Goal: Task Accomplishment & Management: Use online tool/utility

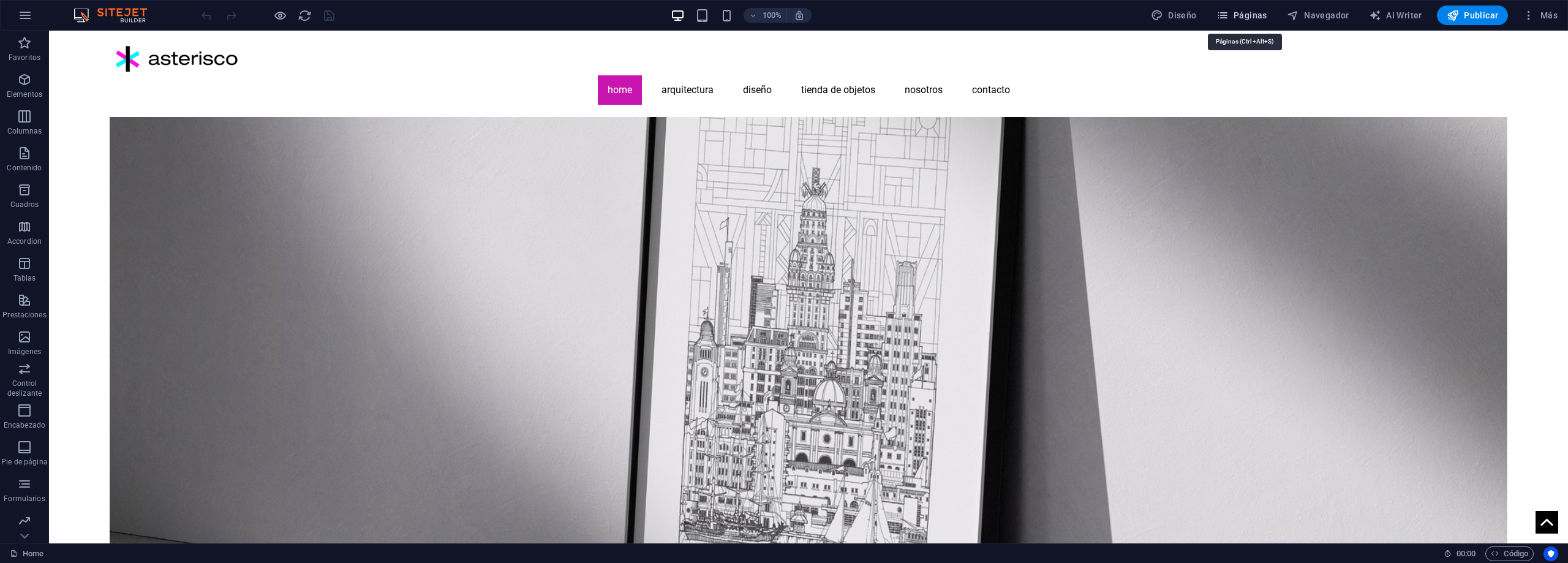
click at [1256, 19] on span "Páginas" at bounding box center [1242, 15] width 51 height 12
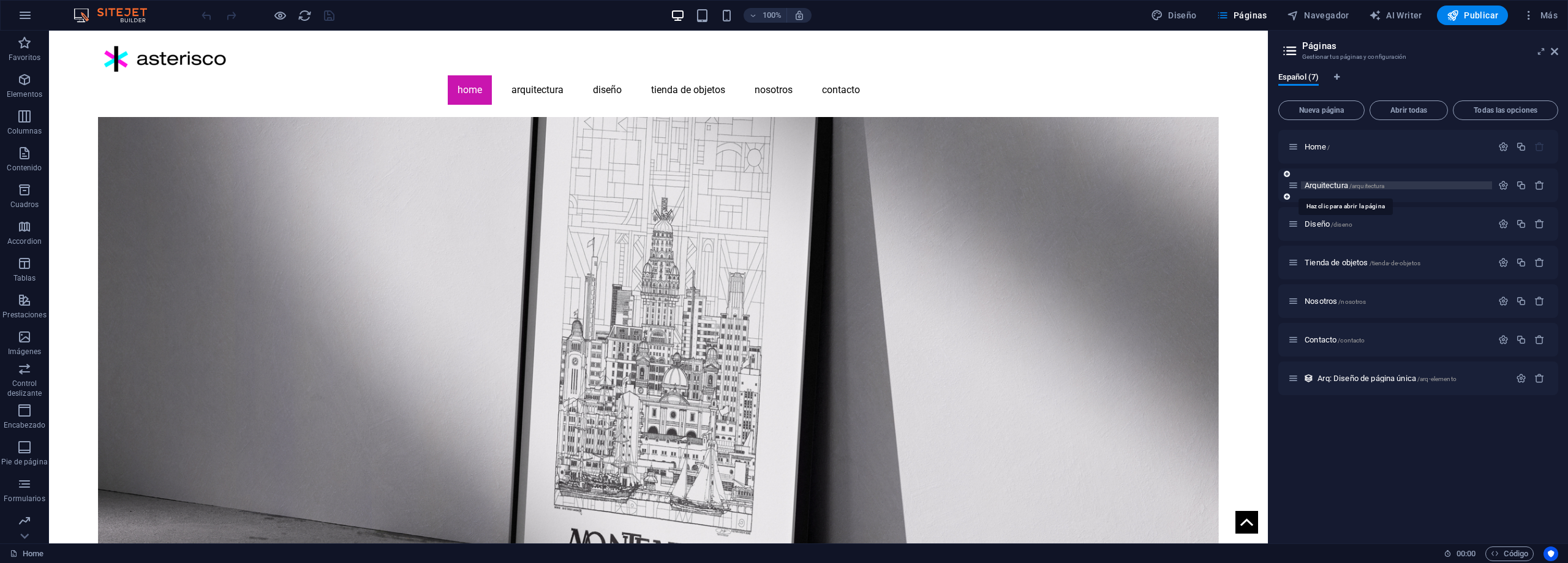
click at [1329, 183] on span "Arquitectura /arquitectura" at bounding box center [1345, 185] width 80 height 9
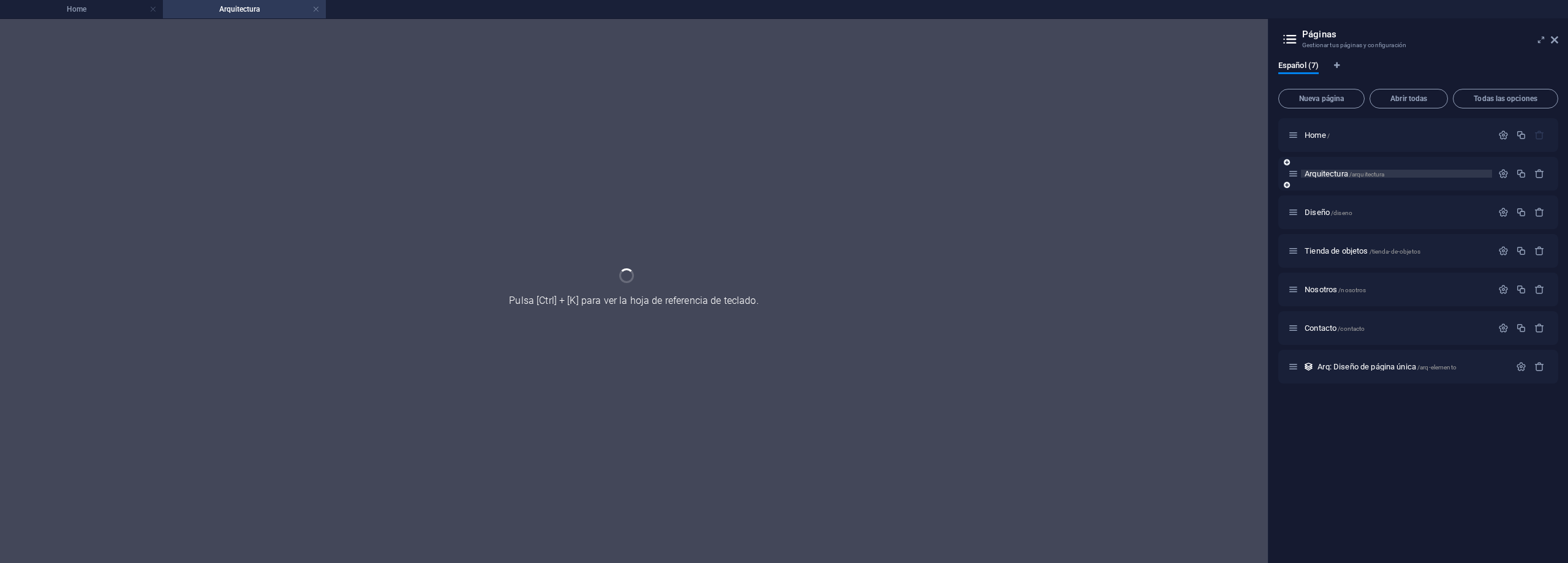
click at [1329, 183] on div "Arquitectura /arquitectura" at bounding box center [1418, 174] width 280 height 33
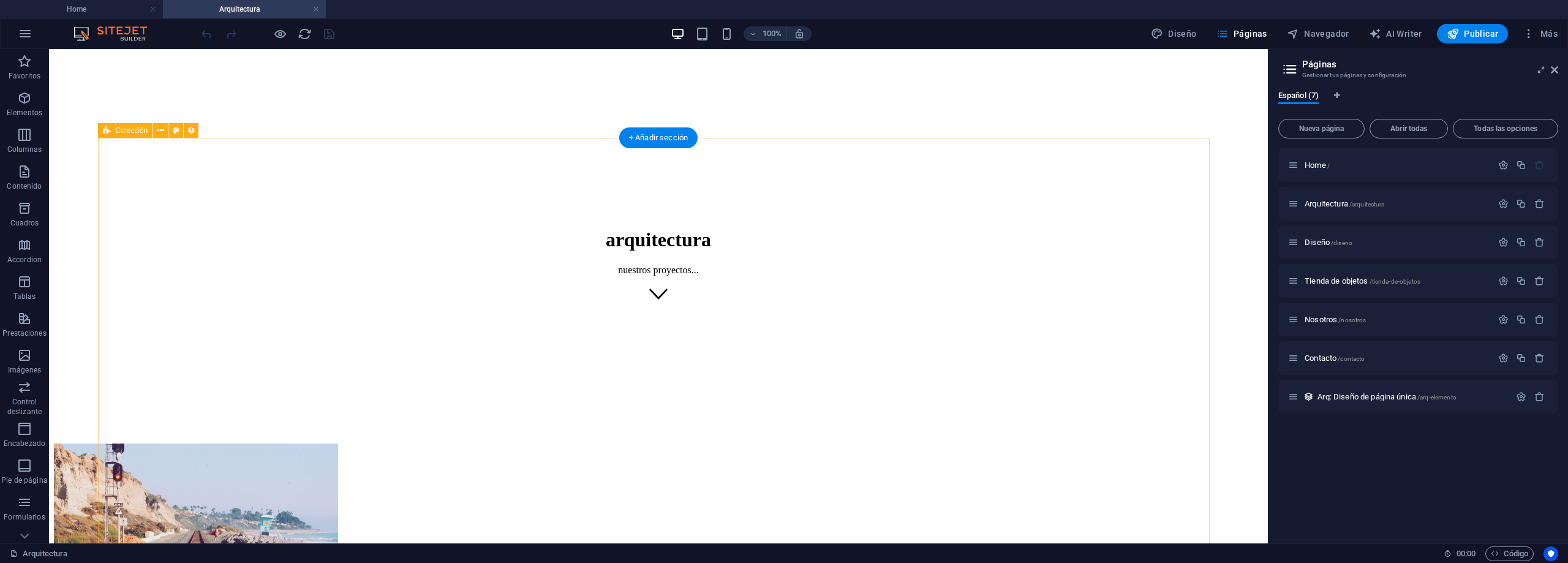
scroll to position [184, 0]
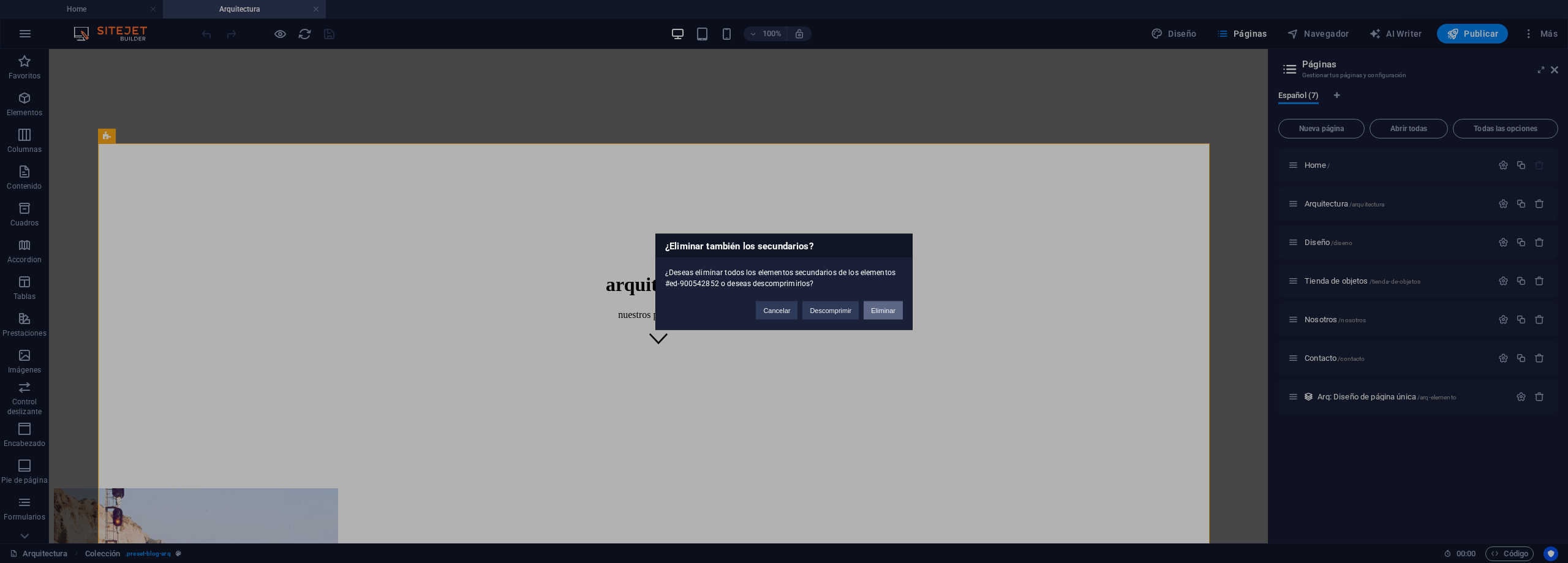
click at [873, 310] on button "Eliminar" at bounding box center [883, 310] width 39 height 19
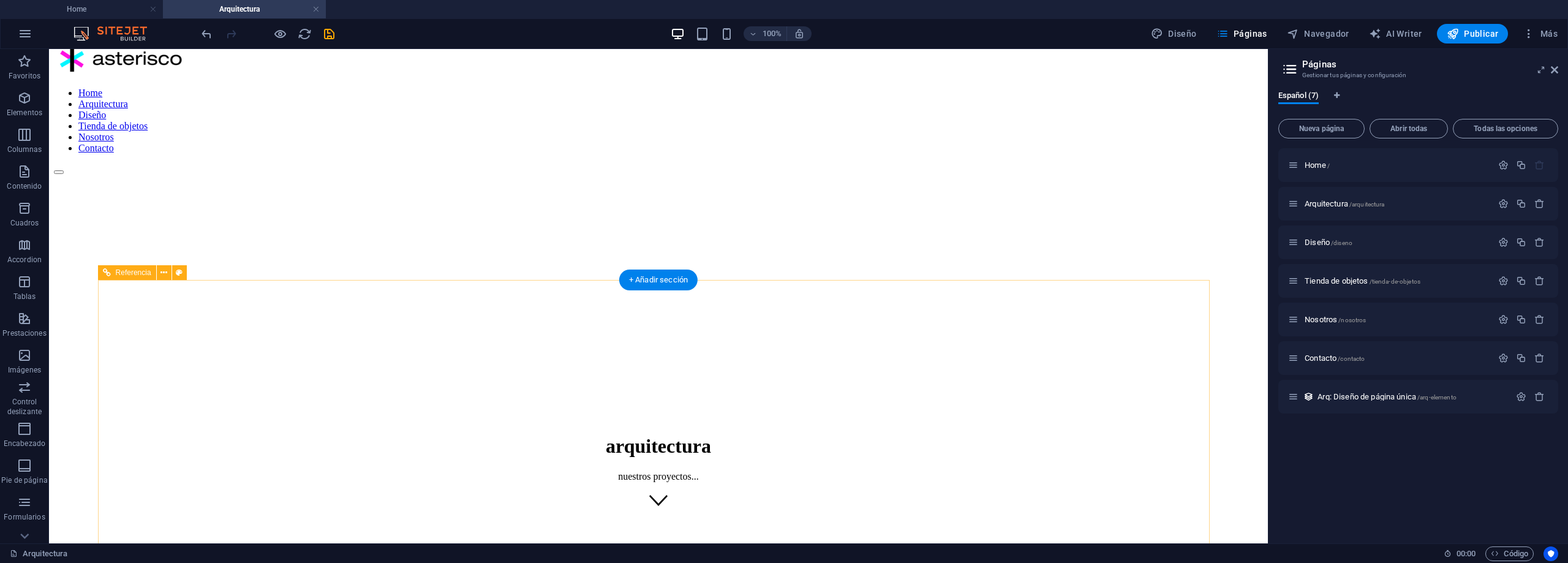
scroll to position [0, 0]
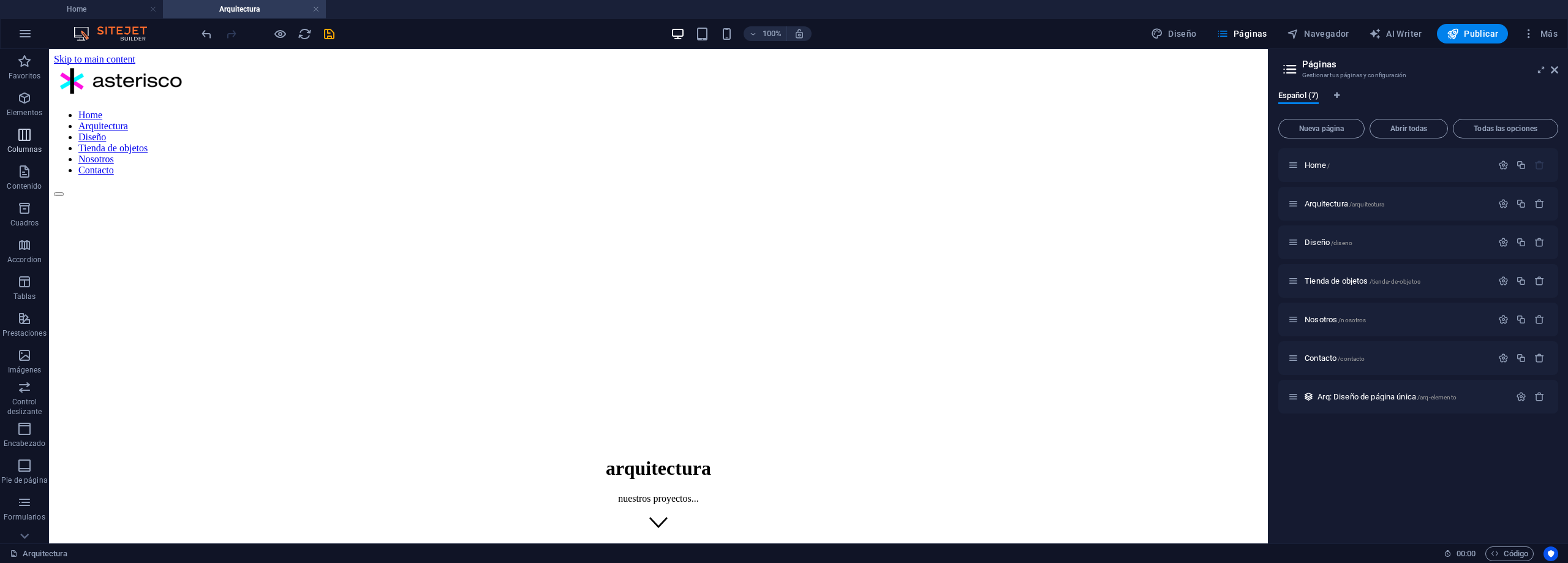
click at [22, 128] on icon "button" at bounding box center [25, 135] width 15 height 15
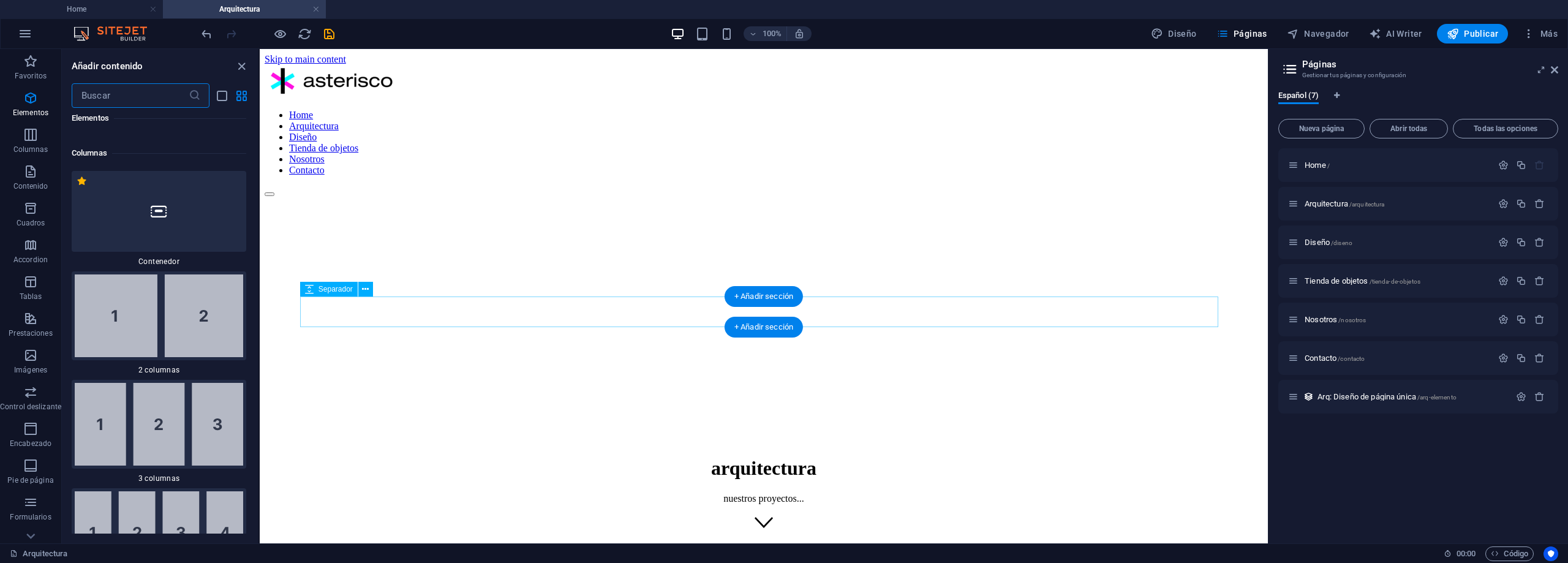
scroll to position [707, 0]
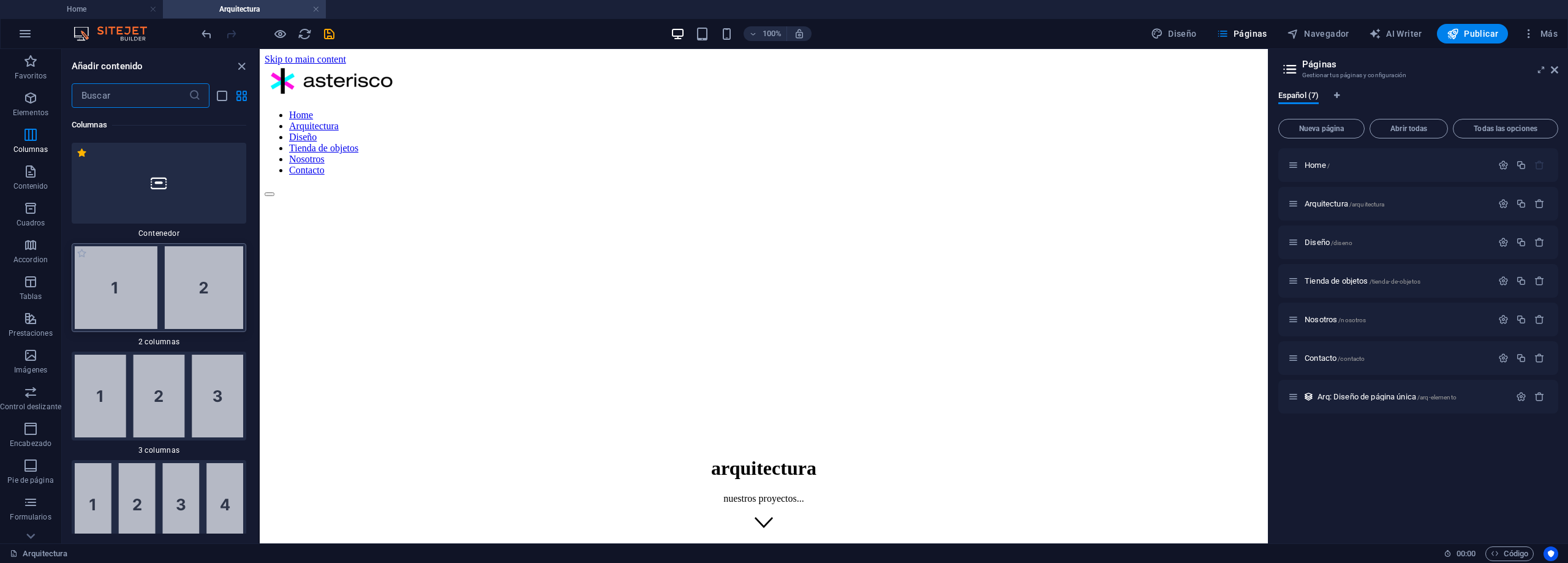
click at [142, 296] on img at bounding box center [159, 288] width 168 height 83
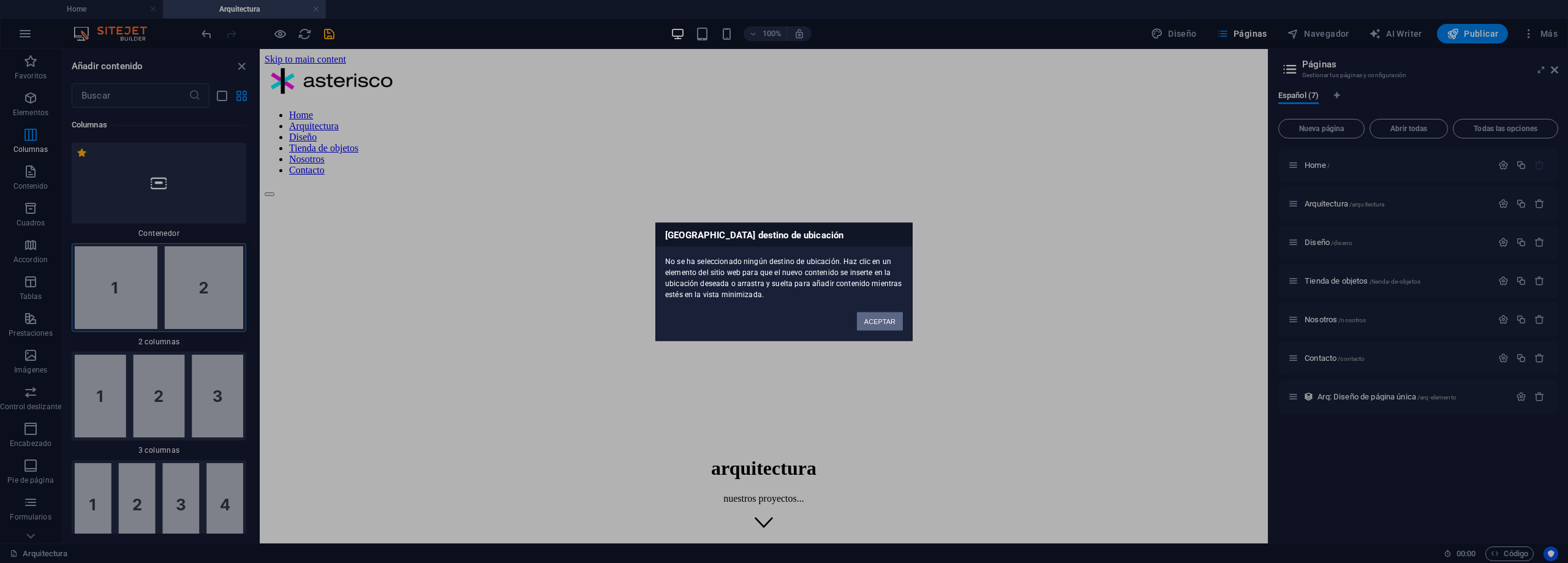
click at [872, 325] on button "ACEPTAR" at bounding box center [880, 321] width 46 height 19
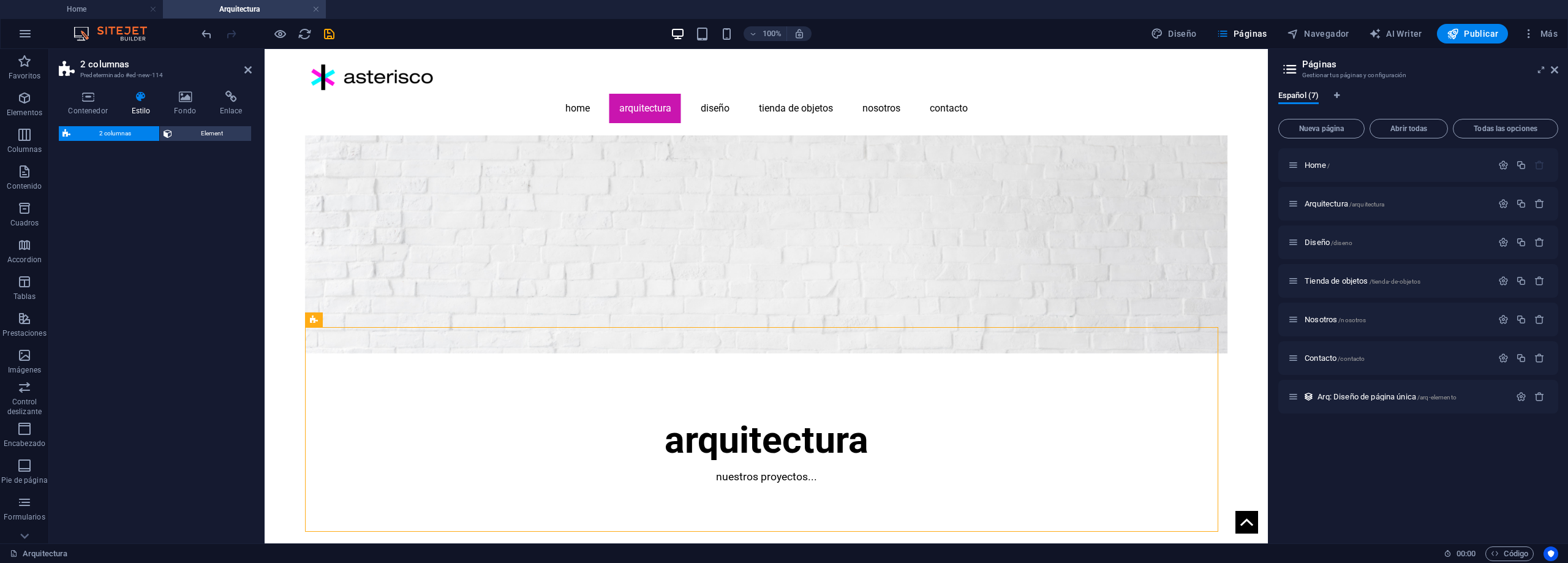
select select "rem"
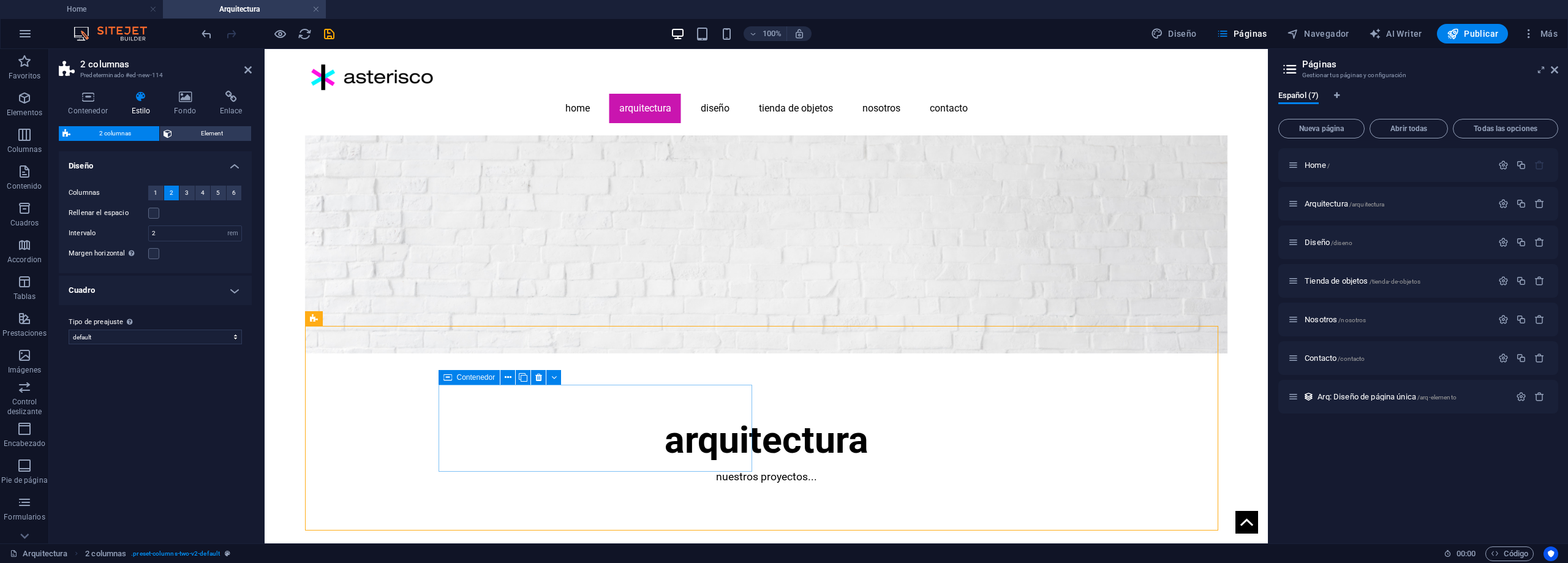
scroll to position [61, 0]
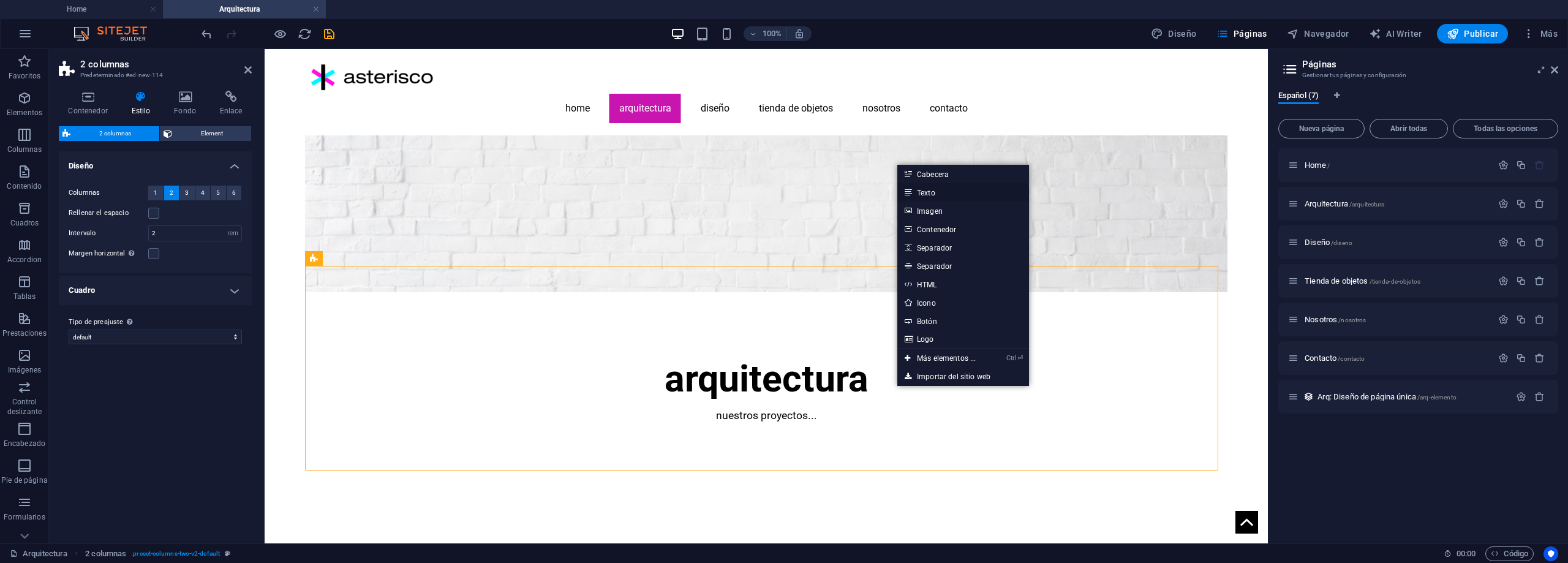
click at [940, 192] on link "Texto" at bounding box center [963, 192] width 132 height 19
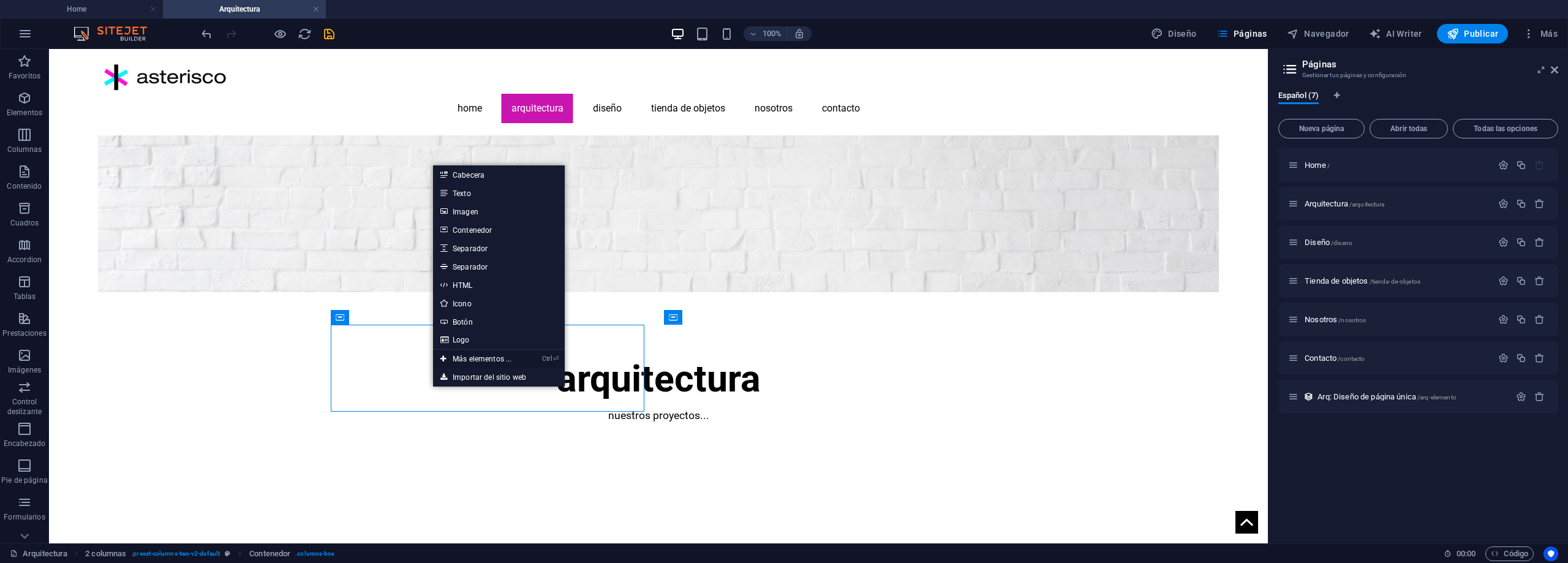
click at [507, 356] on link "Ctrl ⏎ Más elementos ..." at bounding box center [476, 359] width 86 height 19
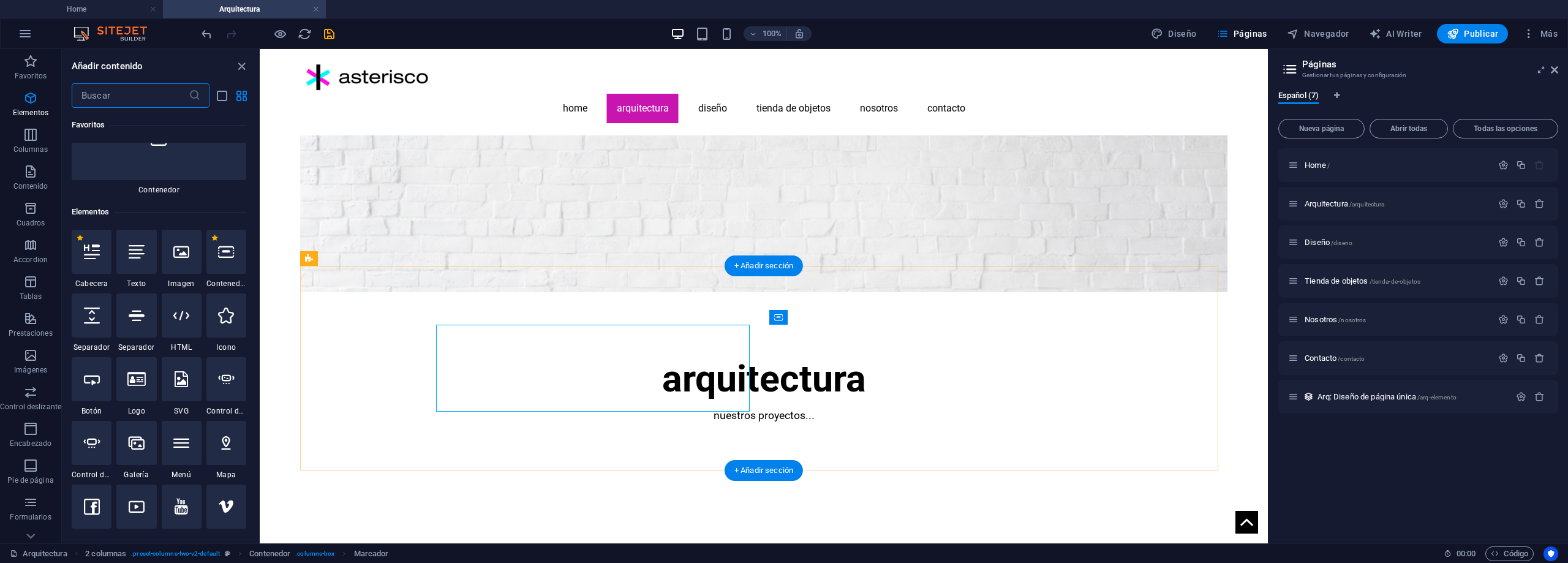
scroll to position [231, 0]
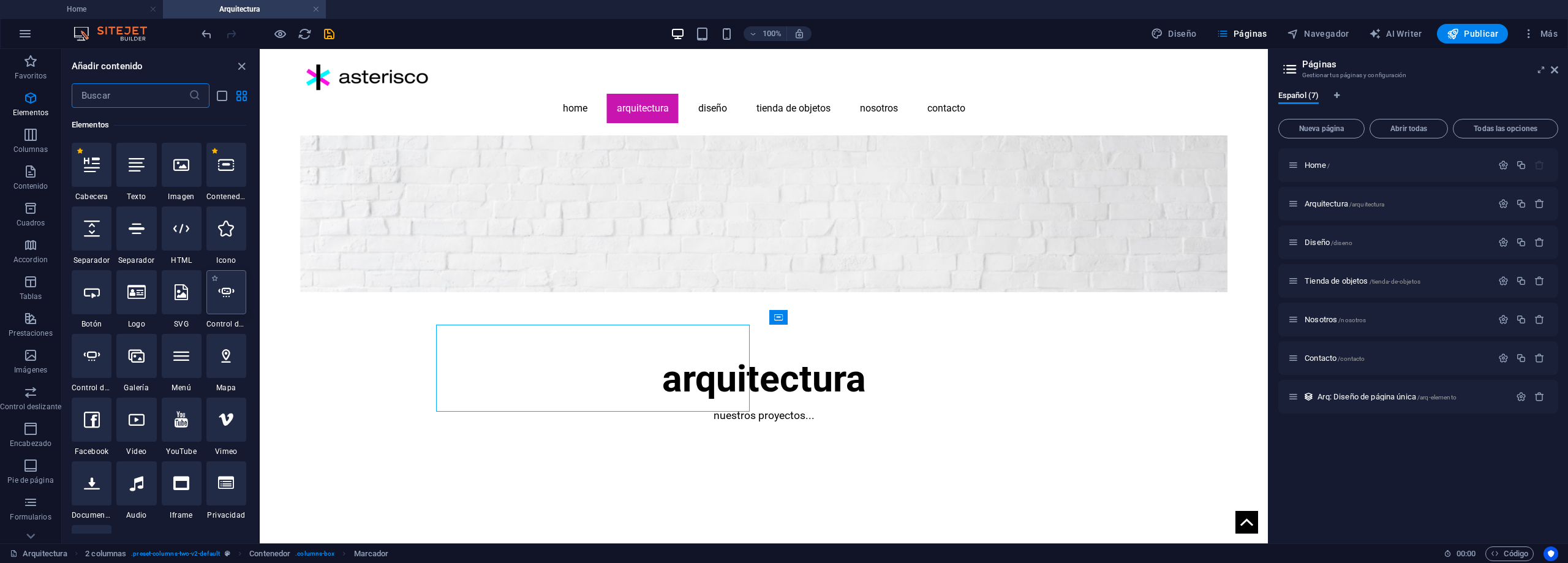
click at [226, 296] on icon at bounding box center [226, 293] width 16 height 16
select select "ms"
select select "s"
select select "progressive"
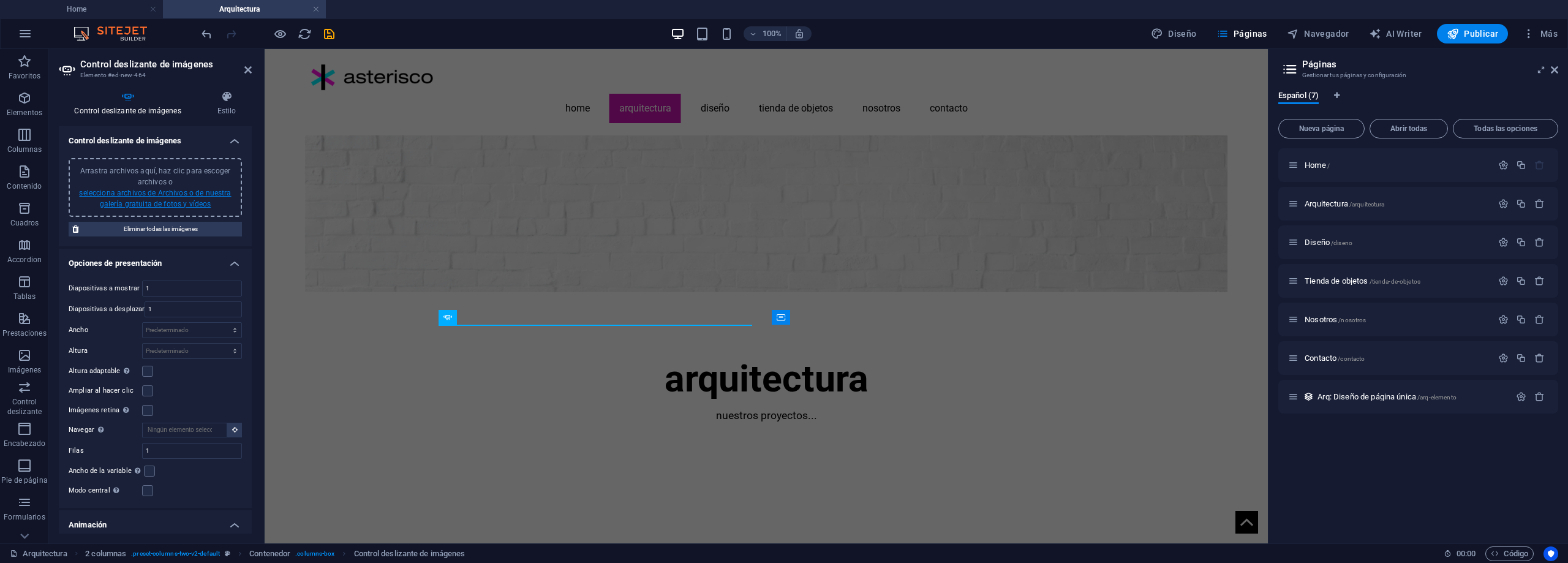
click at [171, 194] on link "selecciona archivos de Archivos o de nuestra galería gratuita de fotos y vídeos" at bounding box center [155, 199] width 152 height 20
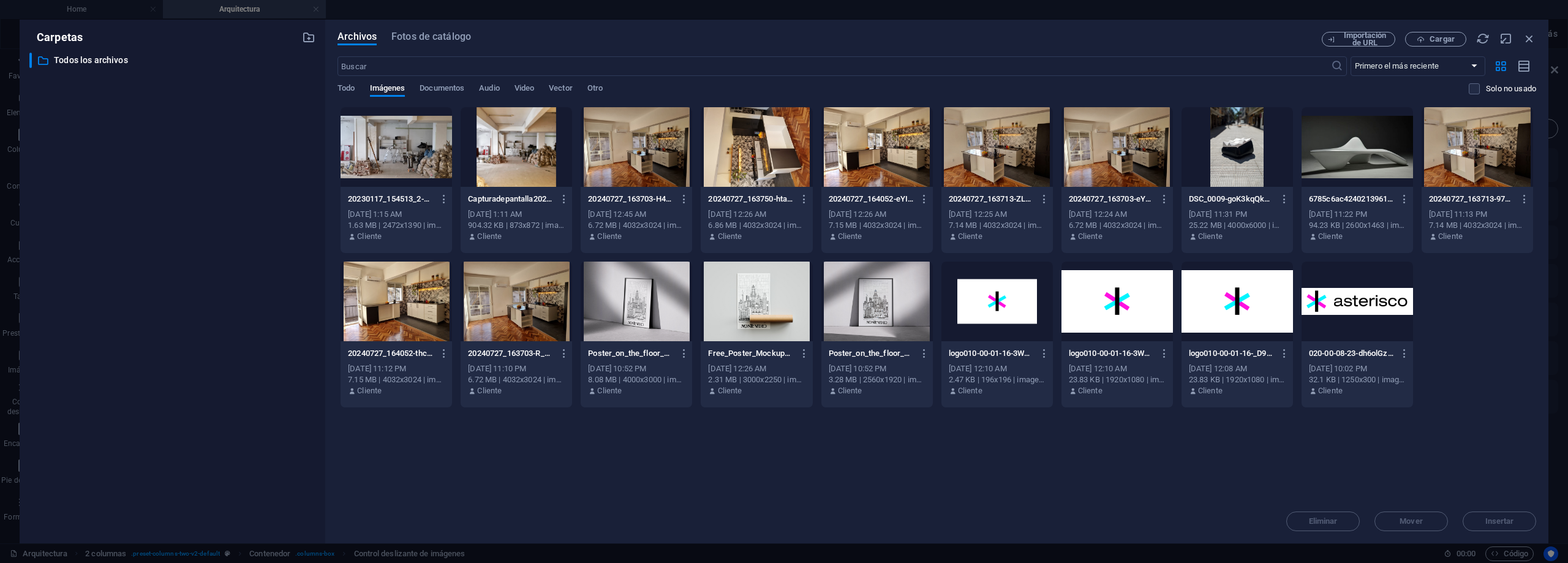
click at [654, 159] on div at bounding box center [636, 147] width 111 height 80
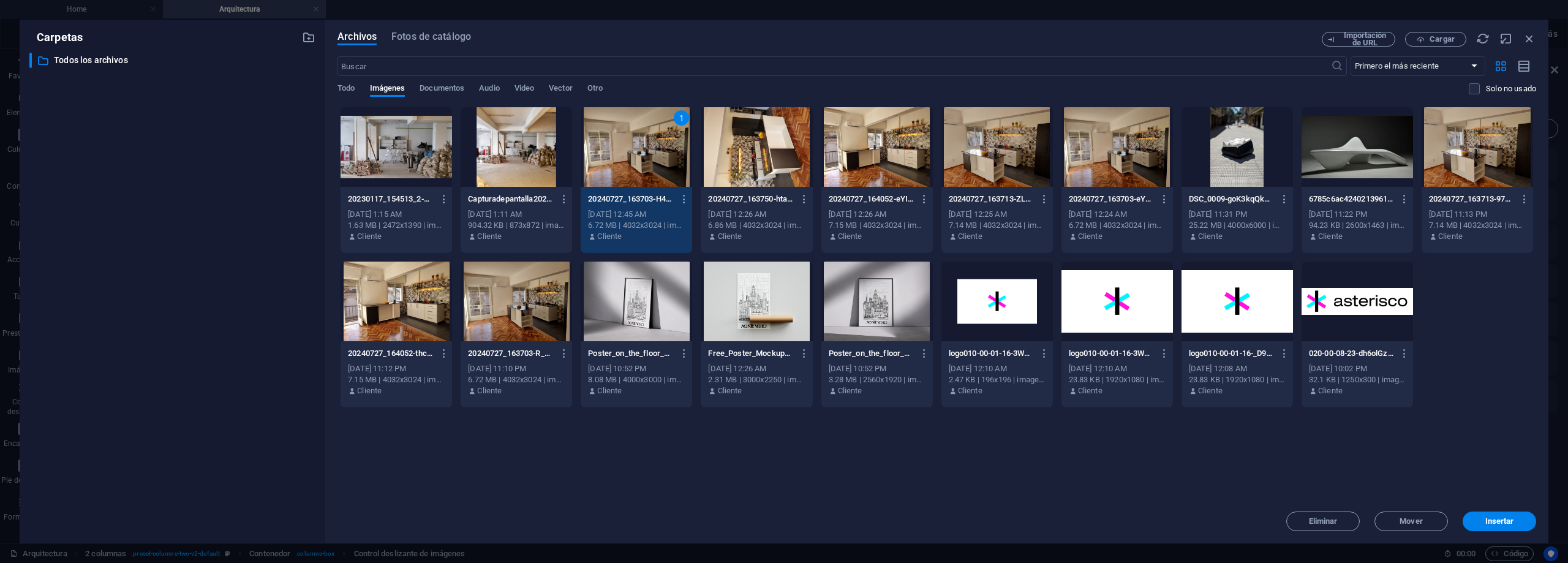
click at [881, 166] on div at bounding box center [877, 147] width 111 height 80
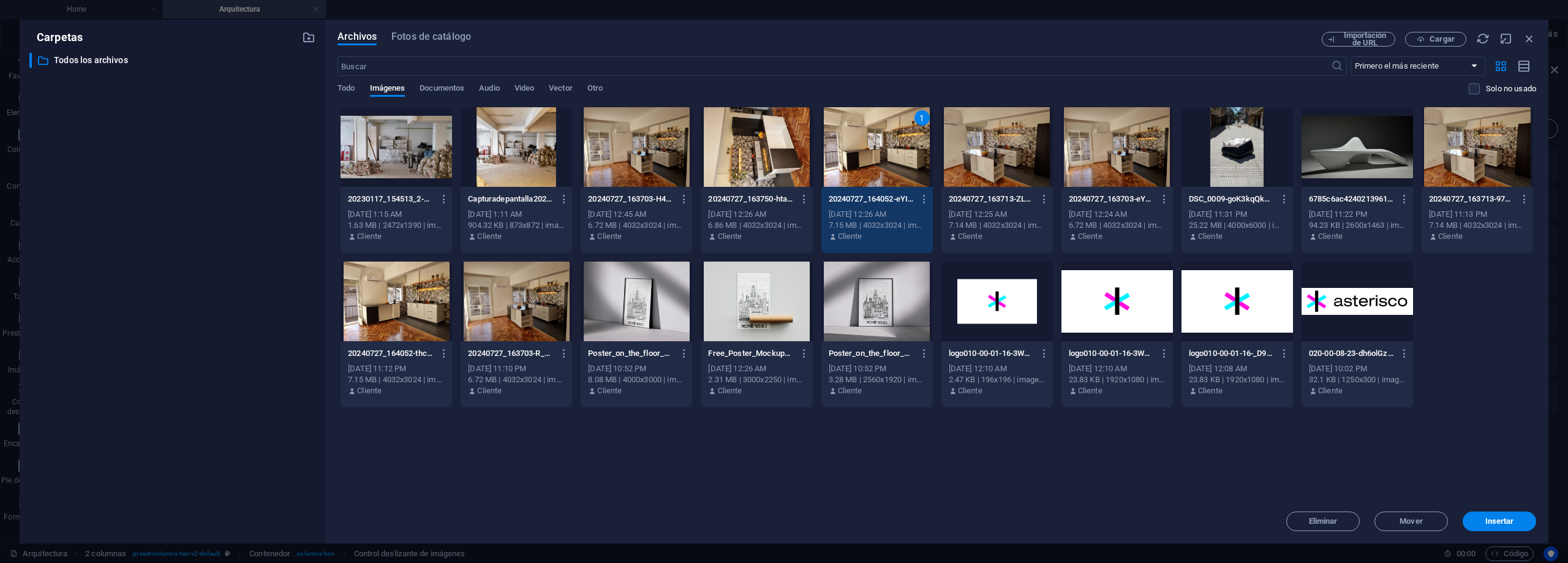
click at [635, 141] on div at bounding box center [636, 147] width 111 height 80
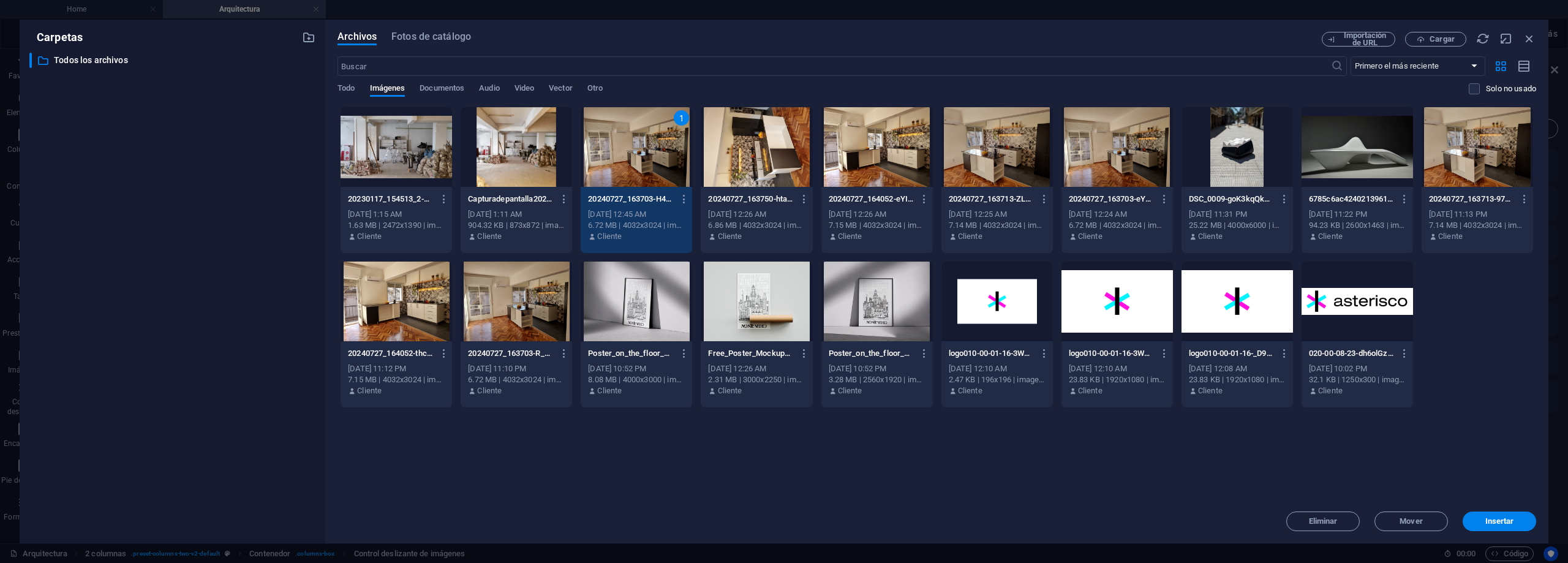
click at [885, 153] on div at bounding box center [877, 147] width 111 height 80
click at [993, 144] on div at bounding box center [997, 147] width 111 height 80
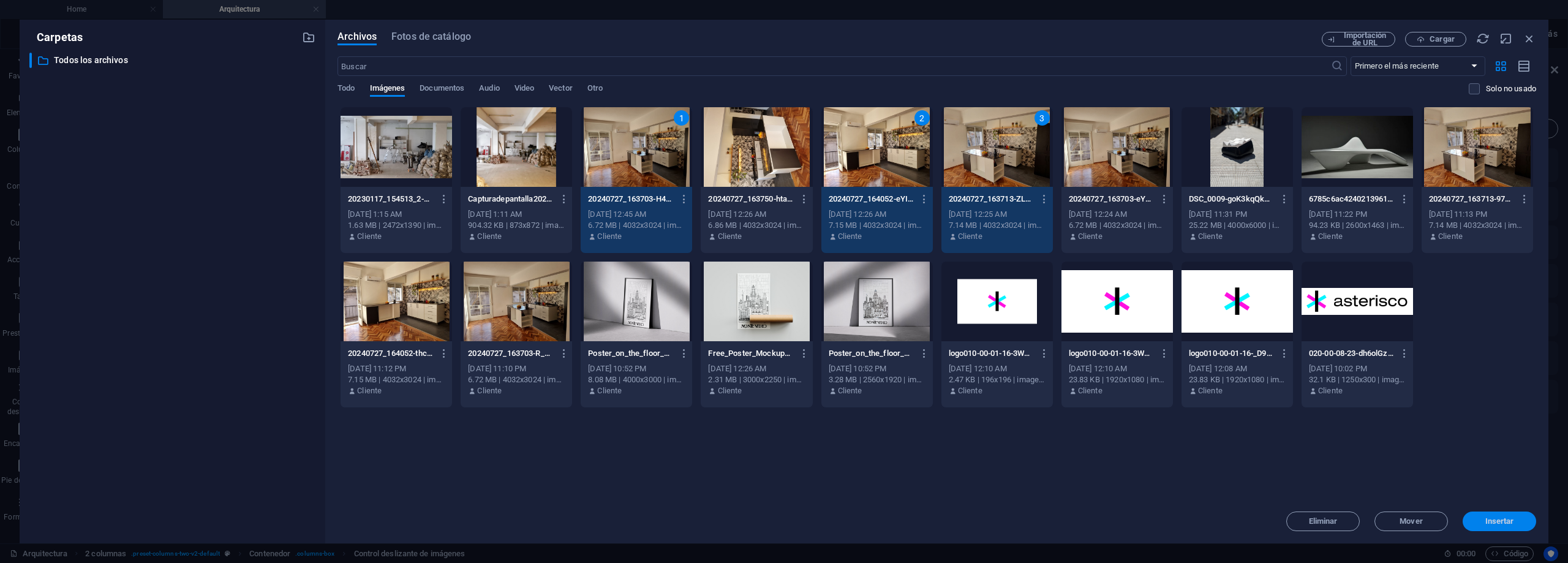
click at [1502, 518] on span "Insertar" at bounding box center [1500, 522] width 29 height 7
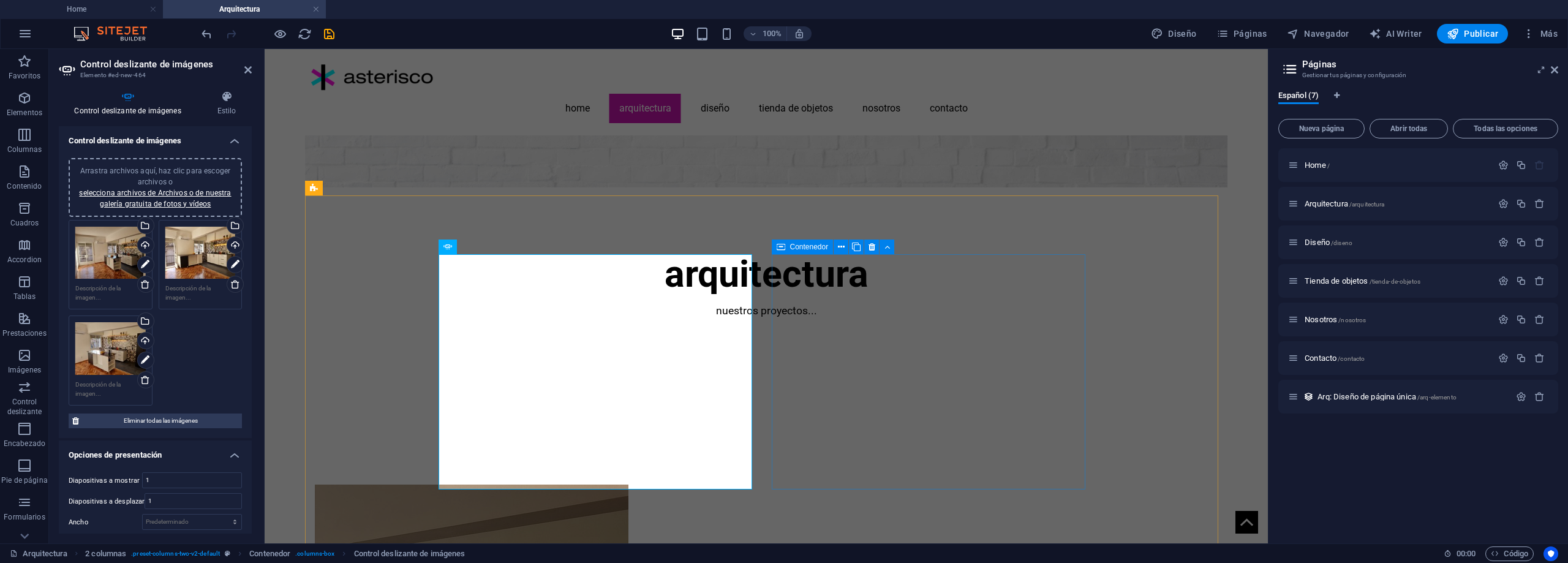
scroll to position [184, 0]
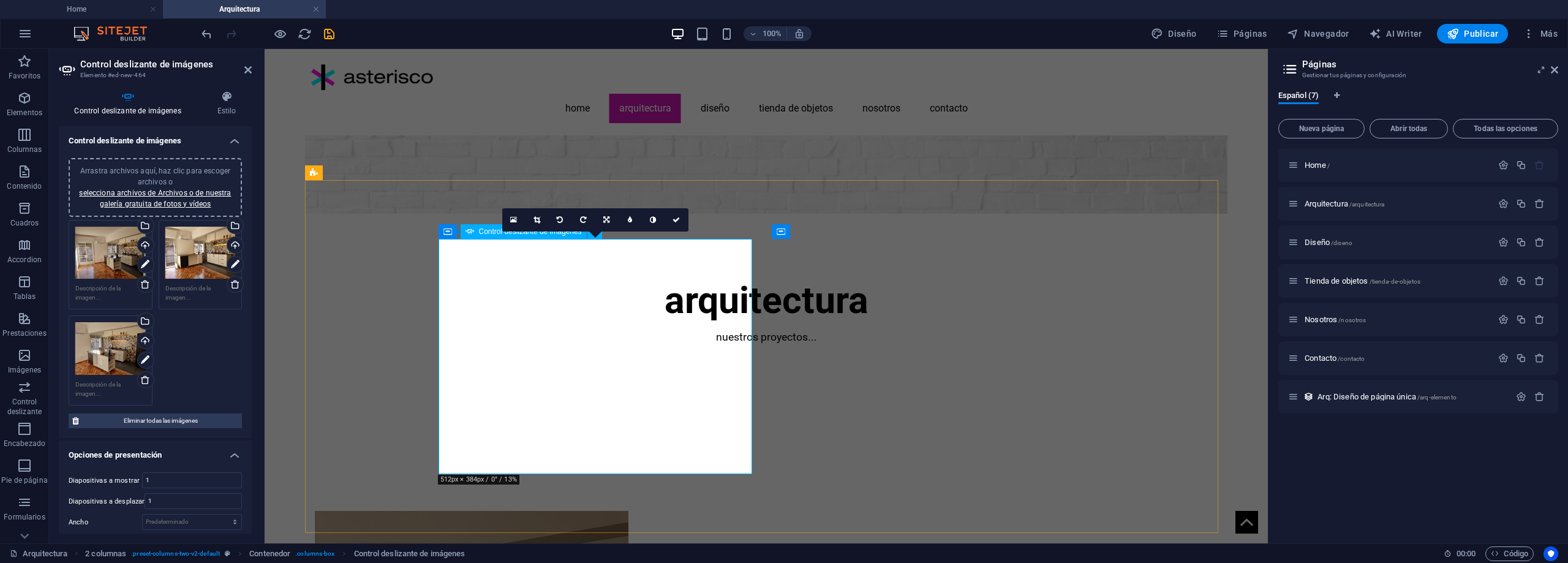
scroll to position [157, 0]
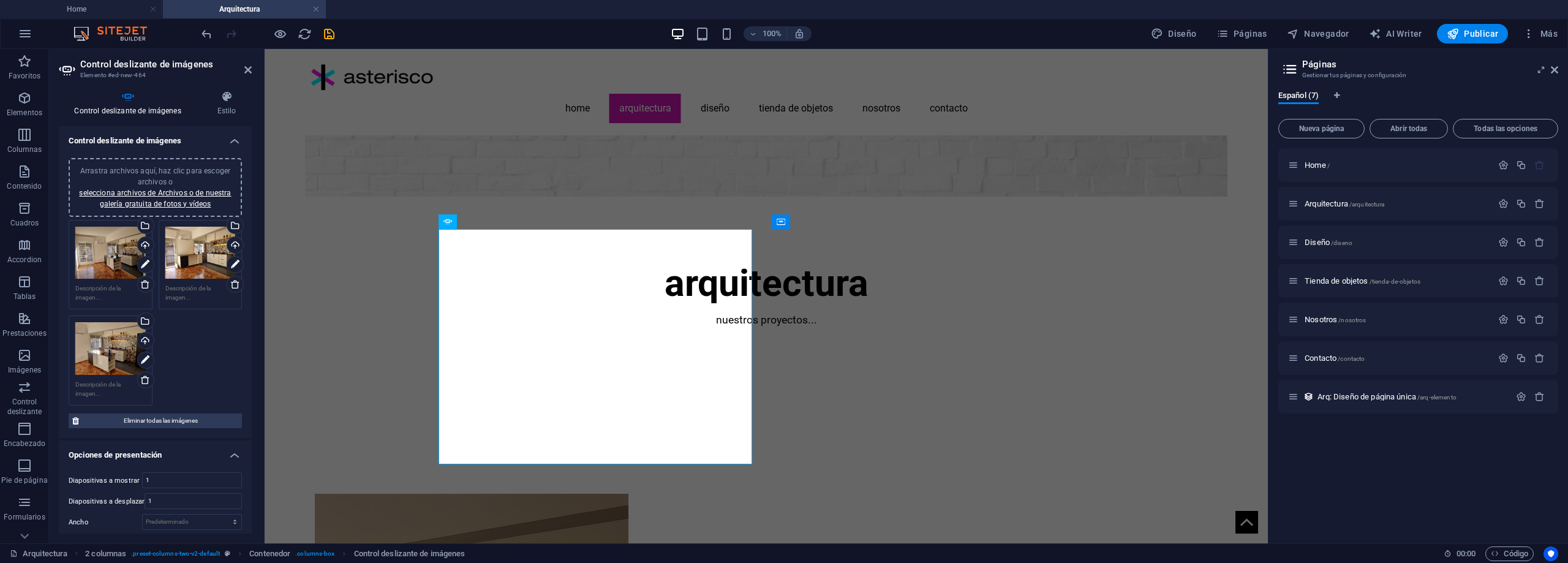
click at [333, 32] on icon "save" at bounding box center [329, 34] width 14 height 14
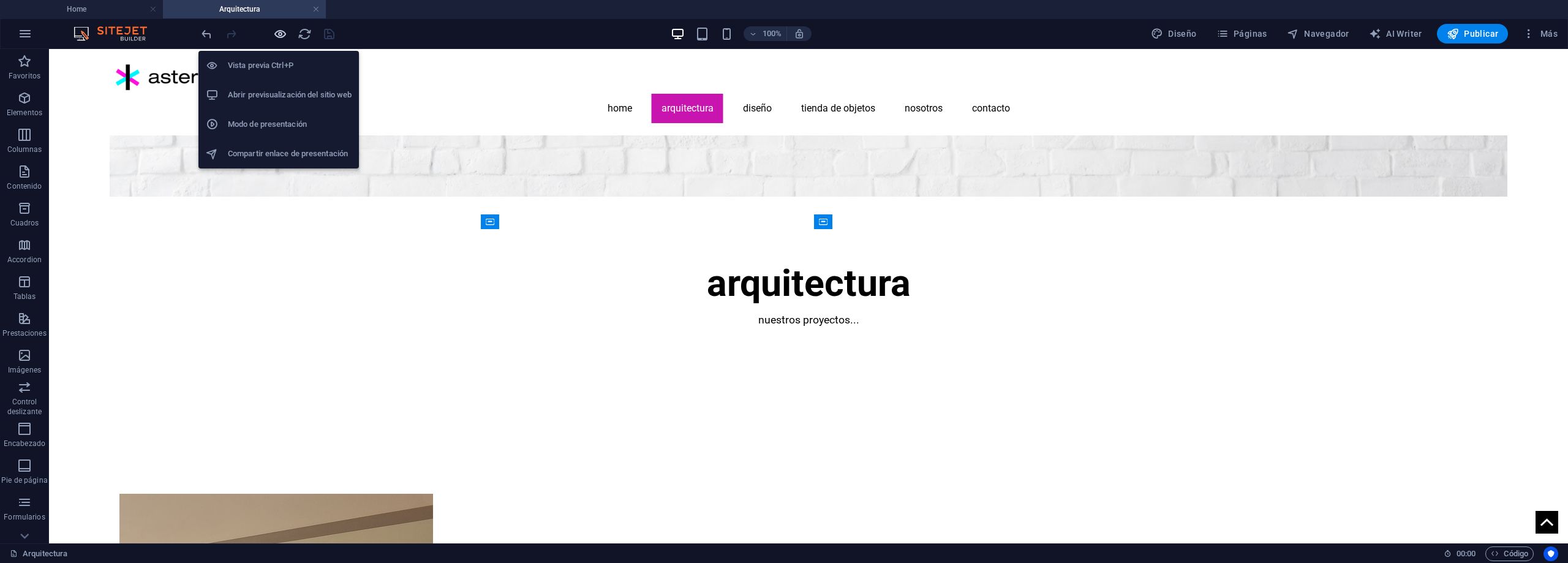
click at [281, 32] on icon "button" at bounding box center [280, 34] width 14 height 14
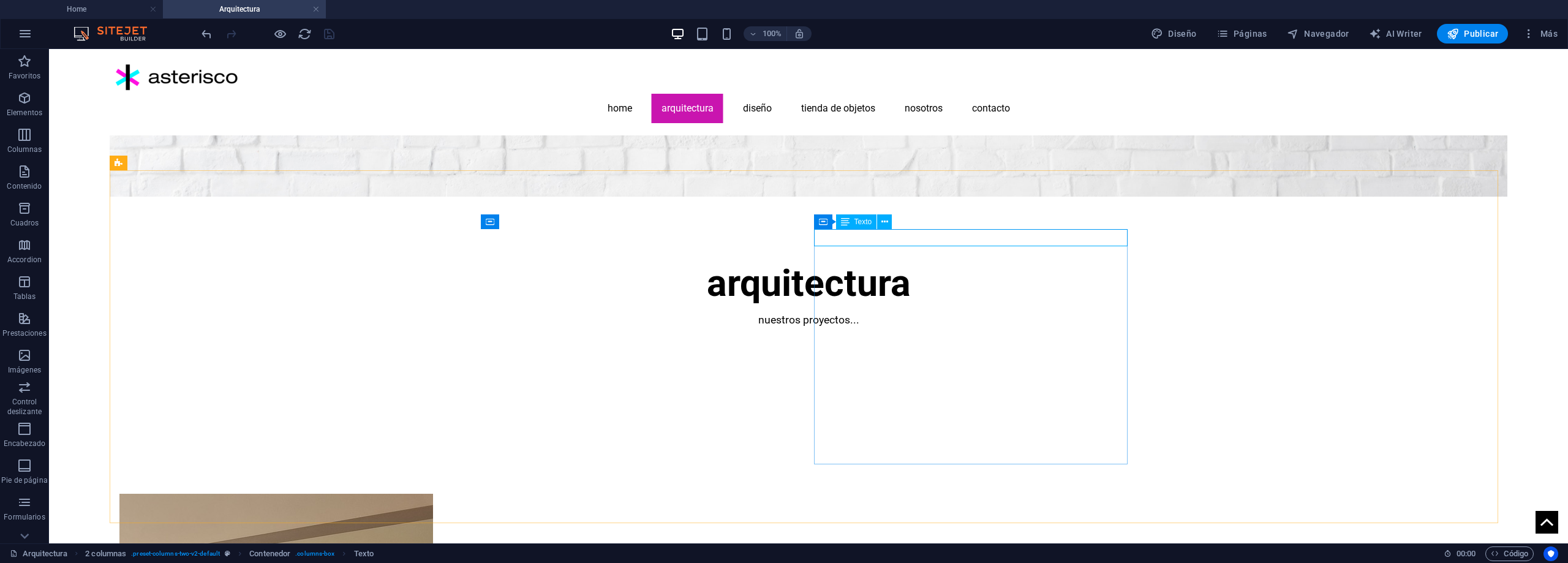
click at [859, 223] on span "Texto" at bounding box center [863, 222] width 18 height 7
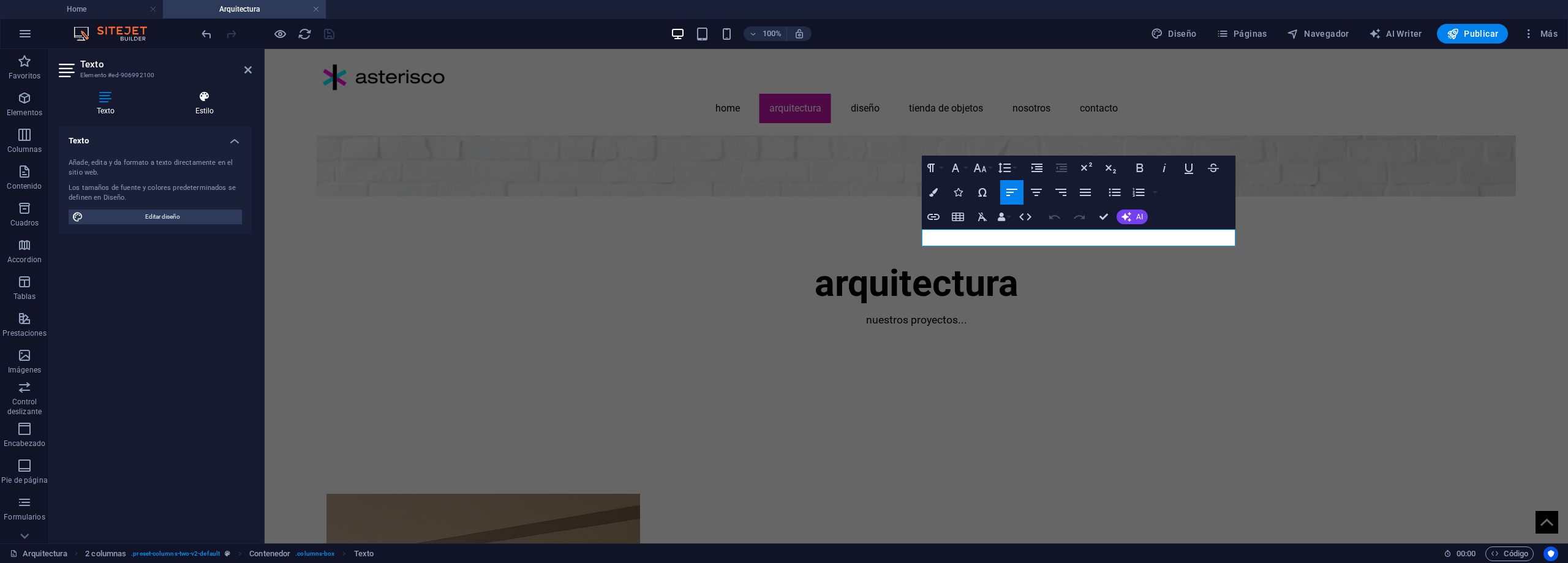
click at [210, 105] on h4 "Estilo" at bounding box center [205, 104] width 95 height 26
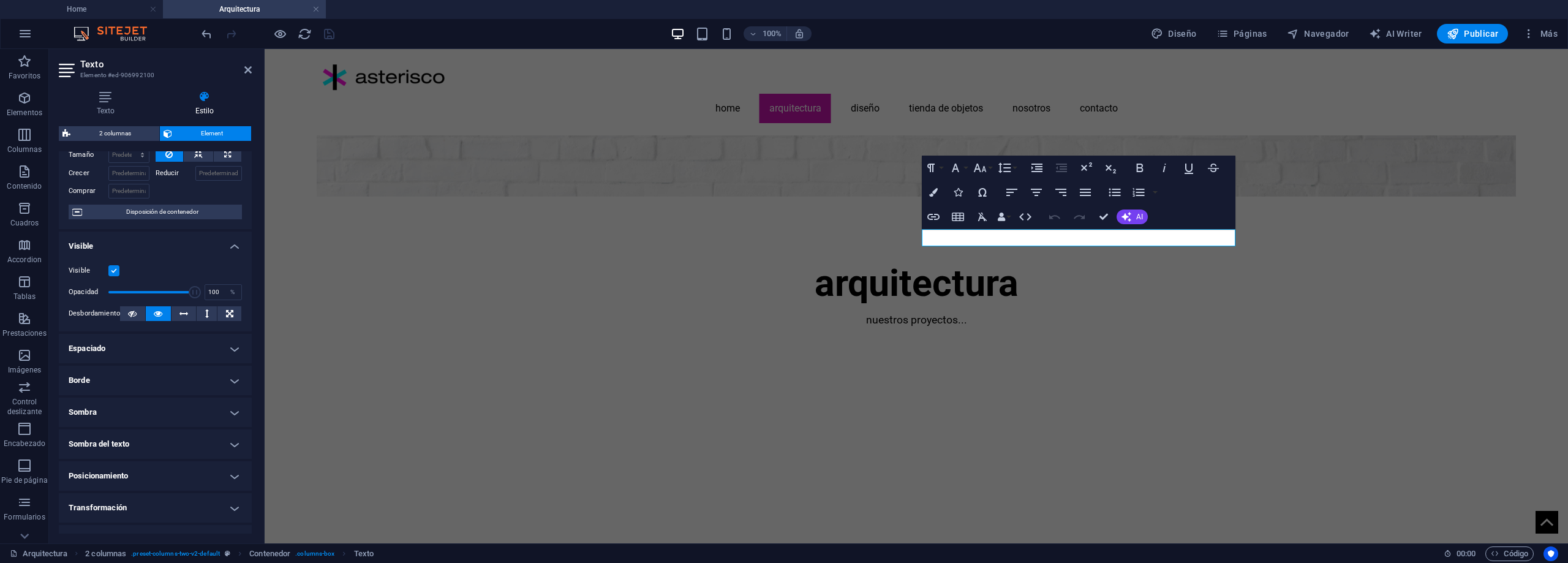
scroll to position [122, 0]
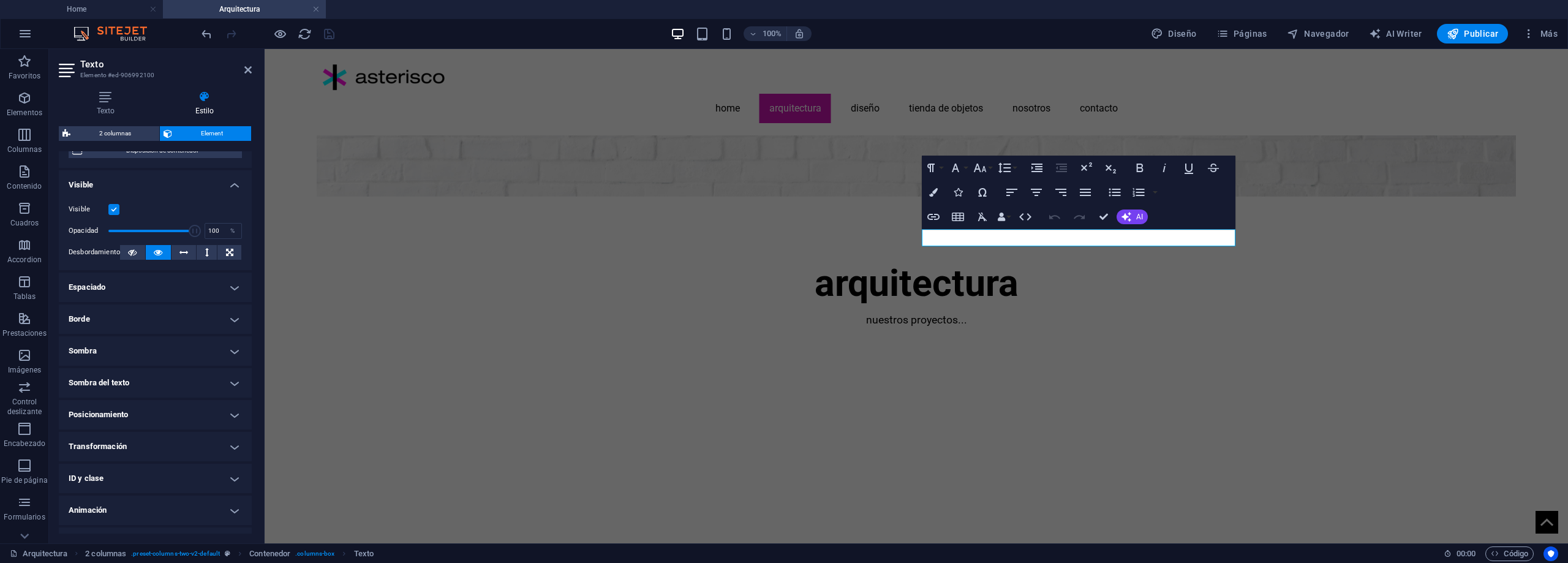
click at [158, 411] on h4 "Posicionamiento" at bounding box center [155, 415] width 193 height 30
click at [158, 411] on h4 "Posicionamiento" at bounding box center [155, 411] width 193 height 22
click at [168, 445] on h4 "Transformación" at bounding box center [155, 447] width 193 height 30
click at [168, 445] on h4 "Transformación" at bounding box center [155, 443] width 193 height 22
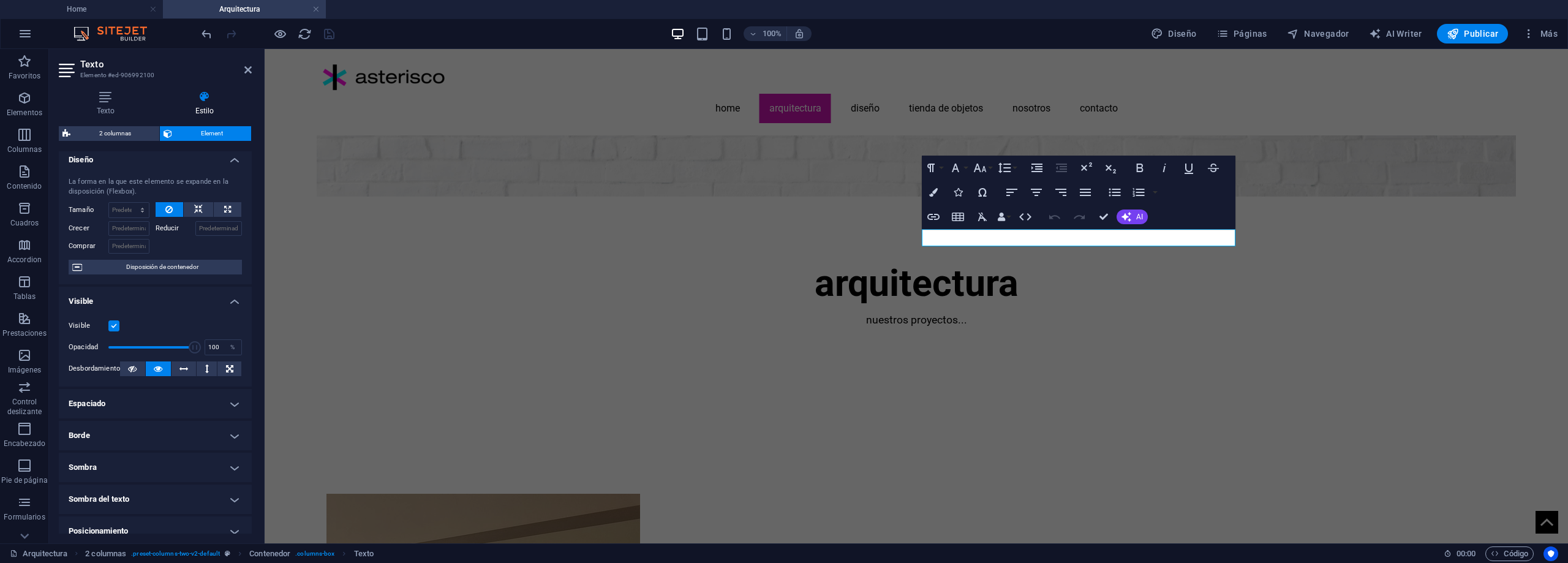
scroll to position [0, 0]
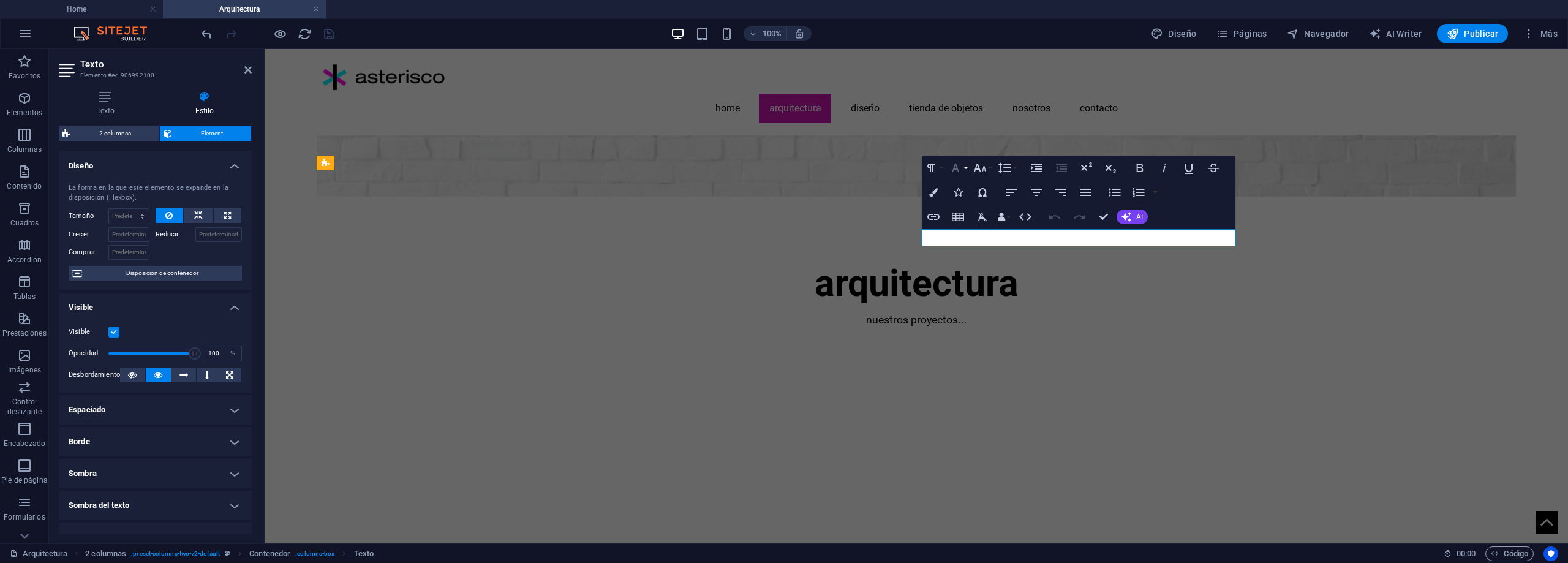
click at [969, 167] on button "Font Family" at bounding box center [958, 168] width 24 height 25
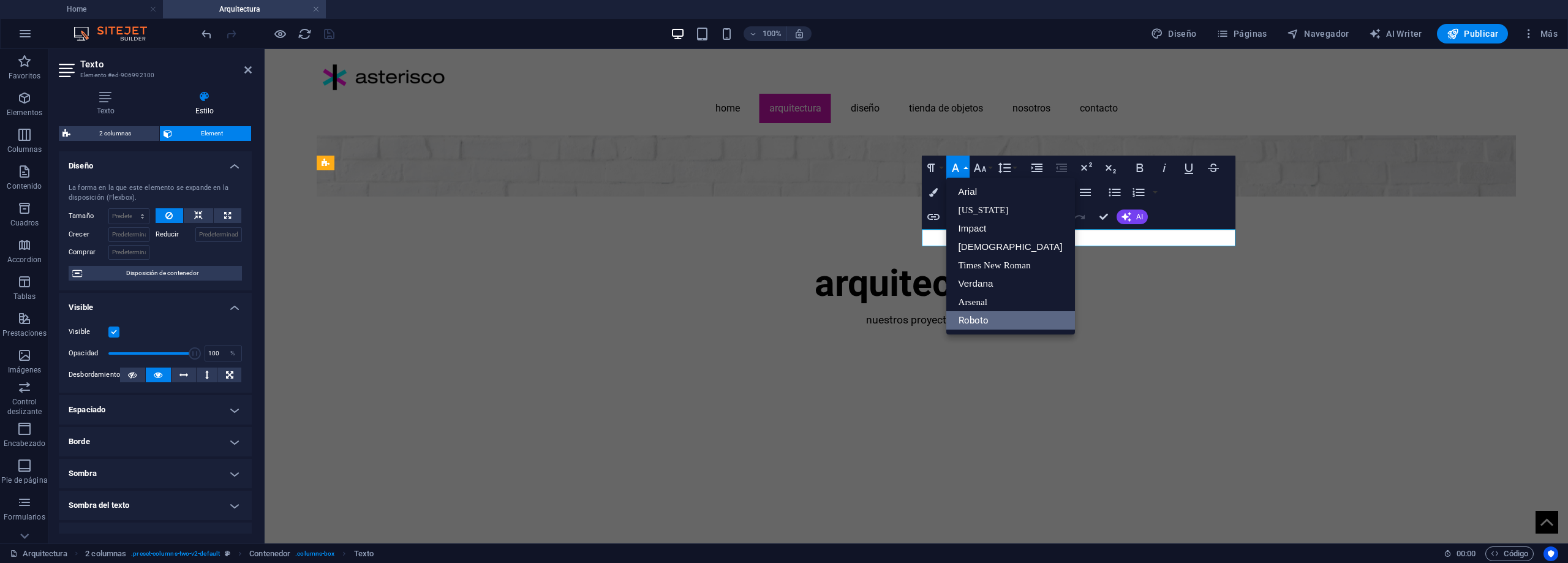
click at [962, 167] on icon "button" at bounding box center [956, 168] width 15 height 15
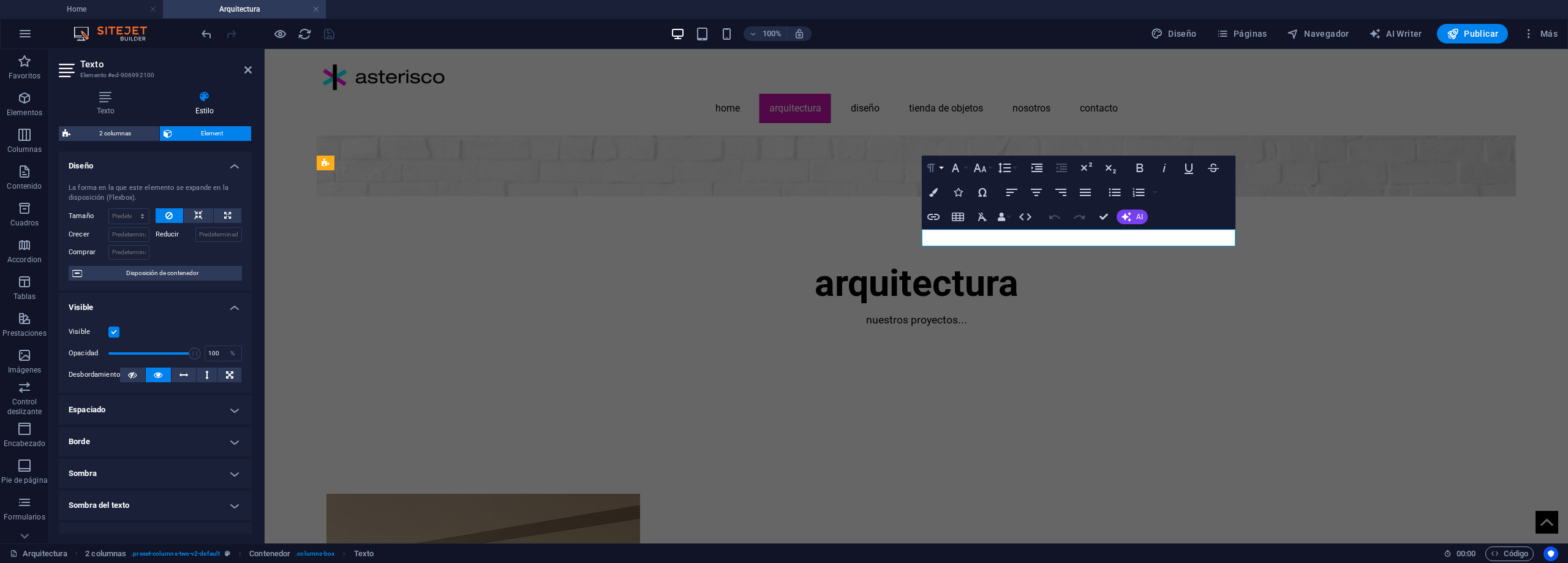
click at [939, 168] on button "Paragraph Format" at bounding box center [934, 168] width 24 height 25
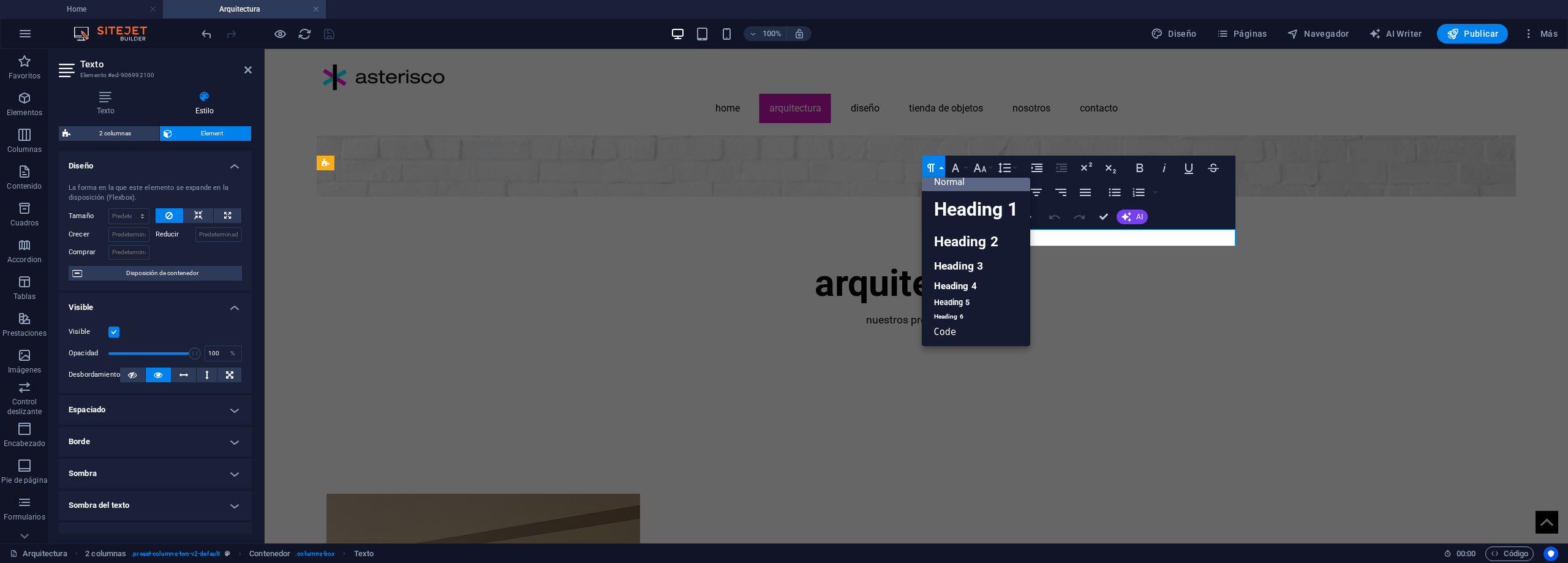
scroll to position [10, 0]
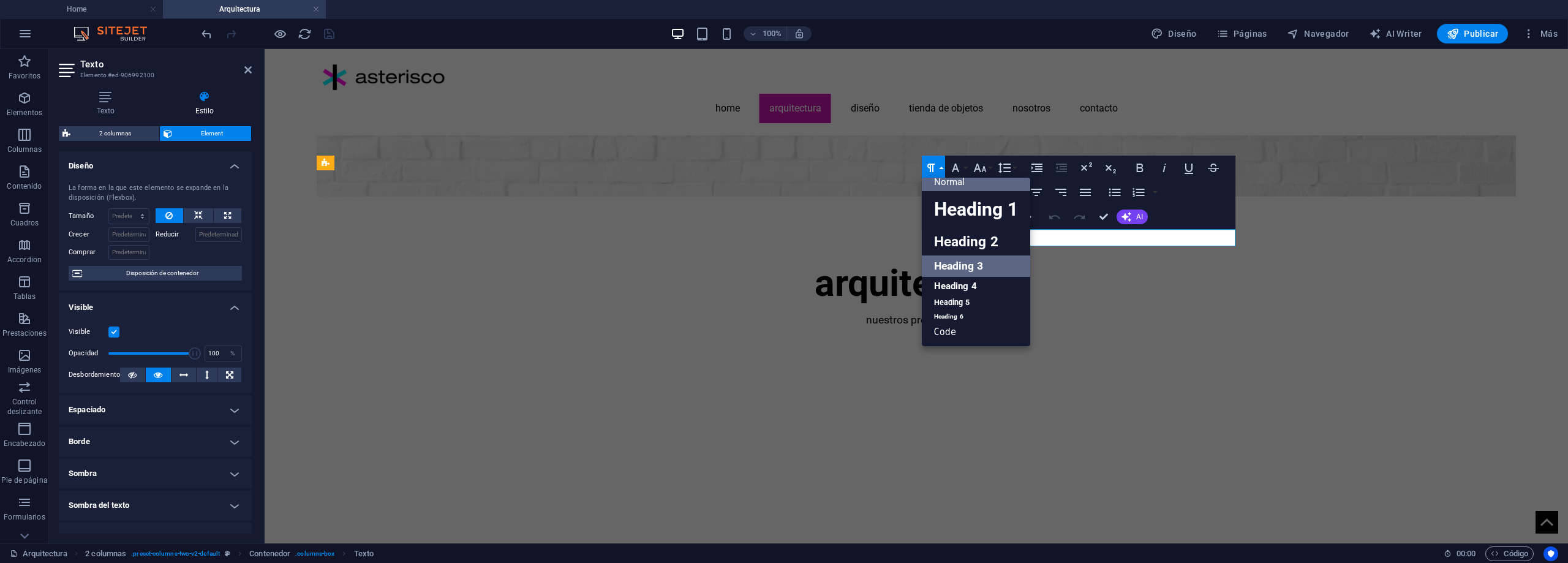
click at [970, 265] on link "Heading 3" at bounding box center [976, 266] width 108 height 22
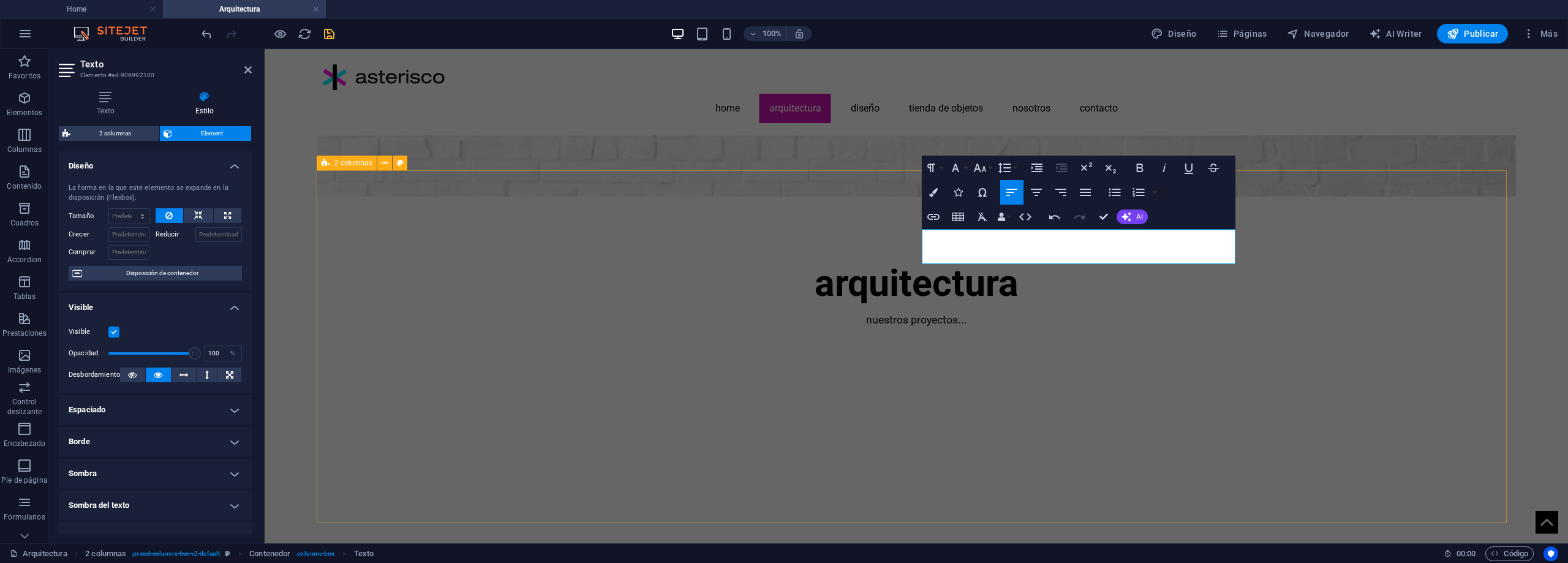
drag, startPoint x: 1092, startPoint y: 236, endPoint x: 909, endPoint y: 247, distance: 183.3
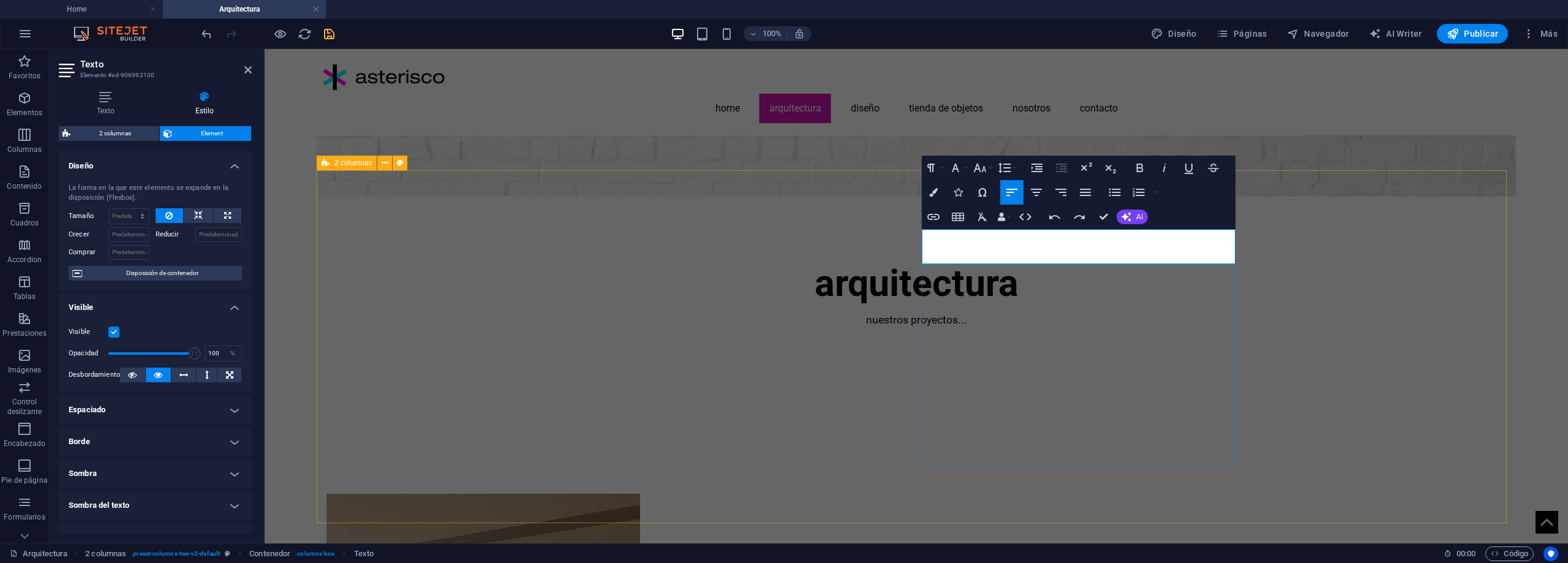
drag, startPoint x: 1086, startPoint y: 235, endPoint x: 924, endPoint y: 237, distance: 162.0
click at [940, 171] on button "Paragraph Format" at bounding box center [934, 168] width 24 height 25
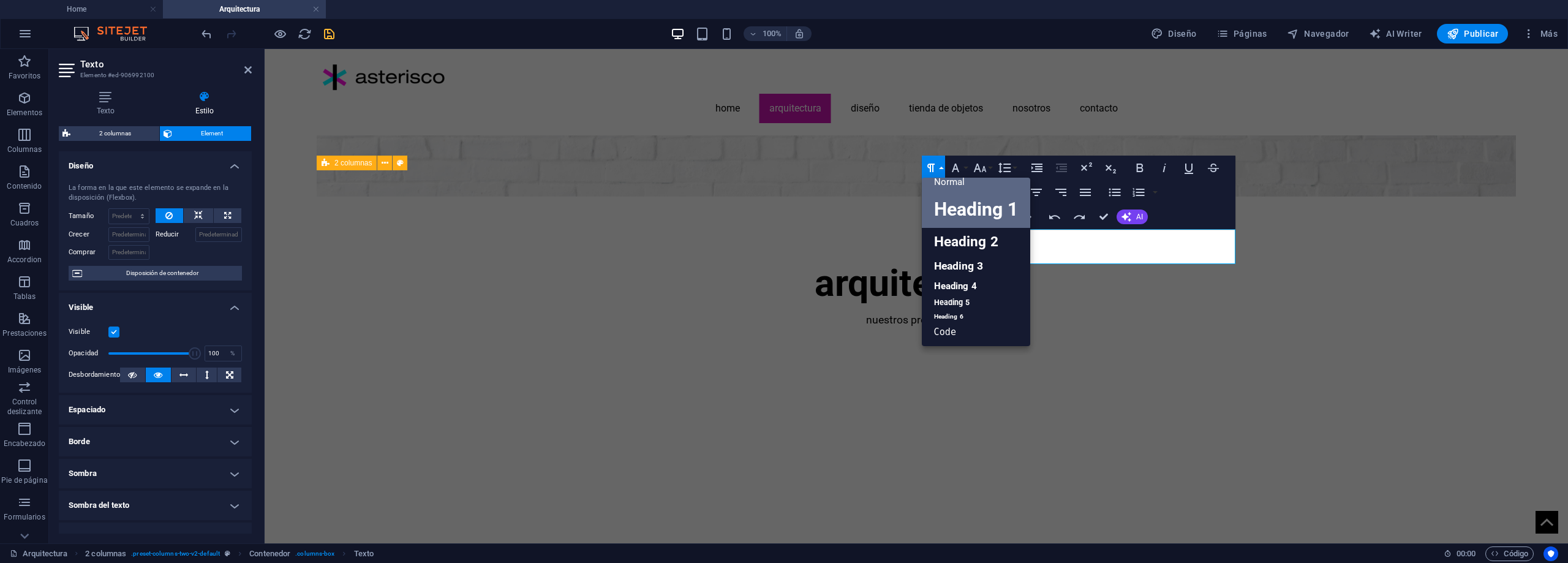
click at [951, 202] on link "Heading 1" at bounding box center [976, 209] width 108 height 37
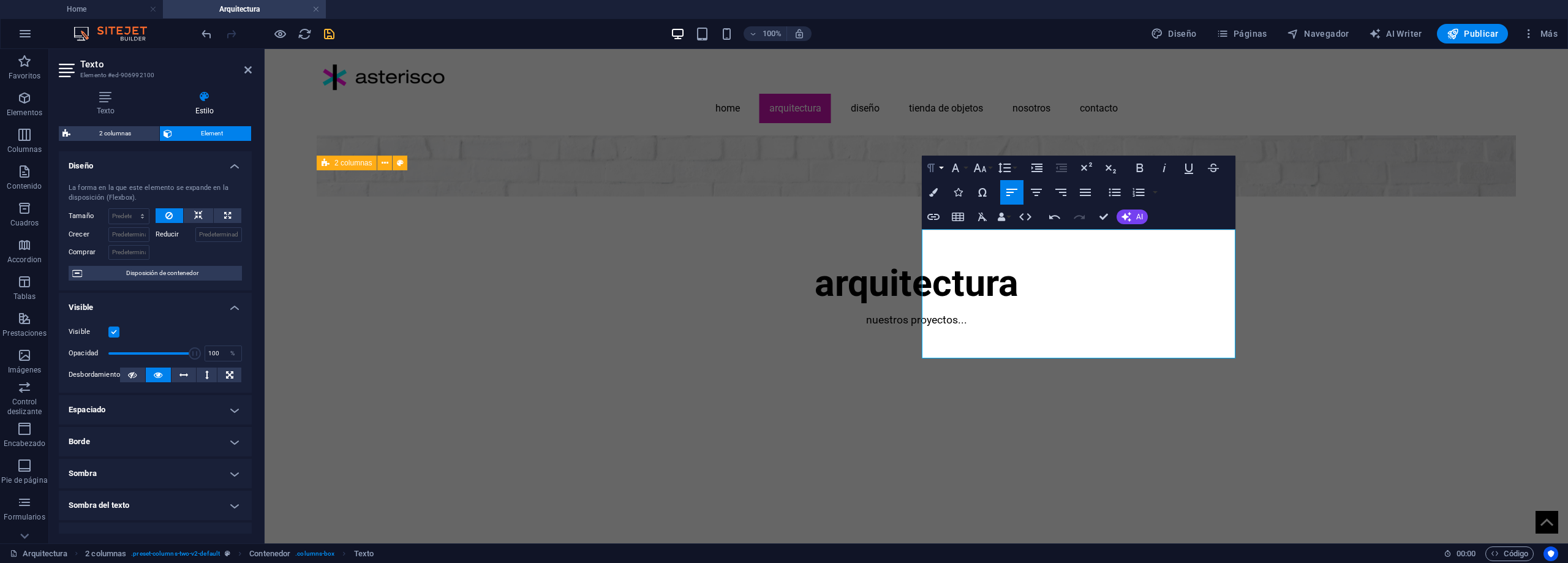
click at [940, 167] on button "Paragraph Format" at bounding box center [934, 168] width 24 height 25
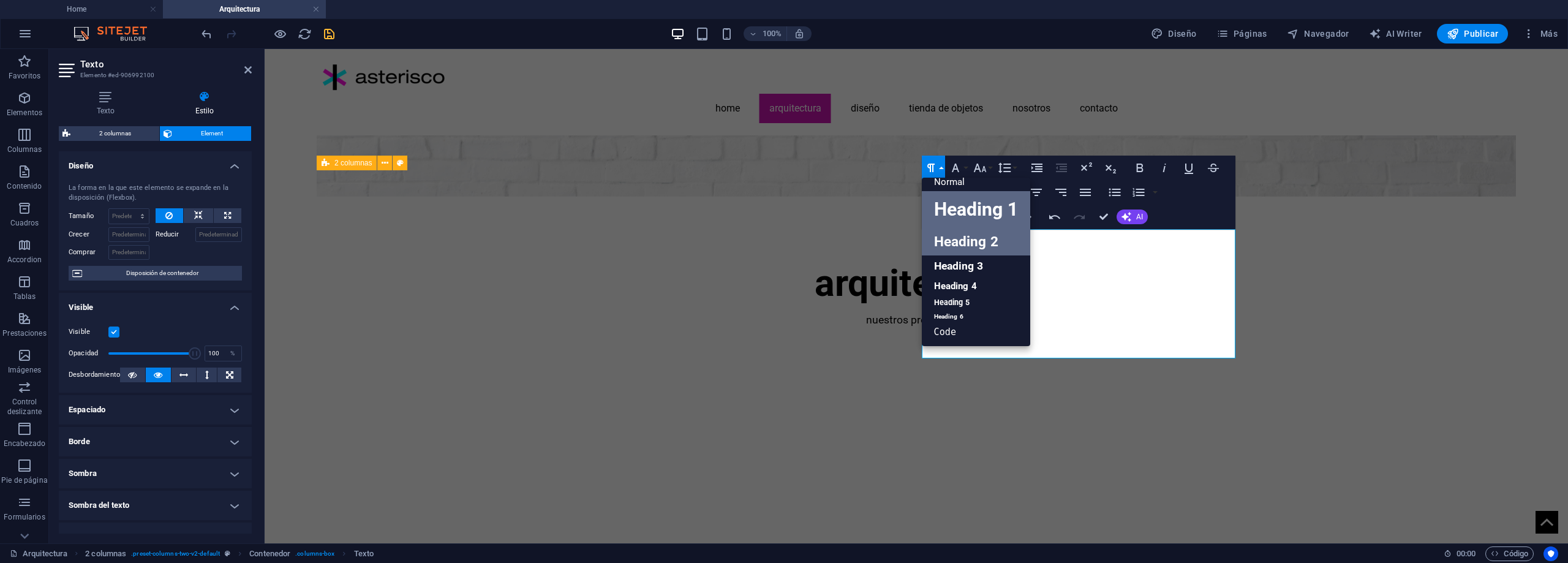
click at [957, 233] on link "Heading 2" at bounding box center [976, 241] width 108 height 28
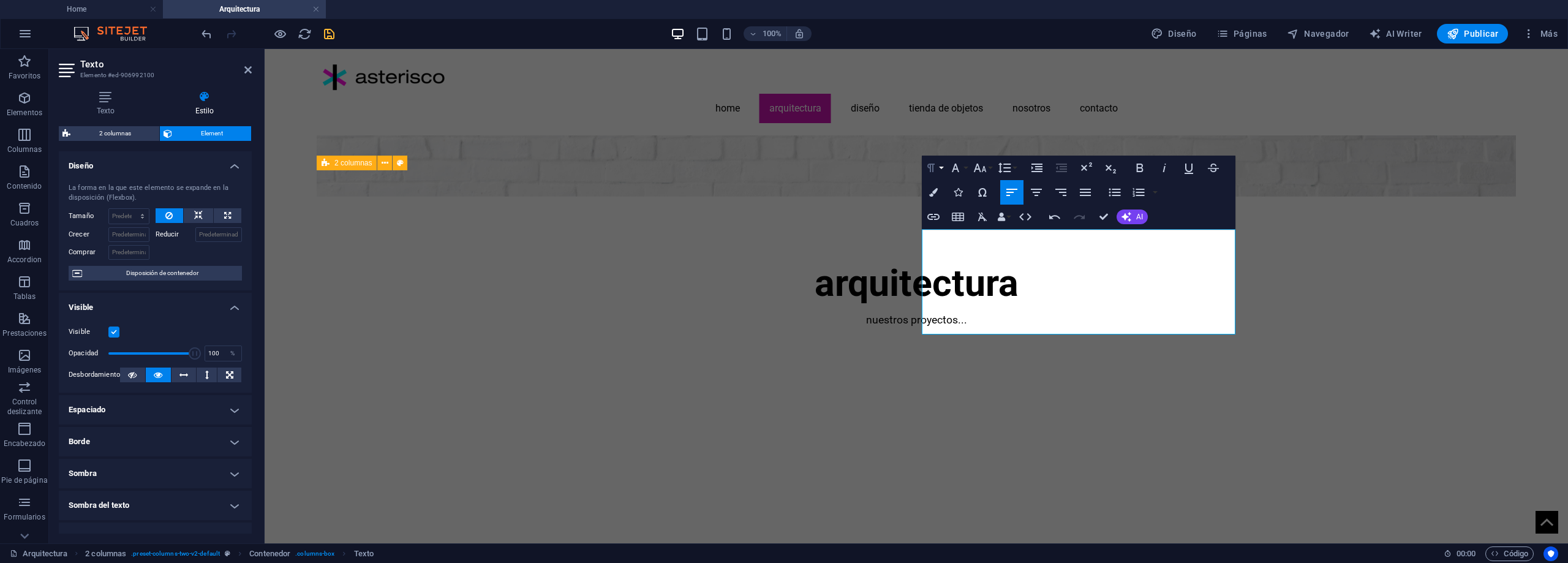
click at [943, 170] on button "Paragraph Format" at bounding box center [934, 168] width 24 height 25
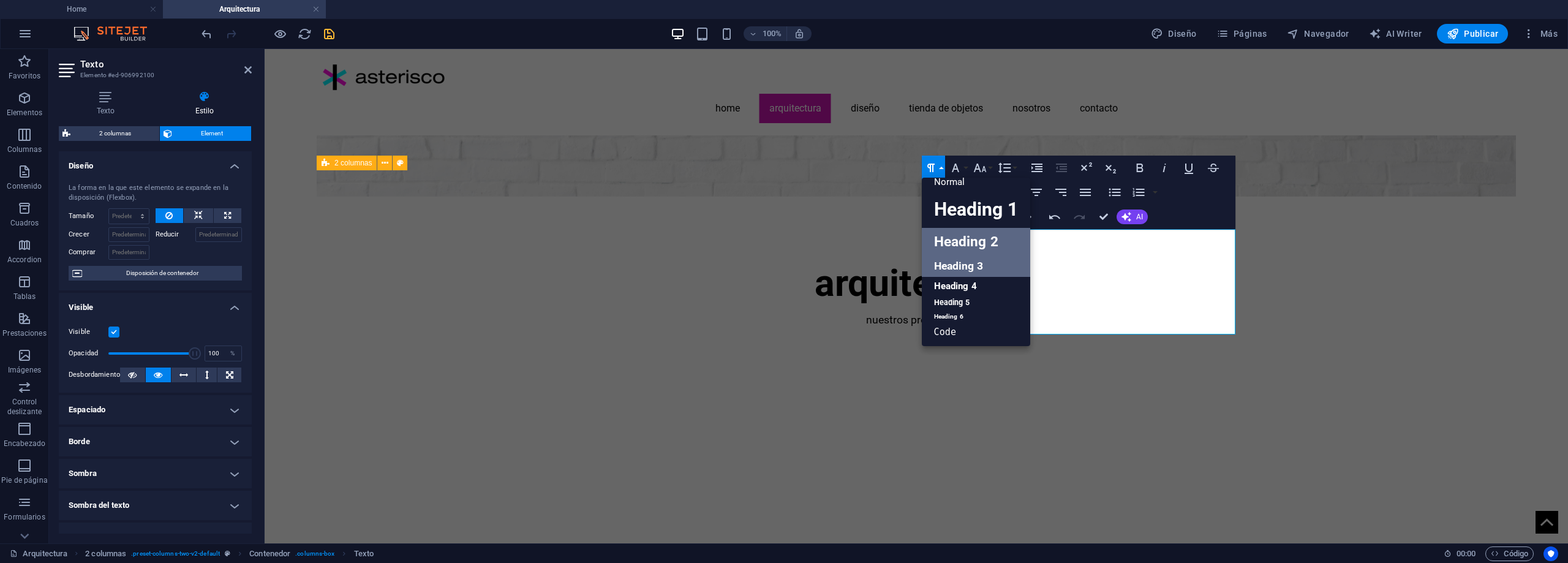
click at [954, 260] on link "Heading 3" at bounding box center [976, 266] width 108 height 22
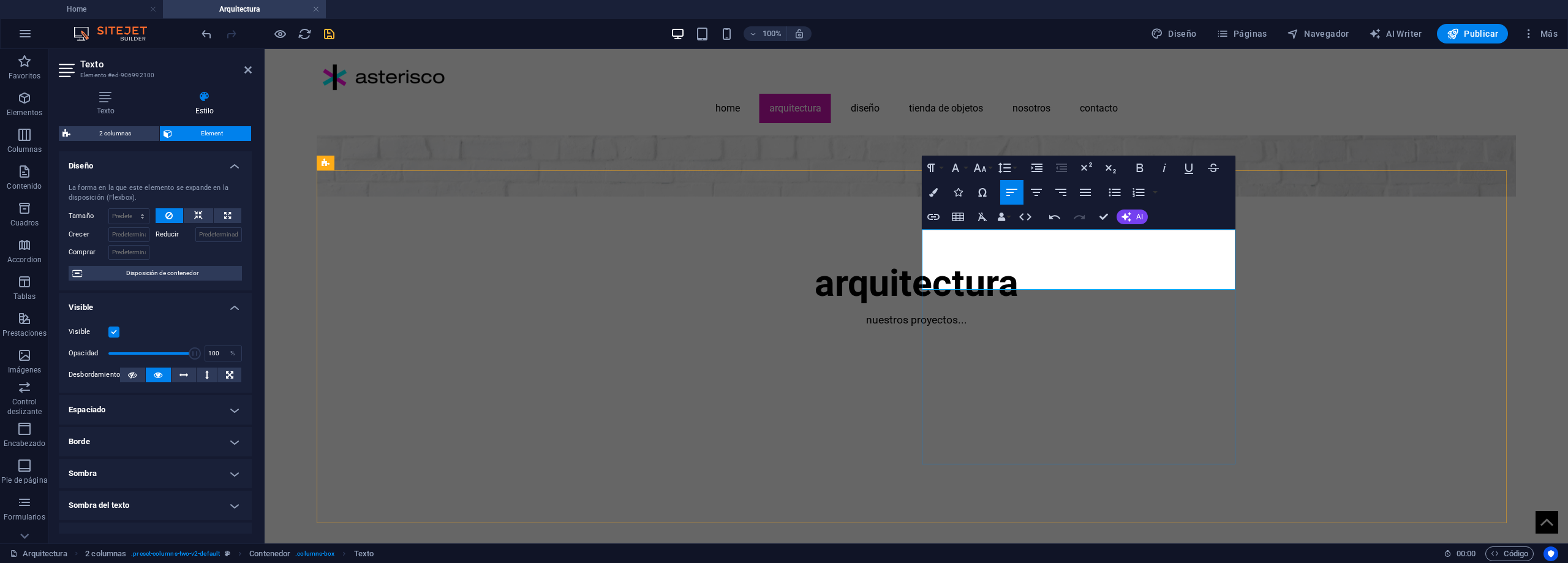
click at [969, 168] on button "Font Family" at bounding box center [958, 168] width 24 height 25
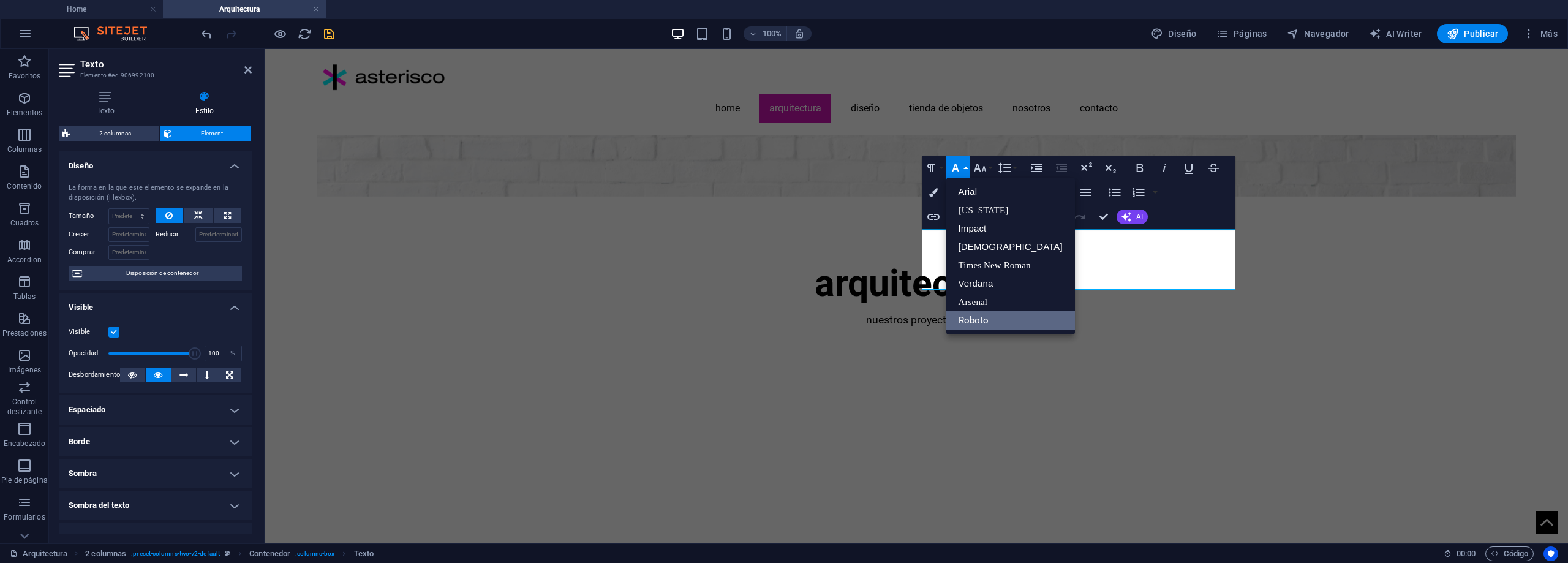
scroll to position [0, 0]
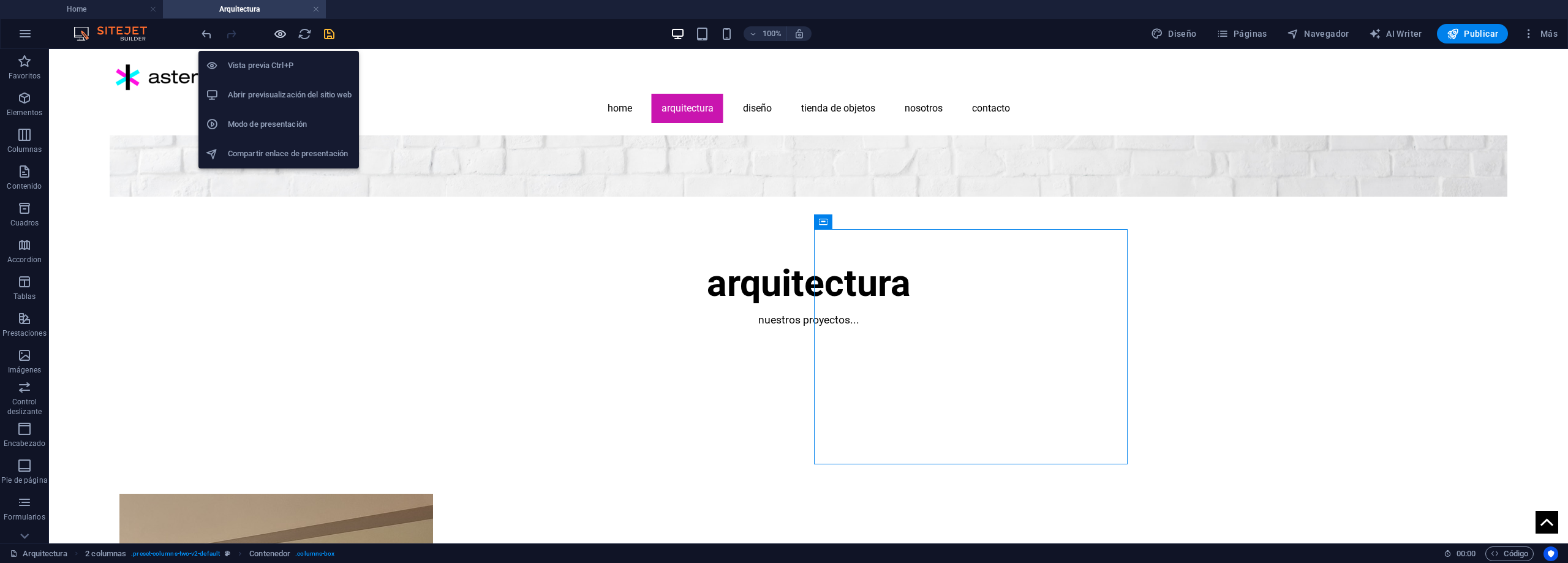
click at [284, 32] on icon "button" at bounding box center [280, 34] width 14 height 14
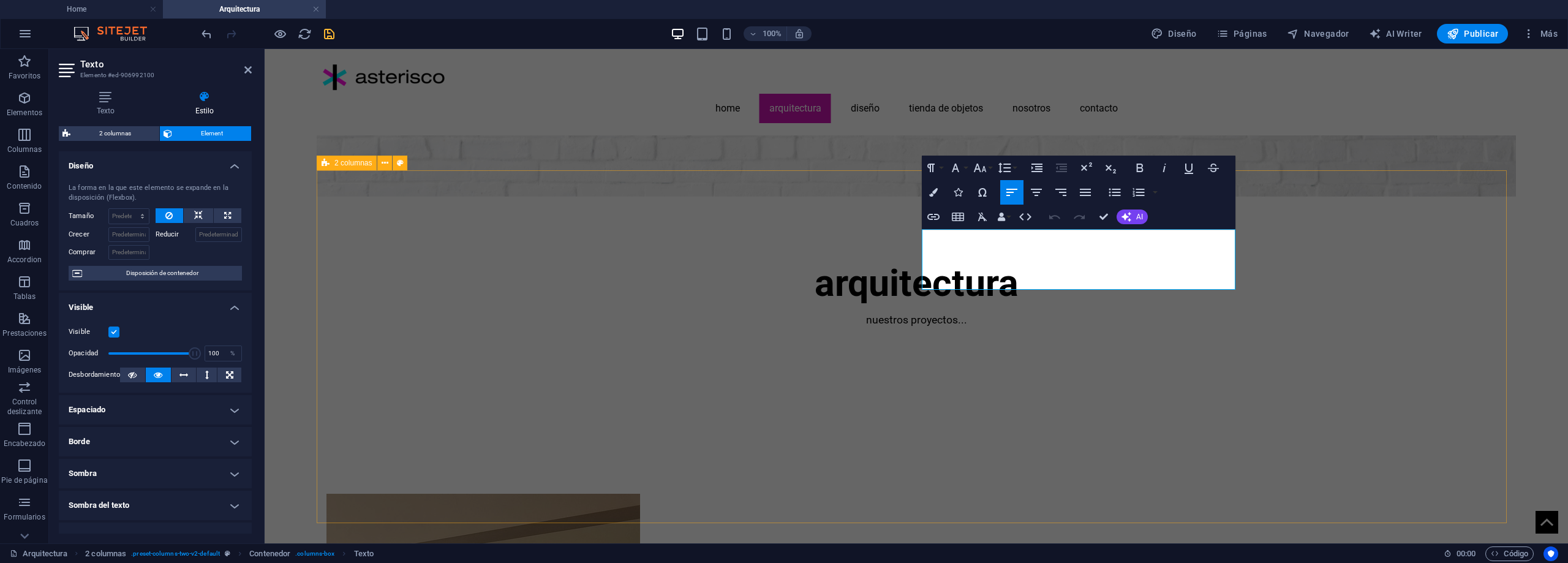
drag, startPoint x: 966, startPoint y: 263, endPoint x: 919, endPoint y: 262, distance: 47.0
click at [934, 166] on icon "button" at bounding box center [931, 168] width 15 height 15
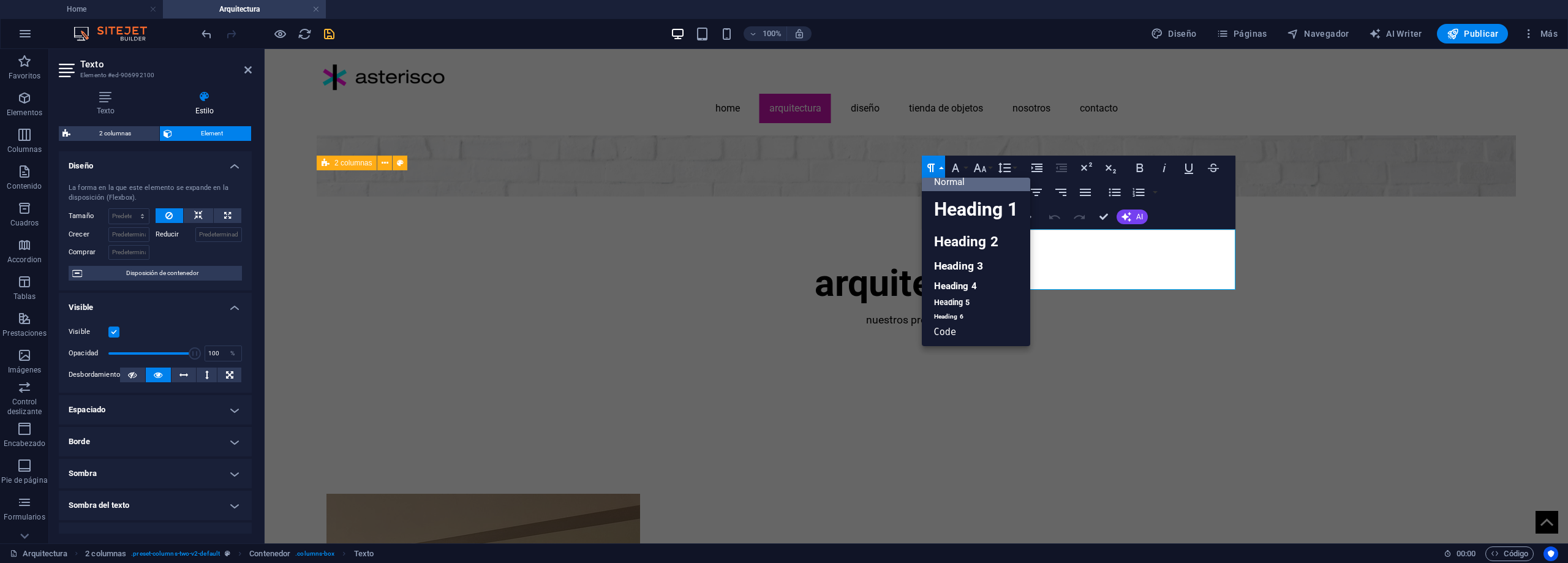
scroll to position [10, 0]
click at [969, 285] on link "Heading 4" at bounding box center [976, 286] width 108 height 19
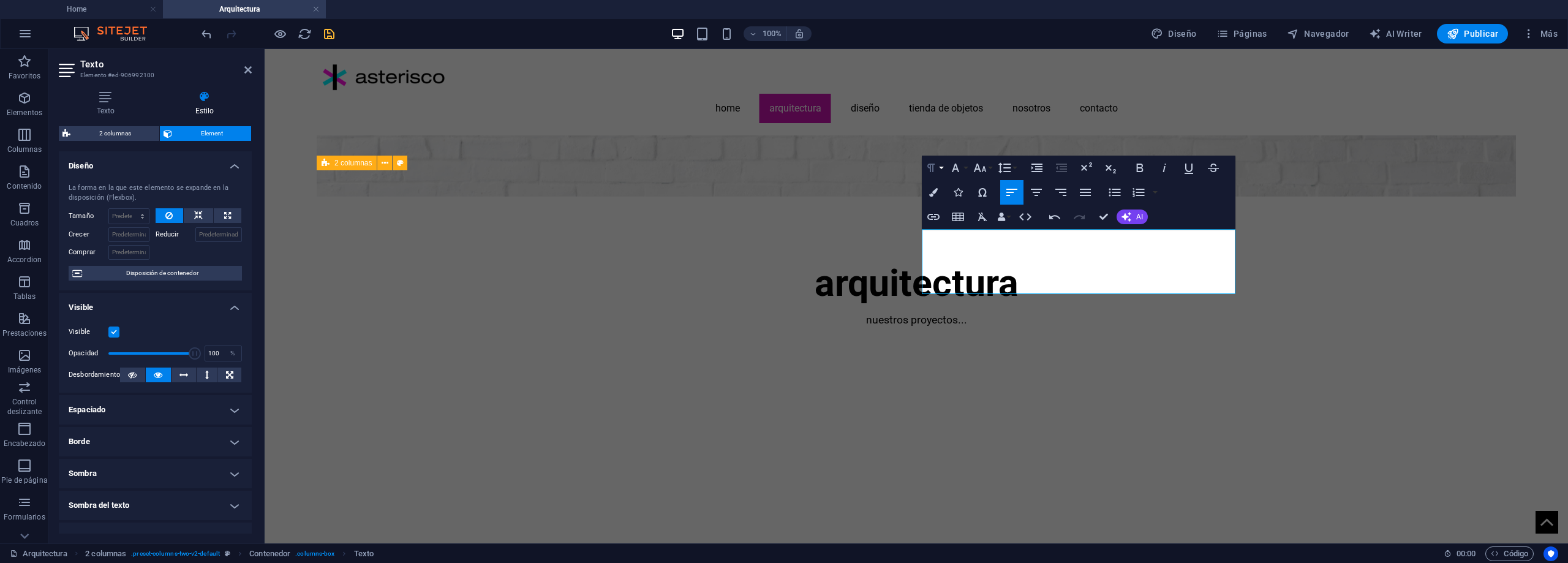
click at [938, 168] on button "Paragraph Format" at bounding box center [934, 168] width 24 height 25
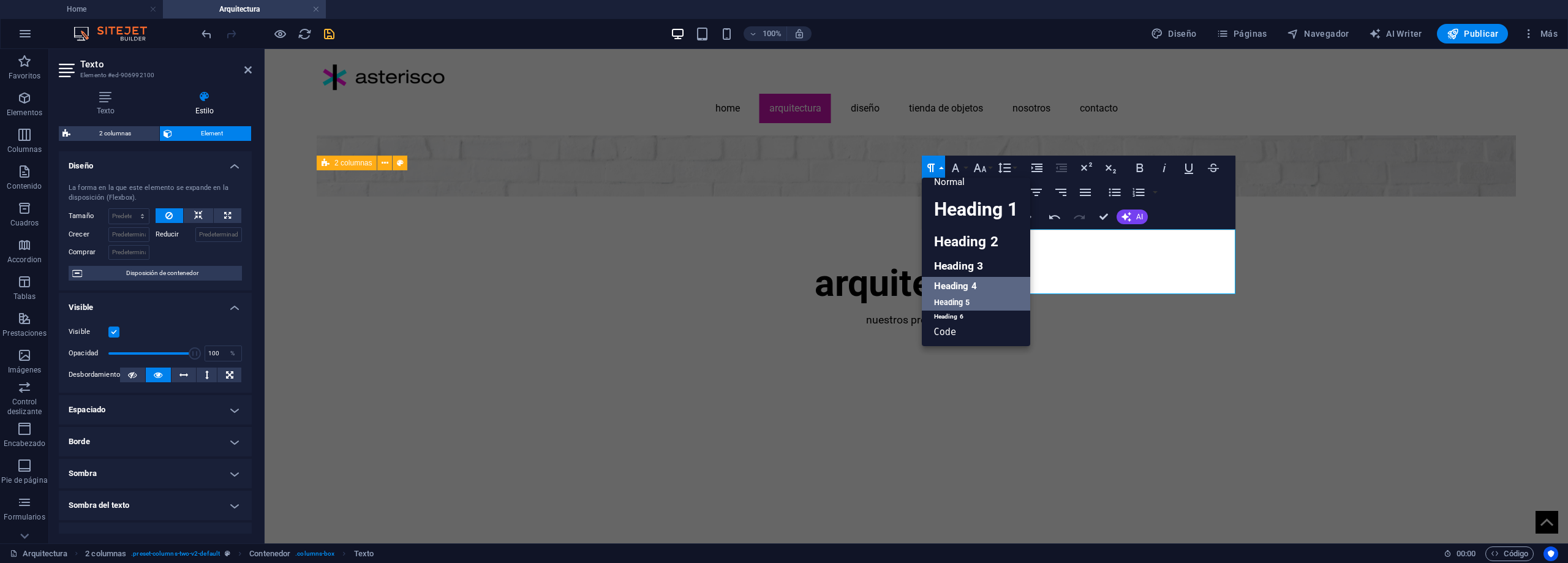
click at [956, 298] on link "Heading 5" at bounding box center [976, 303] width 108 height 15
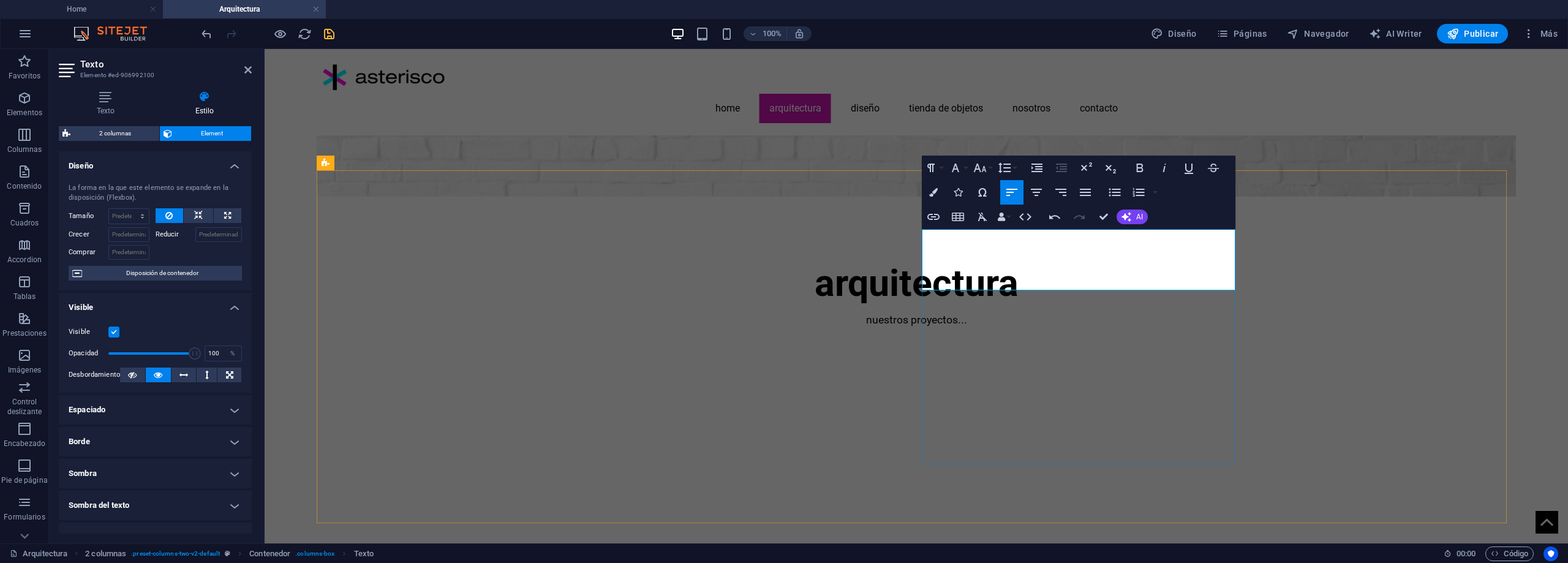
drag, startPoint x: 1019, startPoint y: 285, endPoint x: 917, endPoint y: 284, distance: 102.0
click at [941, 170] on button "Paragraph Format" at bounding box center [934, 168] width 24 height 25
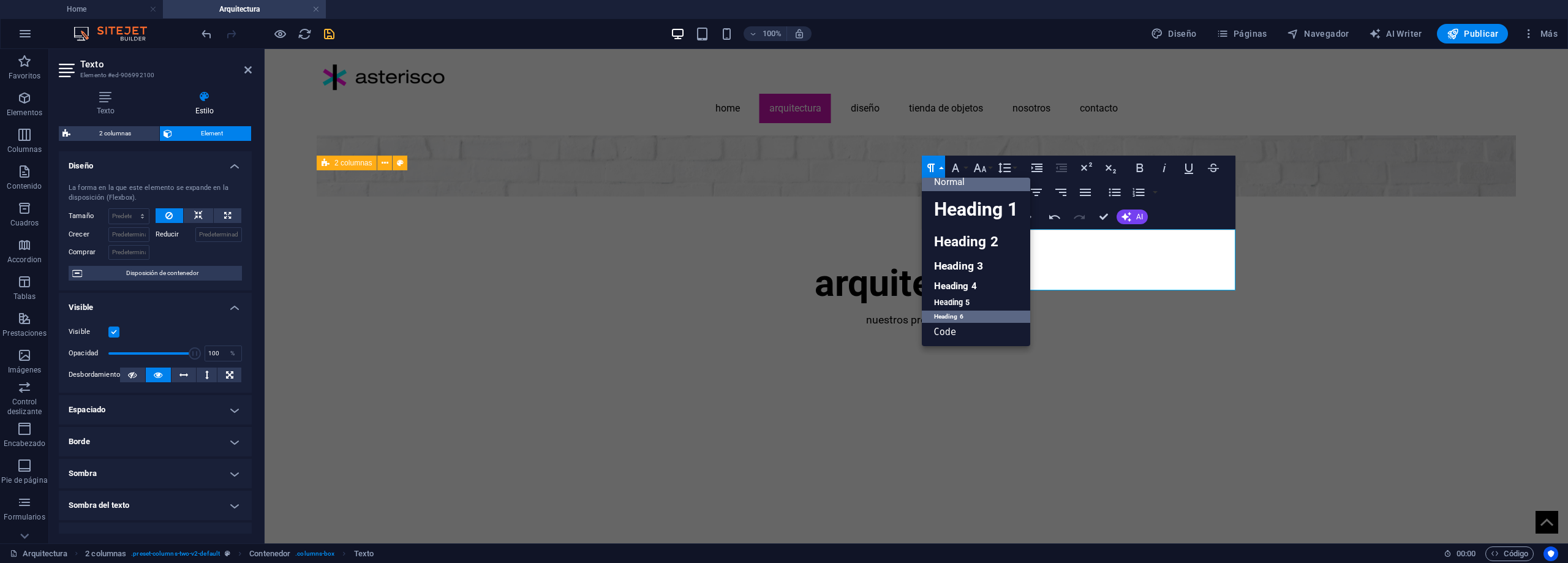
click at [964, 319] on link "Heading 6" at bounding box center [976, 317] width 108 height 12
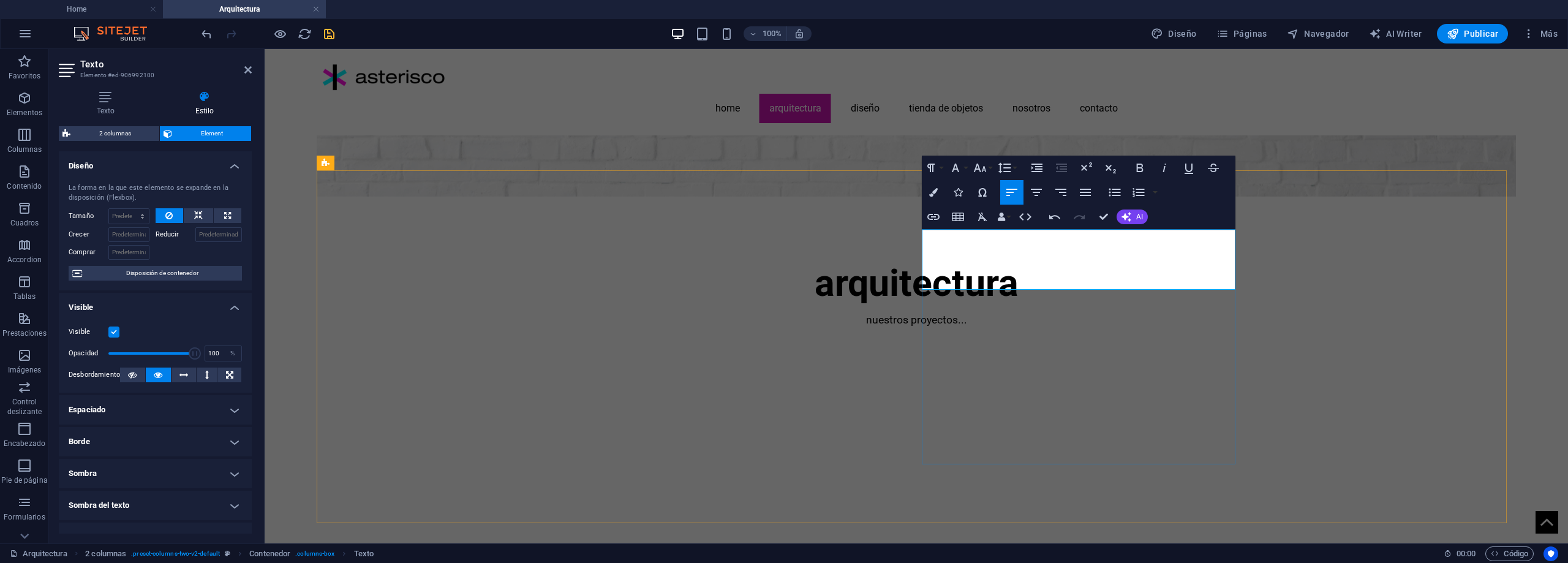
drag, startPoint x: 1017, startPoint y: 281, endPoint x: 916, endPoint y: 281, distance: 101.0
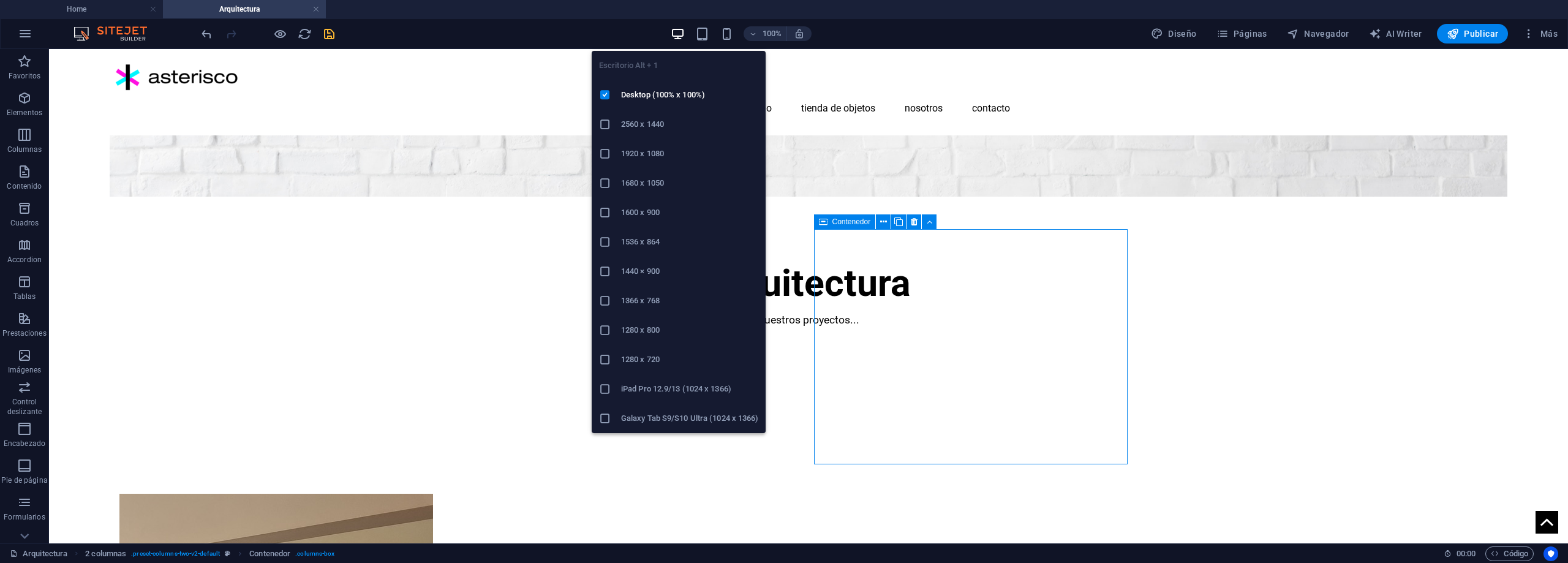
click at [655, 150] on h6 "1920 x 1080" at bounding box center [690, 154] width 137 height 15
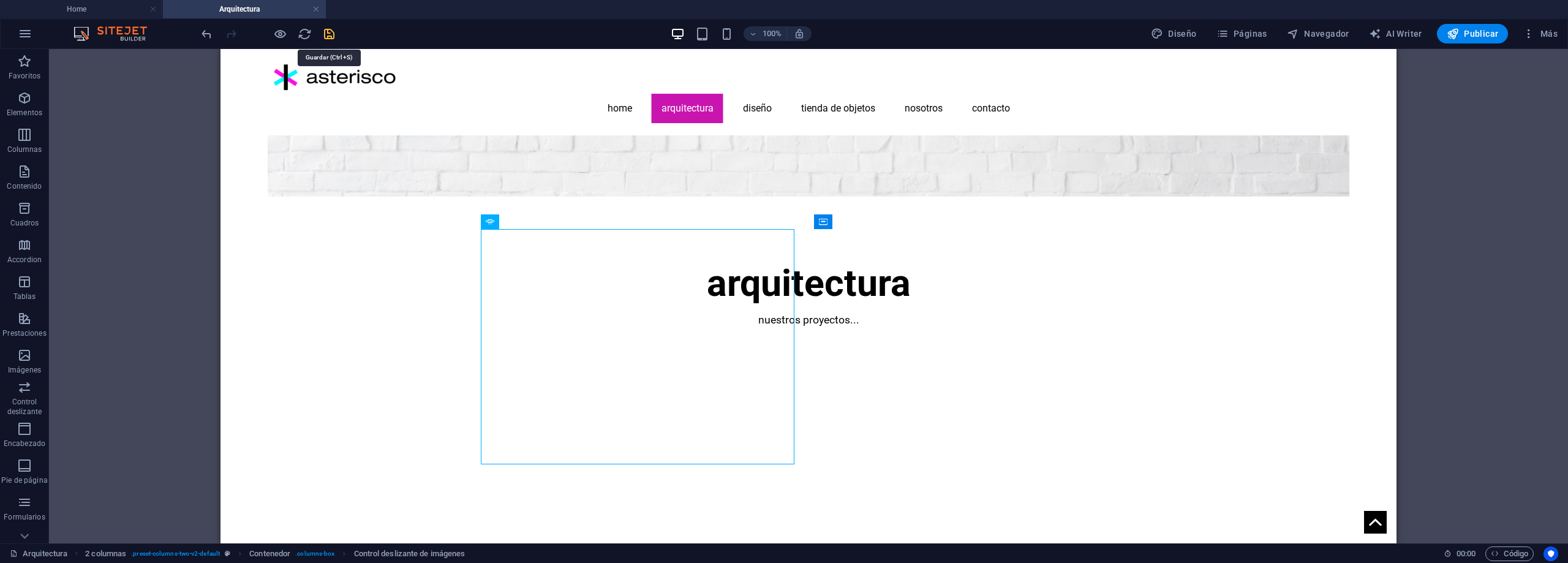
click at [333, 34] on icon "save" at bounding box center [329, 34] width 14 height 14
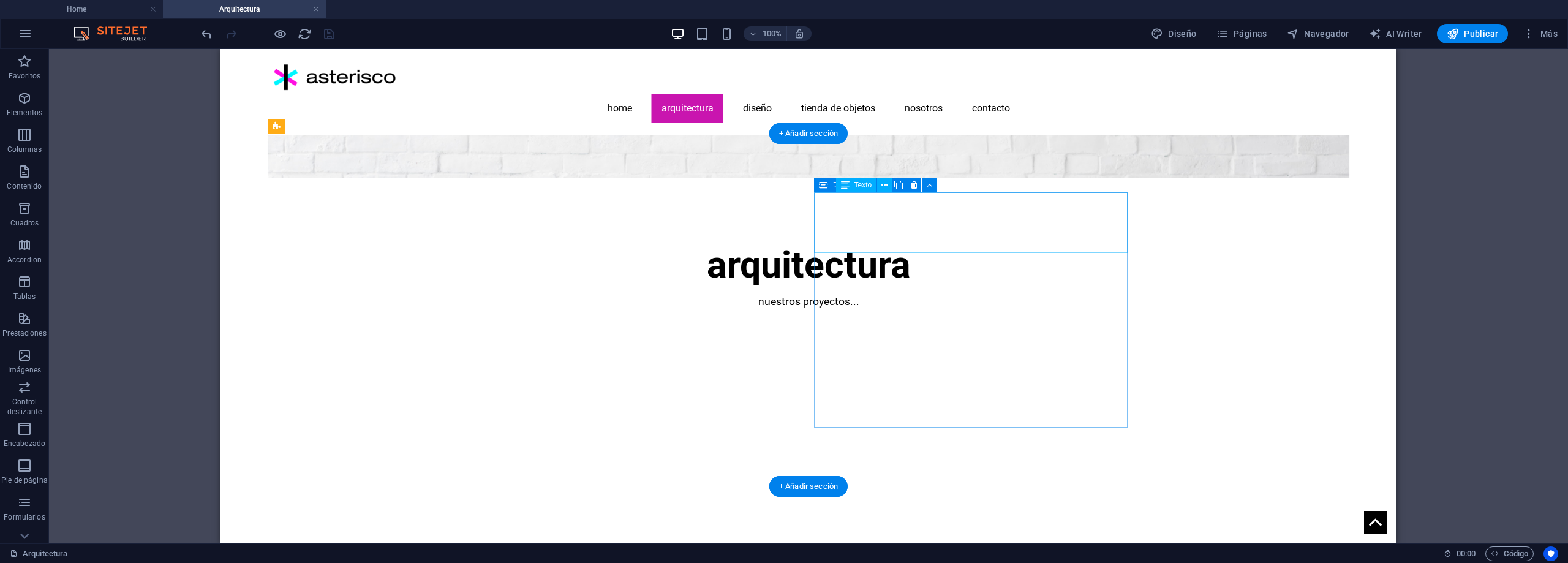
scroll to position [157, 0]
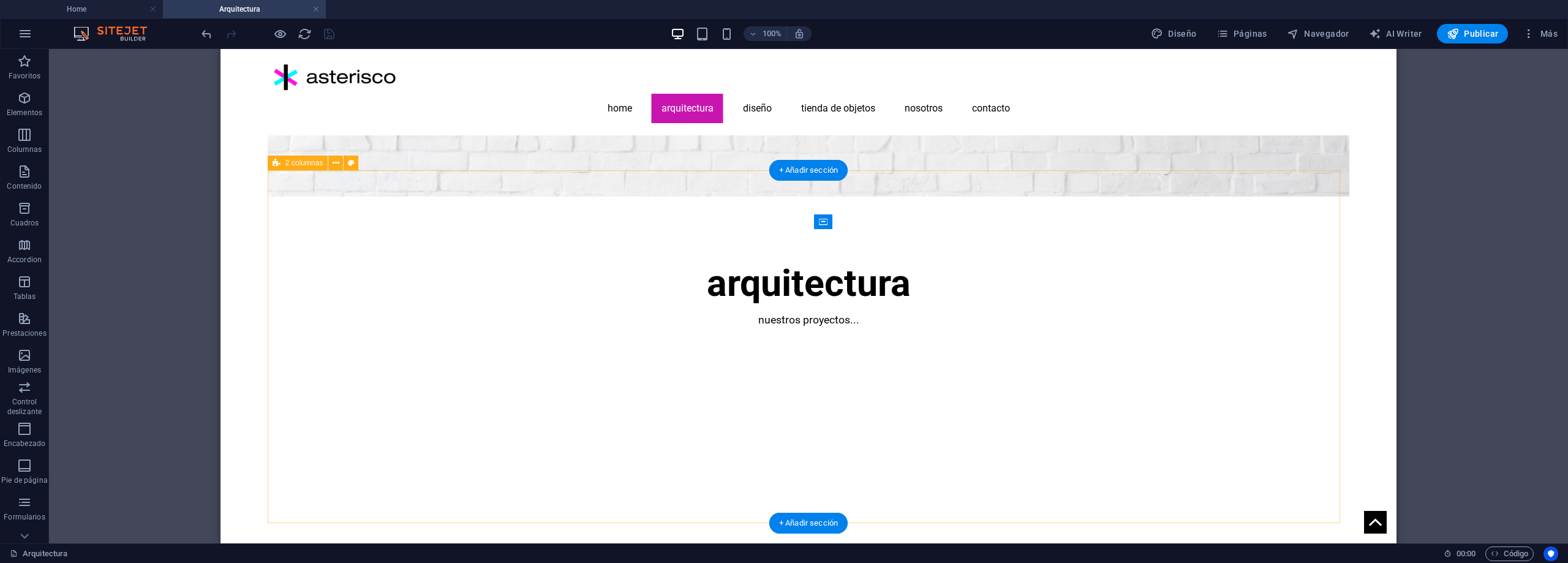
select select "rem"
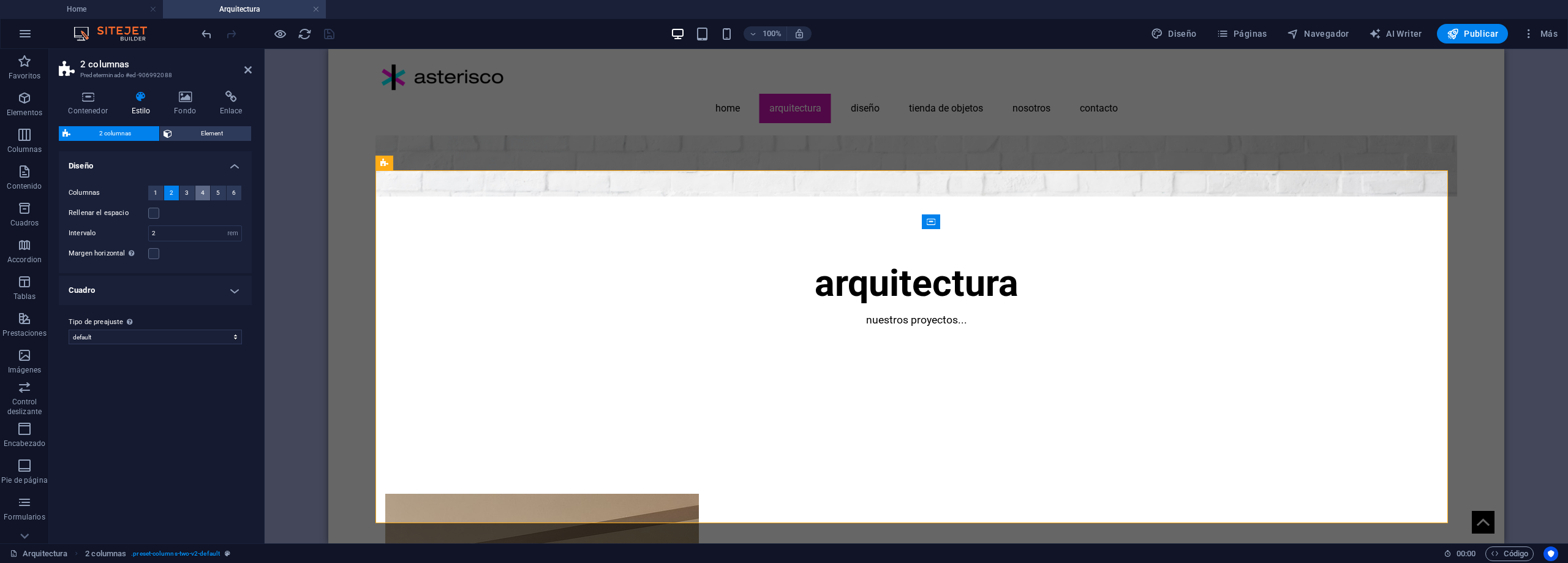
click at [201, 192] on span "4" at bounding box center [203, 193] width 4 height 15
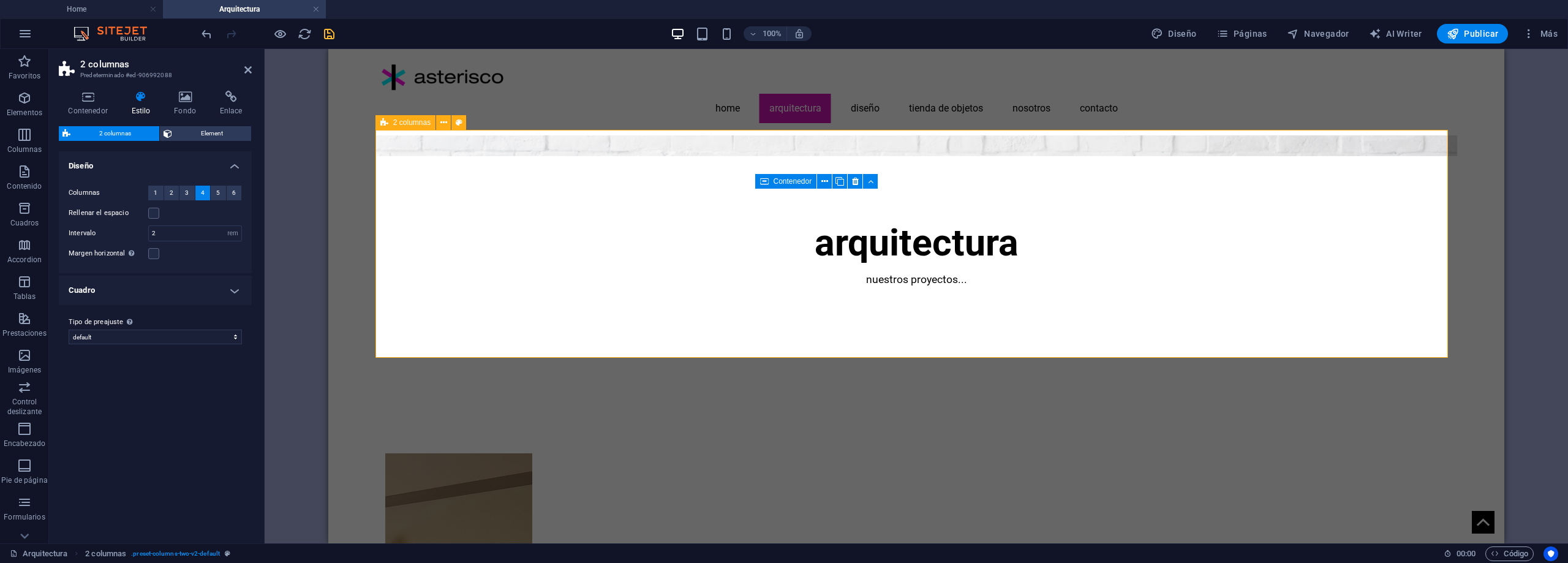
scroll to position [218, 0]
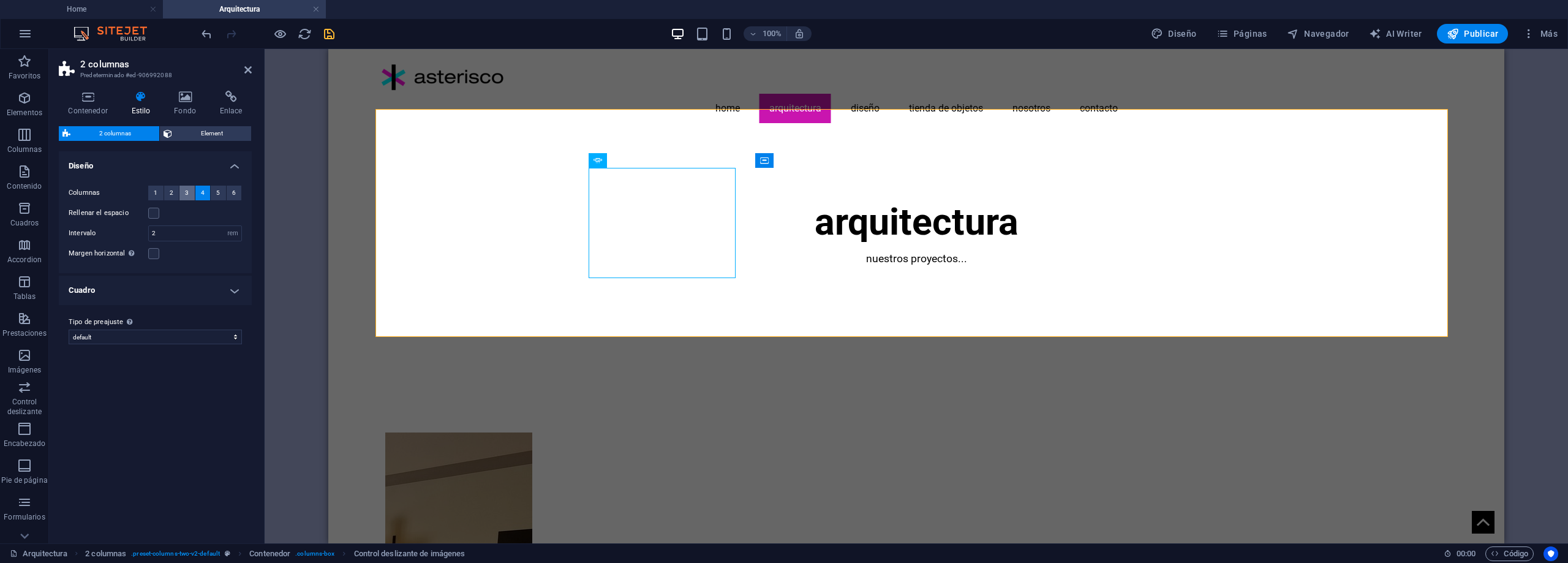
click at [189, 192] on button "3" at bounding box center [187, 193] width 15 height 15
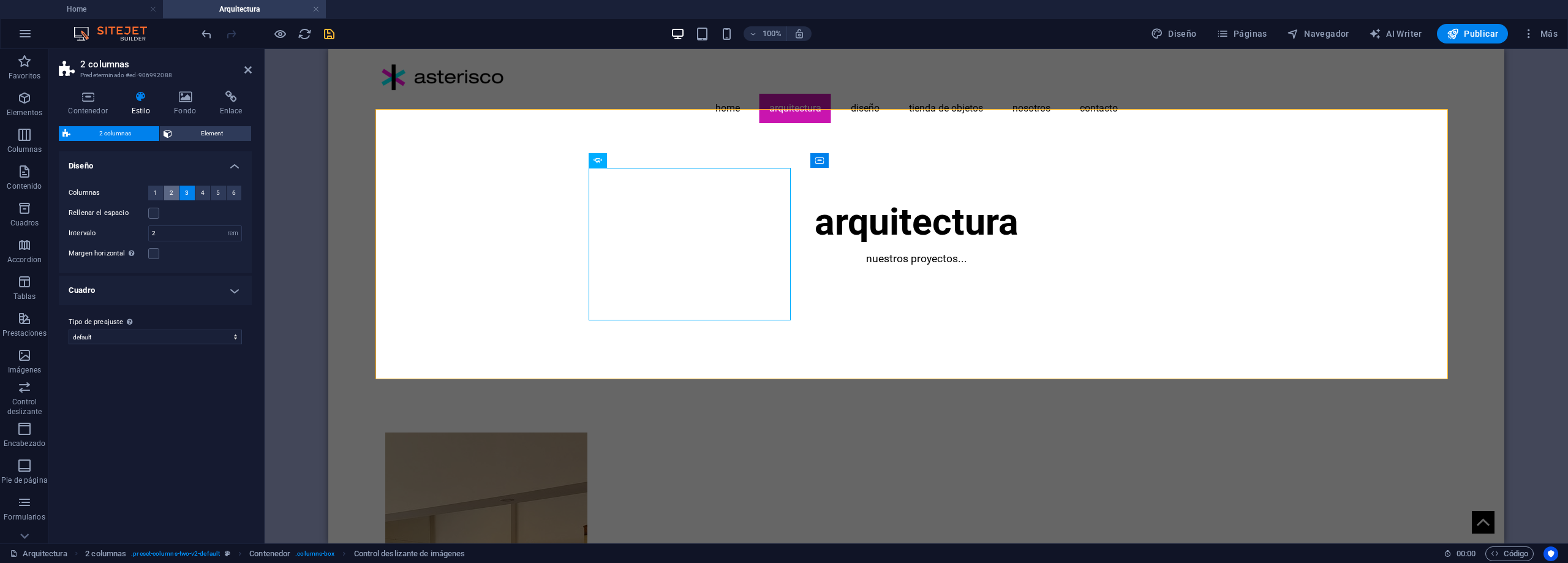
click at [172, 191] on span "2" at bounding box center [171, 193] width 4 height 15
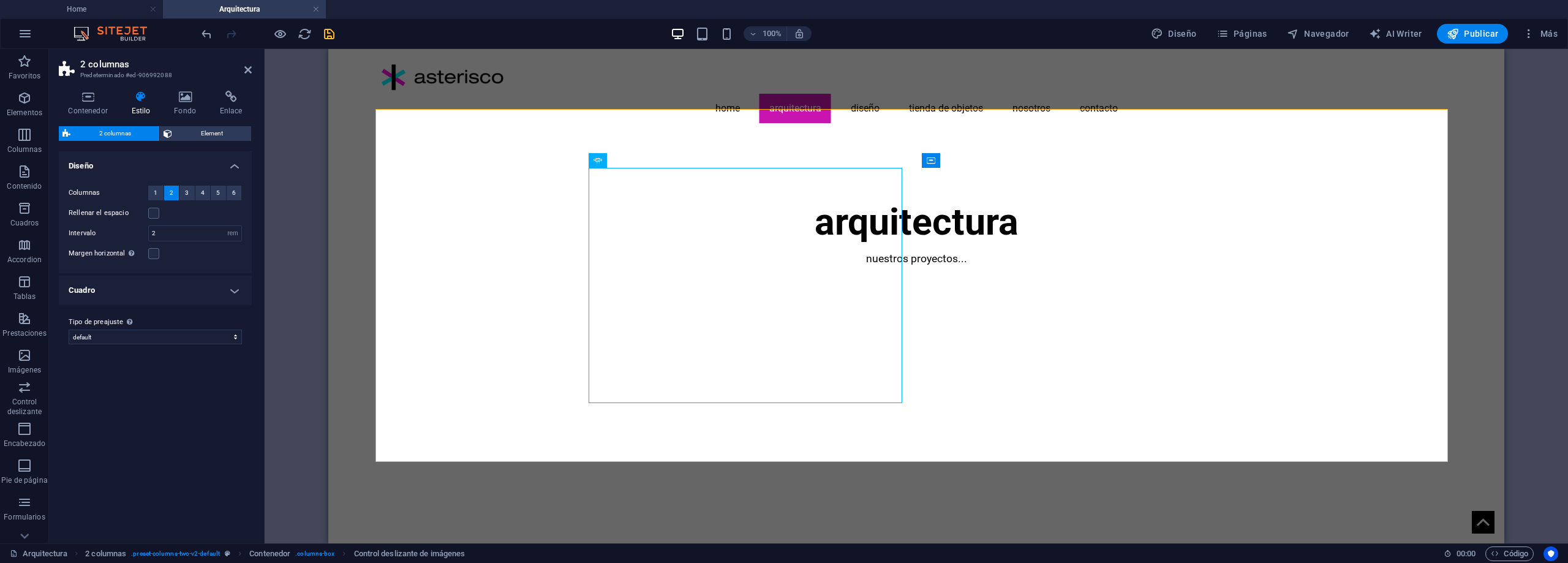
click at [236, 290] on h4 "Cuadro" at bounding box center [155, 291] width 193 height 30
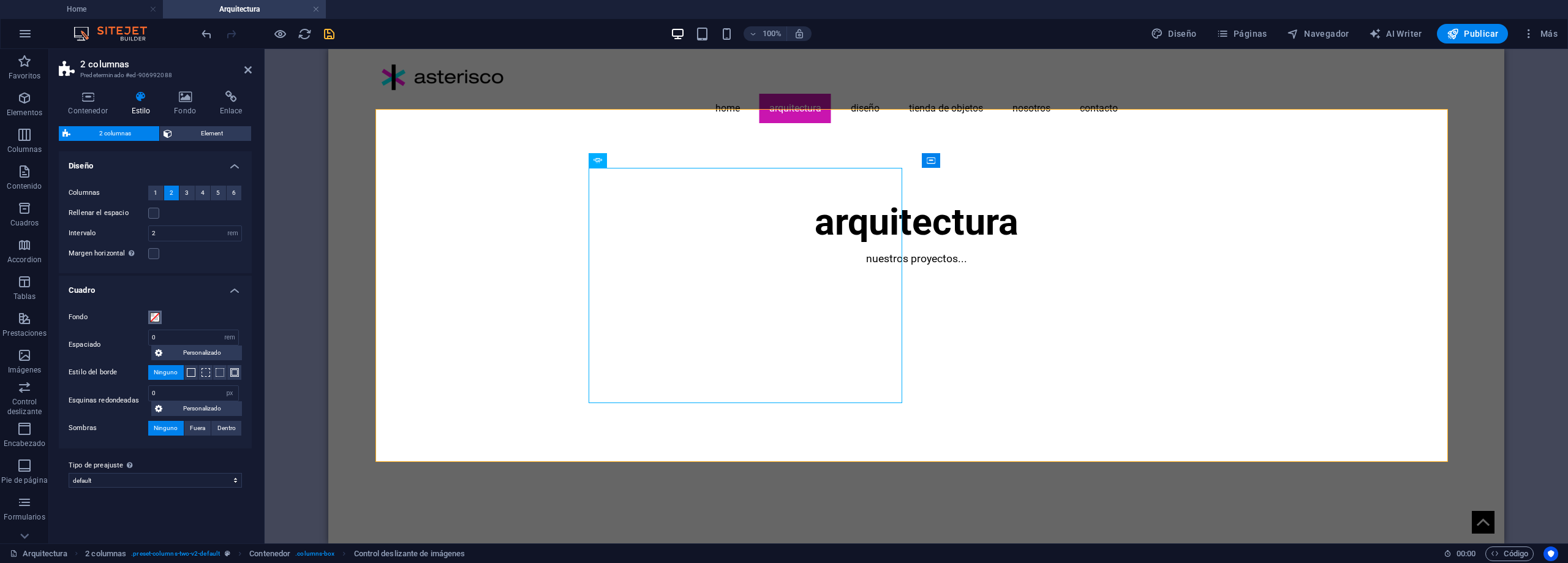
click at [156, 319] on span at bounding box center [155, 317] width 10 height 10
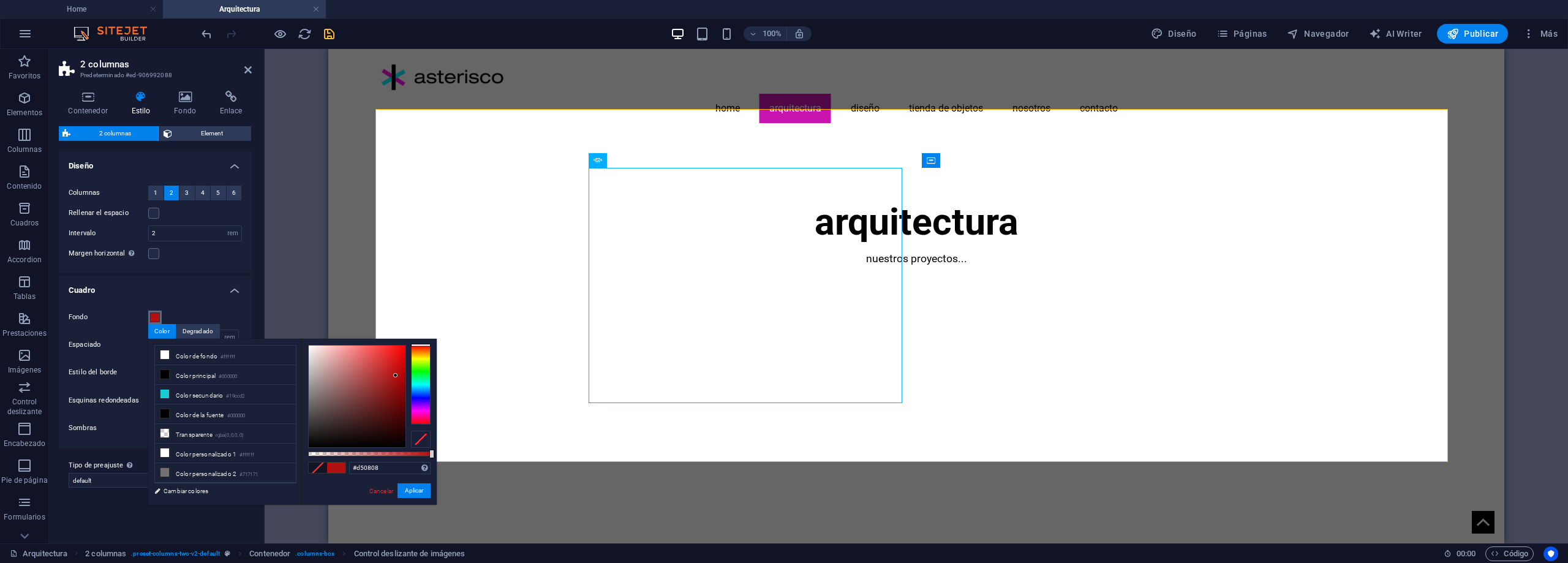
drag, startPoint x: 396, startPoint y: 376, endPoint x: 401, endPoint y: 361, distance: 15.8
click at [401, 361] on div at bounding box center [357, 397] width 96 height 101
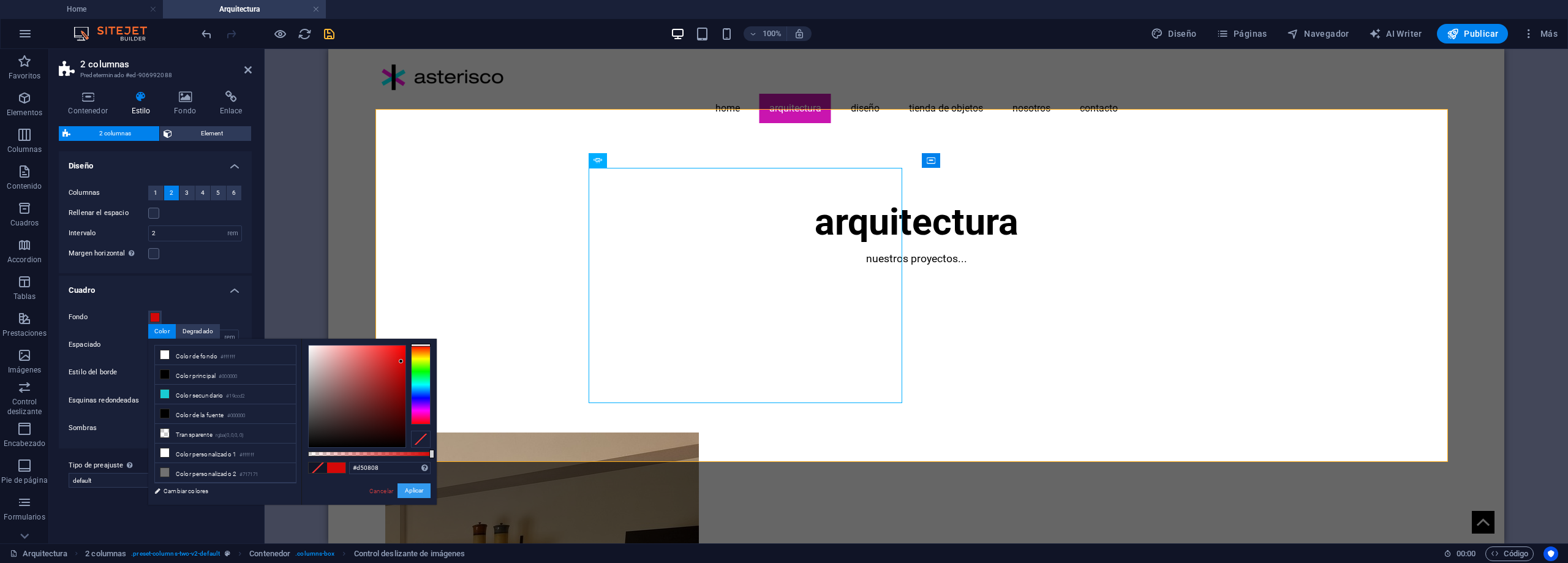
click at [418, 491] on button "Aplicar" at bounding box center [414, 491] width 33 height 15
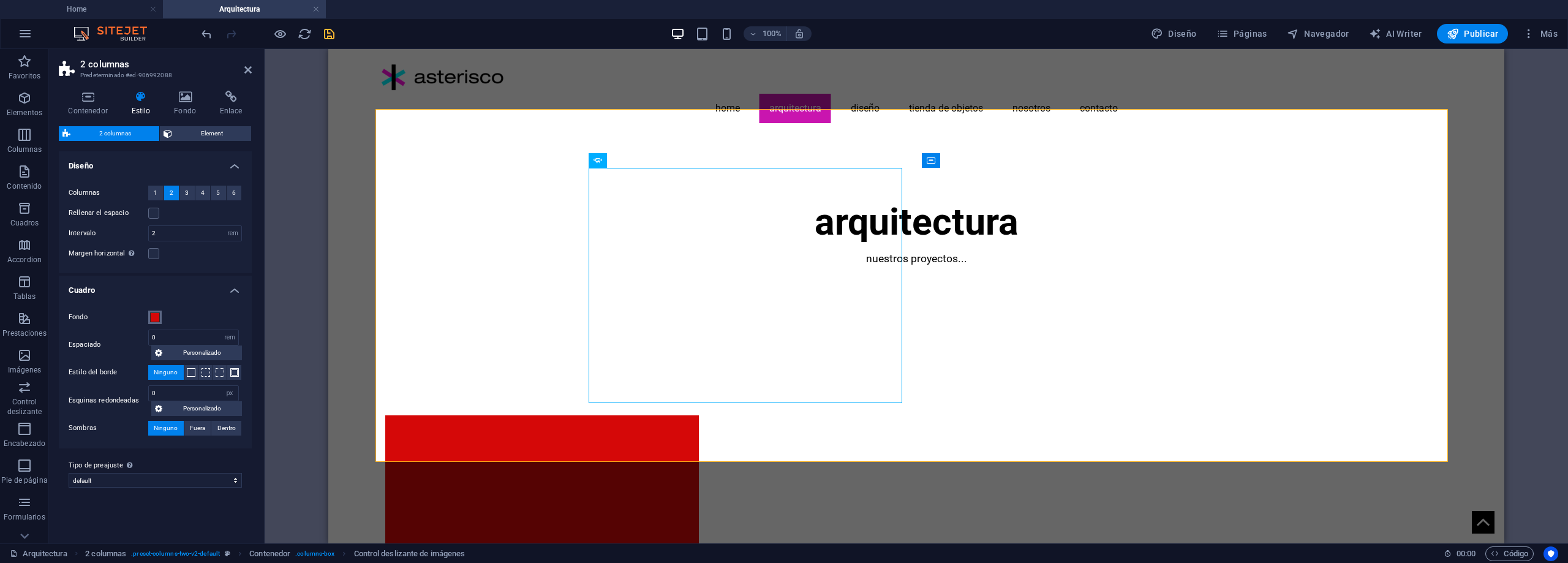
click at [158, 316] on span at bounding box center [155, 317] width 10 height 10
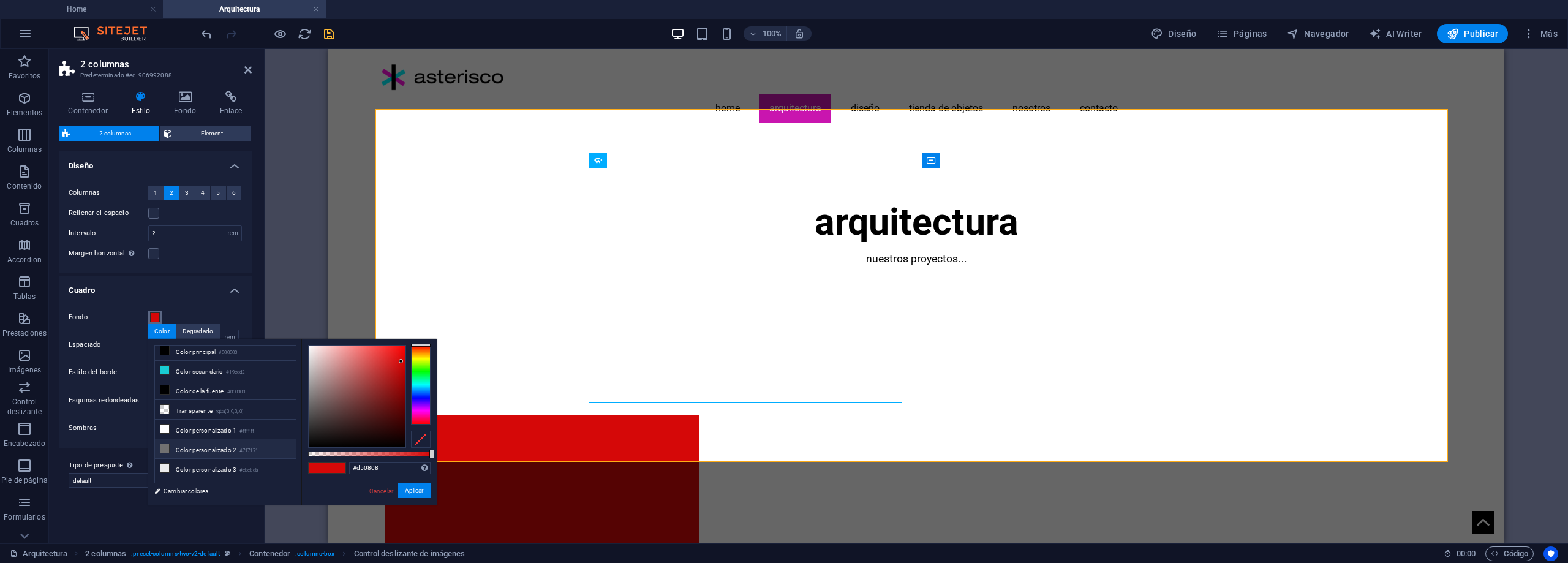
scroll to position [33, 0]
click at [213, 478] on li "Color personalizado 4 #c814c7" at bounding box center [226, 479] width 141 height 20
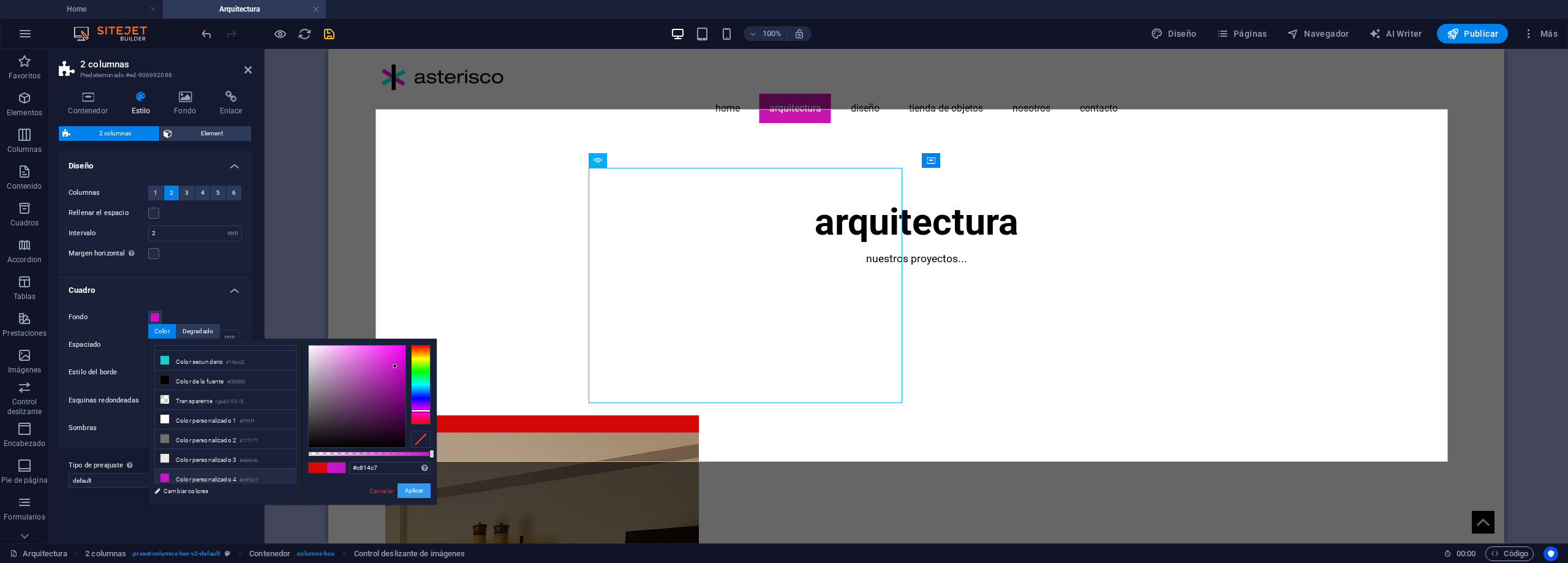
click at [411, 492] on button "Aplicar" at bounding box center [414, 491] width 33 height 15
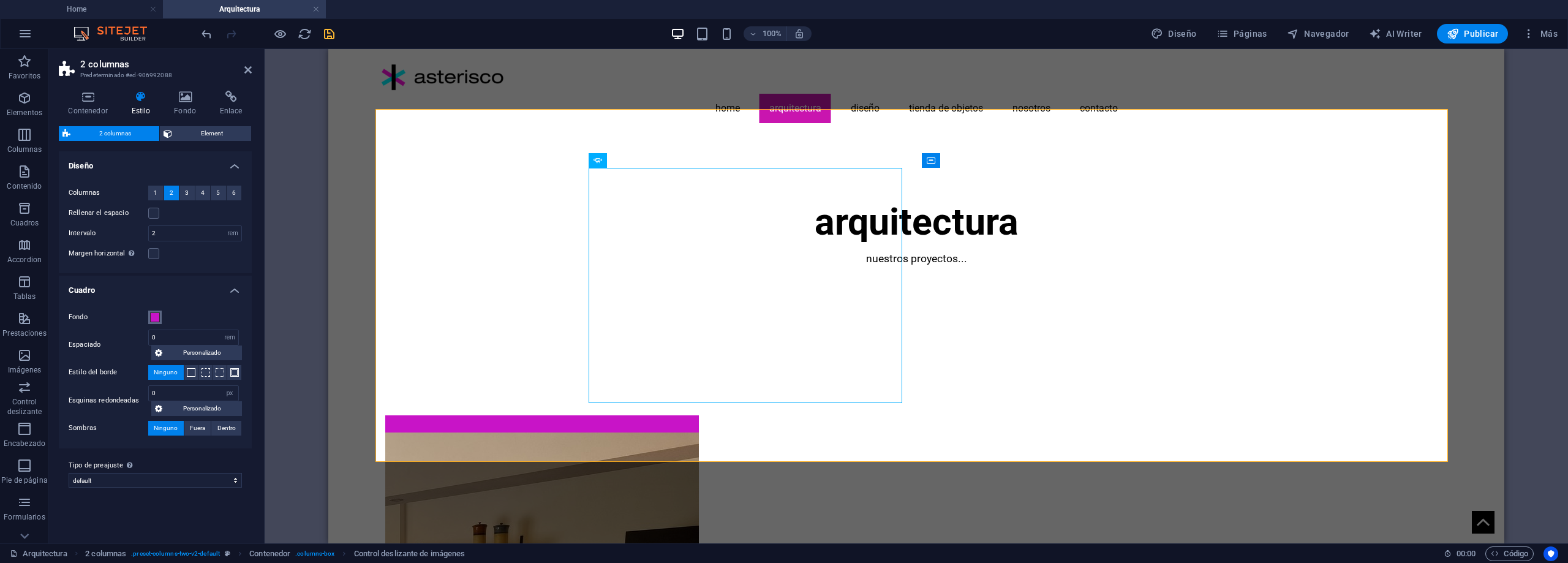
click at [155, 313] on span at bounding box center [155, 317] width 10 height 10
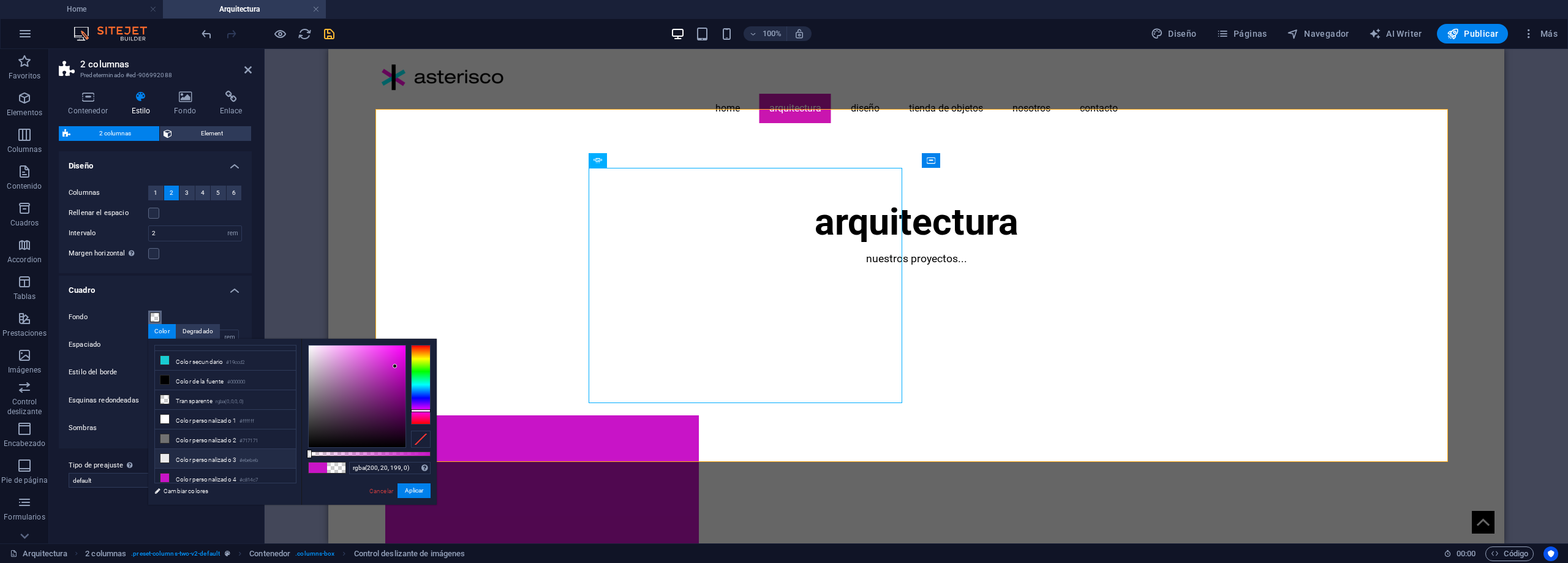
drag, startPoint x: 426, startPoint y: 455, endPoint x: 268, endPoint y: 448, distance: 158.2
click at [268, 448] on div "less Color de fondo #ffffff Color principal #000000 Color secundario #19ccd2 Co…" at bounding box center [293, 422] width 288 height 166
click at [257, 400] on li "Transparente rgba(0,0,0,.0)" at bounding box center [226, 400] width 141 height 20
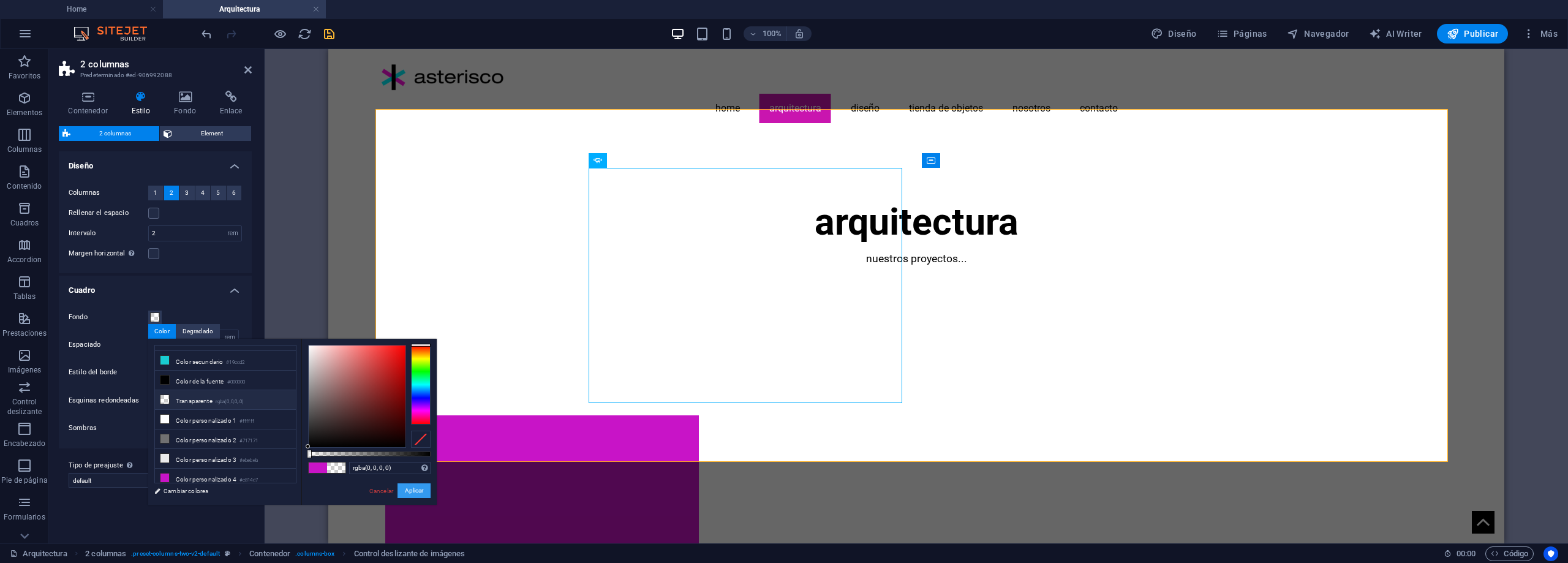
click at [408, 492] on button "Aplicar" at bounding box center [414, 491] width 33 height 15
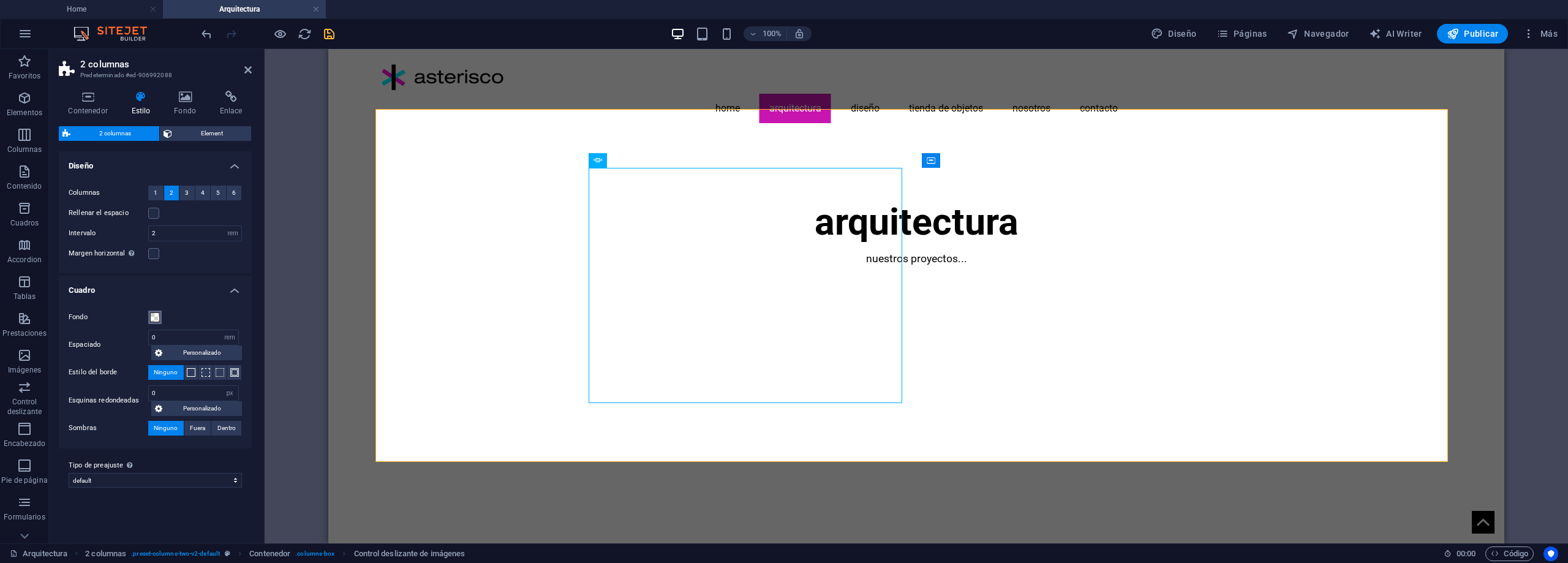
click at [157, 314] on span at bounding box center [155, 317] width 10 height 10
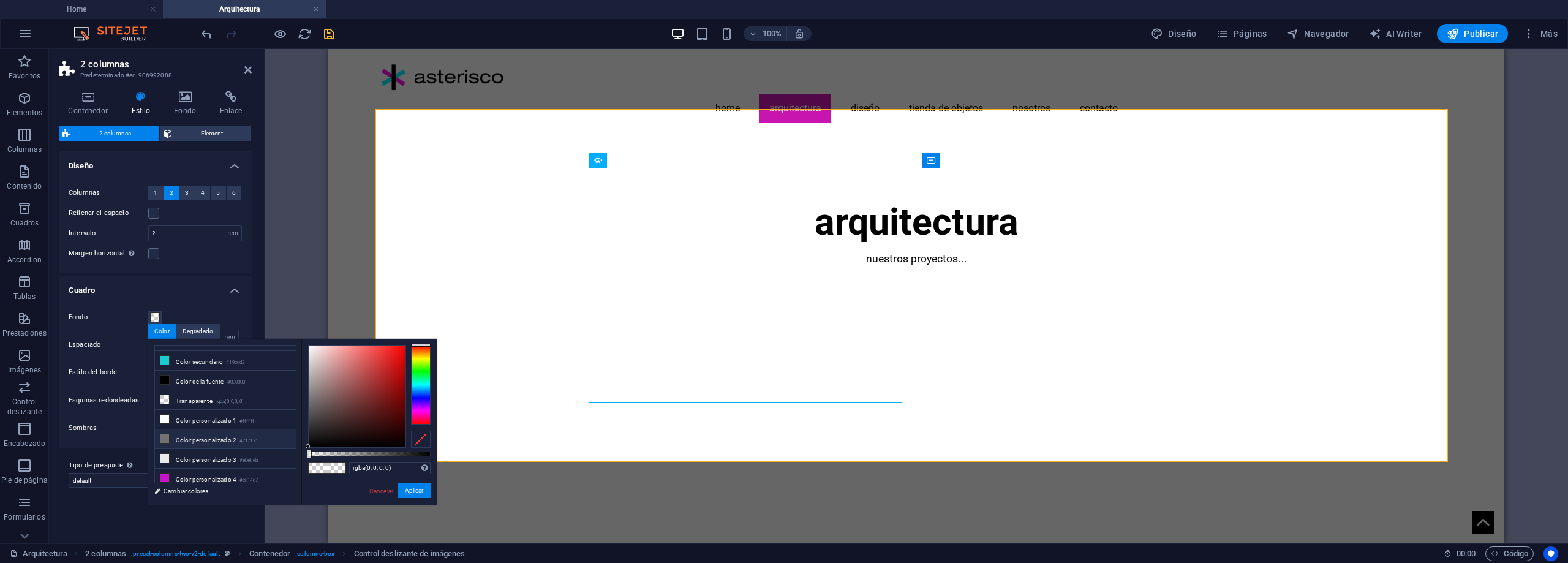
click at [223, 437] on li "Color personalizado 2 #717171" at bounding box center [226, 439] width 141 height 20
type input "#717171"
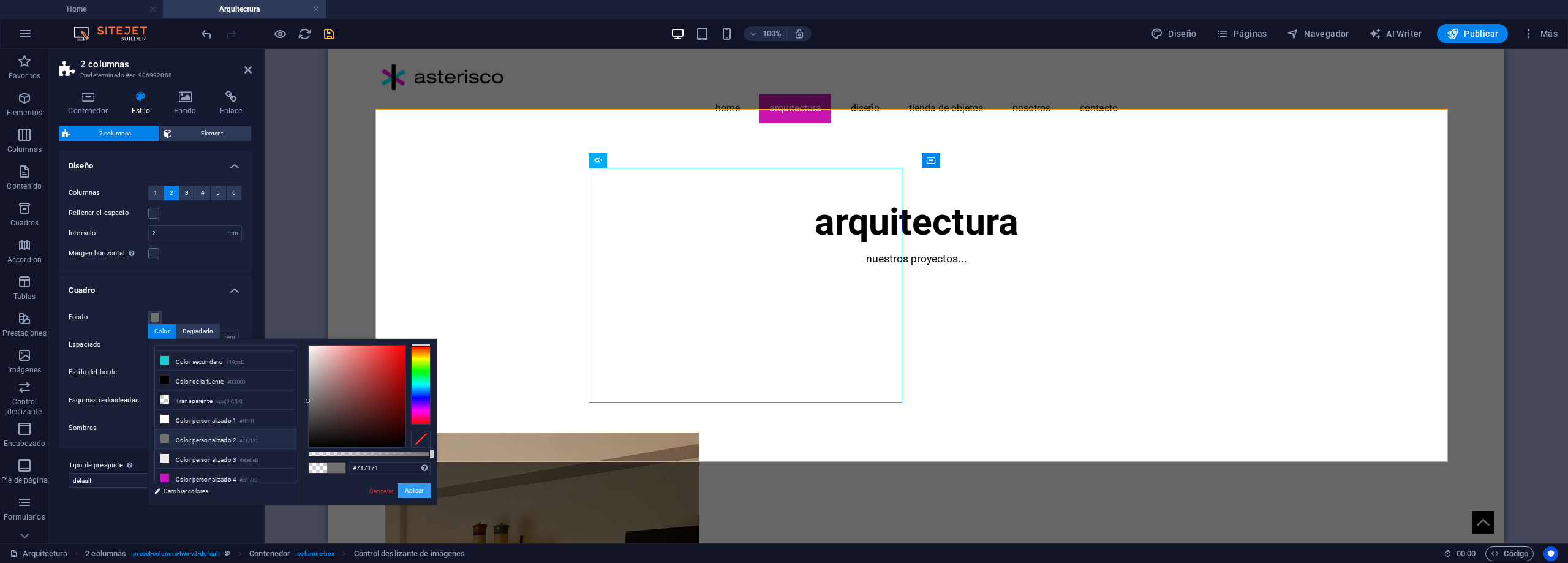
click at [413, 491] on button "Aplicar" at bounding box center [414, 491] width 33 height 15
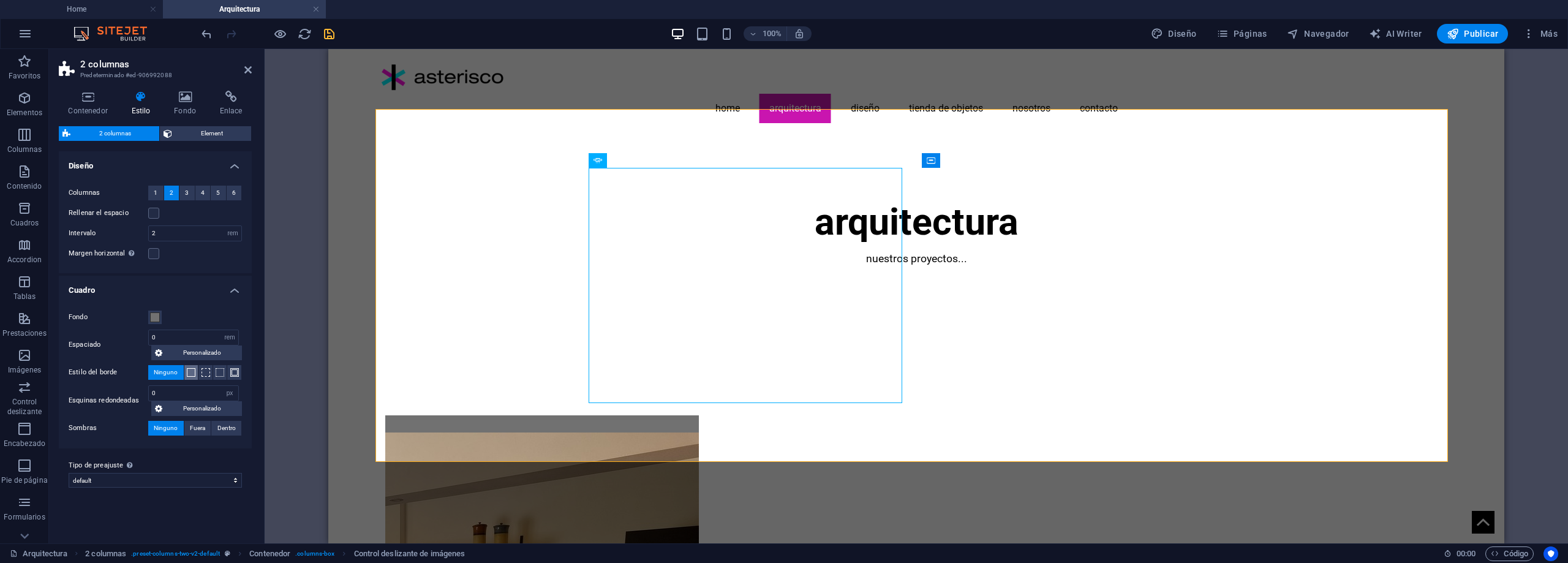
click at [192, 371] on span at bounding box center [191, 372] width 9 height 9
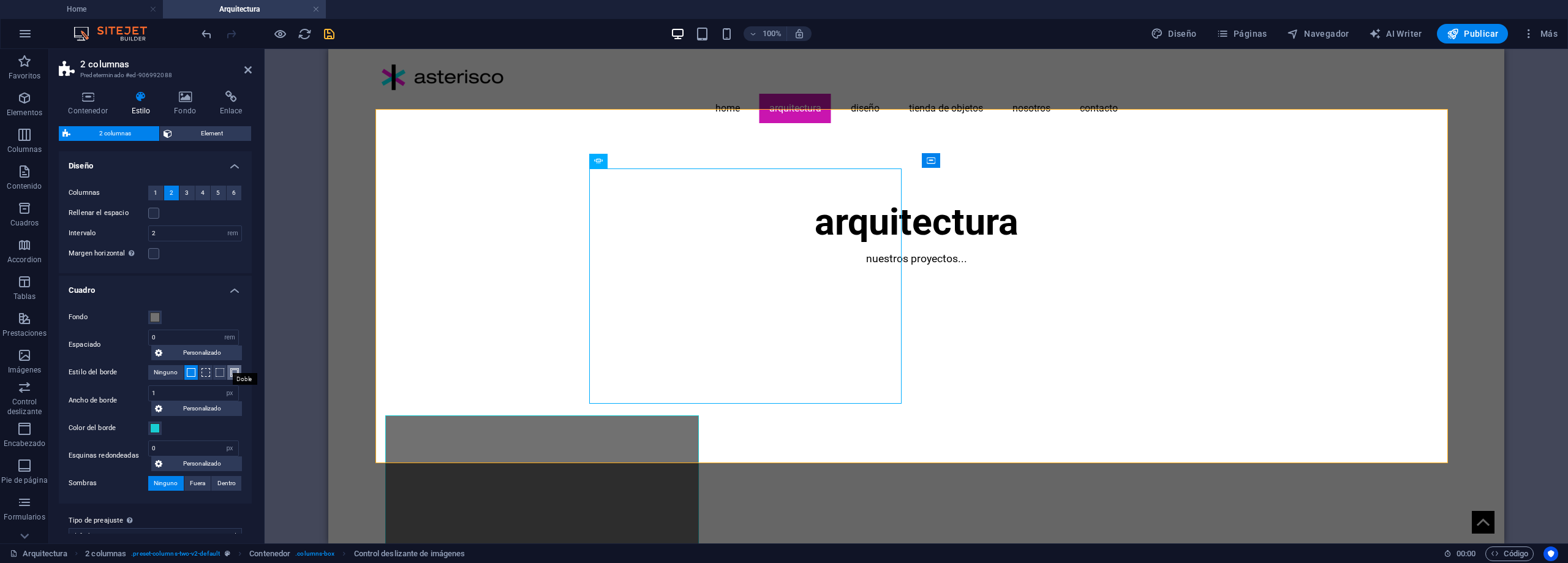
click at [230, 371] on span at bounding box center [234, 372] width 9 height 9
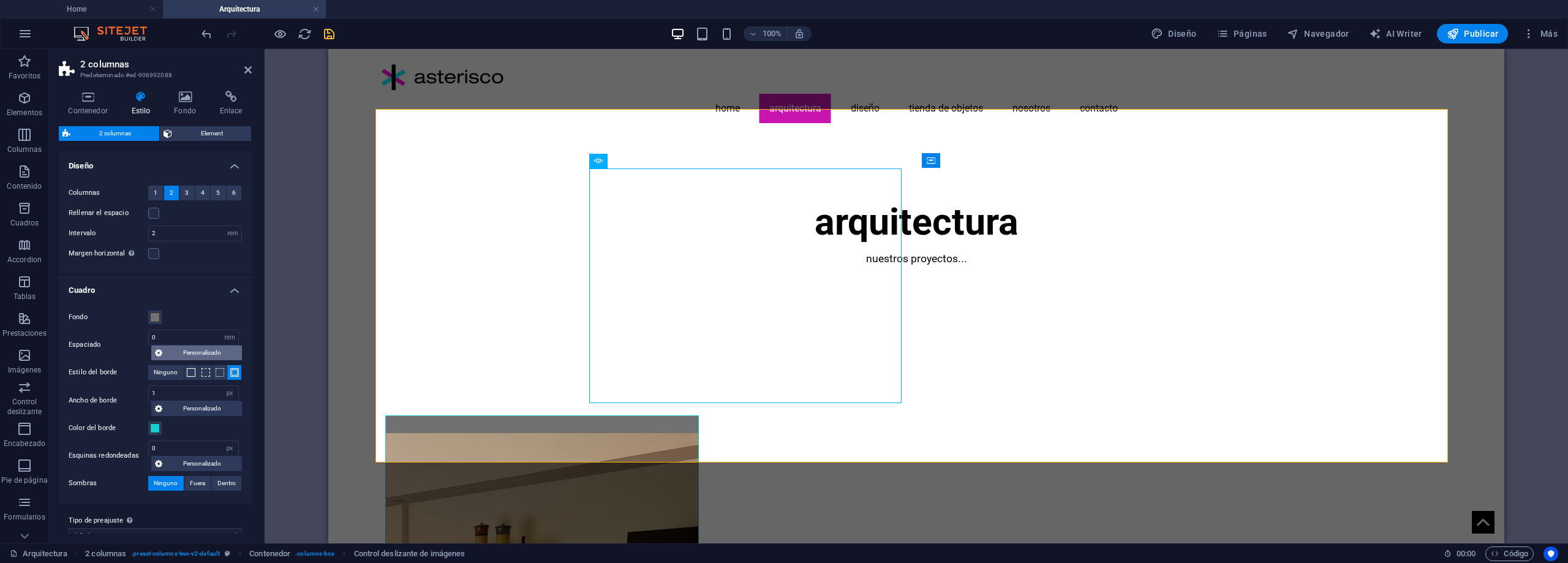
click at [185, 355] on span "Personalizado" at bounding box center [202, 353] width 72 height 15
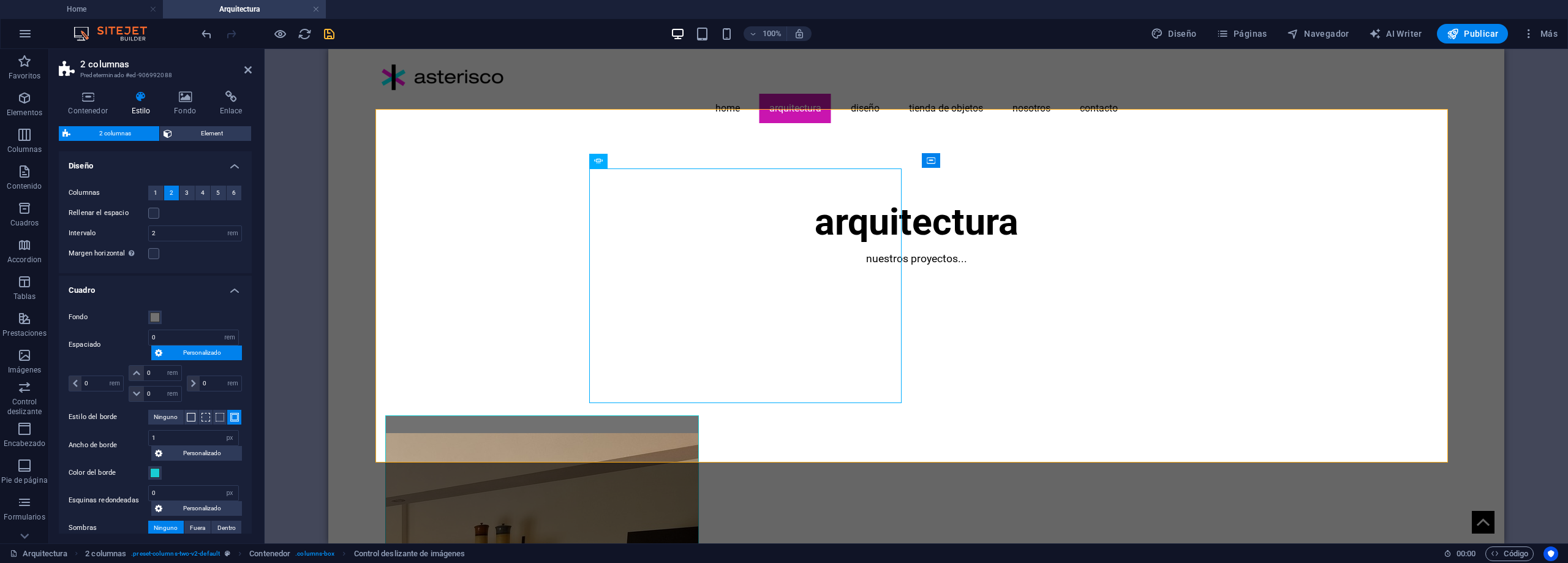
click at [187, 355] on span "Personalizado" at bounding box center [202, 353] width 72 height 15
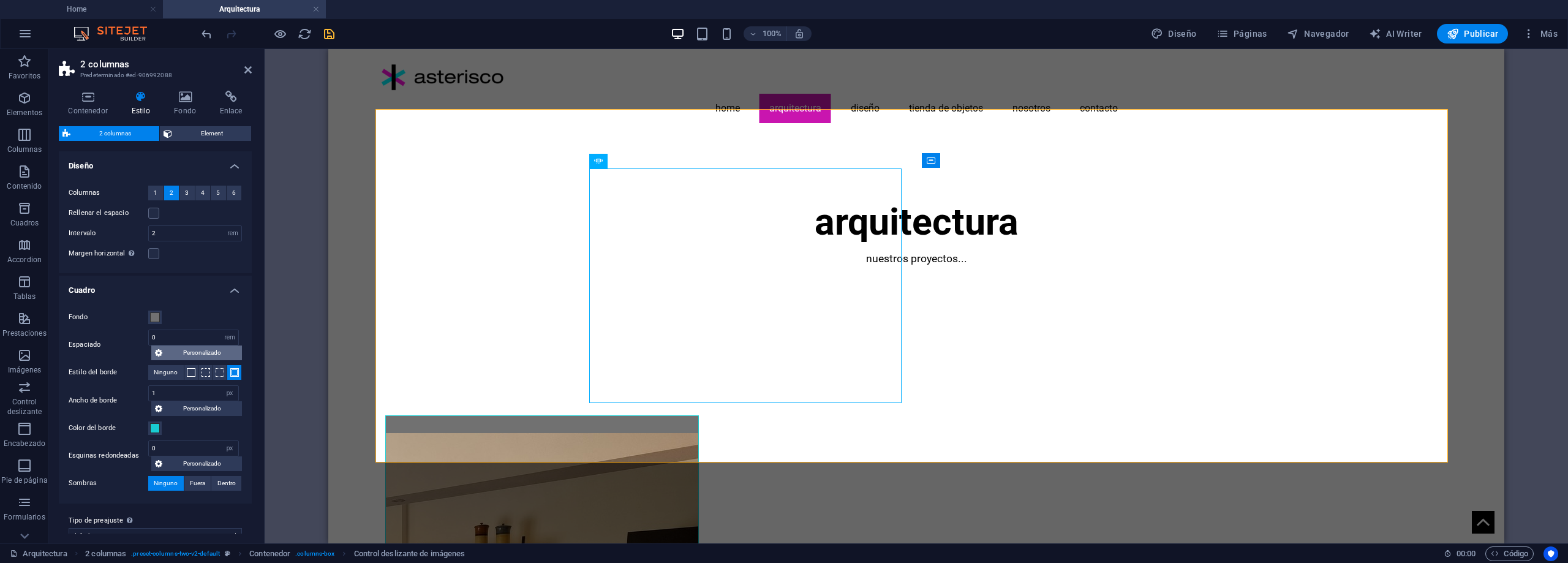
click at [187, 355] on span "Personalizado" at bounding box center [202, 353] width 72 height 15
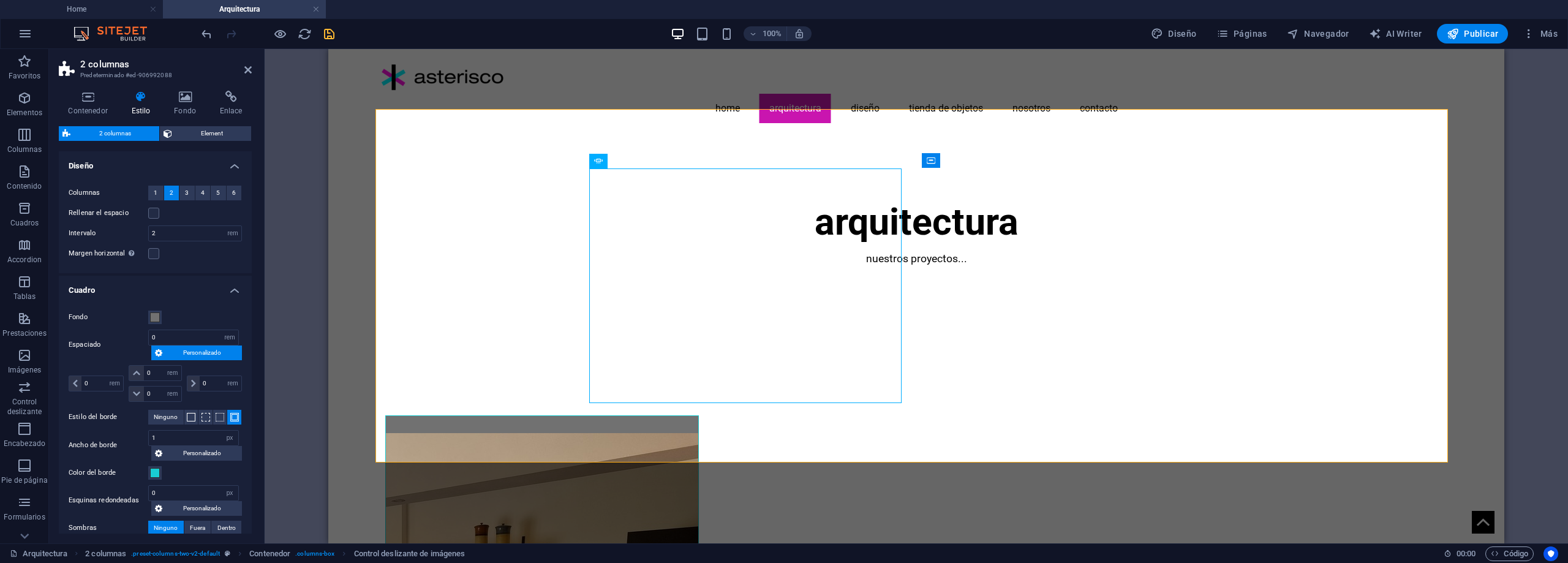
click at [187, 355] on span "Personalizado" at bounding box center [202, 353] width 72 height 15
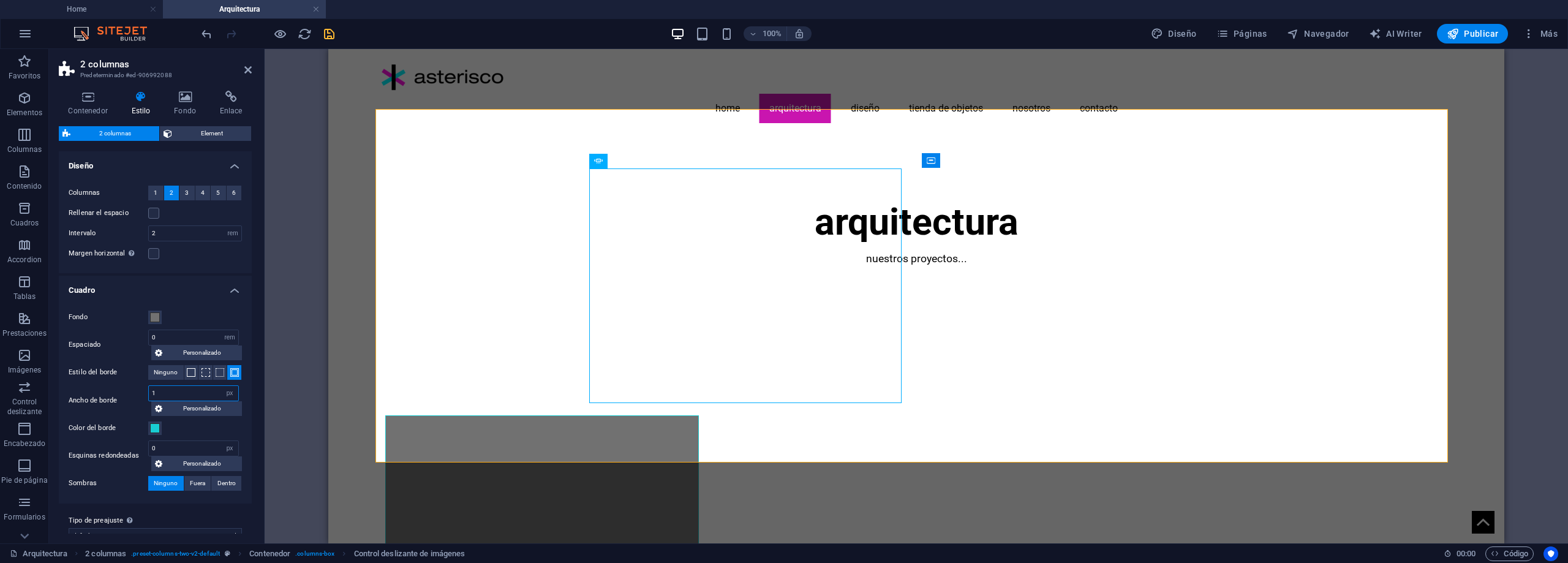
drag, startPoint x: 191, startPoint y: 393, endPoint x: 144, endPoint y: 394, distance: 47.0
click at [144, 394] on div "Ancho [PERSON_NAME] 1 px rem vw vh Personalizado Personalizado" at bounding box center [155, 401] width 173 height 31
type input "5"
click at [189, 446] on input "0" at bounding box center [194, 449] width 90 height 15
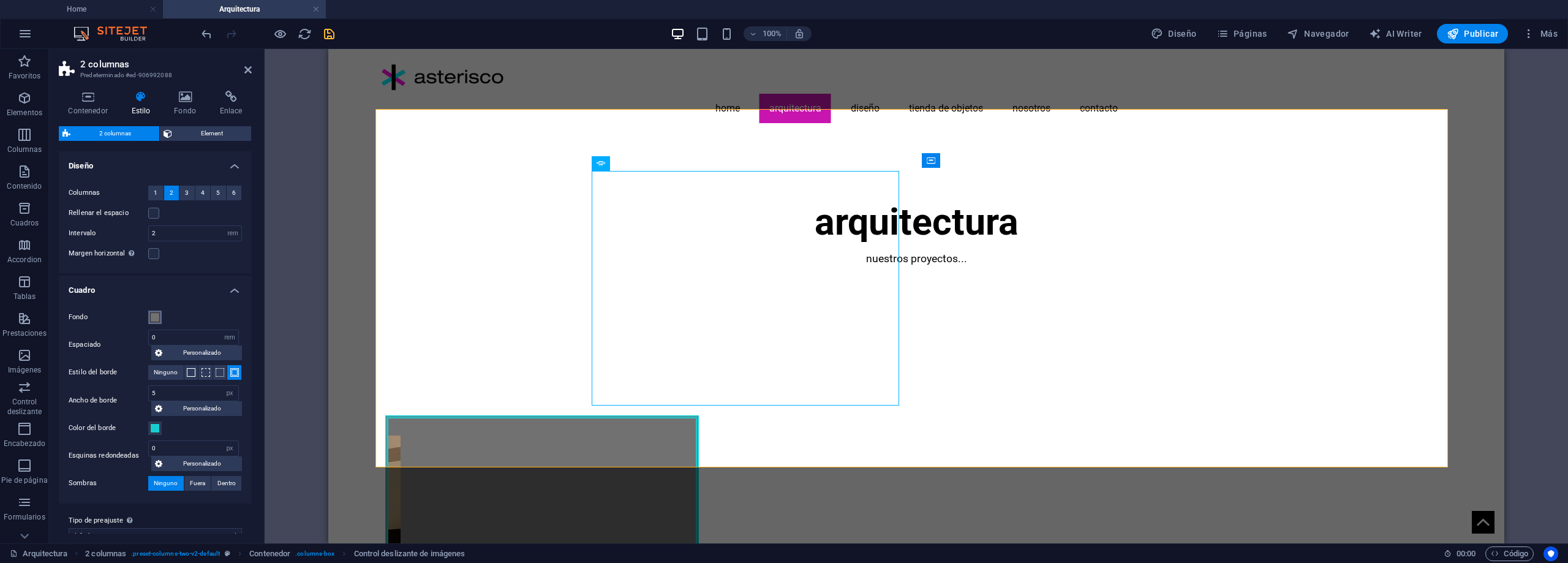
click at [155, 319] on span at bounding box center [155, 317] width 10 height 10
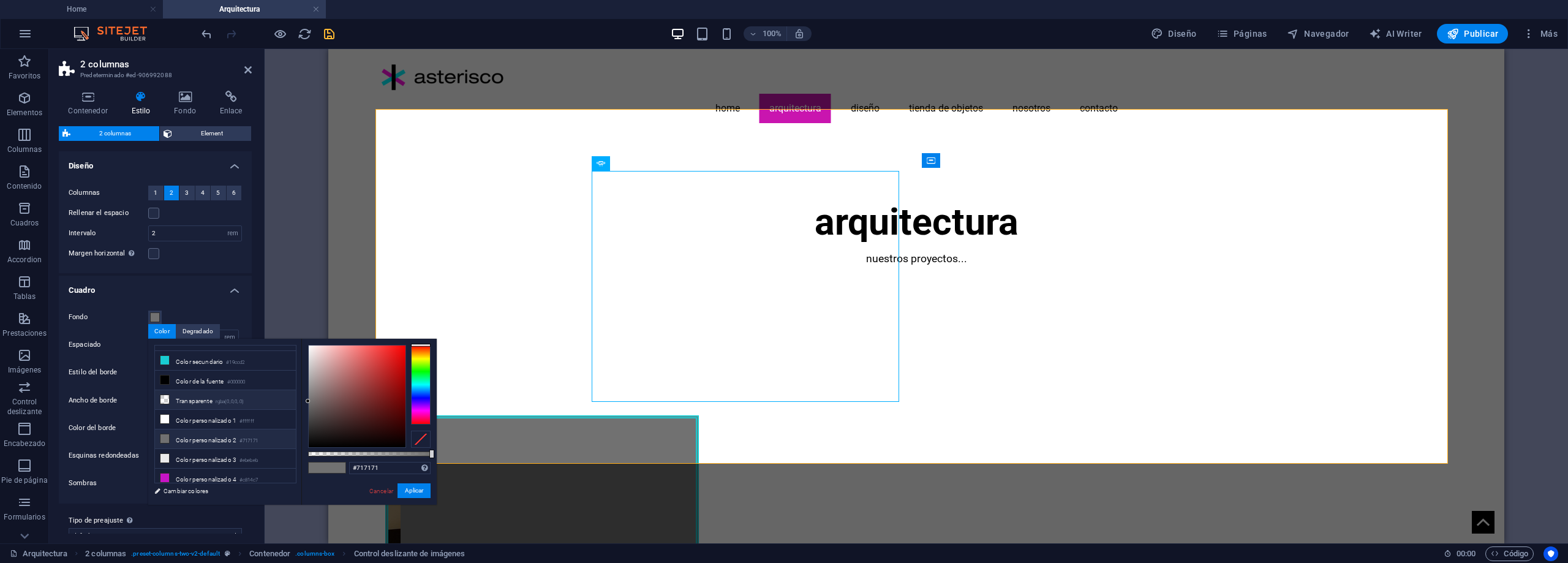
click at [195, 400] on li "Transparente rgba(0,0,0,.0)" at bounding box center [226, 400] width 141 height 20
type input "#717171"
drag, startPoint x: 414, startPoint y: 491, endPoint x: 85, endPoint y: 442, distance: 332.6
click at [414, 491] on button "Aplicar" at bounding box center [414, 491] width 33 height 15
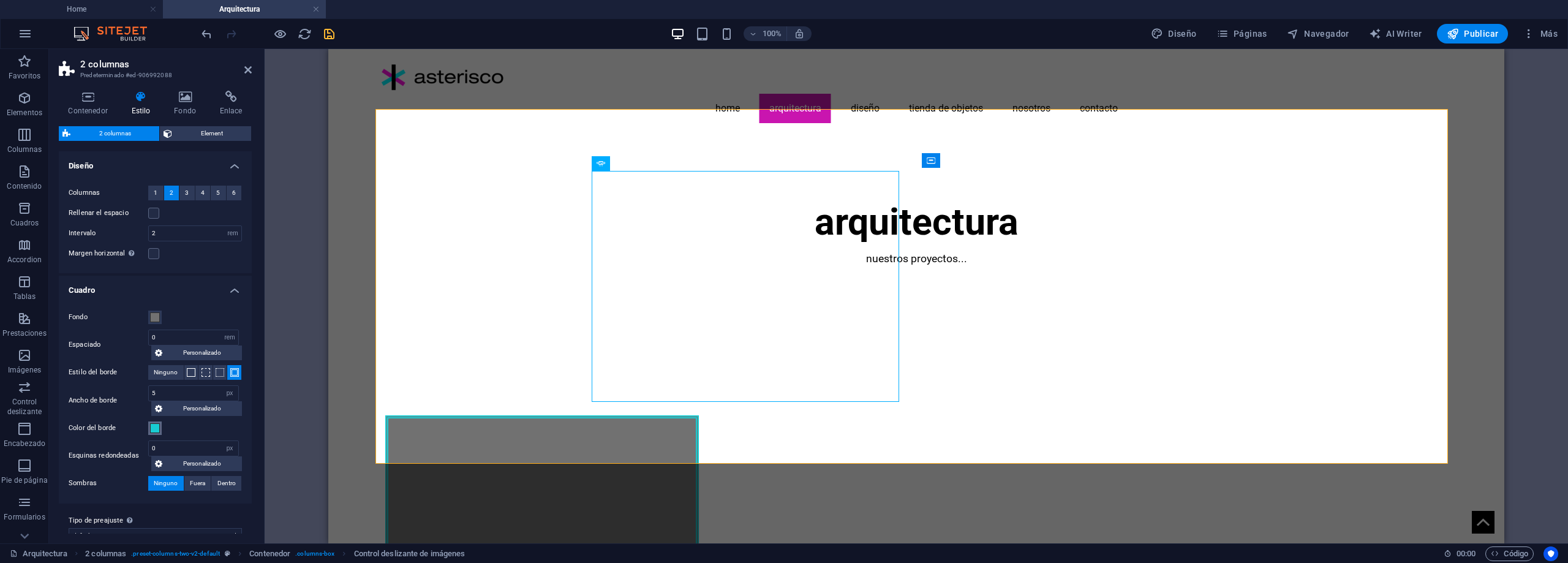
click at [157, 430] on span at bounding box center [155, 428] width 10 height 10
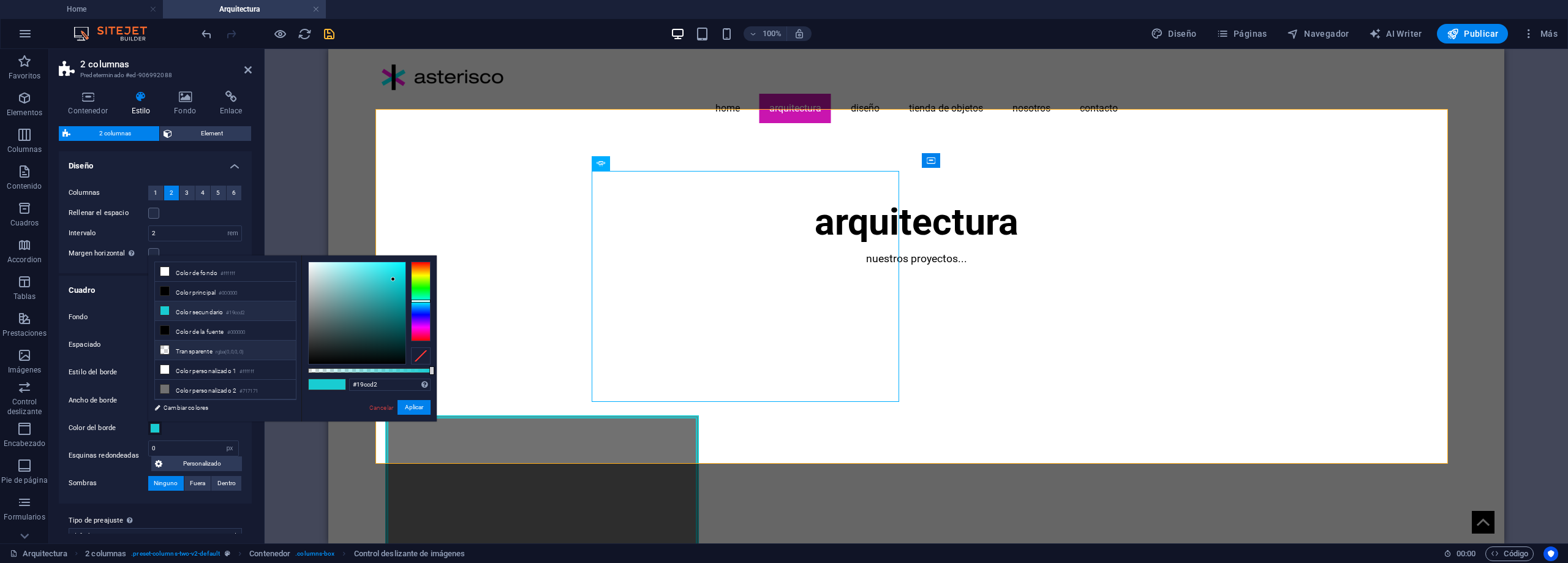
click at [191, 351] on li "Transparente rgba(0,0,0,.0)" at bounding box center [226, 351] width 141 height 20
type input "rgba(0, 0, 0, 0)"
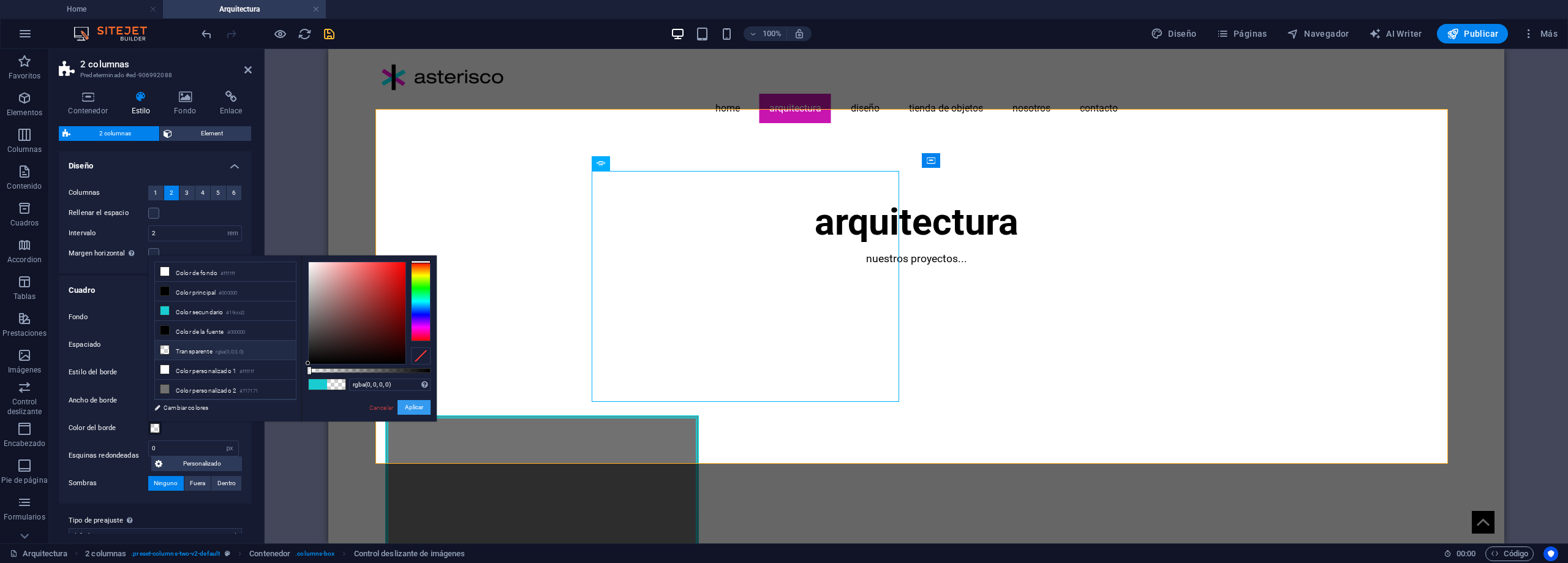
click at [414, 408] on button "Aplicar" at bounding box center [414, 408] width 33 height 15
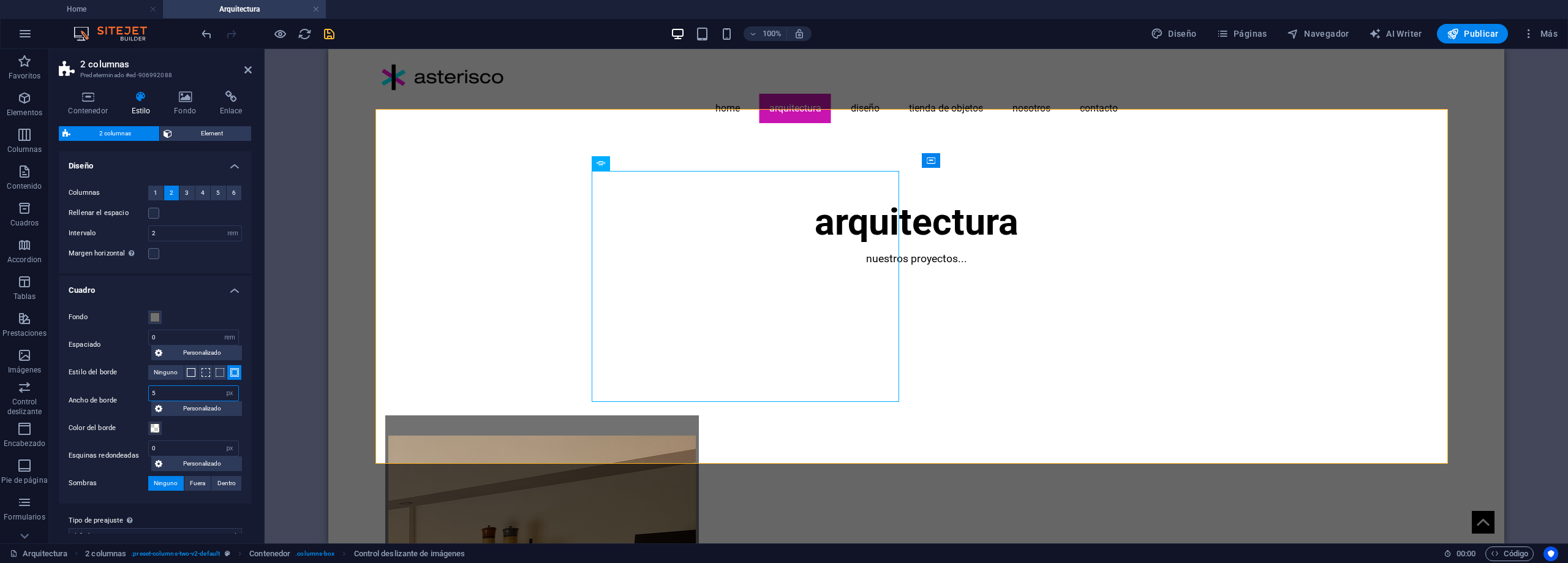
drag, startPoint x: 164, startPoint y: 391, endPoint x: 135, endPoint y: 392, distance: 29.0
click at [135, 392] on div "Ancho [PERSON_NAME] 5 px rem vw vh Personalizado Personalizado" at bounding box center [155, 401] width 173 height 31
type input "1"
click at [186, 338] on input "0" at bounding box center [194, 338] width 90 height 15
click at [155, 317] on span at bounding box center [155, 317] width 10 height 10
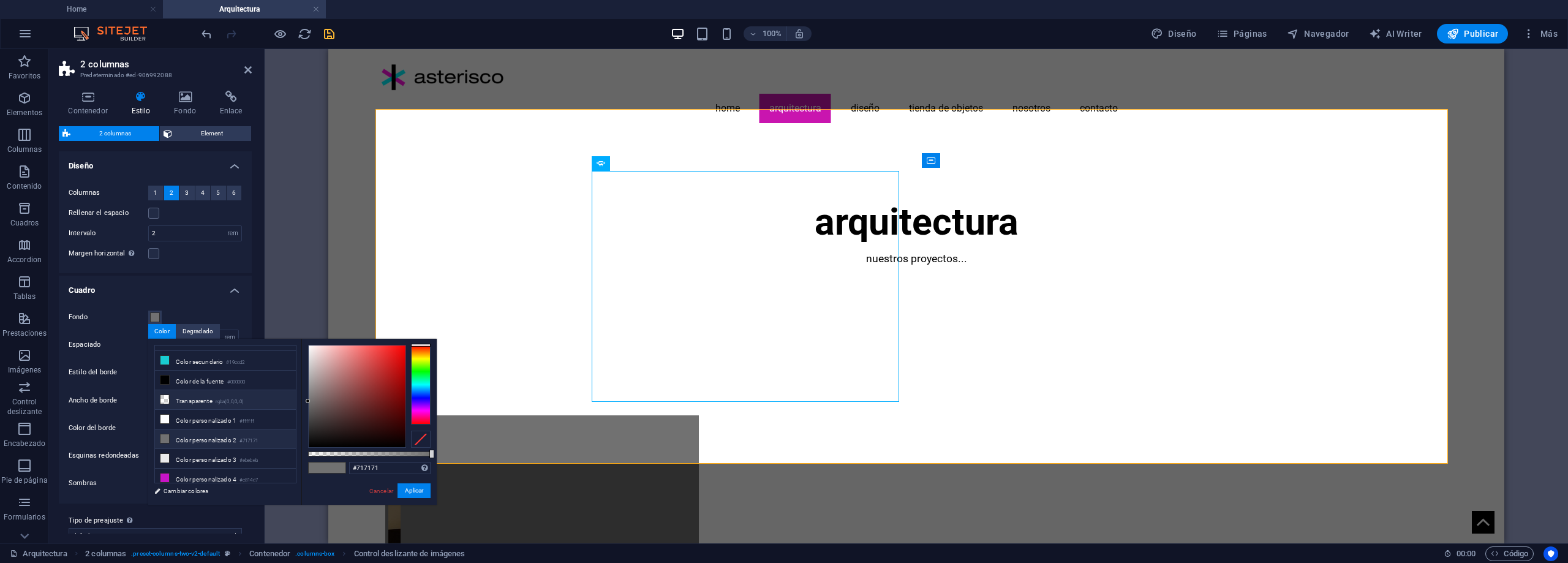
click at [196, 400] on li "Transparente rgba(0,0,0,.0)" at bounding box center [226, 400] width 141 height 20
click at [411, 495] on button "Aplicar" at bounding box center [414, 491] width 33 height 15
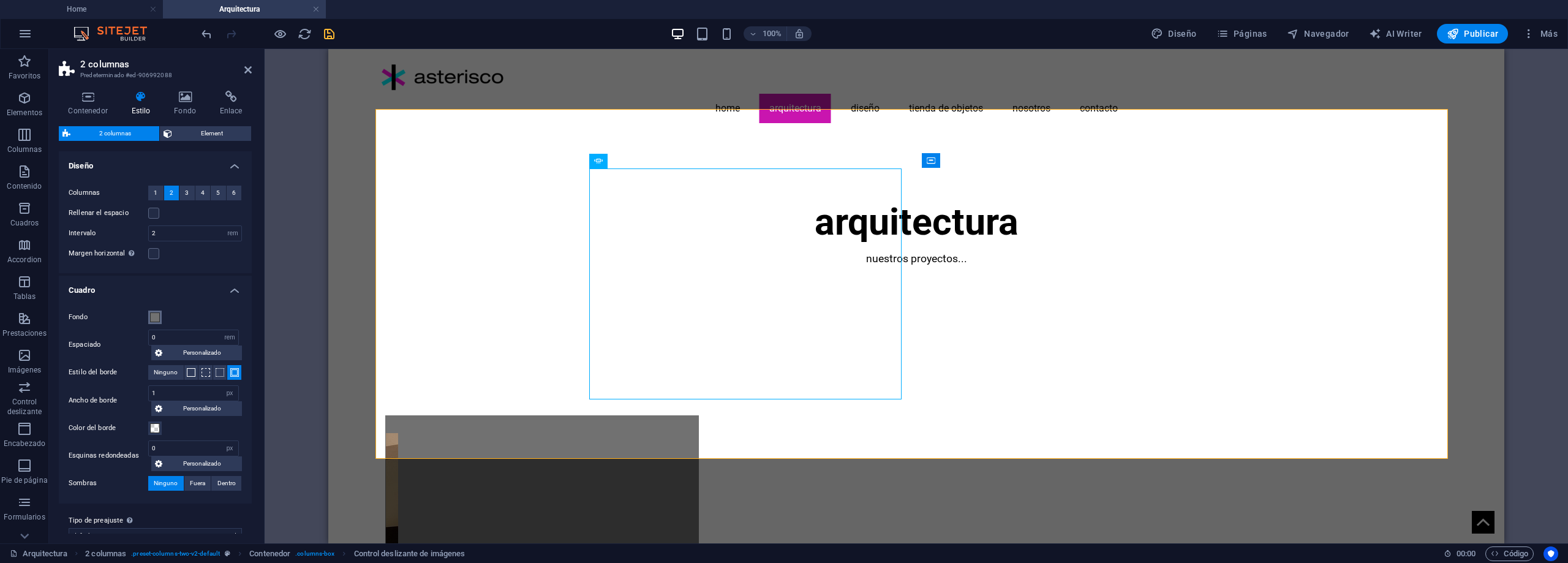
click at [150, 321] on span at bounding box center [155, 317] width 10 height 10
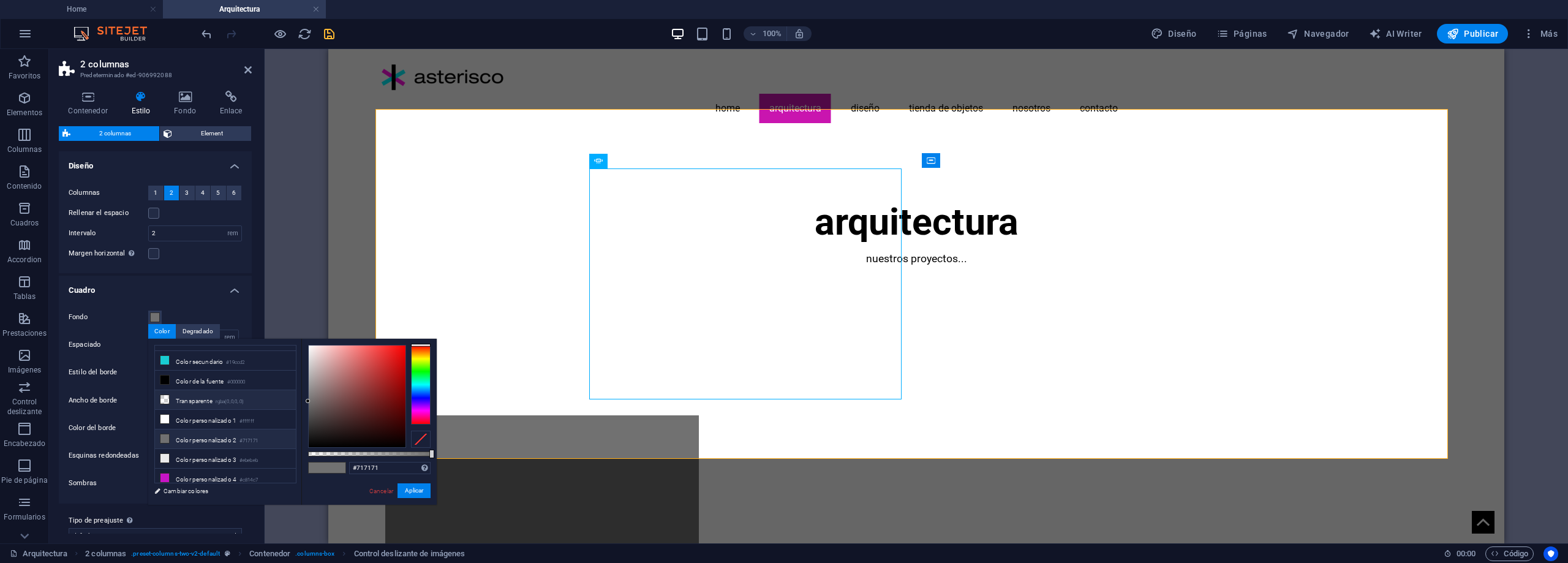
click at [200, 398] on li "Transparente rgba(0,0,0,.0)" at bounding box center [226, 400] width 141 height 20
type input "rgba(0, 0, 0, 0)"
click at [413, 488] on button "Aplicar" at bounding box center [414, 491] width 33 height 15
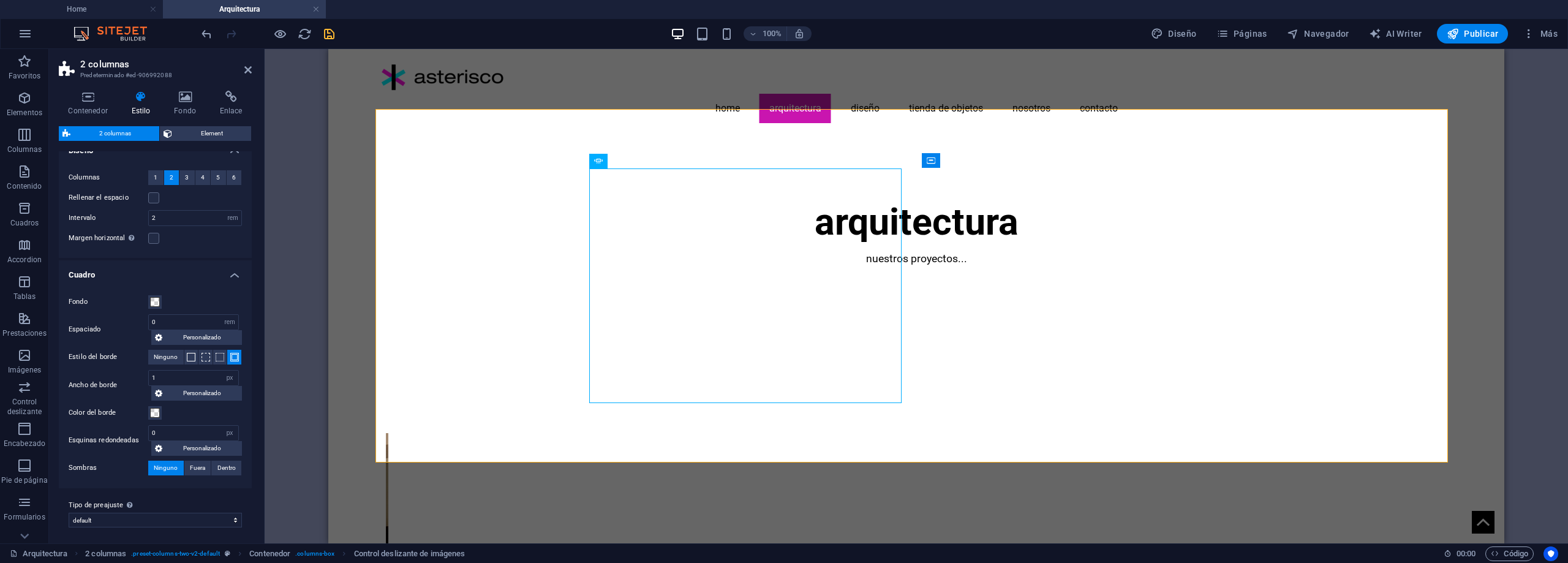
scroll to position [19, 0]
click at [170, 513] on select "default Añadir tipo de preajuste" at bounding box center [155, 517] width 173 height 15
click at [171, 493] on div "Tipo de preajuste La configuración y variante seleccionada arriba afecta a todo…" at bounding box center [155, 509] width 193 height 49
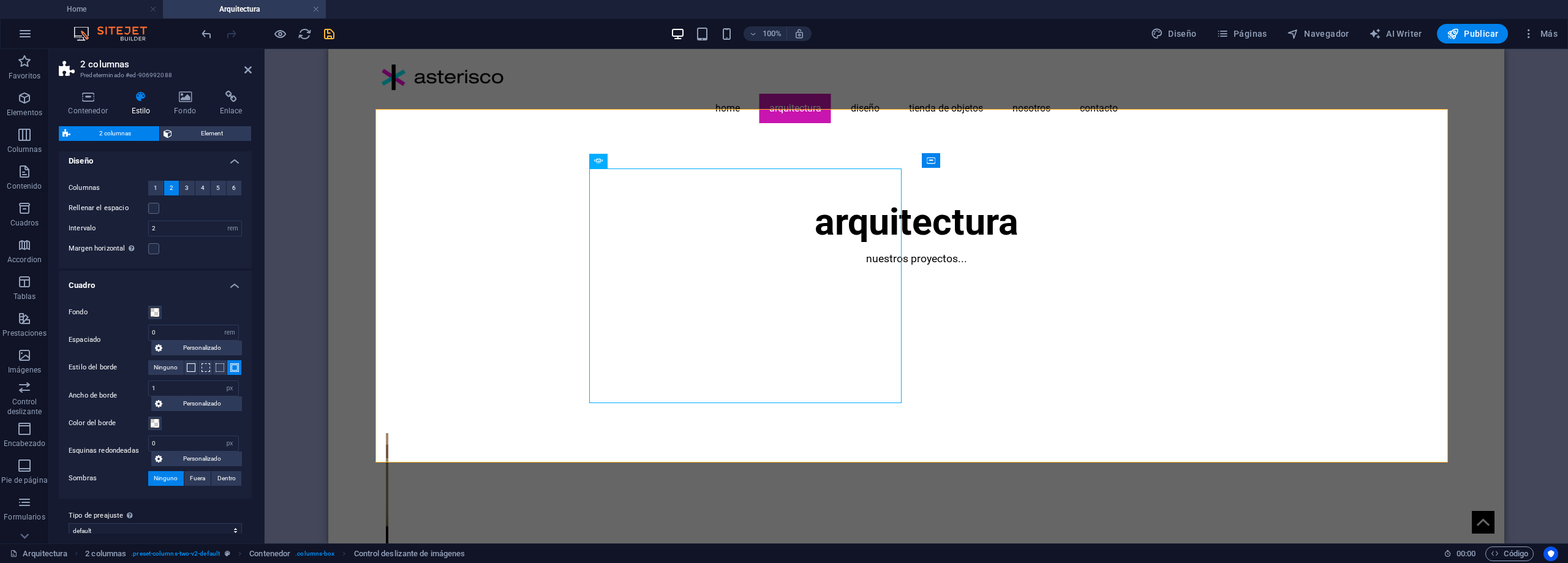
scroll to position [0, 0]
click at [224, 137] on span "Element" at bounding box center [212, 134] width 72 height 15
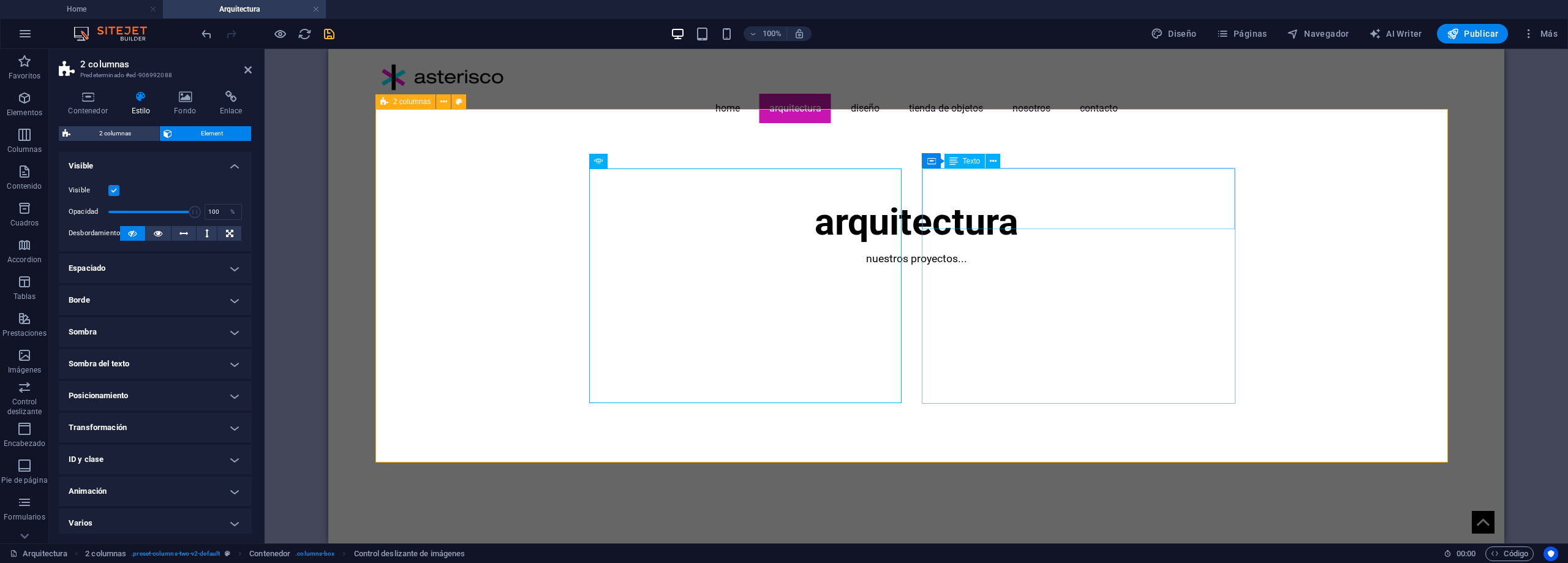
click at [969, 162] on span "Texto" at bounding box center [972, 161] width 18 height 7
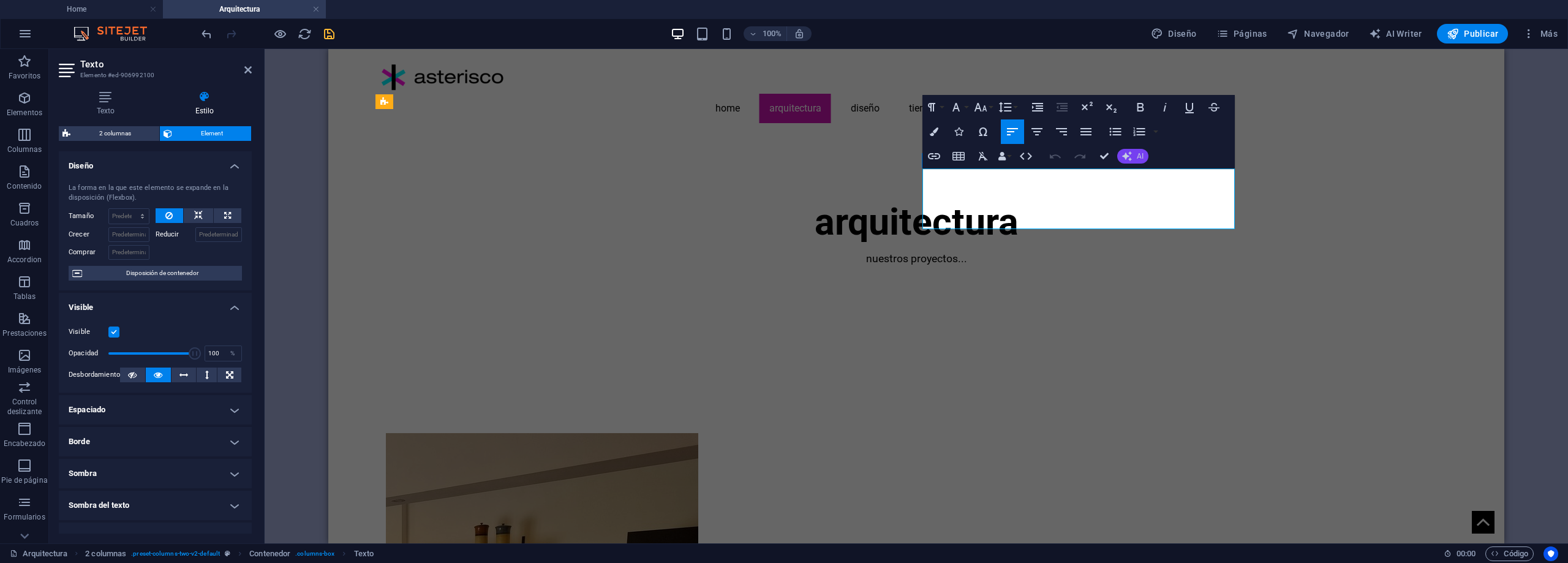
click at [1129, 152] on icon "button" at bounding box center [1127, 157] width 10 height 10
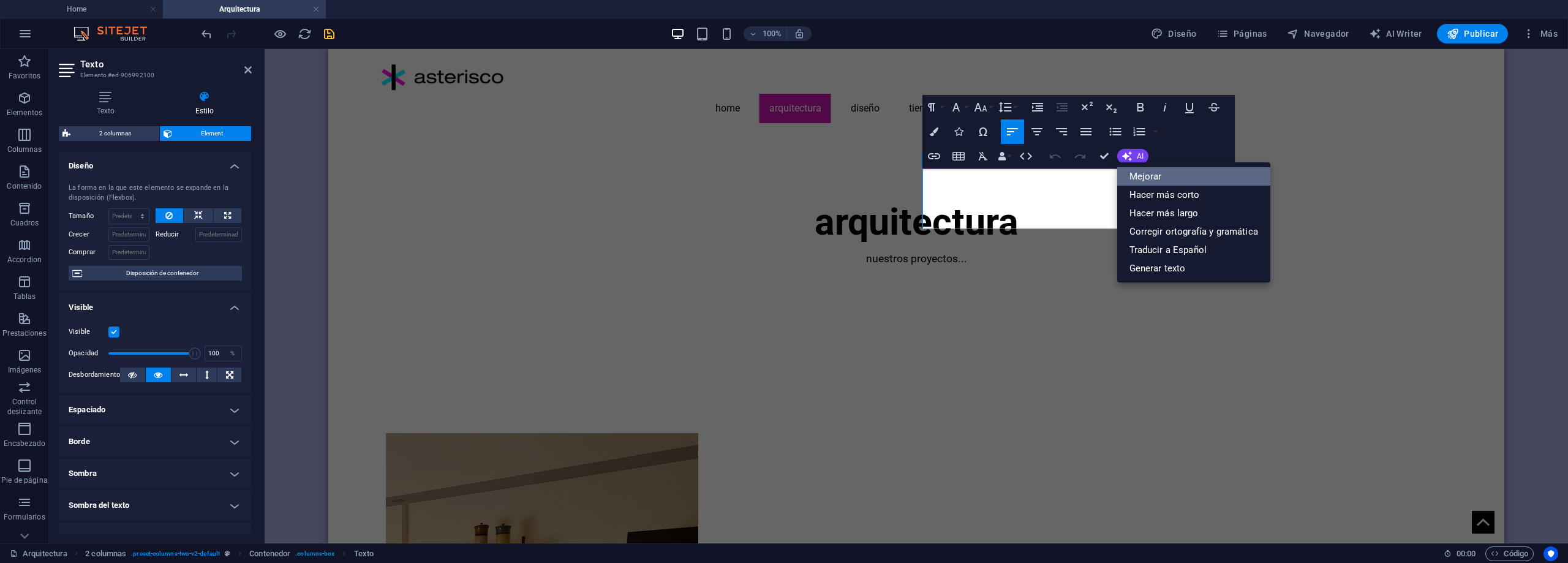
click at [1172, 174] on link "Mejorar" at bounding box center [1194, 176] width 153 height 19
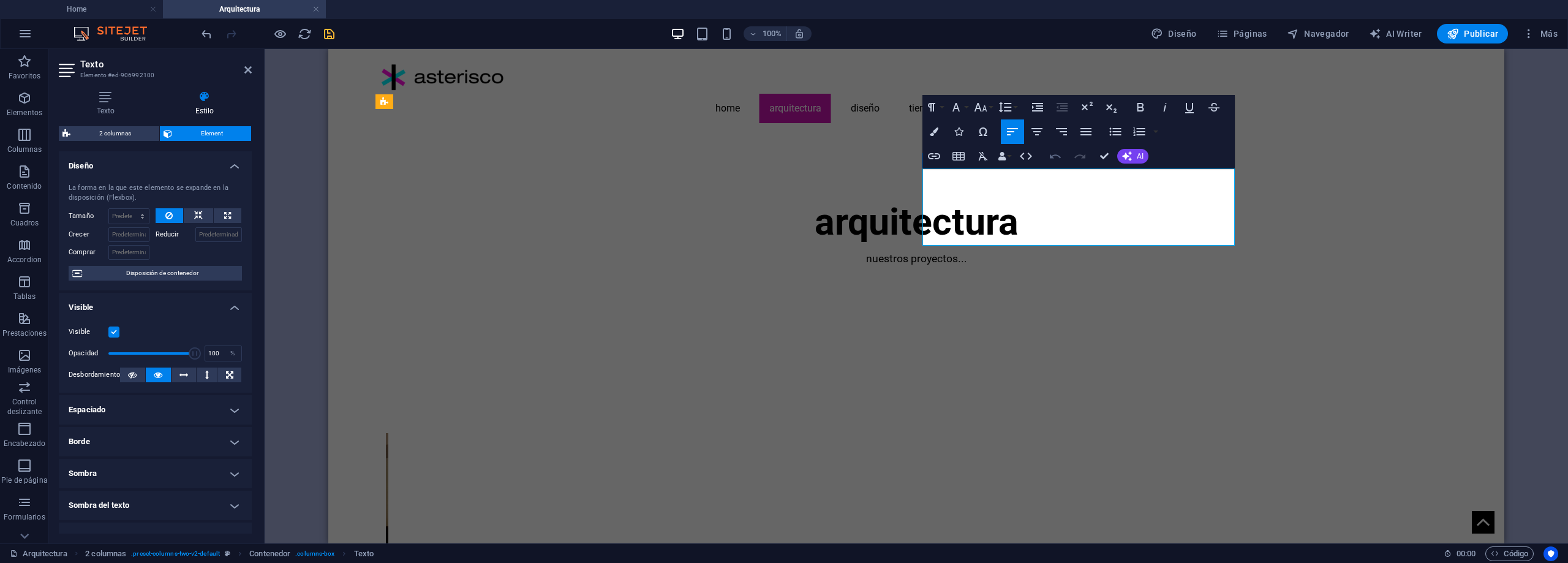
click at [1055, 156] on icon "button" at bounding box center [1056, 157] width 11 height 4
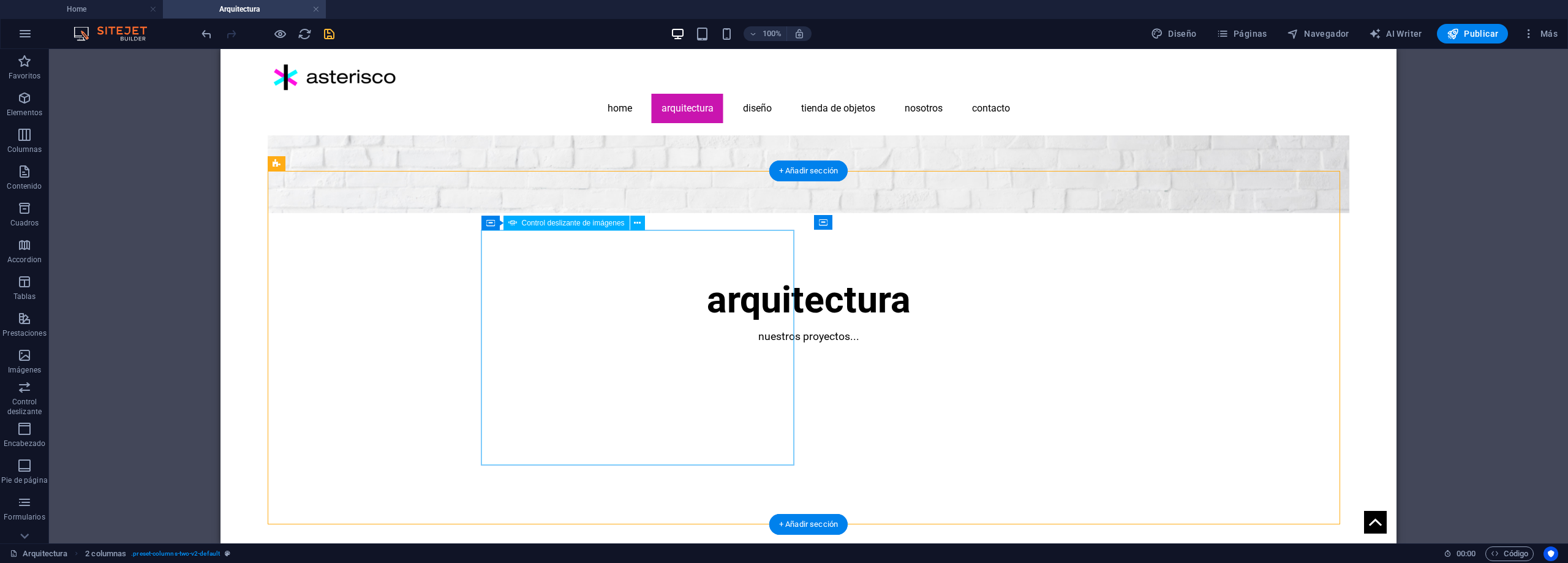
scroll to position [157, 0]
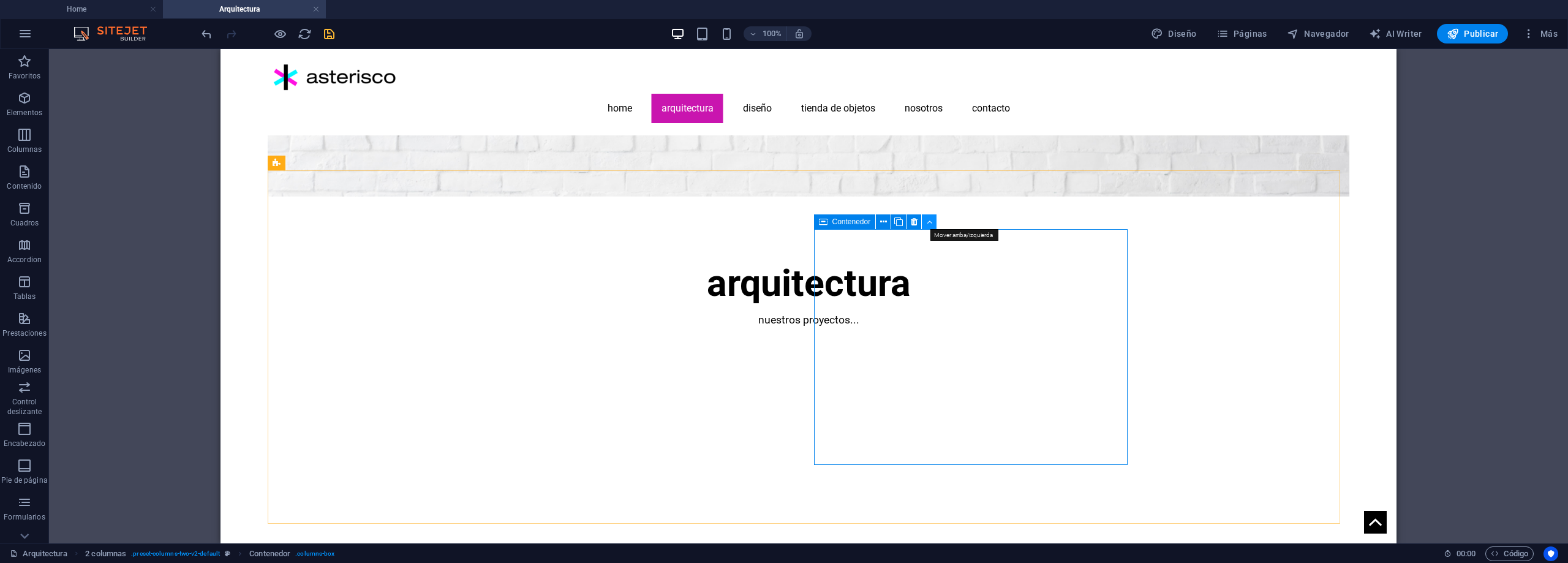
click at [928, 221] on icon at bounding box center [929, 222] width 6 height 13
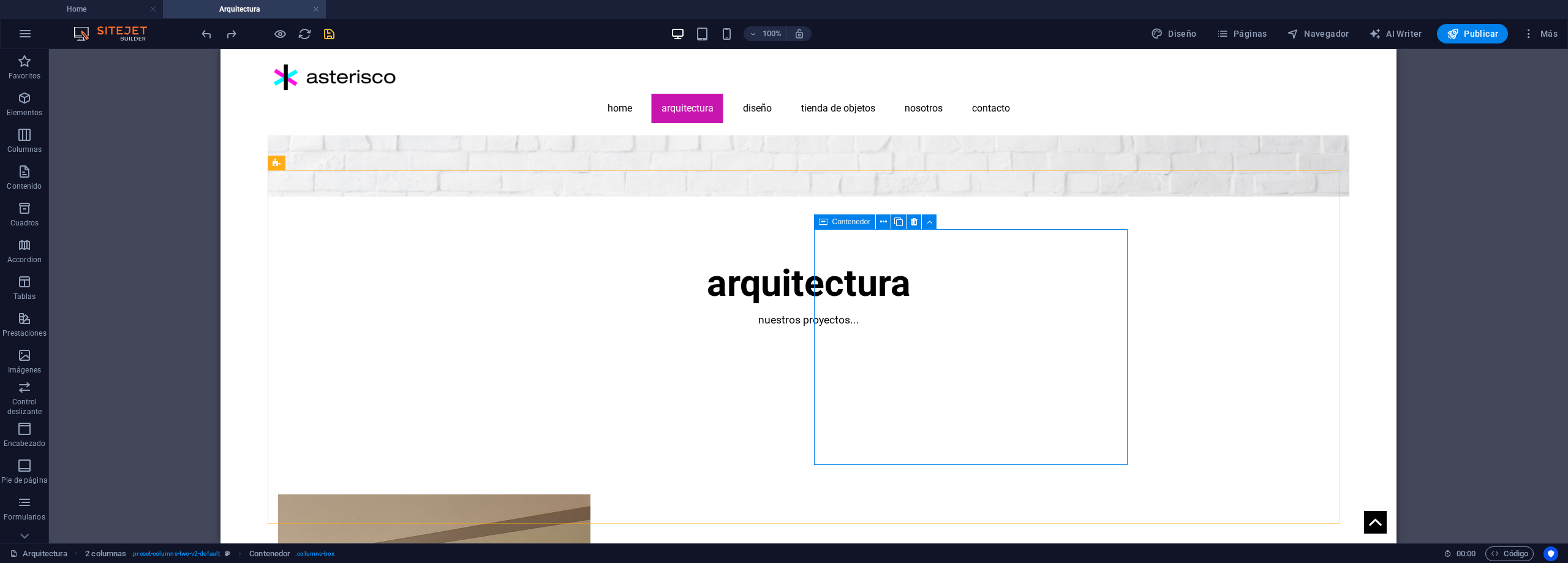
click at [855, 221] on span "Contenedor" at bounding box center [852, 222] width 38 height 7
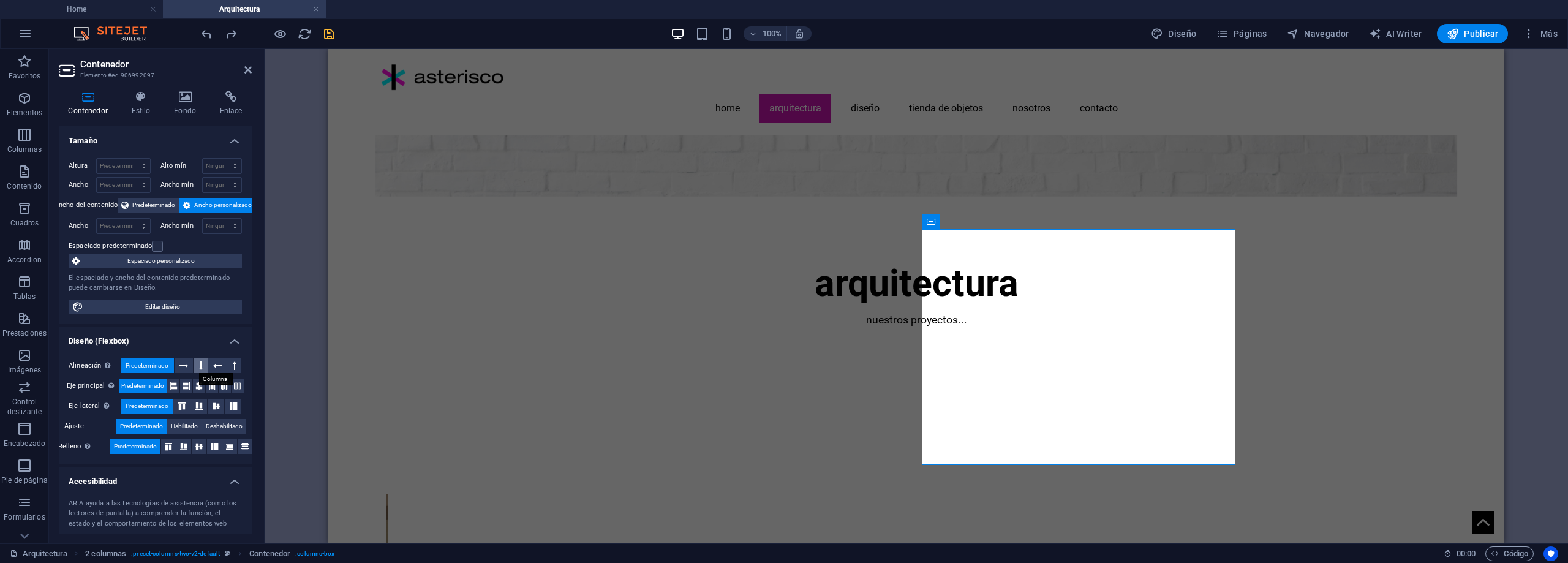
click at [199, 368] on icon at bounding box center [201, 366] width 4 height 15
click at [158, 370] on span "Predeterminado" at bounding box center [147, 366] width 43 height 15
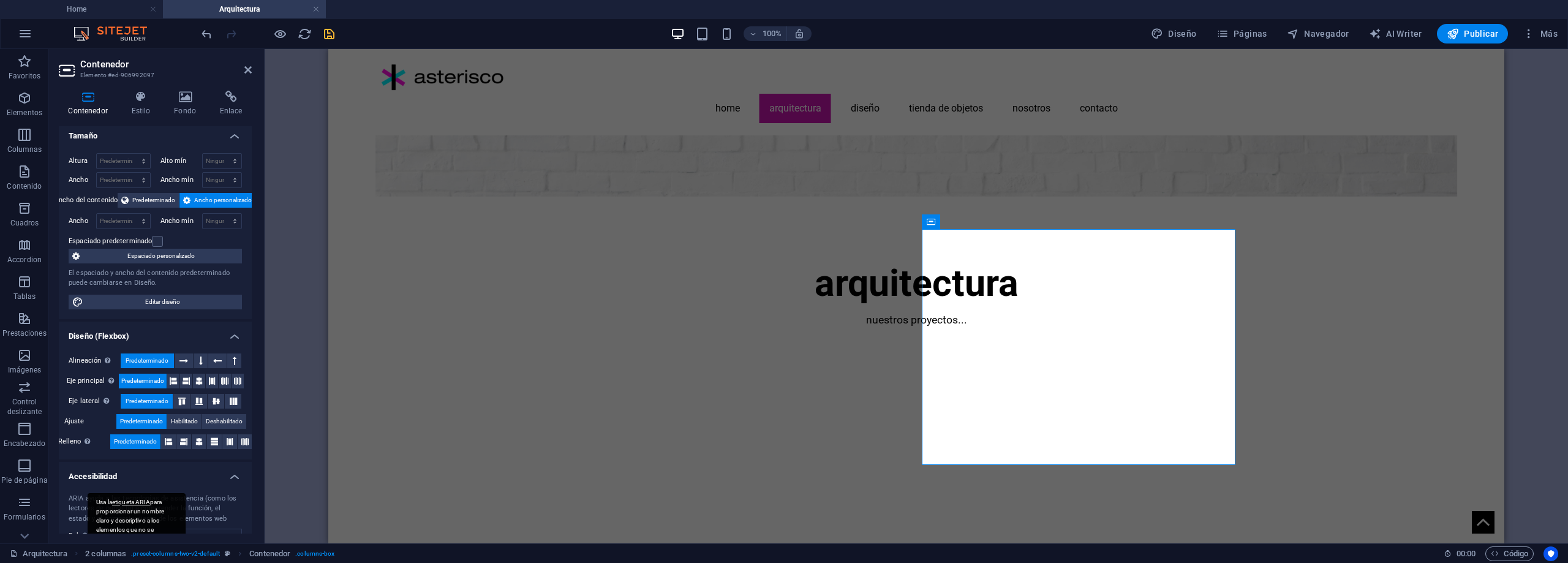
scroll to position [0, 0]
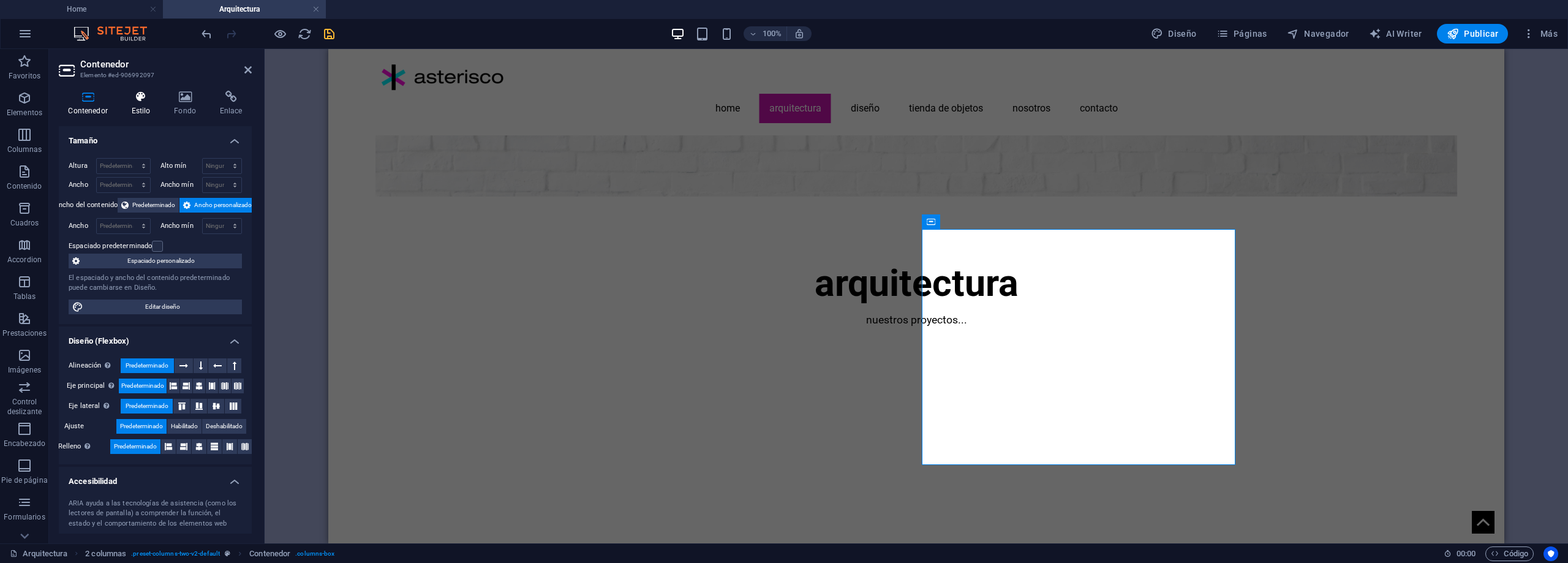
click at [142, 103] on h4 "Estilo" at bounding box center [143, 104] width 43 height 26
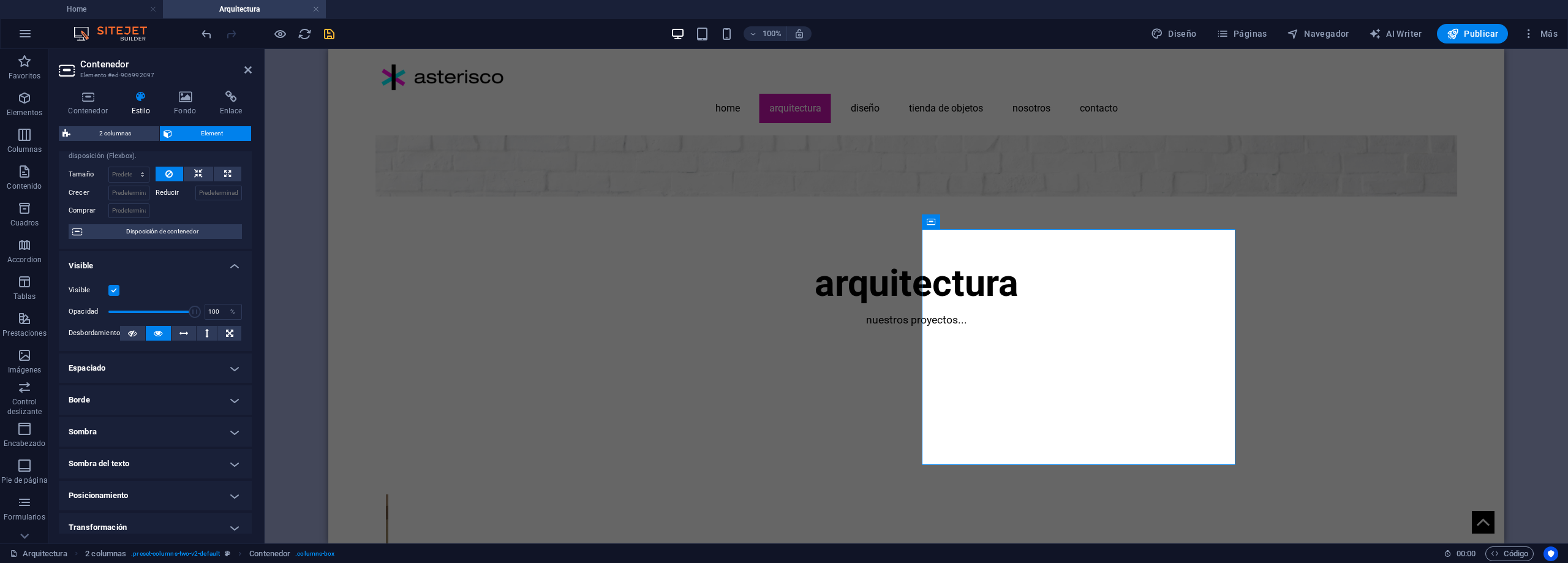
scroll to position [61, 0]
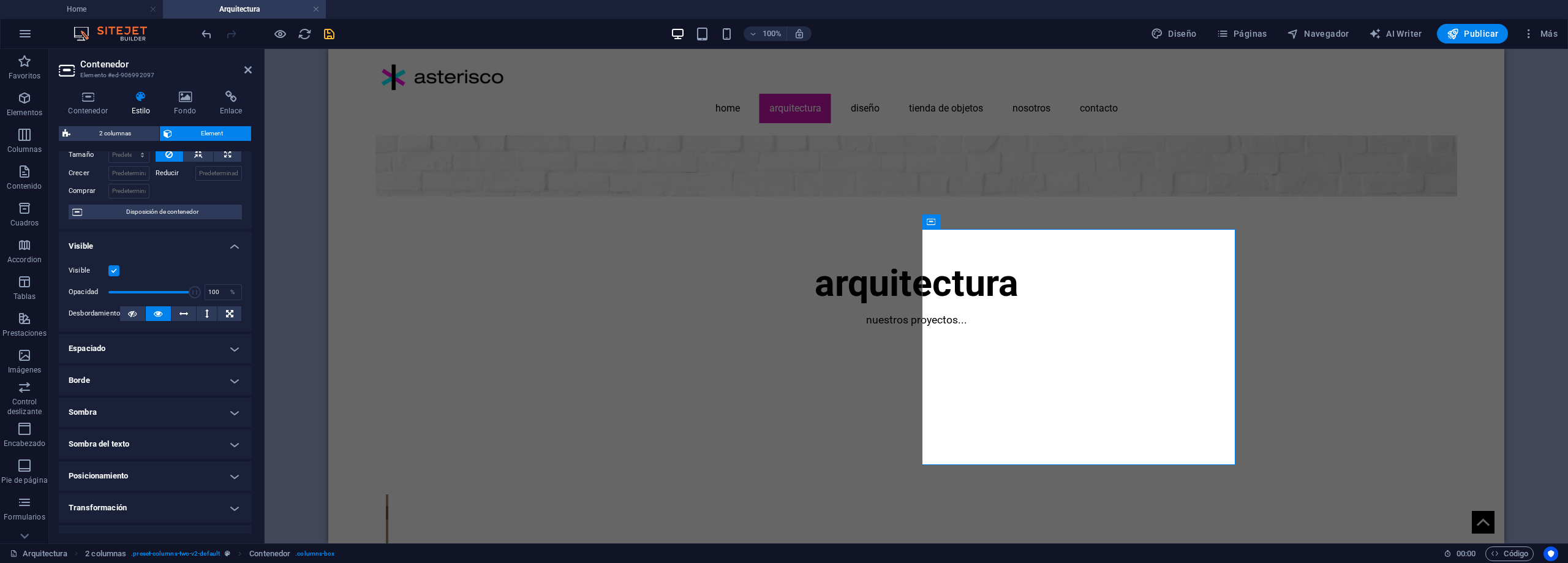
click at [156, 471] on h4 "Posicionamiento" at bounding box center [155, 476] width 193 height 30
click at [156, 471] on h4 "Posicionamiento" at bounding box center [155, 473] width 193 height 22
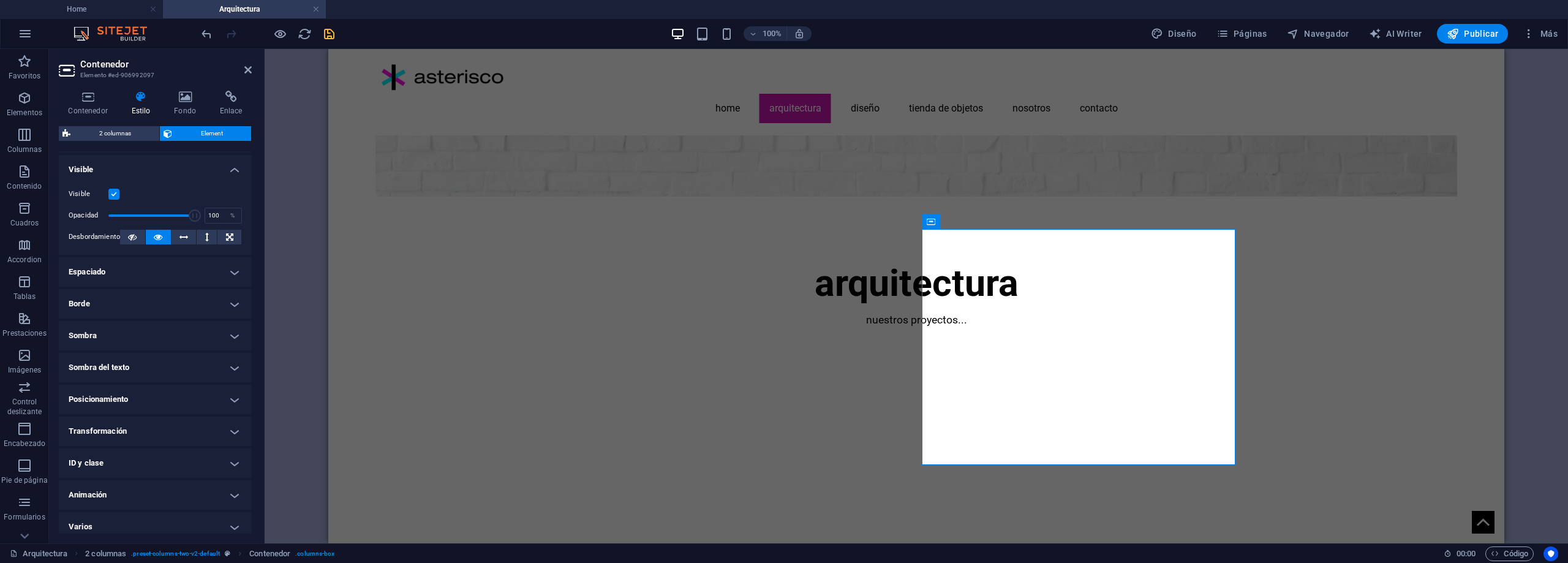
scroll to position [146, 0]
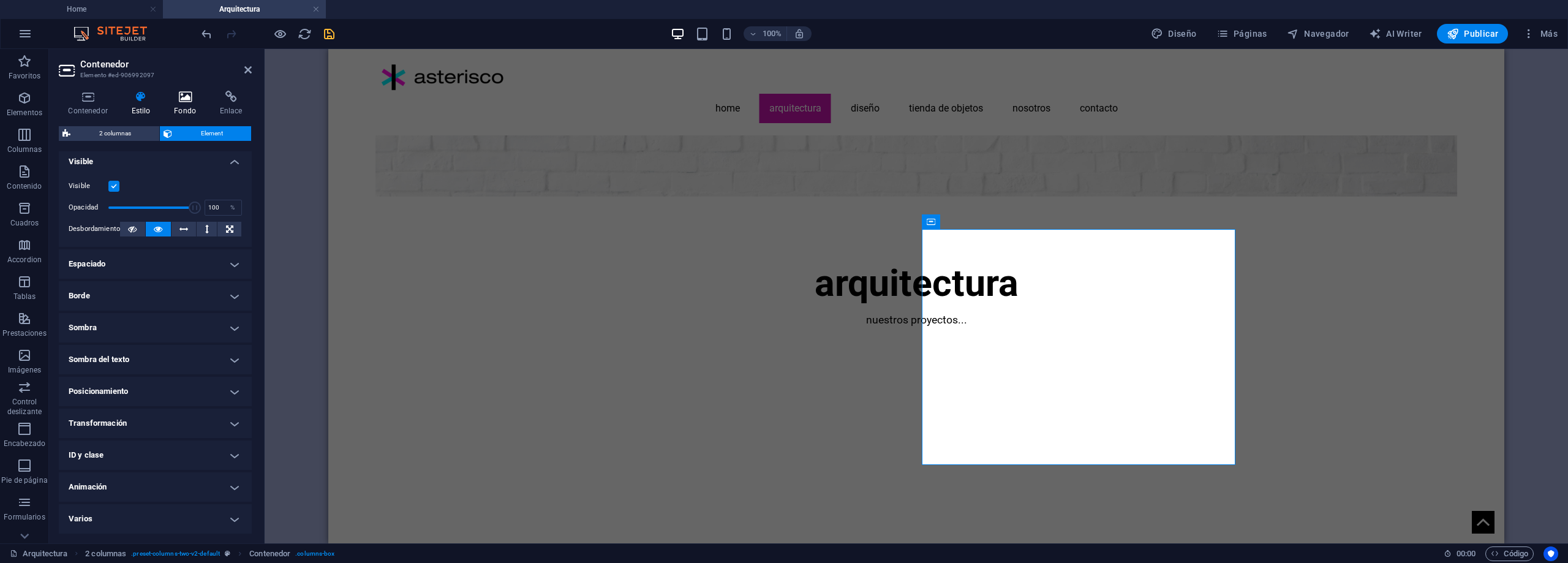
click at [179, 100] on icon at bounding box center [185, 97] width 41 height 12
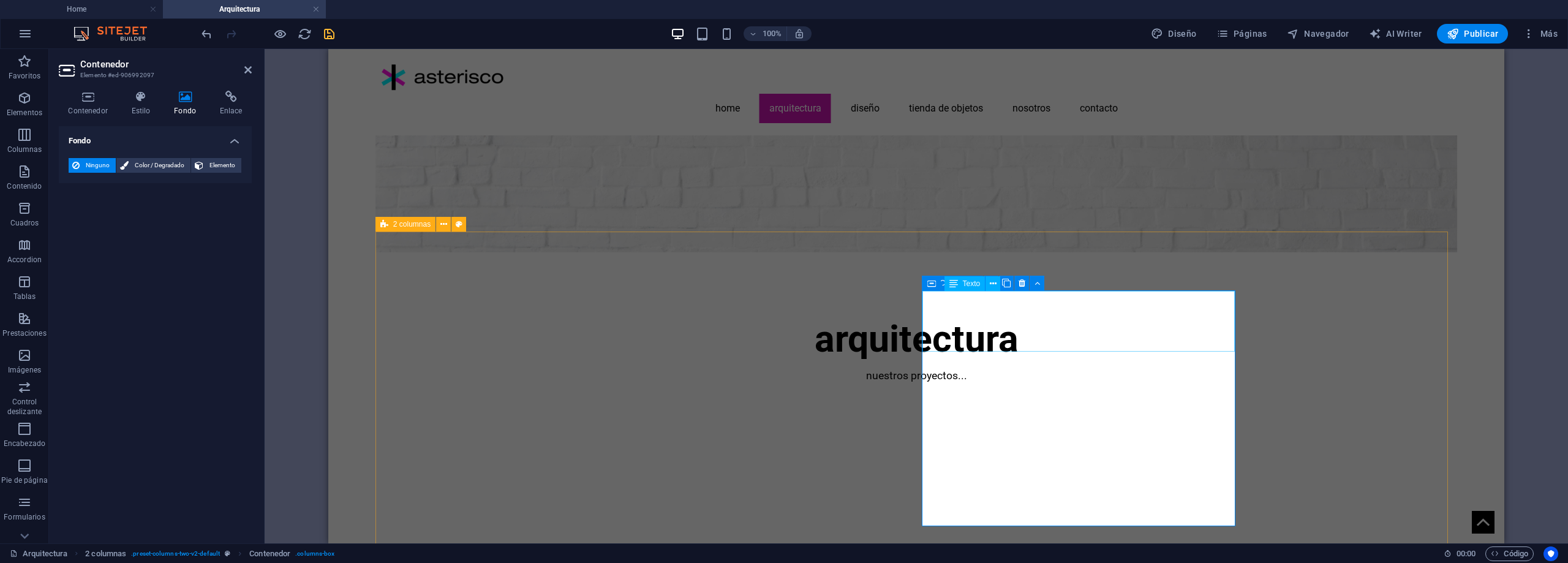
scroll to position [95, 0]
click at [411, 228] on span "2 columnas" at bounding box center [412, 225] width 37 height 7
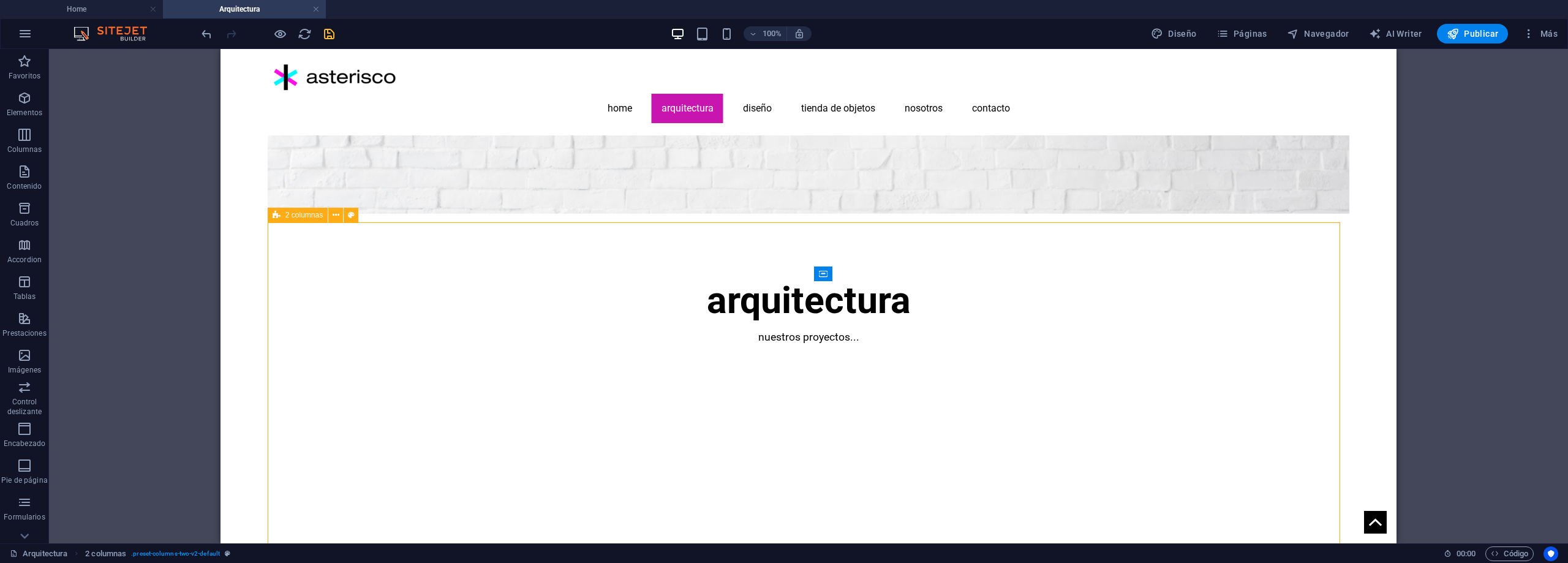
scroll to position [157, 0]
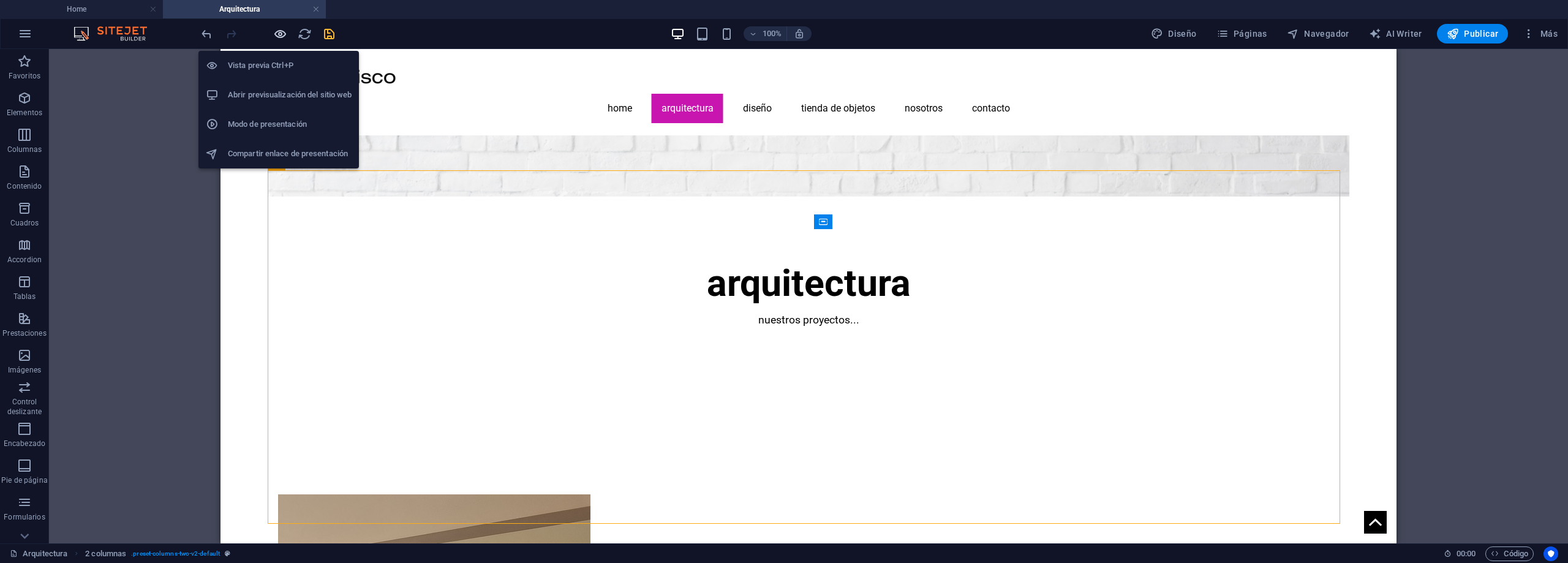
click at [278, 32] on icon "button" at bounding box center [280, 34] width 14 height 14
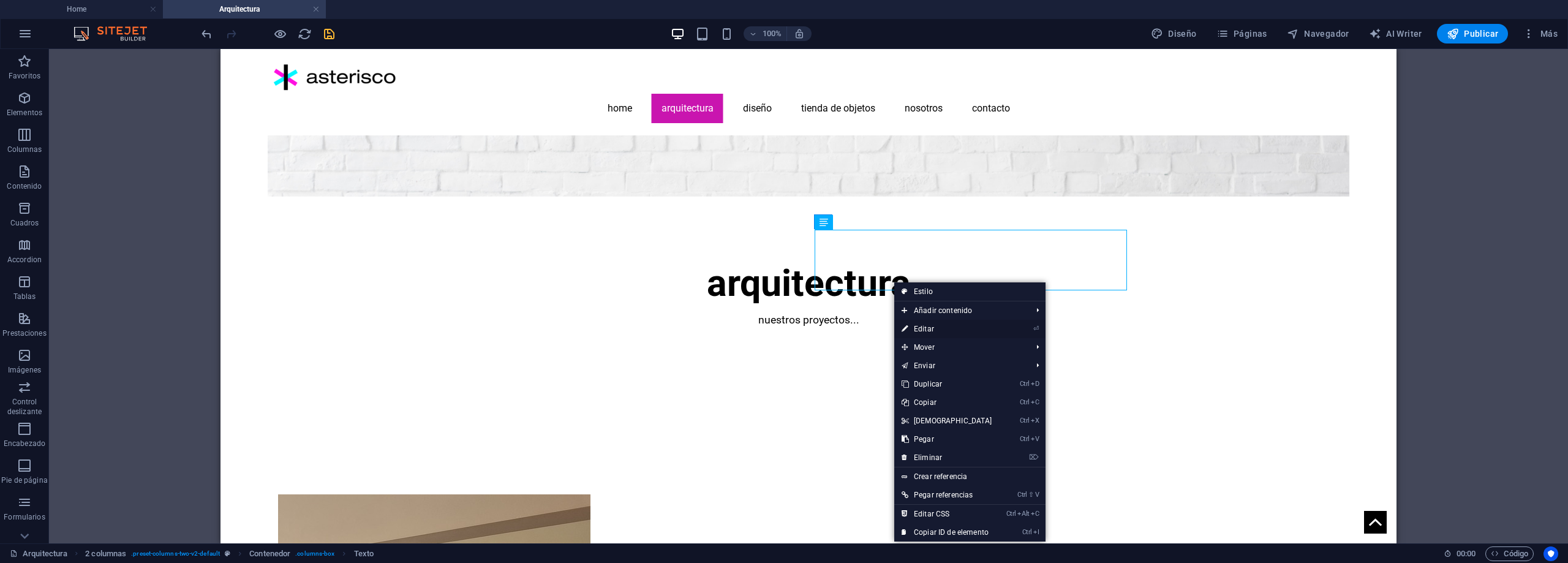
click at [925, 325] on link "⏎ Editar" at bounding box center [947, 329] width 105 height 19
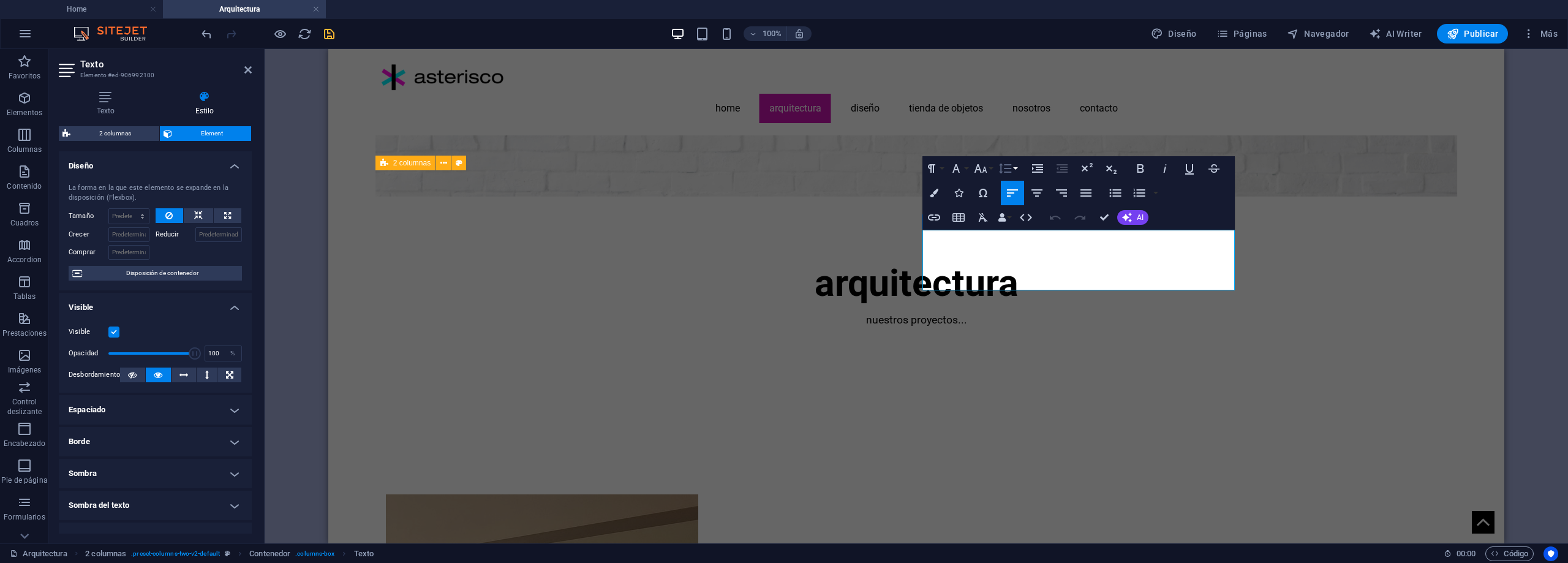
click at [1014, 168] on button "Line Height" at bounding box center [1008, 169] width 24 height 25
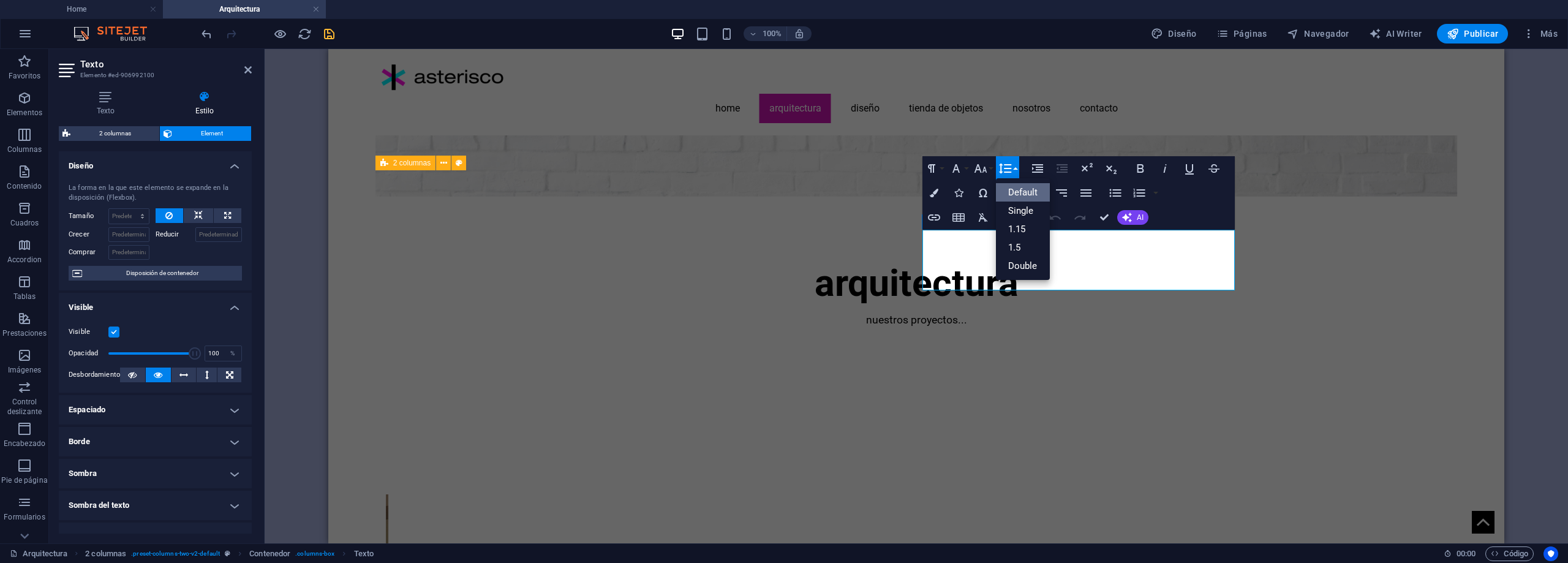
click at [1014, 168] on button "Line Height" at bounding box center [1008, 169] width 24 height 25
click at [1087, 196] on icon "button" at bounding box center [1086, 193] width 15 height 15
click at [1020, 194] on button "Align Left" at bounding box center [1013, 193] width 24 height 25
drag, startPoint x: 1021, startPoint y: 282, endPoint x: 915, endPoint y: 234, distance: 116.4
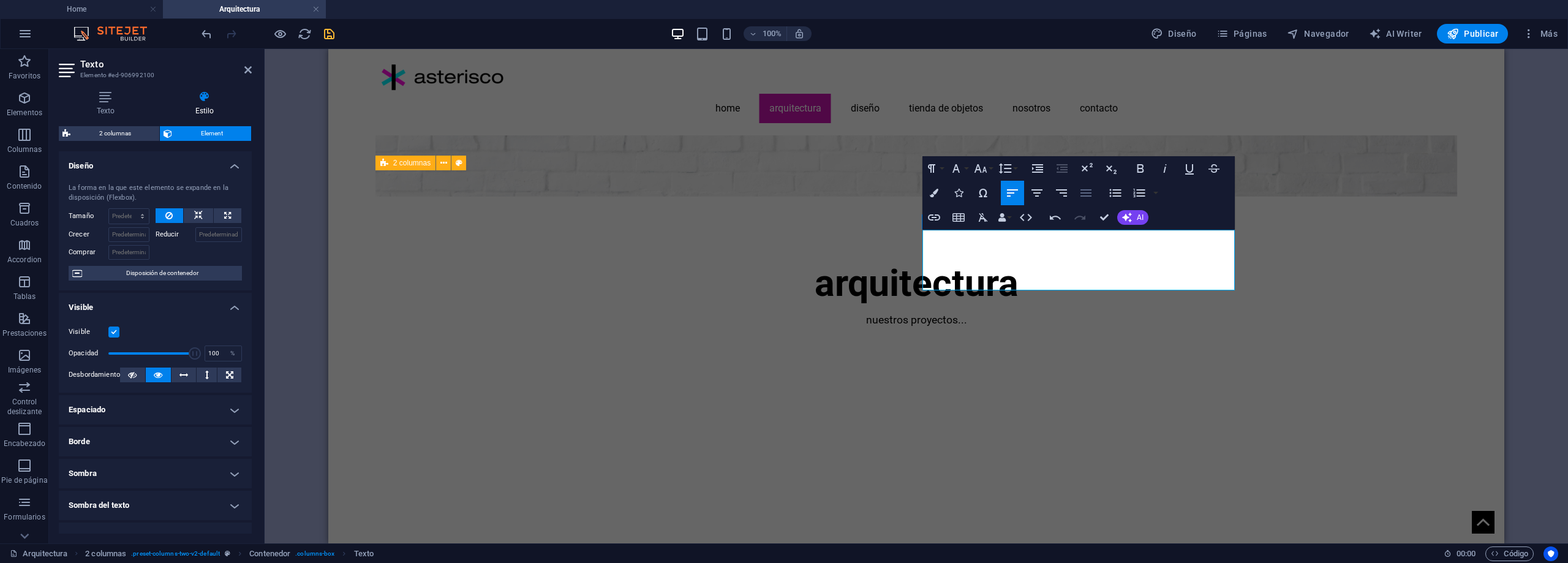
click at [1081, 198] on icon "button" at bounding box center [1086, 193] width 15 height 15
click at [1018, 194] on icon "button" at bounding box center [1013, 193] width 15 height 15
click at [167, 278] on span "Disposición de contenedor" at bounding box center [162, 273] width 153 height 15
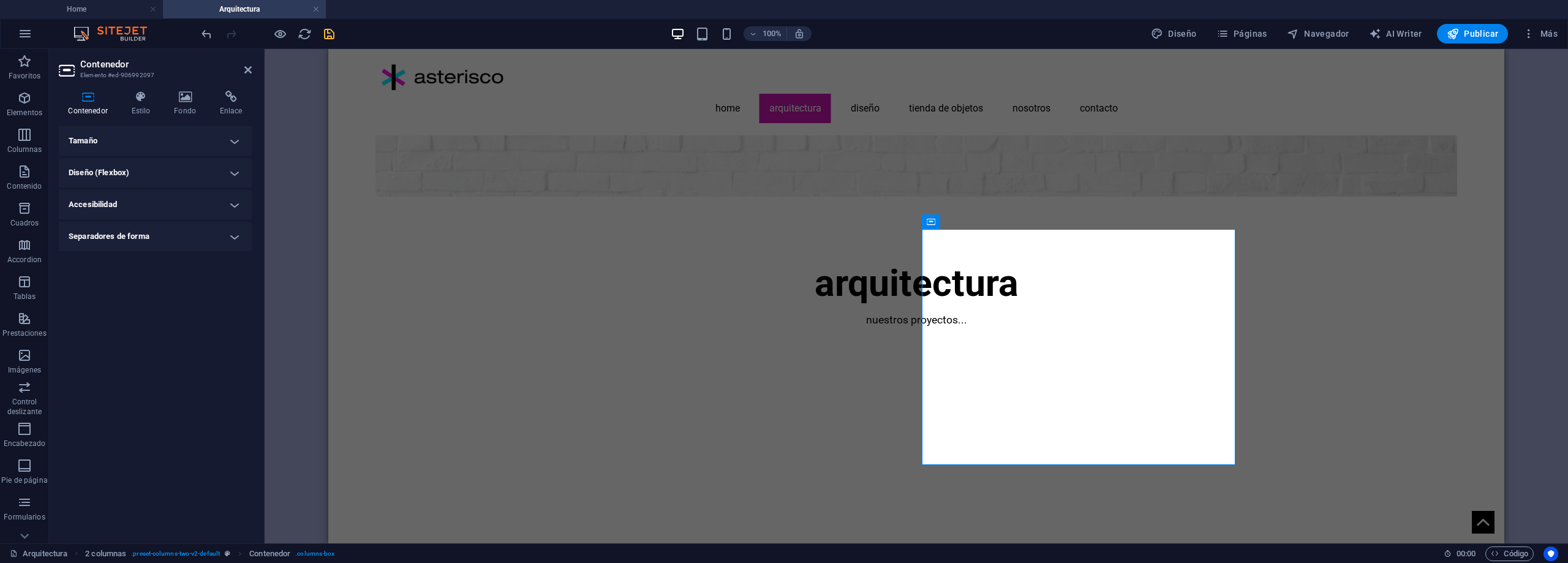
click at [224, 140] on h4 "Tamaño" at bounding box center [155, 141] width 193 height 30
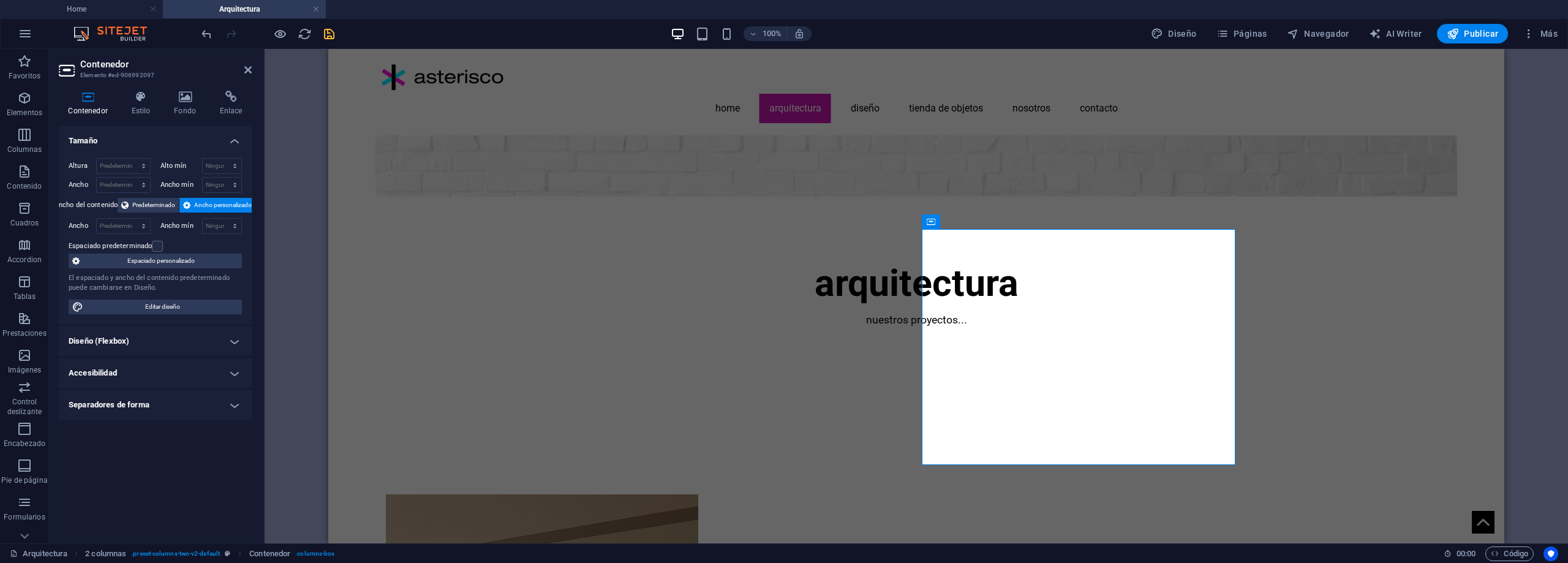
click at [224, 140] on h4 "Tamaño" at bounding box center [155, 137] width 193 height 22
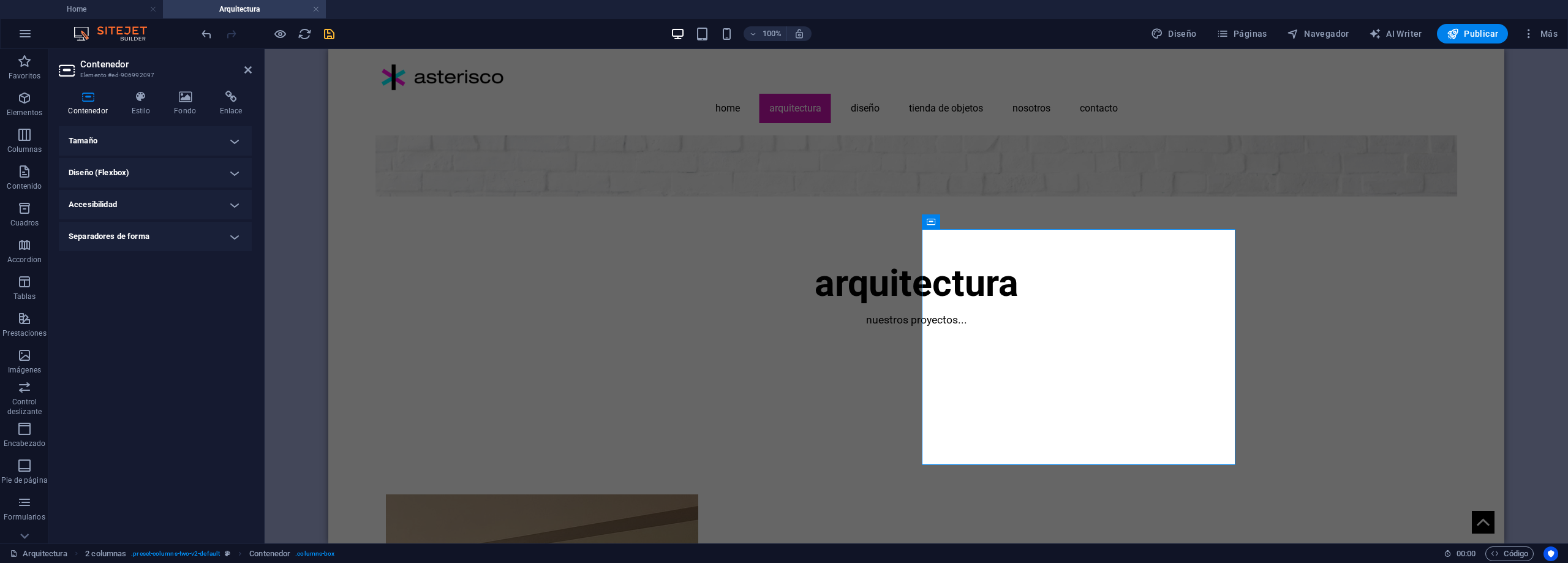
click at [226, 165] on h4 "Diseño (Flexbox)" at bounding box center [155, 173] width 193 height 30
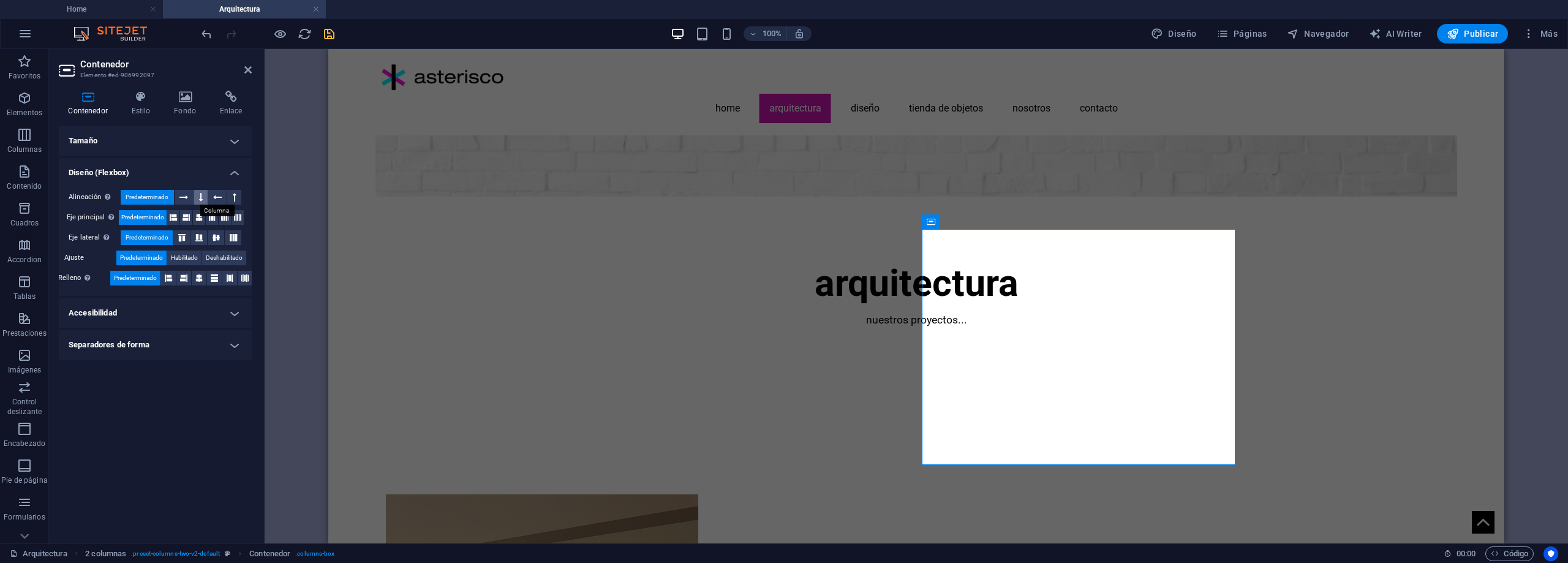
click at [203, 194] on icon at bounding box center [201, 197] width 4 height 15
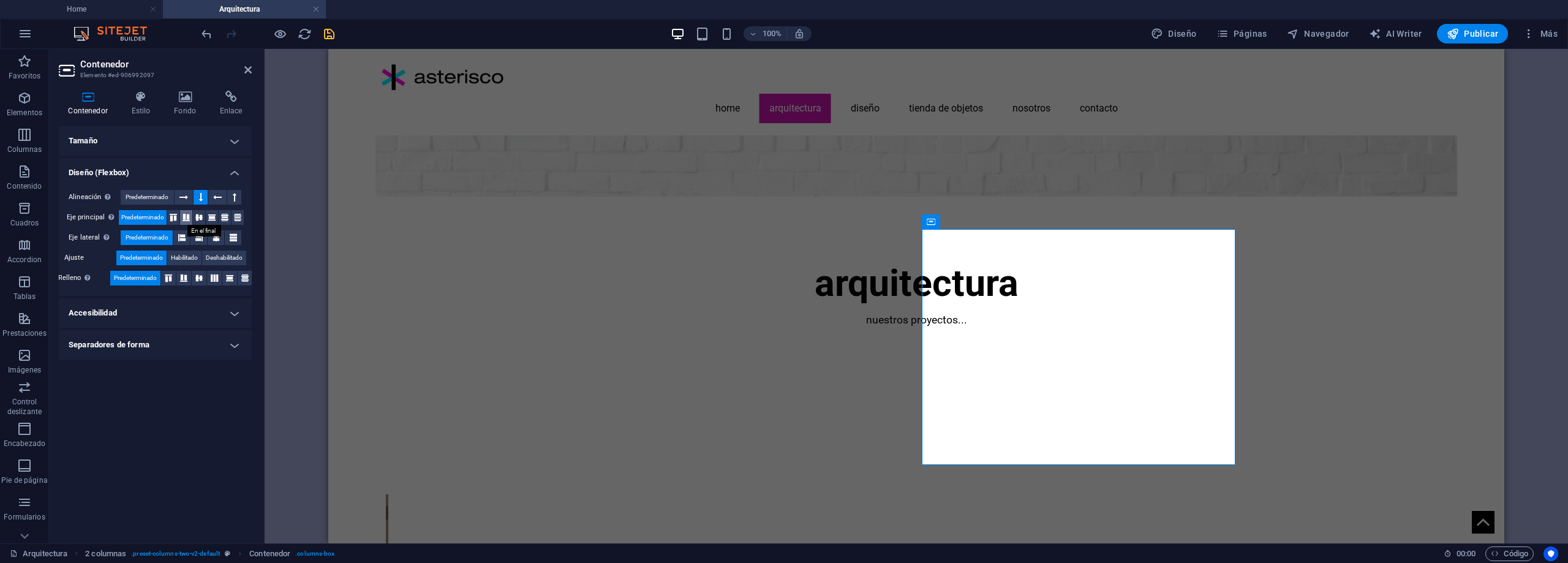
click at [185, 216] on icon at bounding box center [186, 218] width 15 height 7
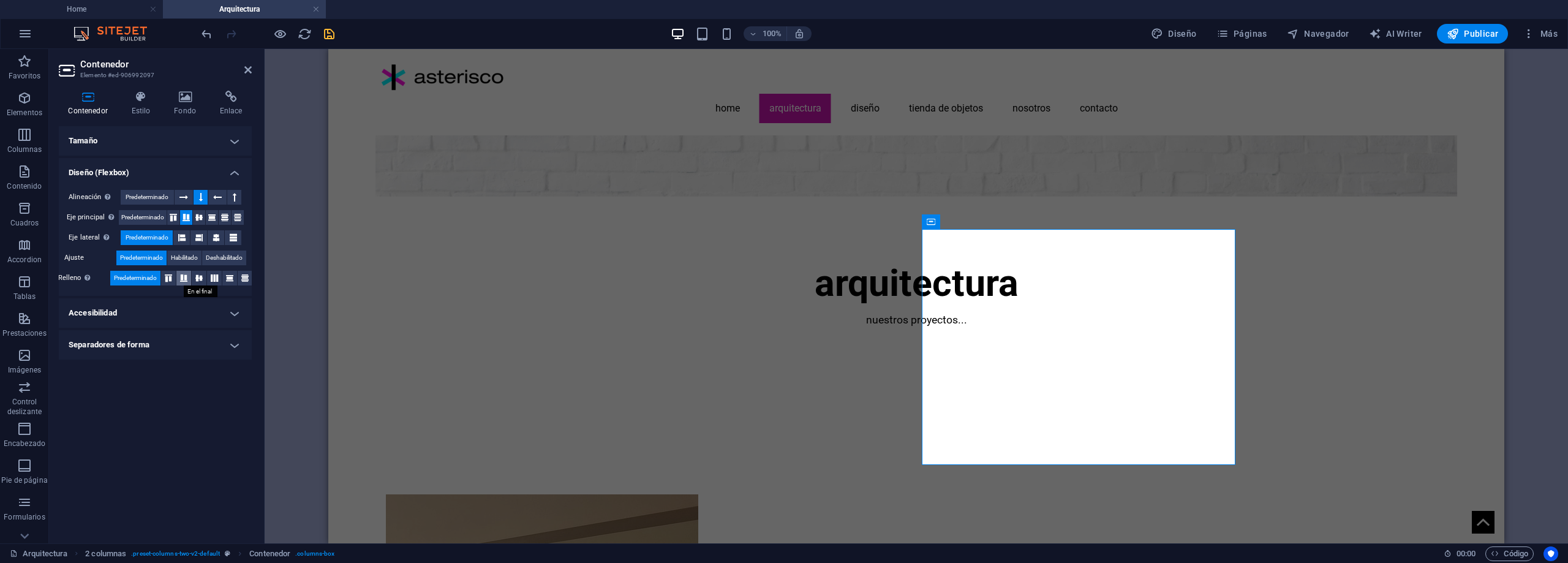
click at [184, 275] on icon at bounding box center [184, 278] width 15 height 7
click at [144, 277] on span "Predeterminado" at bounding box center [135, 278] width 43 height 15
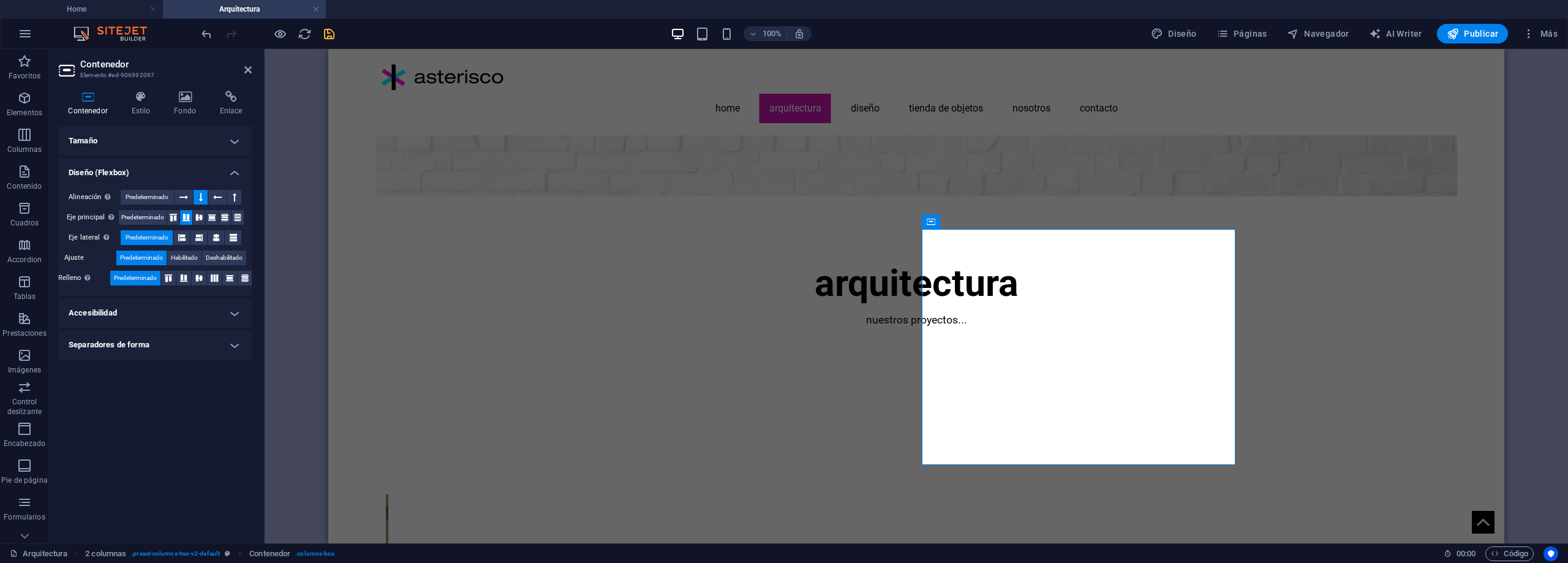
click at [247, 345] on h4 "Separadores de forma" at bounding box center [155, 345] width 193 height 30
click at [232, 339] on h4 "Separadores de forma" at bounding box center [155, 342] width 193 height 22
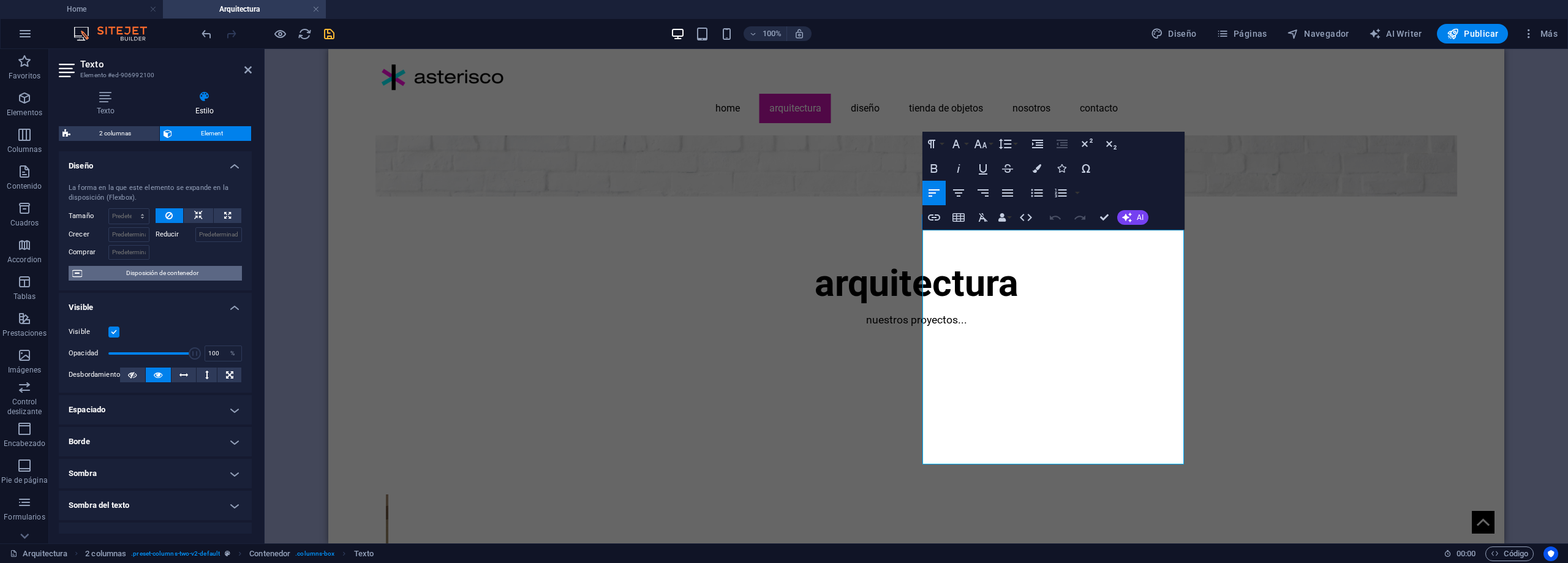
click at [166, 272] on span "Disposición de contenedor" at bounding box center [162, 273] width 153 height 15
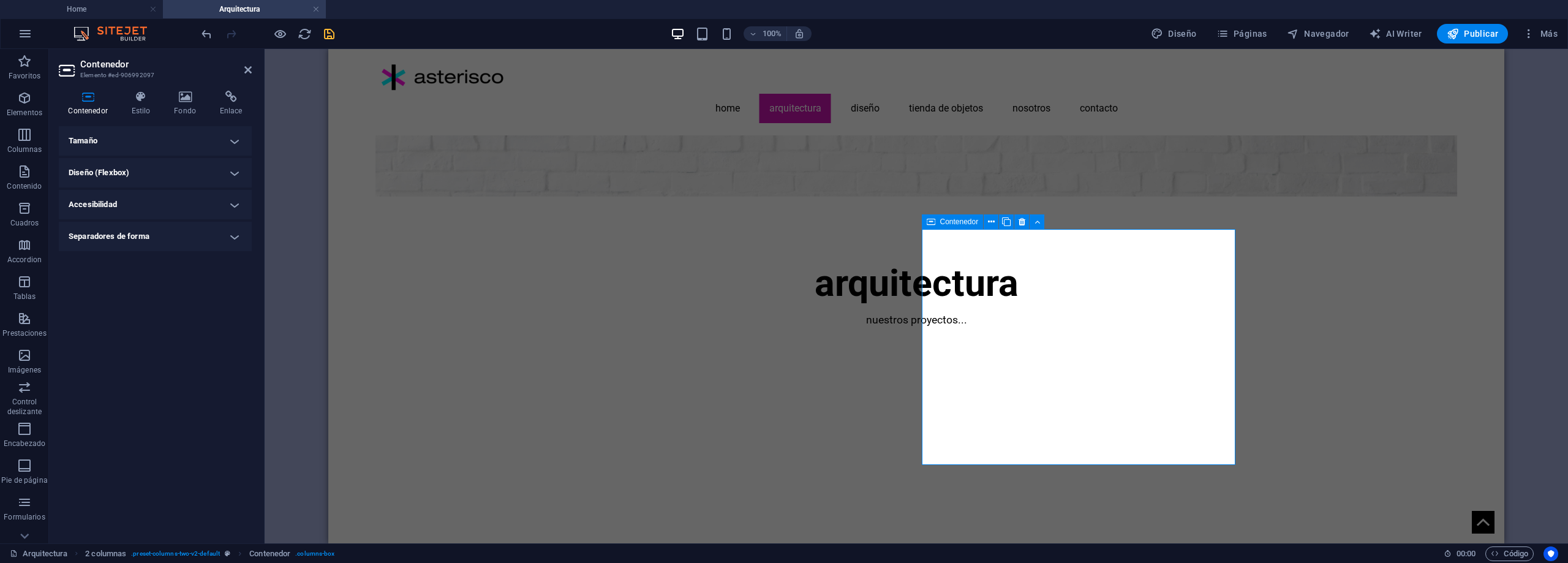
click at [226, 145] on h4 "Tamaño" at bounding box center [155, 141] width 193 height 30
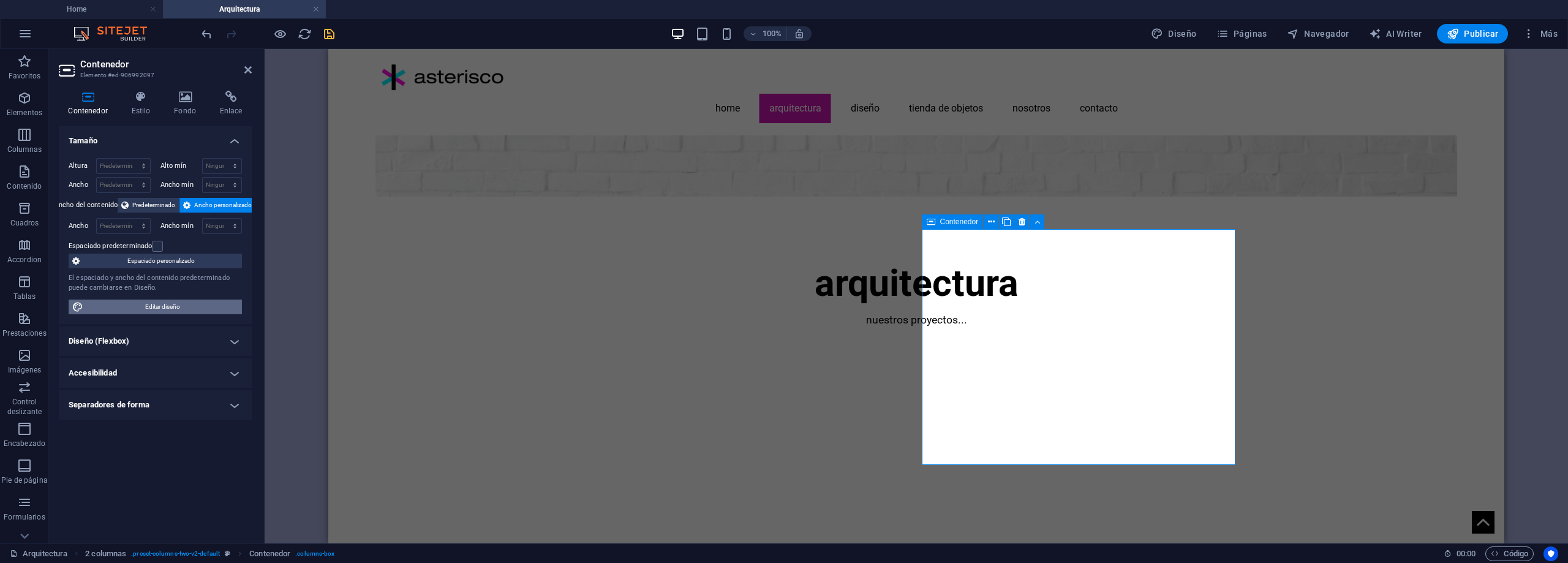
click at [137, 307] on span "Editar diseño" at bounding box center [163, 307] width 152 height 15
select select "rem"
select select "400"
select select "px"
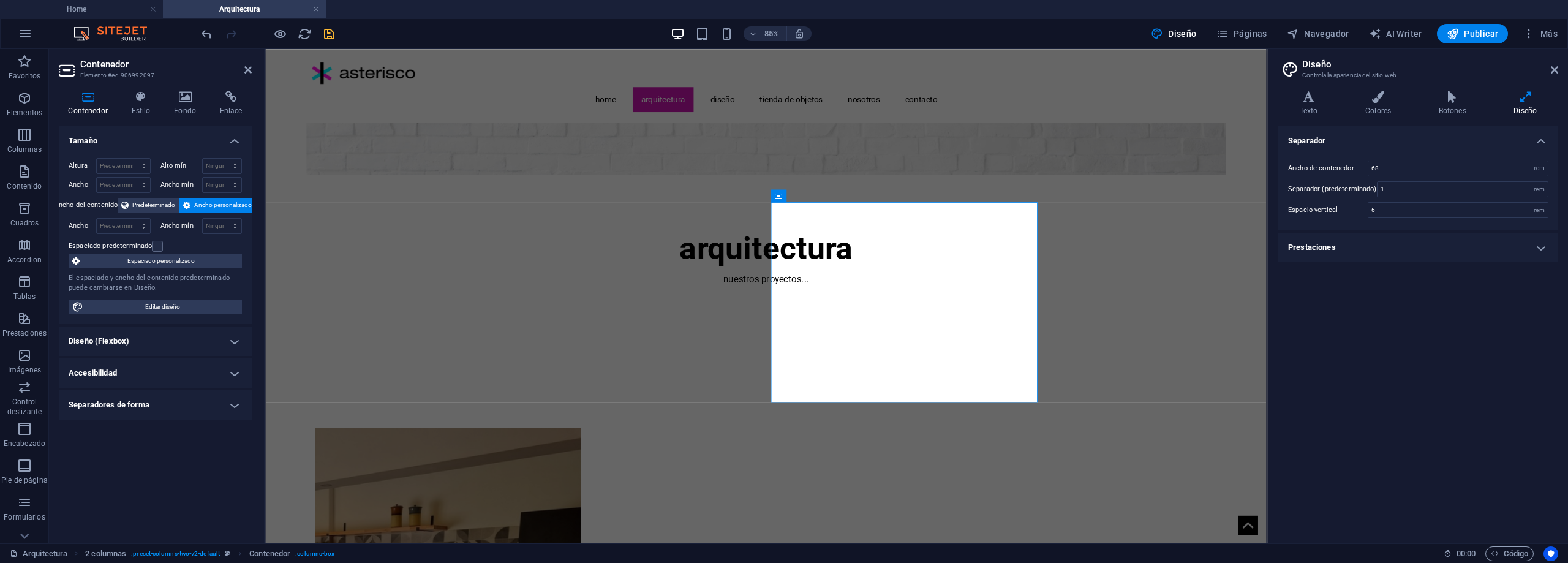
click at [1365, 253] on h4 "Prestaciones" at bounding box center [1418, 247] width 280 height 30
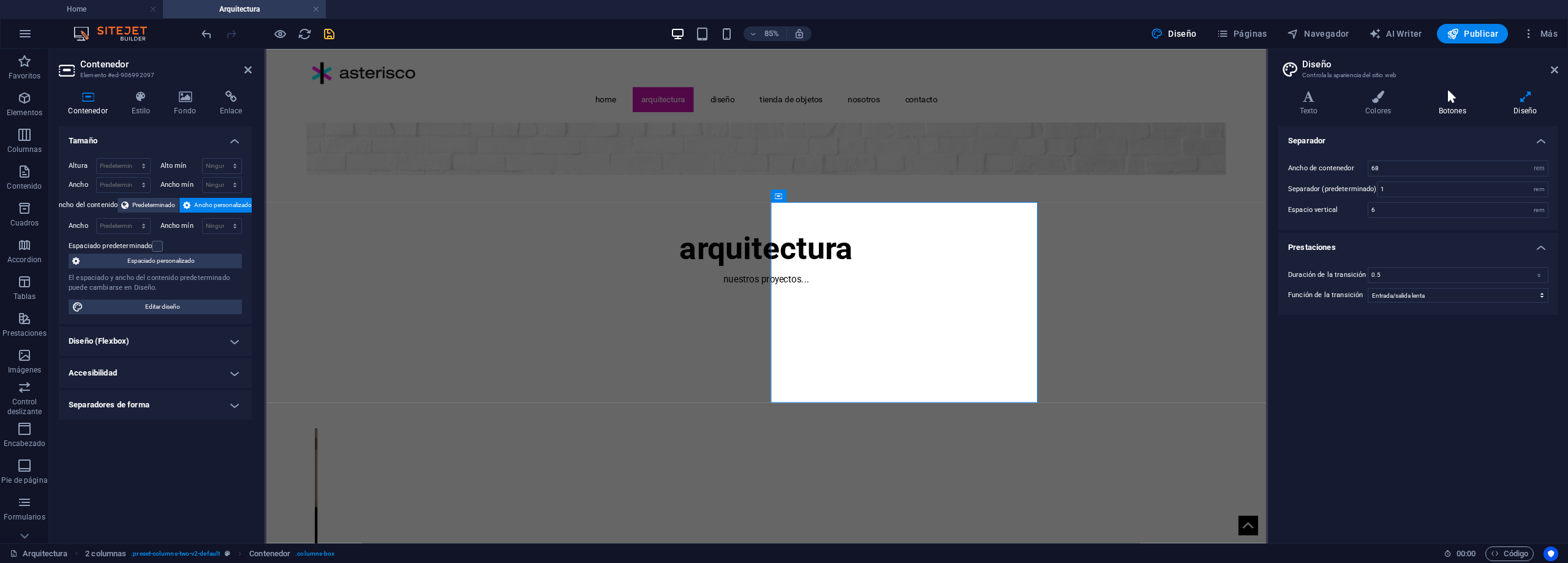
click at [1455, 109] on h4 "Botones" at bounding box center [1455, 104] width 75 height 26
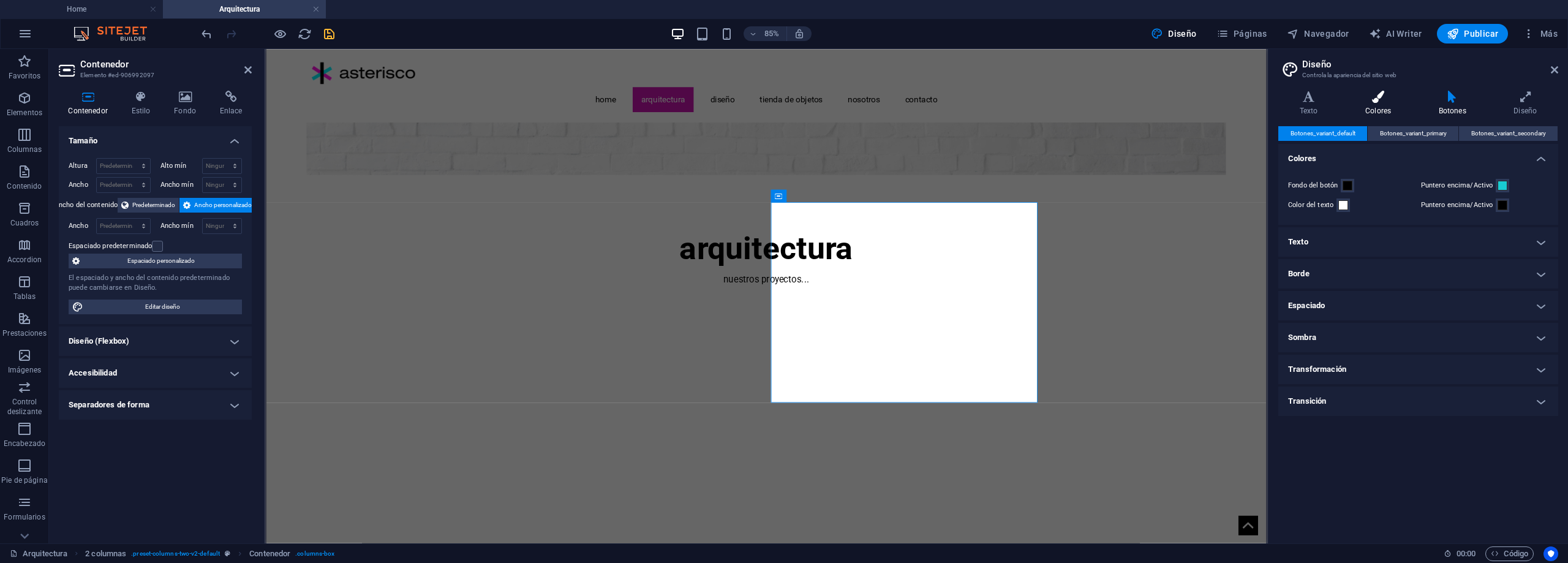
click at [1372, 98] on icon at bounding box center [1378, 97] width 69 height 12
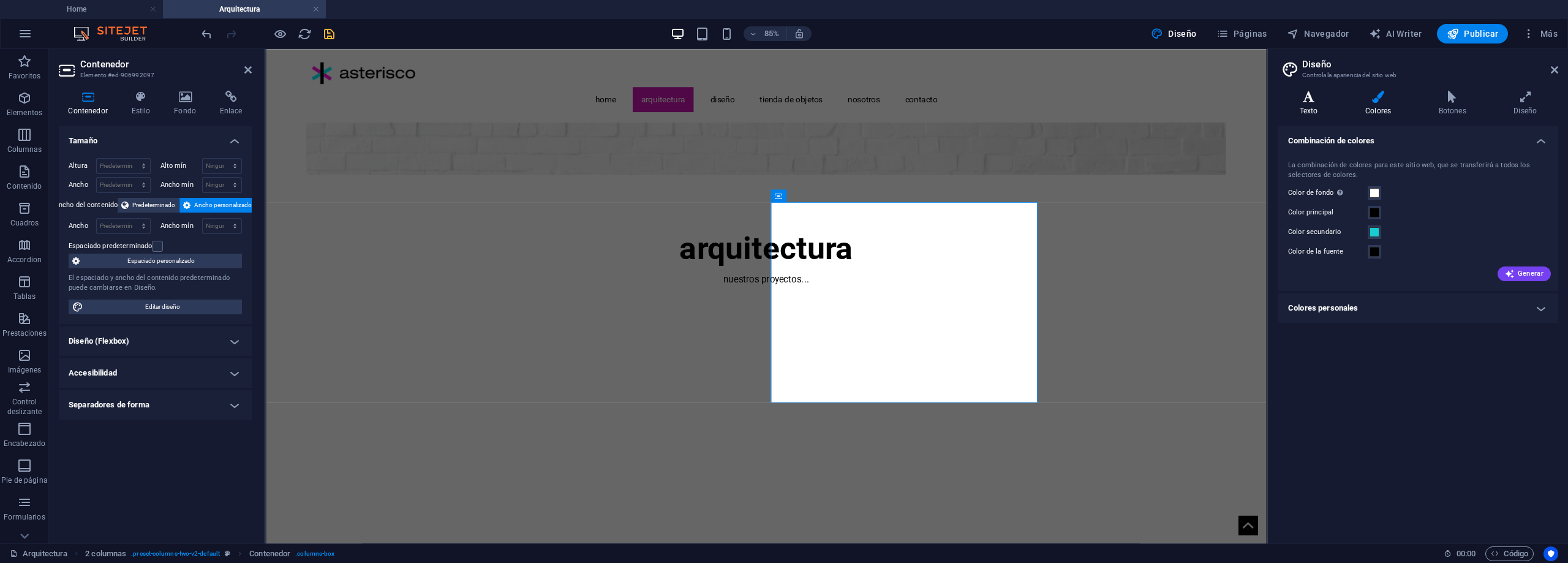
click at [1323, 106] on h4 "Texto" at bounding box center [1311, 104] width 66 height 26
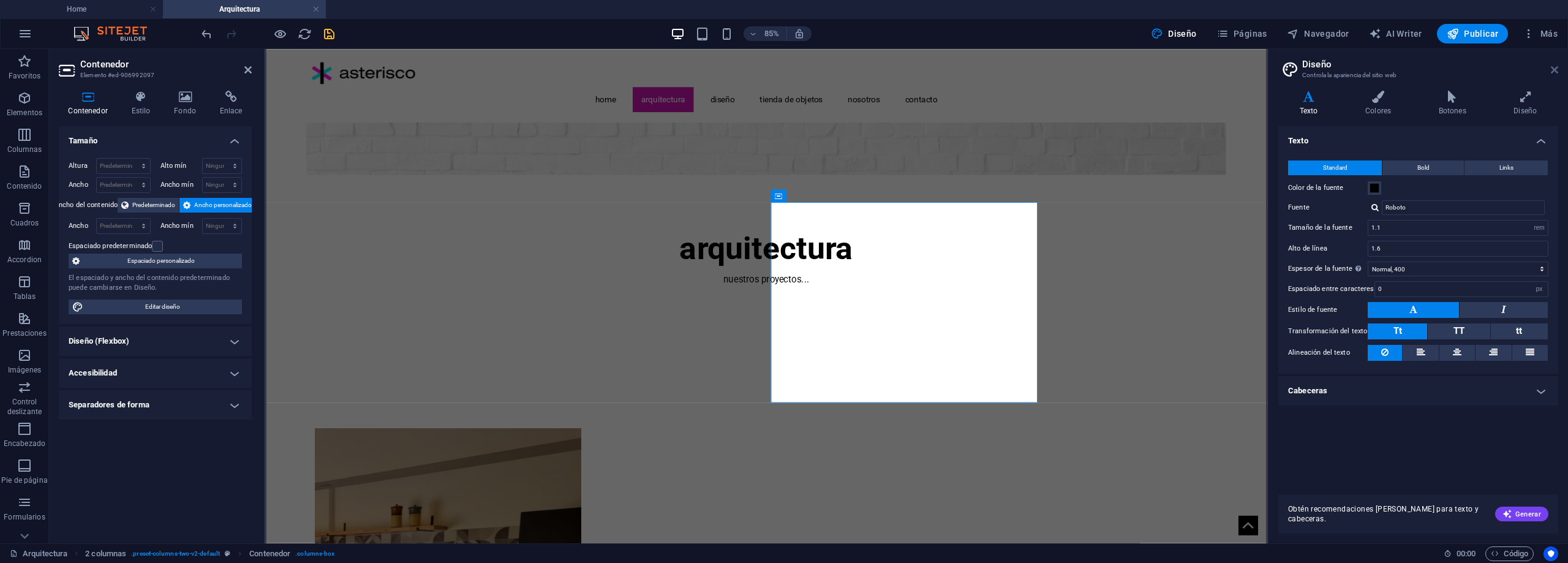
click at [1557, 72] on icon at bounding box center [1555, 70] width 7 height 10
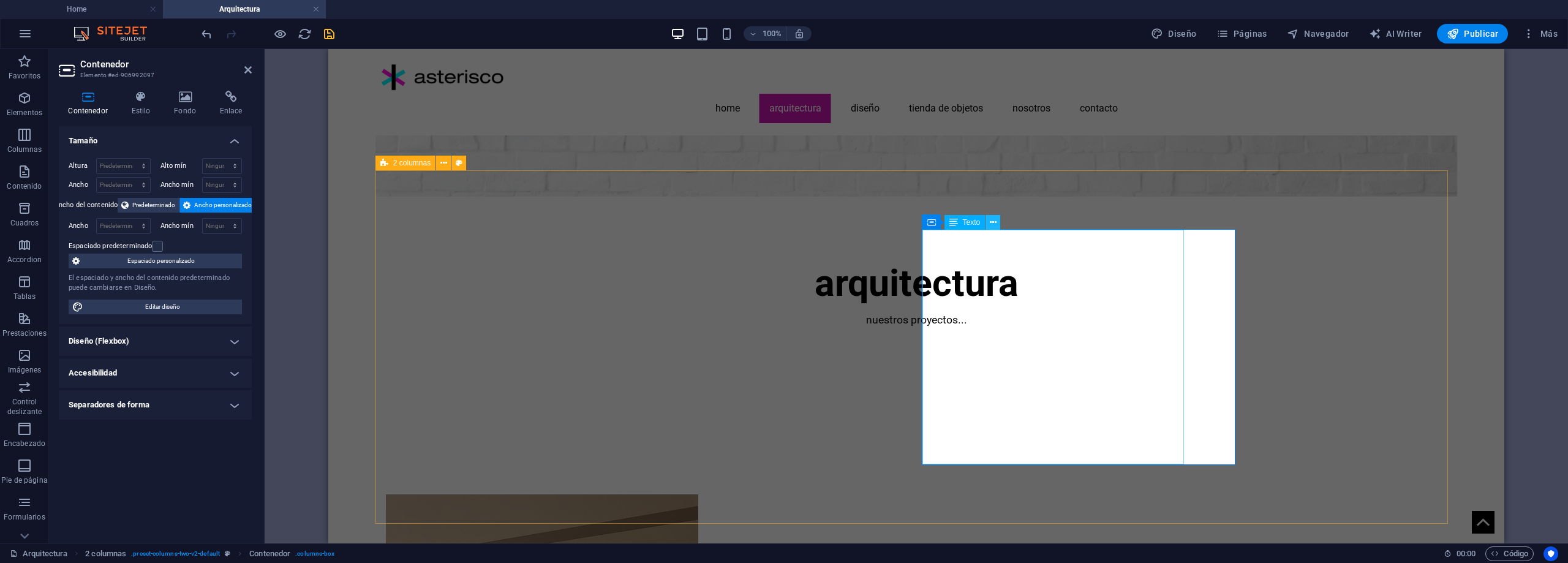
click at [996, 224] on icon at bounding box center [993, 223] width 7 height 13
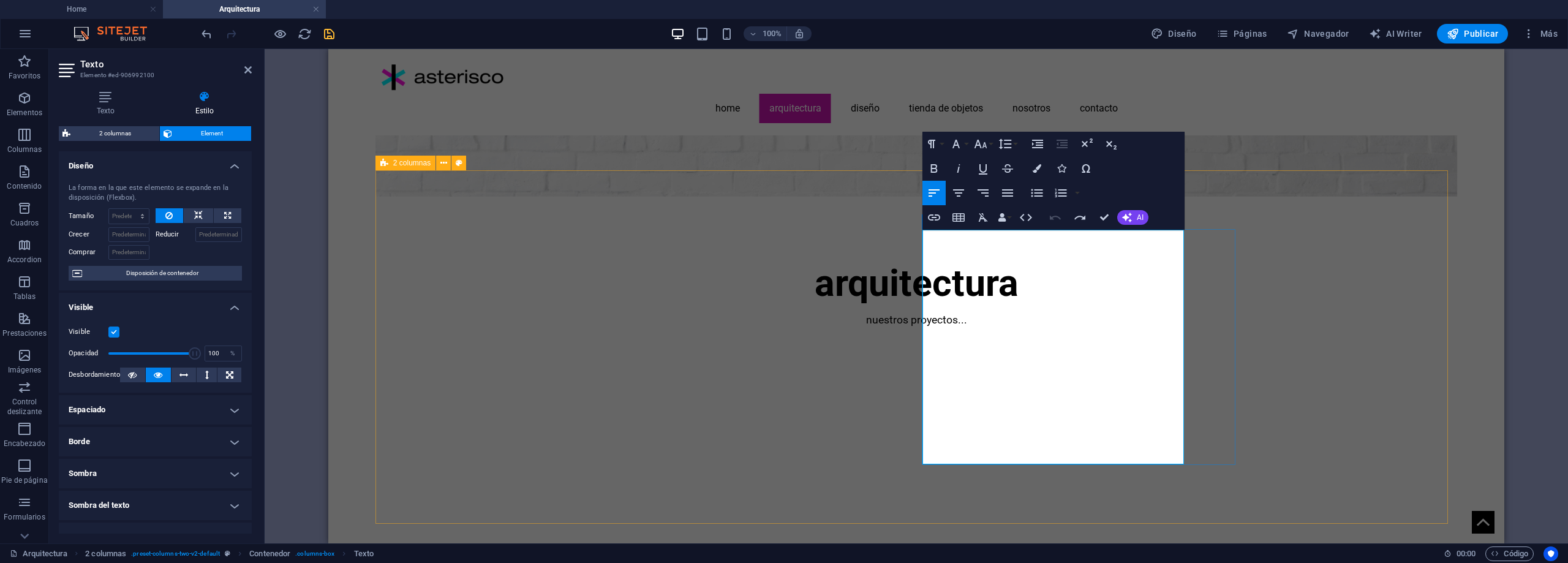
drag, startPoint x: 1014, startPoint y: 280, endPoint x: 923, endPoint y: 245, distance: 97.5
drag, startPoint x: 926, startPoint y: 249, endPoint x: 888, endPoint y: 282, distance: 50.3
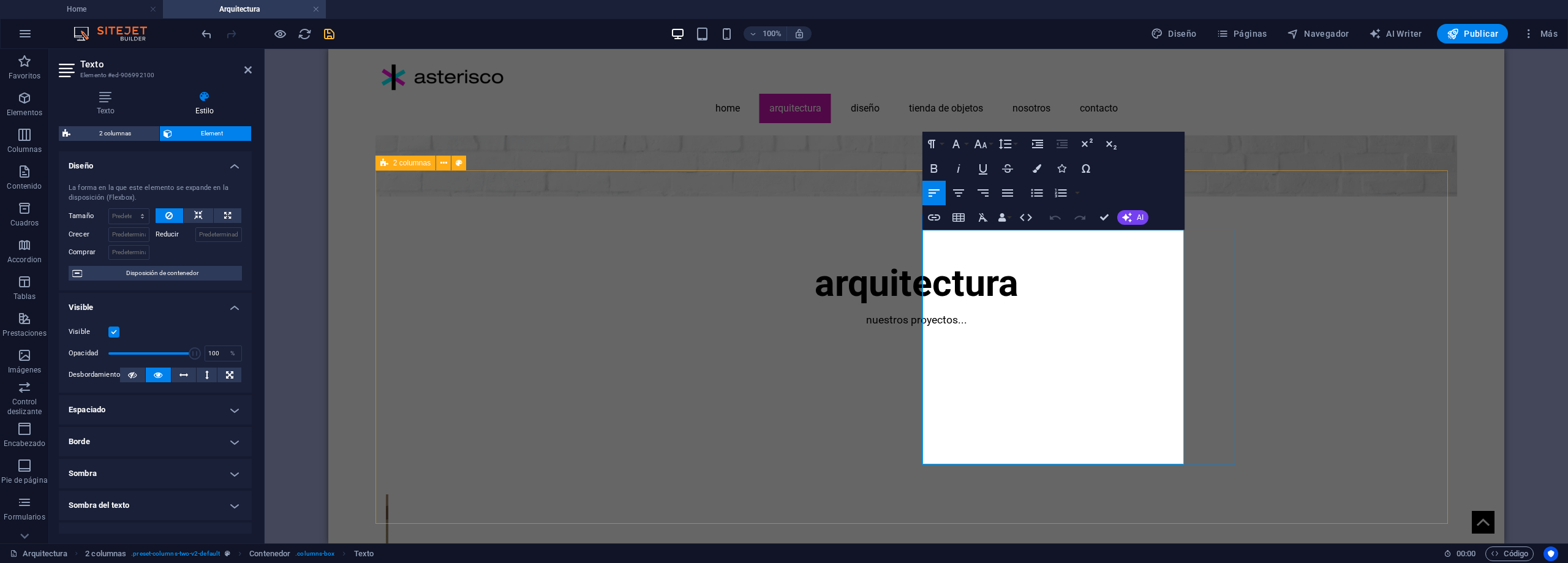
drag, startPoint x: 1024, startPoint y: 286, endPoint x: 915, endPoint y: 243, distance: 117.2
click at [173, 273] on span "Disposición de contenedor" at bounding box center [162, 273] width 153 height 15
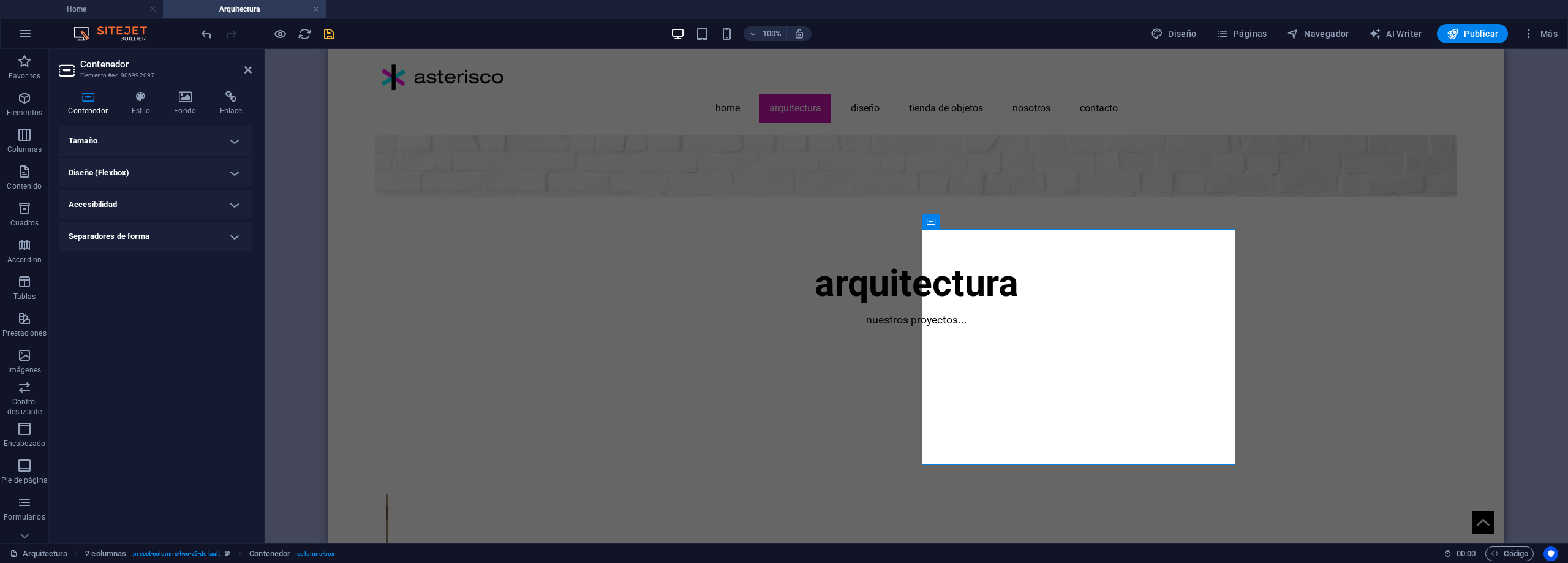
click at [234, 140] on h4 "Tamaño" at bounding box center [155, 141] width 193 height 30
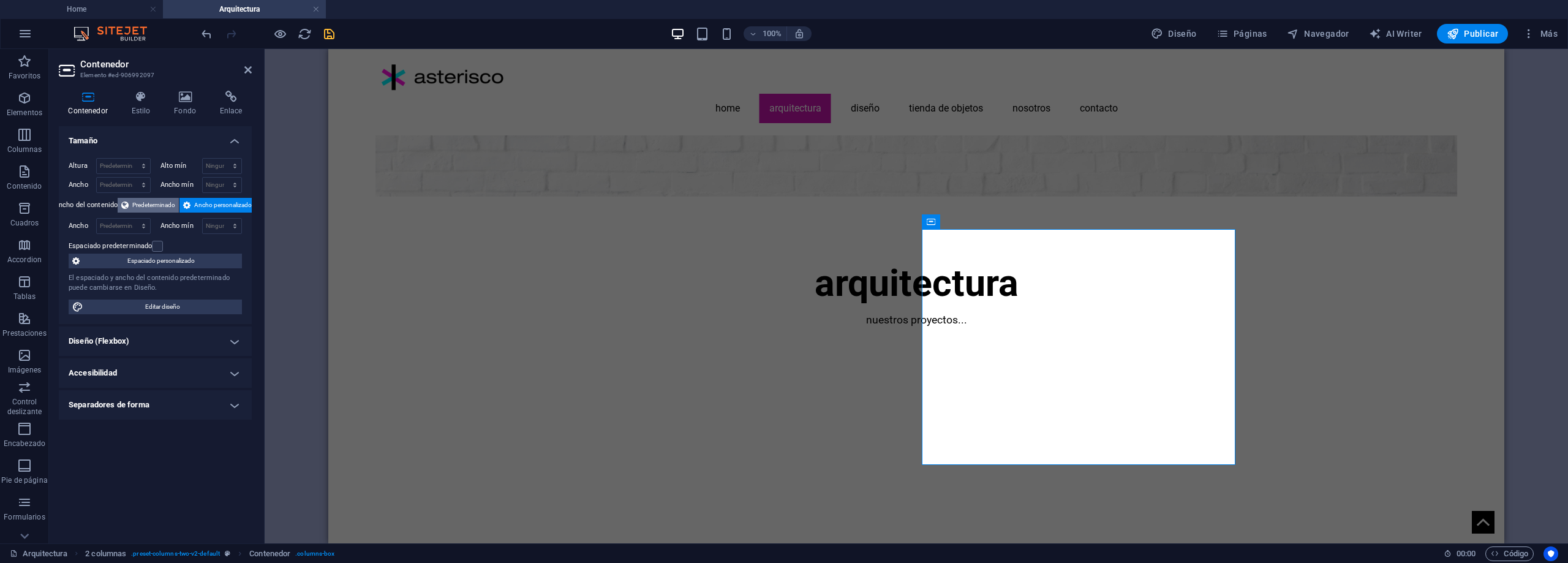
click at [163, 204] on span "Predeterminado" at bounding box center [153, 205] width 43 height 15
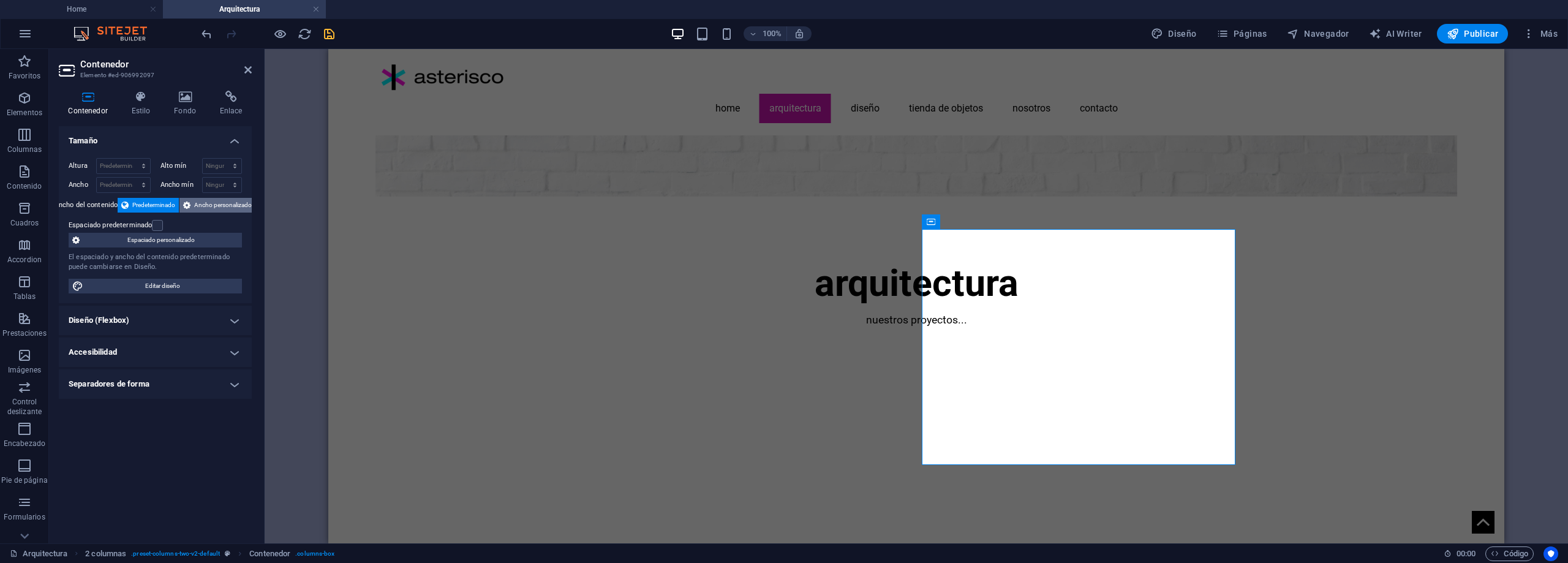
click at [209, 198] on span "Ancho personalizado" at bounding box center [223, 205] width 58 height 15
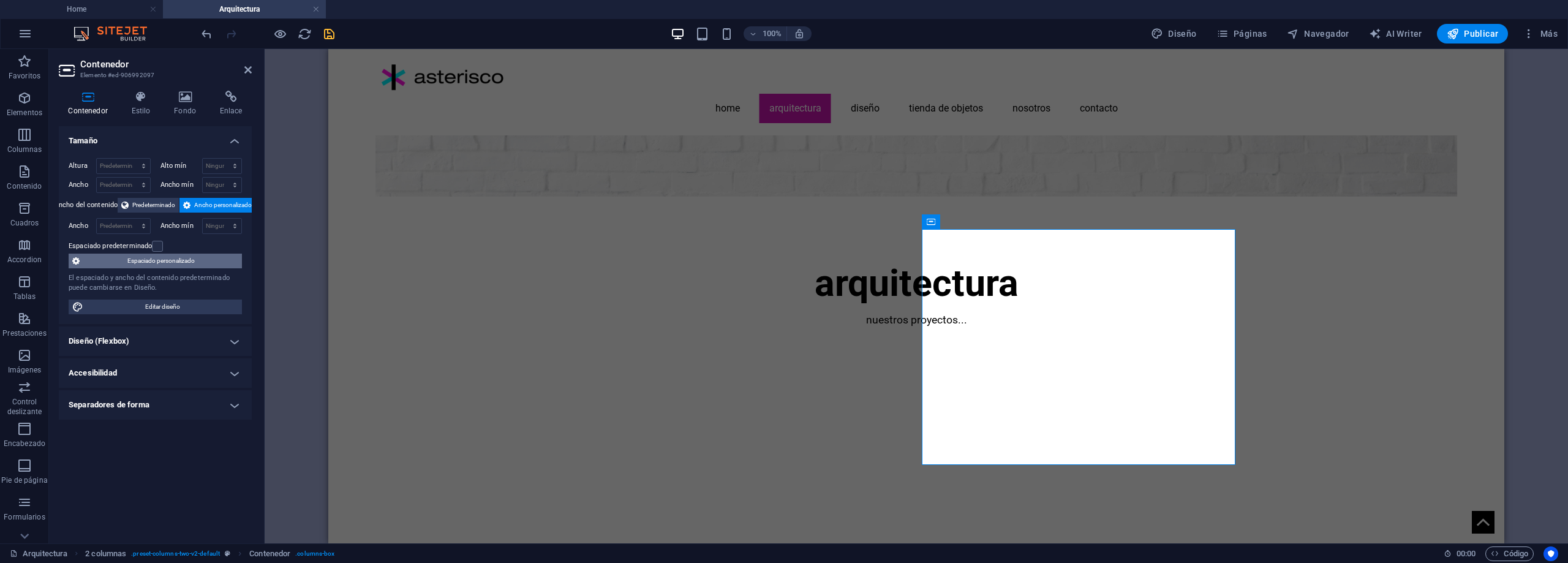
click at [181, 267] on span "Espaciado personalizado" at bounding box center [161, 261] width 155 height 15
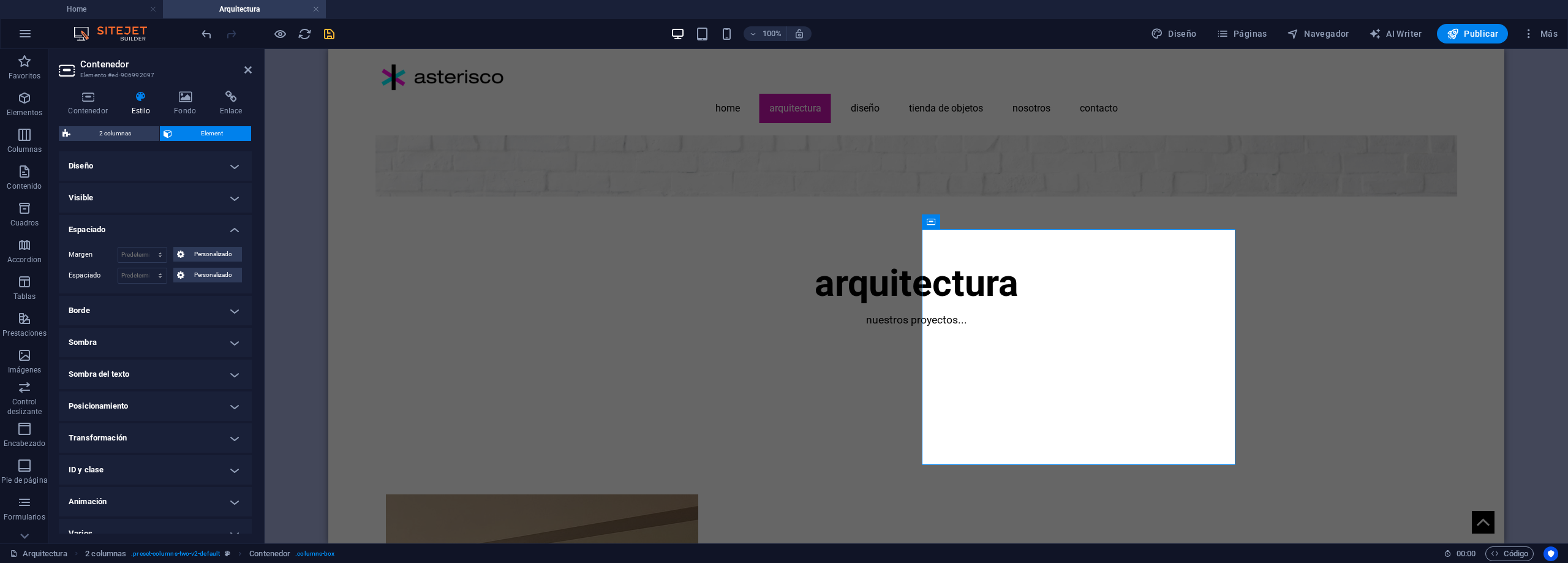
click at [199, 167] on h4 "Diseño" at bounding box center [155, 166] width 193 height 30
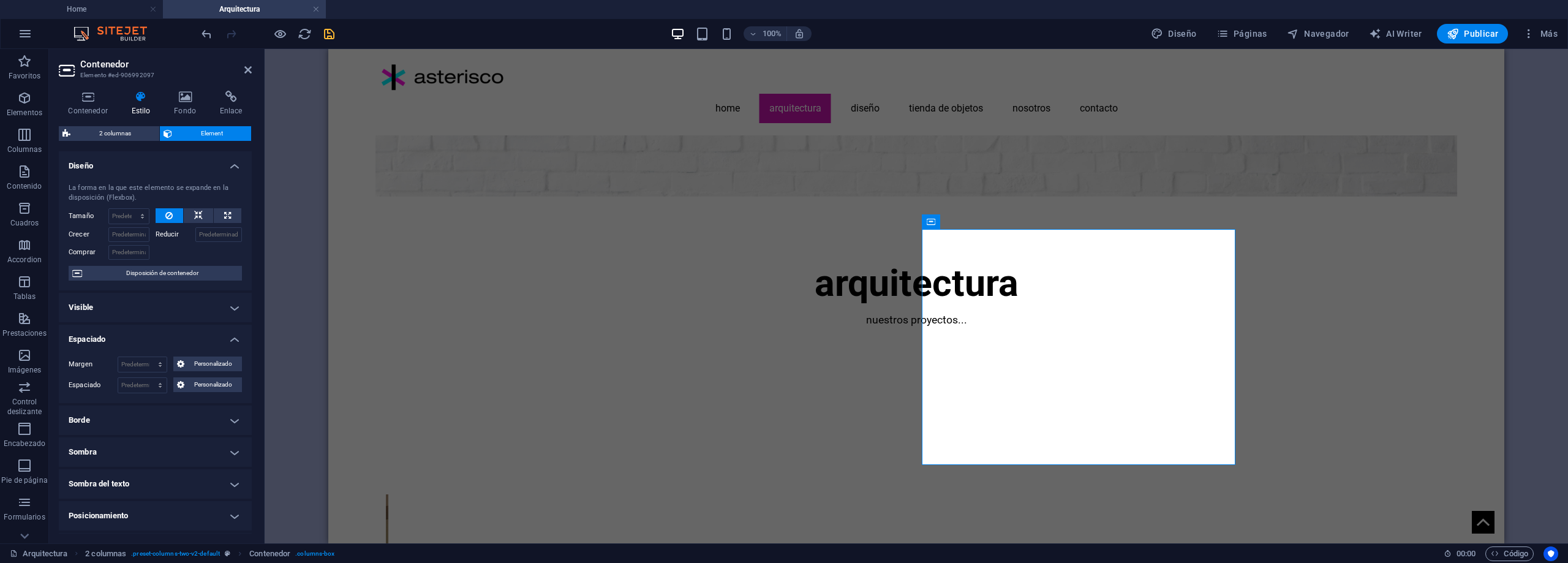
click at [219, 161] on h4 "Diseño" at bounding box center [155, 163] width 193 height 22
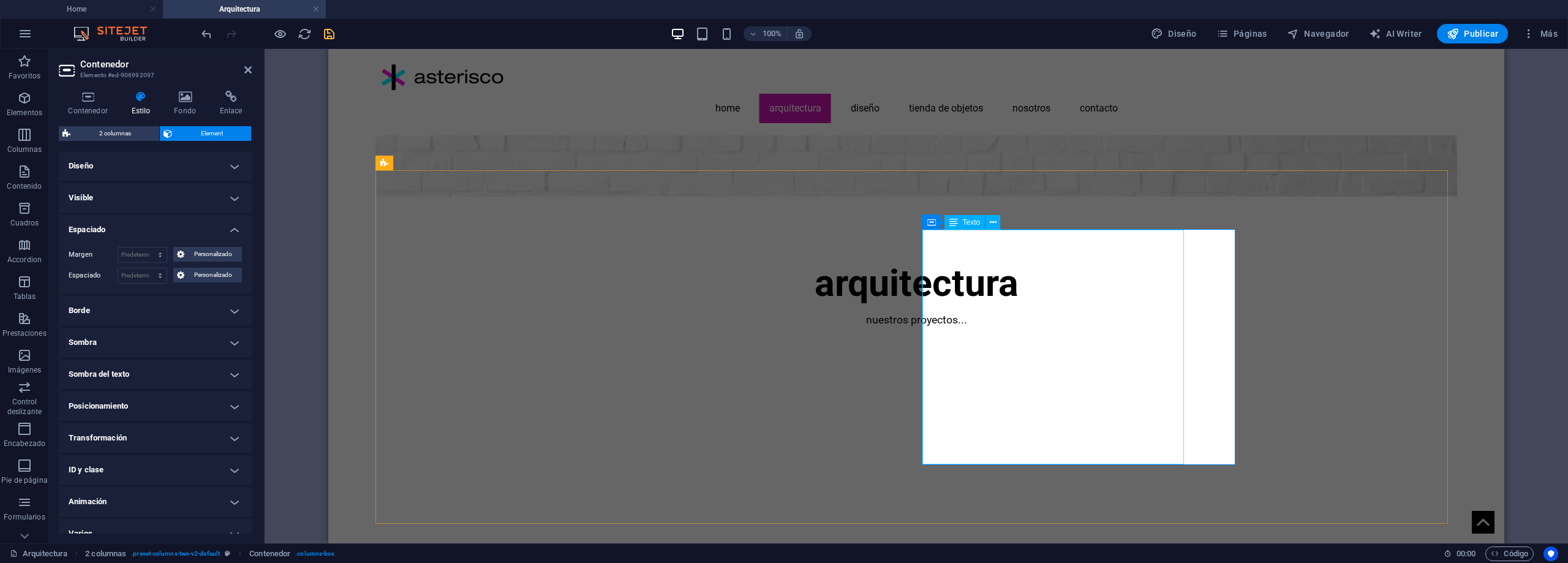
click at [972, 225] on span "Texto" at bounding box center [972, 223] width 18 height 7
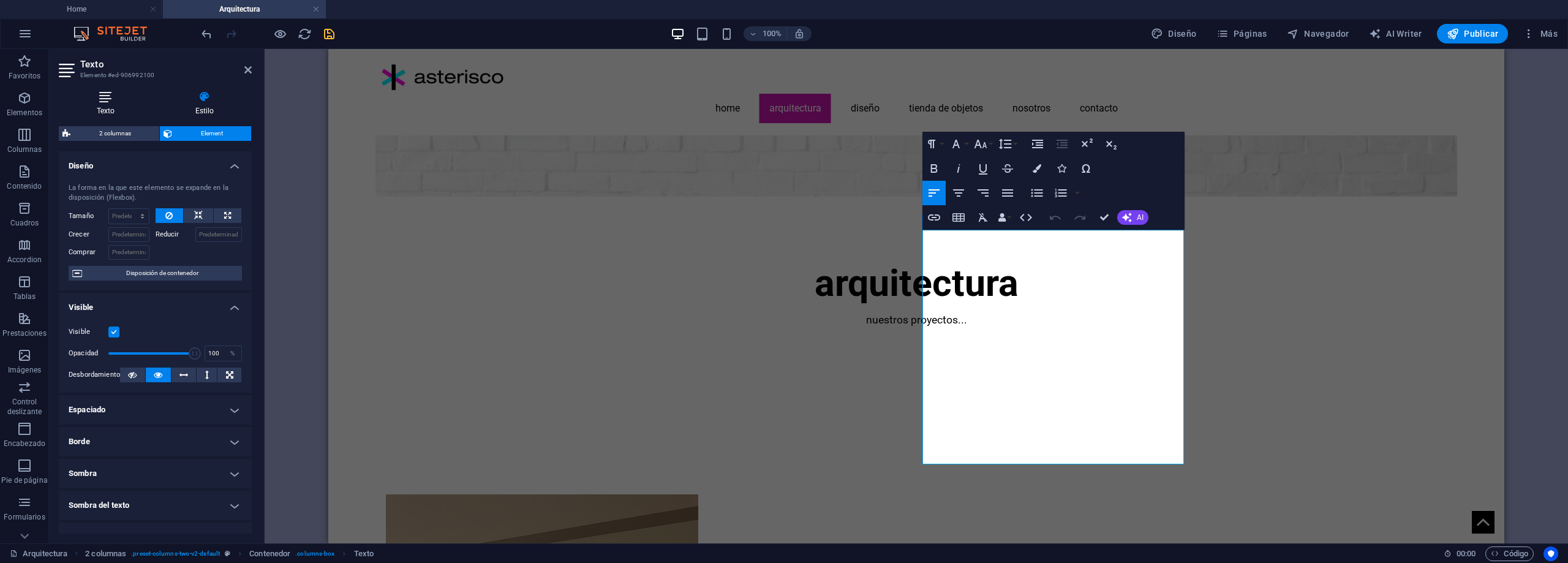
click at [111, 98] on icon at bounding box center [106, 97] width 94 height 12
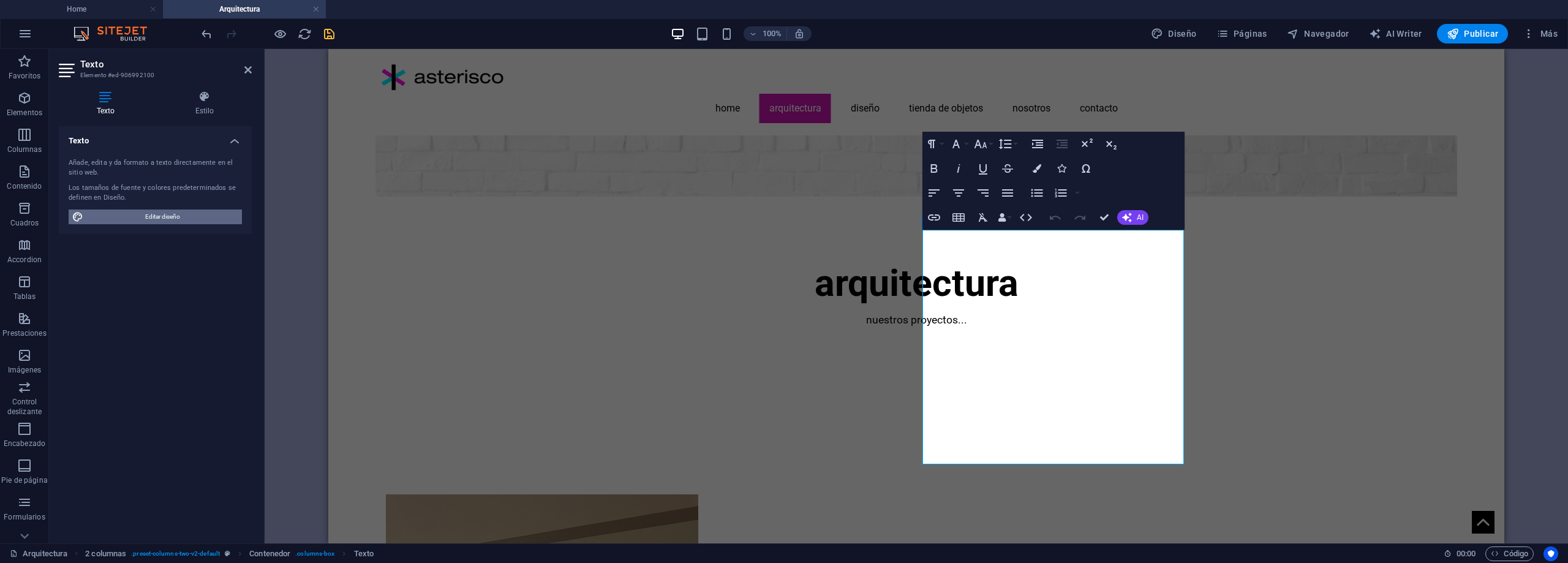
click at [116, 213] on span "Editar diseño" at bounding box center [163, 217] width 152 height 15
select select "rem"
select select "400"
select select "px"
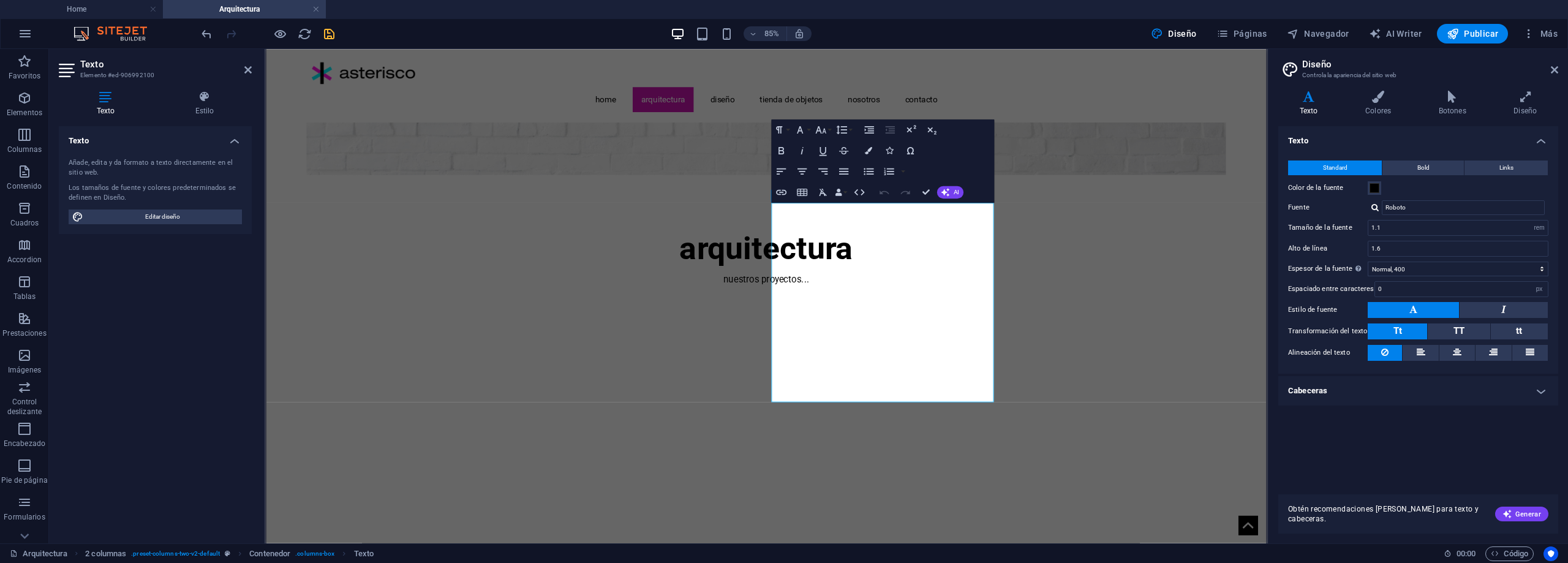
click at [1472, 393] on h4 "Cabeceras" at bounding box center [1418, 391] width 280 height 30
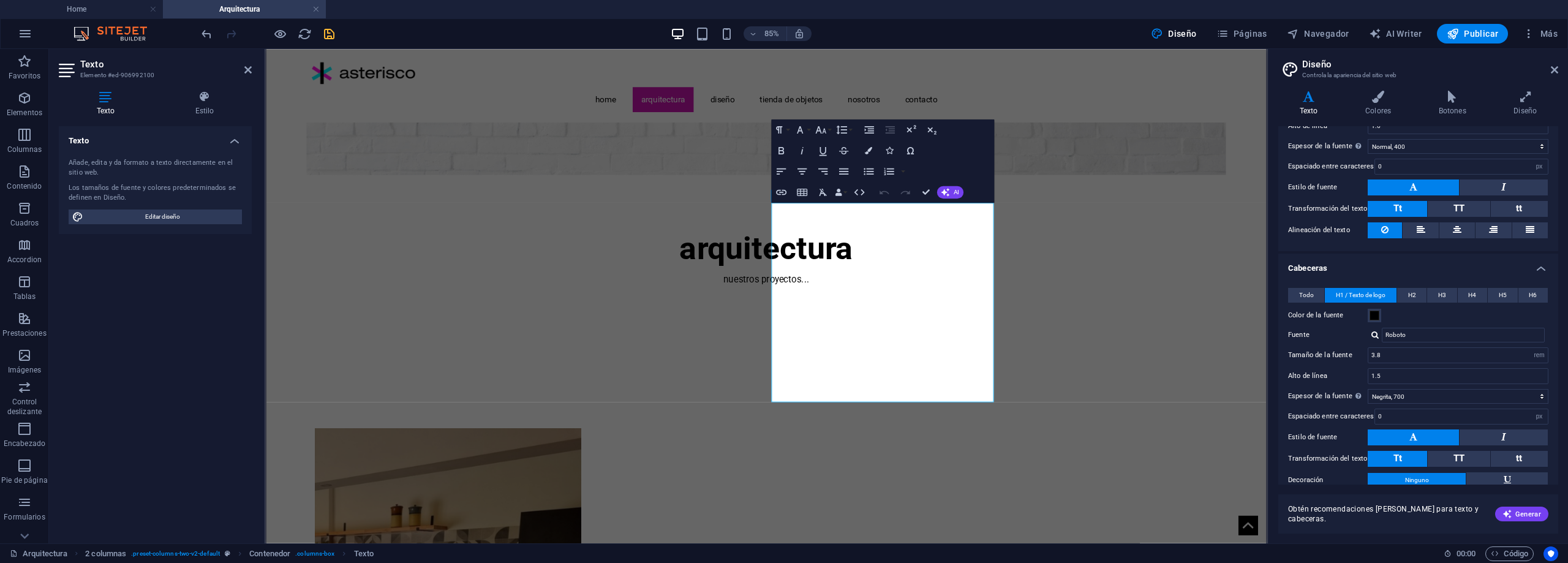
scroll to position [181, 0]
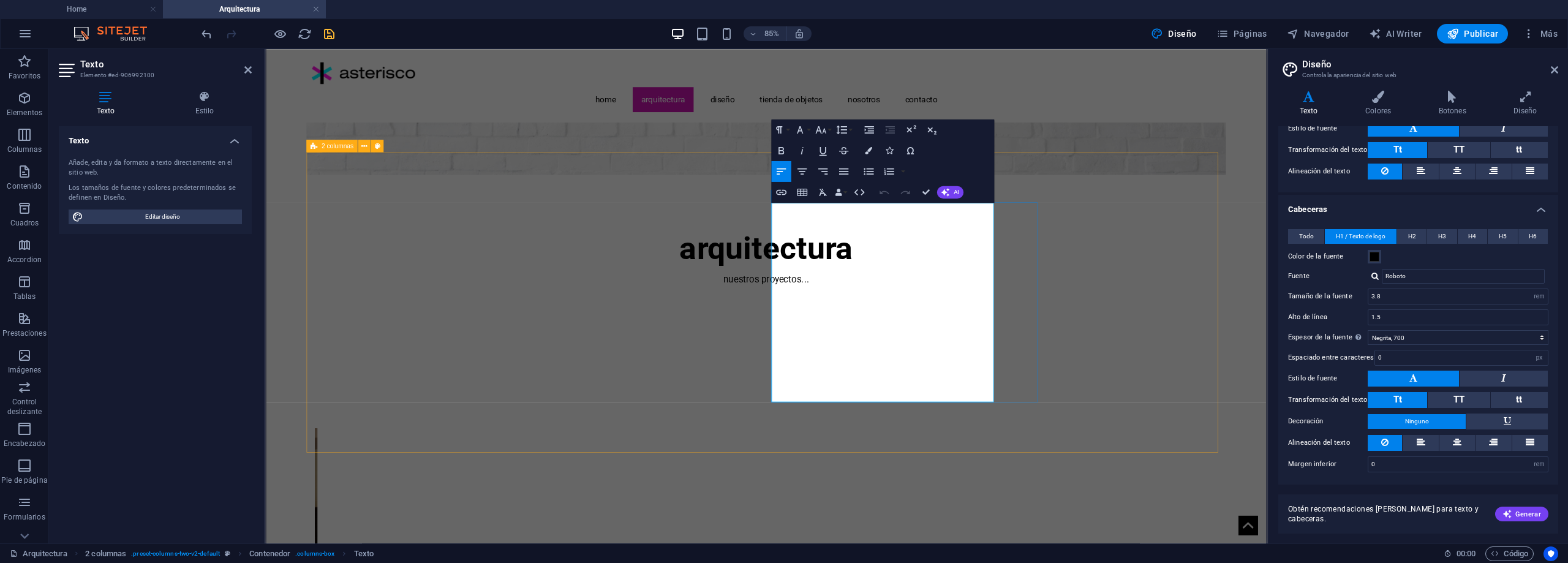
drag, startPoint x: 951, startPoint y: 278, endPoint x: 863, endPoint y: 274, distance: 88.1
click at [1412, 238] on span "H2" at bounding box center [1412, 236] width 8 height 15
click at [1376, 238] on span "H1 / Texto de logo" at bounding box center [1361, 236] width 49 height 15
click at [1410, 233] on span "H2" at bounding box center [1412, 236] width 8 height 15
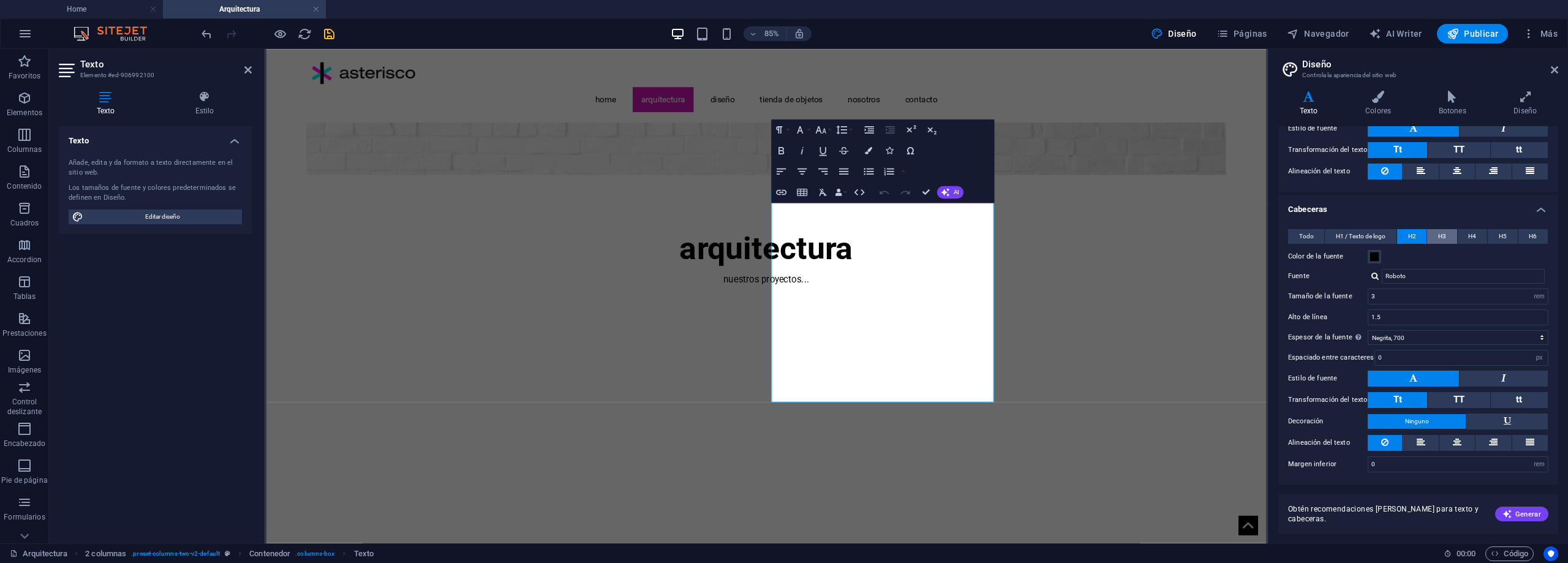
click at [1444, 234] on span "H3" at bounding box center [1442, 236] width 8 height 15
click at [1462, 235] on button "H4" at bounding box center [1473, 236] width 30 height 15
click at [1410, 236] on span "H2" at bounding box center [1412, 236] width 8 height 15
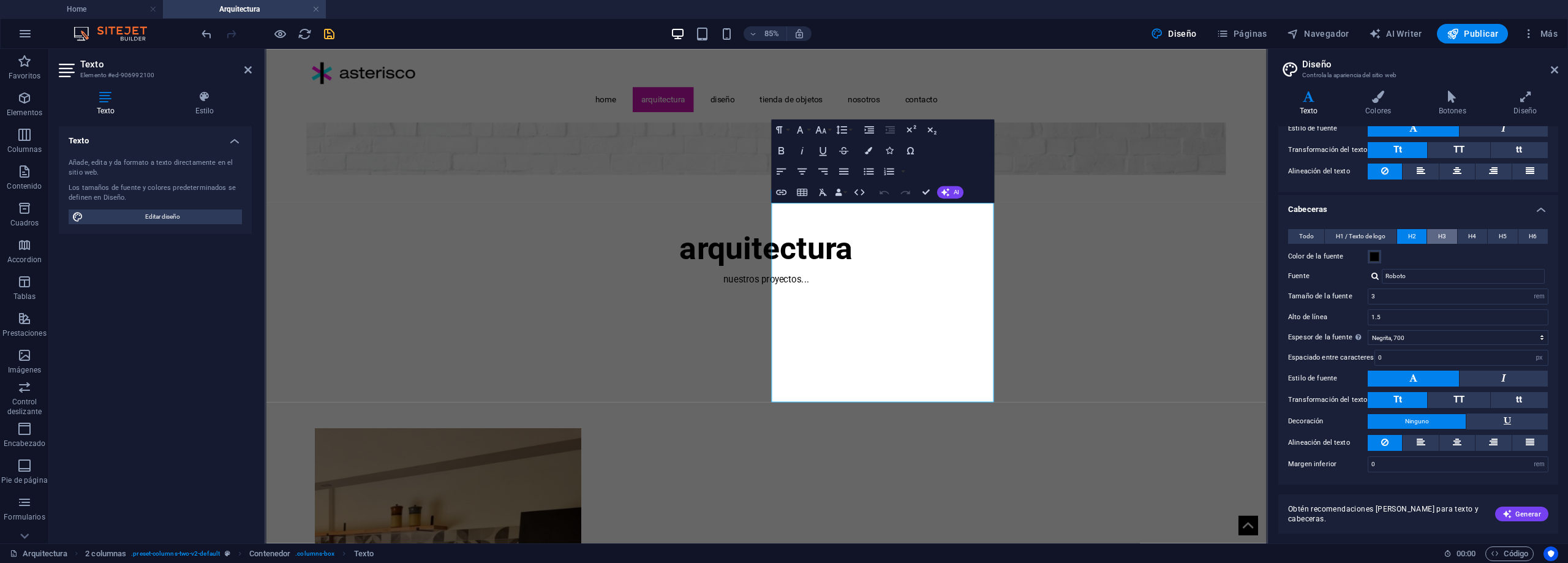
click at [1438, 234] on span "H3" at bounding box center [1442, 236] width 8 height 15
click at [1468, 231] on span "H4" at bounding box center [1472, 236] width 8 height 15
click at [1502, 232] on span "H5" at bounding box center [1502, 236] width 8 height 15
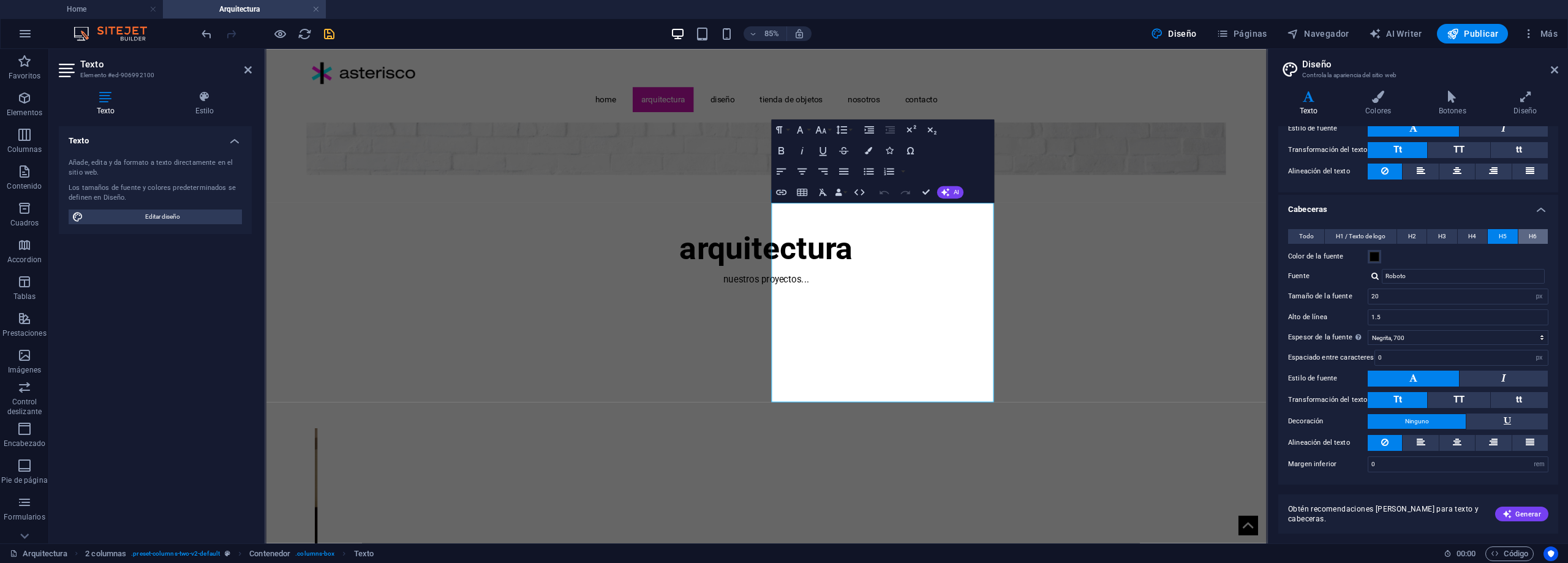
click at [1529, 234] on span "H6" at bounding box center [1533, 236] width 8 height 15
click at [1427, 339] on select "Fino, 100 Extra [PERSON_NAME], 200 [PERSON_NAME], 300 Normal, 400 Medio, 500 [D…" at bounding box center [1459, 338] width 181 height 15
select select "500"
click at [1368, 330] on select "Fino, 100 Extra [PERSON_NAME], 200 [PERSON_NAME], 300 Normal, 400 Medio, 500 [D…" at bounding box center [1459, 338] width 181 height 15
click at [1502, 232] on span "H5" at bounding box center [1502, 236] width 8 height 15
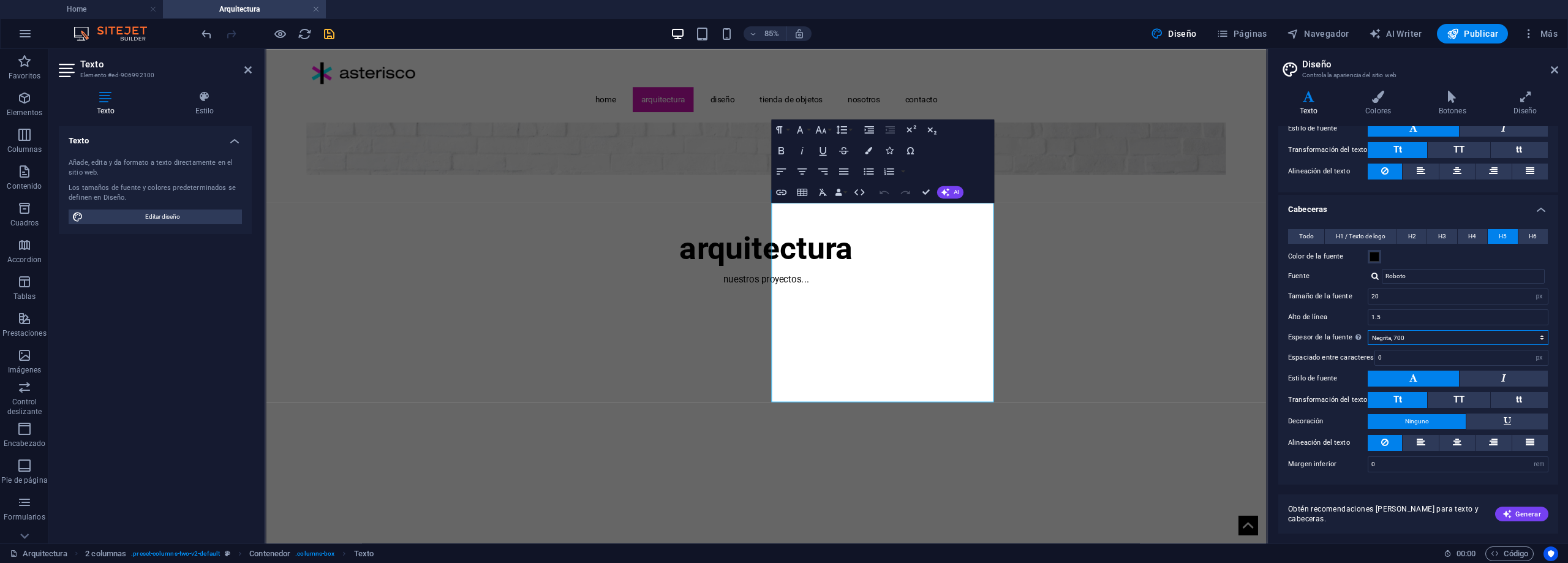
click at [1405, 343] on select "Fino, 100 Extra [PERSON_NAME], 200 [PERSON_NAME], 300 Normal, 400 Medio, 500 [D…" at bounding box center [1459, 338] width 181 height 15
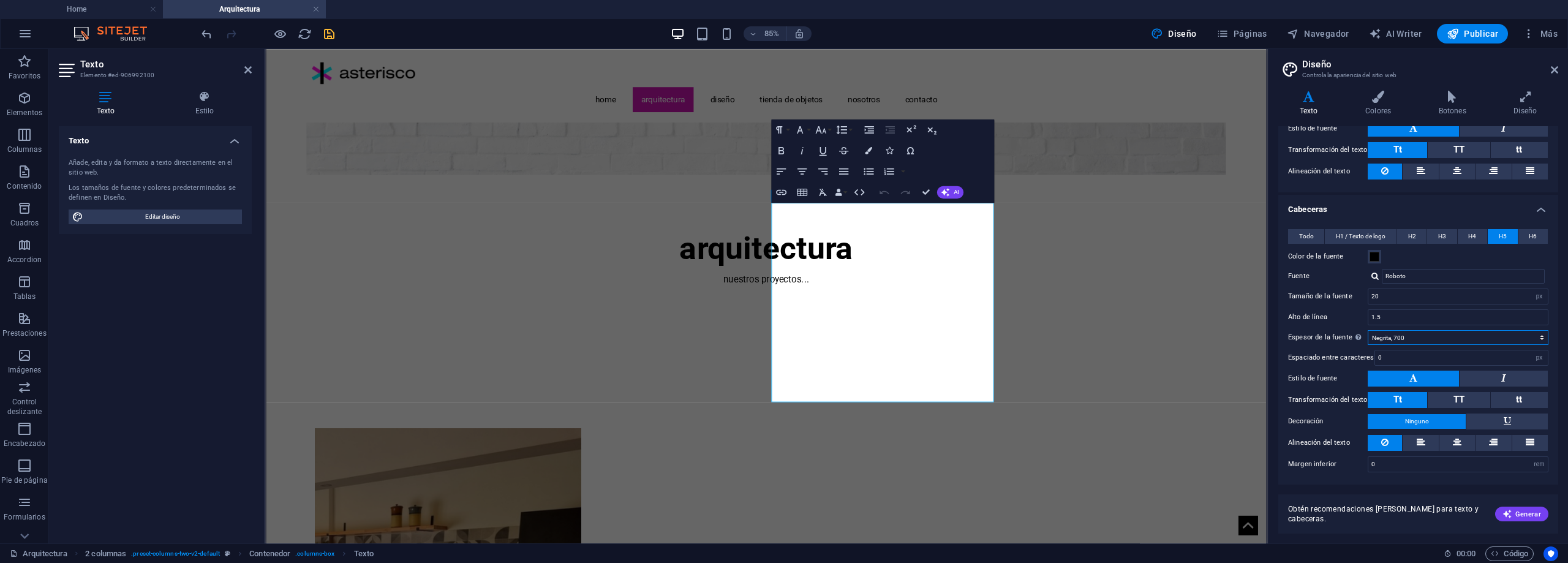
select select "500"
click at [1368, 330] on select "Fino, 100 Extra [PERSON_NAME], 200 [PERSON_NAME], 300 Normal, 400 Medio, 500 [D…" at bounding box center [1459, 338] width 181 height 15
click at [1473, 234] on span "H4" at bounding box center [1472, 236] width 8 height 15
click at [1423, 340] on select "Fino, 100 Extra [PERSON_NAME], 200 [PERSON_NAME], 300 Normal, 400 Medio, 500 [D…" at bounding box center [1459, 338] width 181 height 15
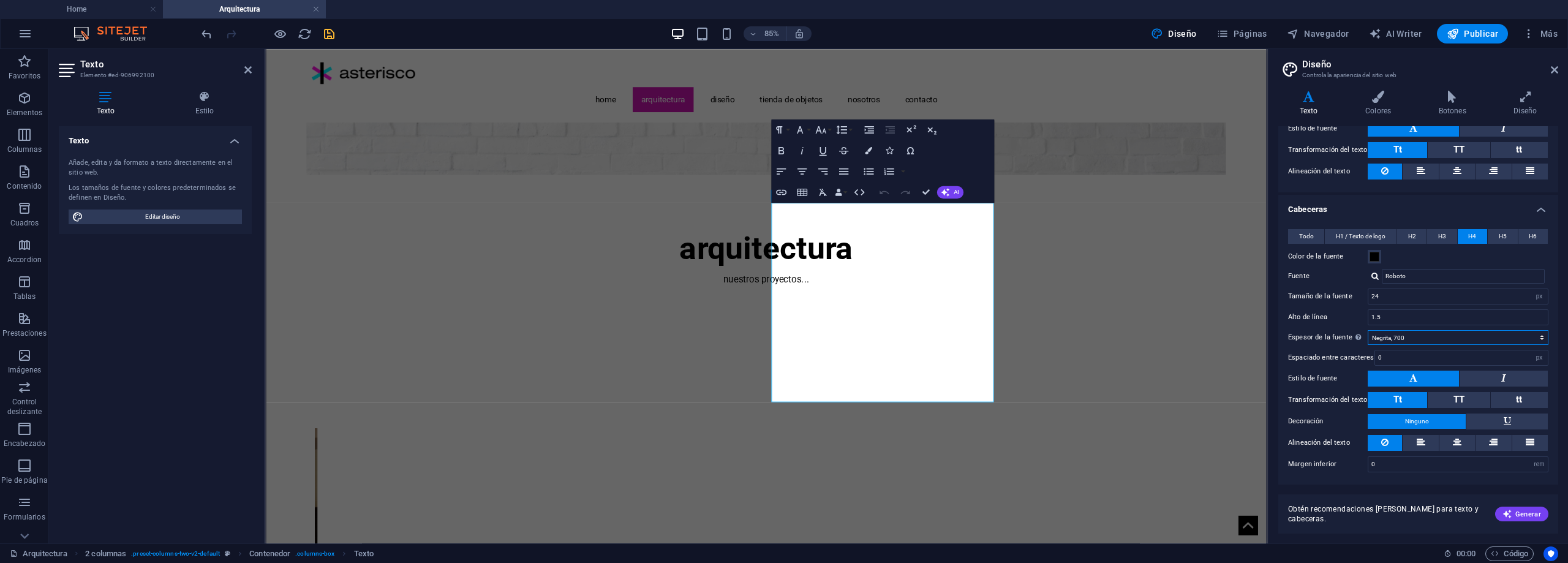
select select "500"
click at [1368, 330] on select "Fino, 100 Extra [PERSON_NAME], 200 [PERSON_NAME], 300 Normal, 400 Medio, 500 [D…" at bounding box center [1459, 338] width 181 height 15
click at [1445, 238] on button "H3" at bounding box center [1442, 236] width 30 height 15
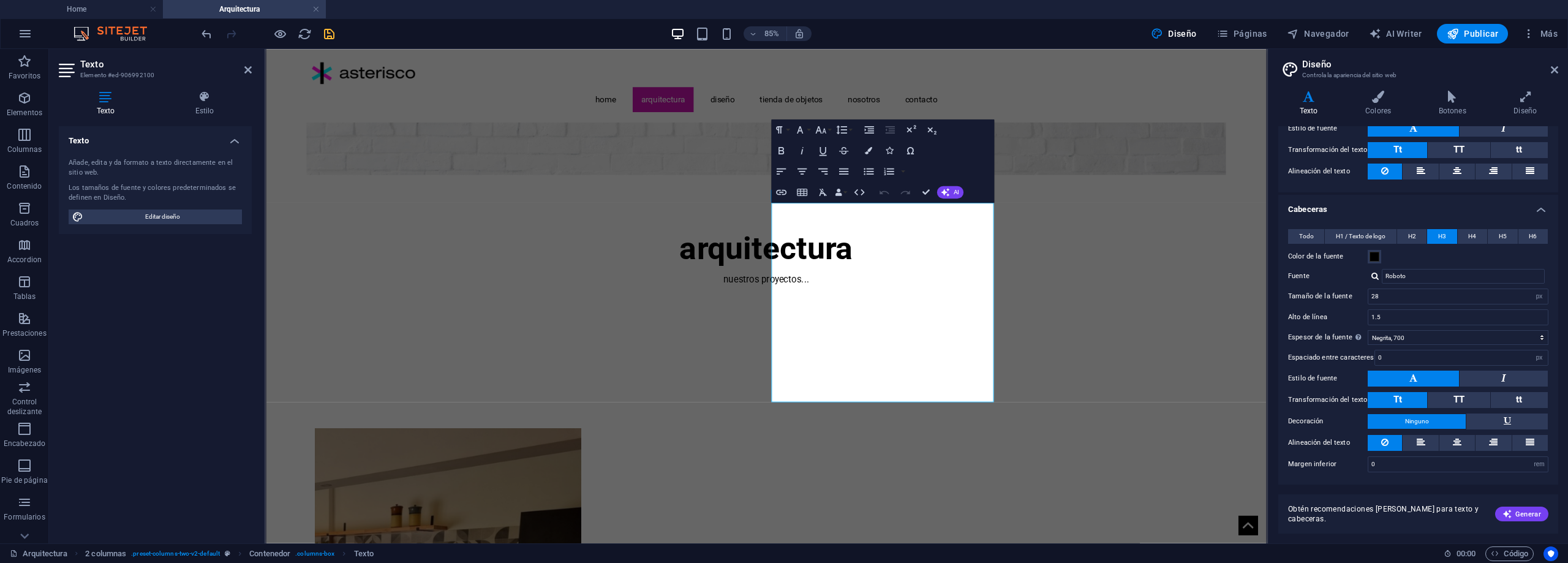
click at [1452, 255] on div "Color de la fuente" at bounding box center [1418, 257] width 260 height 15
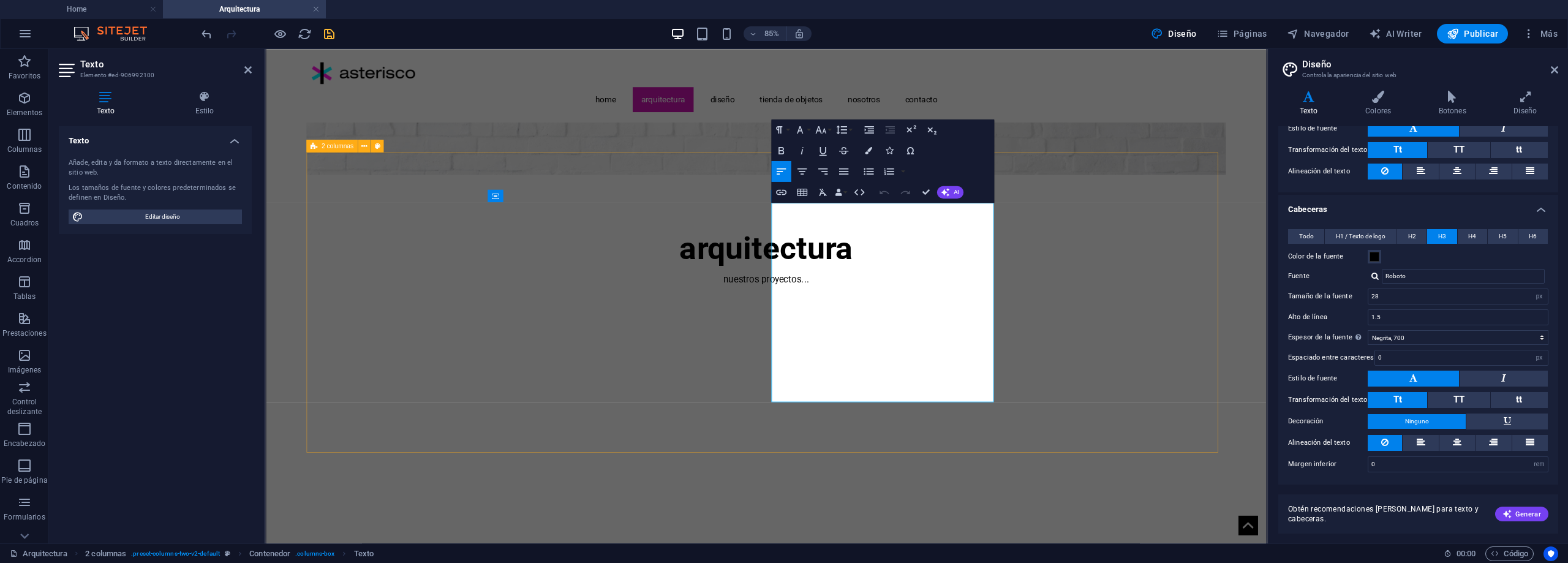
drag, startPoint x: 1118, startPoint y: 246, endPoint x: 846, endPoint y: 244, distance: 272.0
click at [782, 147] on icon "button" at bounding box center [781, 151] width 12 height 12
click at [883, 192] on icon "button" at bounding box center [884, 192] width 12 height 12
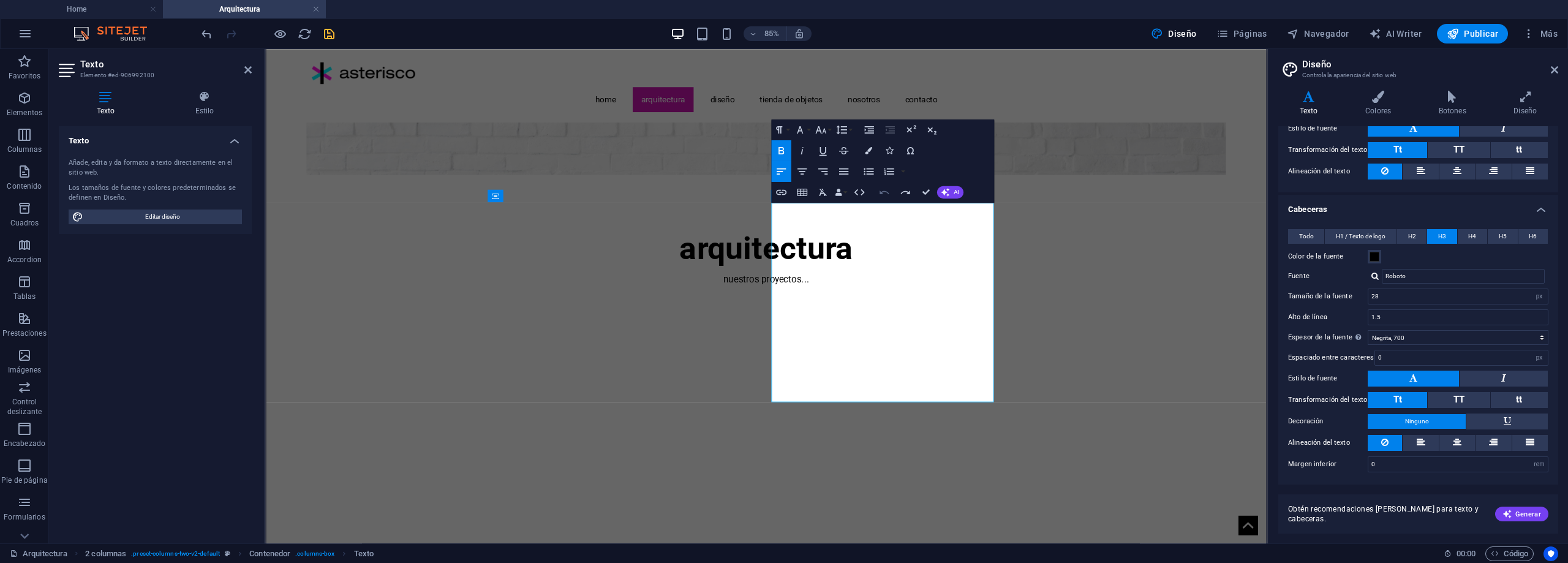
click at [883, 192] on icon "button" at bounding box center [884, 192] width 12 height 12
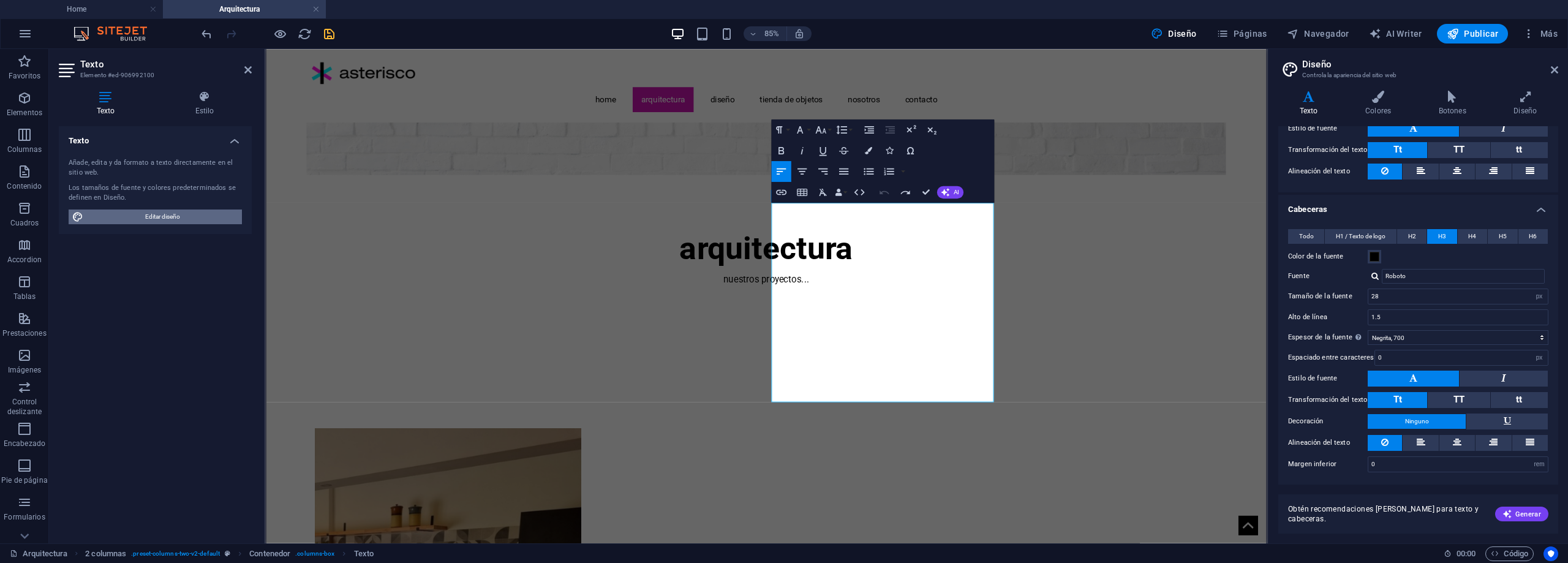
click at [210, 222] on span "Editar diseño" at bounding box center [163, 217] width 152 height 15
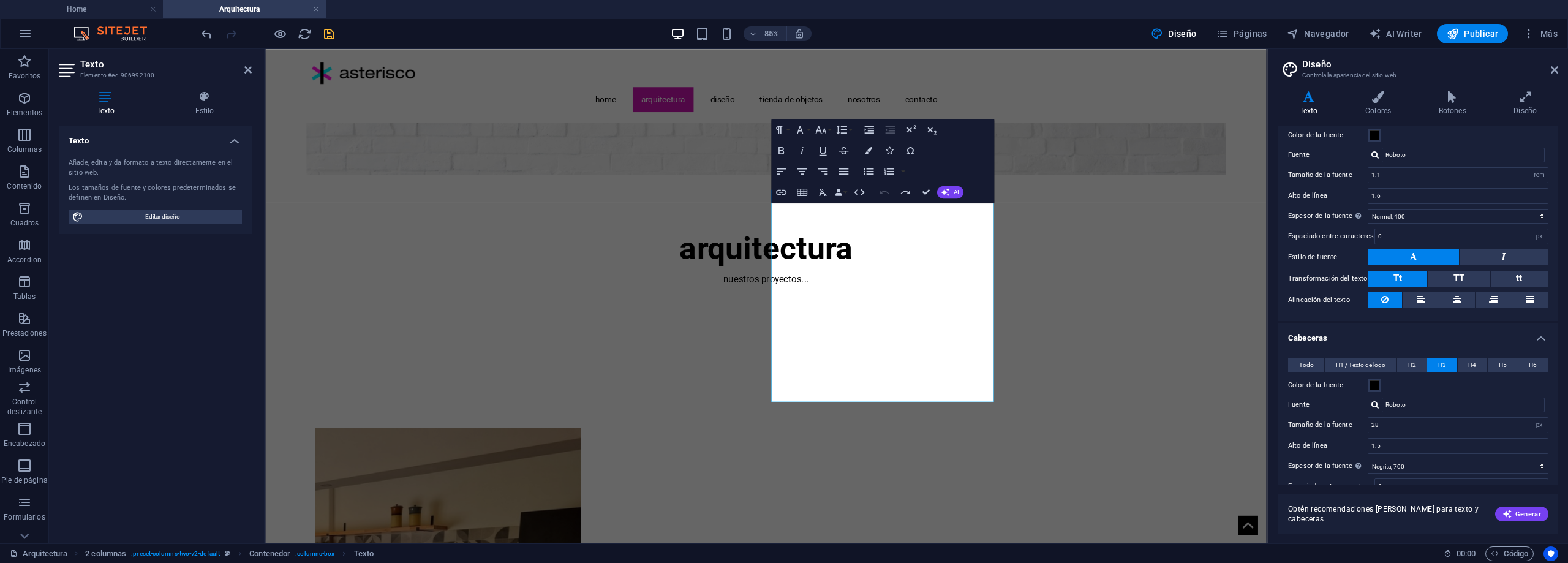
scroll to position [0, 0]
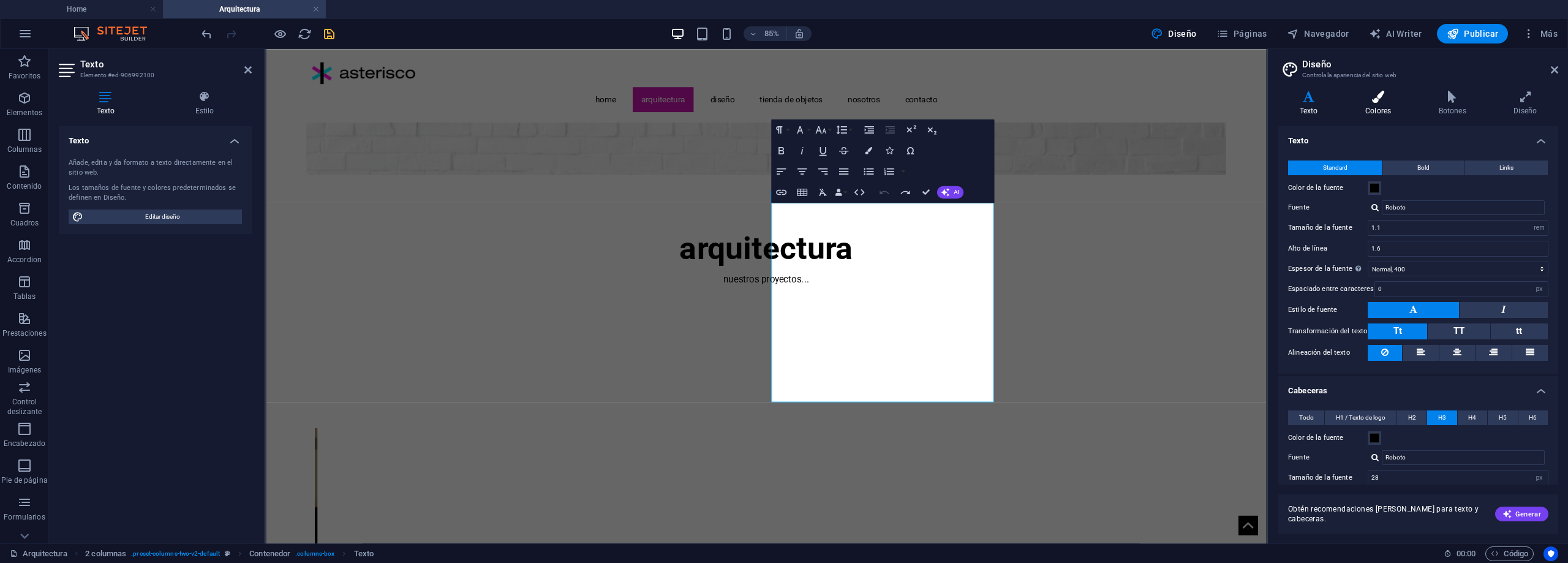
click at [1368, 93] on icon at bounding box center [1378, 97] width 69 height 12
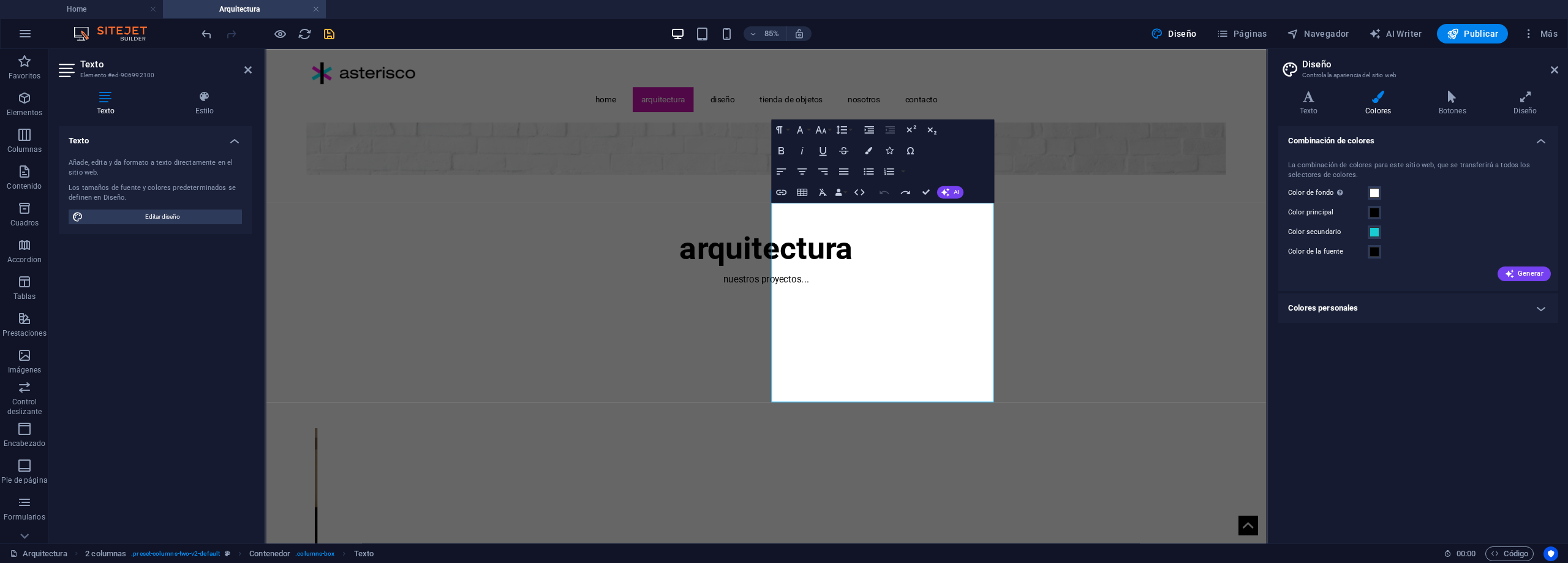
click at [1439, 90] on div "Variantes Texto Colores Botones Diseño Texto Standard Bold Links Color de la fu…" at bounding box center [1418, 312] width 299 height 463
click at [1530, 104] on h4 "Diseño" at bounding box center [1526, 104] width 66 height 26
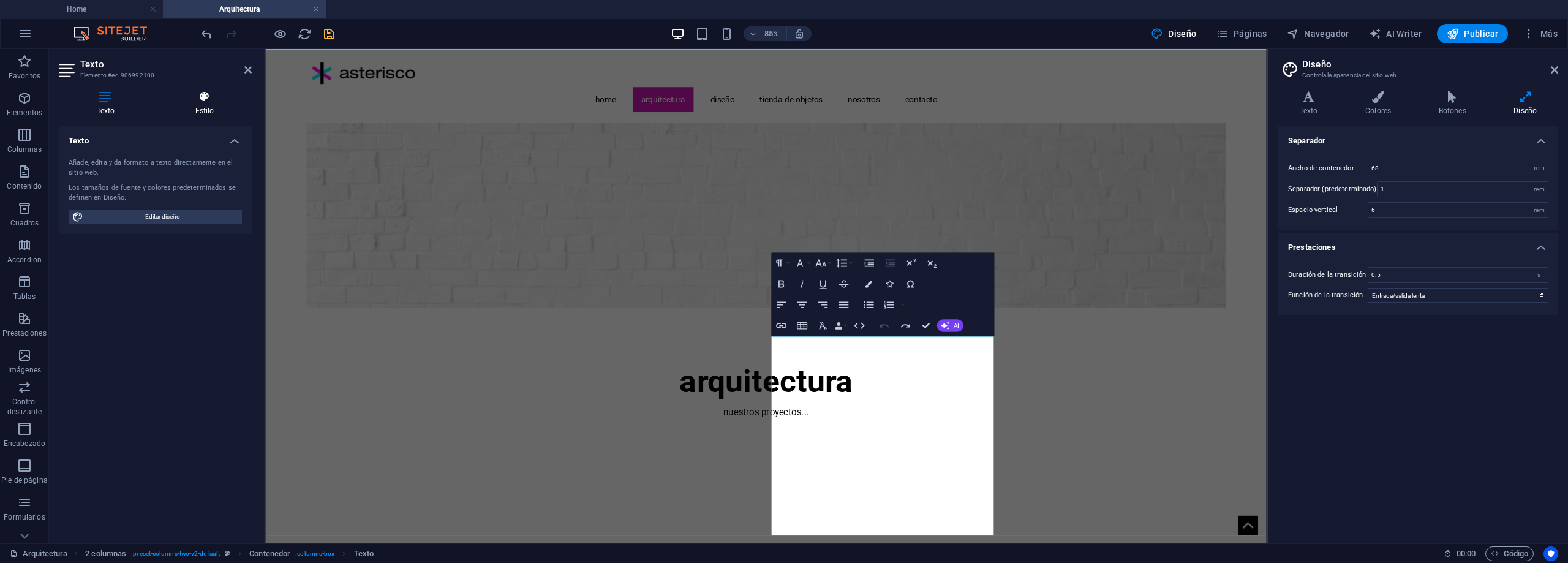
click at [203, 92] on icon at bounding box center [205, 97] width 95 height 12
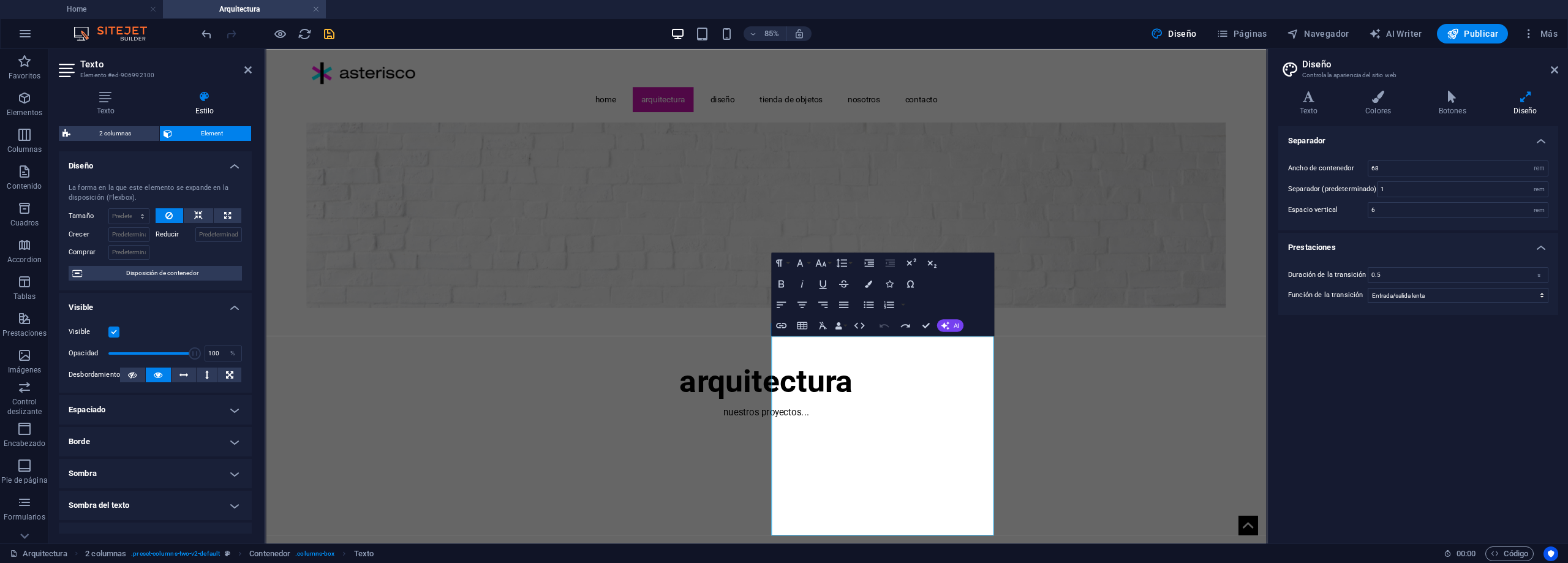
click at [113, 329] on label at bounding box center [114, 332] width 11 height 11
click at [0, 0] on input "Visible" at bounding box center [0, 0] width 0 height 0
click at [113, 329] on label at bounding box center [114, 332] width 11 height 11
click at [0, 0] on input "Visible" at bounding box center [0, 0] width 0 height 0
click at [125, 230] on input "Crecer" at bounding box center [129, 234] width 41 height 15
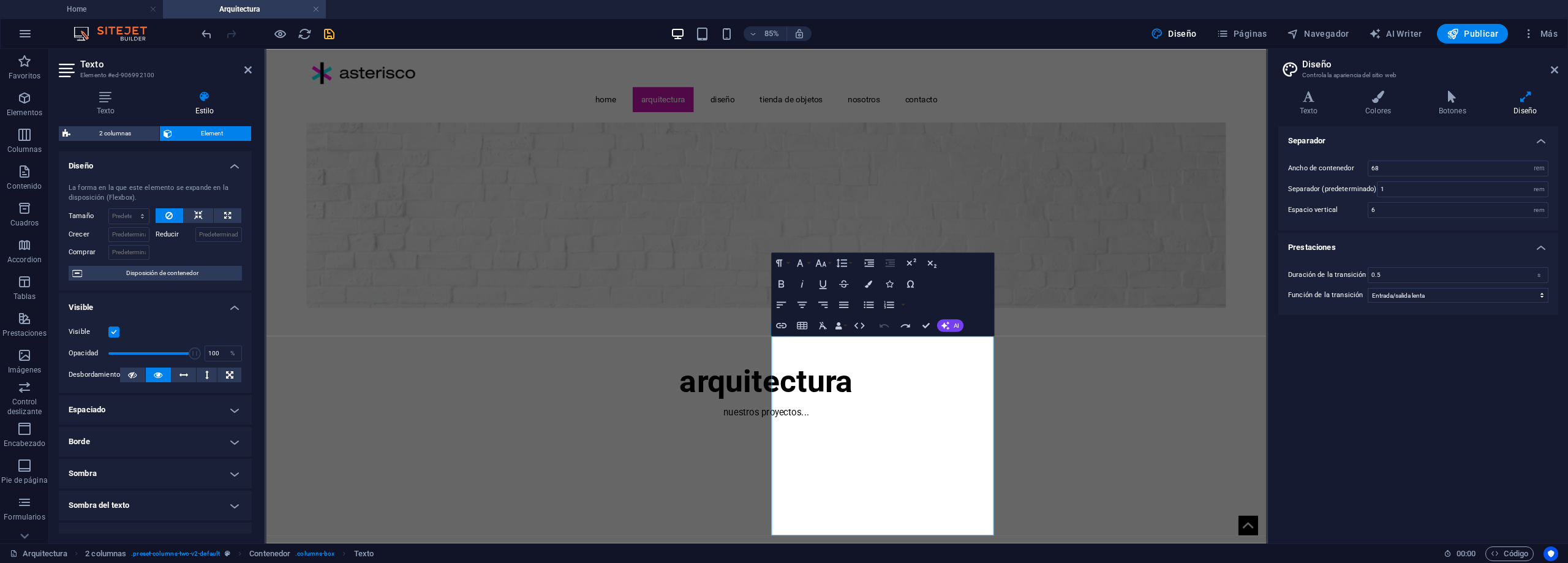
click at [213, 402] on h4 "Espaciado" at bounding box center [155, 410] width 193 height 30
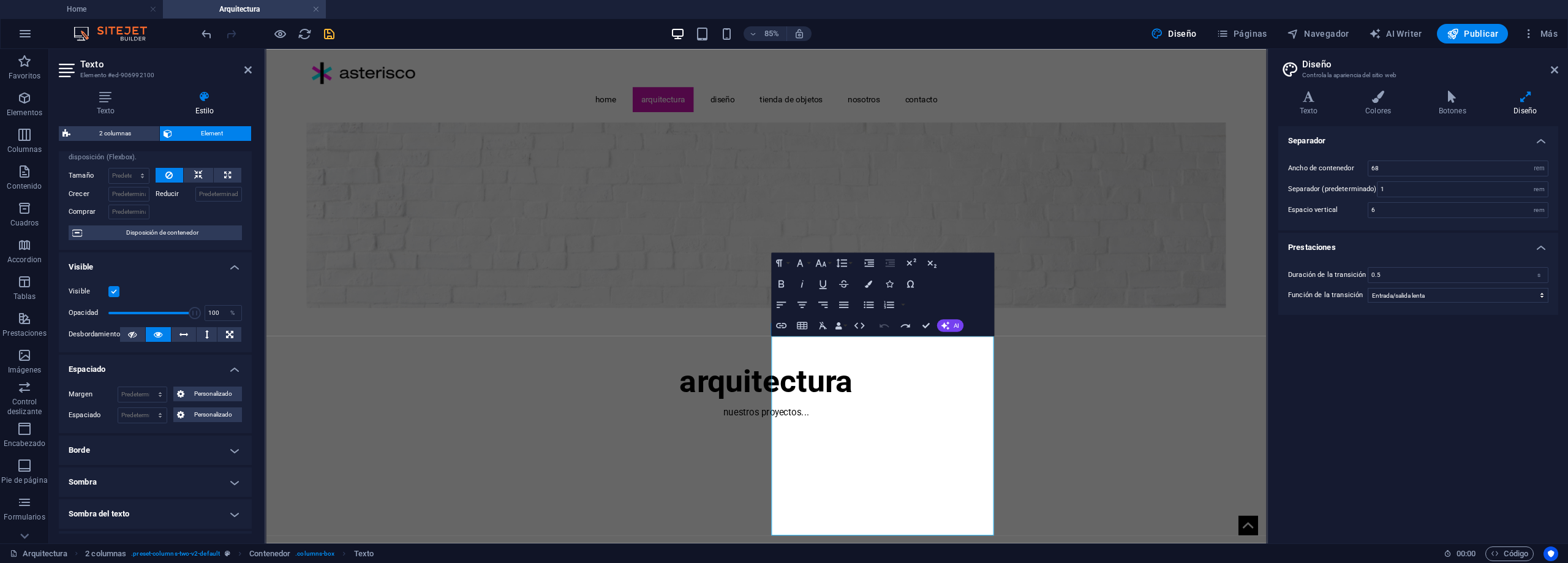
scroll to position [61, 0]
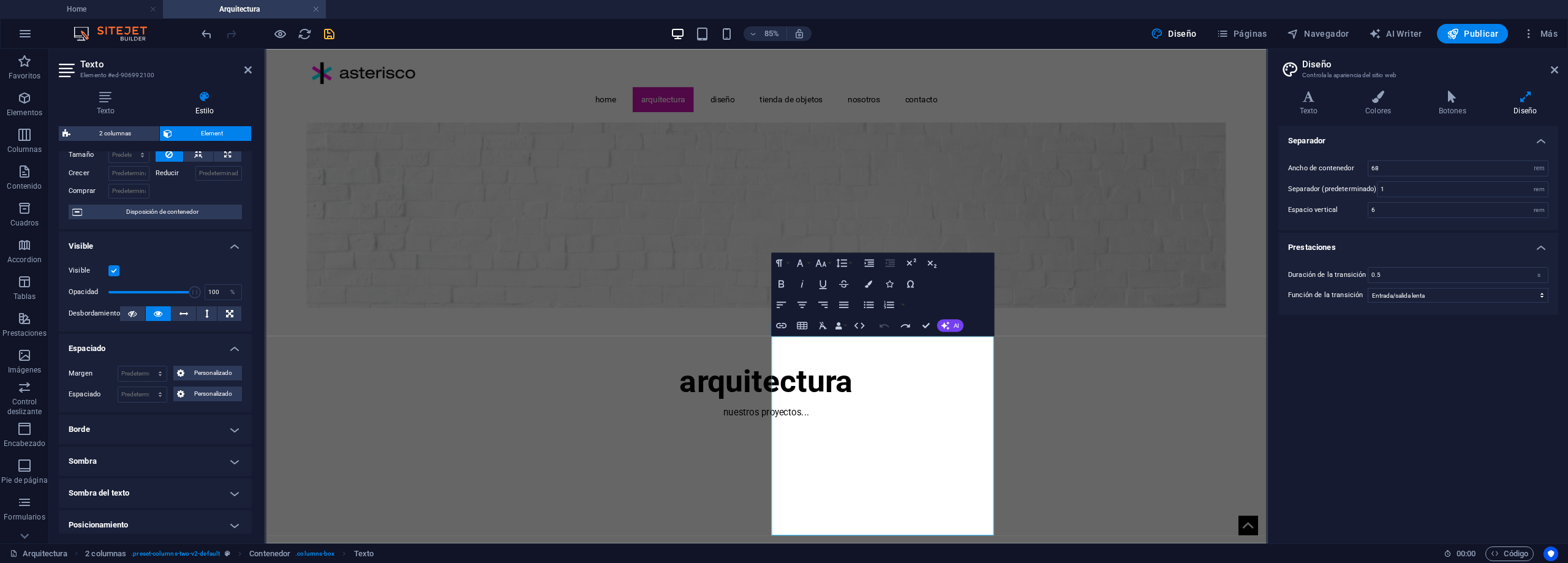
click at [200, 420] on h4 "Borde" at bounding box center [155, 429] width 193 height 30
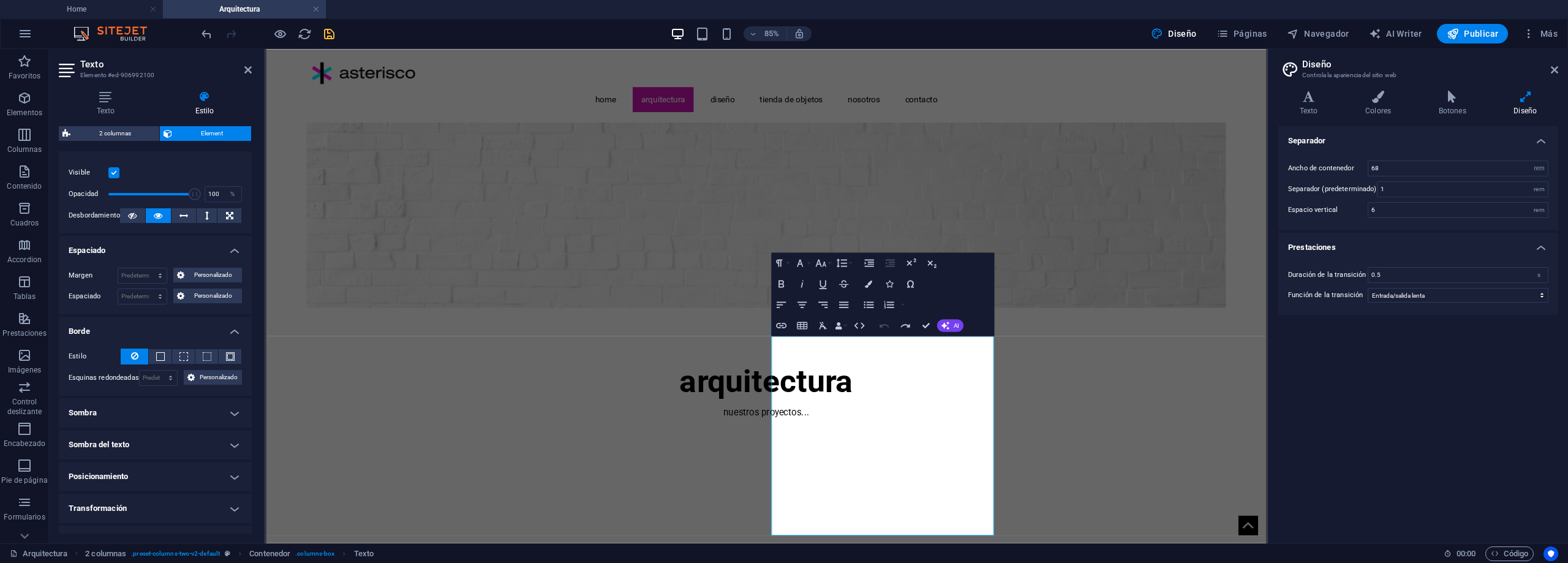
scroll to position [184, 0]
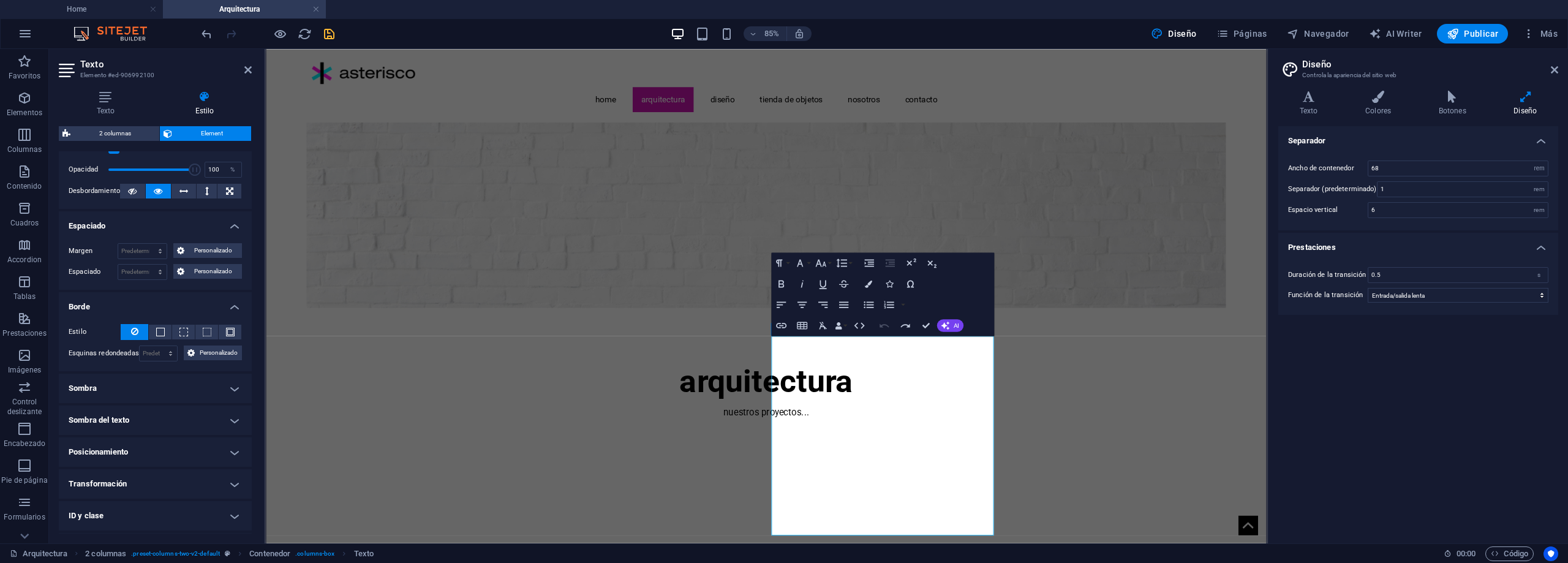
click at [216, 385] on h4 "Sombra" at bounding box center [155, 389] width 193 height 30
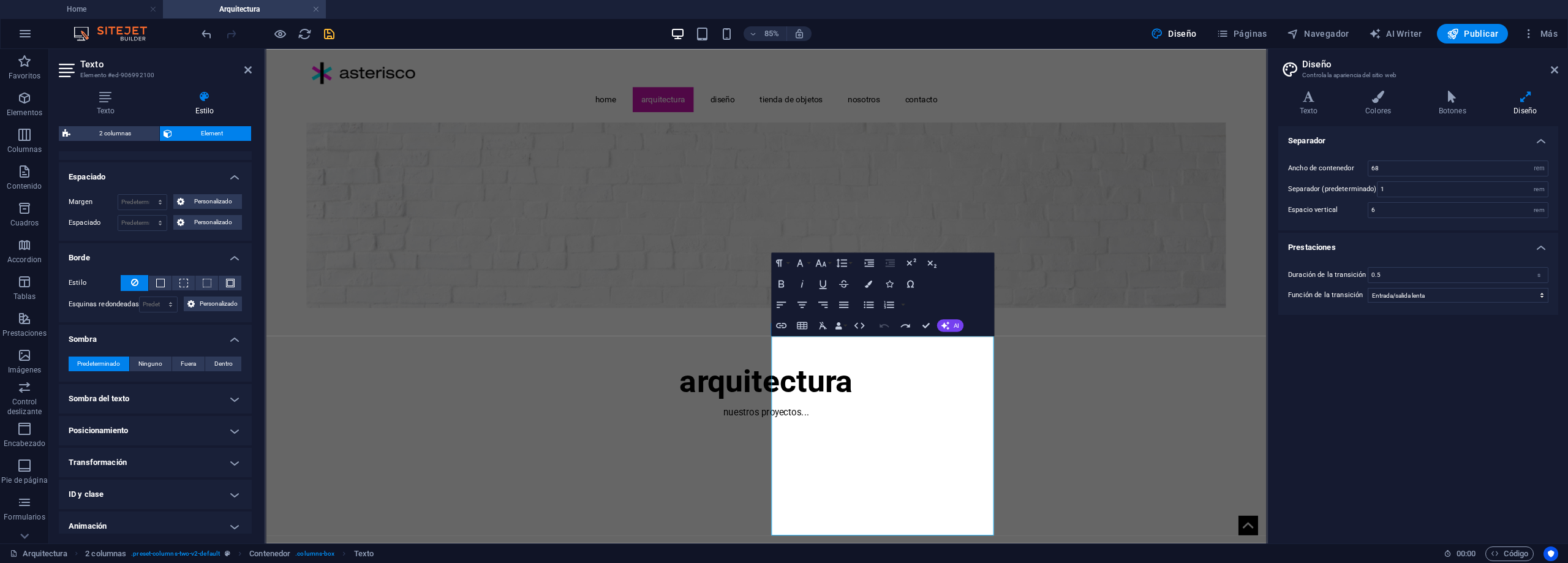
scroll to position [245, 0]
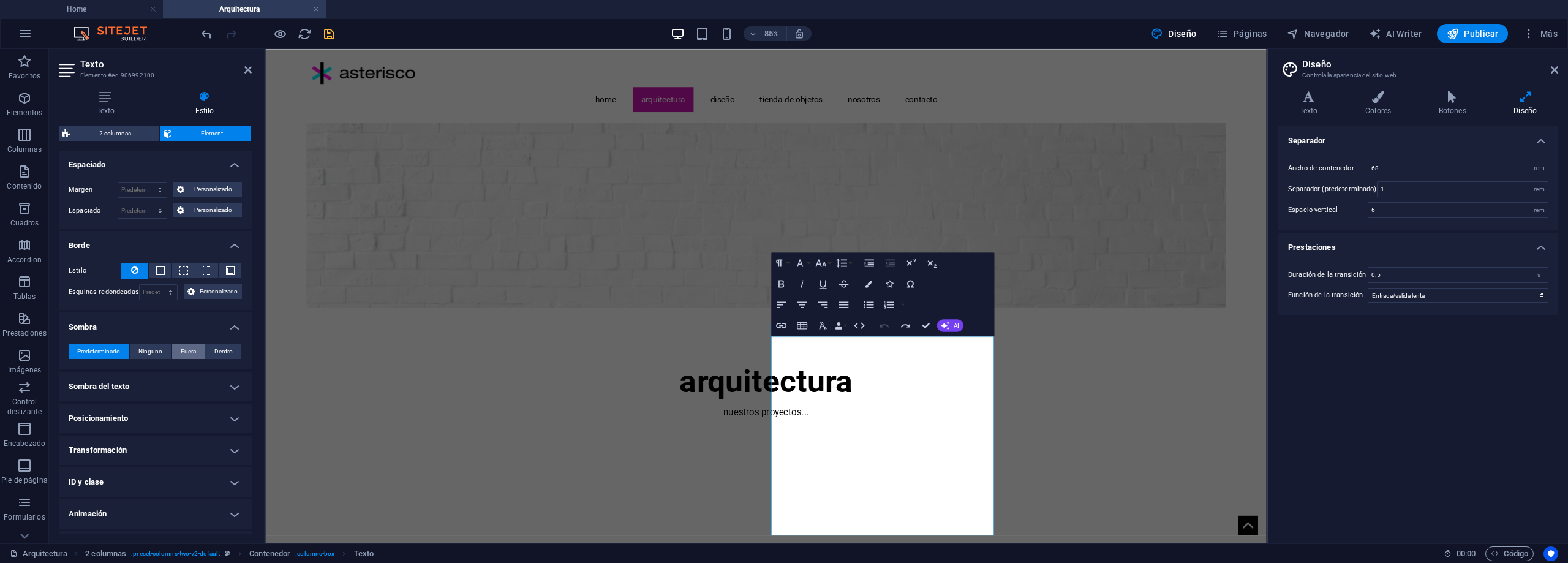
click at [186, 351] on span "Fuera" at bounding box center [188, 352] width 15 height 15
type input "2"
type input "4"
click at [105, 351] on span "Predeterminado" at bounding box center [98, 352] width 43 height 15
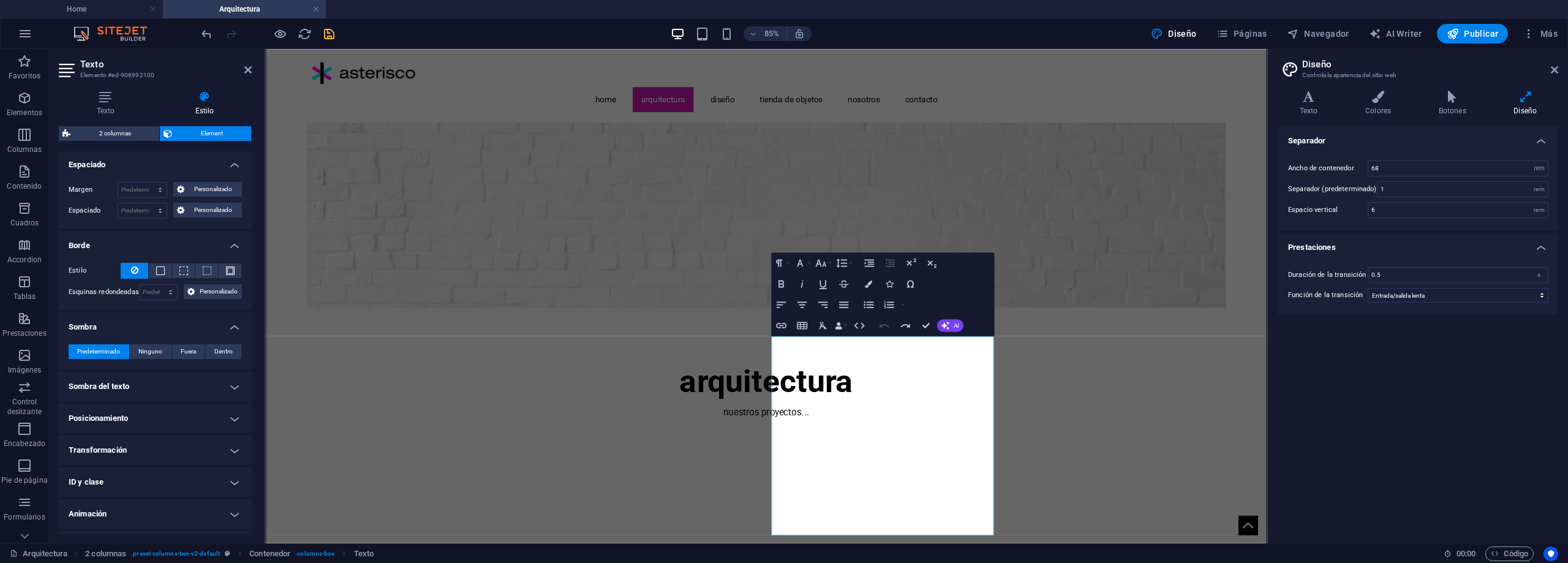
click at [169, 411] on h4 "Posicionamiento" at bounding box center [155, 419] width 193 height 30
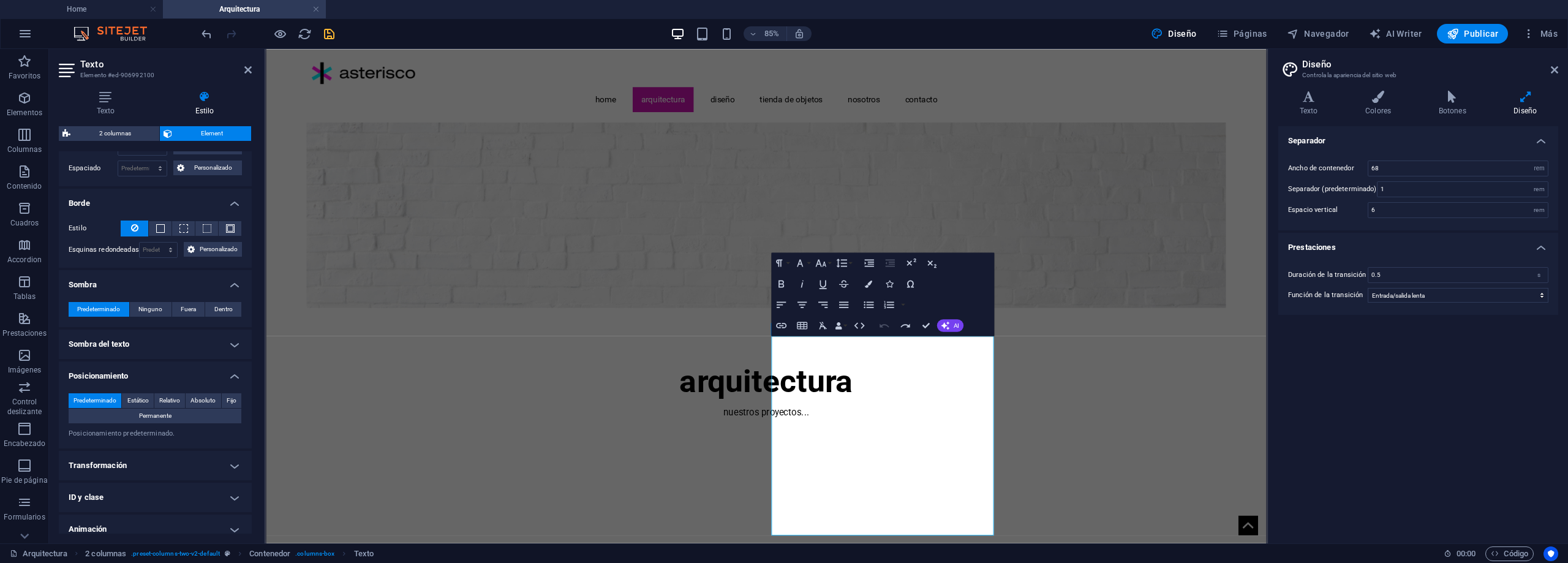
scroll to position [306, 0]
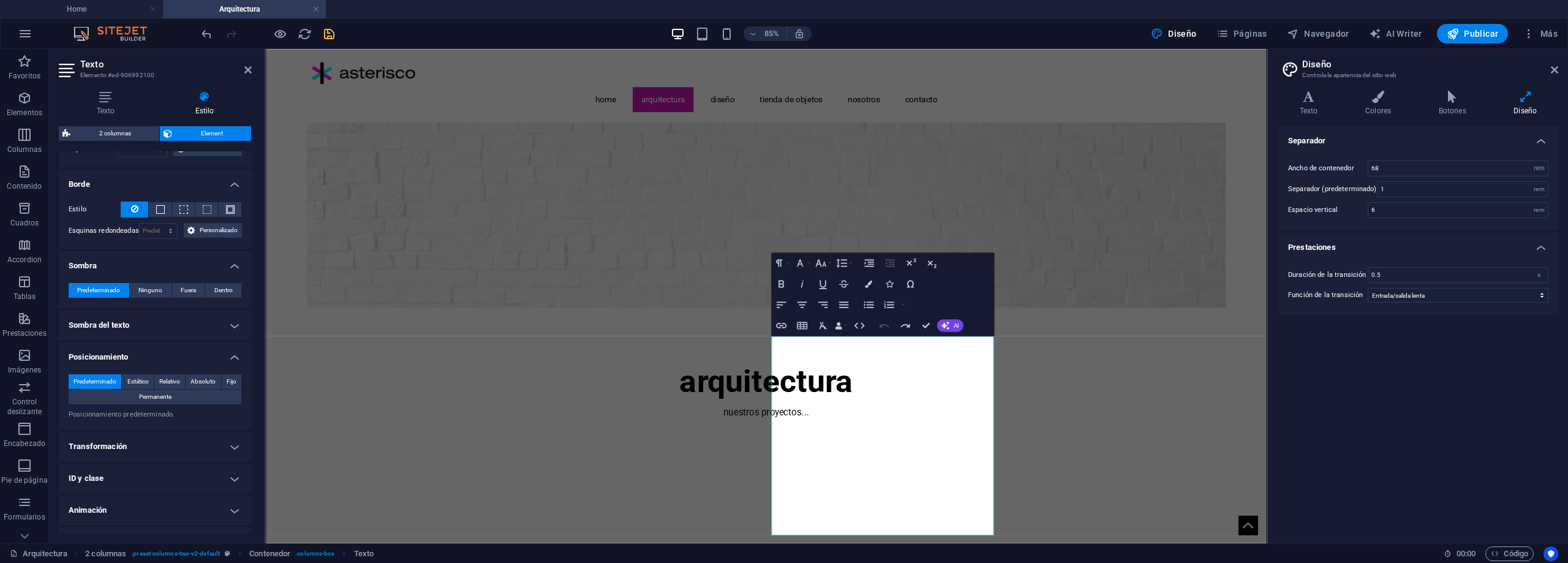
click at [170, 445] on h4 "Transformación" at bounding box center [155, 447] width 193 height 30
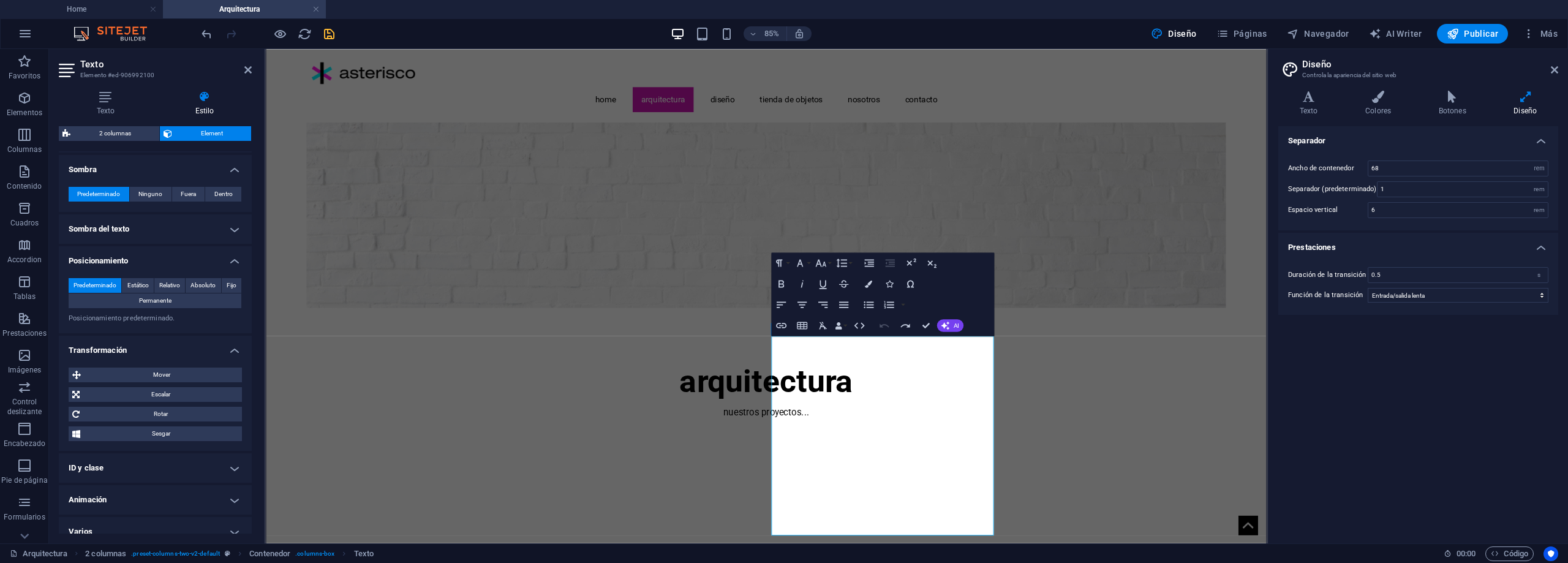
scroll to position [415, 0]
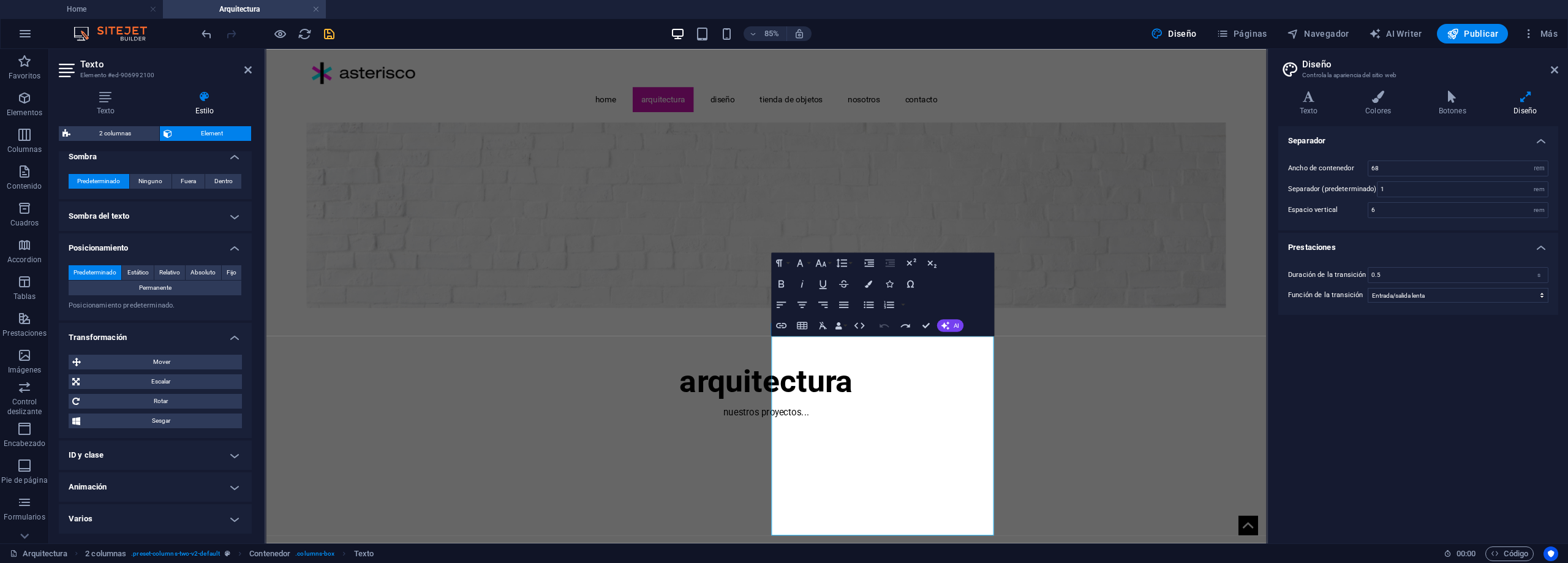
click at [148, 516] on h4 "Varios" at bounding box center [155, 519] width 193 height 30
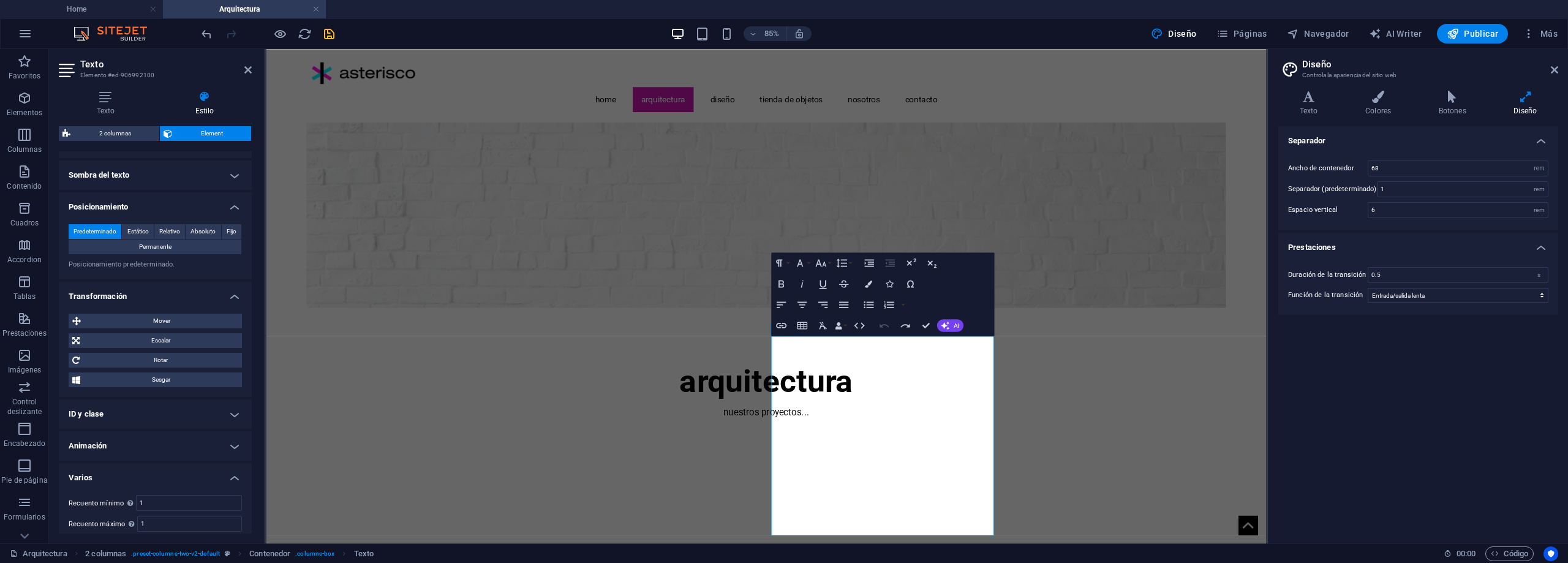
scroll to position [491, 0]
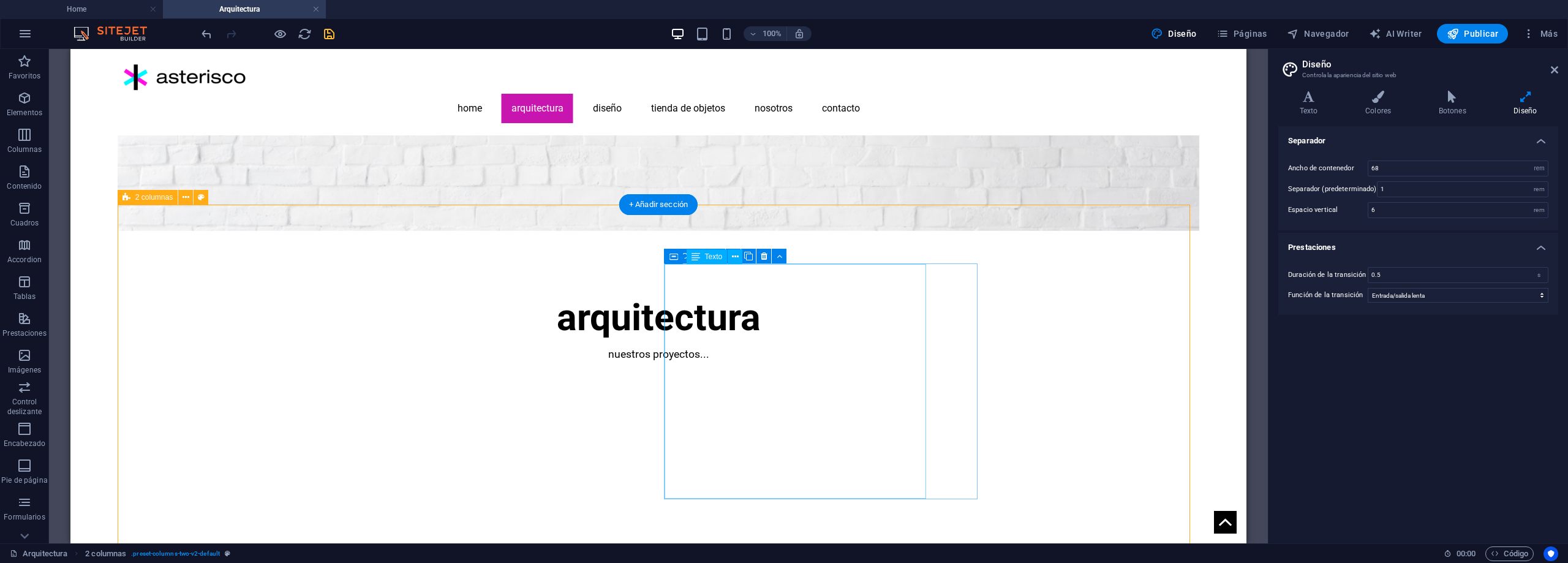
scroll to position [184, 0]
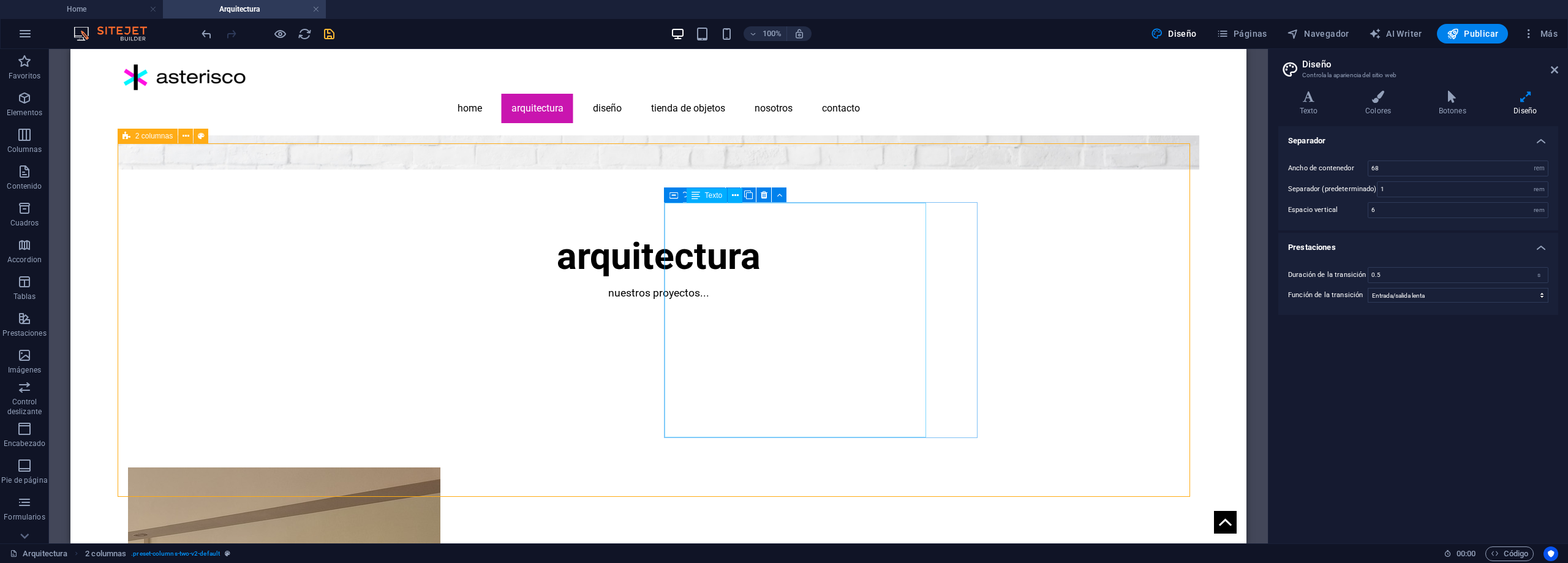
click at [718, 197] on span "Texto" at bounding box center [714, 196] width 18 height 7
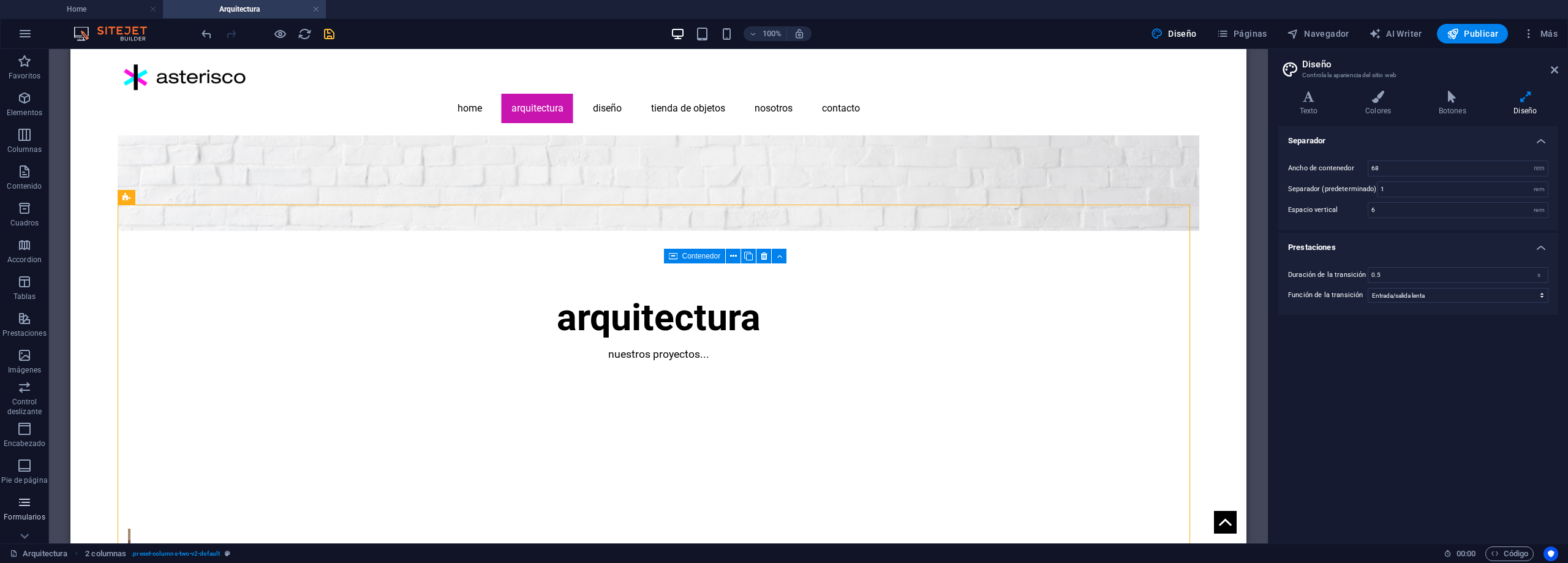
scroll to position [57, 0]
click at [19, 306] on span "Imágenes" at bounding box center [24, 306] width 49 height 30
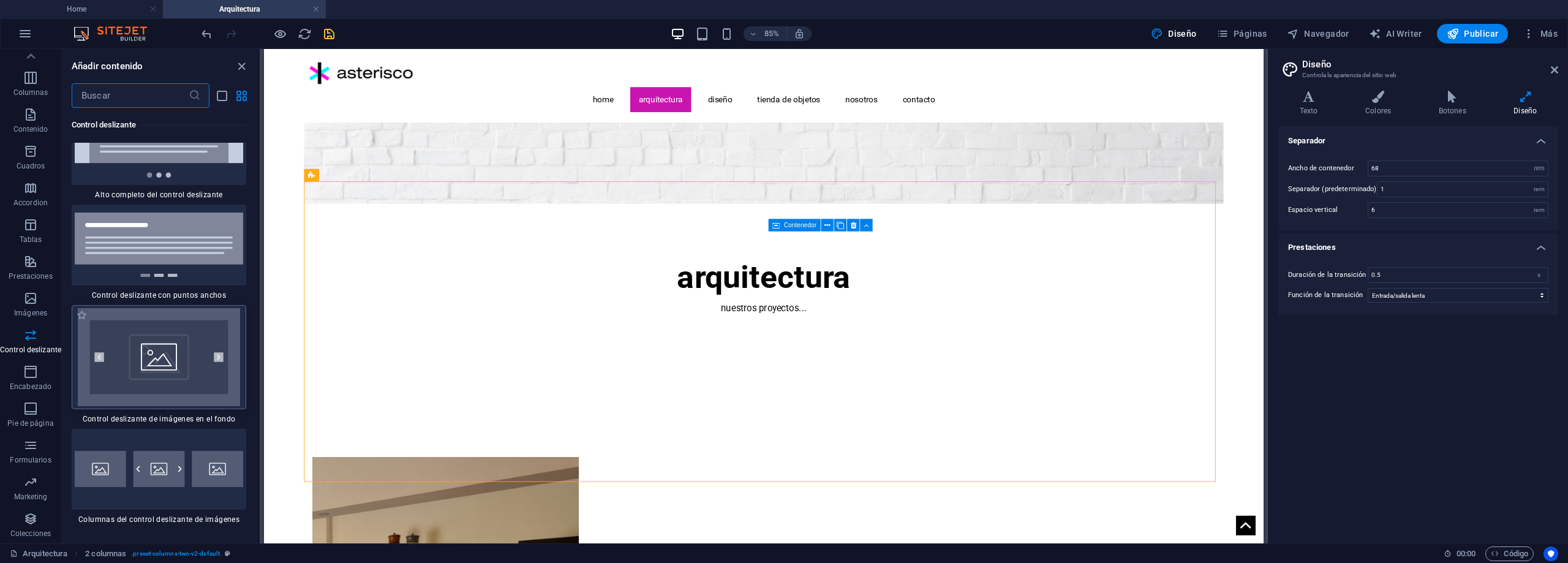
scroll to position [14339, 0]
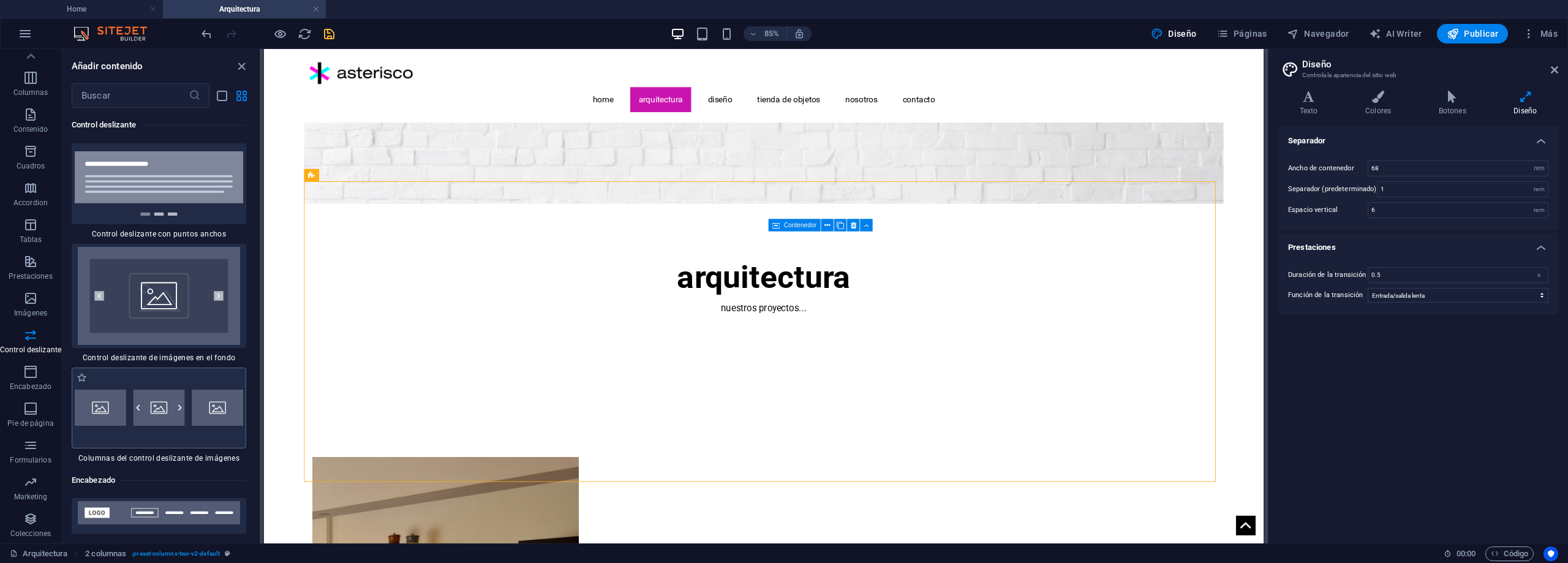
drag, startPoint x: 155, startPoint y: 371, endPoint x: 166, endPoint y: 369, distance: 11.2
drag, startPoint x: 431, startPoint y: 418, endPoint x: 510, endPoint y: 593, distance: 192.0
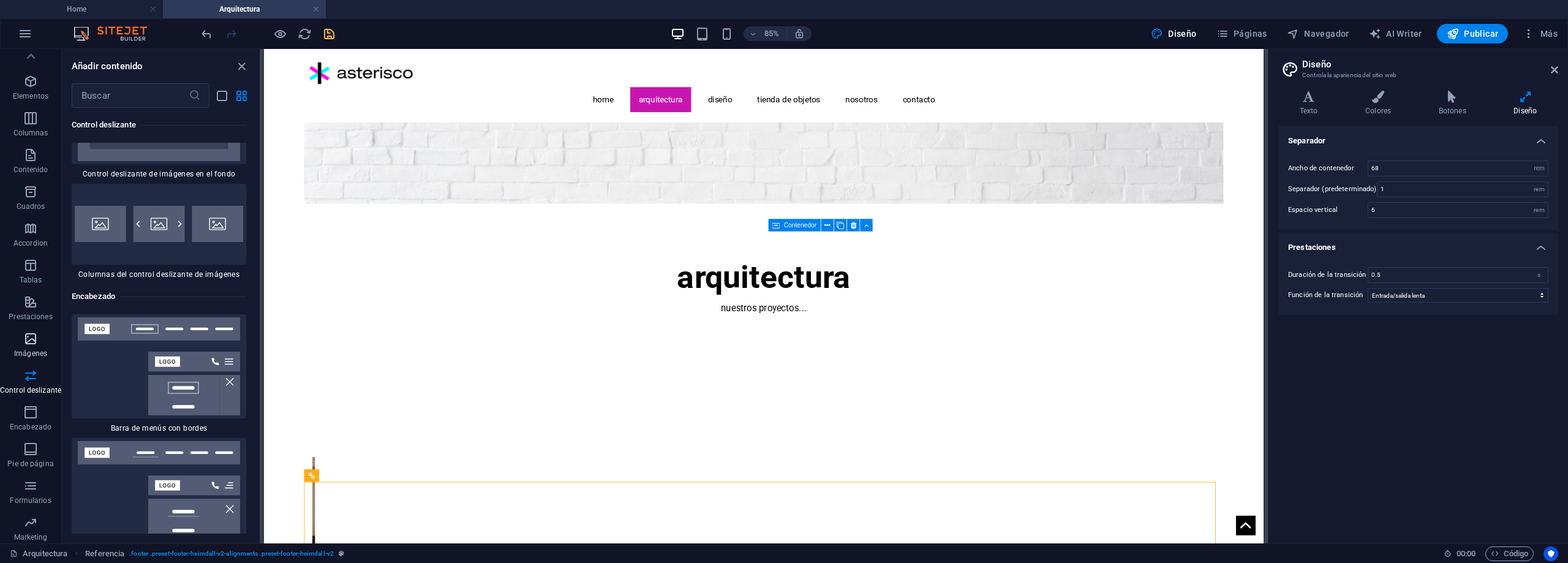
scroll to position [0, 0]
click at [31, 281] on icon "button" at bounding box center [31, 282] width 15 height 15
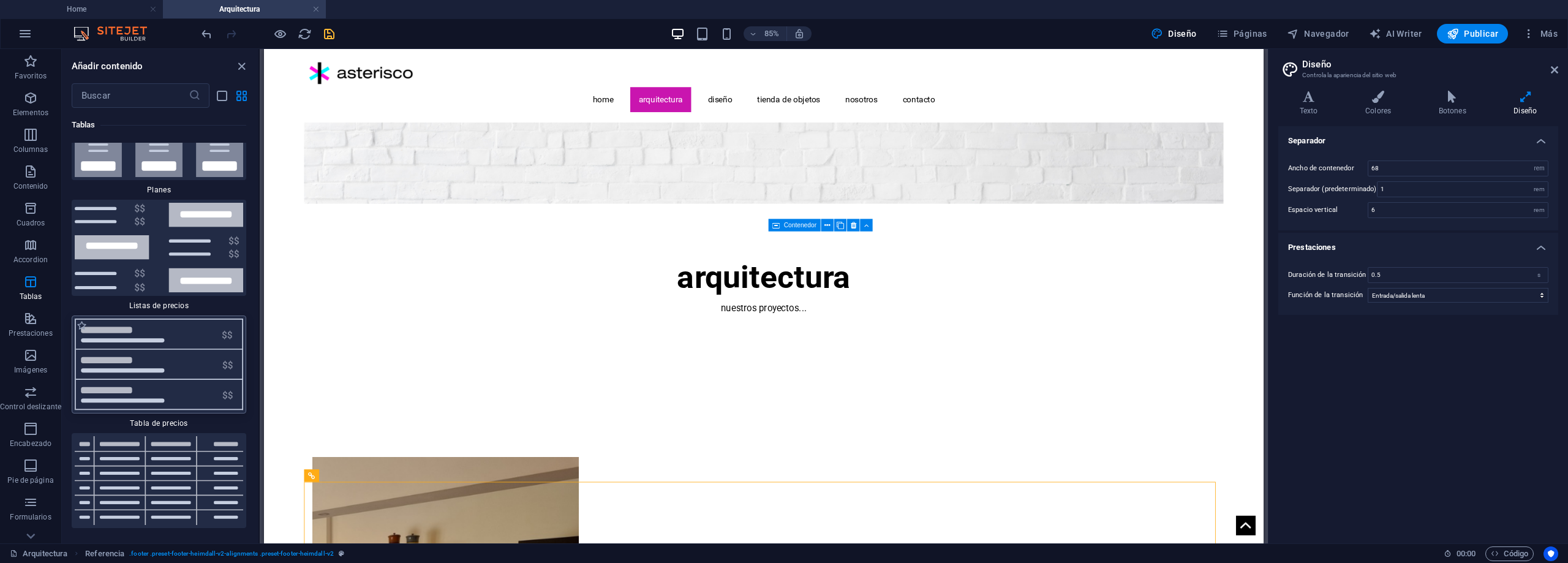
scroll to position [8293, 0]
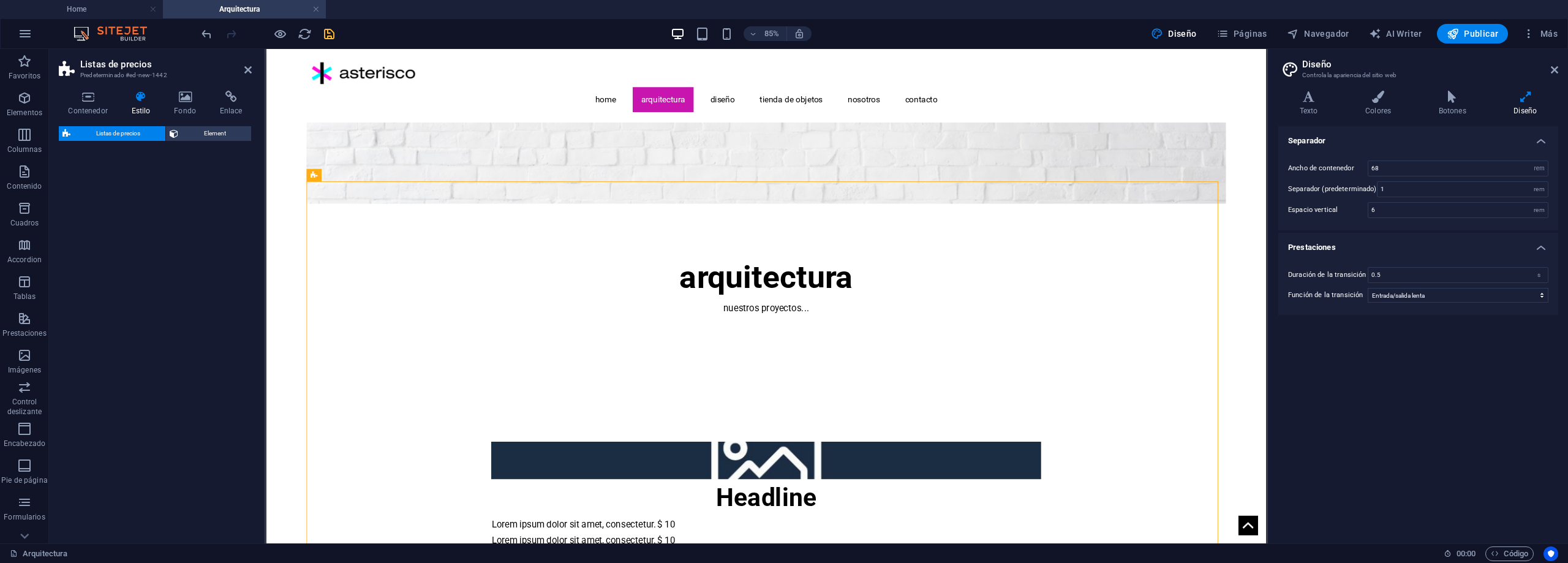
select select "rem"
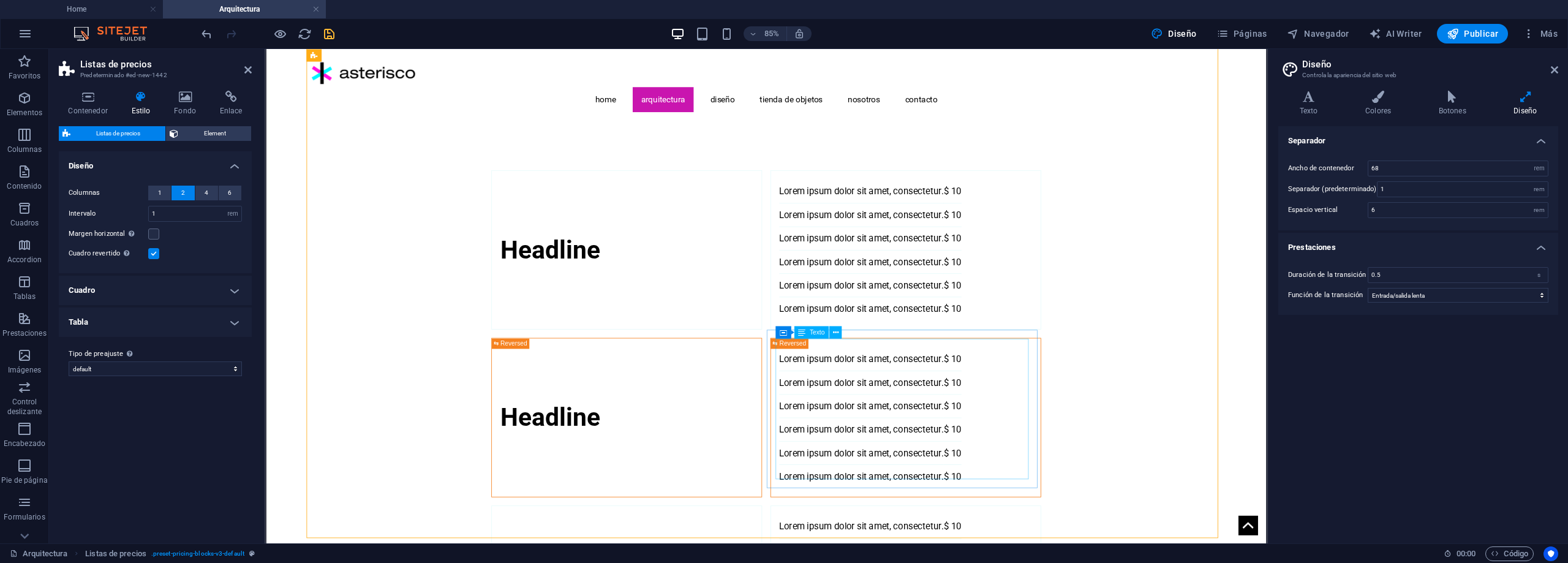
scroll to position [551, 0]
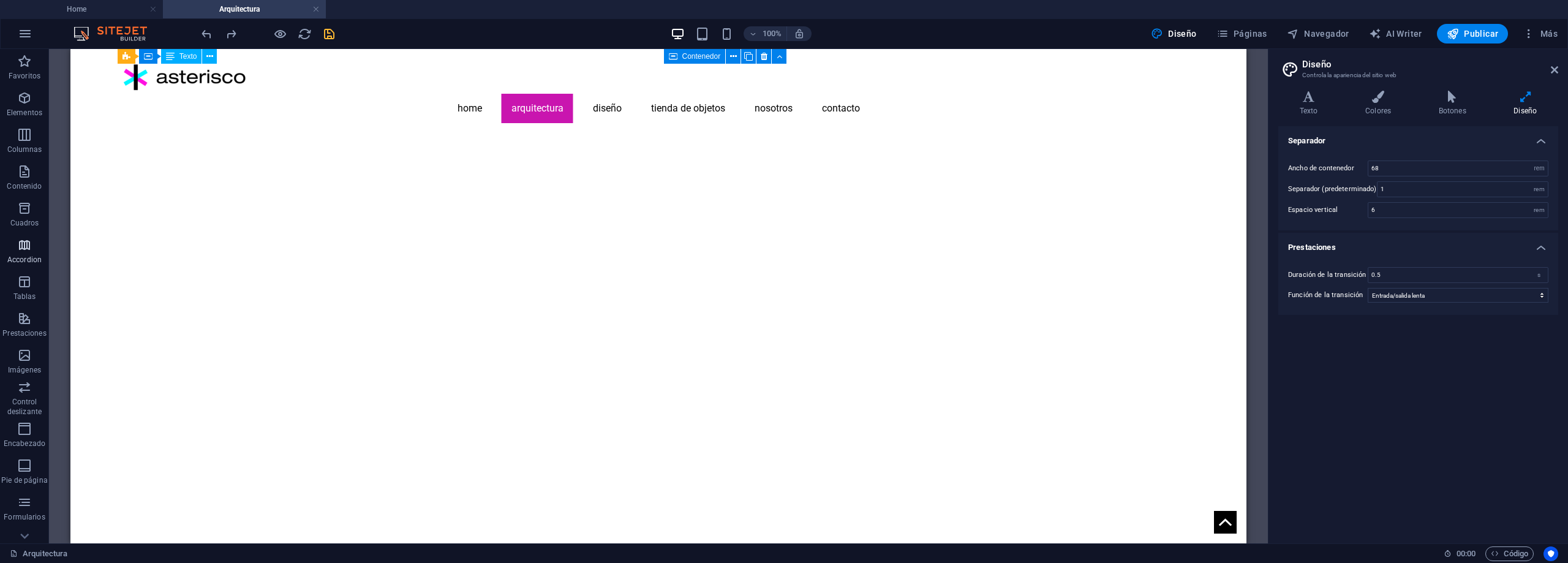
click at [21, 243] on icon "button" at bounding box center [25, 245] width 15 height 15
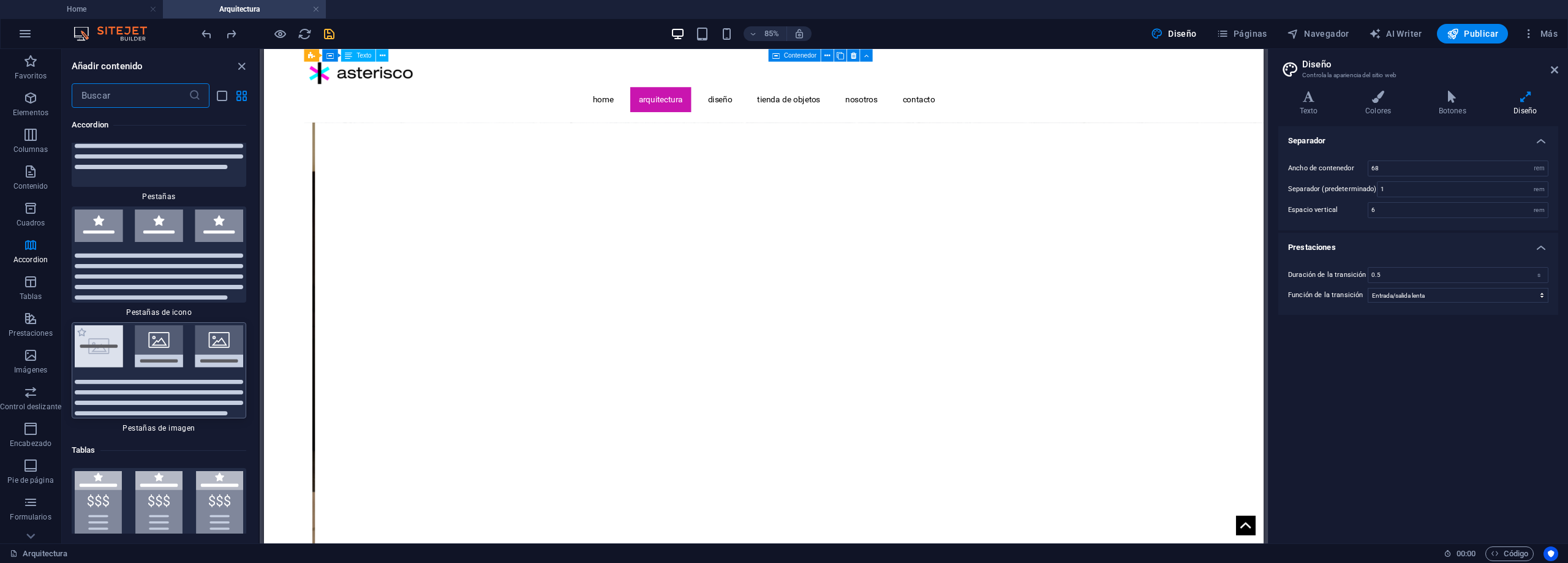
scroll to position [7980, 0]
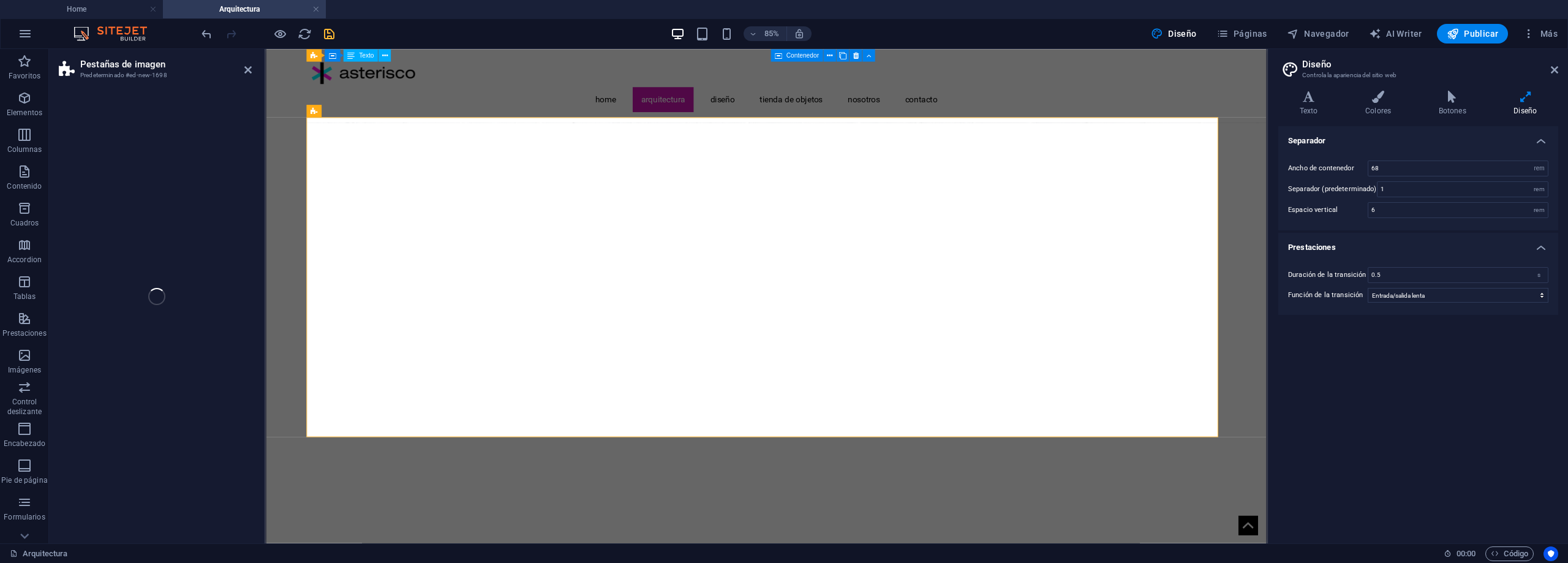
select select "rem"
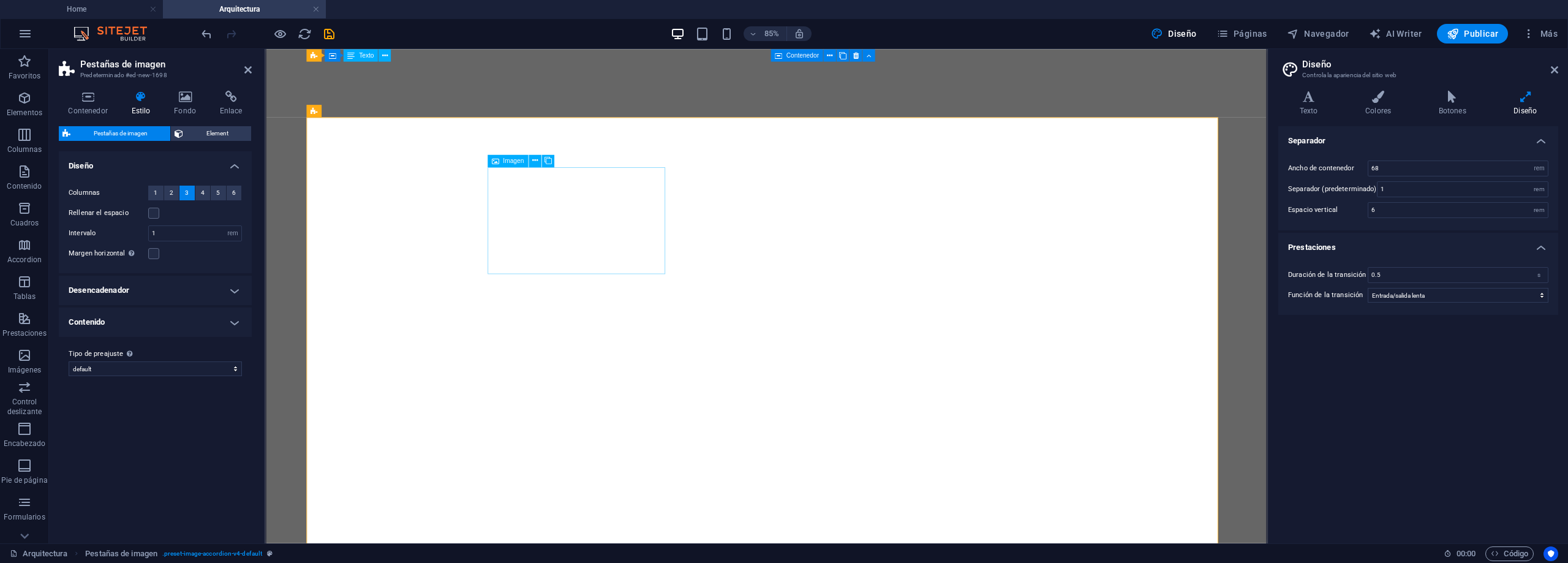
select select "rem"
select select "ease-in-out"
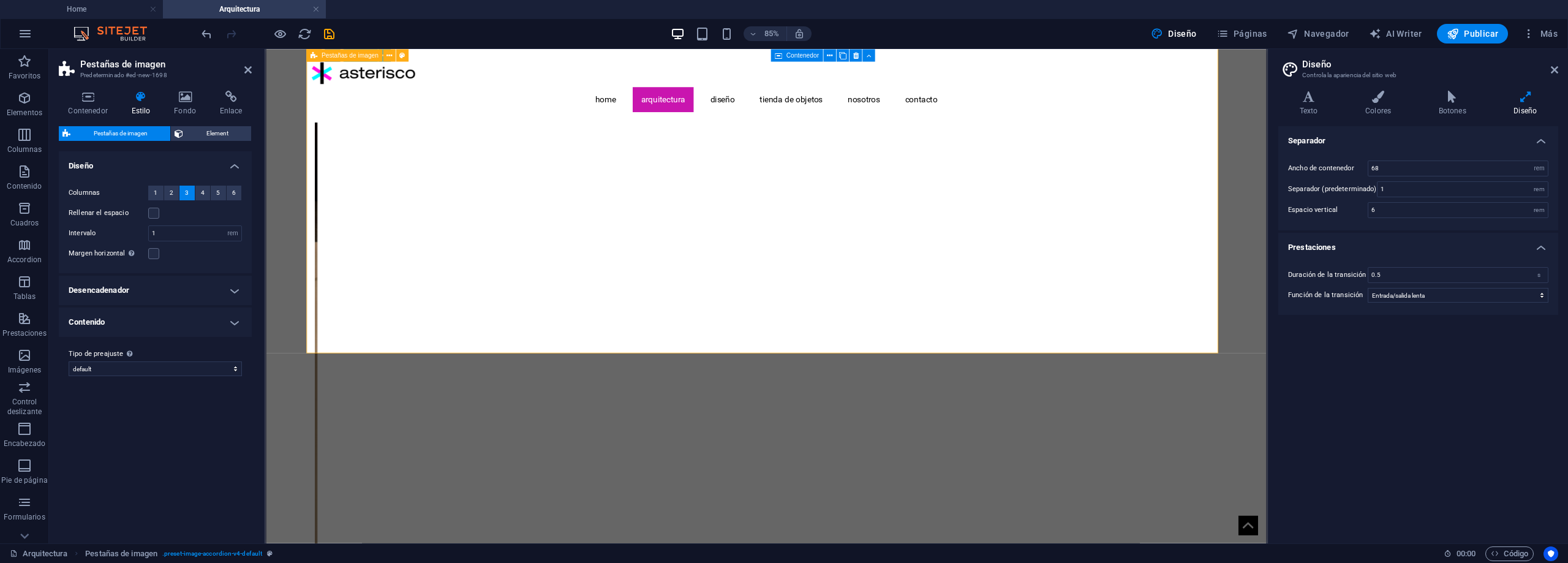
scroll to position [796, 0]
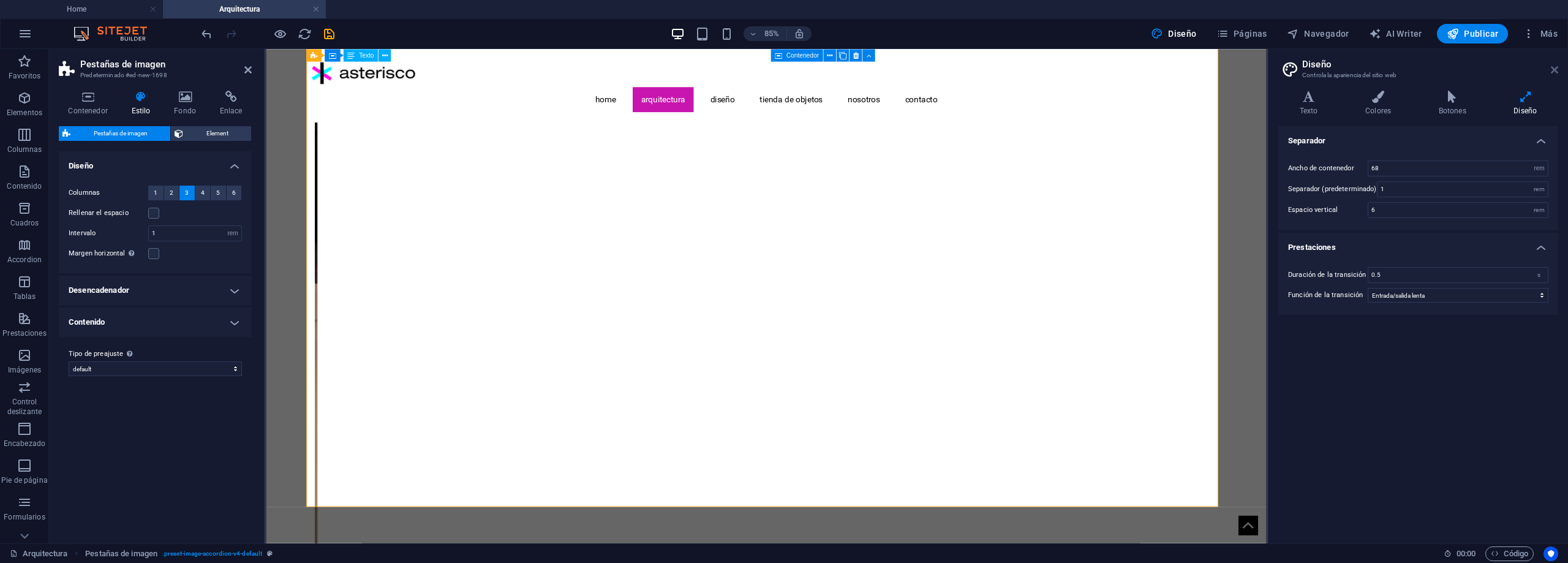
click at [1554, 67] on icon at bounding box center [1555, 70] width 7 height 10
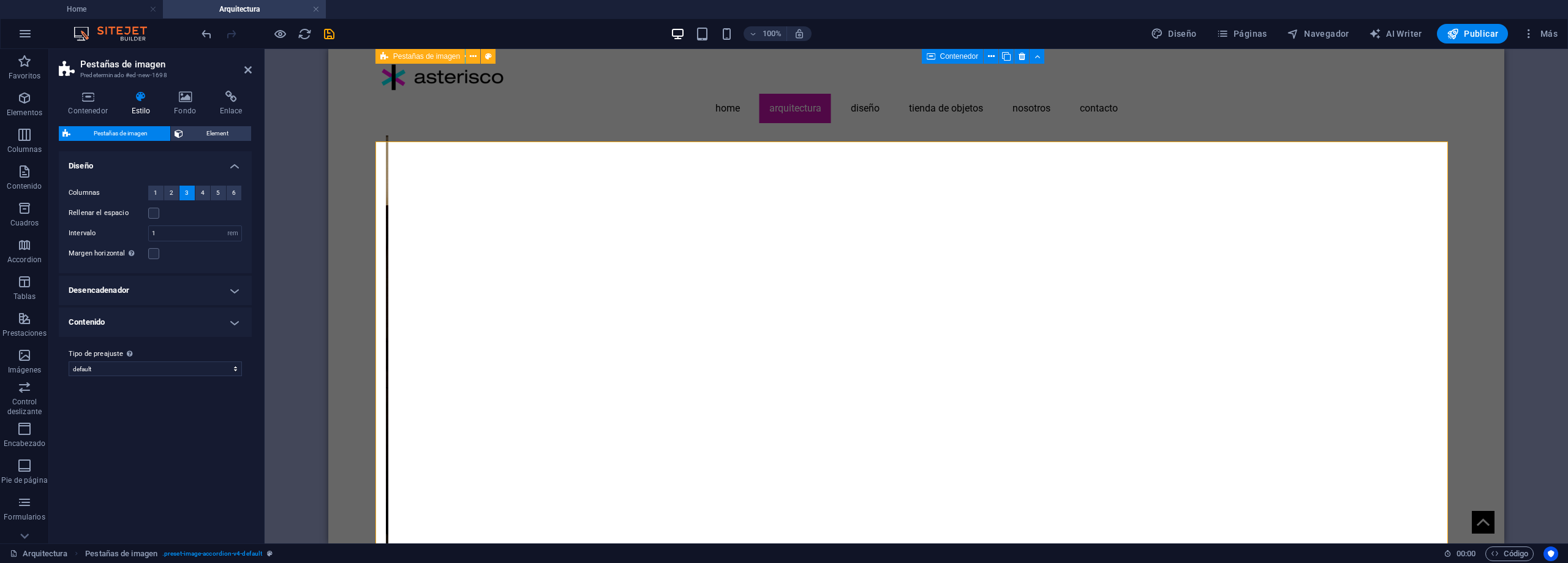
scroll to position [490, 0]
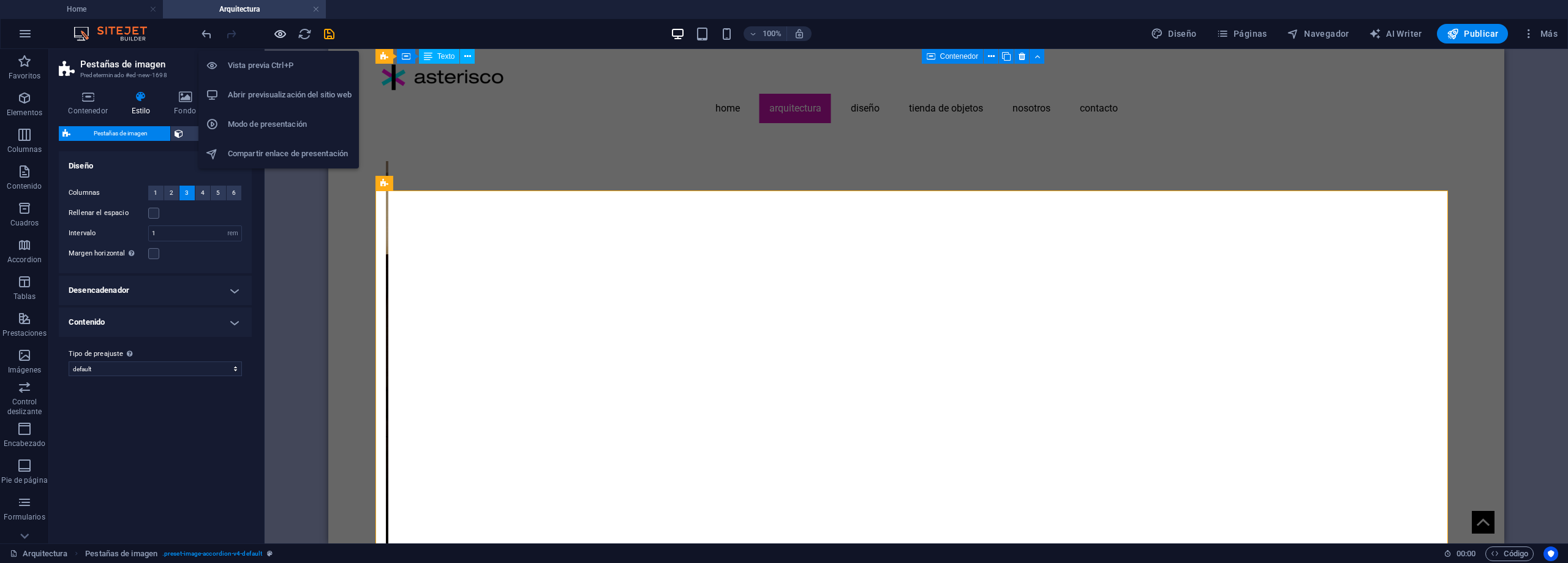
click at [281, 32] on icon "button" at bounding box center [280, 34] width 14 height 14
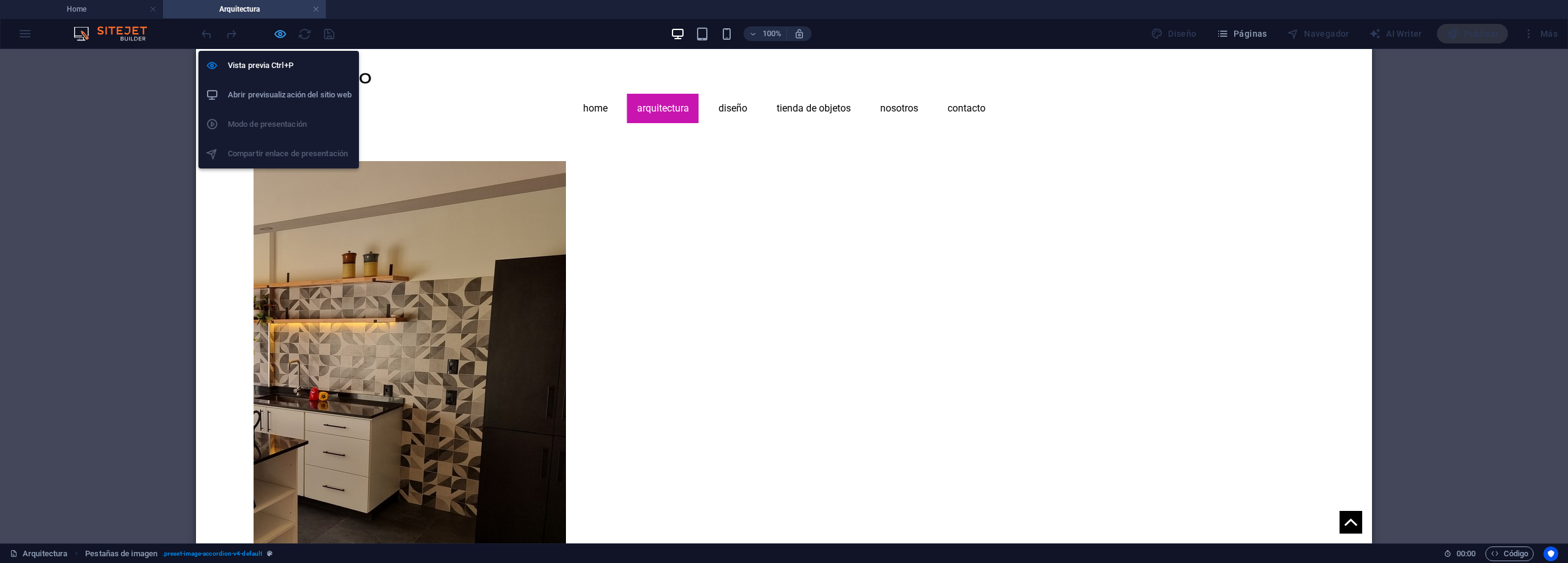
click at [281, 33] on icon "button" at bounding box center [280, 34] width 14 height 14
select select "rem"
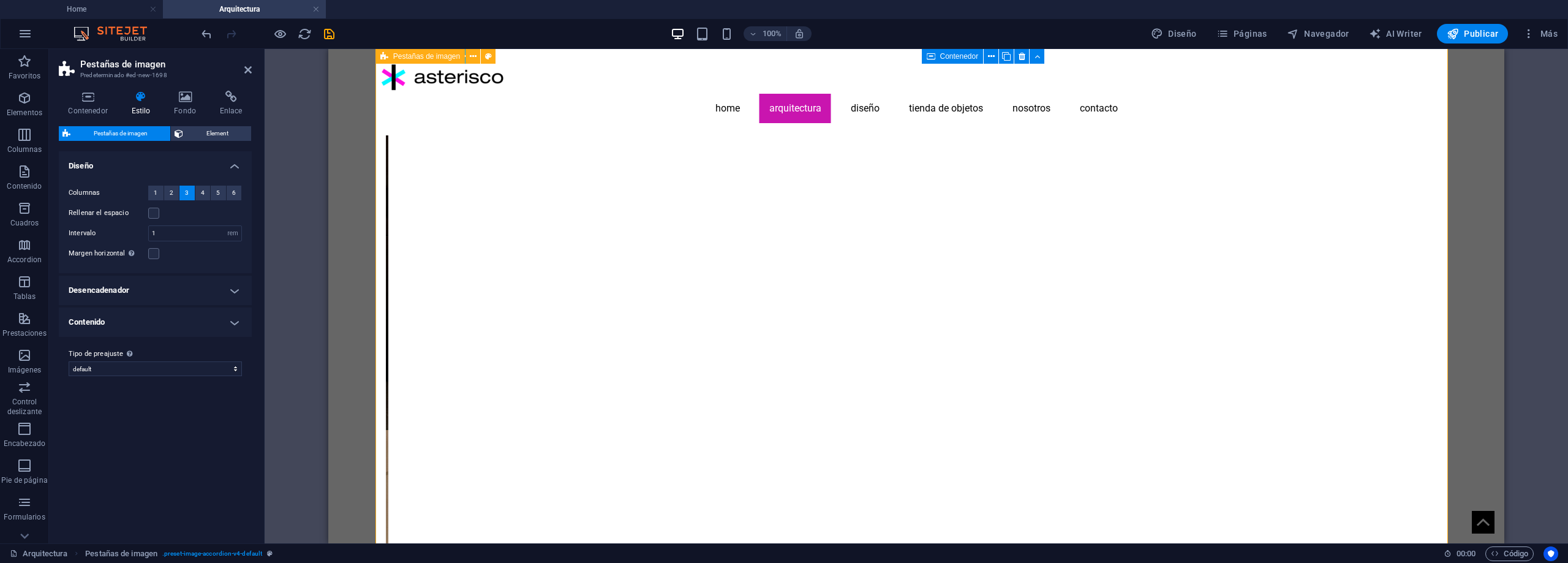
scroll to position [674, 0]
click at [205, 190] on button "4" at bounding box center [203, 193] width 15 height 15
click at [221, 290] on h4 "Desencadenador" at bounding box center [155, 291] width 193 height 30
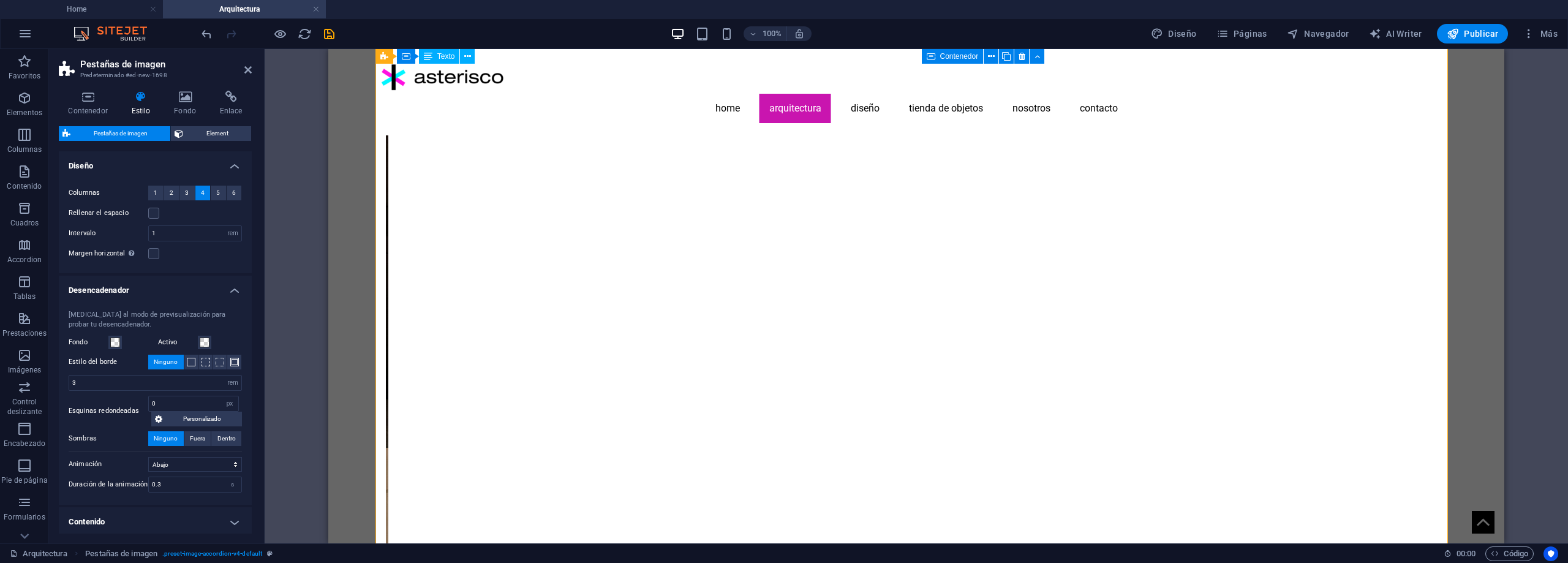
click at [226, 290] on h4 "Desencadenador" at bounding box center [155, 287] width 193 height 22
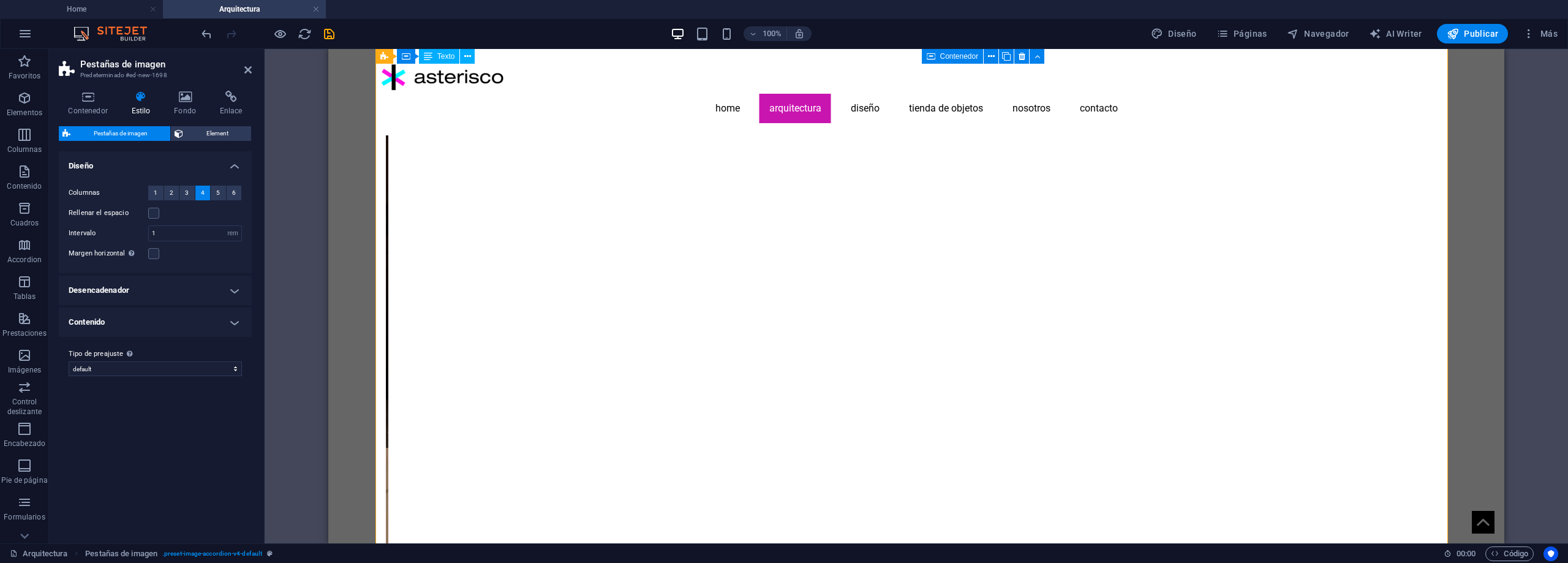
click at [223, 320] on h4 "Contenido" at bounding box center [155, 322] width 193 height 30
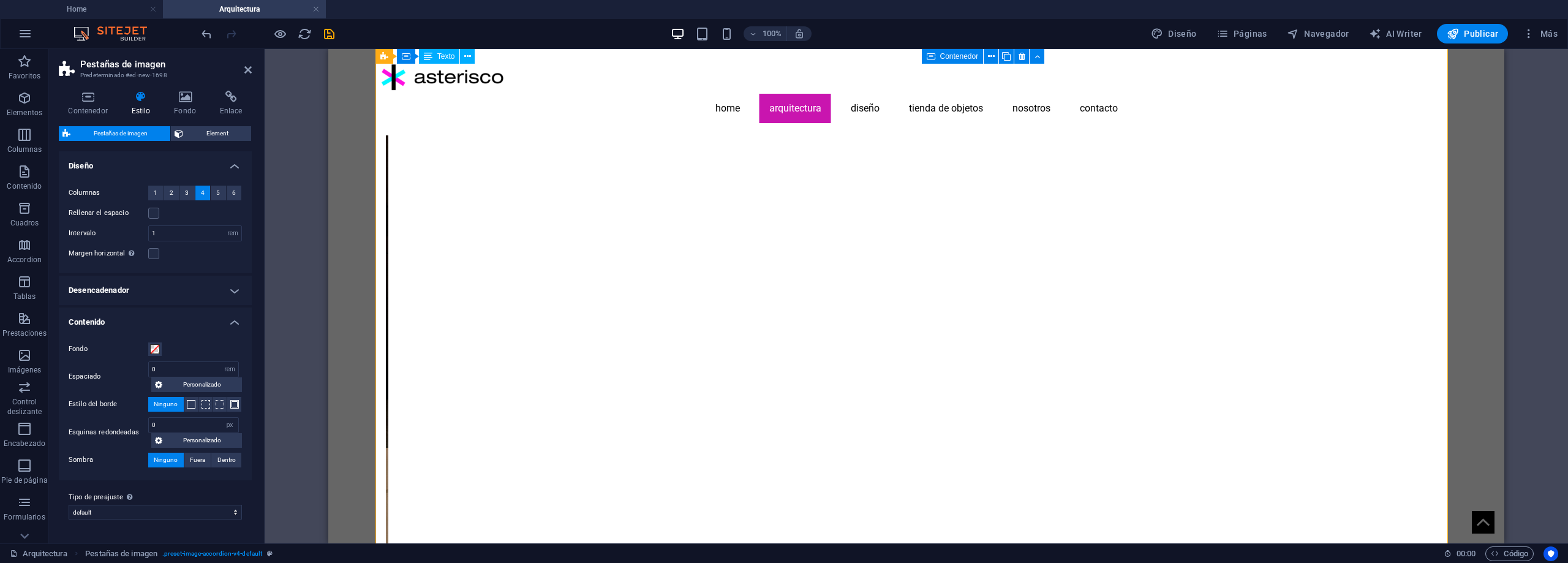
click at [223, 320] on h4 "Contenido" at bounding box center [155, 319] width 193 height 22
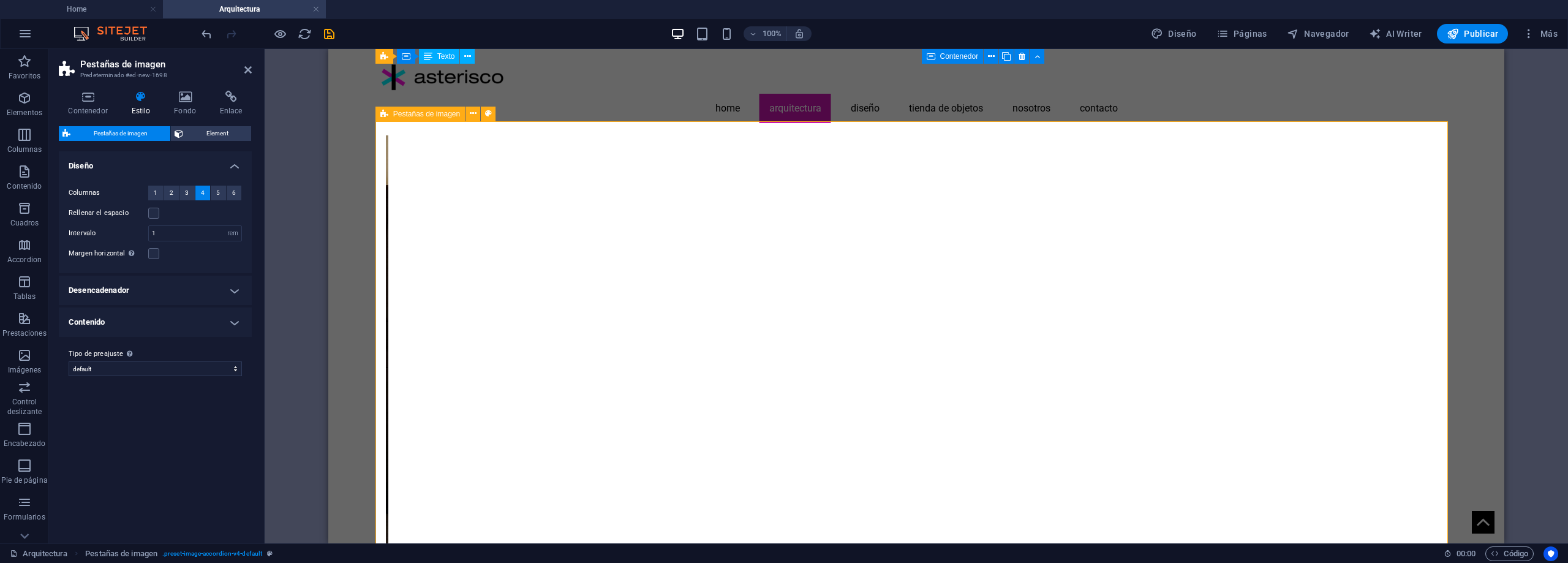
scroll to position [490, 0]
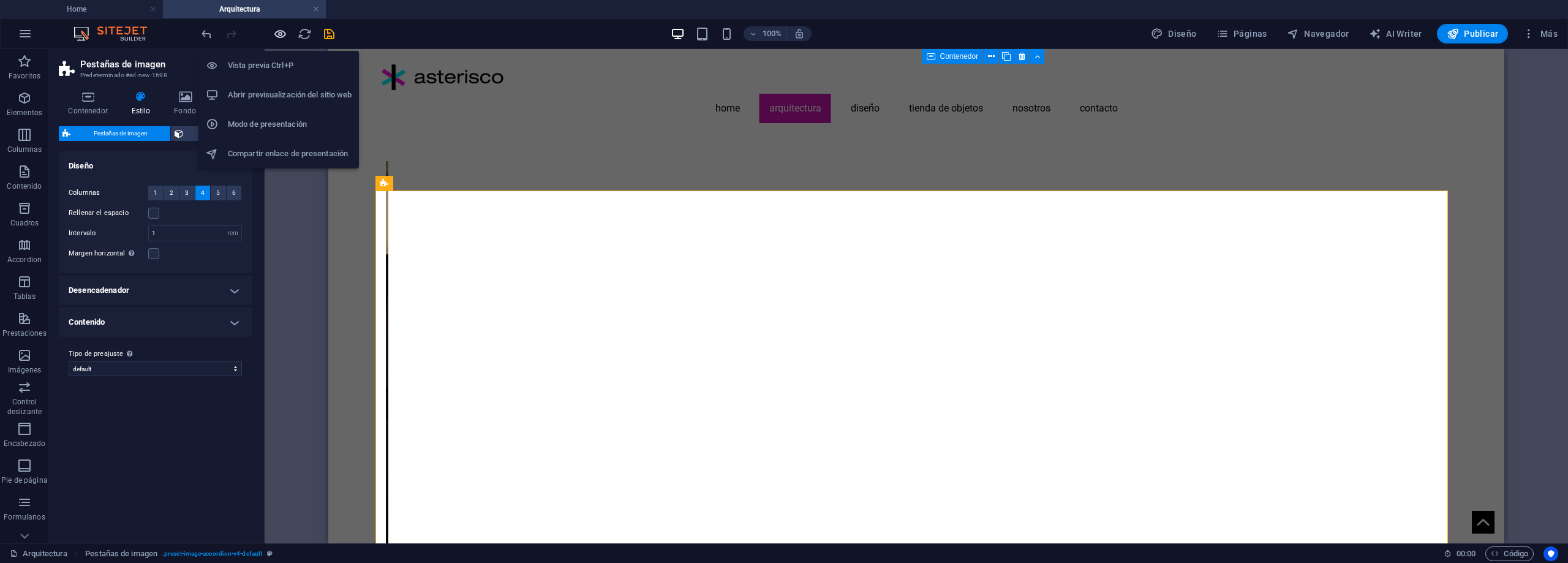
click at [276, 38] on icon "button" at bounding box center [280, 34] width 14 height 14
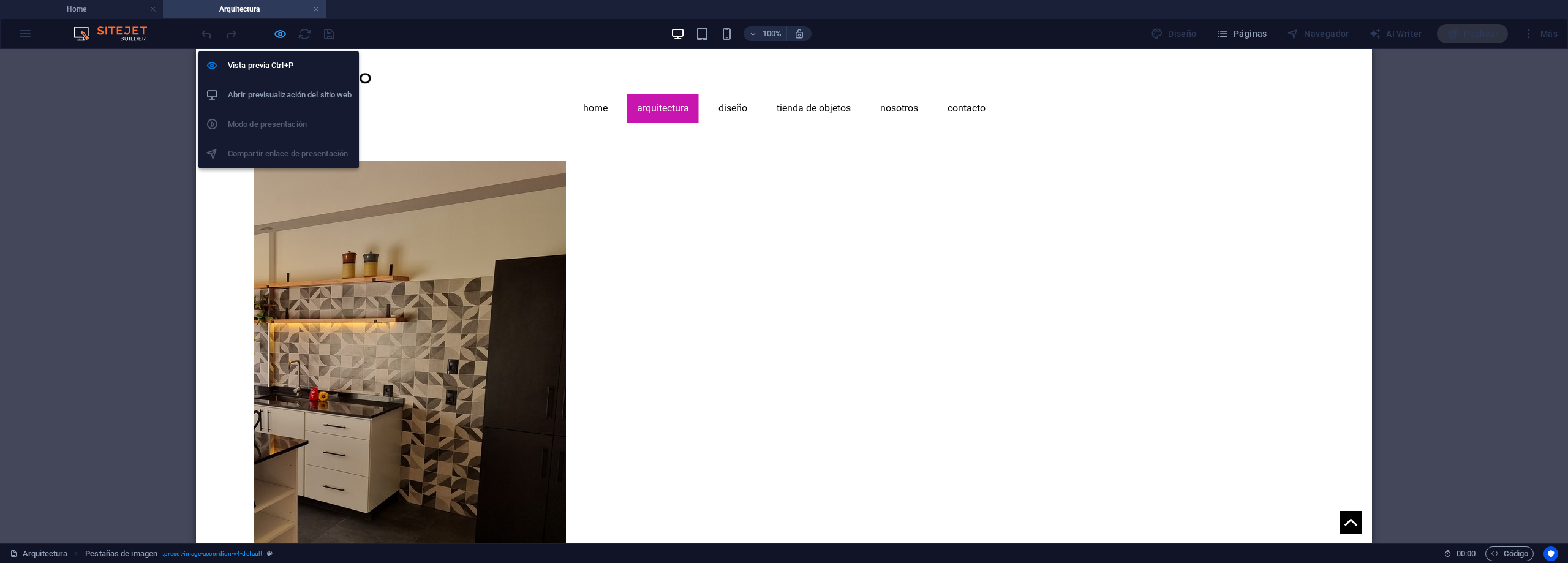
click at [280, 32] on icon "button" at bounding box center [280, 34] width 14 height 14
select select "rem"
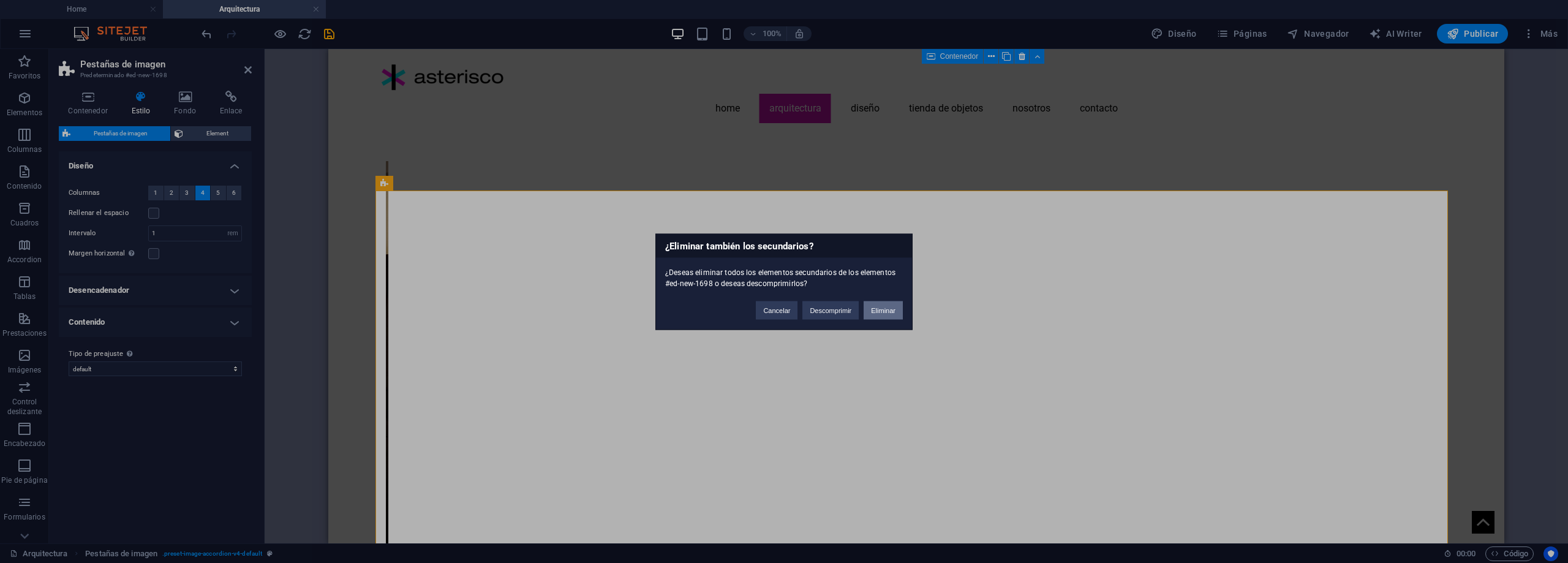
click at [880, 309] on button "Eliminar" at bounding box center [883, 310] width 39 height 19
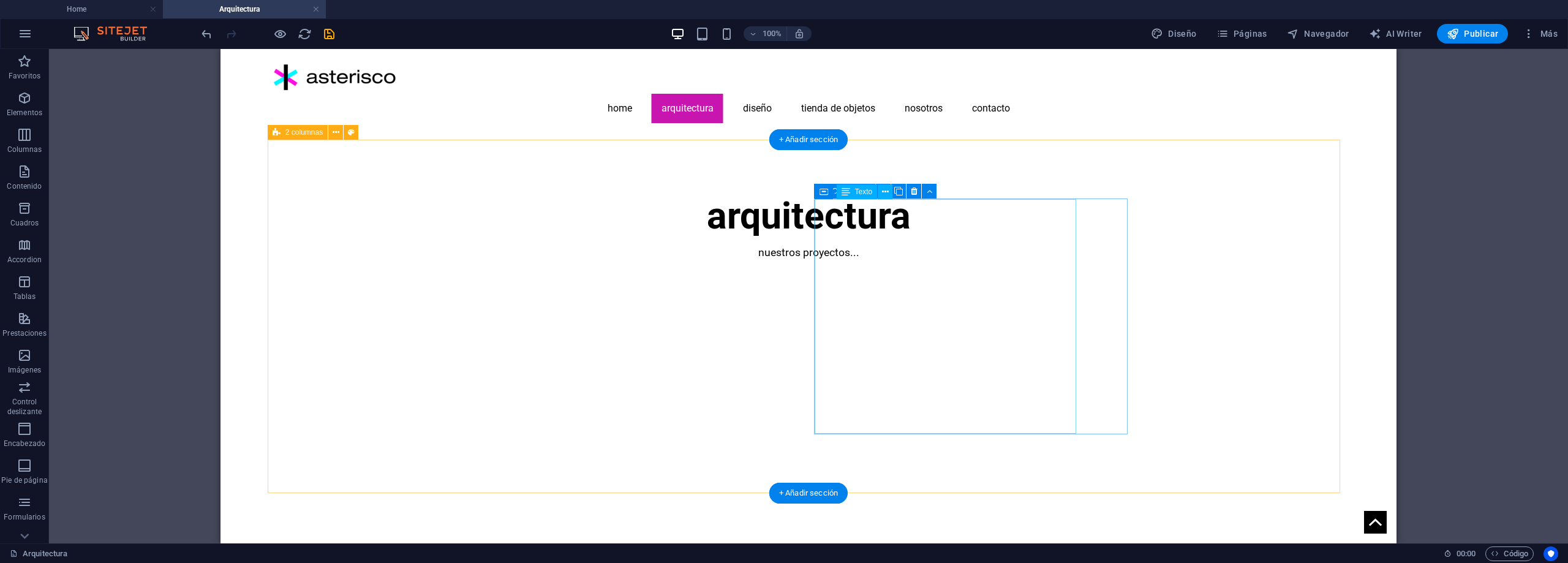
scroll to position [245, 0]
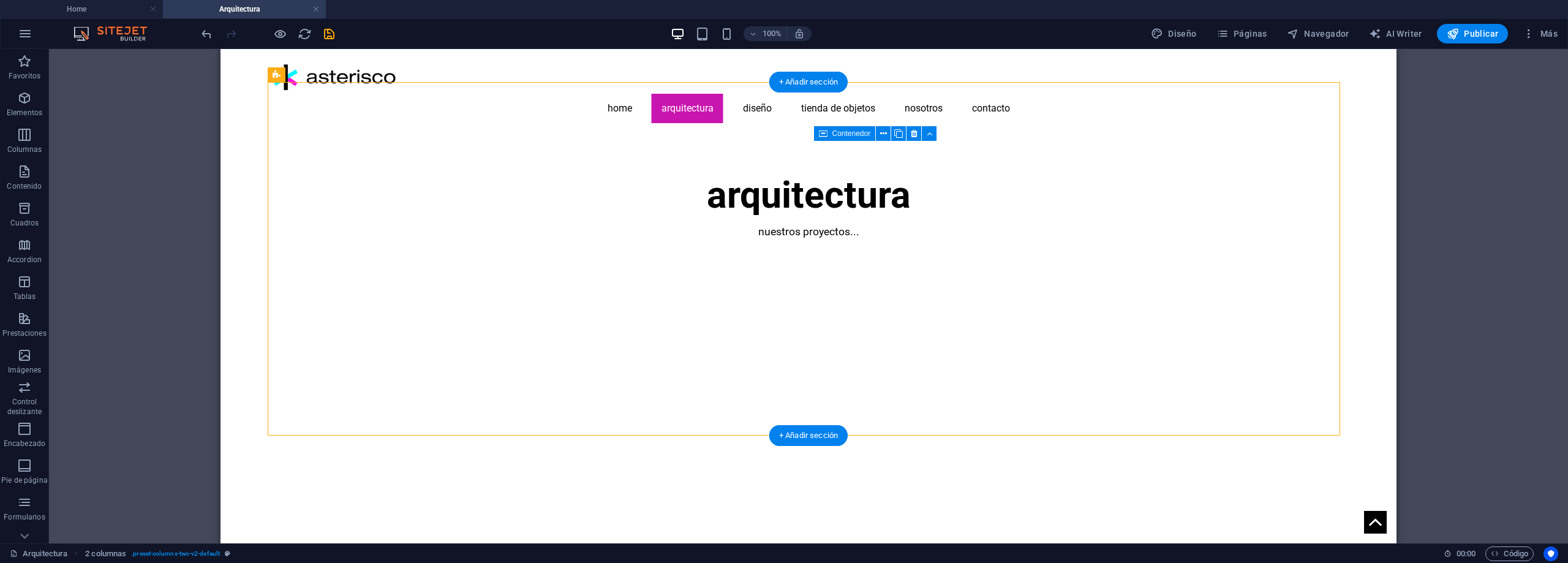
drag, startPoint x: 863, startPoint y: 159, endPoint x: 559, endPoint y: 324, distance: 345.9
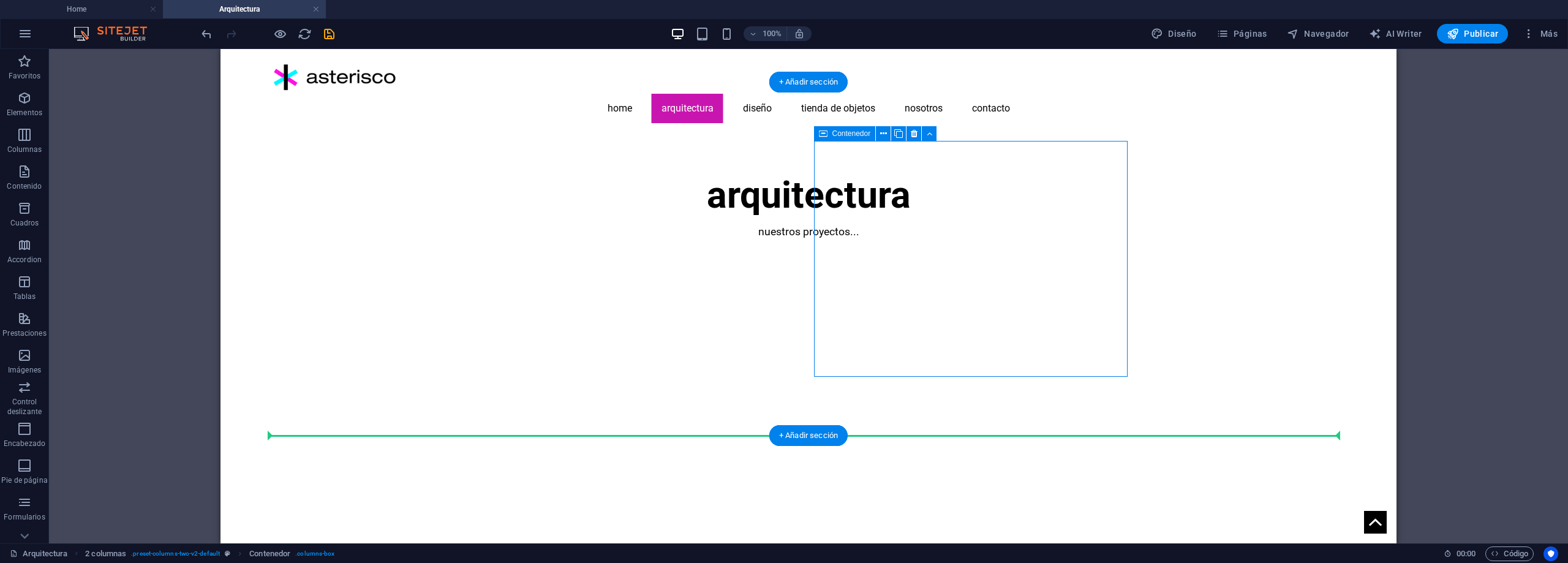
drag, startPoint x: 1058, startPoint y: 181, endPoint x: 588, endPoint y: 419, distance: 526.8
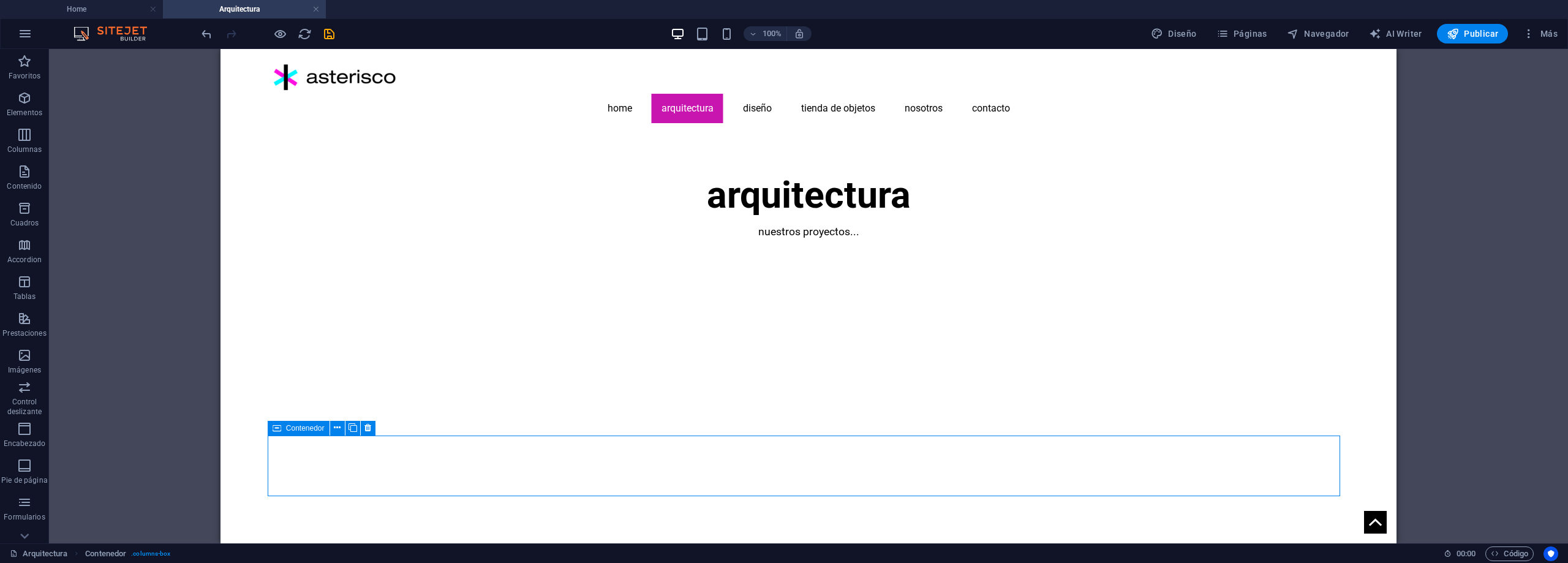
scroll to position [246, 0]
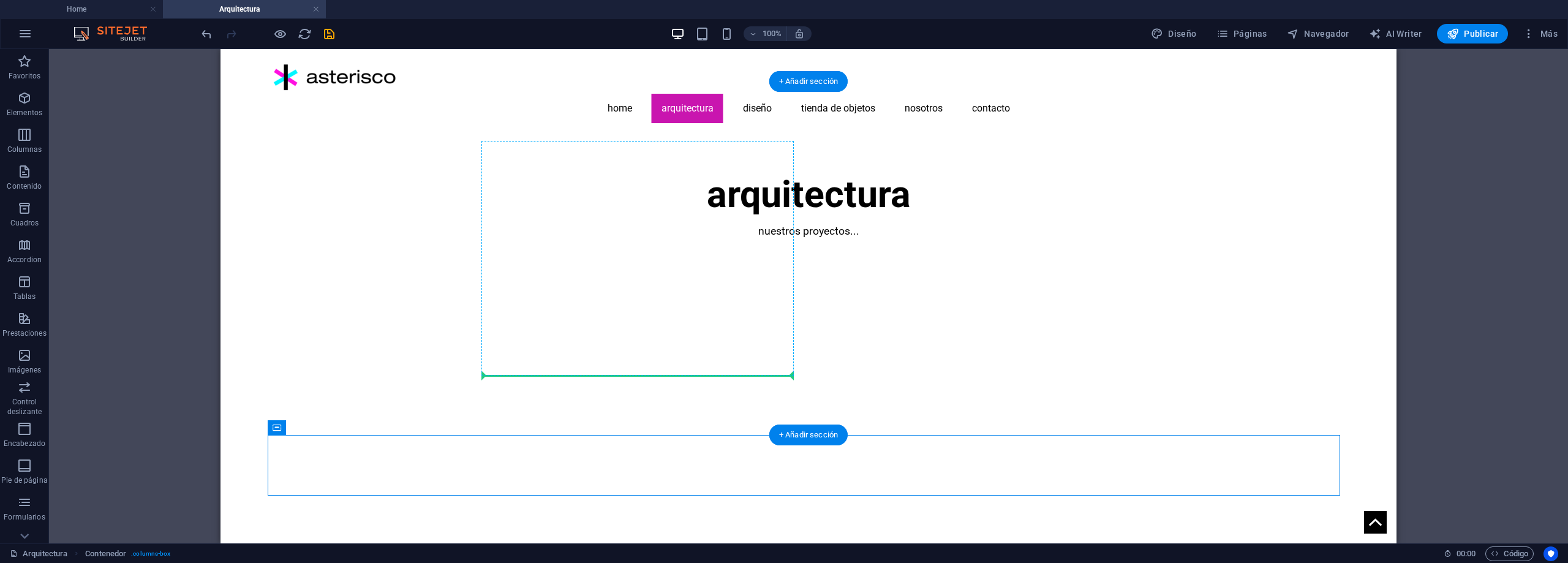
drag, startPoint x: 502, startPoint y: 478, endPoint x: 562, endPoint y: 298, distance: 189.7
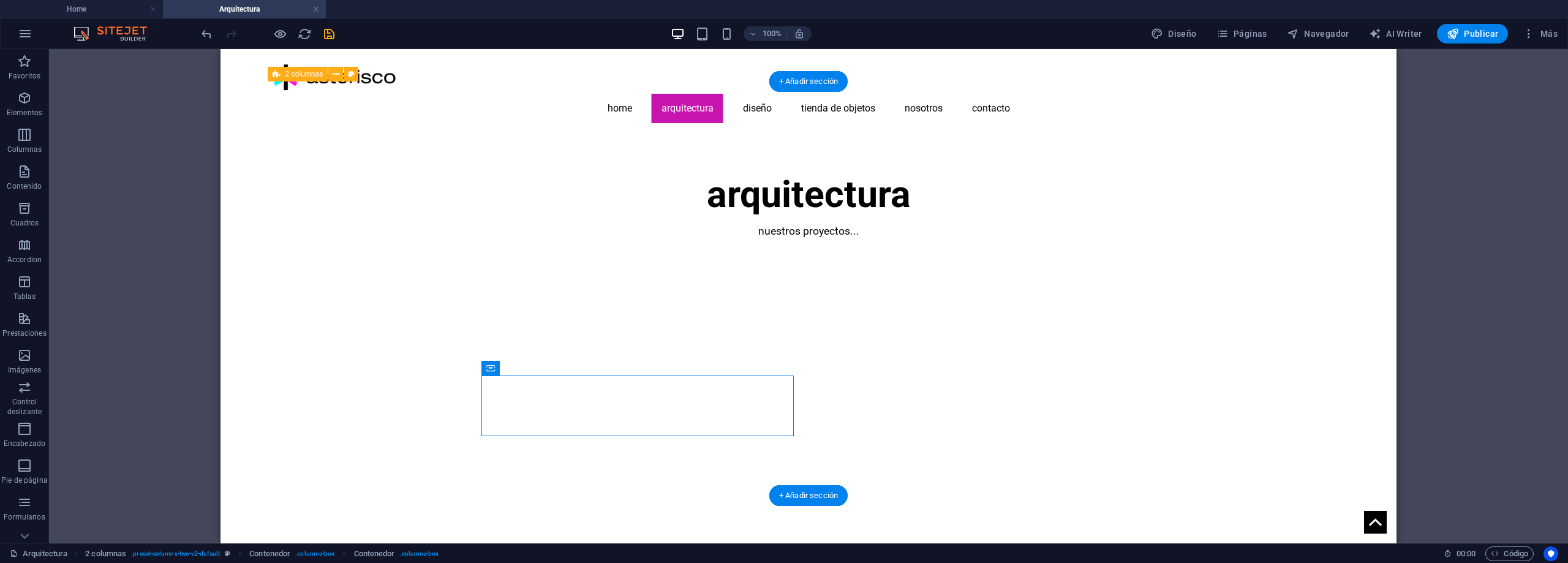
drag, startPoint x: 815, startPoint y: 223, endPoint x: 980, endPoint y: 330, distance: 196.7
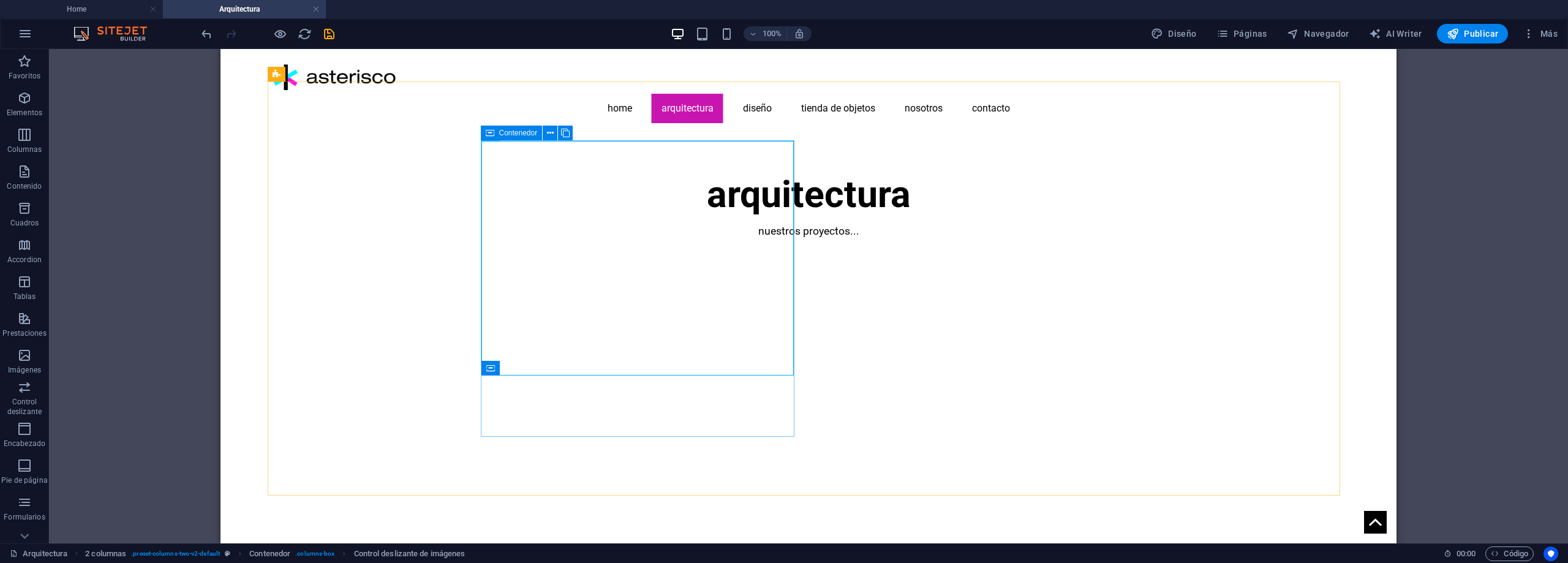
click at [492, 133] on icon at bounding box center [490, 133] width 9 height 15
click at [565, 130] on icon at bounding box center [565, 133] width 9 height 13
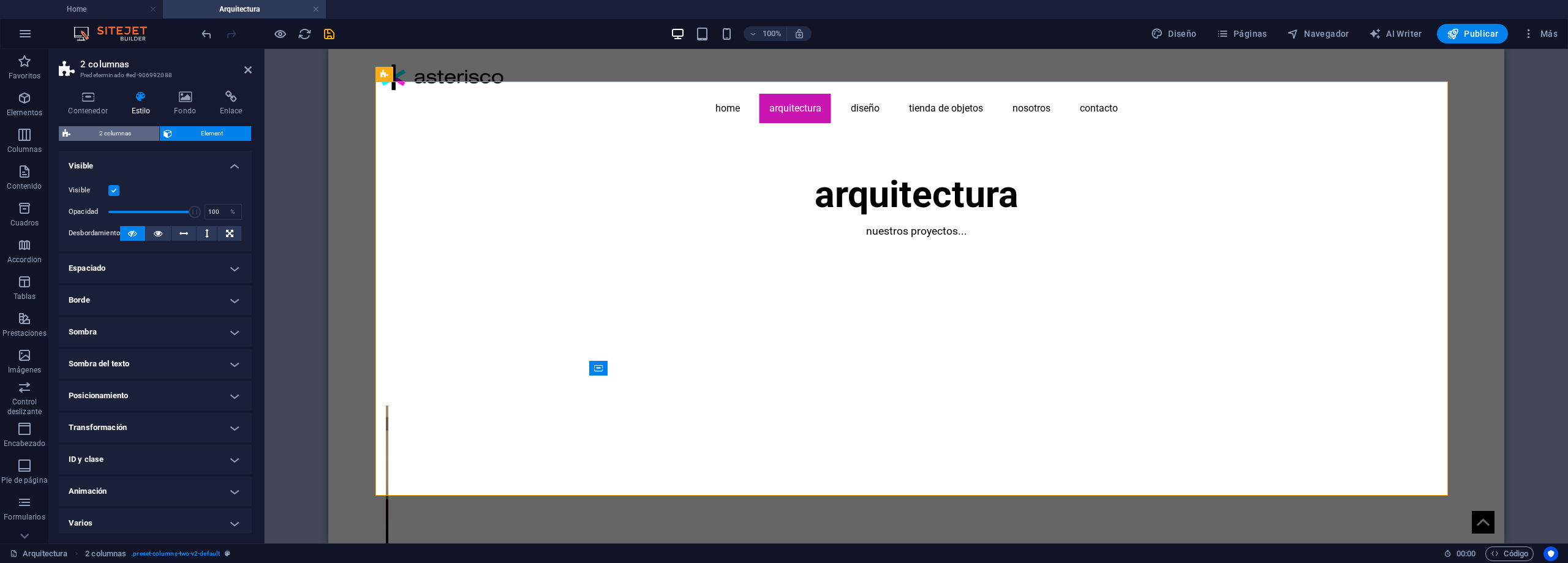
click at [118, 130] on span "2 columnas" at bounding box center [115, 134] width 82 height 15
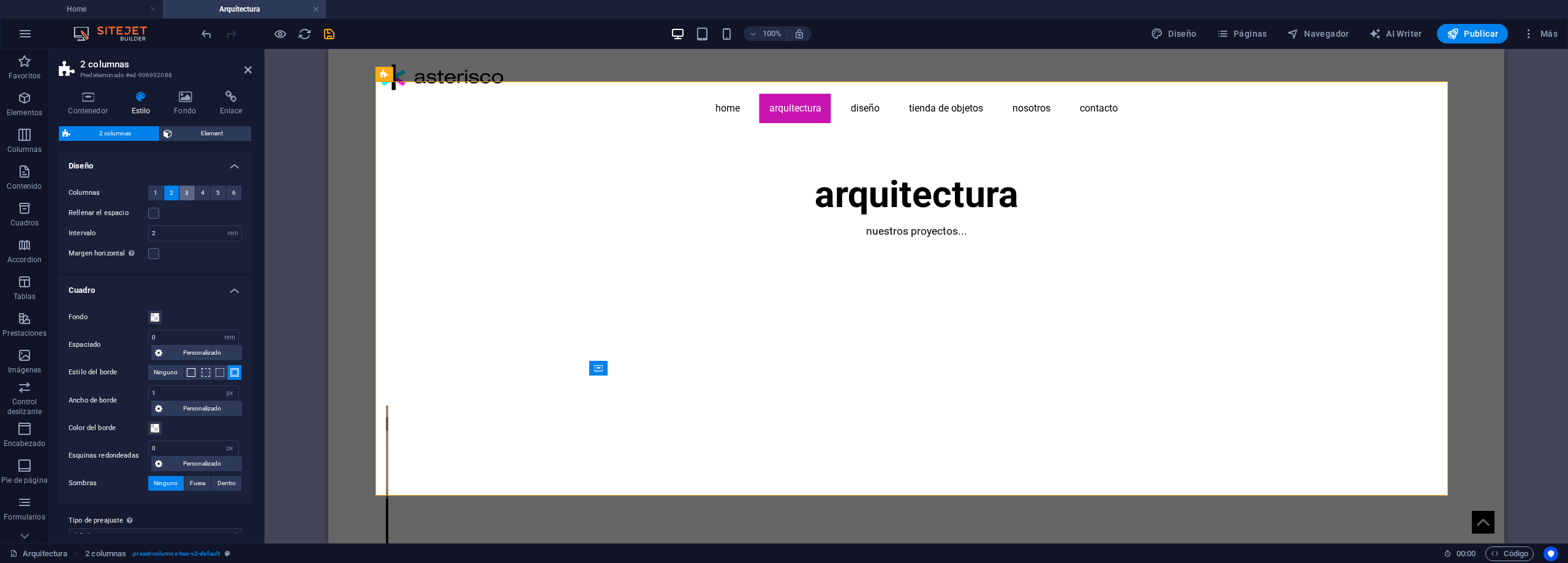
click at [186, 193] on span "3" at bounding box center [187, 193] width 4 height 15
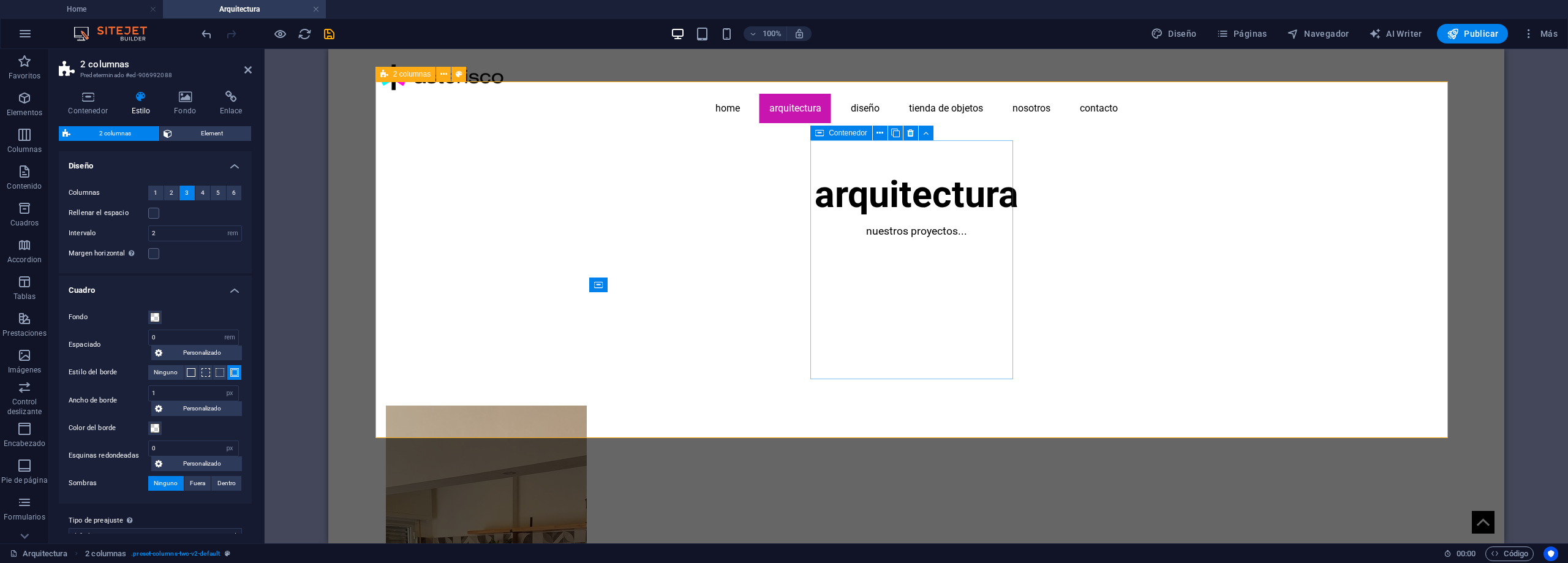
click at [823, 134] on icon at bounding box center [820, 133] width 9 height 15
click at [894, 133] on icon at bounding box center [896, 133] width 9 height 13
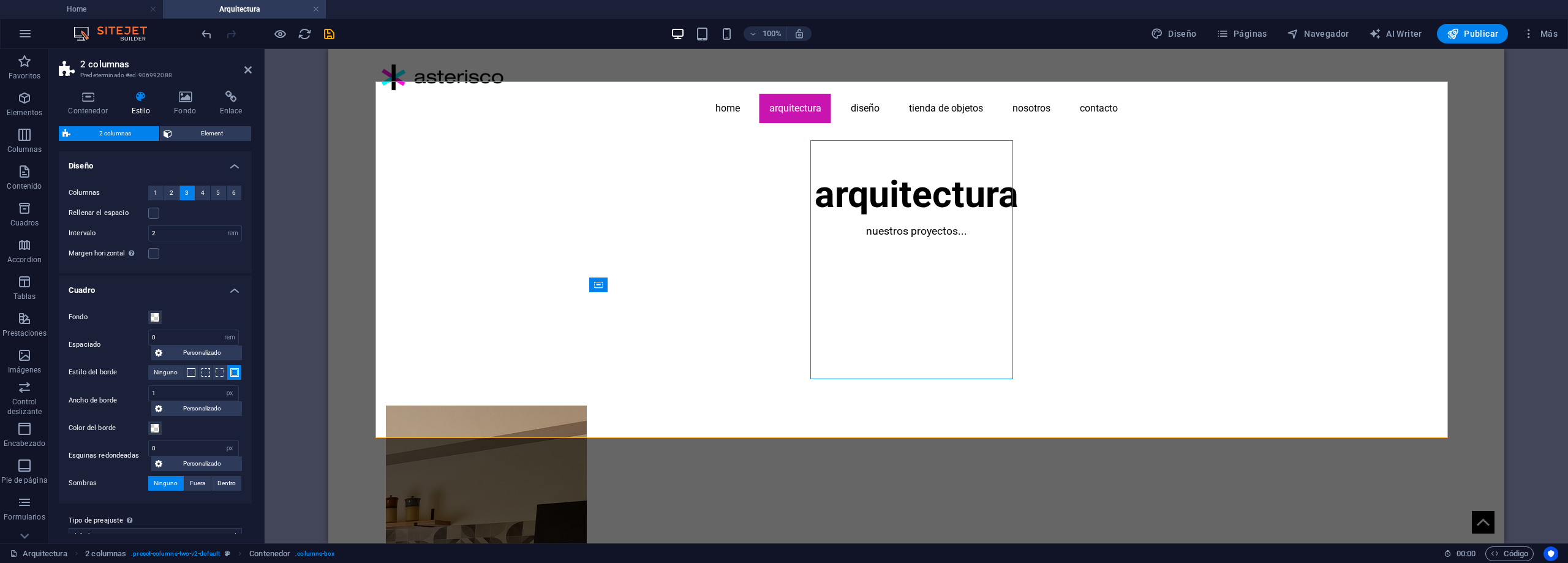
click at [327, 31] on icon "save" at bounding box center [329, 34] width 14 height 14
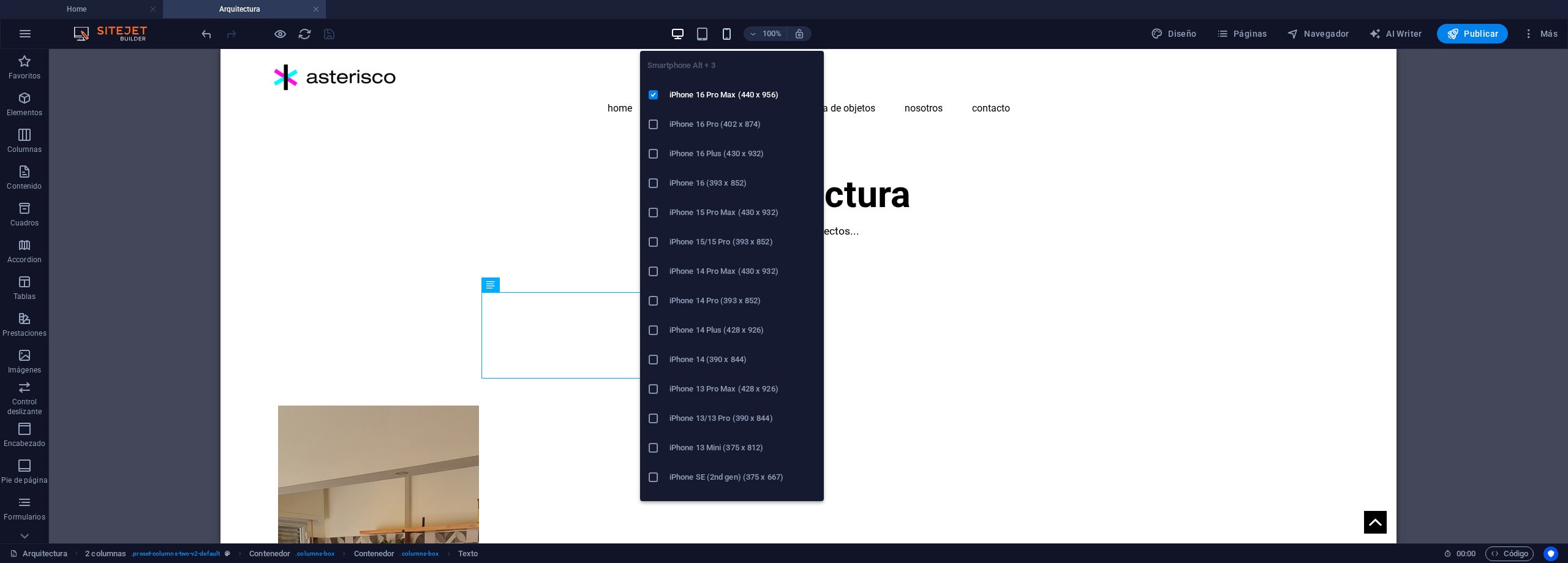
click at [728, 32] on icon "button" at bounding box center [727, 34] width 14 height 14
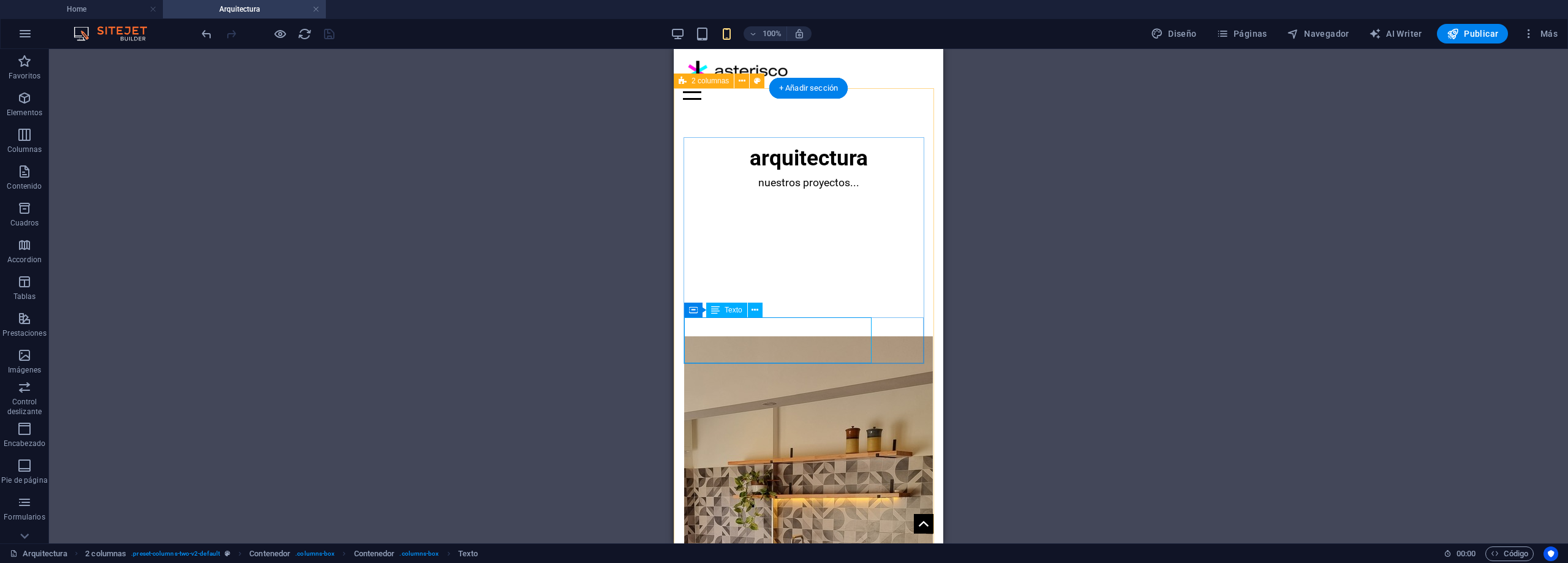
scroll to position [184, 0]
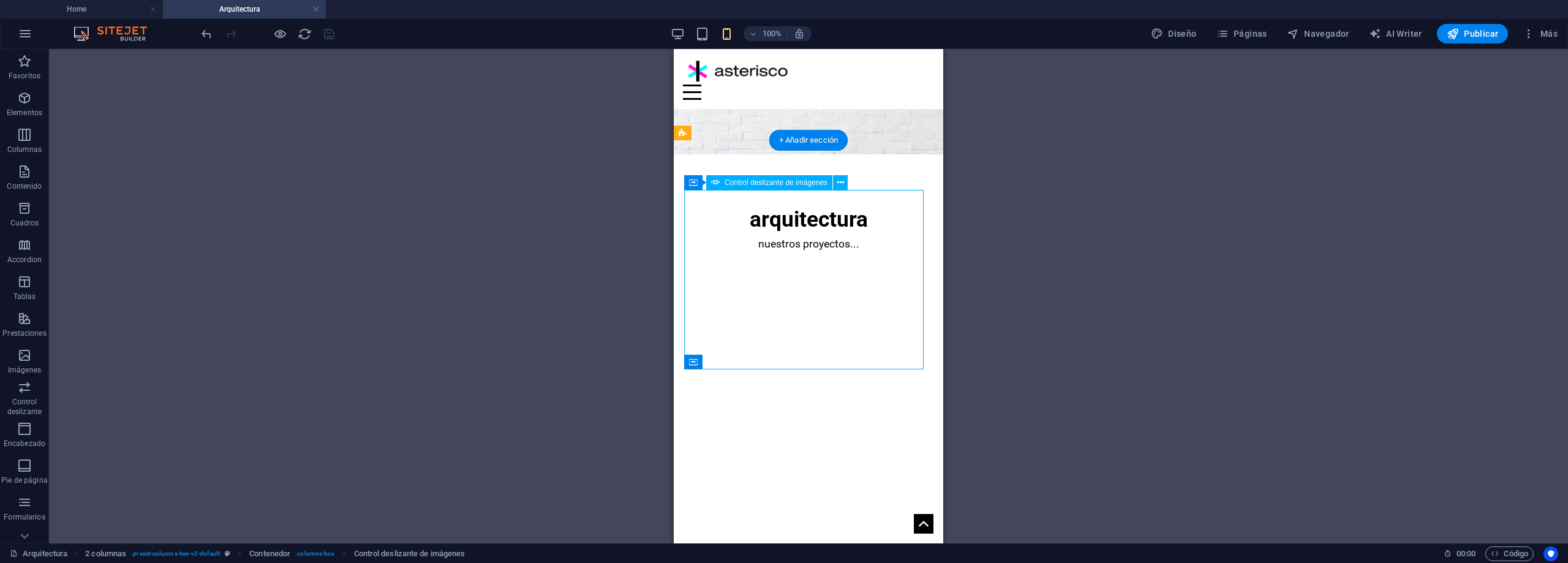
select select "ms"
select select "s"
select select "progressive"
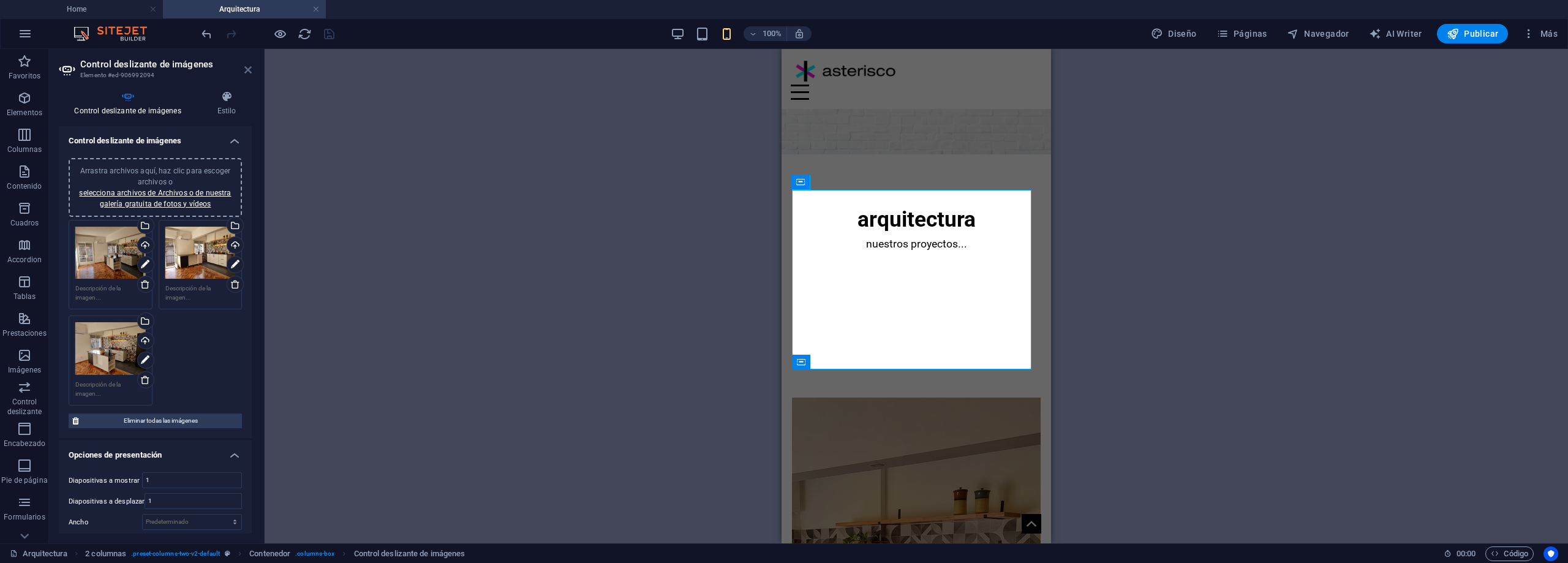
click at [248, 71] on icon at bounding box center [248, 70] width 7 height 10
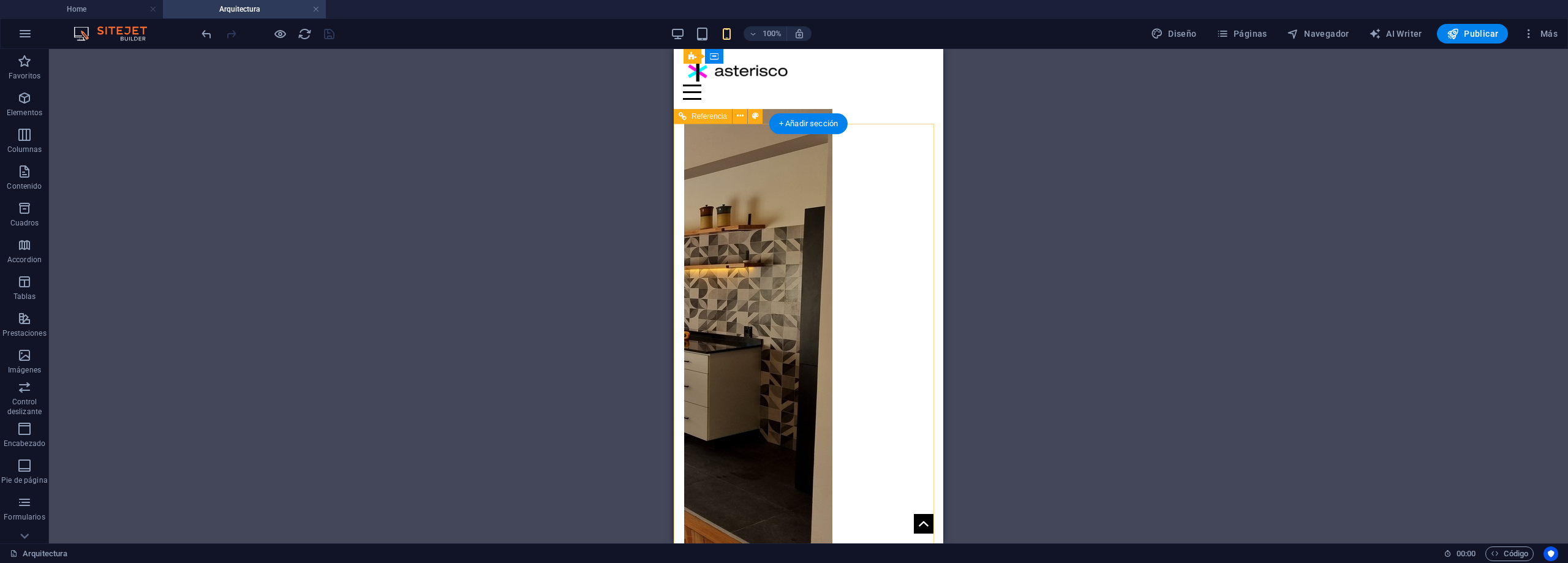
scroll to position [896, 0]
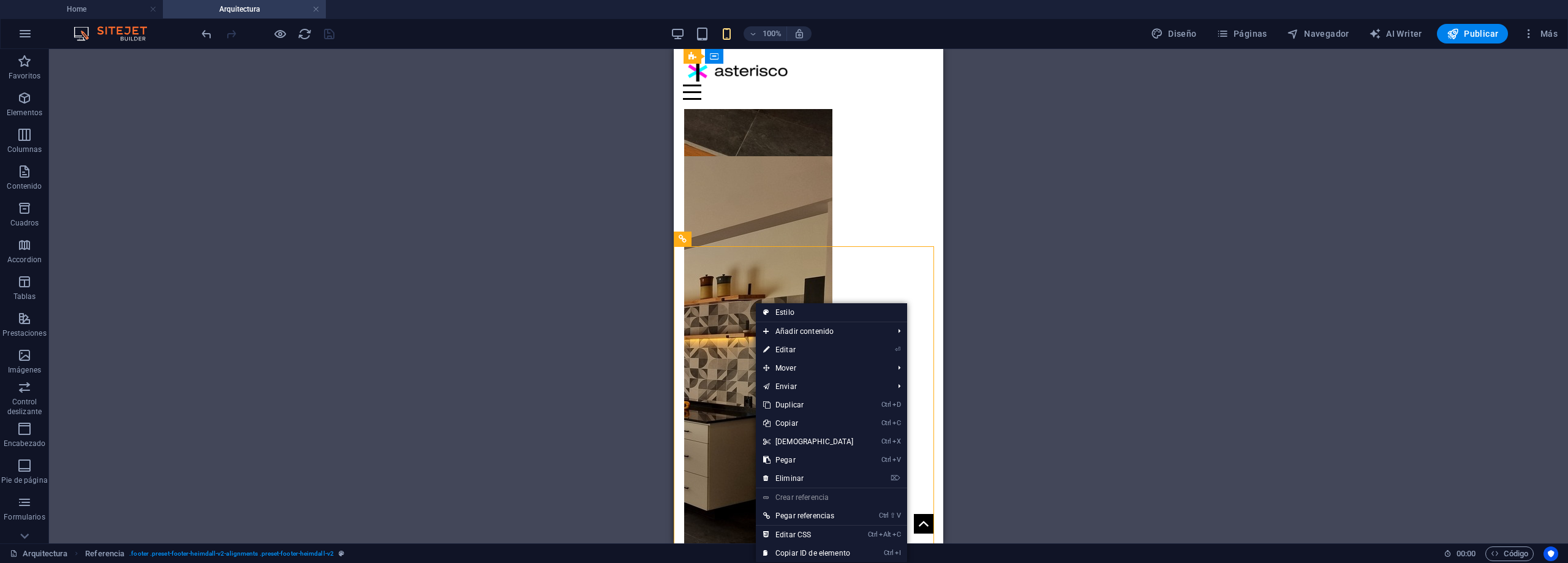
click at [546, 302] on div "Arrastra y suelta un archivo para añadirlo H1 Banner Contenedor Separador Colec…" at bounding box center [808, 296] width 1519 height 494
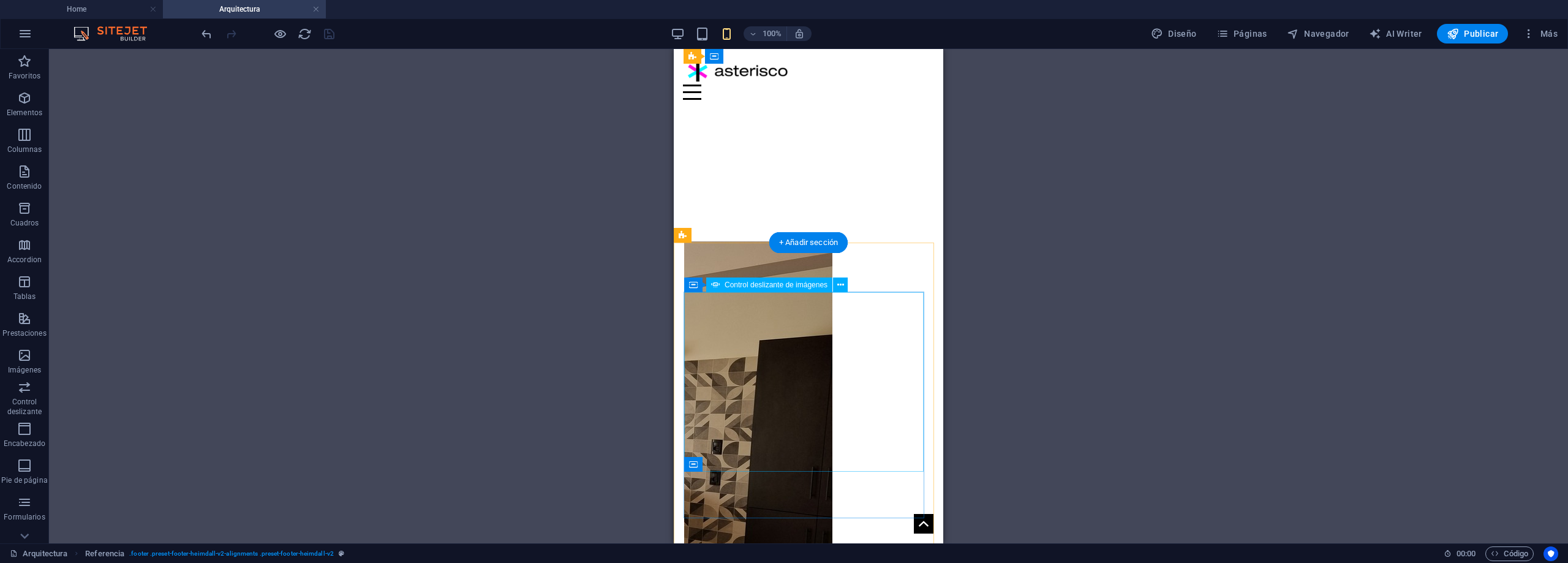
scroll to position [38, 0]
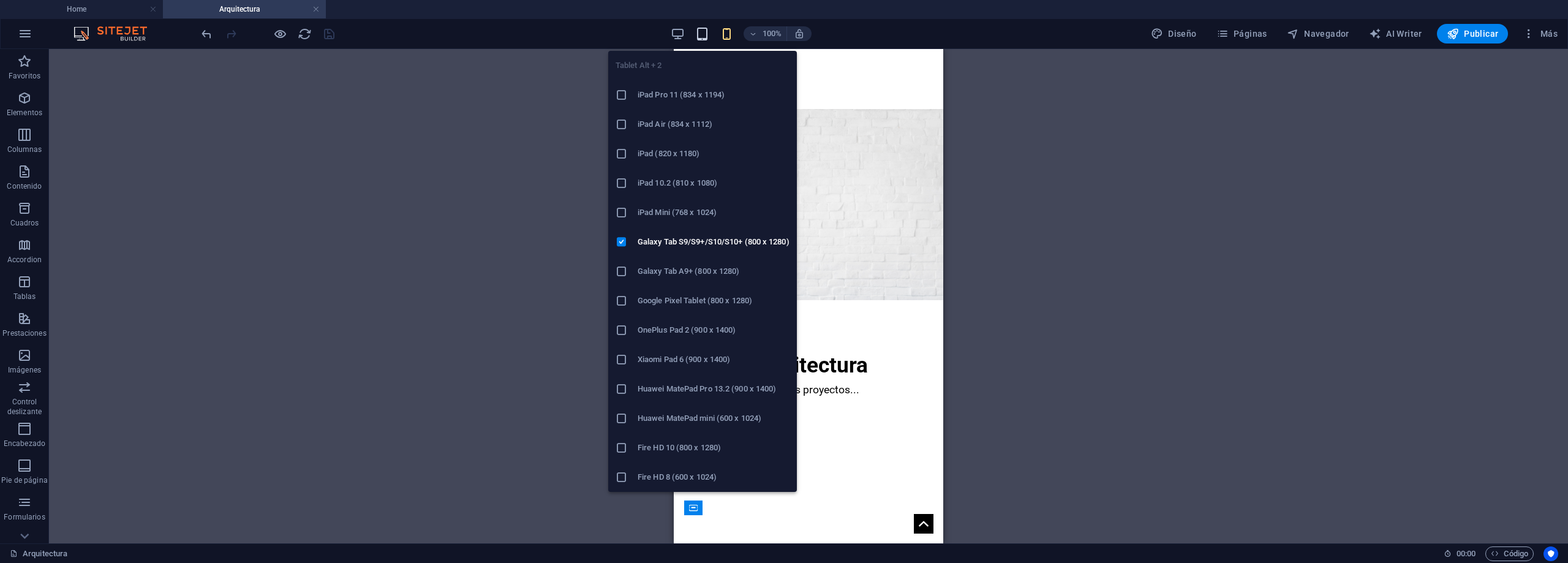
click at [705, 30] on icon "button" at bounding box center [702, 34] width 14 height 14
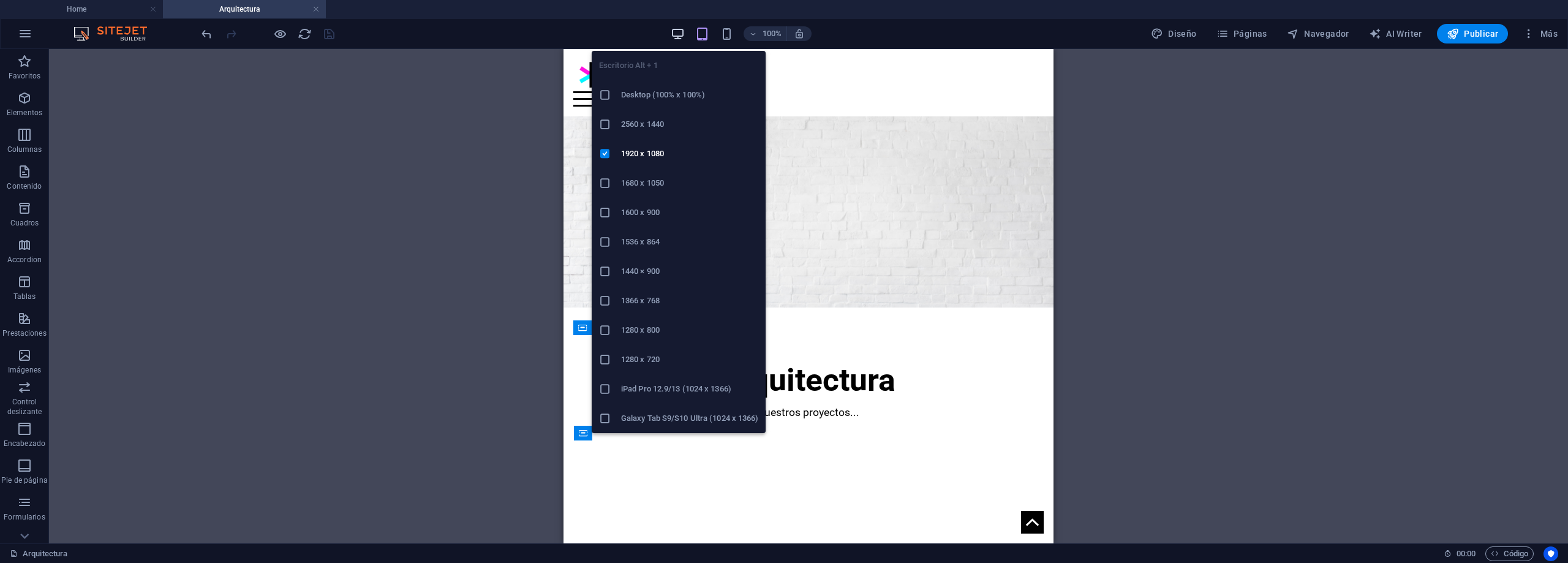
click at [683, 31] on icon "button" at bounding box center [677, 34] width 14 height 14
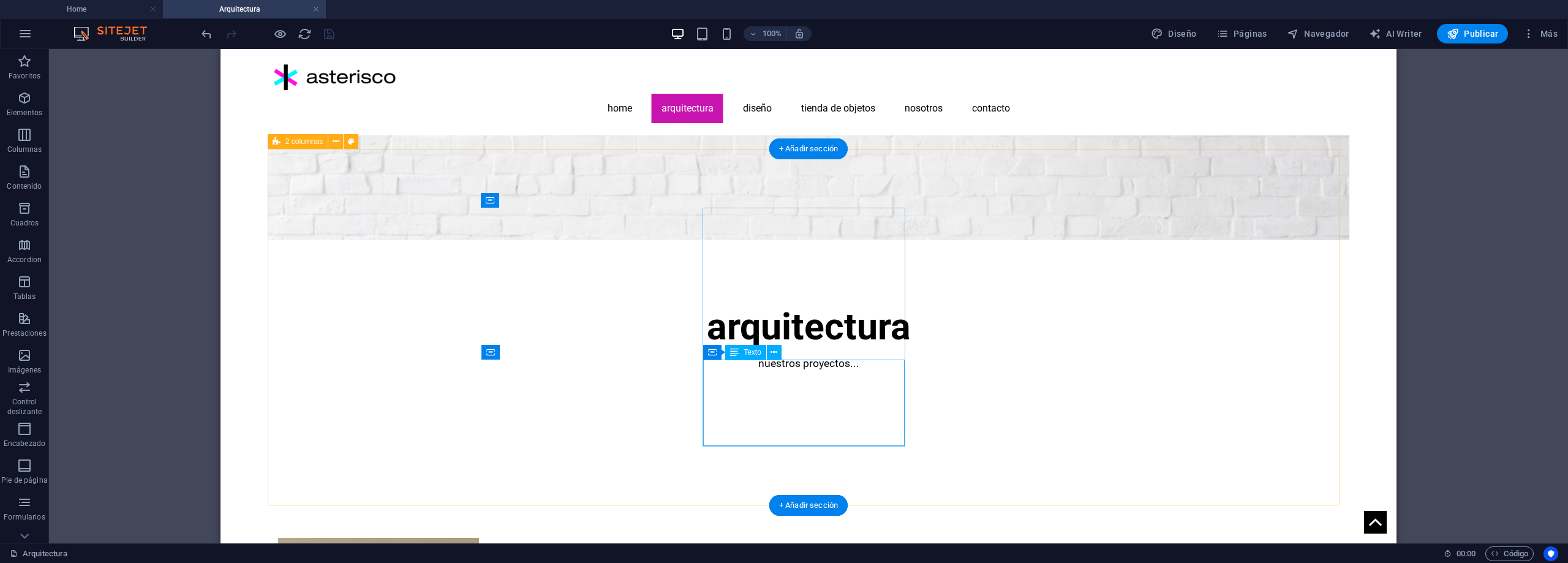
scroll to position [184, 0]
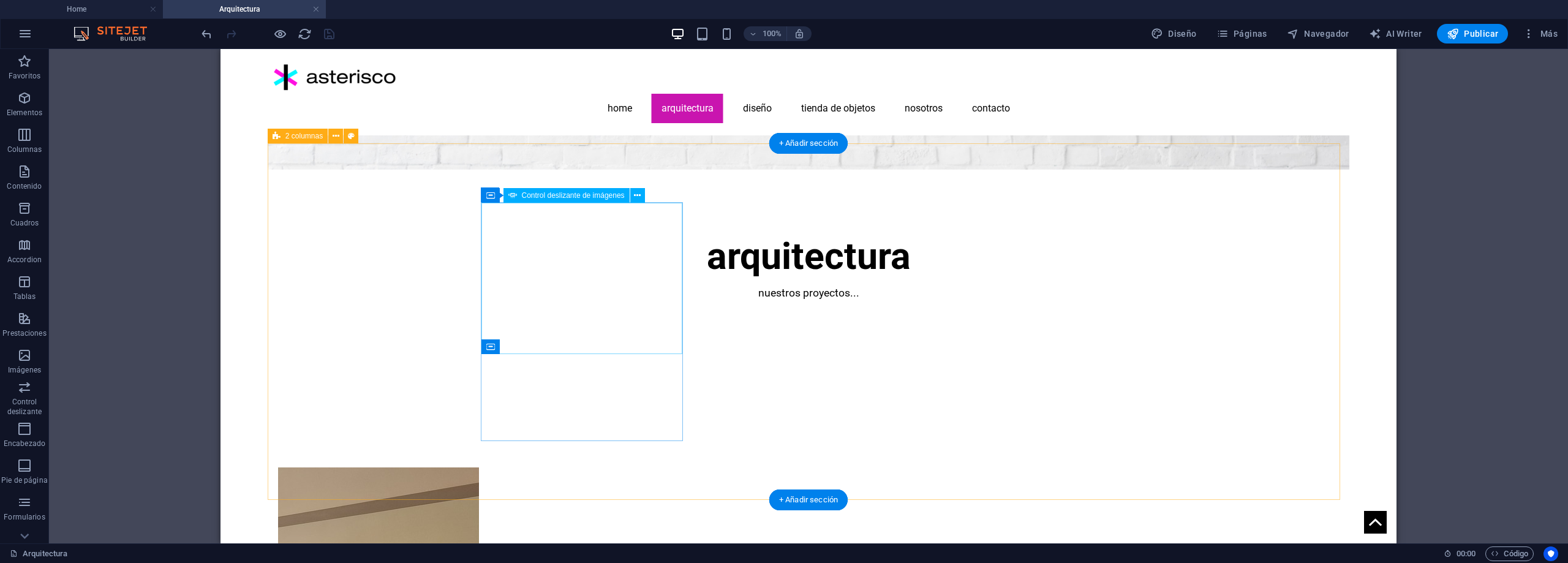
select select "ms"
select select "s"
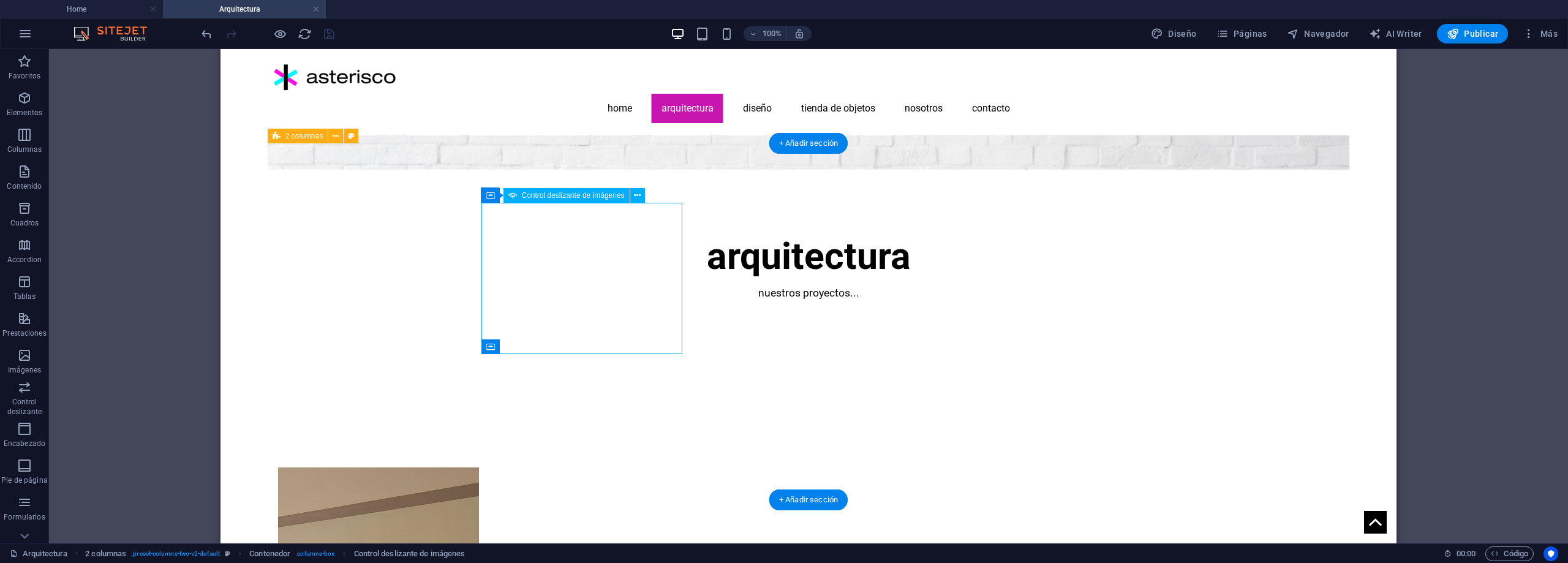
select select "progressive"
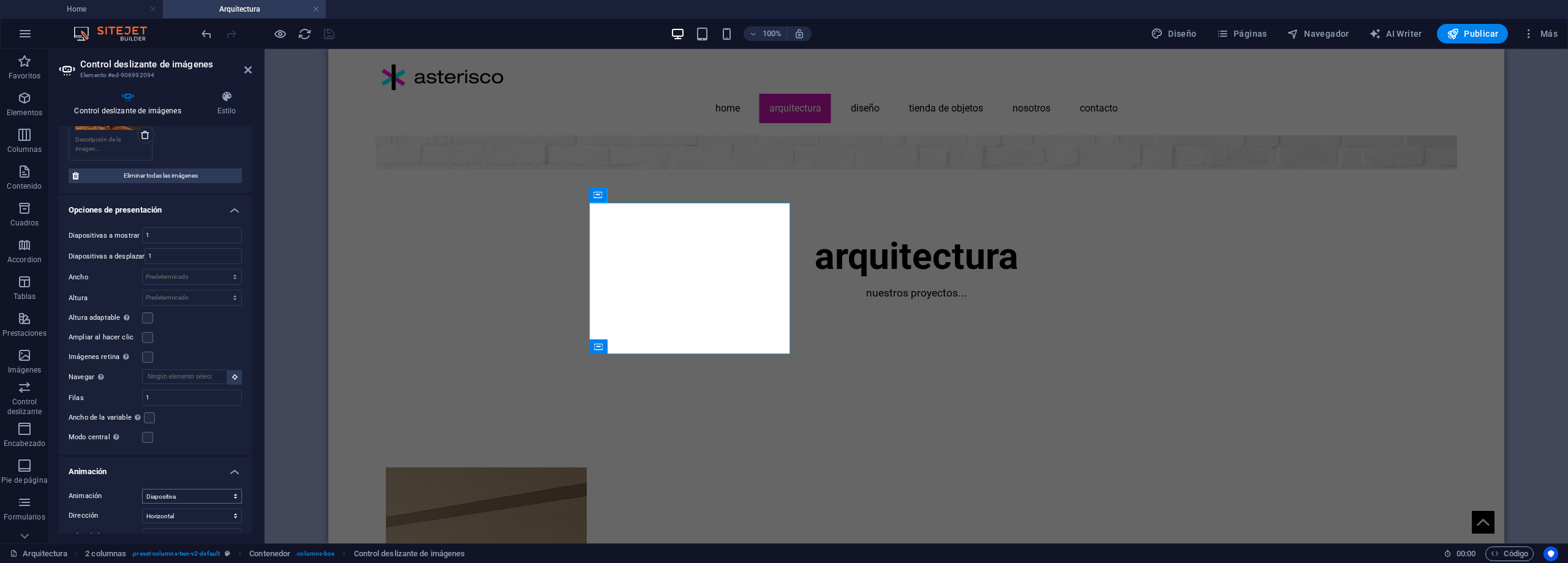
scroll to position [306, 0]
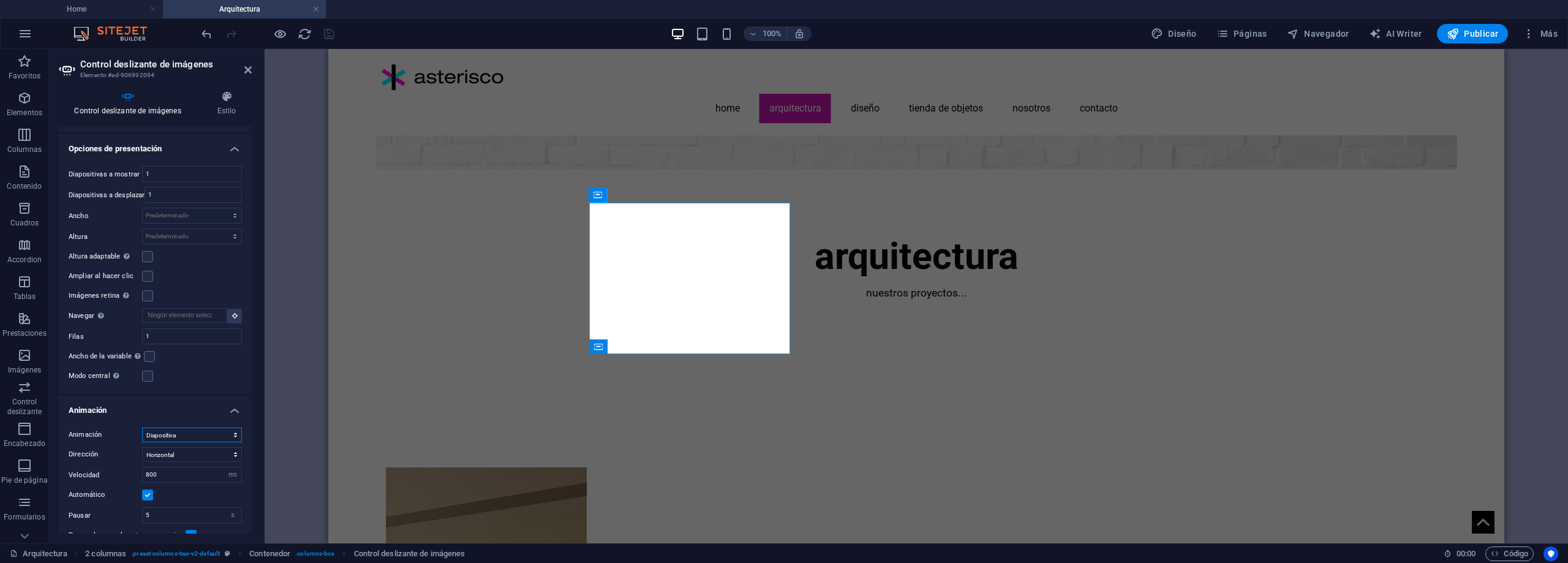
click at [203, 430] on select "Diapositiva Difuminar" at bounding box center [192, 435] width 100 height 15
select select "fade"
click at [142, 428] on select "Diapositiva Difuminar" at bounding box center [192, 435] width 100 height 15
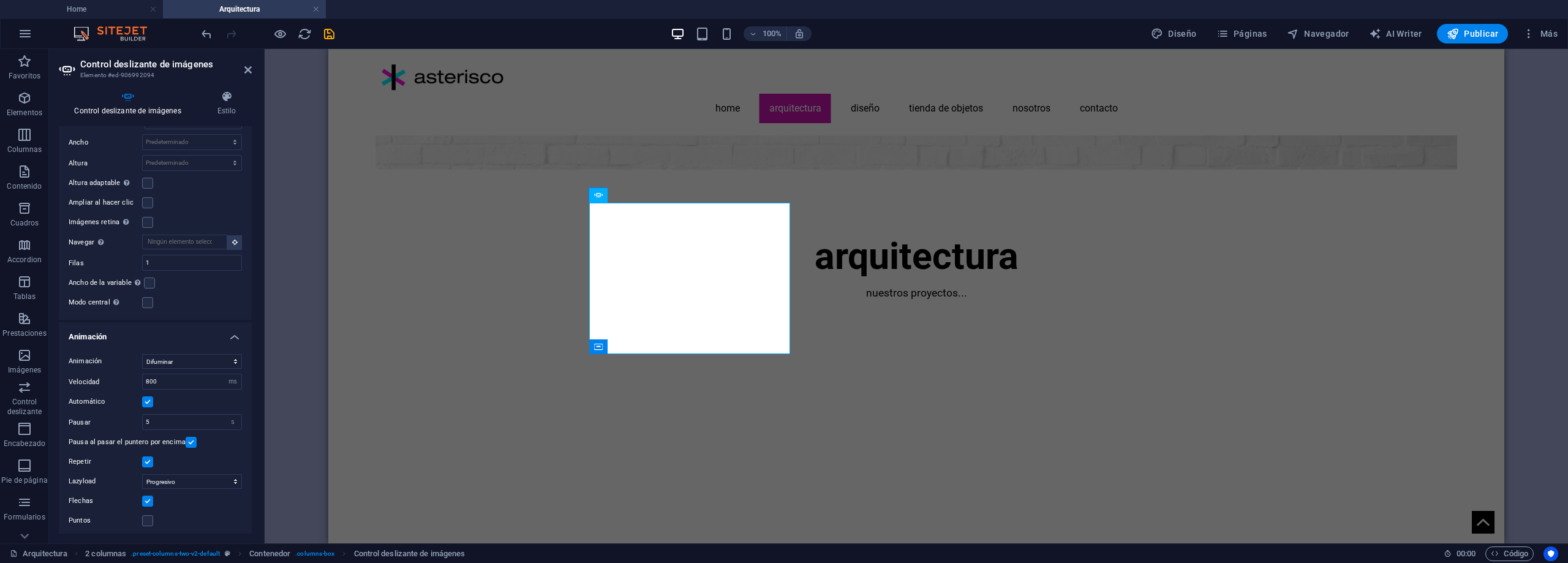
scroll to position [382, 0]
click at [147, 516] on label at bounding box center [148, 518] width 11 height 11
click at [0, 0] on input "Puntos" at bounding box center [0, 0] width 0 height 0
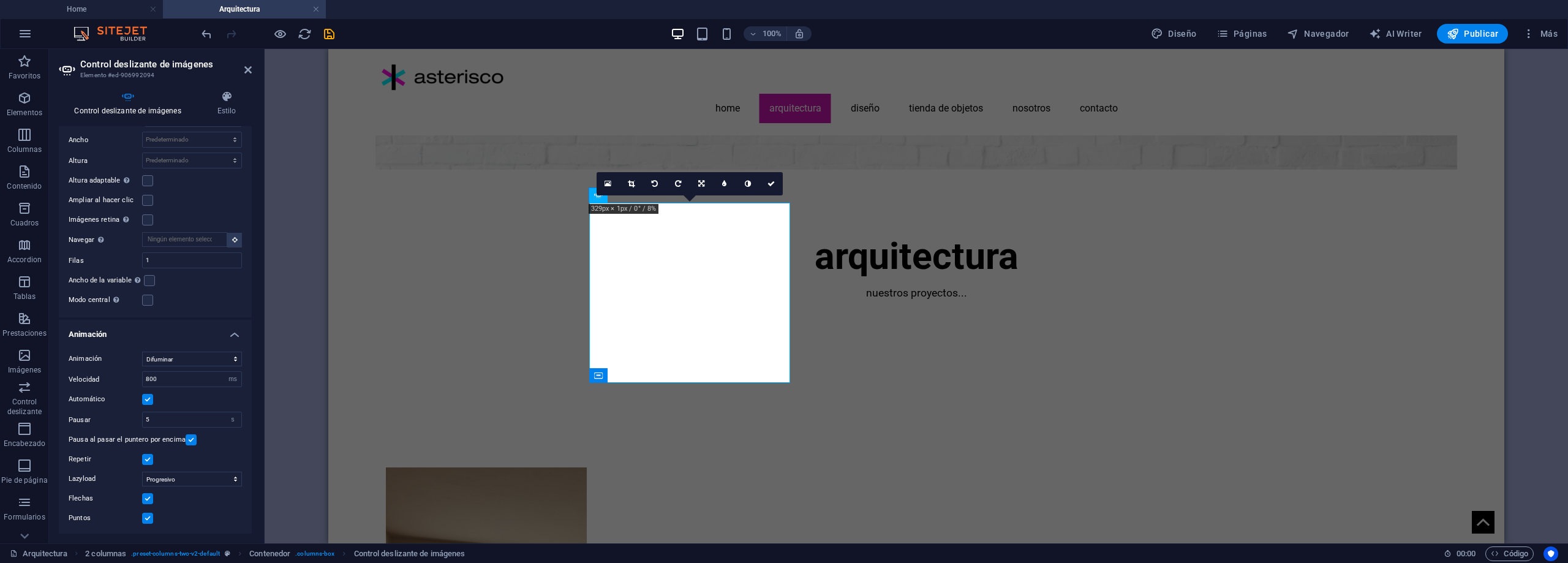
click at [146, 518] on label at bounding box center [148, 518] width 11 height 11
click at [0, 0] on input "Puntos" at bounding box center [0, 0] width 0 height 0
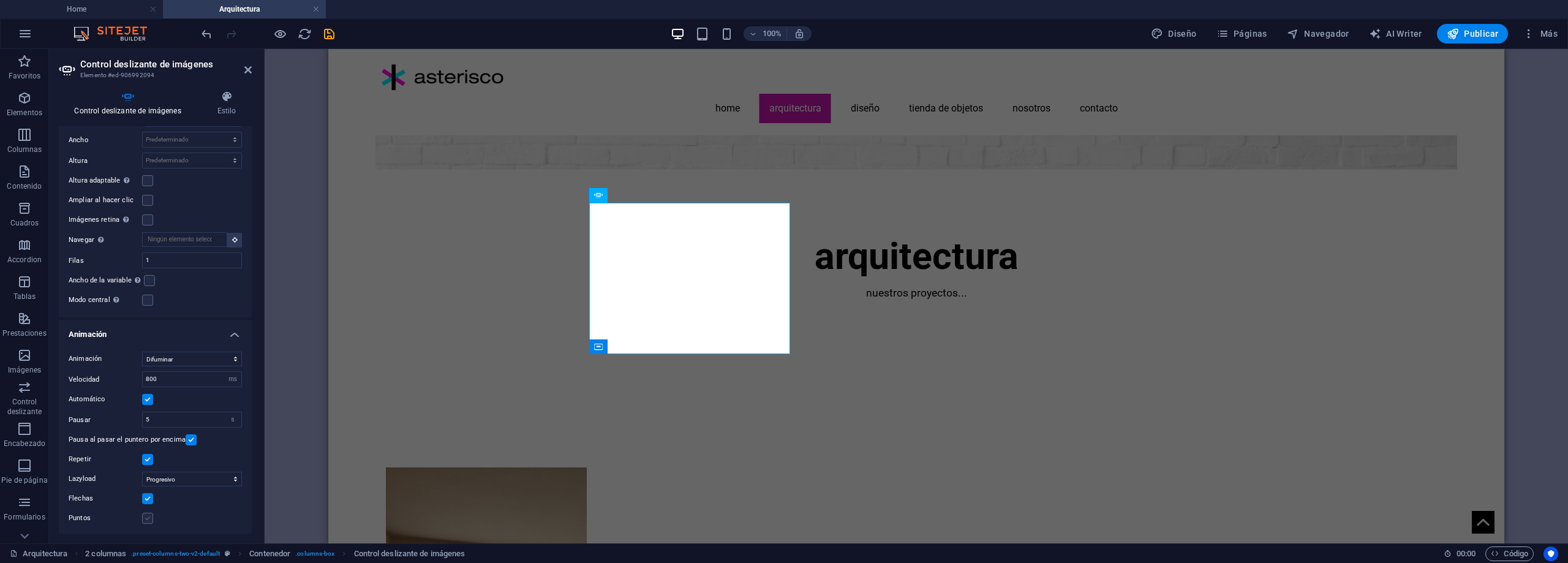
click at [145, 514] on label at bounding box center [148, 518] width 11 height 11
click at [0, 0] on input "Puntos" at bounding box center [0, 0] width 0 height 0
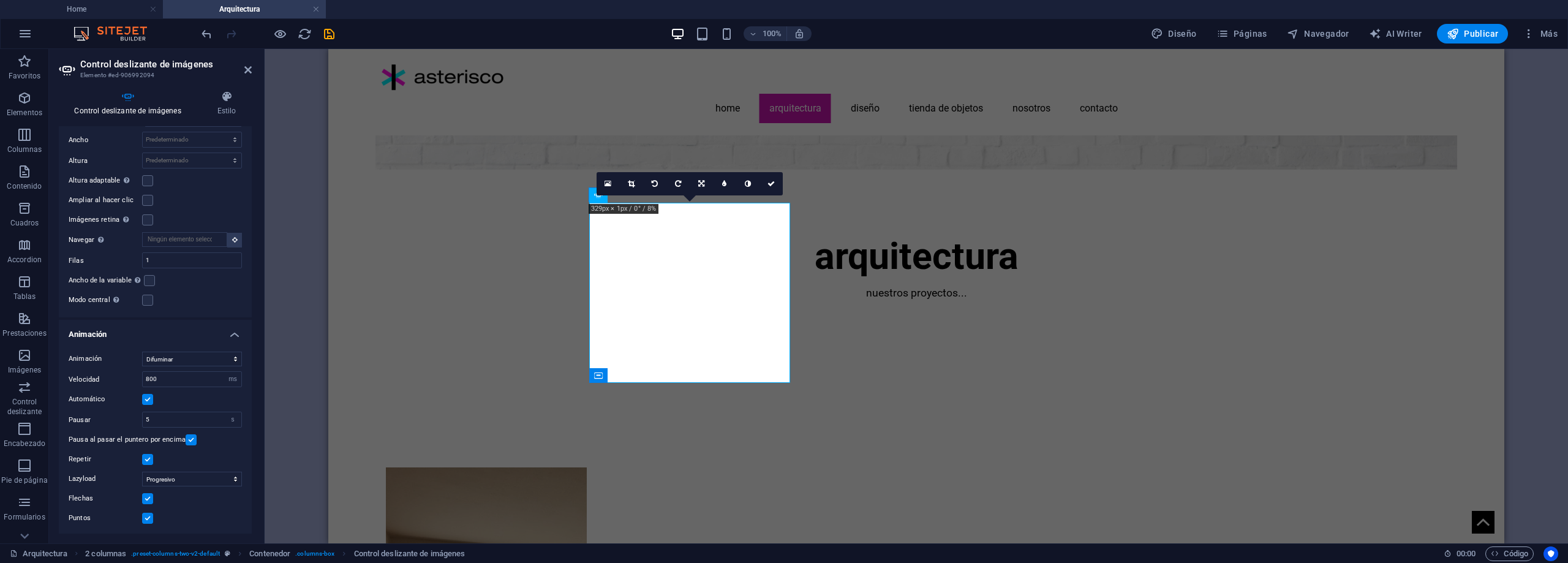
click at [146, 498] on label at bounding box center [148, 499] width 11 height 11
click at [0, 0] on input "Flechas" at bounding box center [0, 0] width 0 height 0
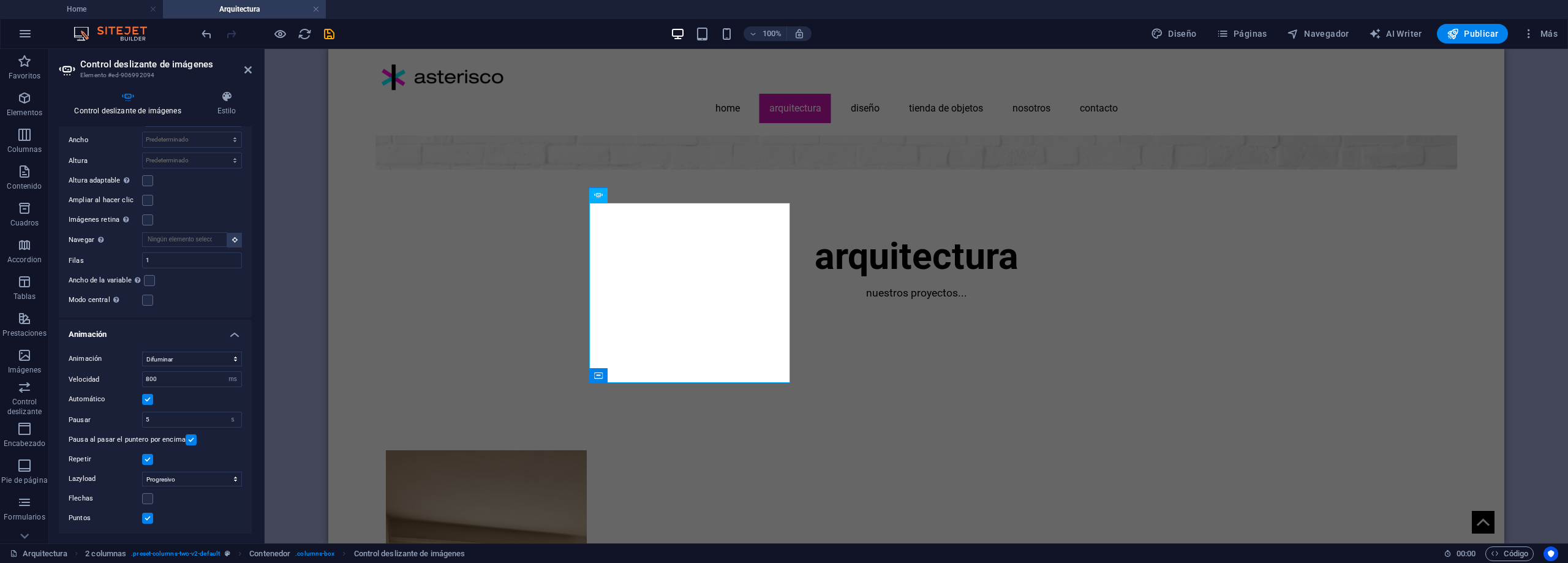
click at [151, 513] on label at bounding box center [148, 518] width 11 height 11
click at [0, 0] on input "Puntos" at bounding box center [0, 0] width 0 height 0
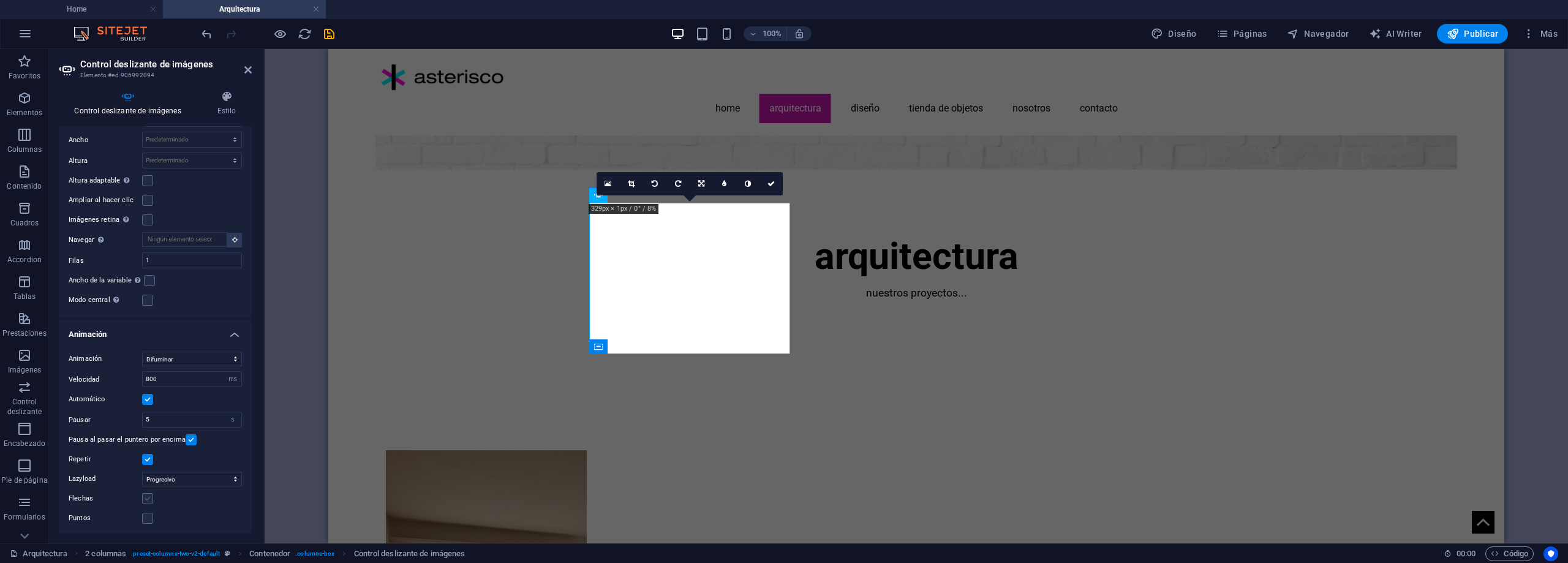
click at [150, 496] on label at bounding box center [148, 499] width 11 height 11
click at [0, 0] on input "Flechas" at bounding box center [0, 0] width 0 height 0
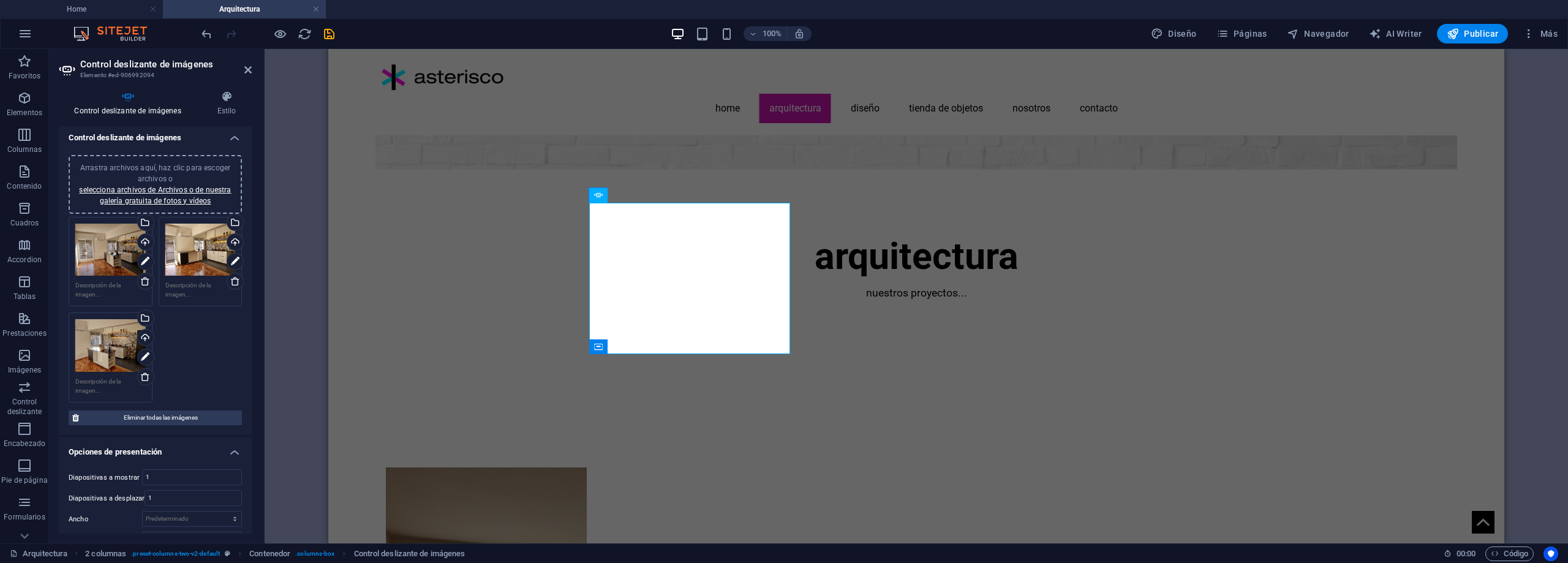
scroll to position [0, 0]
click at [226, 101] on icon at bounding box center [226, 97] width 50 height 12
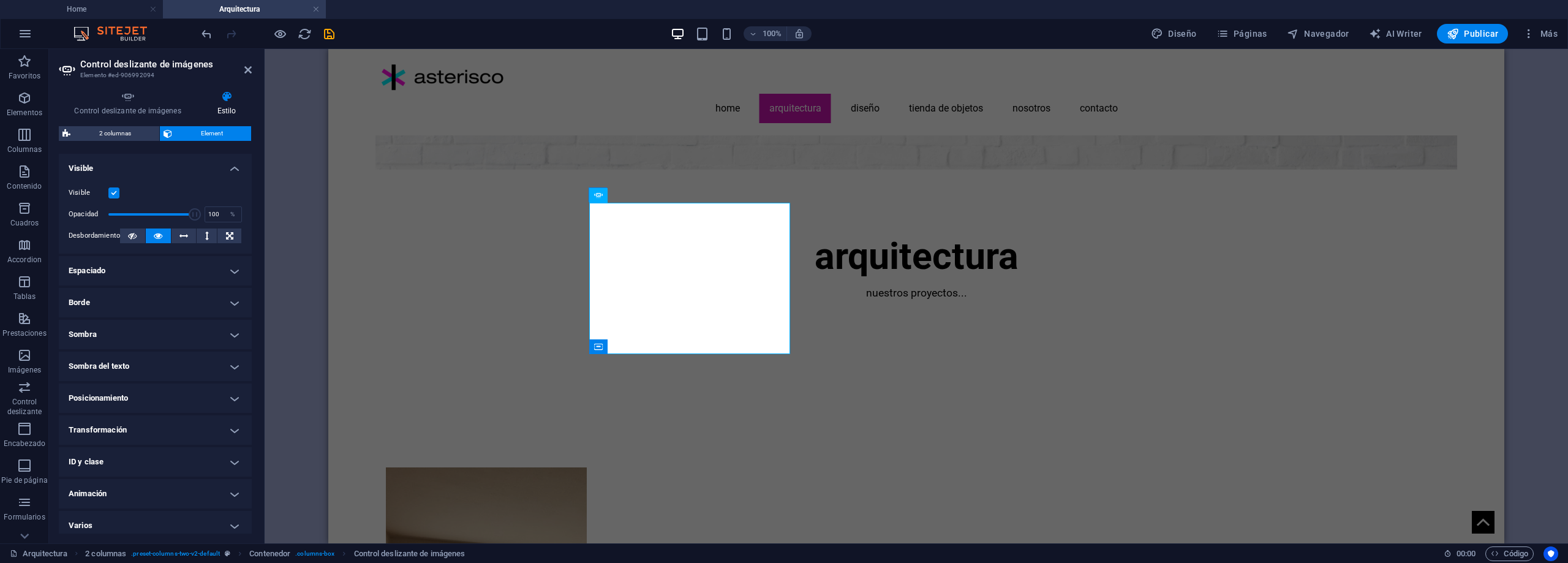
scroll to position [146, 0]
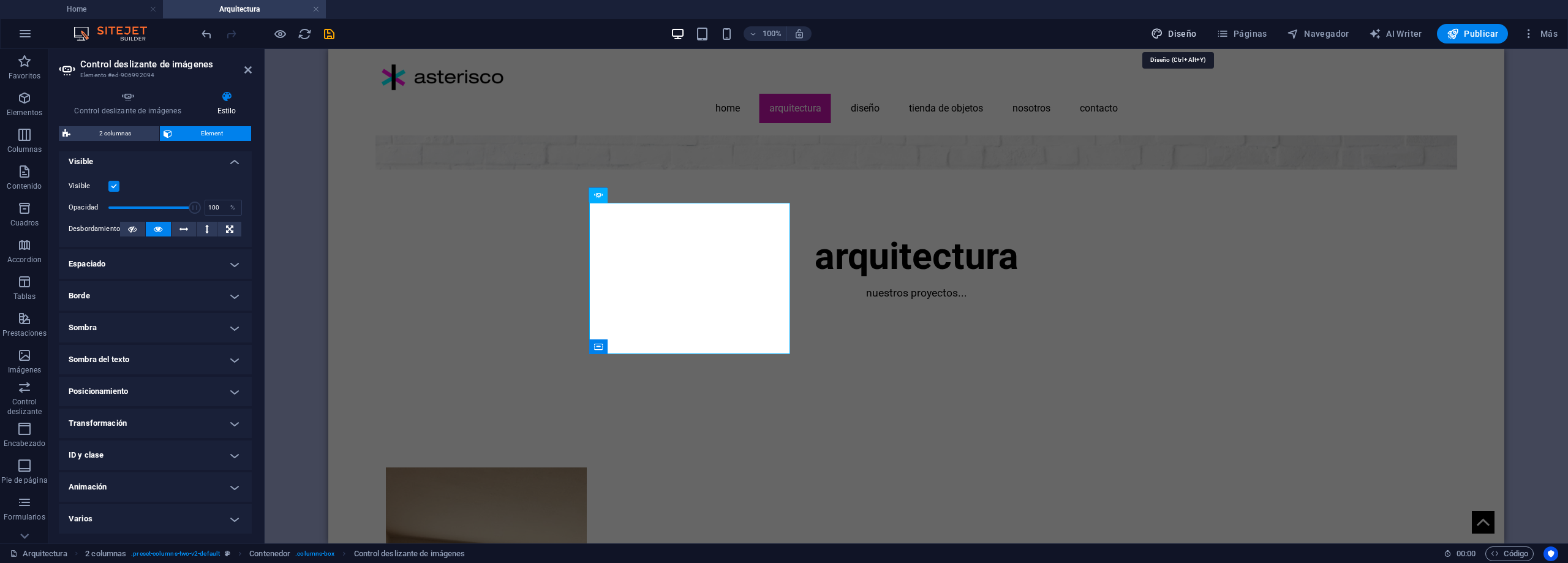
click at [1172, 35] on span "Diseño" at bounding box center [1174, 34] width 46 height 12
select select "rem"
select select "ease-in-out"
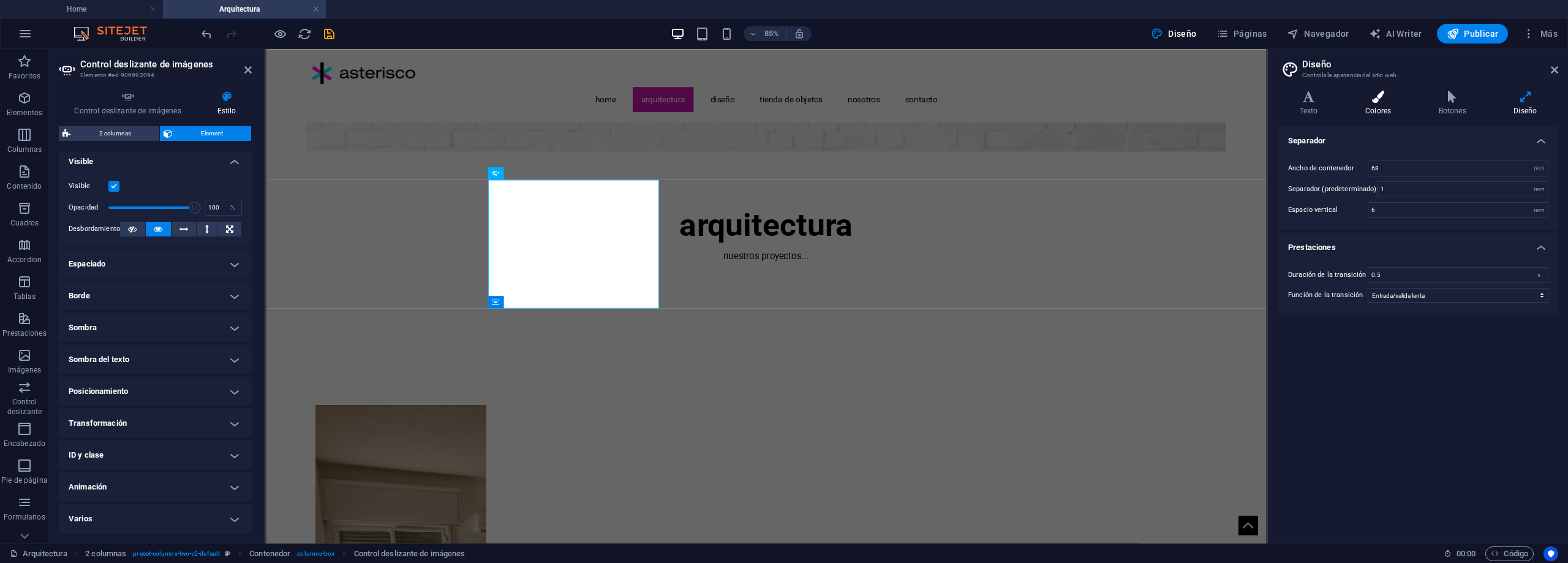
click at [1371, 100] on icon at bounding box center [1378, 97] width 69 height 12
click at [1423, 299] on h4 "Colores personales" at bounding box center [1418, 308] width 280 height 30
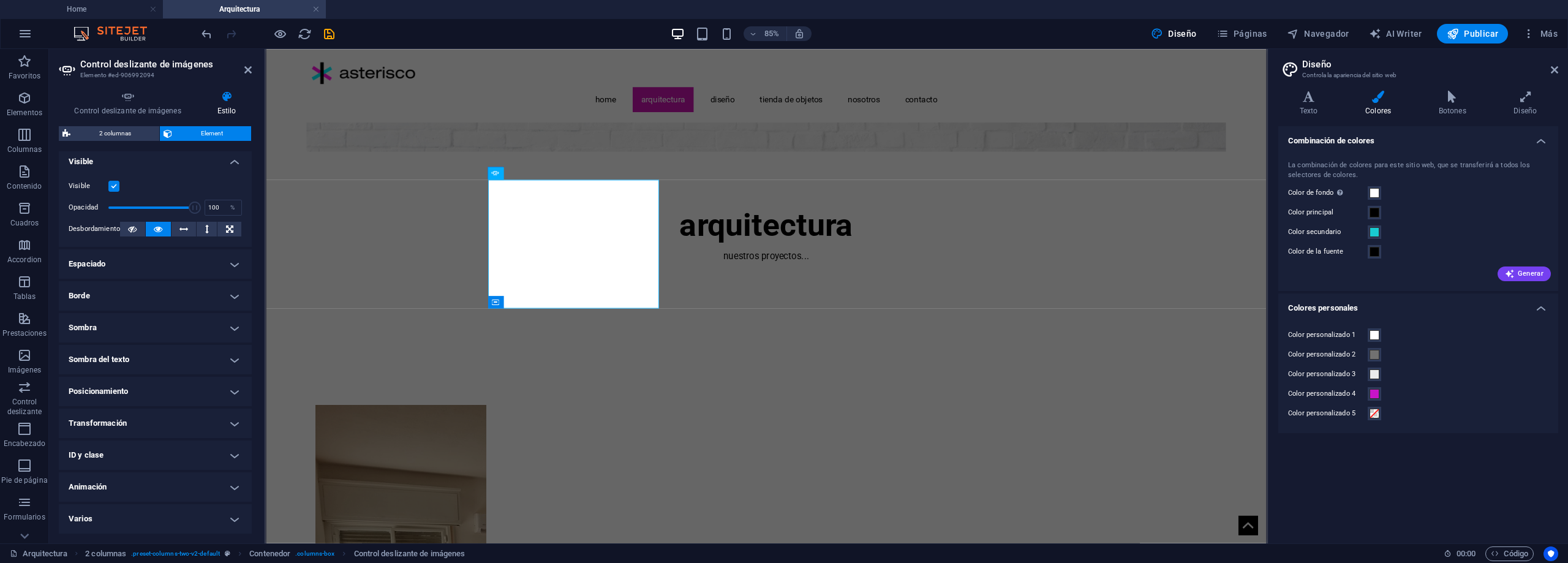
click at [1420, 304] on h4 "Colores personales" at bounding box center [1418, 304] width 280 height 22
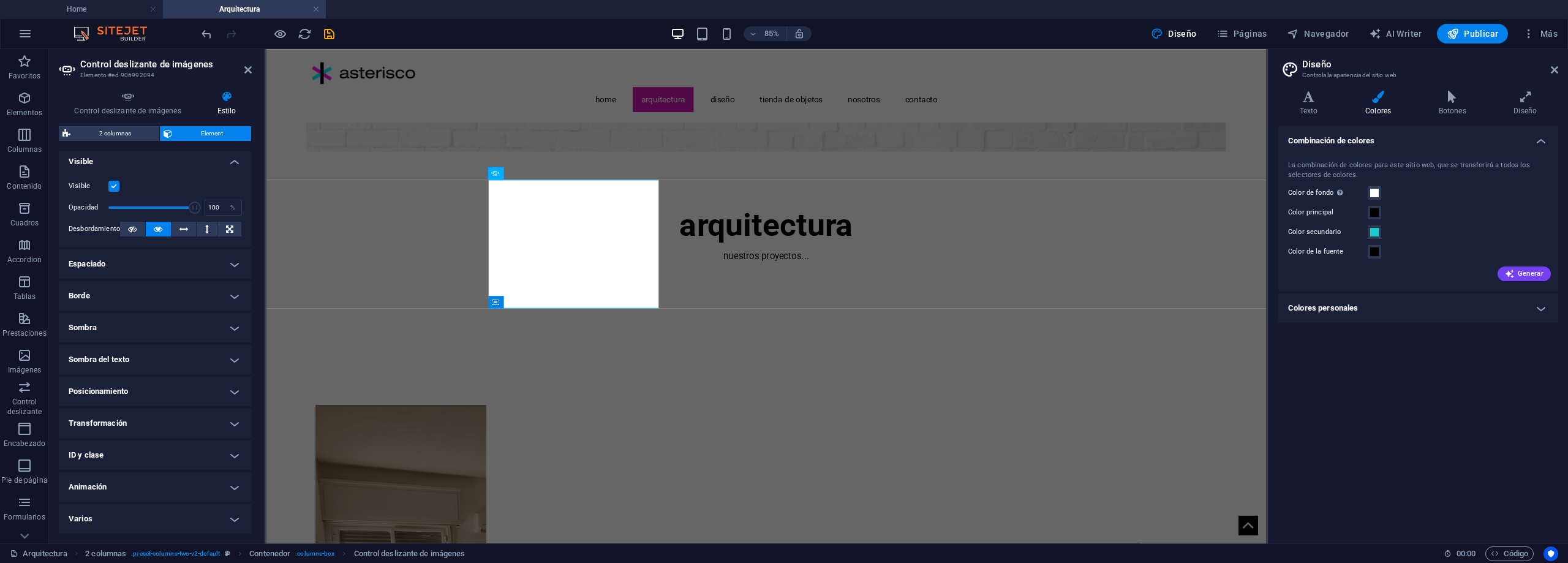
click at [202, 260] on h4 "Espaciado" at bounding box center [155, 264] width 193 height 30
click at [226, 342] on h4 "Borde" at bounding box center [155, 345] width 193 height 30
click at [168, 388] on select "Predeterminado px rem % vh vw Personalizado" at bounding box center [158, 392] width 38 height 15
select select "px"
click at [158, 384] on select "Predeterminado px rem % vh vw Personalizado" at bounding box center [158, 392] width 38 height 15
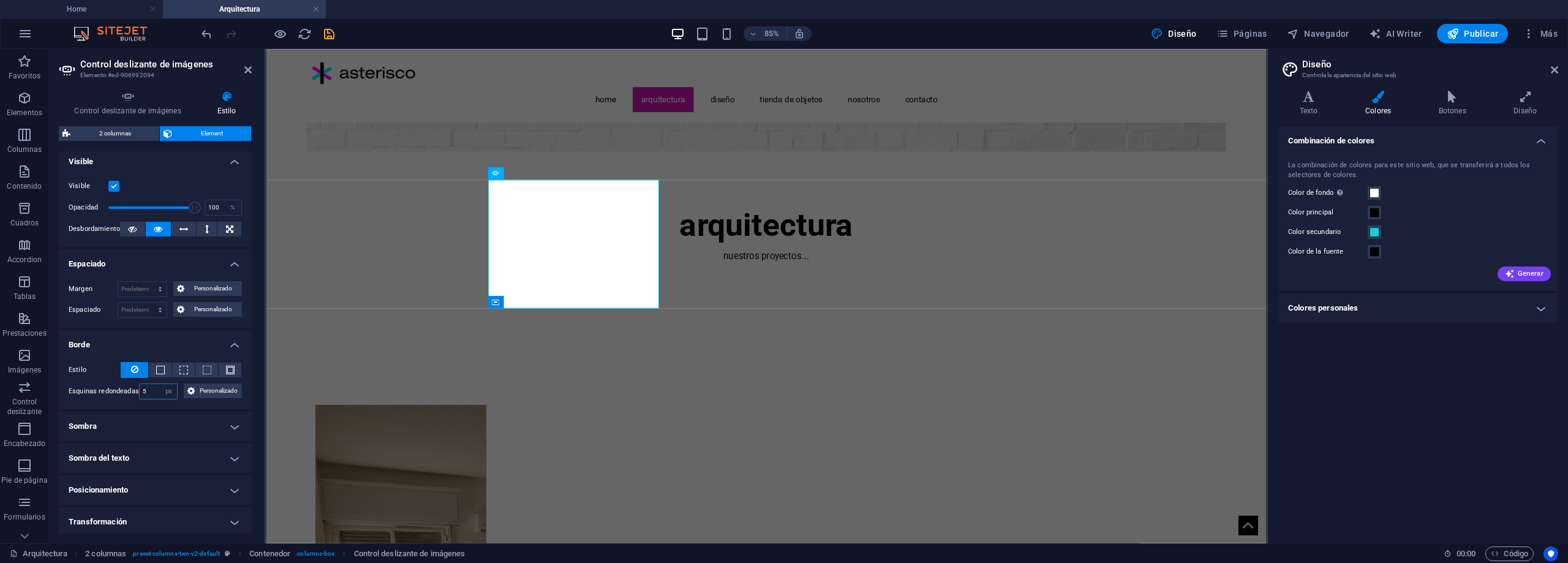
drag, startPoint x: 153, startPoint y: 394, endPoint x: 139, endPoint y: 392, distance: 14.1
click at [140, 392] on input "5" at bounding box center [158, 392] width 38 height 15
type input "15"
click at [111, 398] on label "Esquinas redondeadas" at bounding box center [104, 392] width 71 height 15
click at [171, 389] on select "Predeterminado px rem % vh vw Personalizado" at bounding box center [168, 392] width 17 height 15
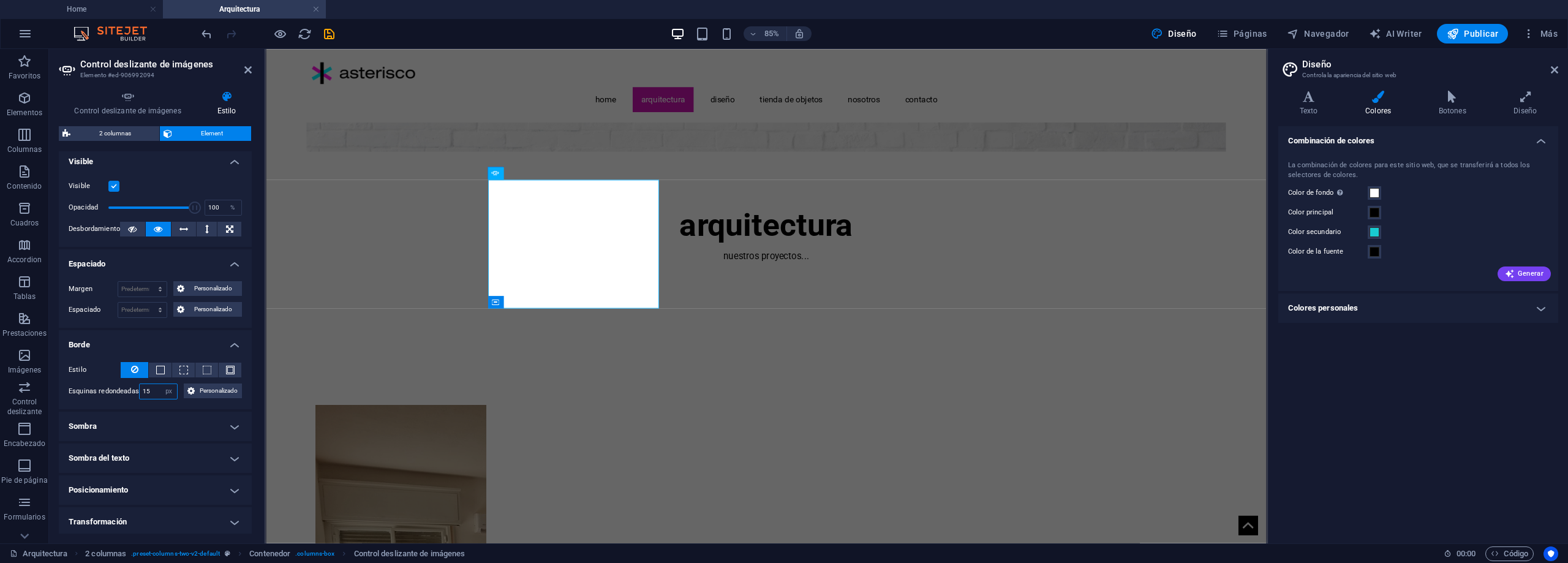
select select "default"
click at [160, 384] on select "Predeterminado px rem % vh vw Personalizado" at bounding box center [168, 392] width 17 height 15
select select "DISABLED_OPTION_VALUE"
click at [230, 427] on h4 "Sombra" at bounding box center [155, 427] width 193 height 30
click at [184, 447] on span "Fuera" at bounding box center [188, 451] width 15 height 15
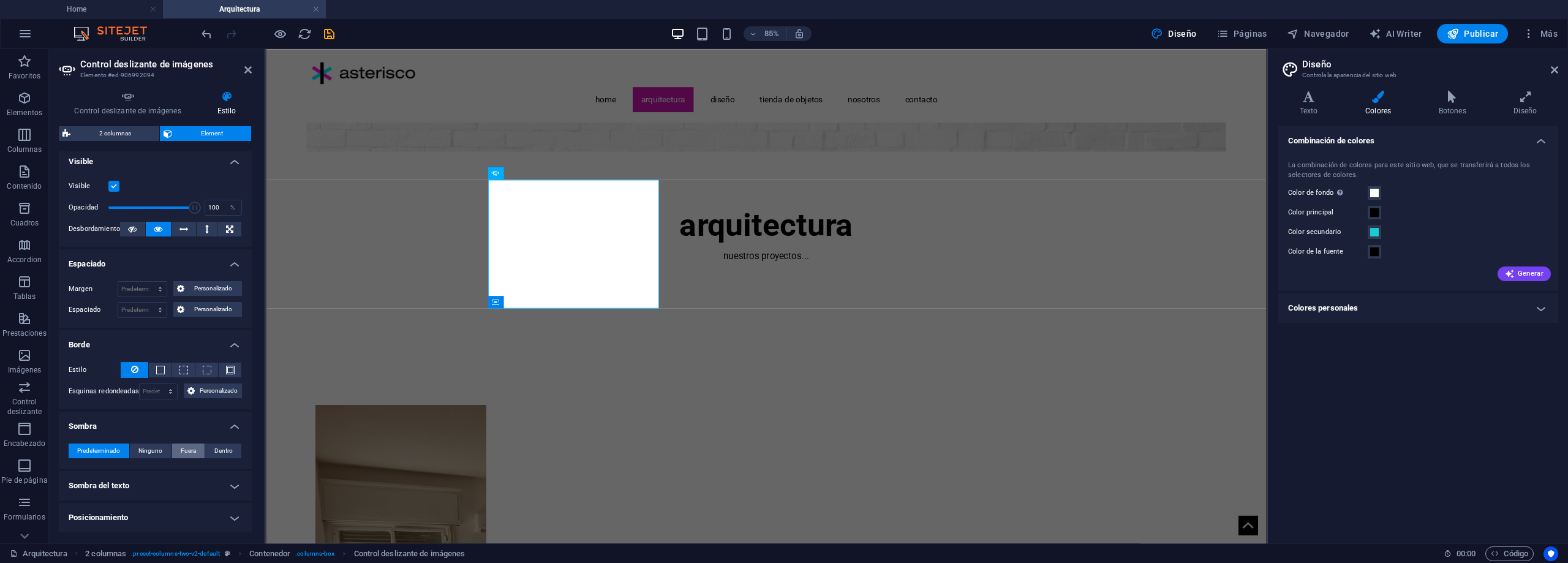
type input "2"
type input "4"
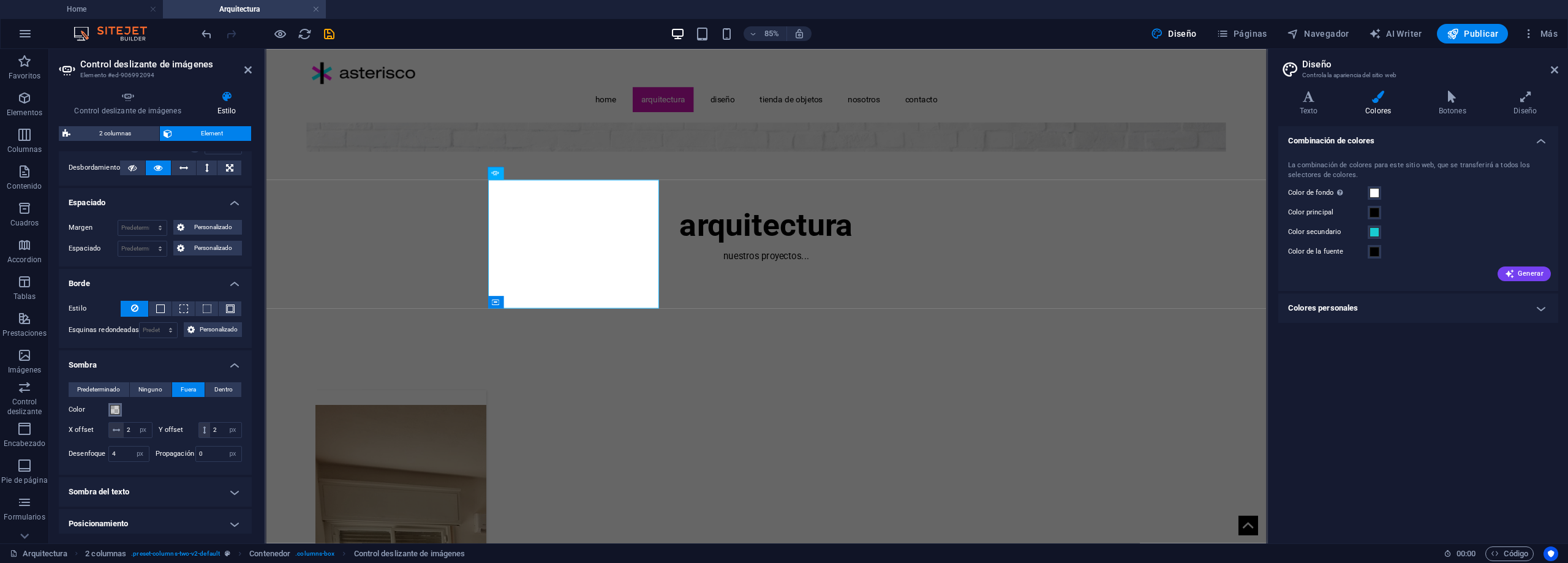
click at [113, 410] on span at bounding box center [115, 410] width 10 height 10
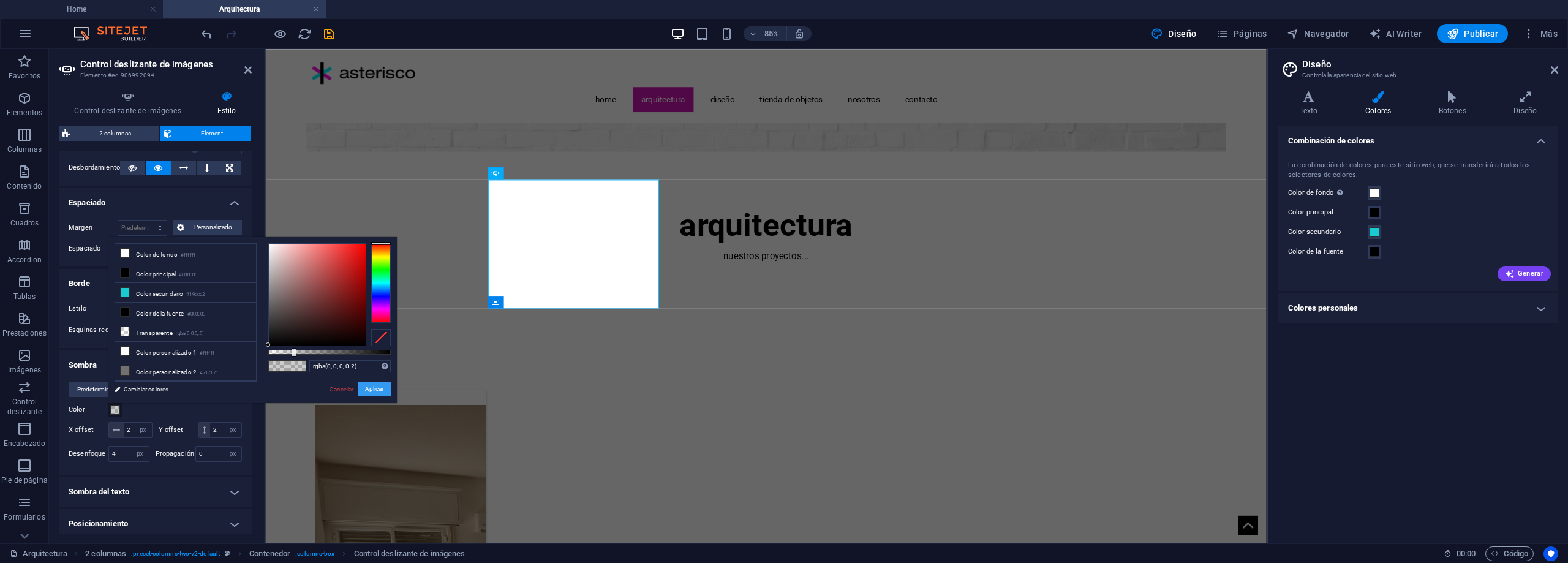
click at [368, 388] on button "Aplicar" at bounding box center [374, 389] width 33 height 15
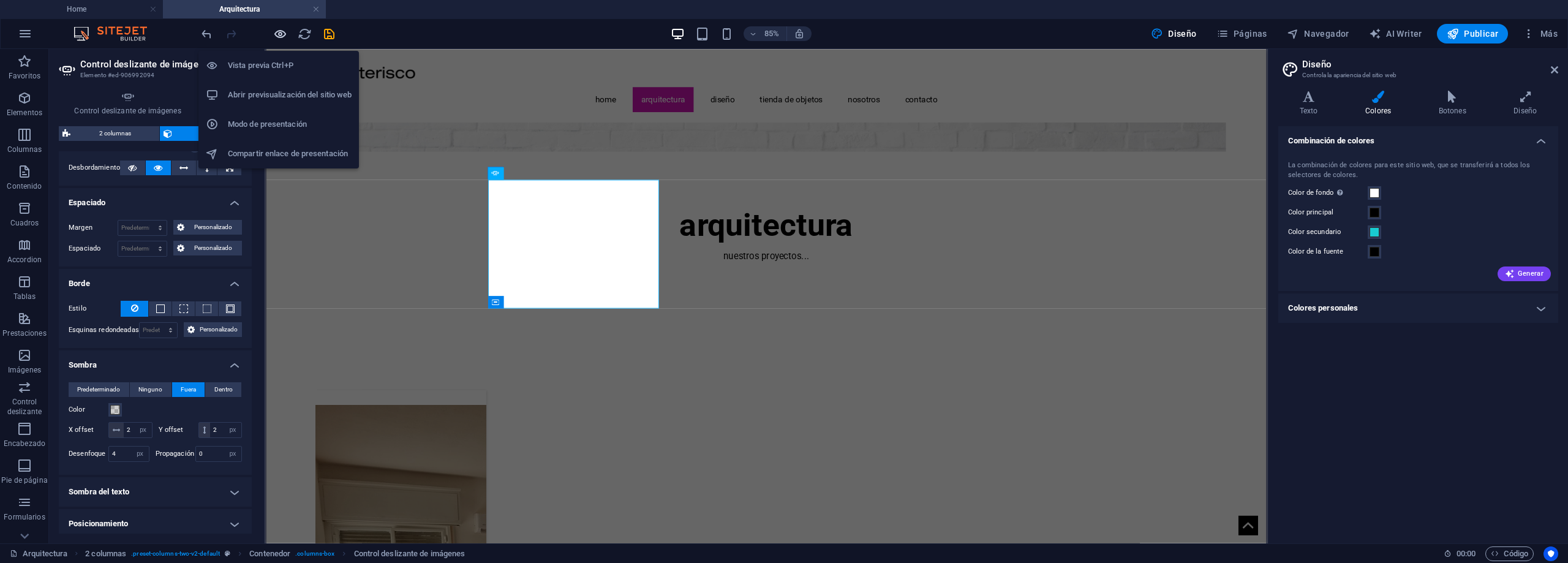
click at [279, 35] on icon "button" at bounding box center [280, 34] width 14 height 14
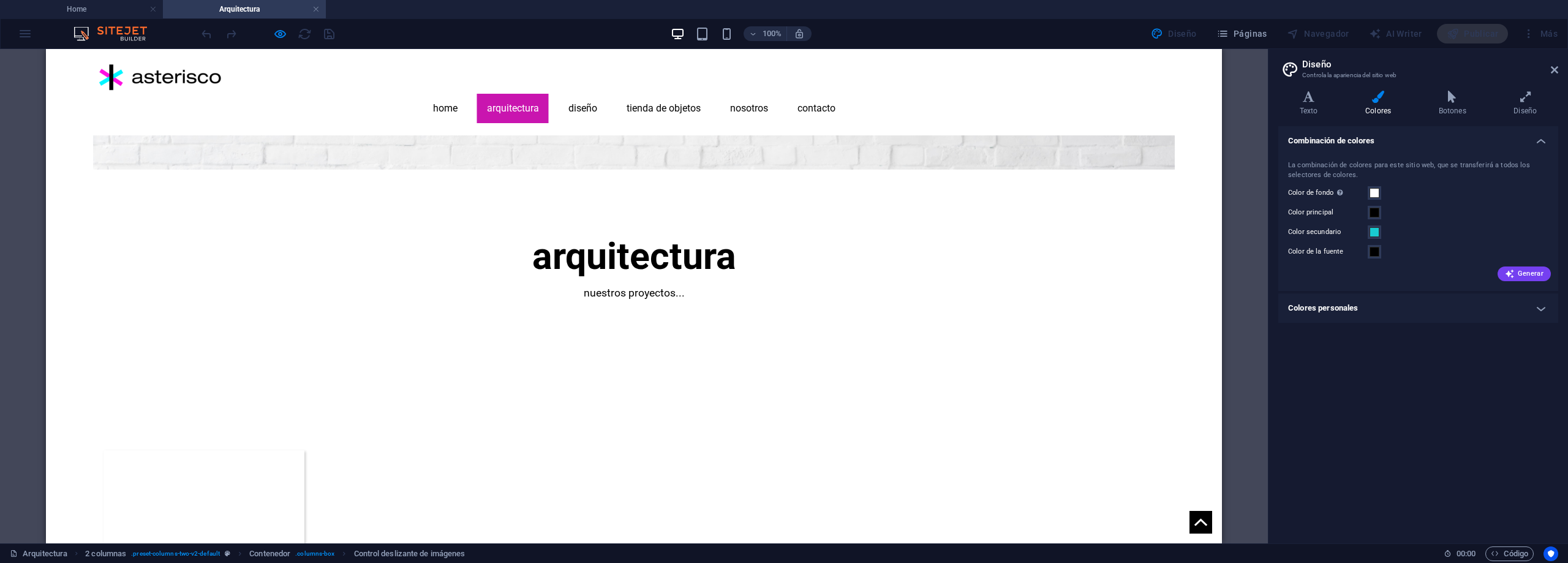
select select "px"
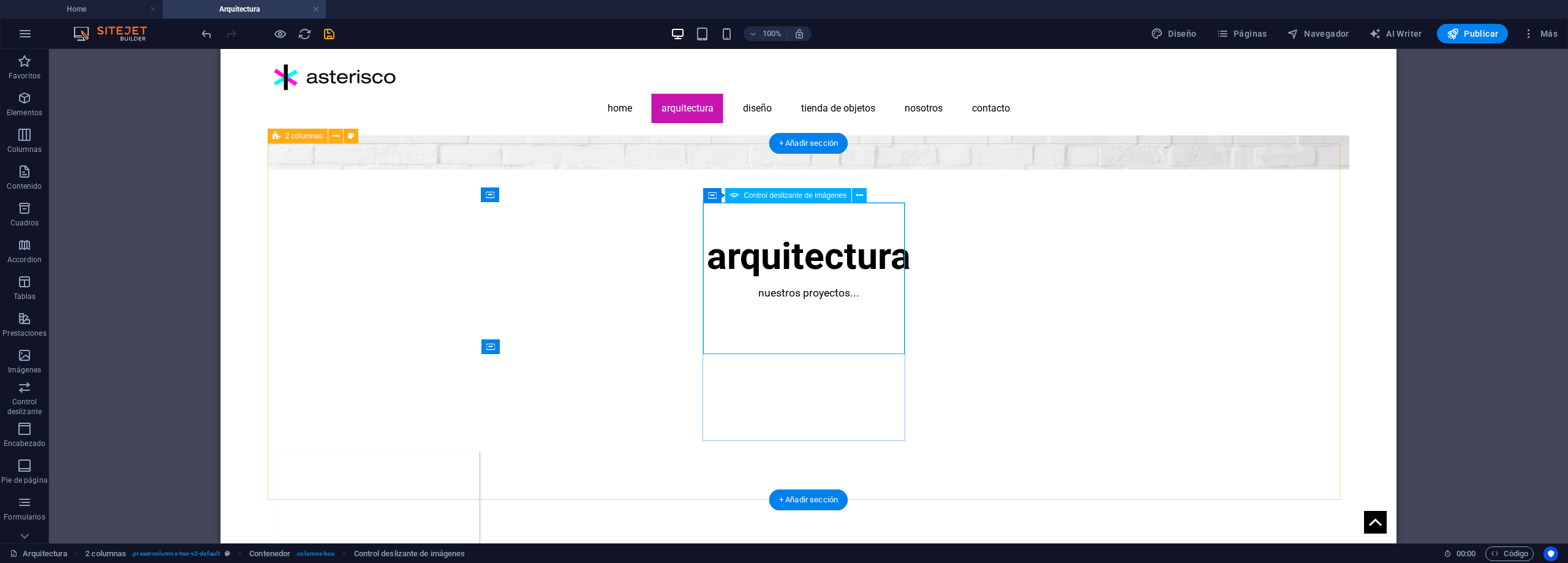
select select "ms"
select select "s"
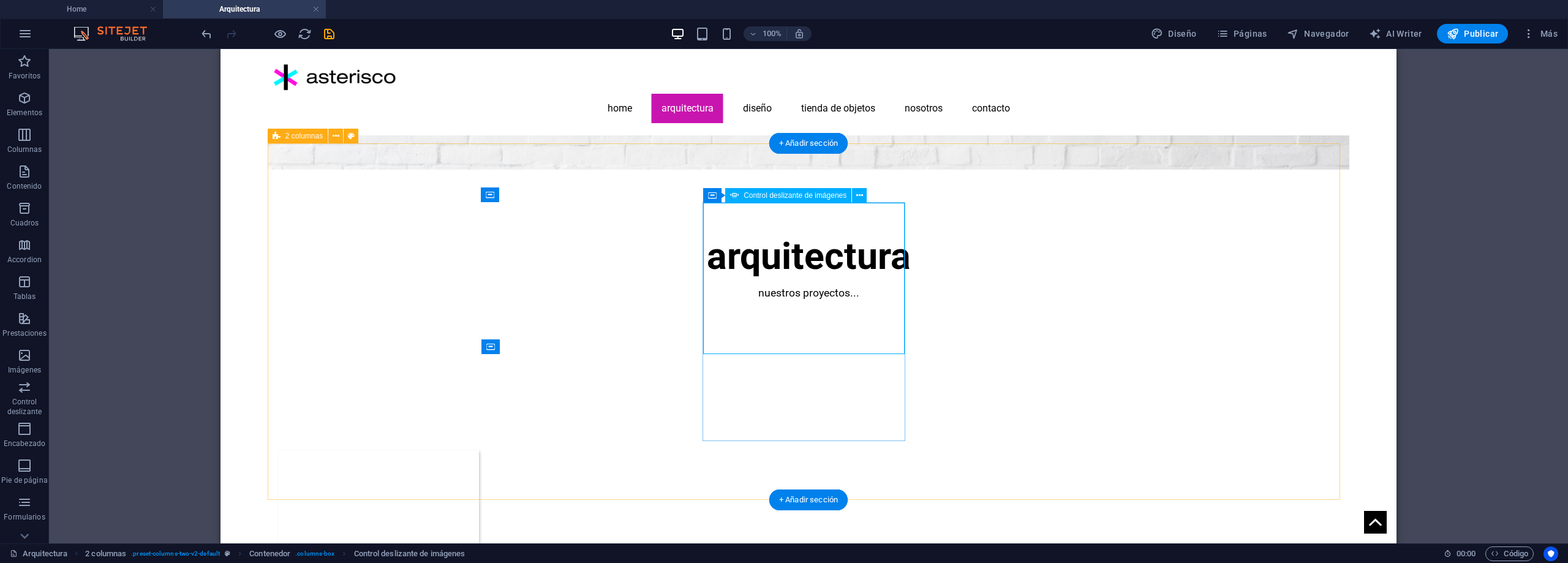
select select "progressive"
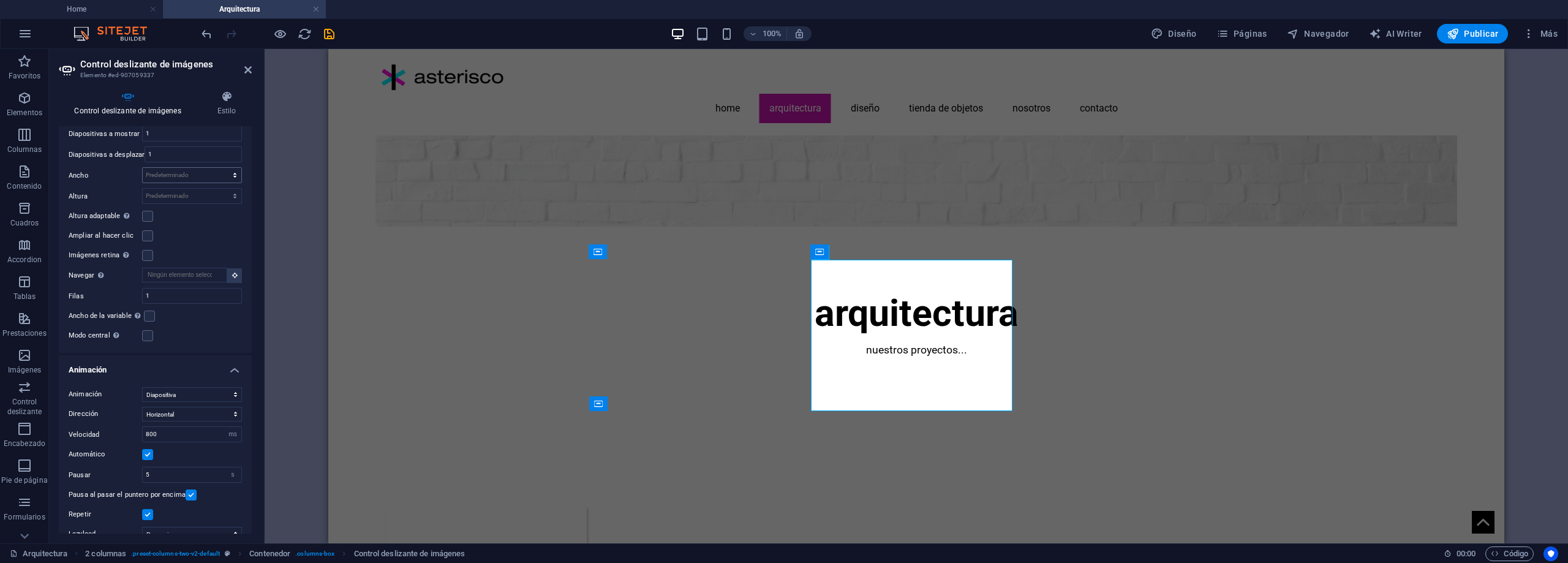
scroll to position [367, 0]
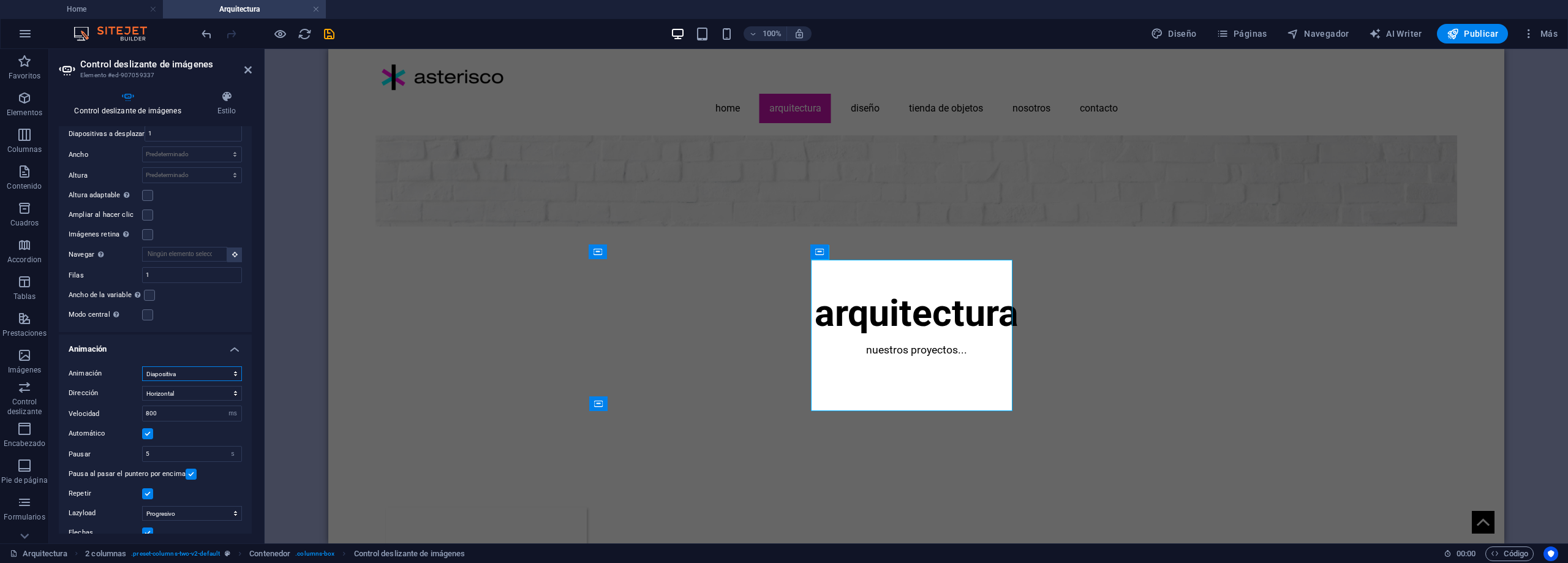
click at [224, 373] on select "Diapositiva Difuminar" at bounding box center [192, 374] width 100 height 15
select select "fade"
click at [142, 366] on select "Diapositiva Difuminar" at bounding box center [192, 374] width 100 height 15
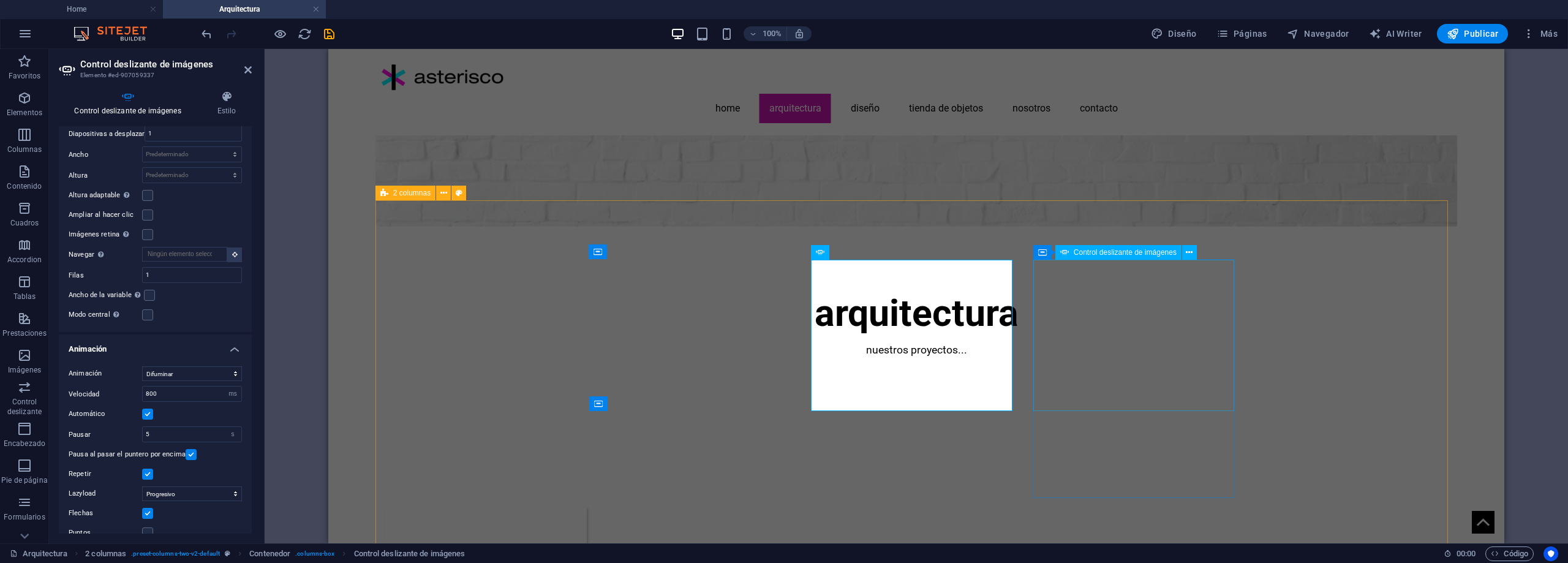
select select "ms"
select select "s"
select select "progressive"
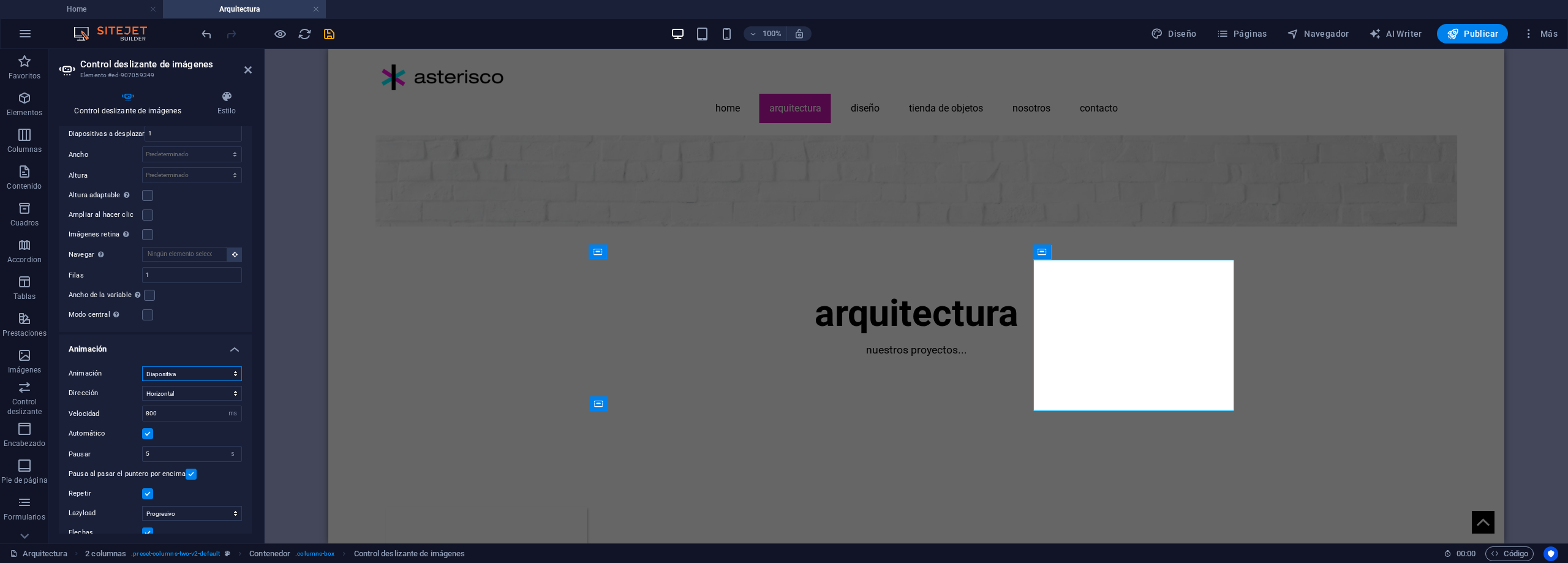
click at [205, 372] on select "Diapositiva Difuminar" at bounding box center [192, 374] width 100 height 15
select select "fade"
click at [142, 366] on select "Diapositiva Difuminar" at bounding box center [192, 374] width 100 height 15
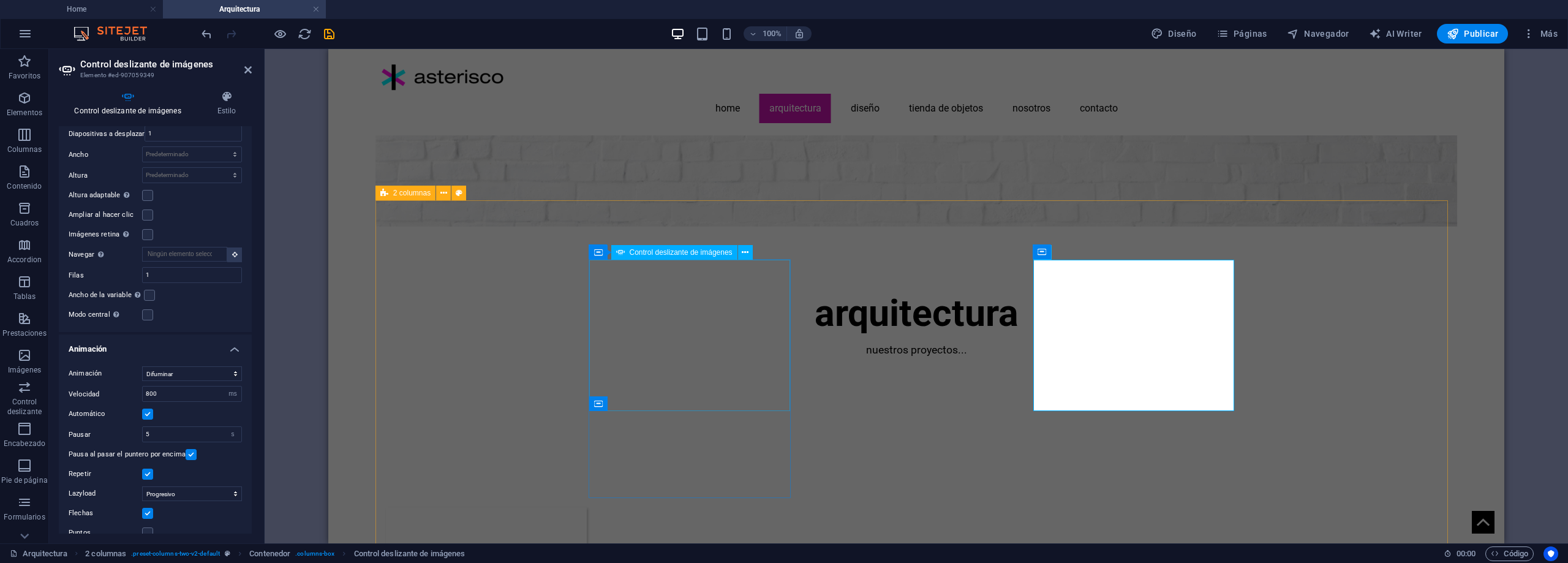
select select "px"
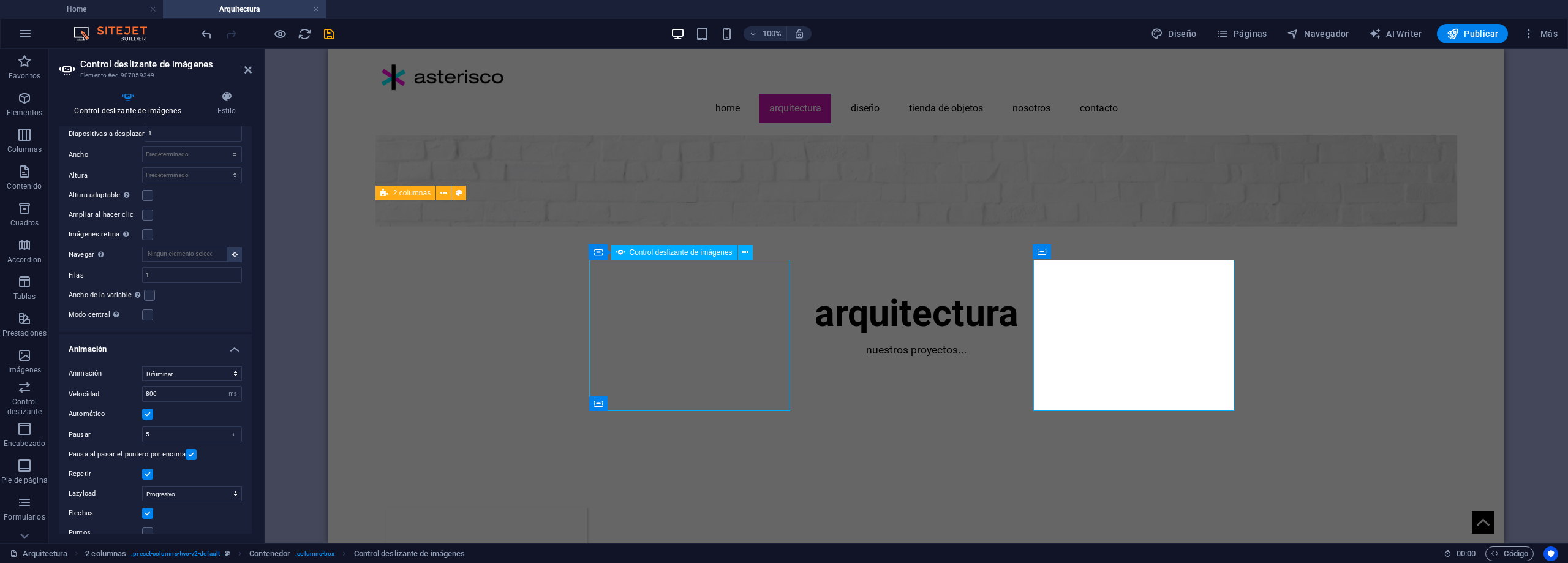
select select "px"
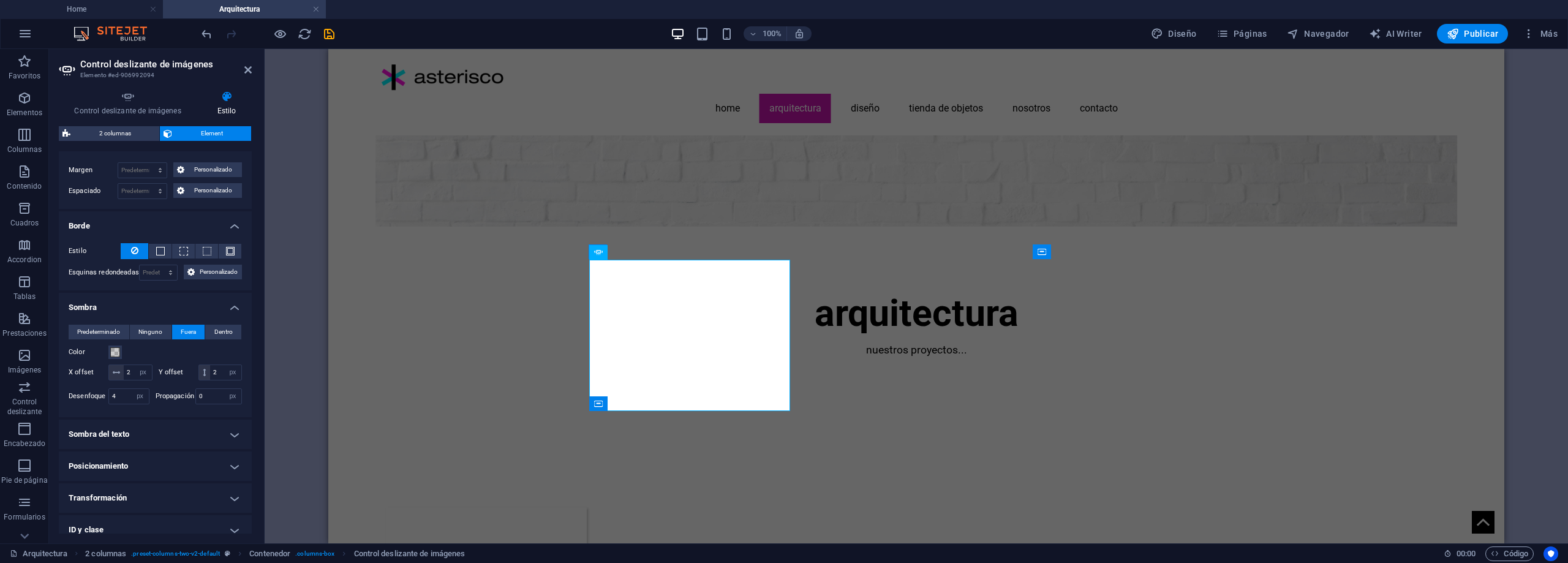
scroll to position [306, 0]
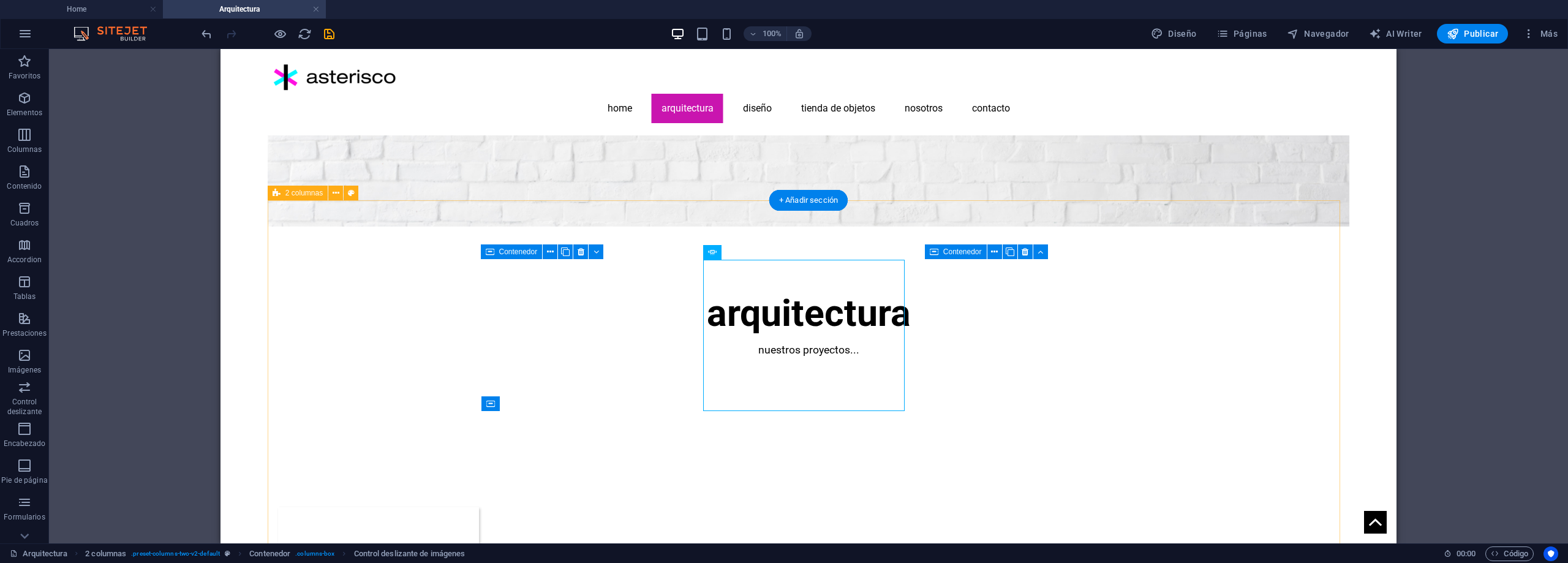
select select "rem"
select select "px"
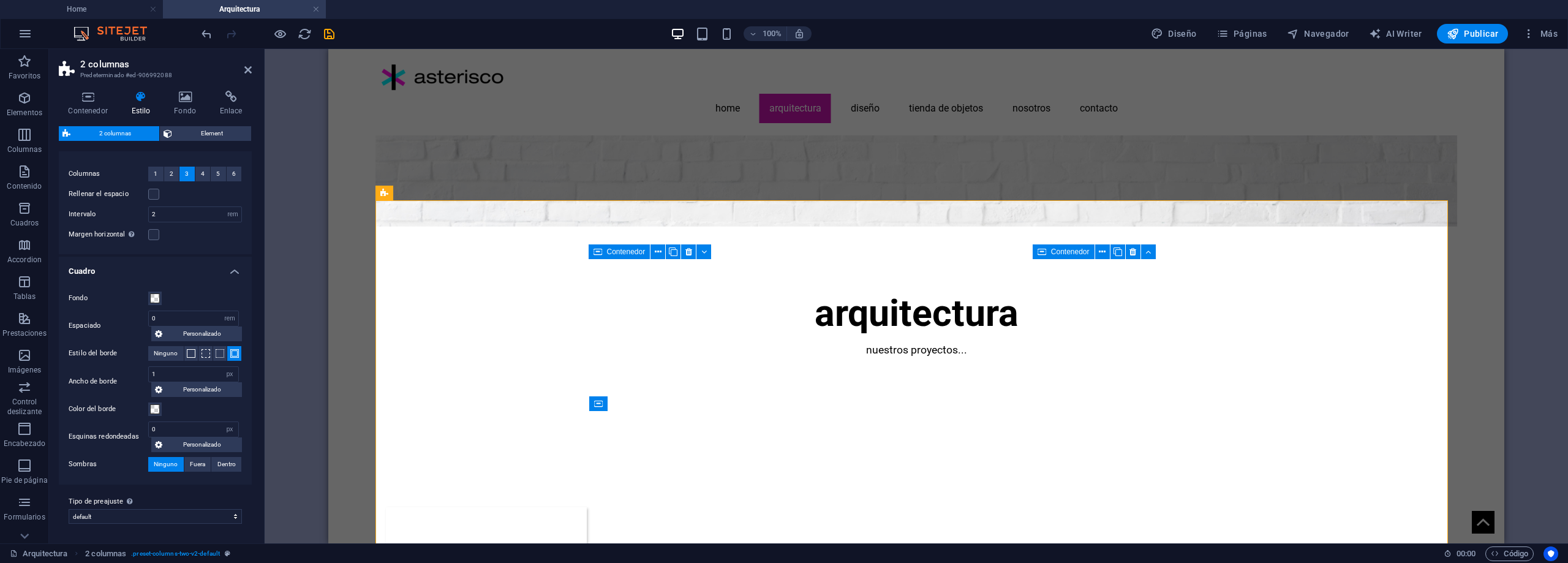
scroll to position [0, 0]
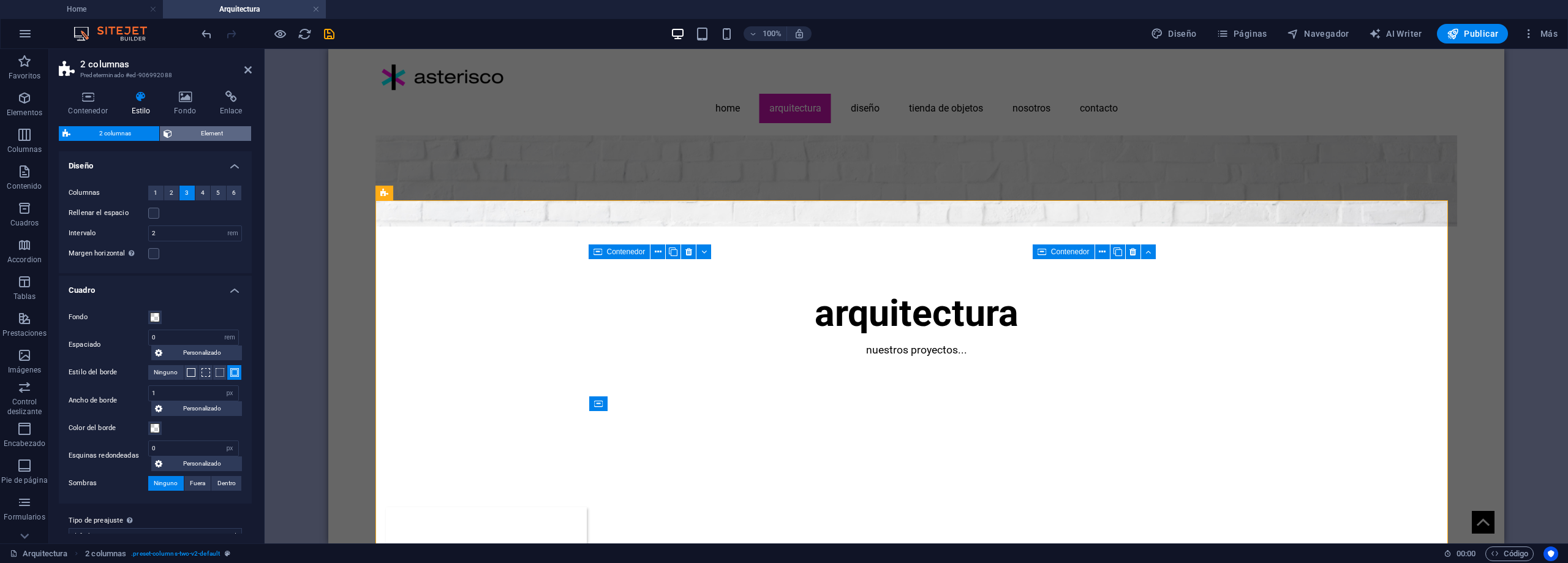
click at [205, 132] on span "Element" at bounding box center [212, 134] width 72 height 15
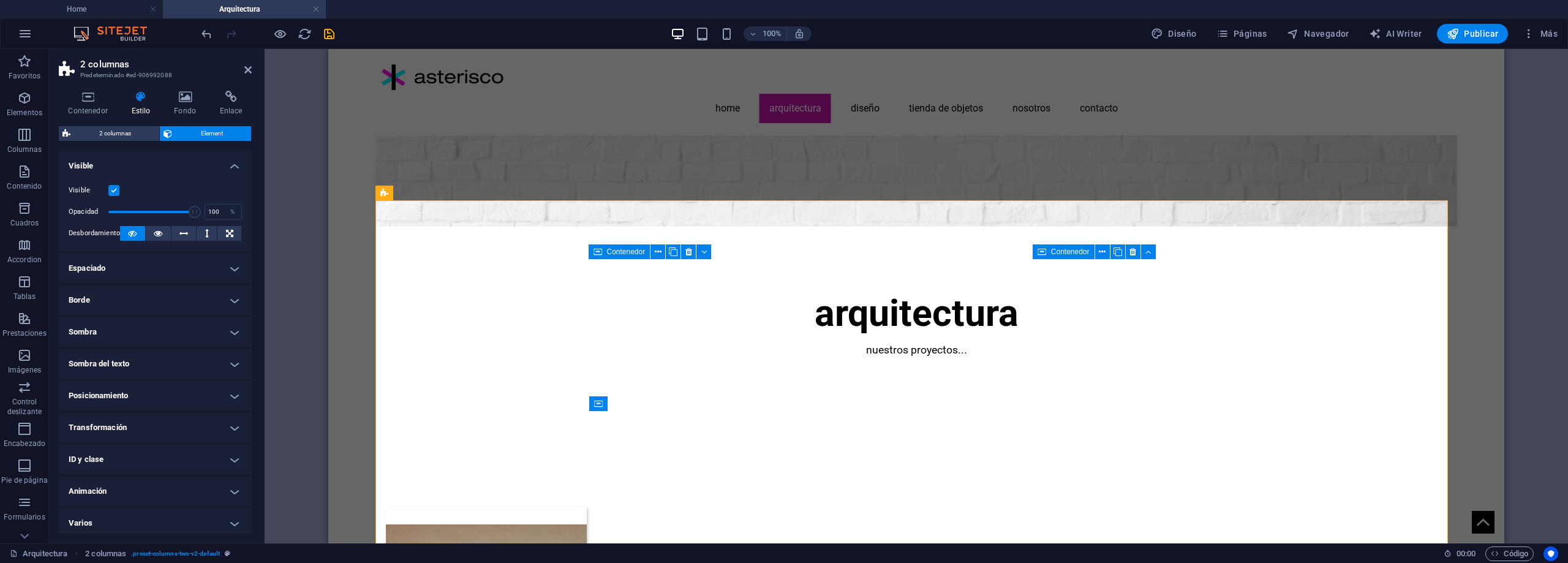
click at [135, 332] on h4 "Sombra" at bounding box center [155, 332] width 193 height 30
click at [192, 352] on span "Fuera" at bounding box center [188, 357] width 15 height 15
type input "2"
type input "4"
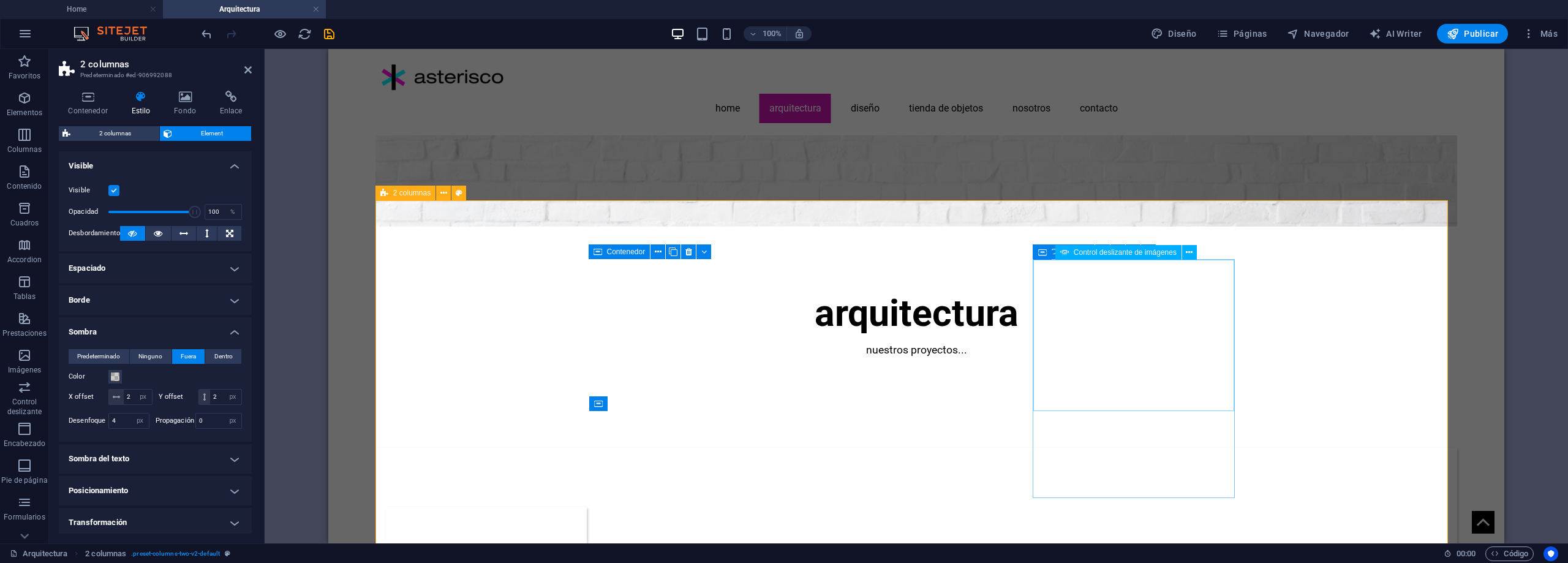
select select "fade"
select select "ms"
select select "s"
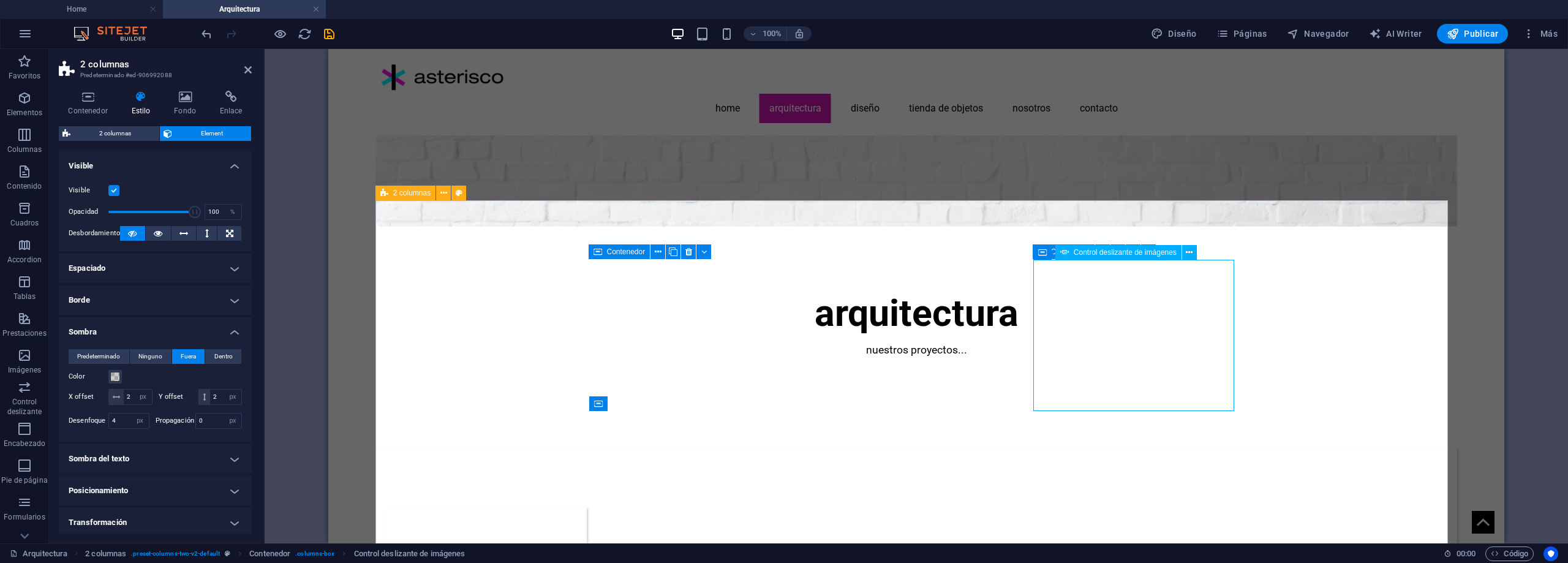
select select "progressive"
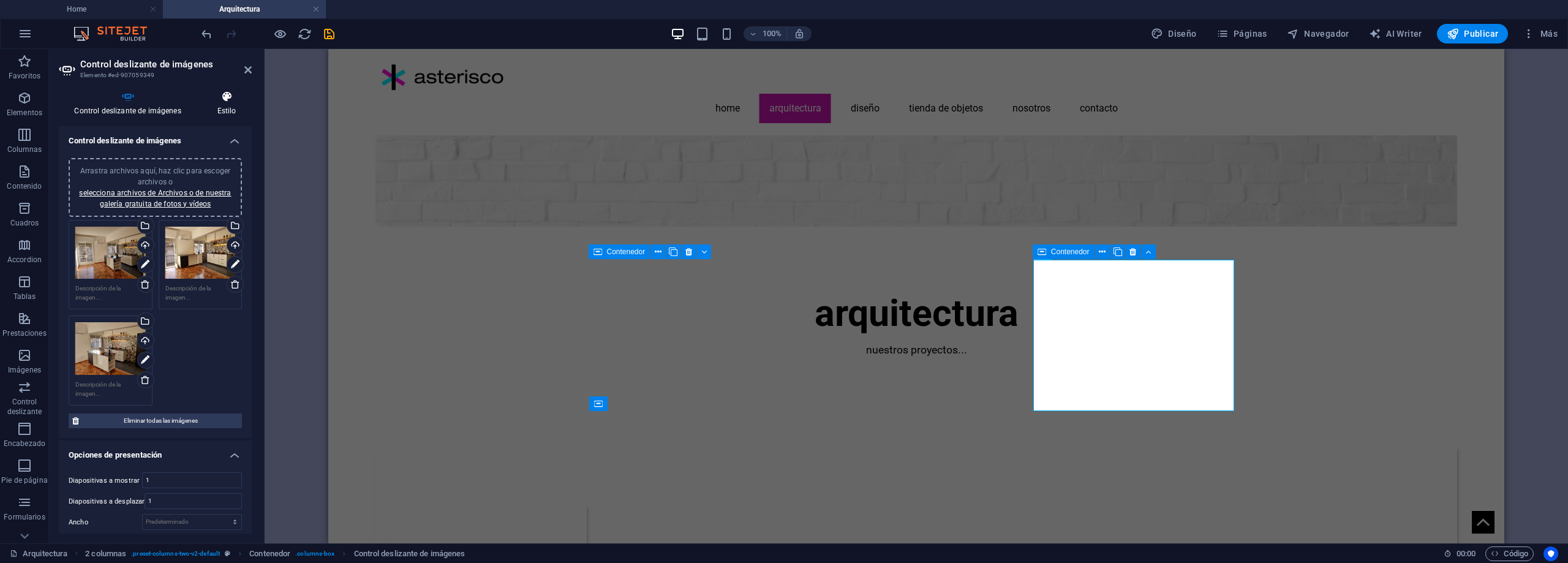
click at [224, 106] on h4 "Estilo" at bounding box center [226, 104] width 50 height 26
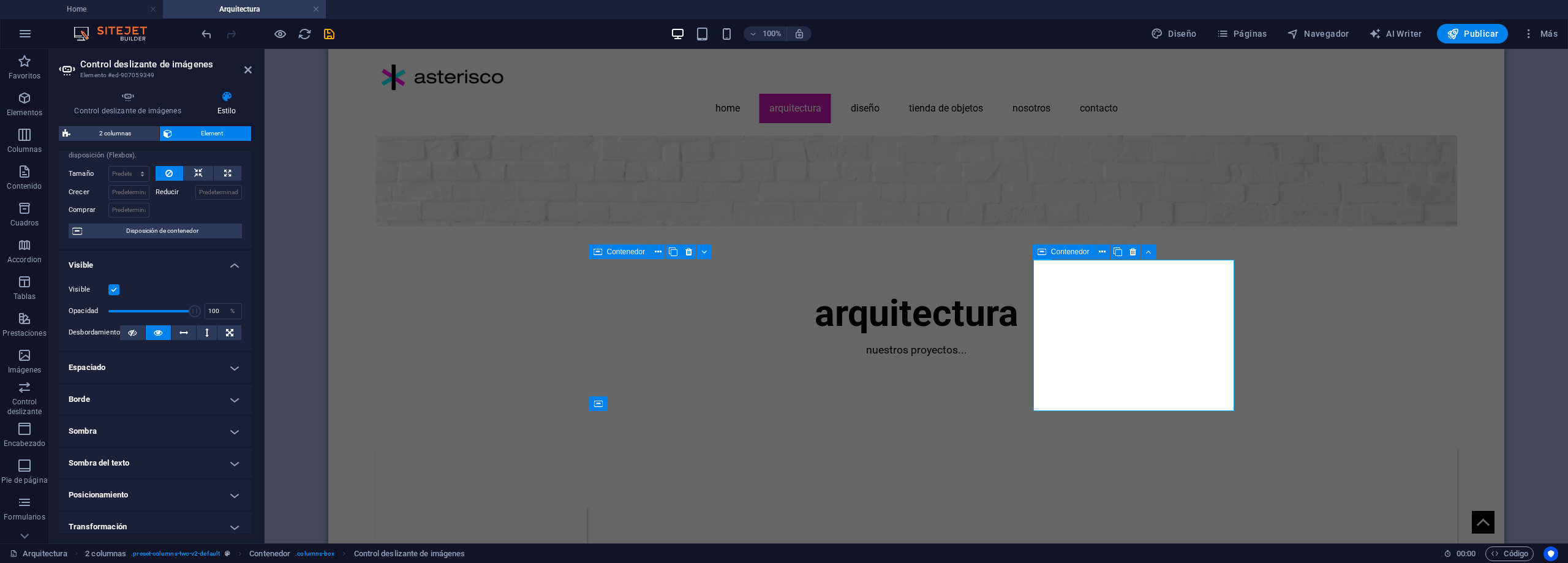
scroll to position [61, 0]
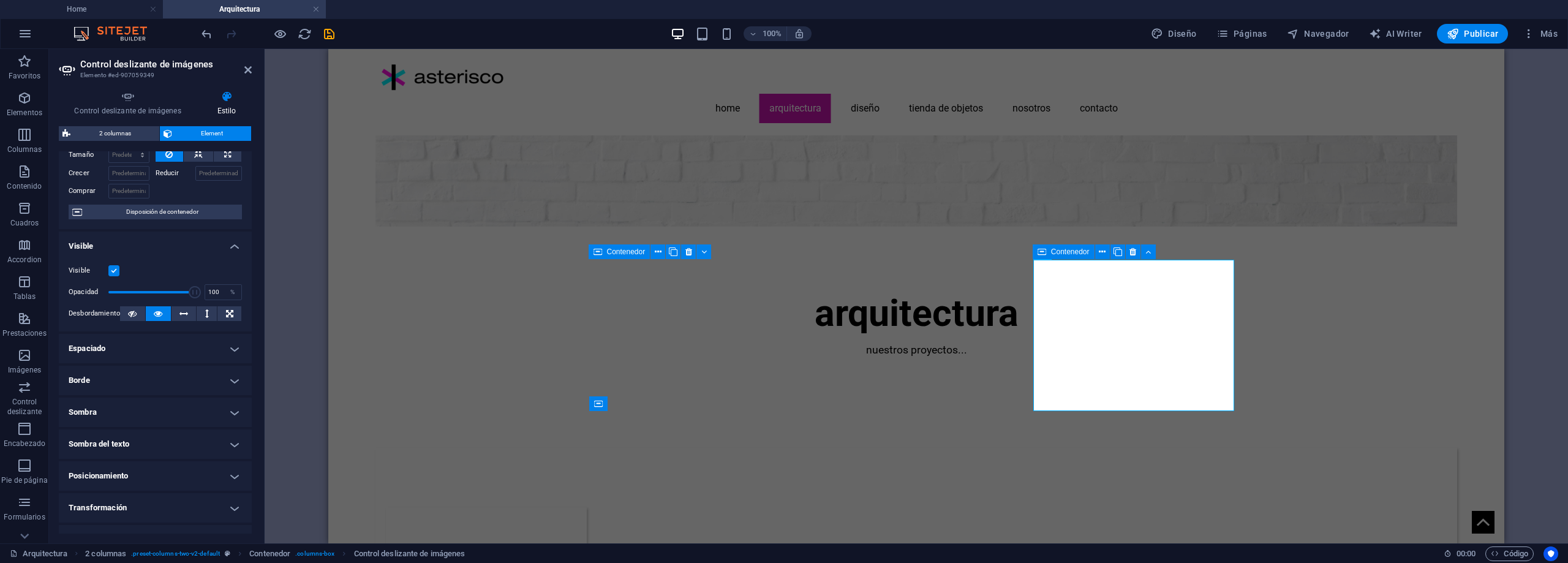
click at [145, 410] on h4 "Sombra" at bounding box center [155, 413] width 193 height 30
click at [188, 436] on span "Fuera" at bounding box center [188, 437] width 15 height 15
type input "2"
type input "4"
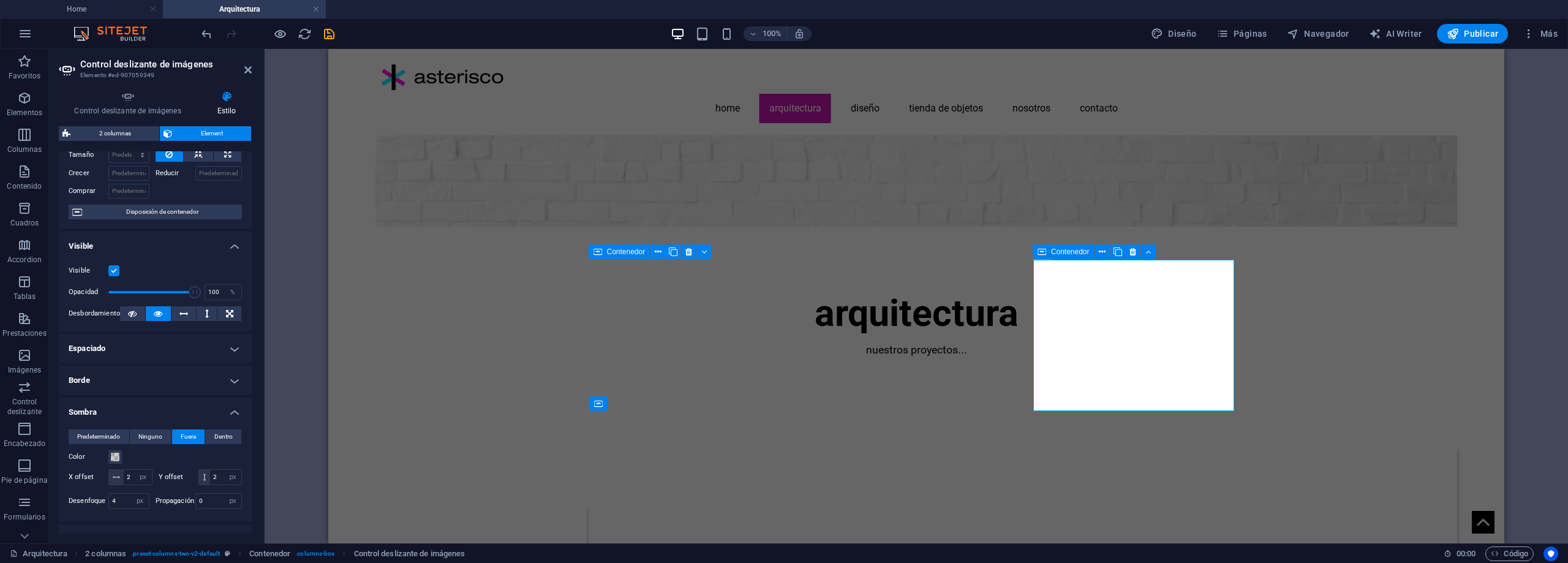
scroll to position [122, 0]
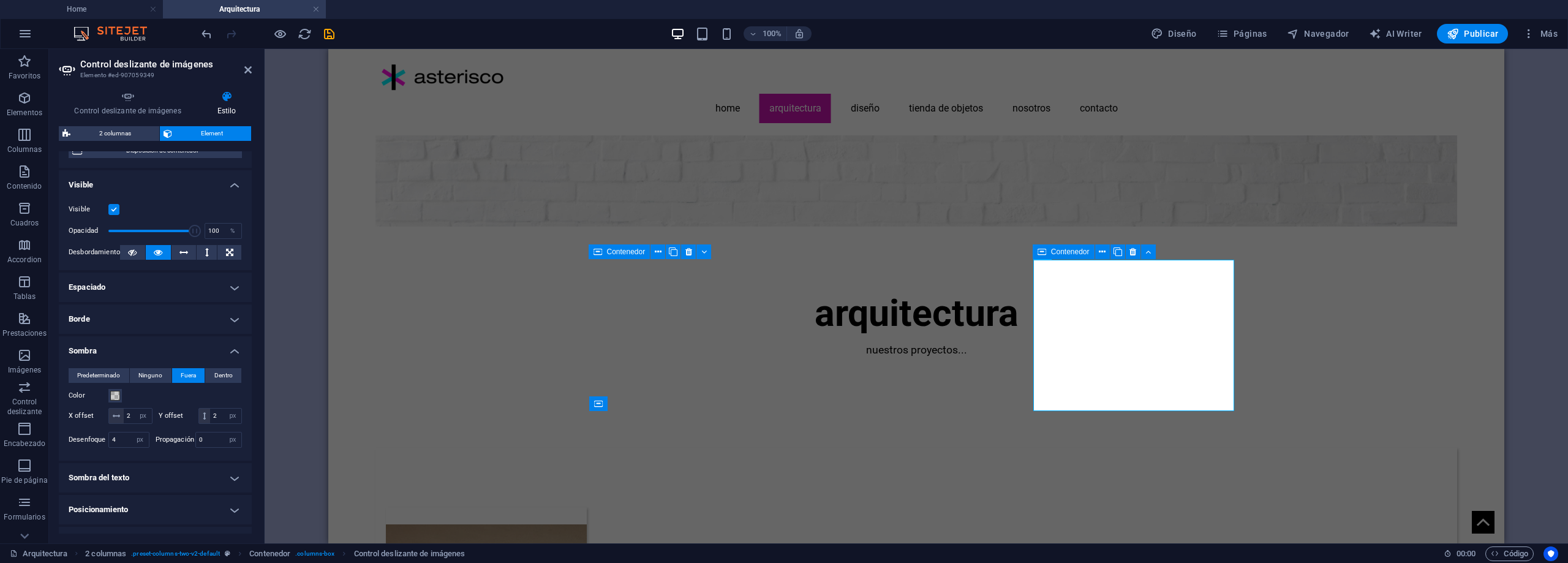
click at [338, 33] on div "100% Diseño Páginas Navegador AI Writer Publicar Más" at bounding box center [881, 34] width 1364 height 20
click at [330, 32] on icon "save" at bounding box center [329, 34] width 14 height 14
select select "px"
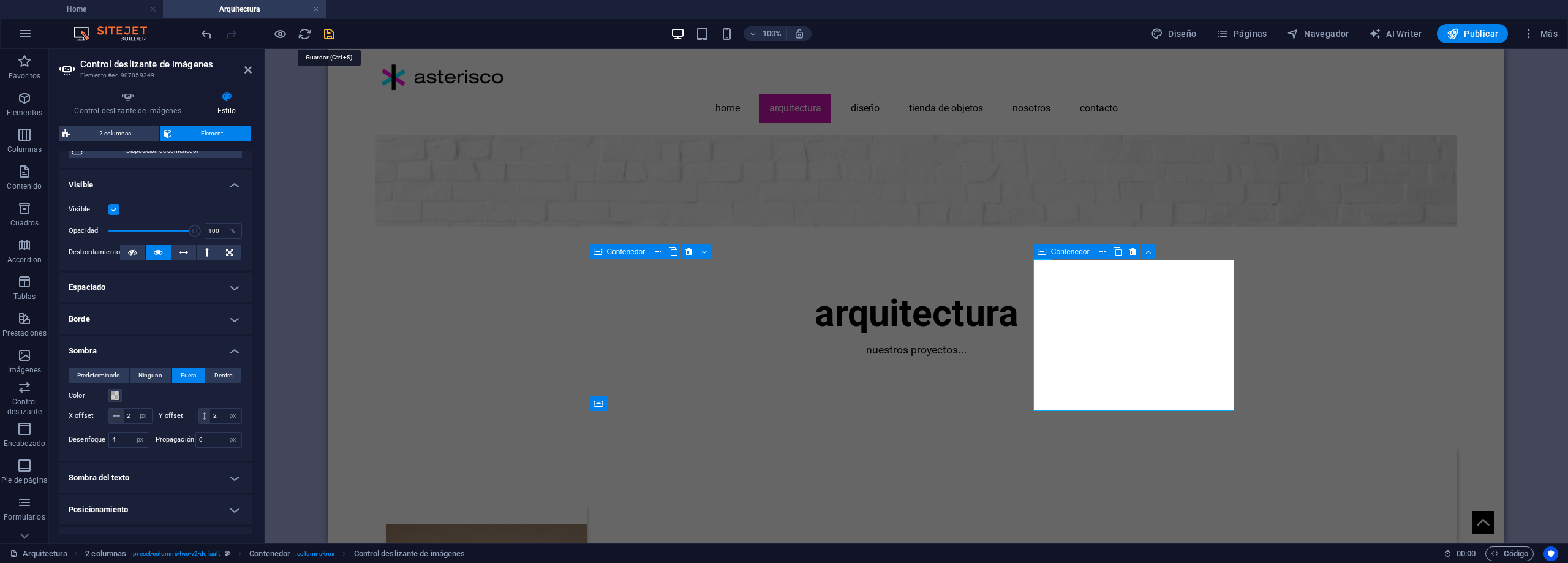
select select "px"
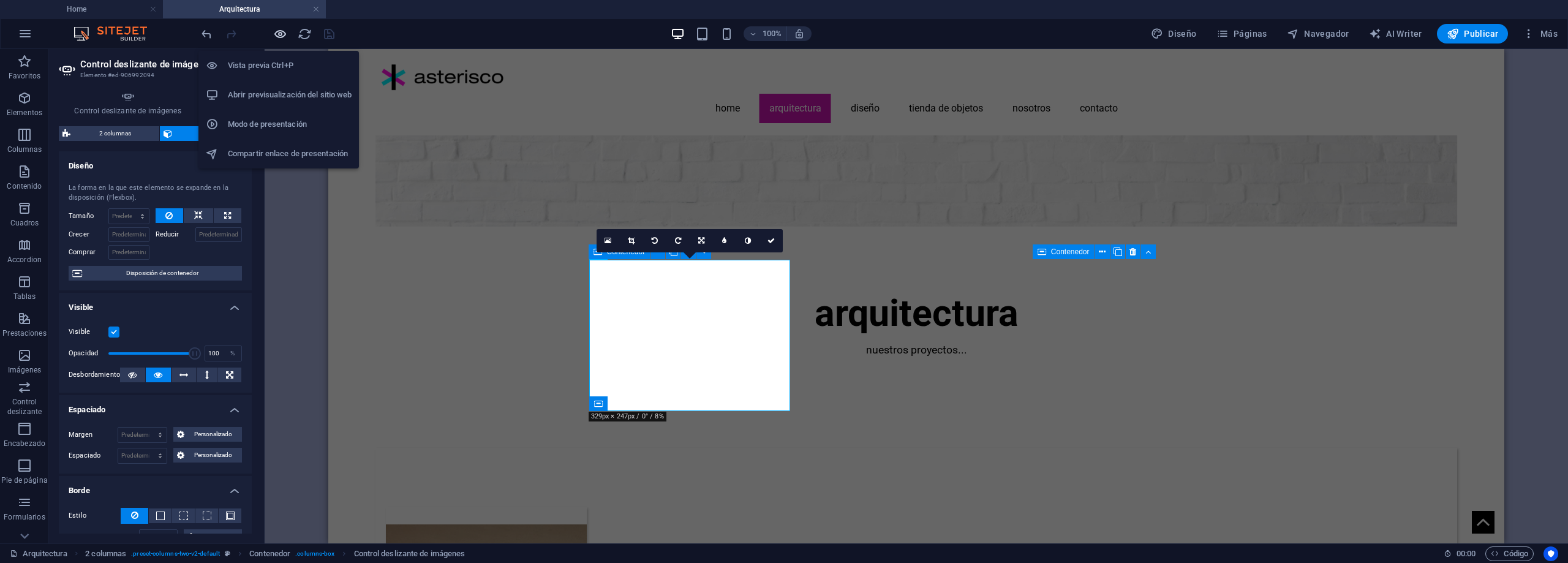
click at [283, 33] on icon "button" at bounding box center [280, 34] width 14 height 14
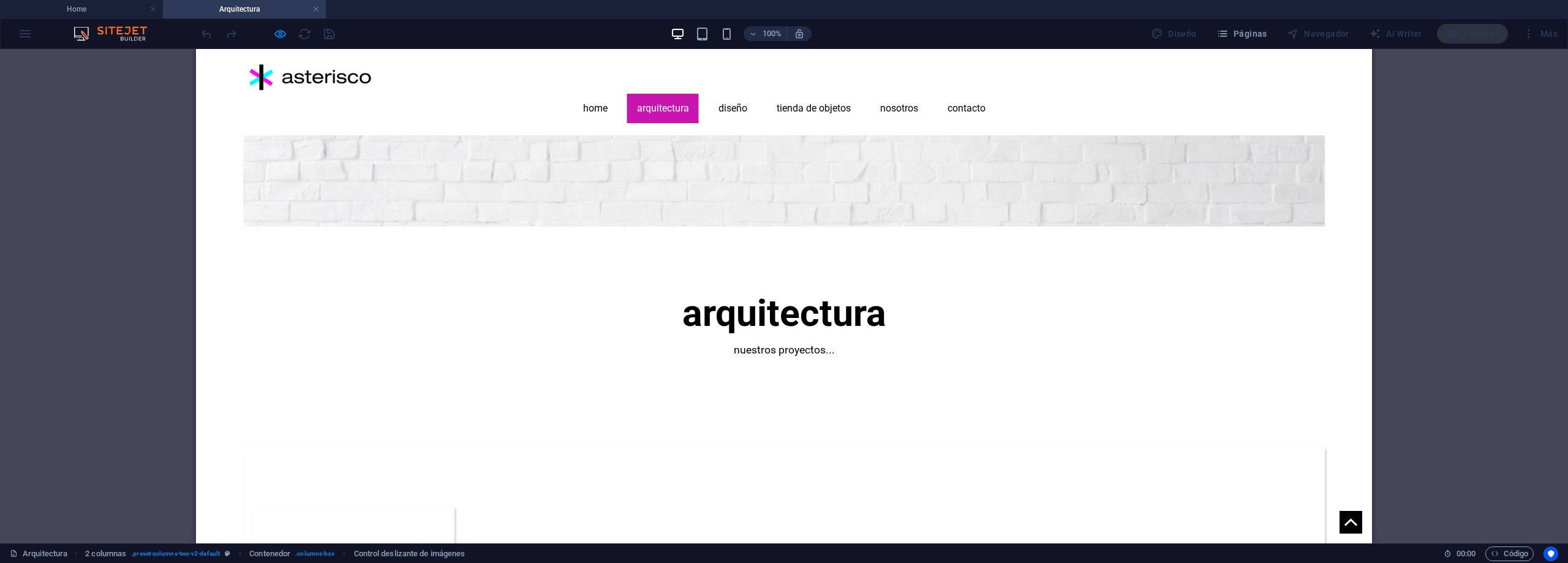
select select "px"
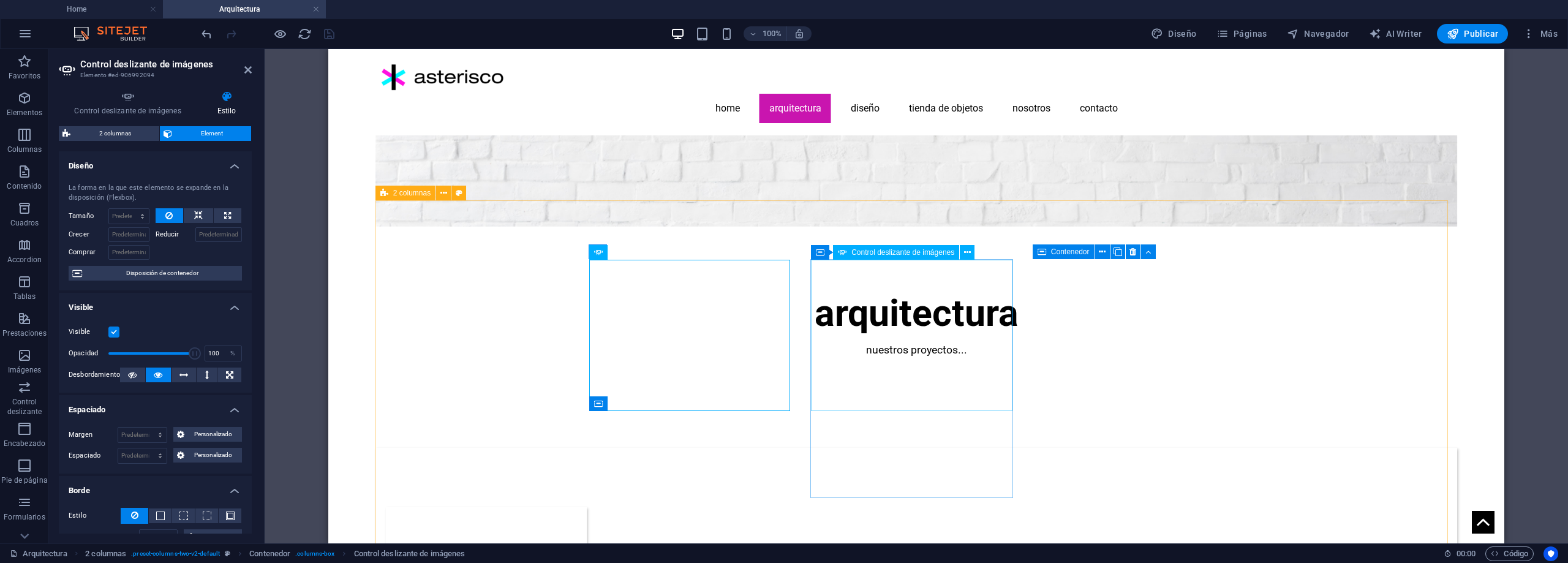
select select "fade"
select select "ms"
select select "s"
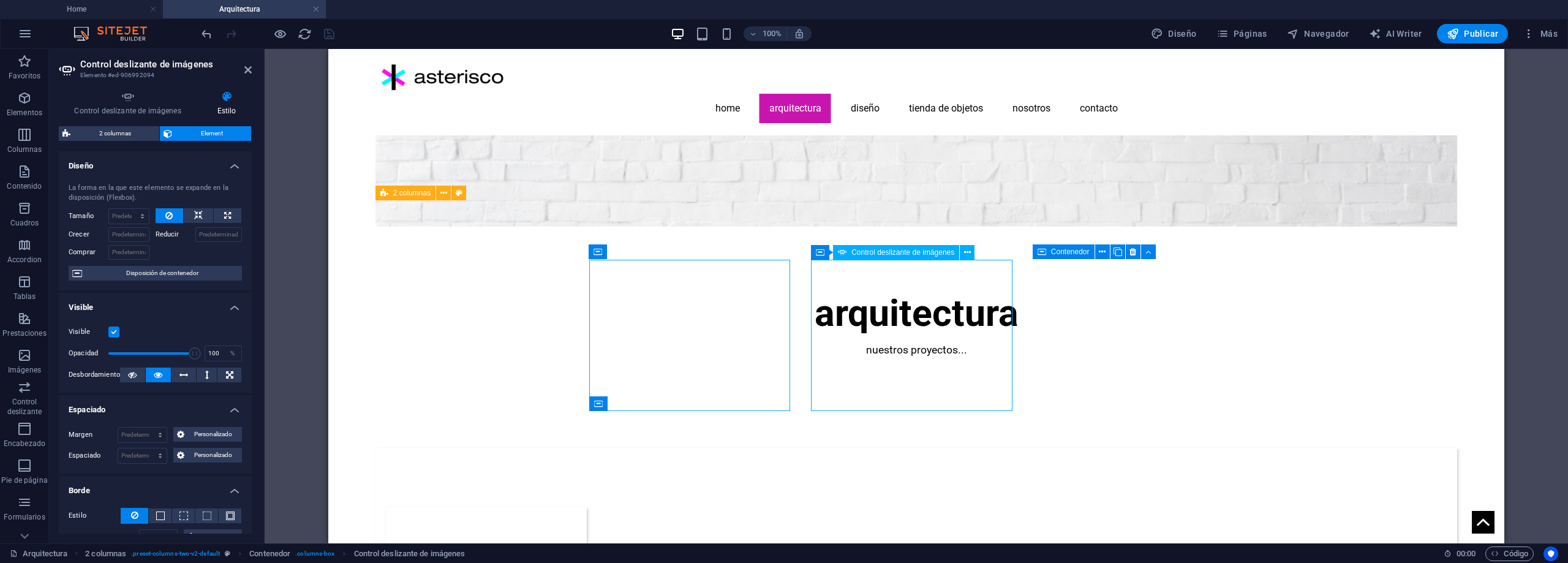
select select "progressive"
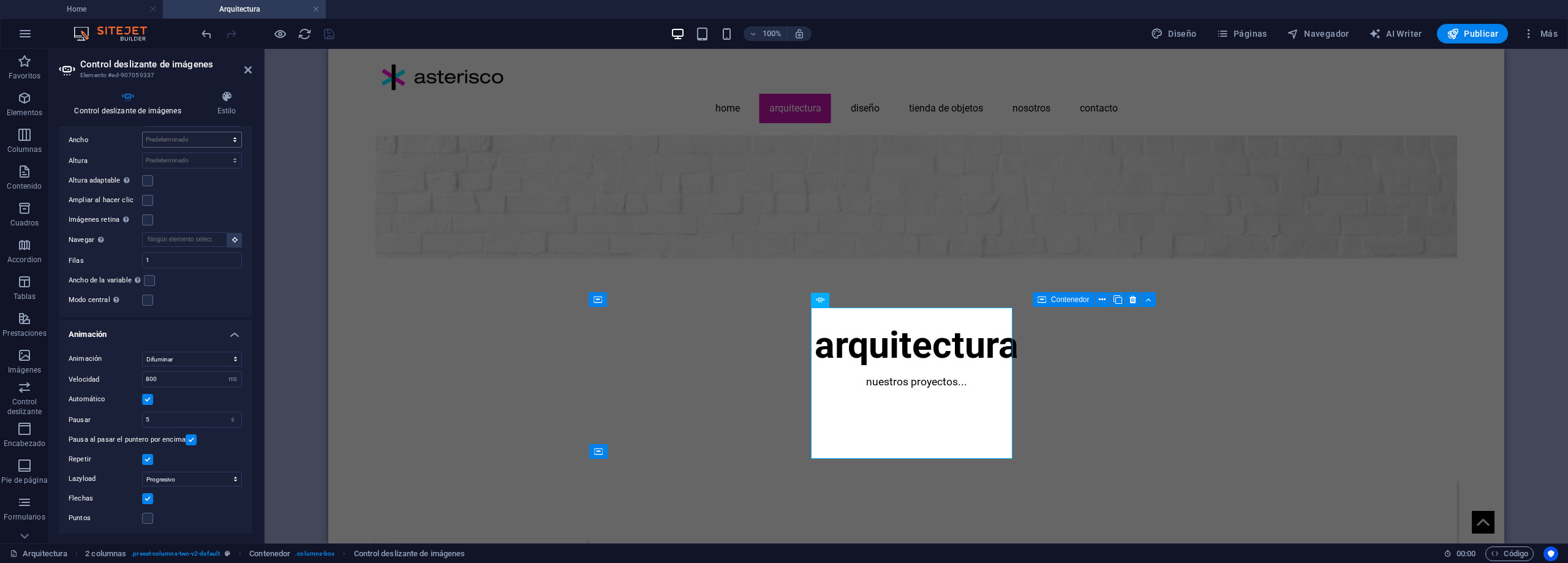
scroll to position [70, 0]
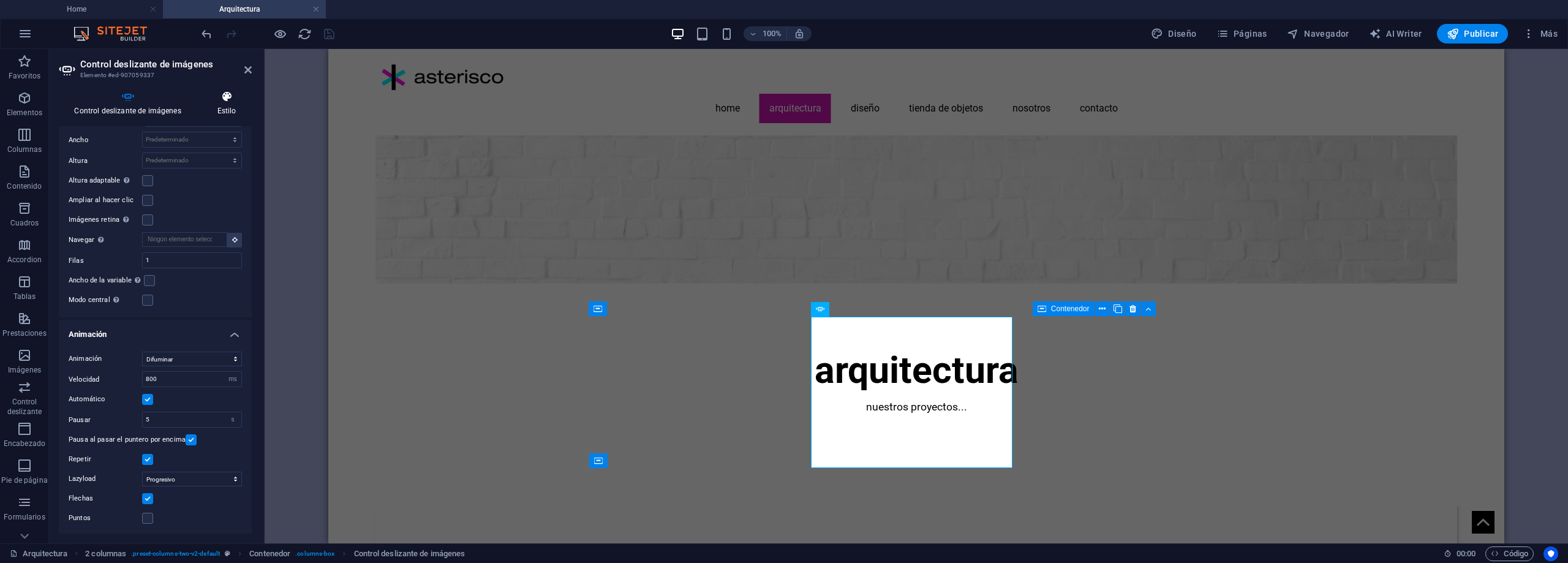
click at [224, 112] on h4 "Estilo" at bounding box center [226, 104] width 50 height 26
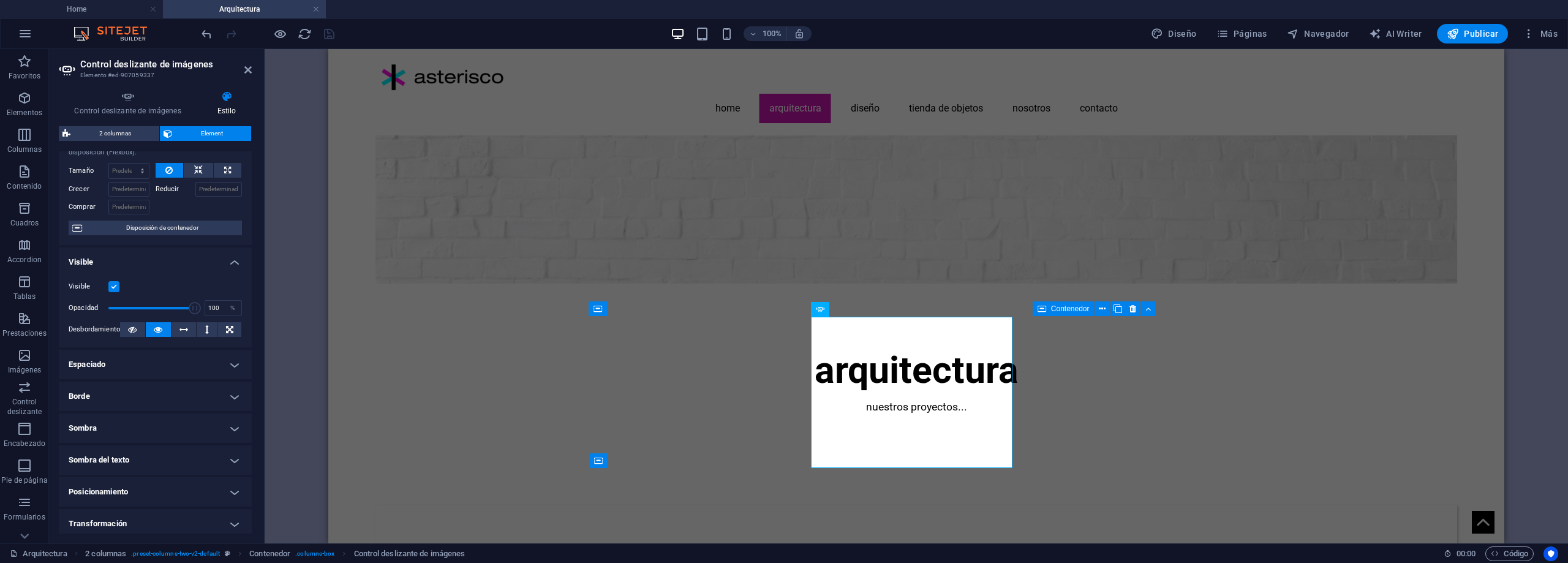
scroll to position [61, 0]
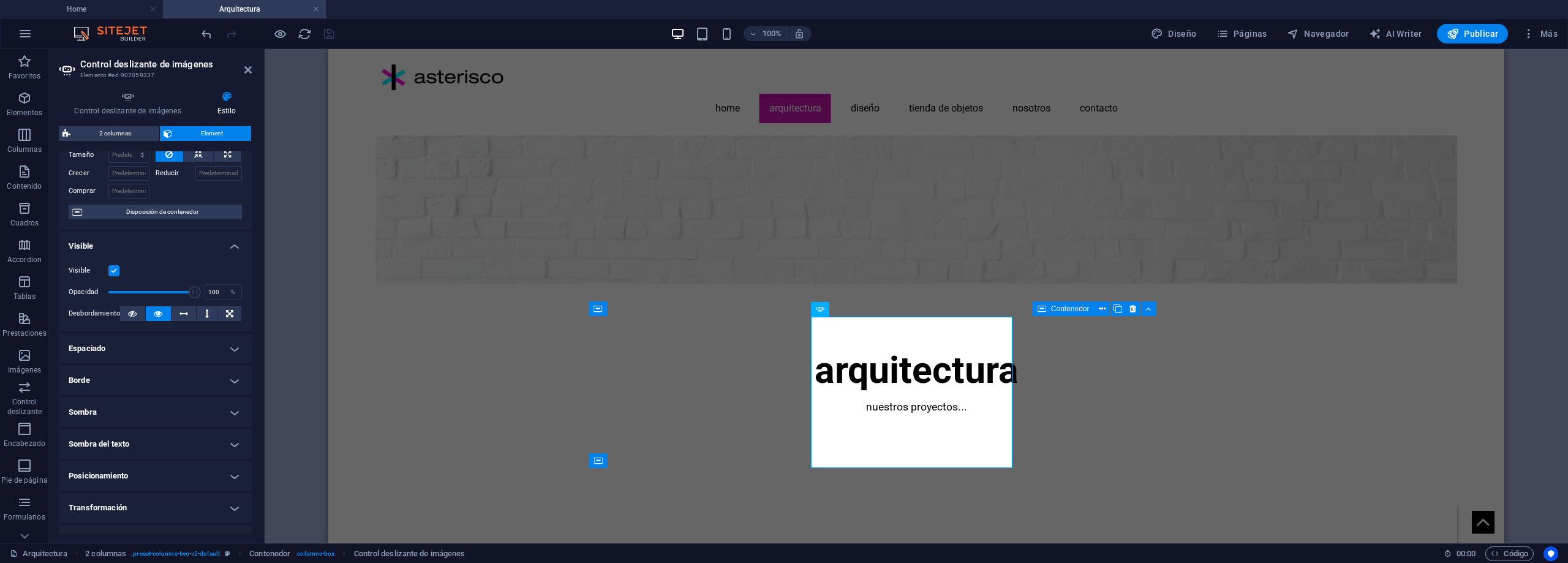
click at [134, 413] on h4 "Sombra" at bounding box center [155, 413] width 193 height 30
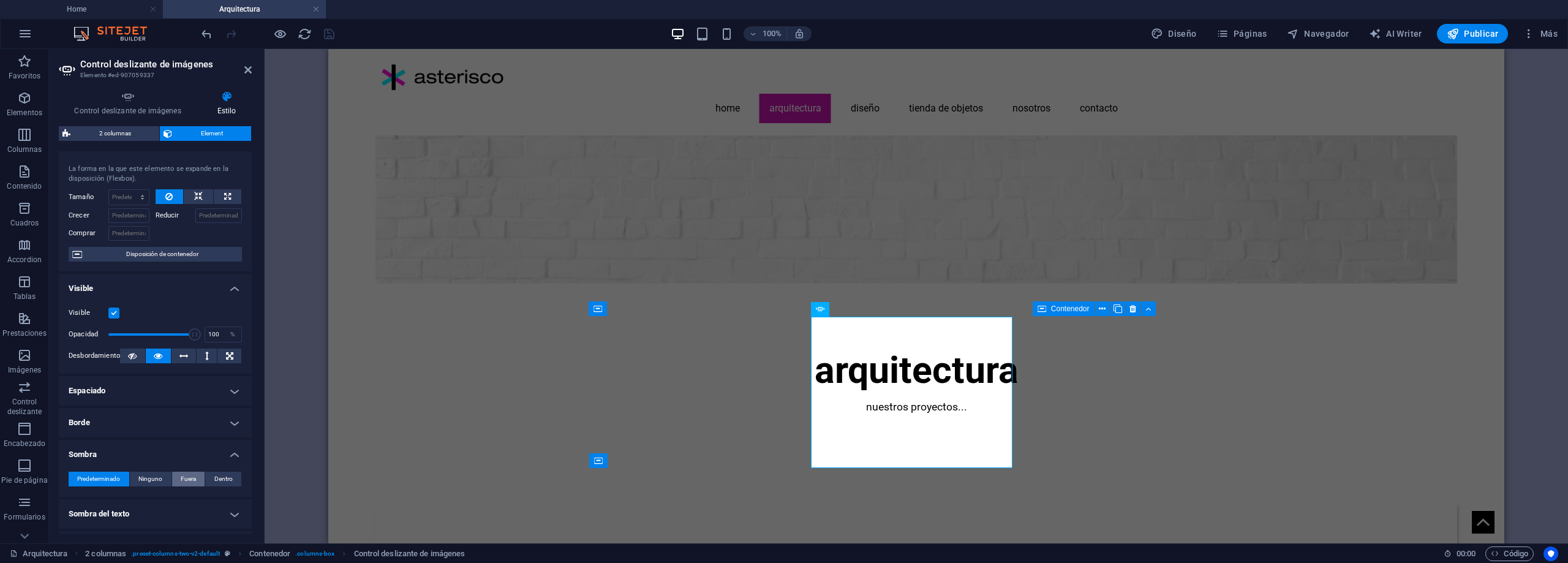
click at [192, 441] on ul "Diseño La forma en la que este elemento se expande en la disposición (Flexbox).…" at bounding box center [155, 410] width 193 height 556
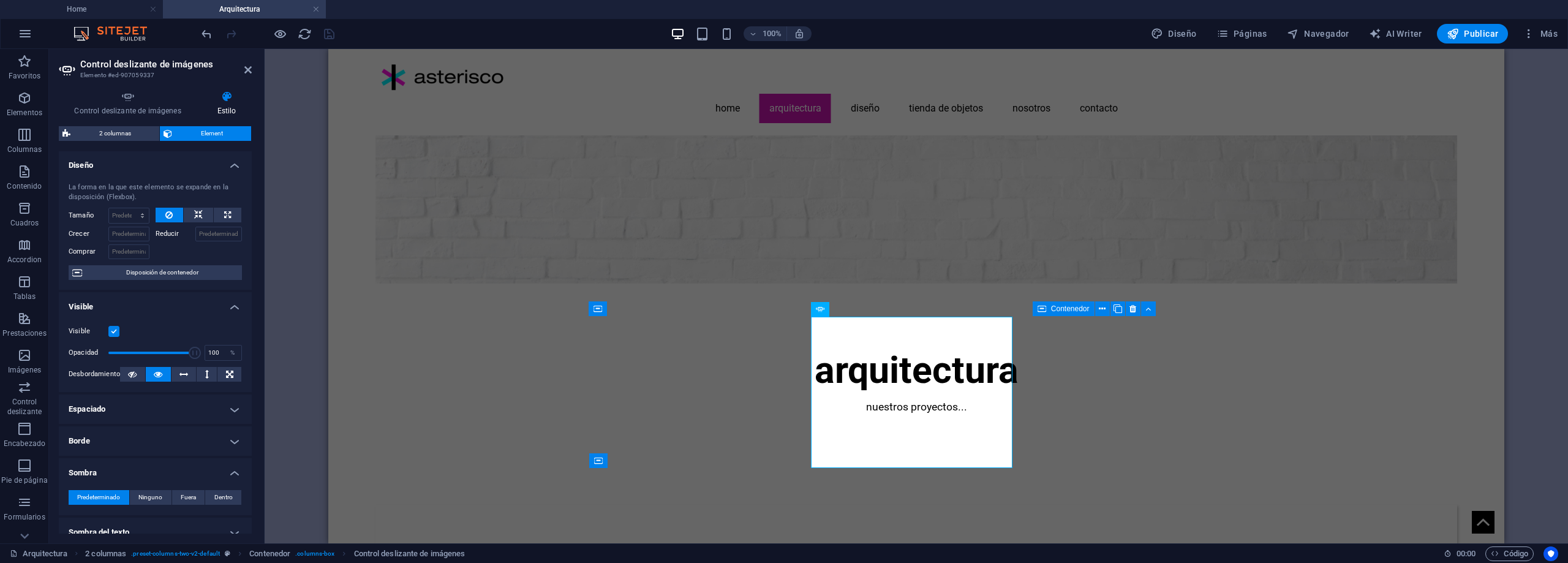
scroll to position [0, 0]
click at [188, 493] on span "Fuera" at bounding box center [188, 498] width 15 height 15
type input "2"
type input "4"
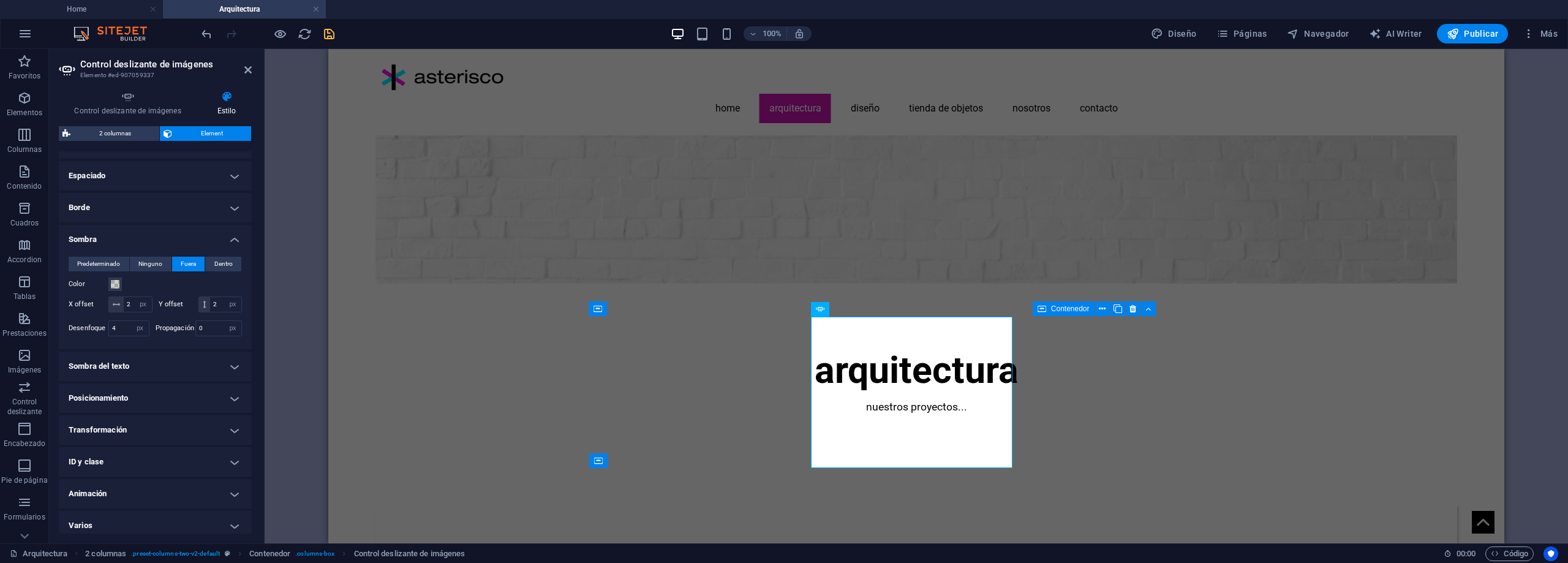
scroll to position [257, 0]
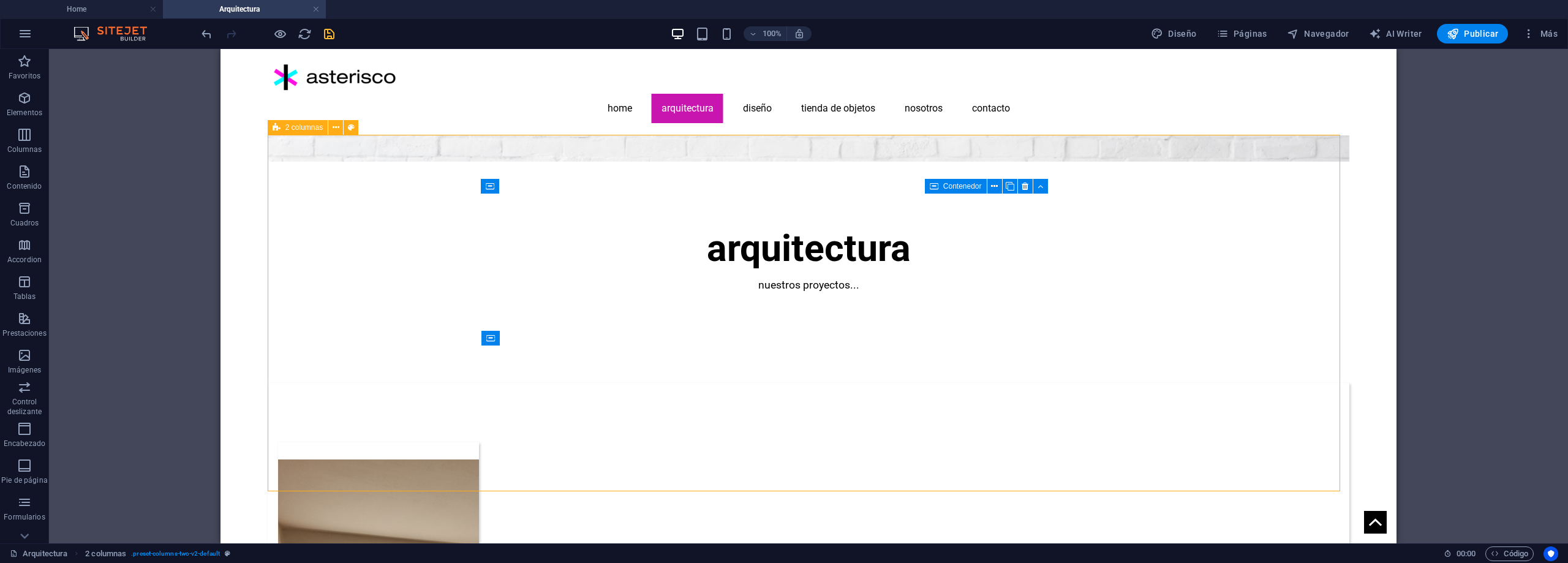
scroll to position [192, 0]
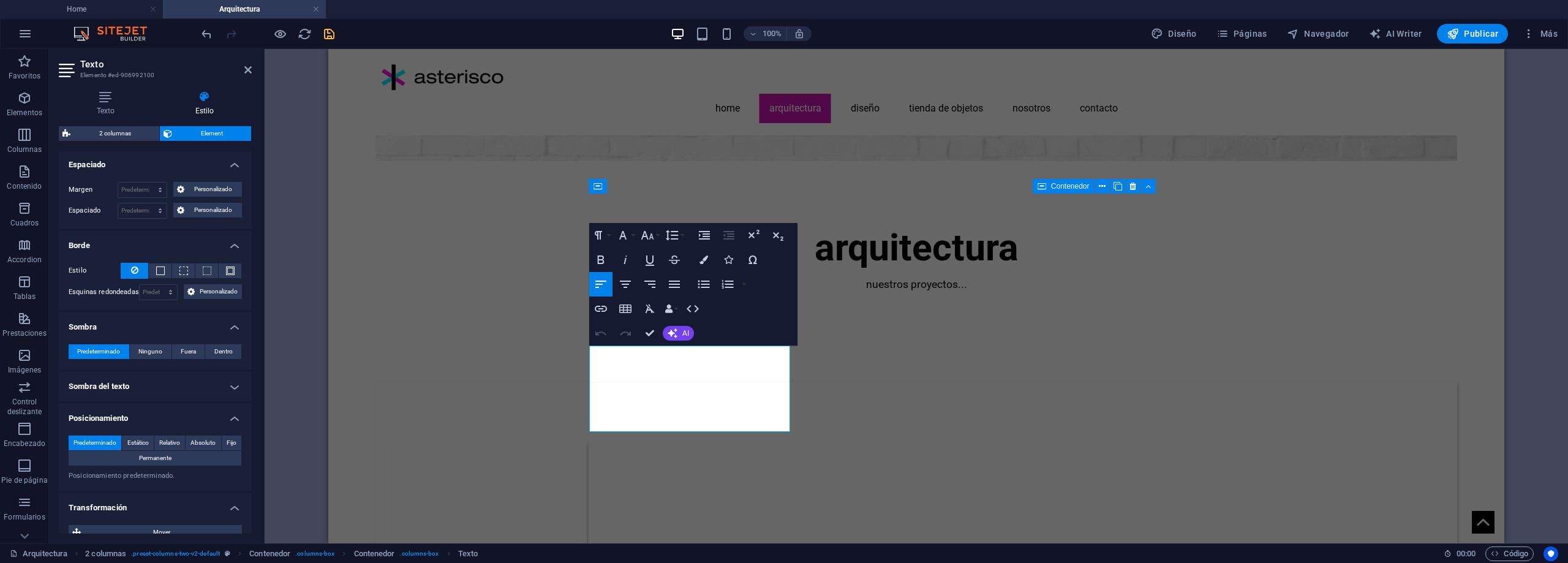
scroll to position [306, 0]
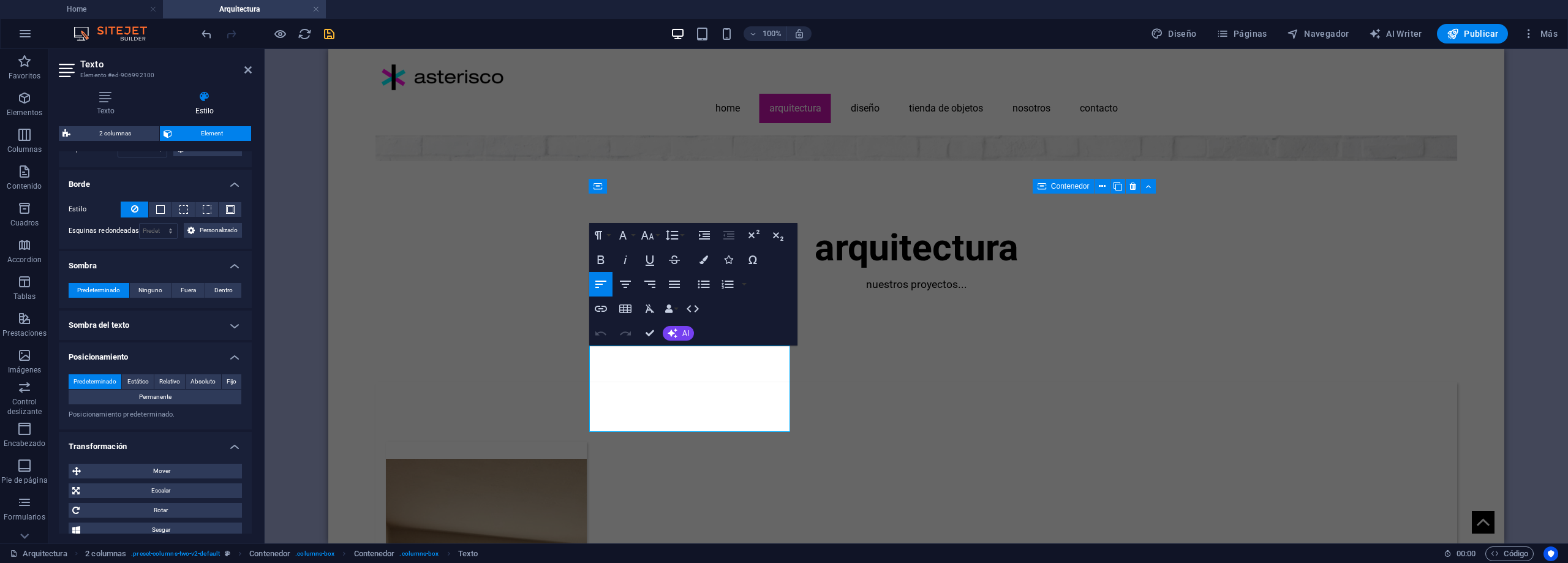
click at [233, 325] on h4 "Sombra del texto" at bounding box center [155, 325] width 193 height 30
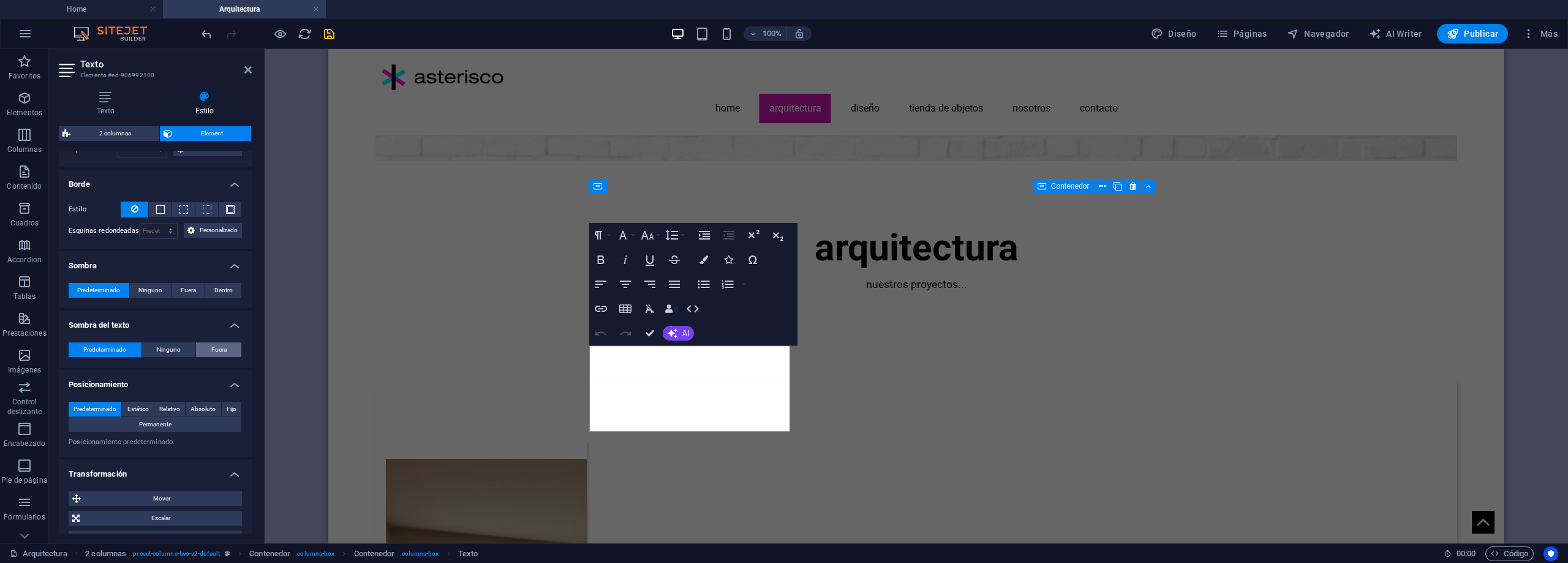
click at [220, 349] on span "Fuera" at bounding box center [219, 350] width 15 height 15
type input "2"
type input "4"
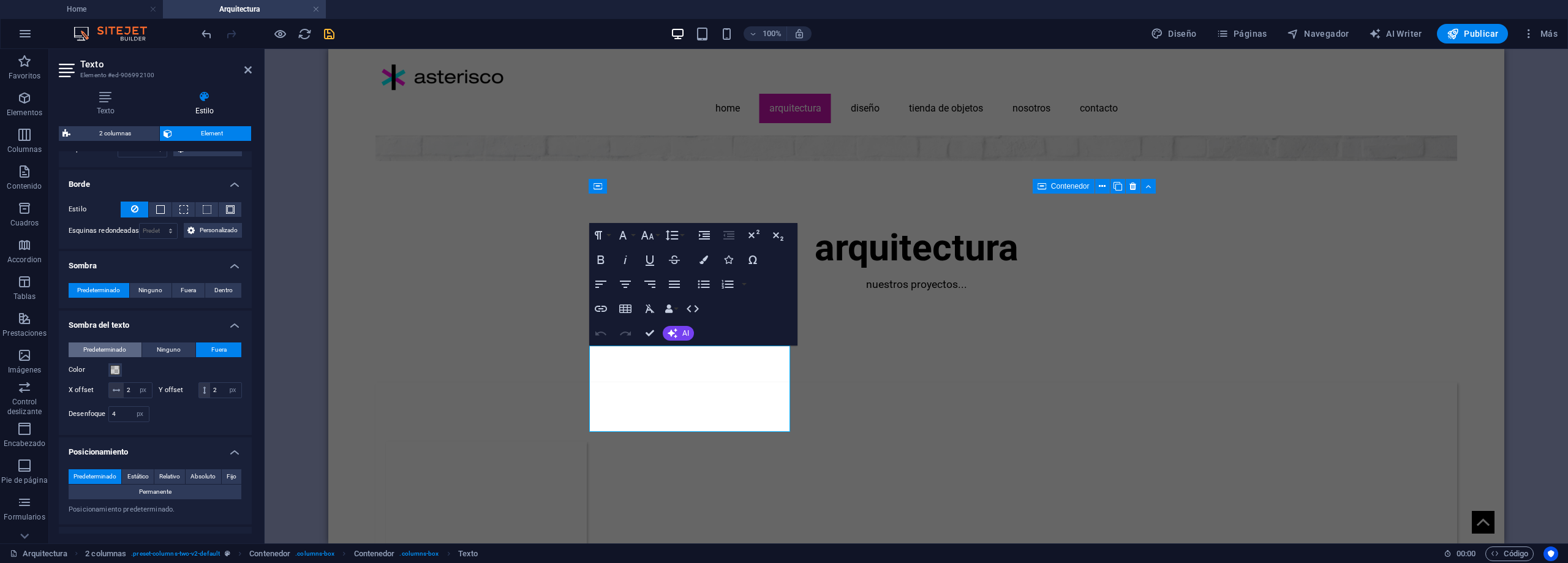
click at [116, 346] on span "Predeterminado" at bounding box center [105, 350] width 43 height 15
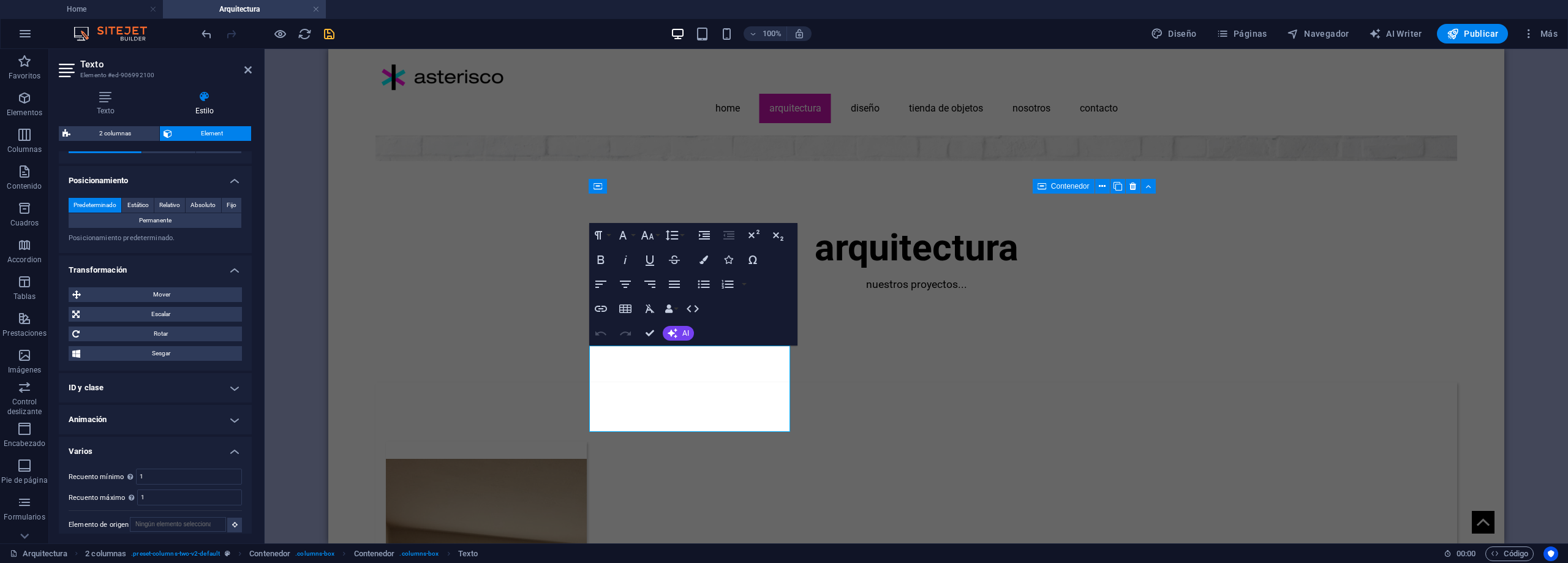
scroll to position [519, 0]
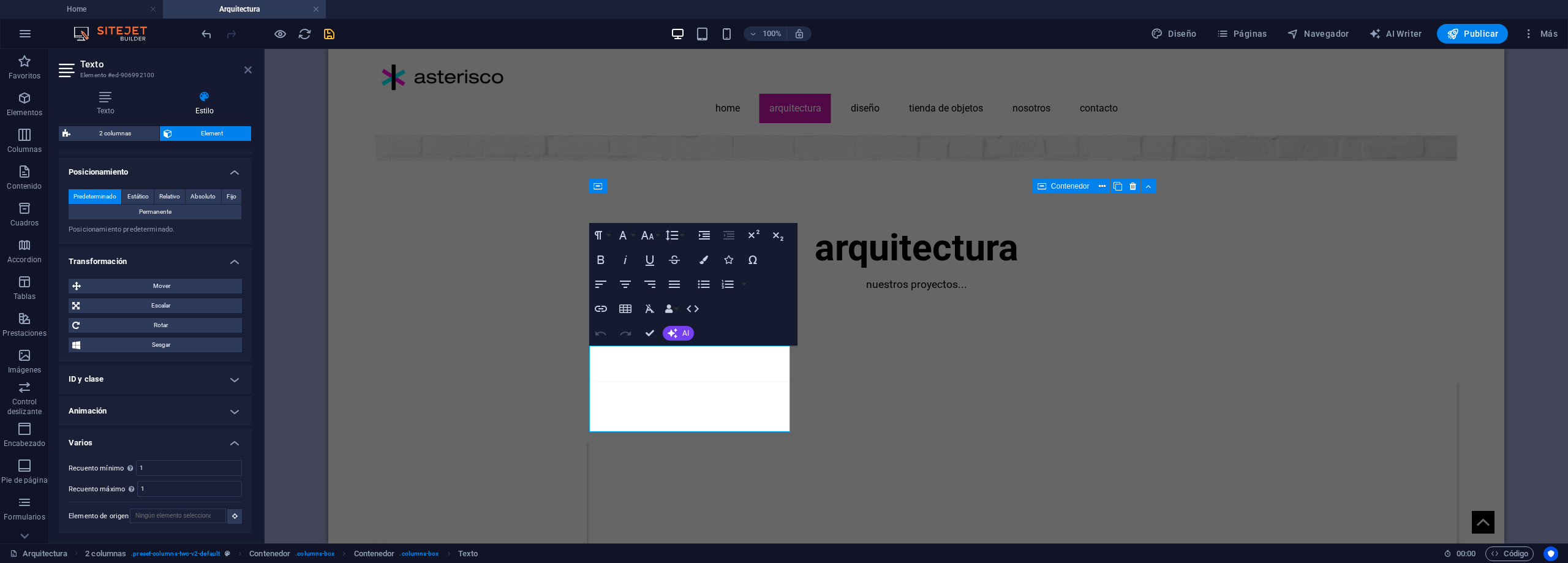
drag, startPoint x: 249, startPoint y: 72, endPoint x: 29, endPoint y: 25, distance: 225.0
click at [249, 72] on icon at bounding box center [248, 70] width 7 height 10
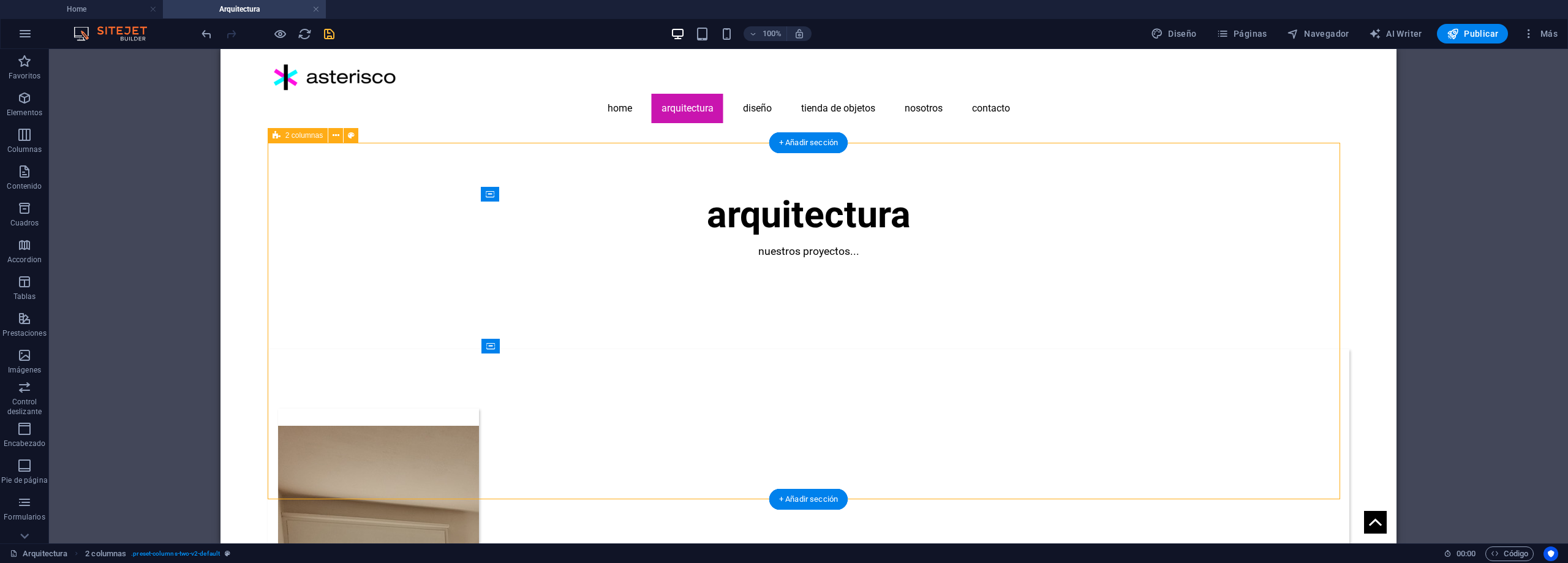
scroll to position [245, 0]
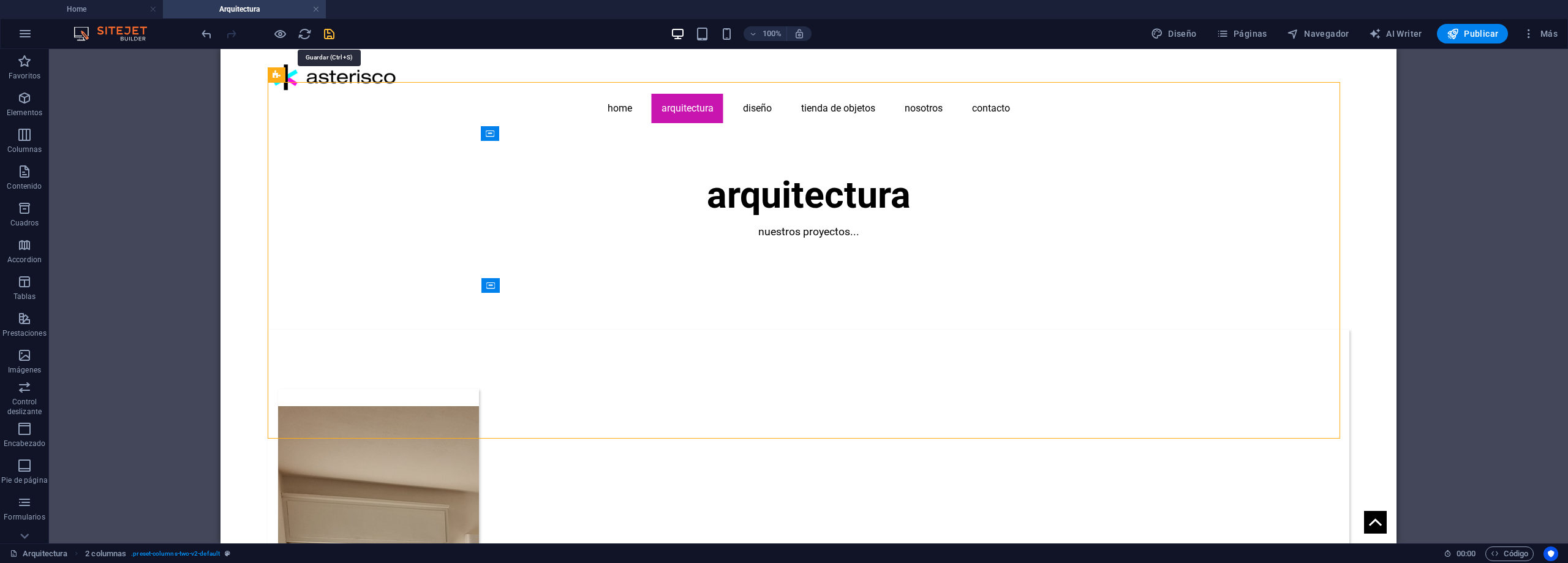
click at [332, 33] on icon "save" at bounding box center [329, 34] width 14 height 14
select select "px"
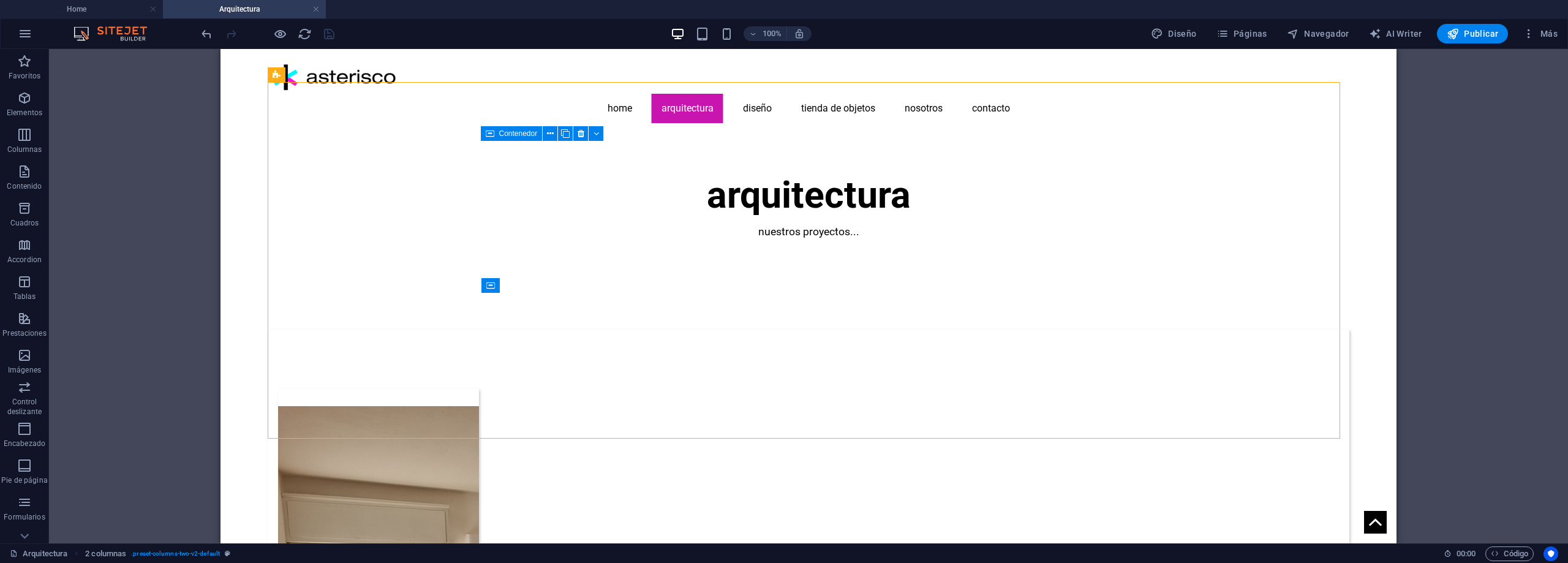
click at [210, 431] on div "Arrastra y suelta un archivo para añadirlo H1 Banner Banner Contenedor Separado…" at bounding box center [808, 296] width 1519 height 494
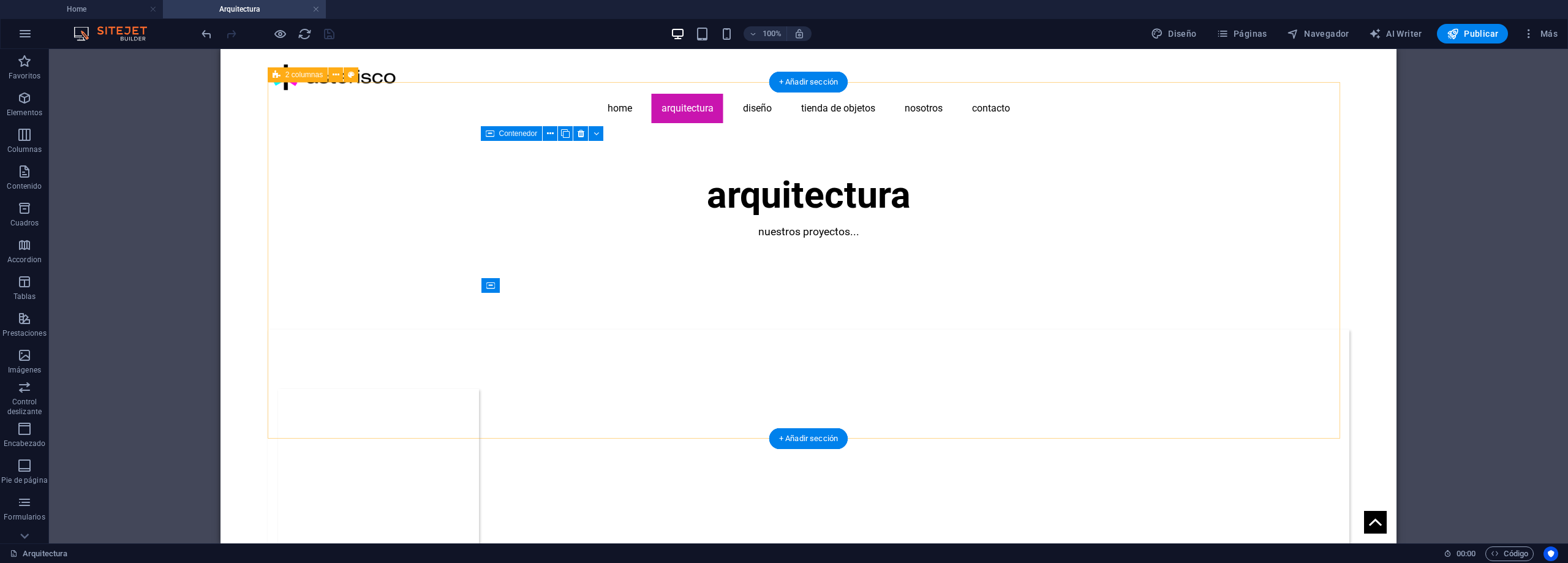
select select "px"
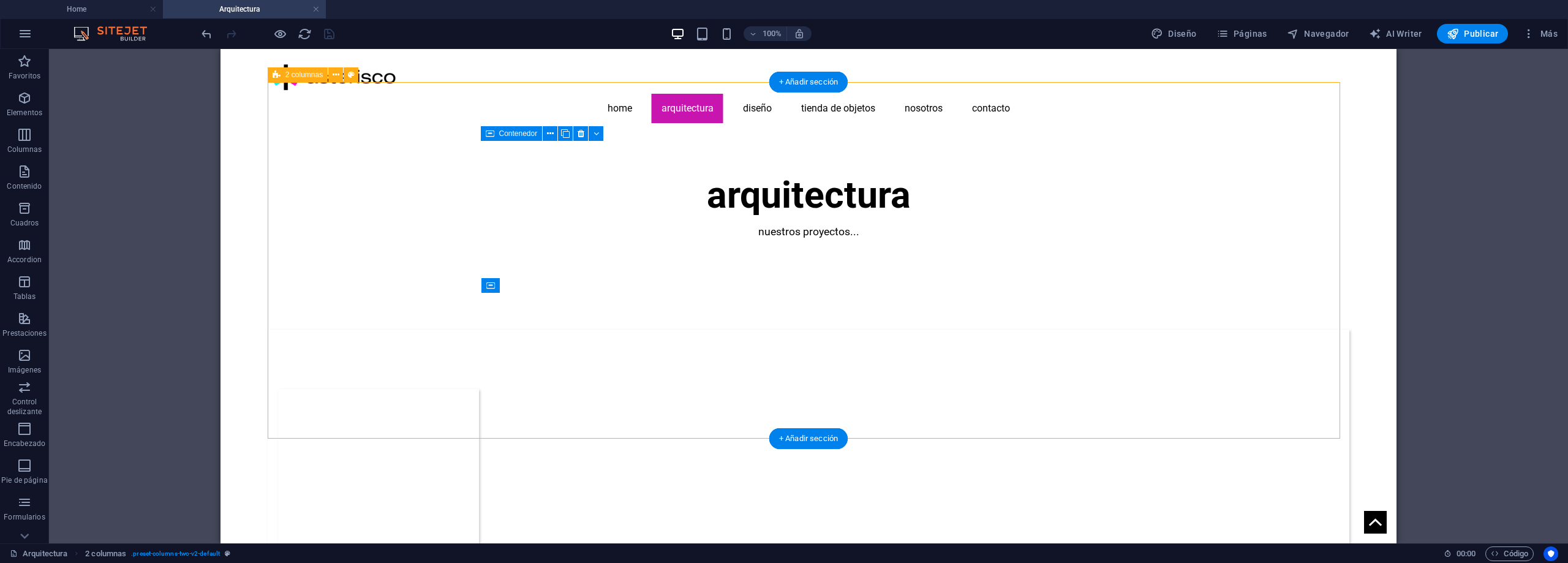
select select "px"
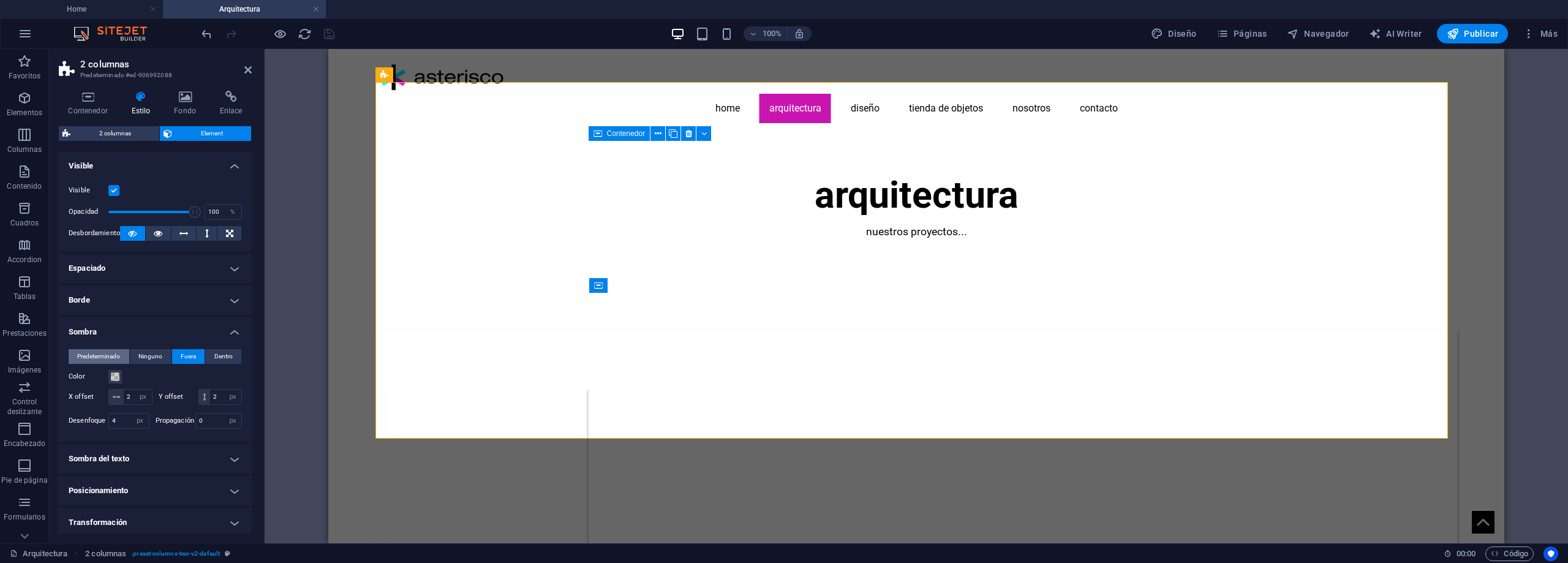
click at [92, 353] on span "Predeterminado" at bounding box center [98, 357] width 43 height 15
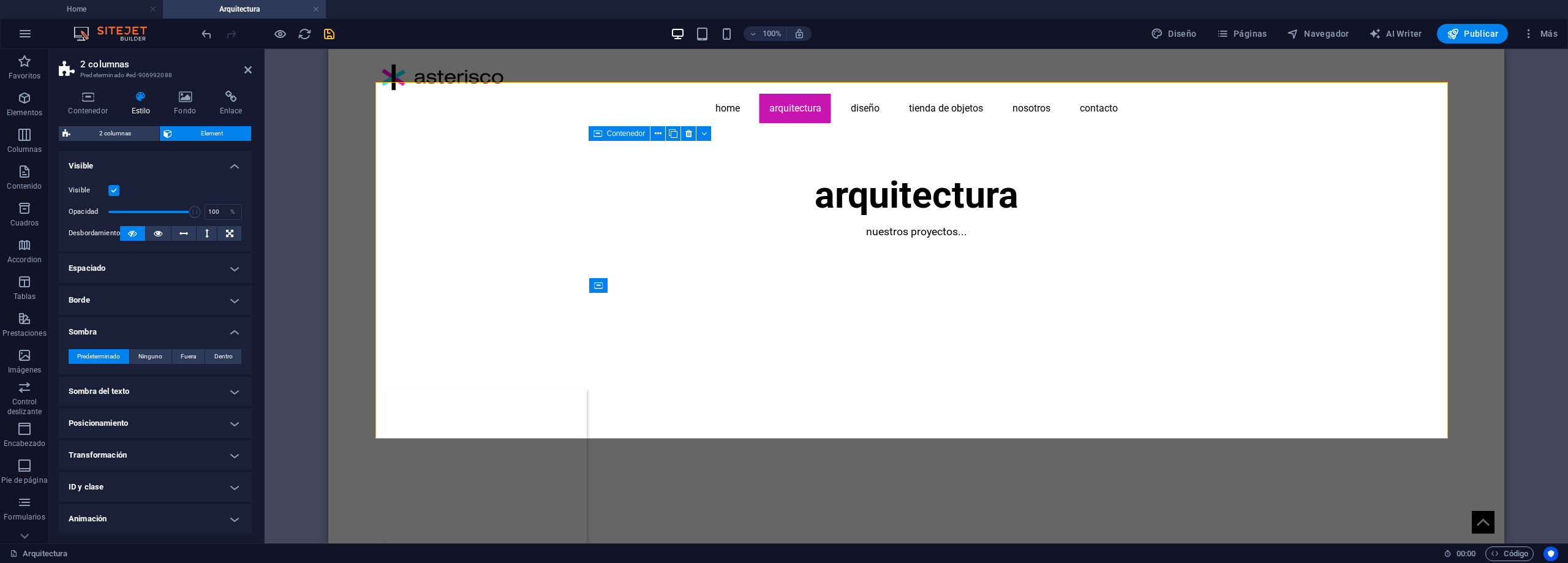
click at [299, 363] on div "Arrastra aquí para reemplazar el contenido existente. Si quieres crear un eleme…" at bounding box center [917, 296] width 1304 height 494
click at [247, 71] on icon at bounding box center [248, 70] width 7 height 10
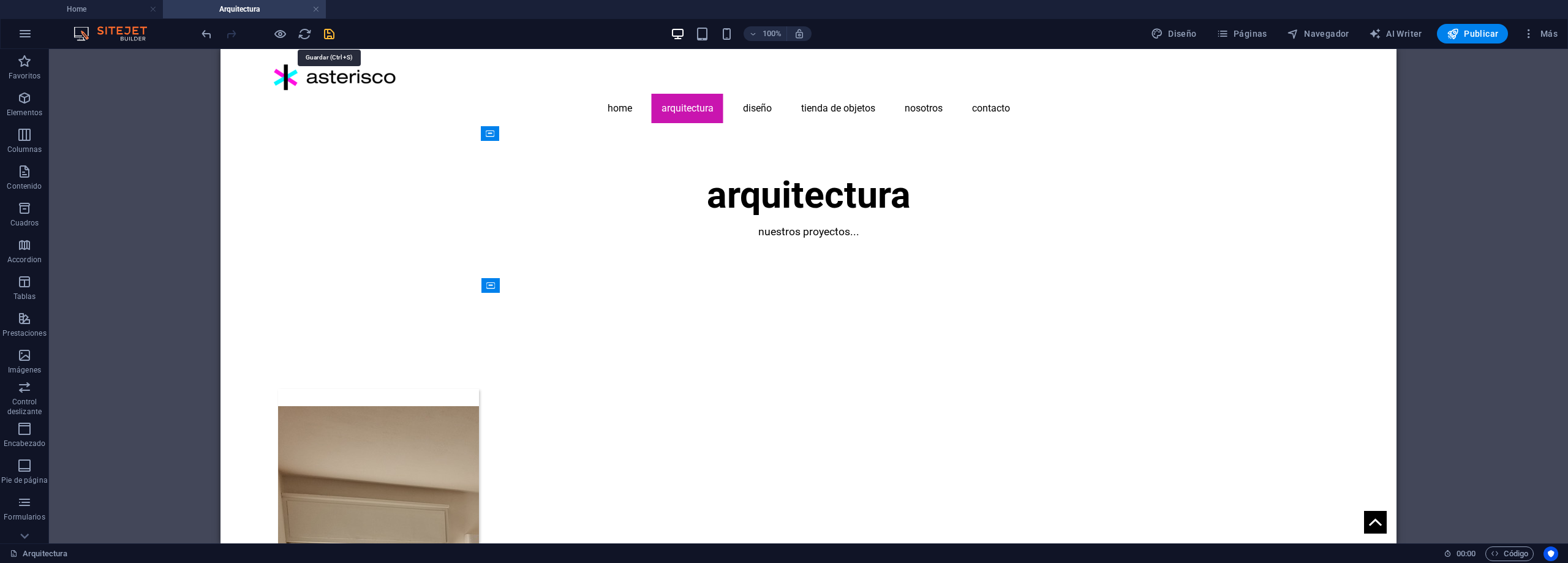
click at [329, 33] on icon "save" at bounding box center [329, 34] width 14 height 14
select select "px"
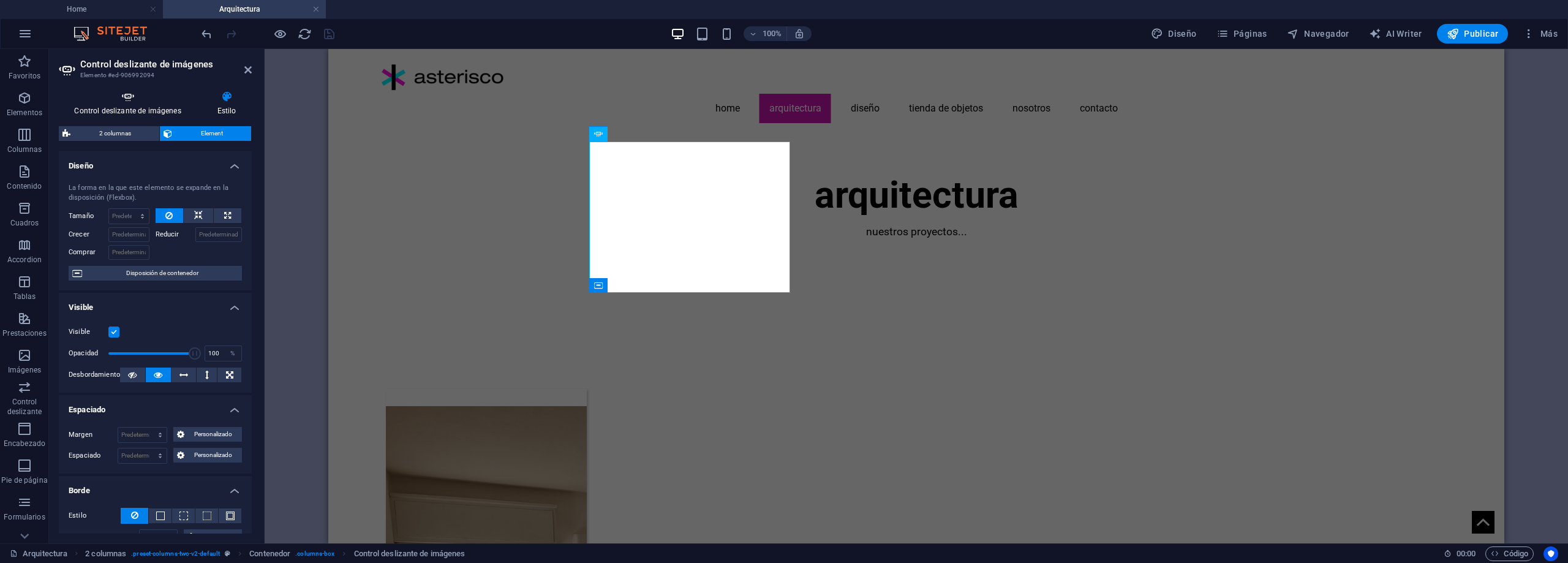
click at [155, 105] on h4 "Control deslizante de imágenes" at bounding box center [130, 104] width 143 height 26
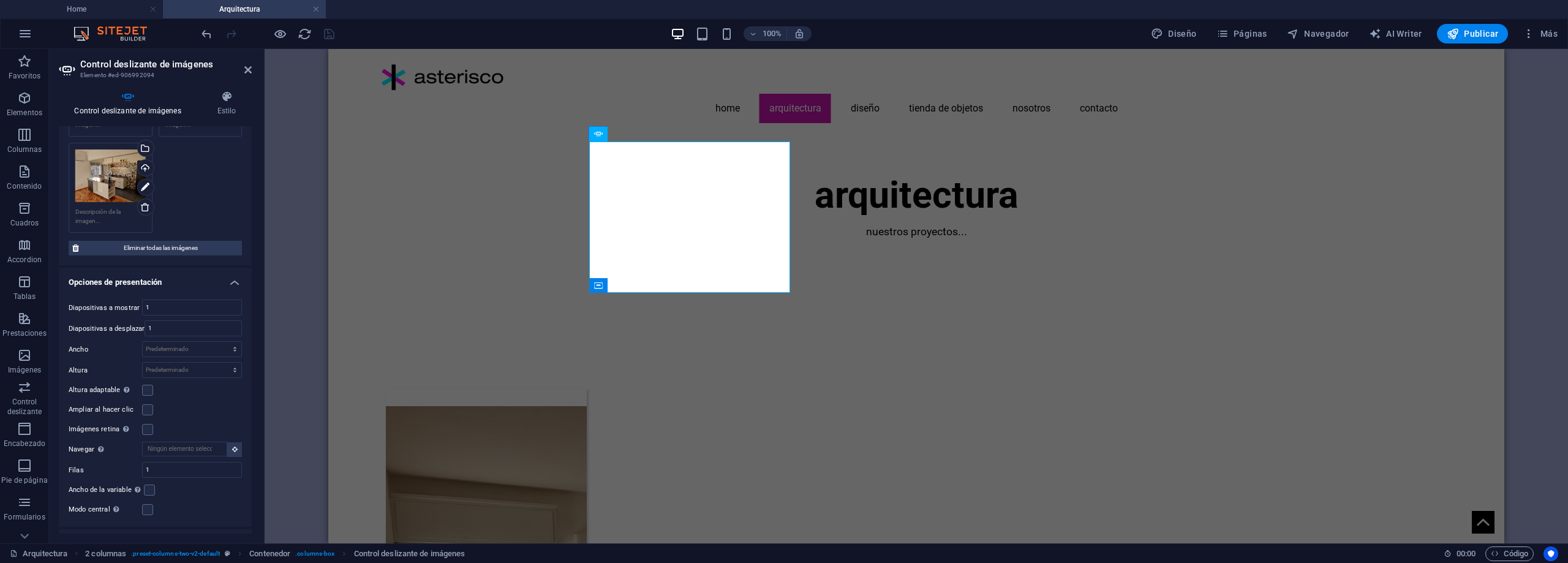
scroll to position [184, 0]
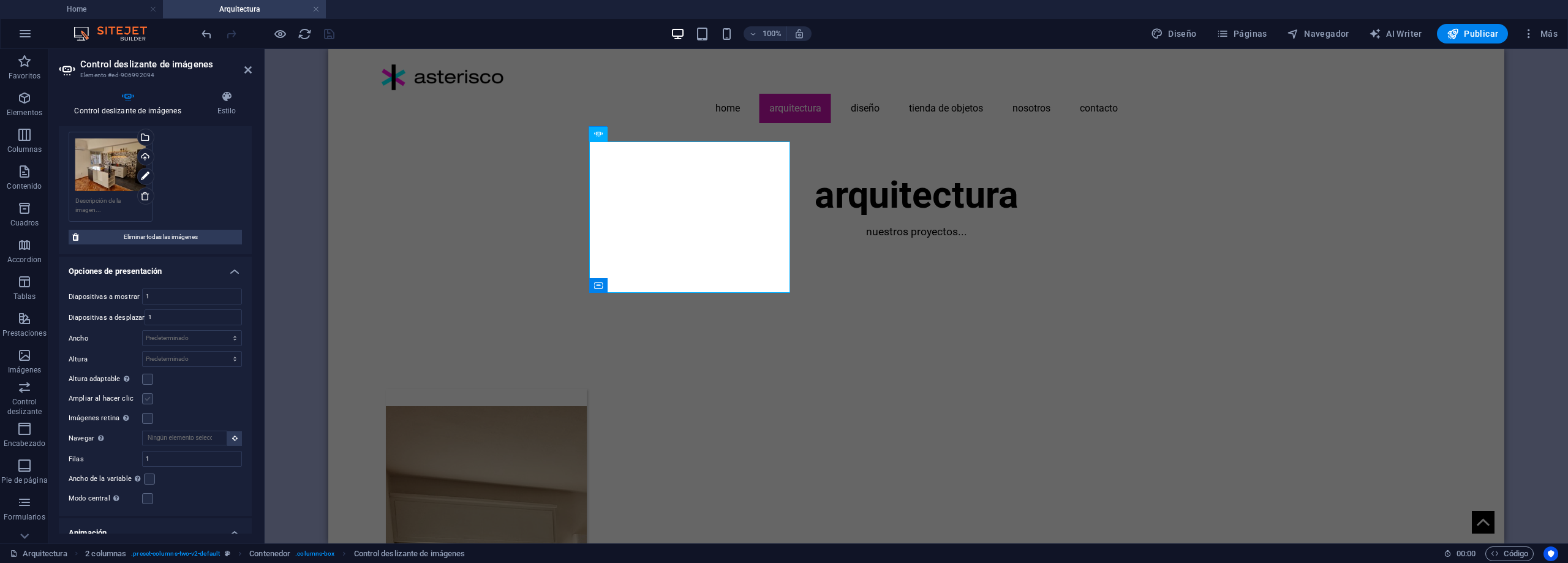
click at [145, 396] on label at bounding box center [148, 399] width 11 height 11
click at [0, 0] on input "Ampliar al hacer clic" at bounding box center [0, 0] width 0 height 0
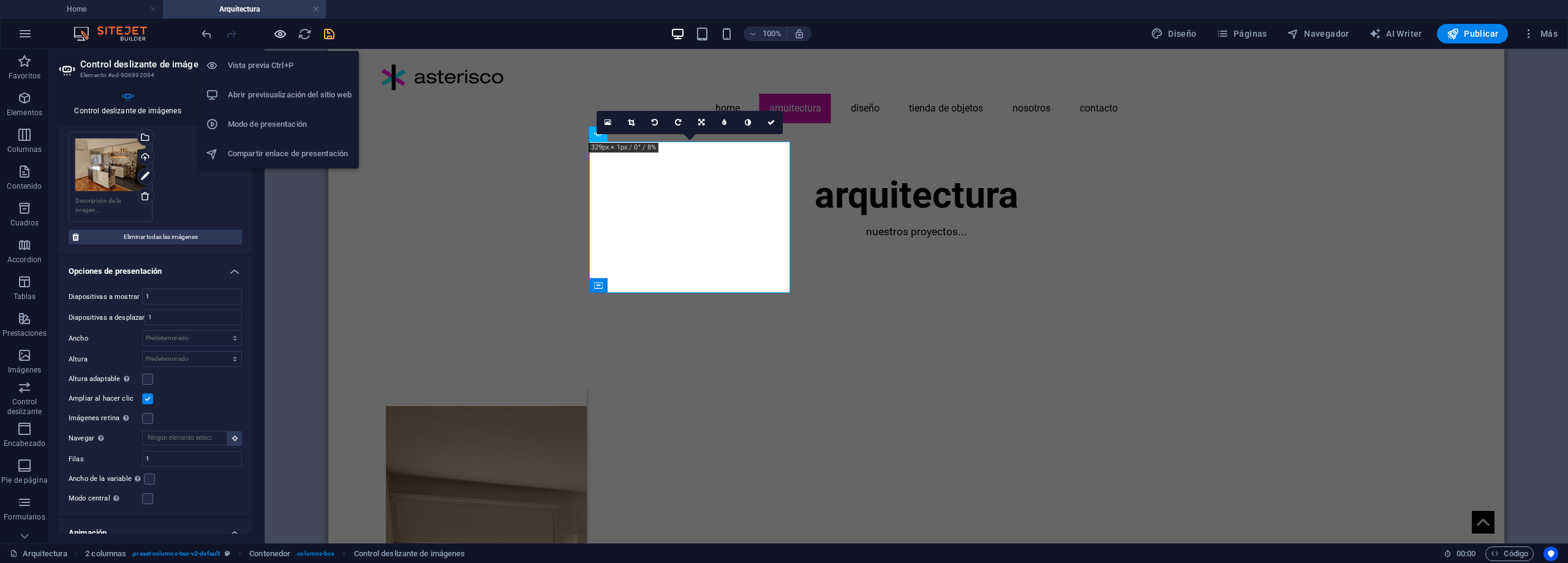
click at [280, 35] on icon "button" at bounding box center [280, 34] width 14 height 14
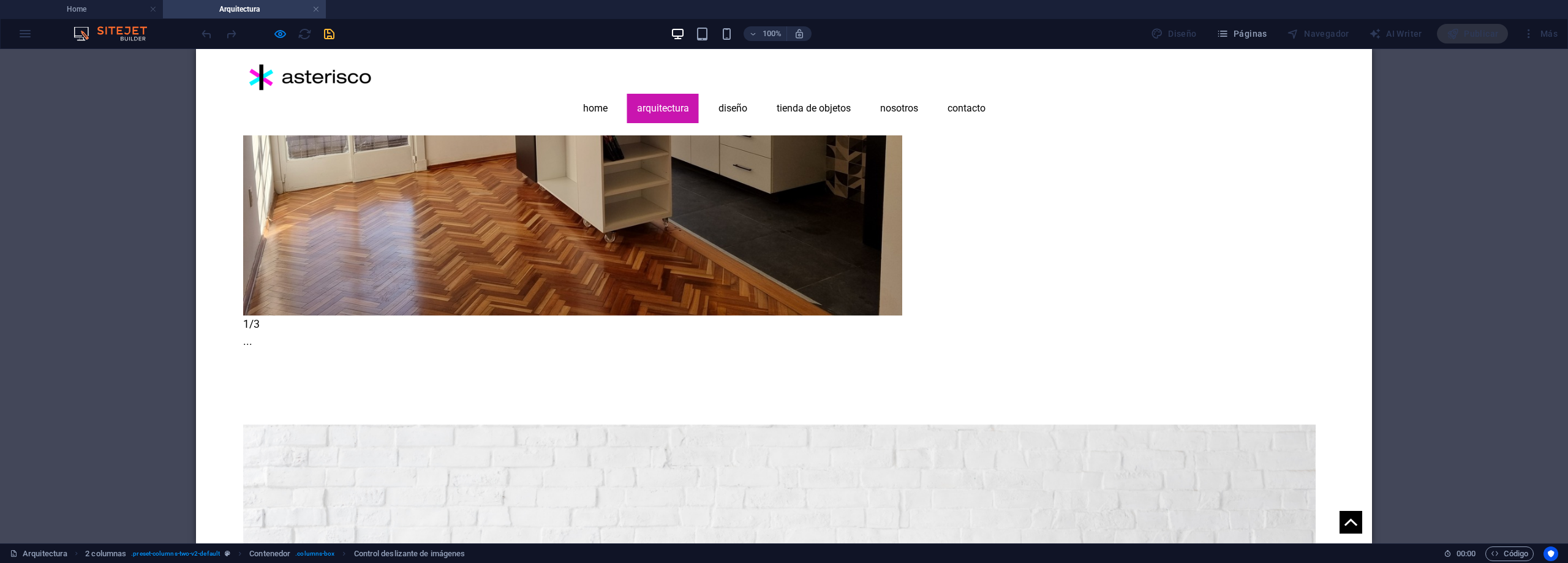
click at [243, 362] on button "button" at bounding box center [243, 362] width 0 height 0
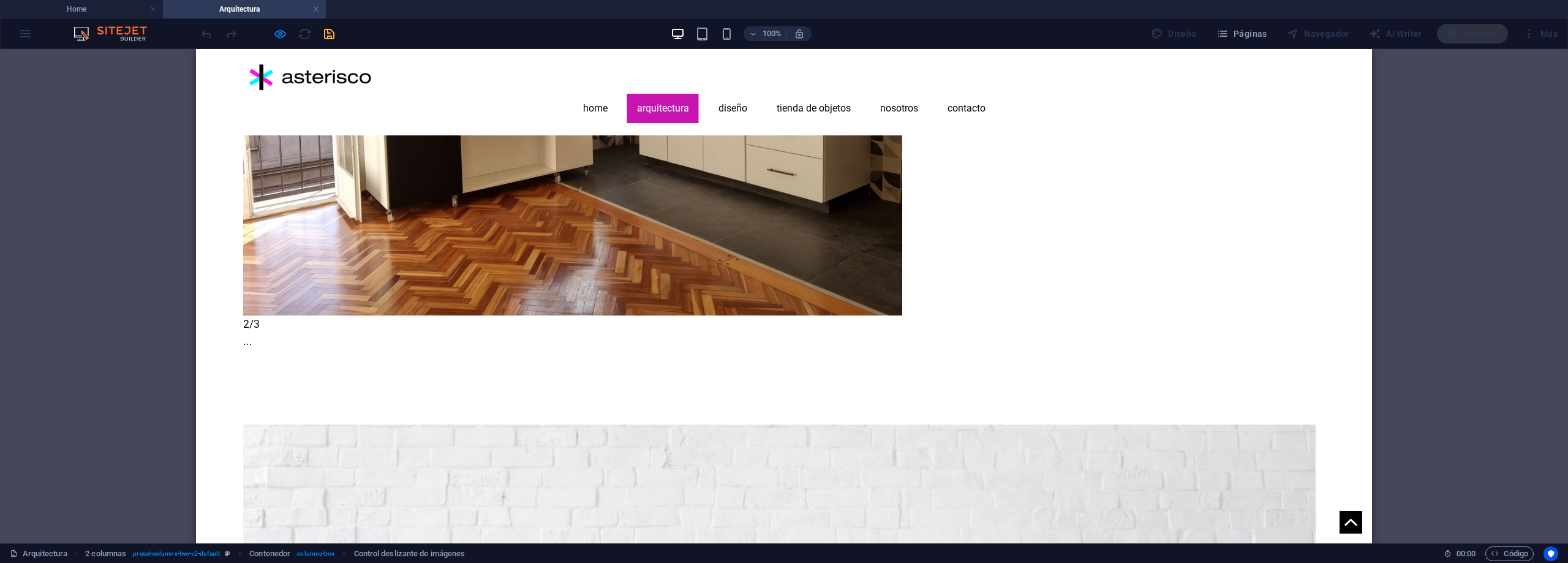
click at [243, 362] on button "button" at bounding box center [243, 362] width 0 height 0
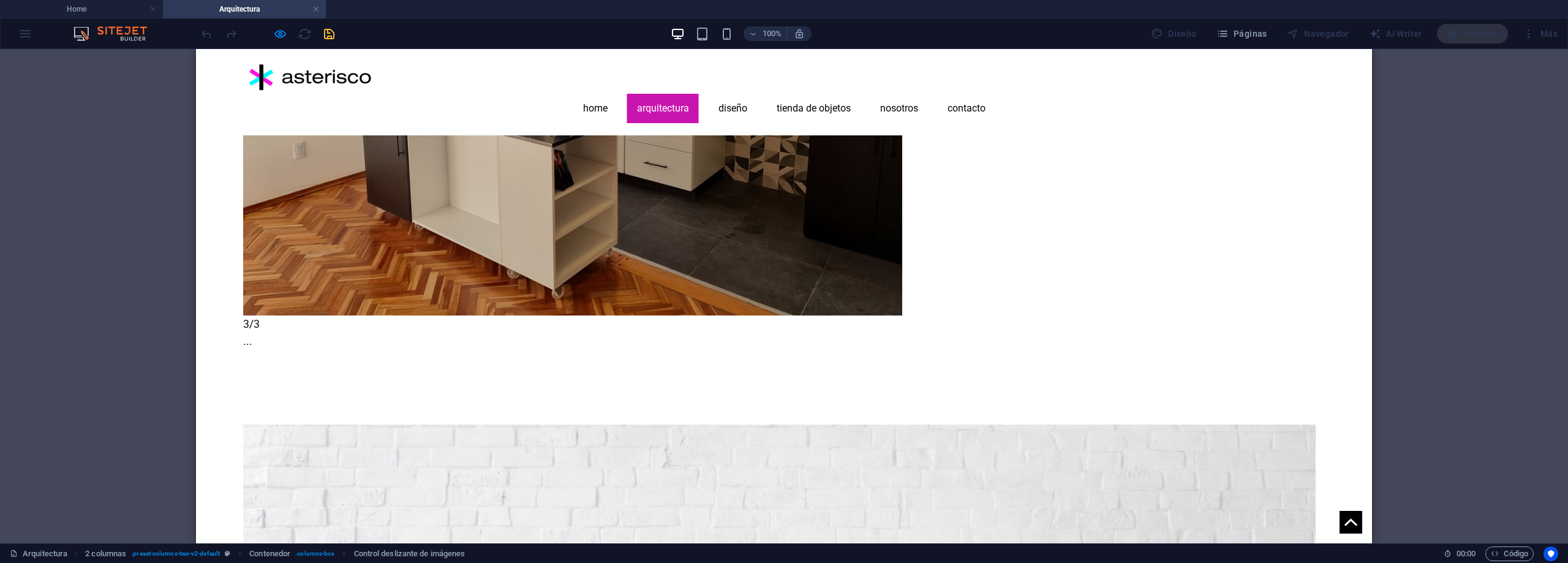
click at [1316, 193] on div "× 3/3 ..." at bounding box center [779, 85] width 1073 height 564
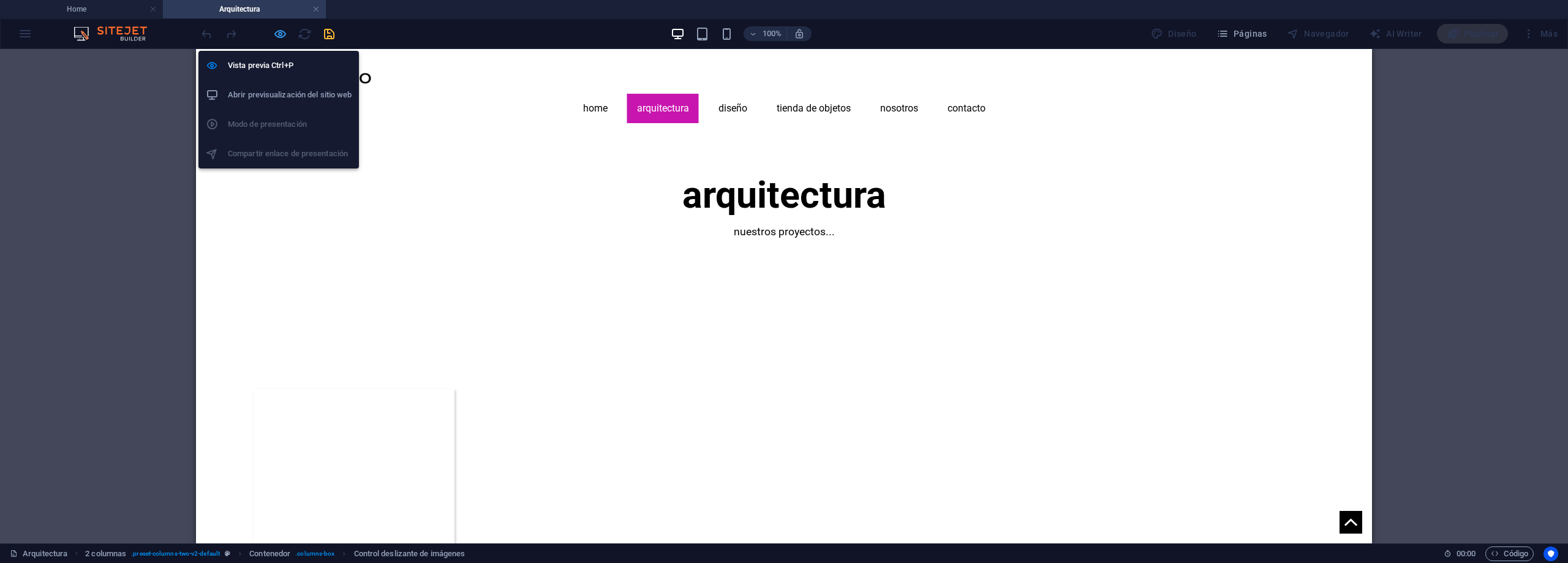
click at [274, 33] on icon "button" at bounding box center [280, 34] width 14 height 14
select select "fade"
select select "ms"
select select "s"
select select "progressive"
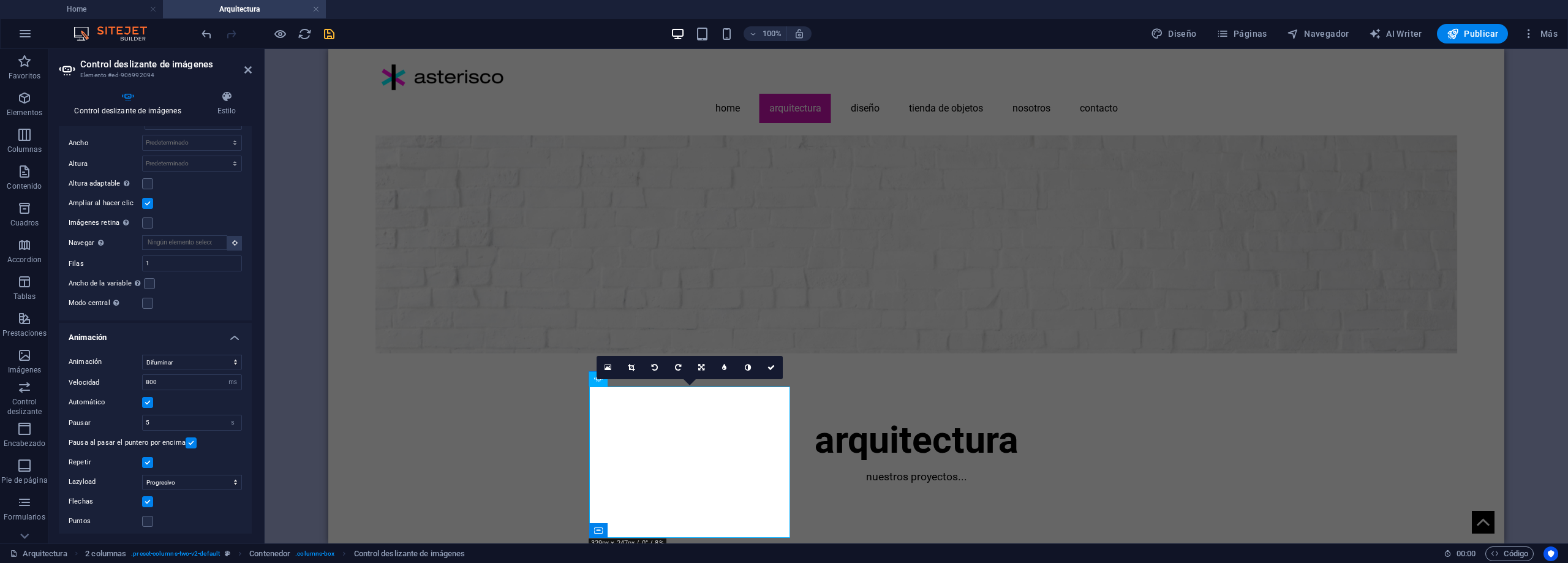
scroll to position [382, 0]
click at [76, 493] on label "Flechas" at bounding box center [105, 499] width 74 height 15
click at [0, 0] on input "Flechas" at bounding box center [0, 0] width 0 height 0
click at [76, 493] on label "Flechas" at bounding box center [105, 499] width 74 height 15
click at [0, 0] on input "Flechas" at bounding box center [0, 0] width 0 height 0
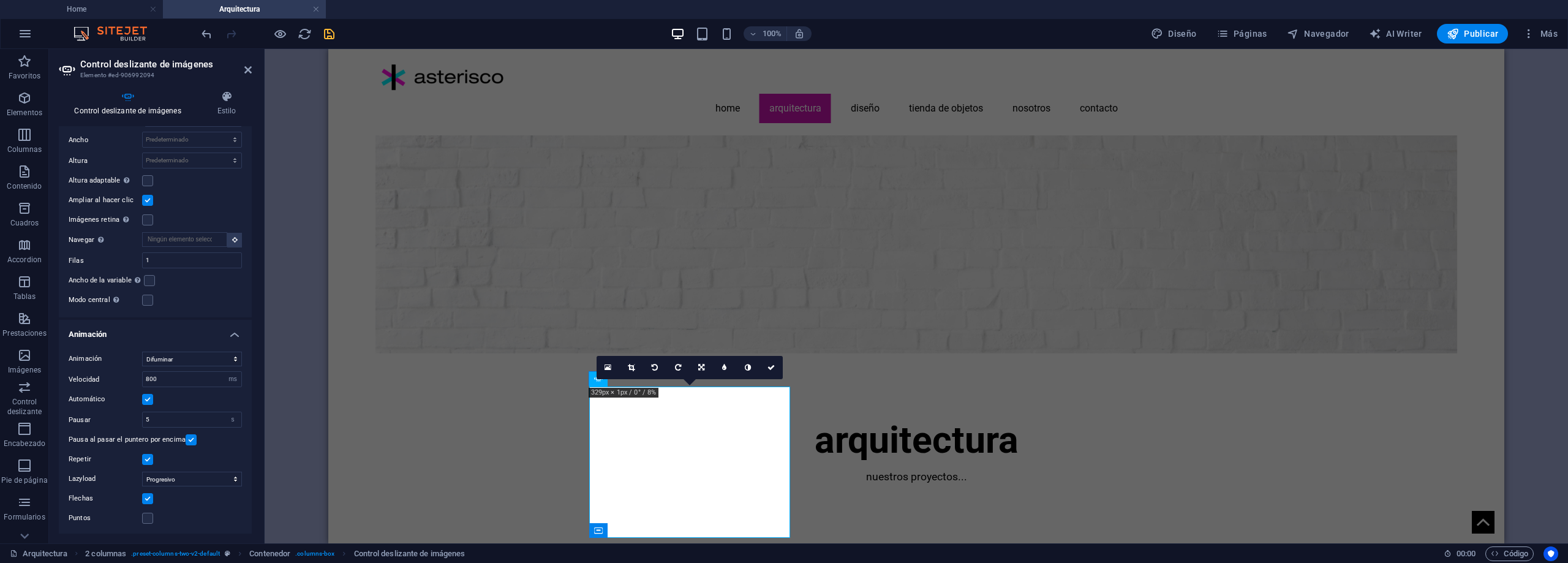
click at [76, 493] on label "Flechas" at bounding box center [105, 499] width 74 height 15
click at [0, 0] on input "Flechas" at bounding box center [0, 0] width 0 height 0
click at [745, 366] on icon at bounding box center [748, 367] width 6 height 7
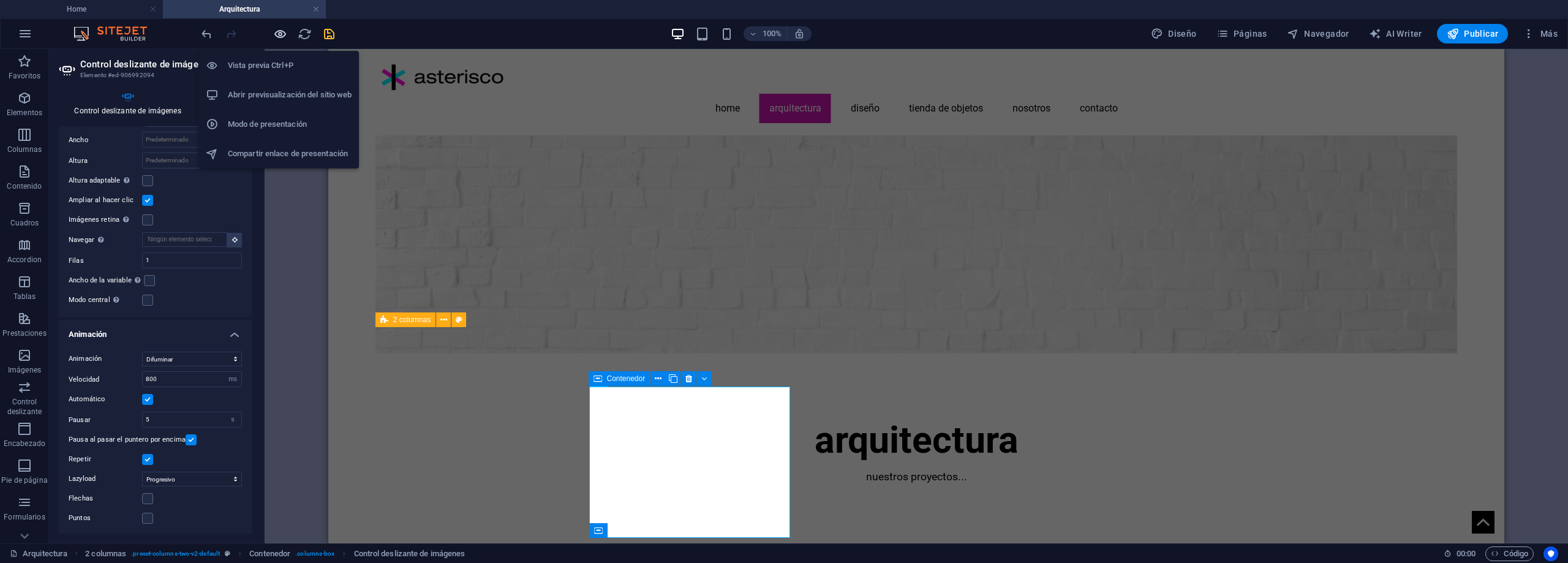
click at [278, 32] on icon "button" at bounding box center [280, 34] width 14 height 14
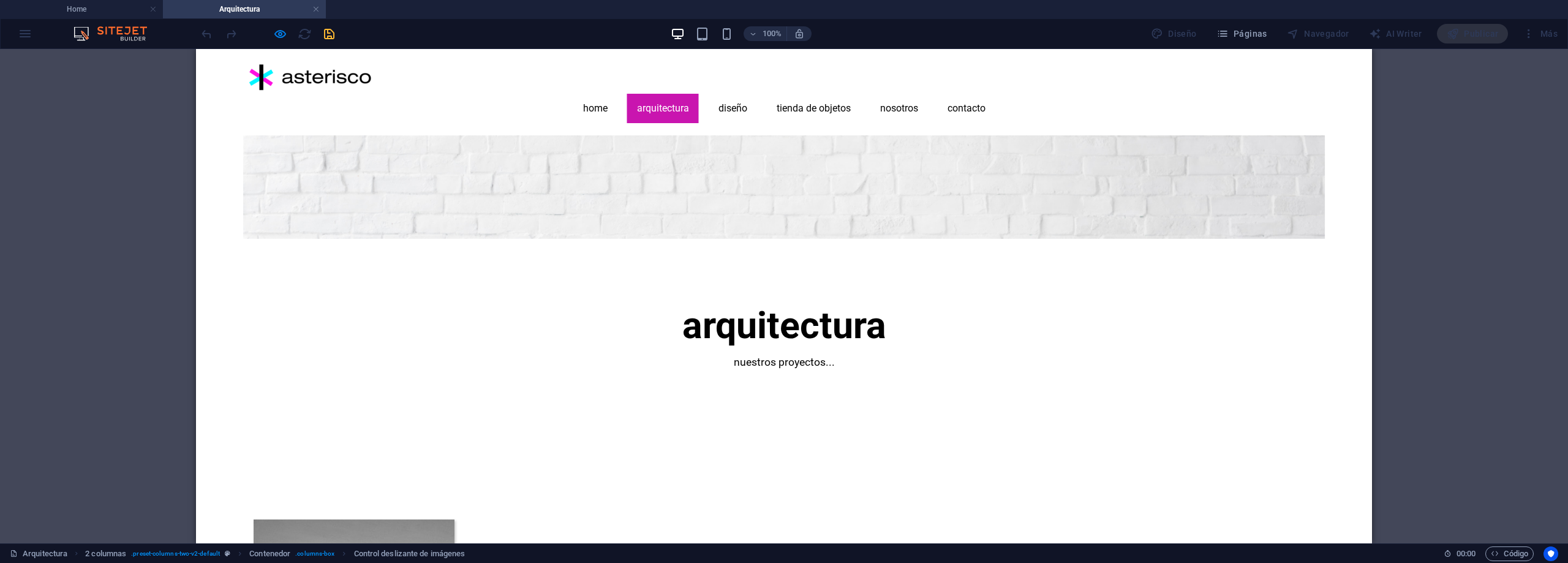
scroll to position [122, 0]
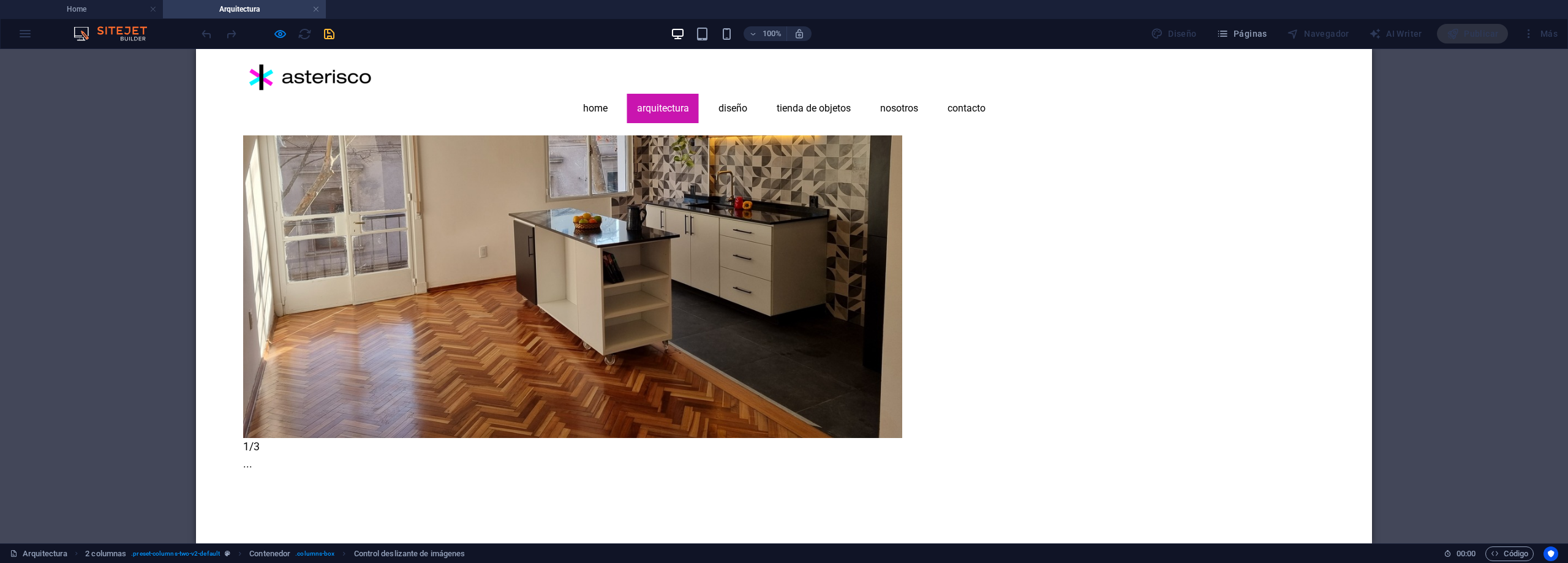
click at [243, 484] on button "button" at bounding box center [243, 484] width 0 height 0
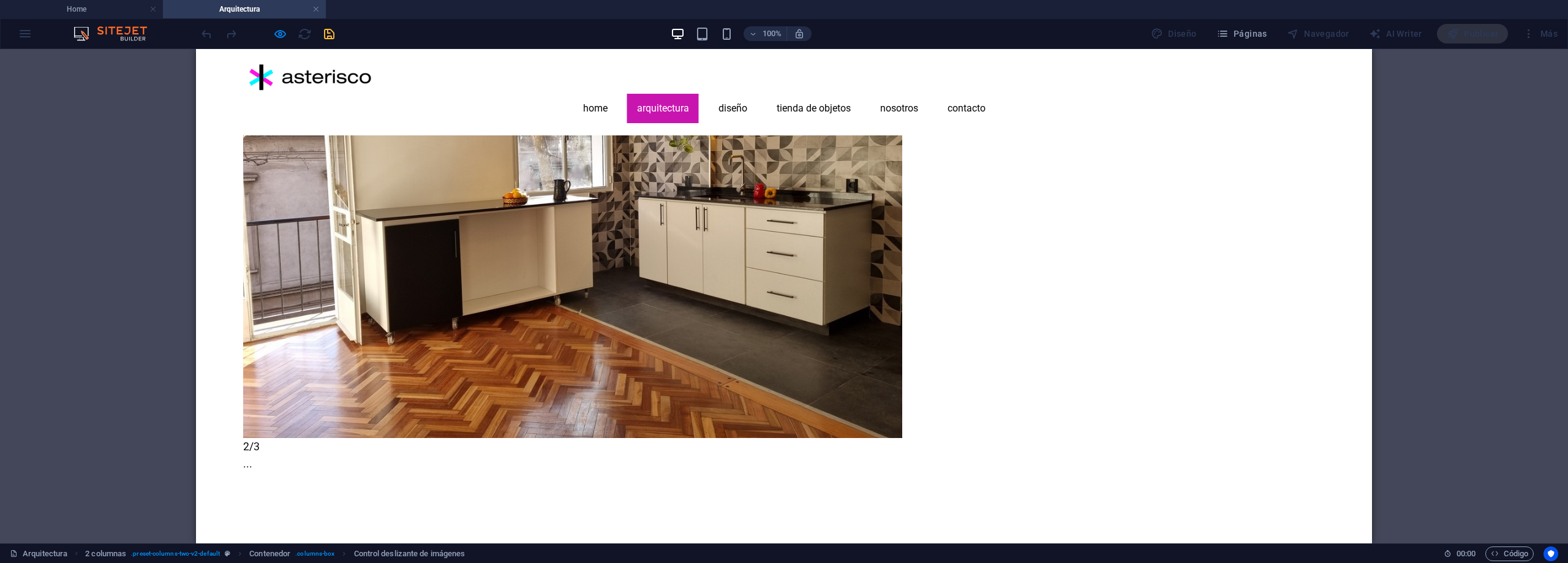
click at [243, 484] on button "button" at bounding box center [243, 484] width 0 height 0
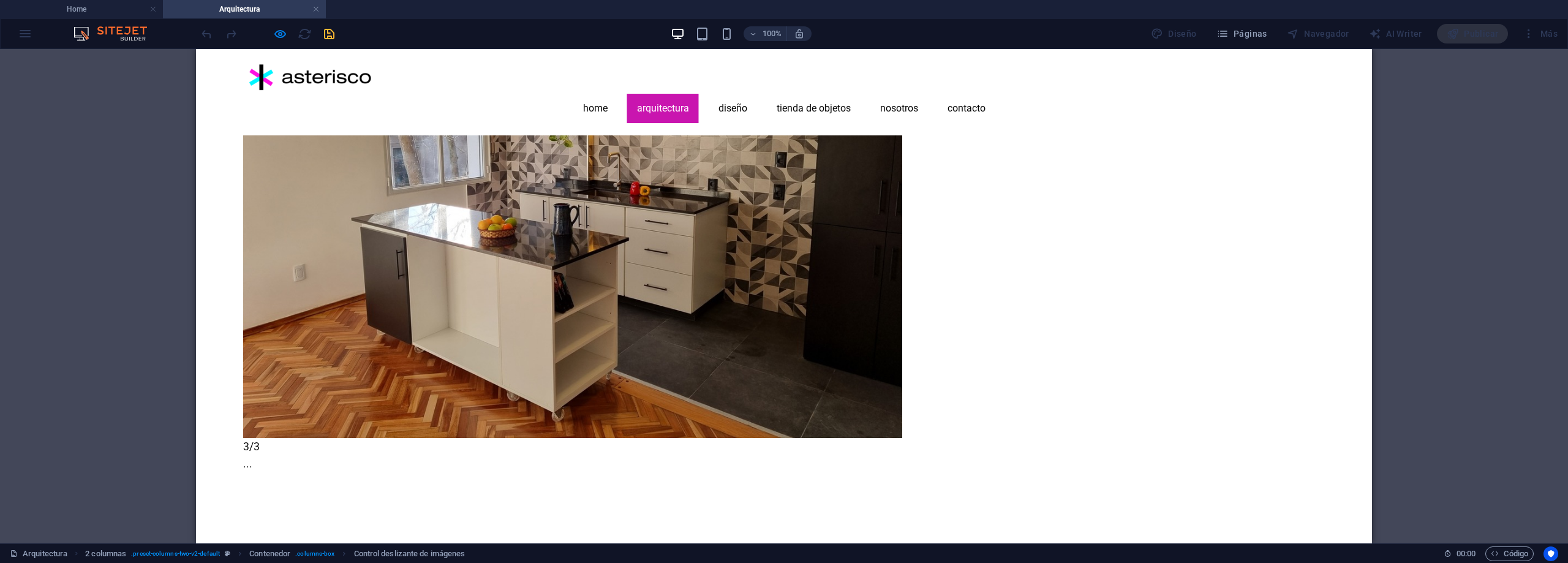
click at [243, 484] on button "button" at bounding box center [243, 484] width 0 height 0
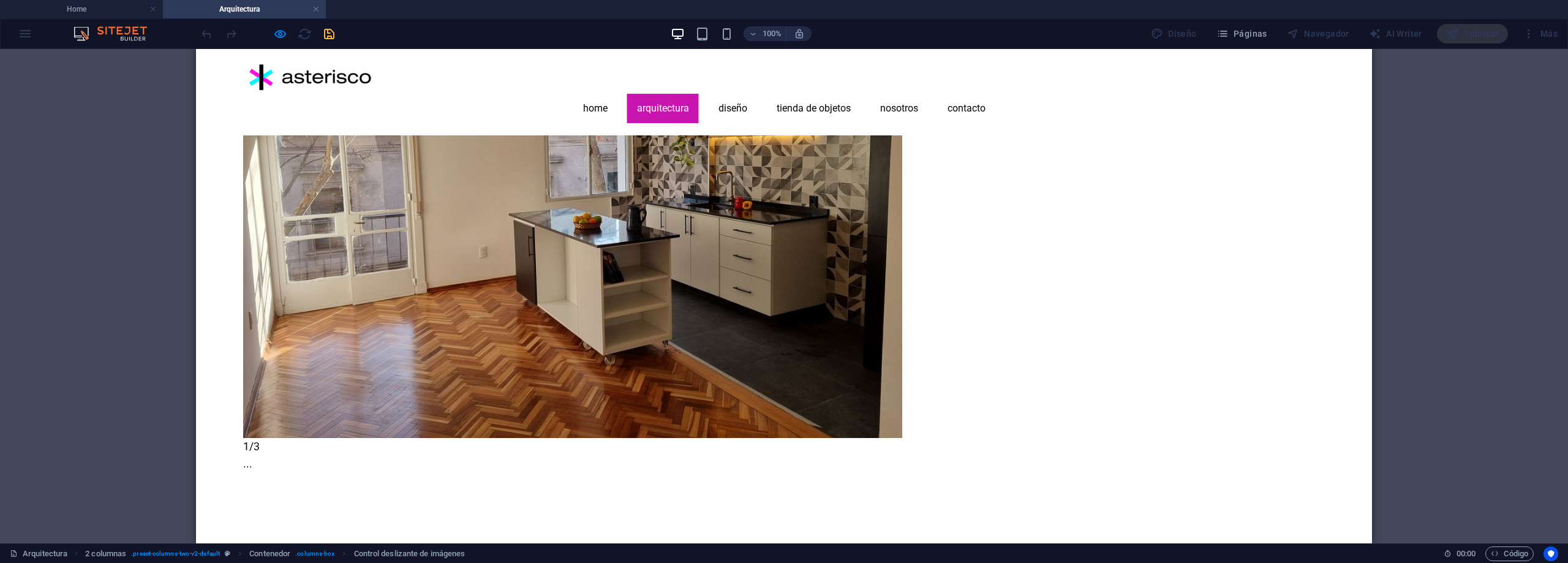
click at [1253, 379] on div "× 1/3 ..." at bounding box center [779, 208] width 1073 height 564
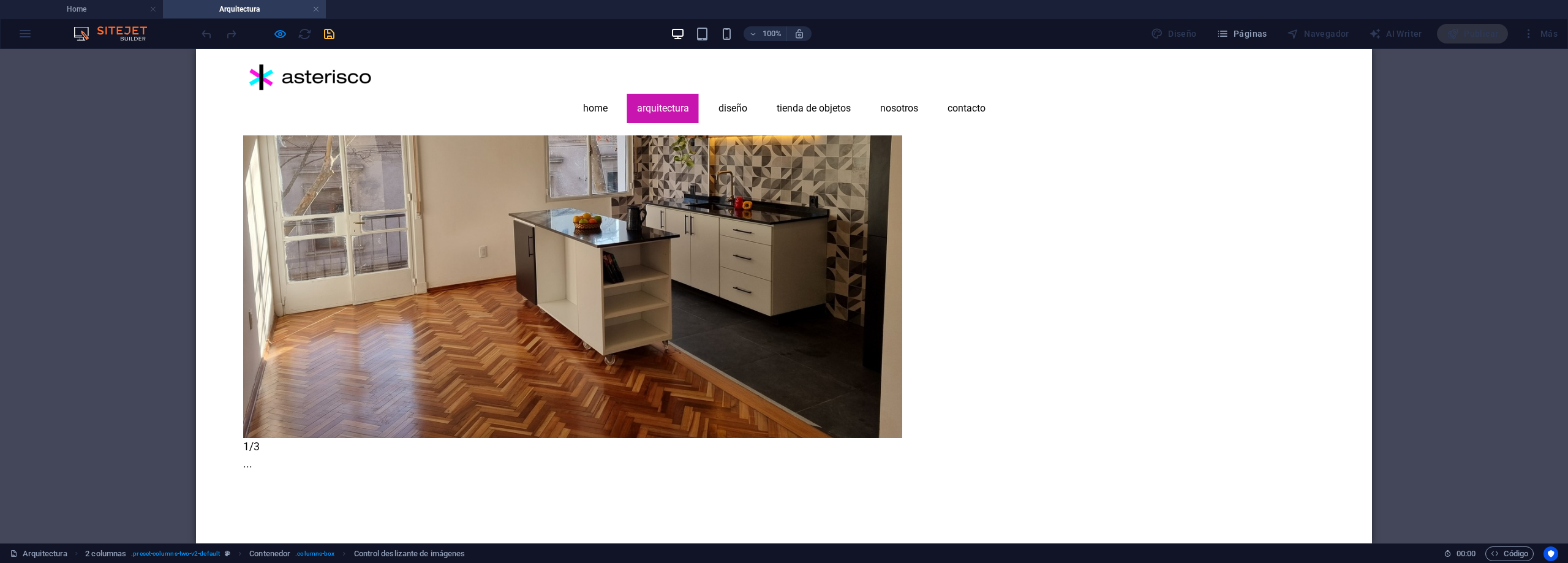
click at [1251, 419] on div "× 1/3 ..." at bounding box center [779, 208] width 1073 height 564
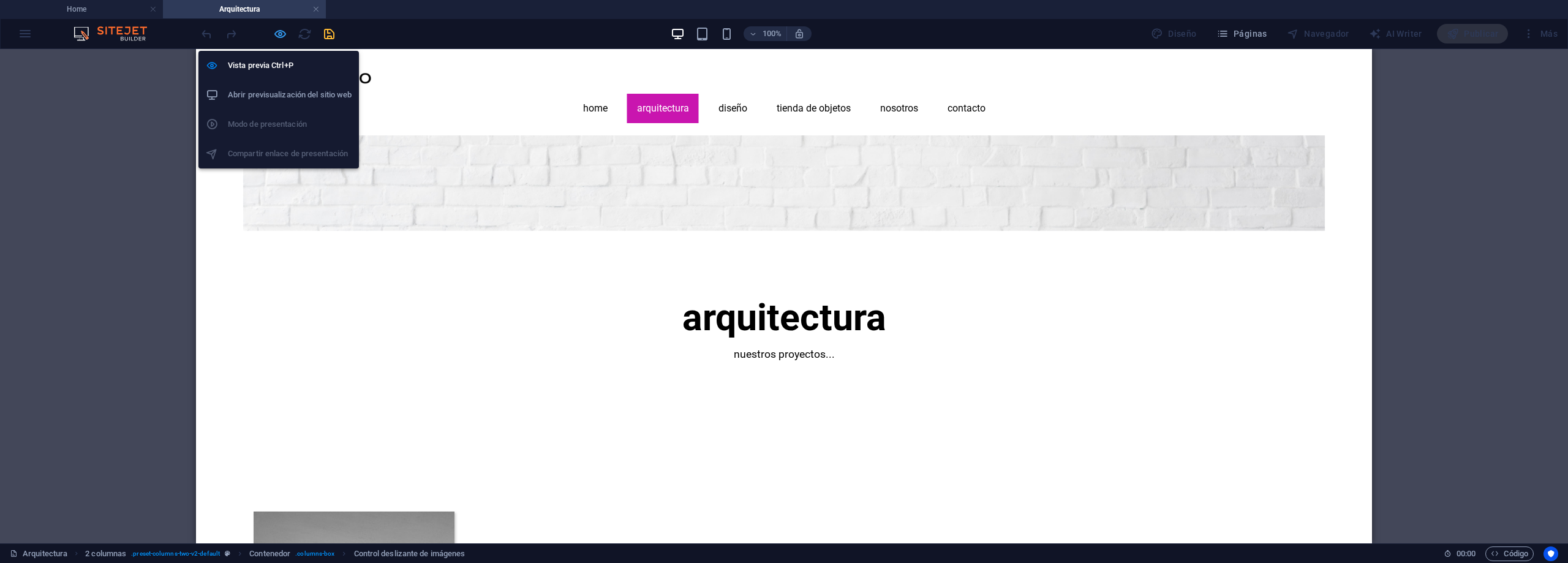
click at [280, 32] on icon "button" at bounding box center [280, 34] width 14 height 14
select select "fade"
select select "ms"
select select "s"
select select "progressive"
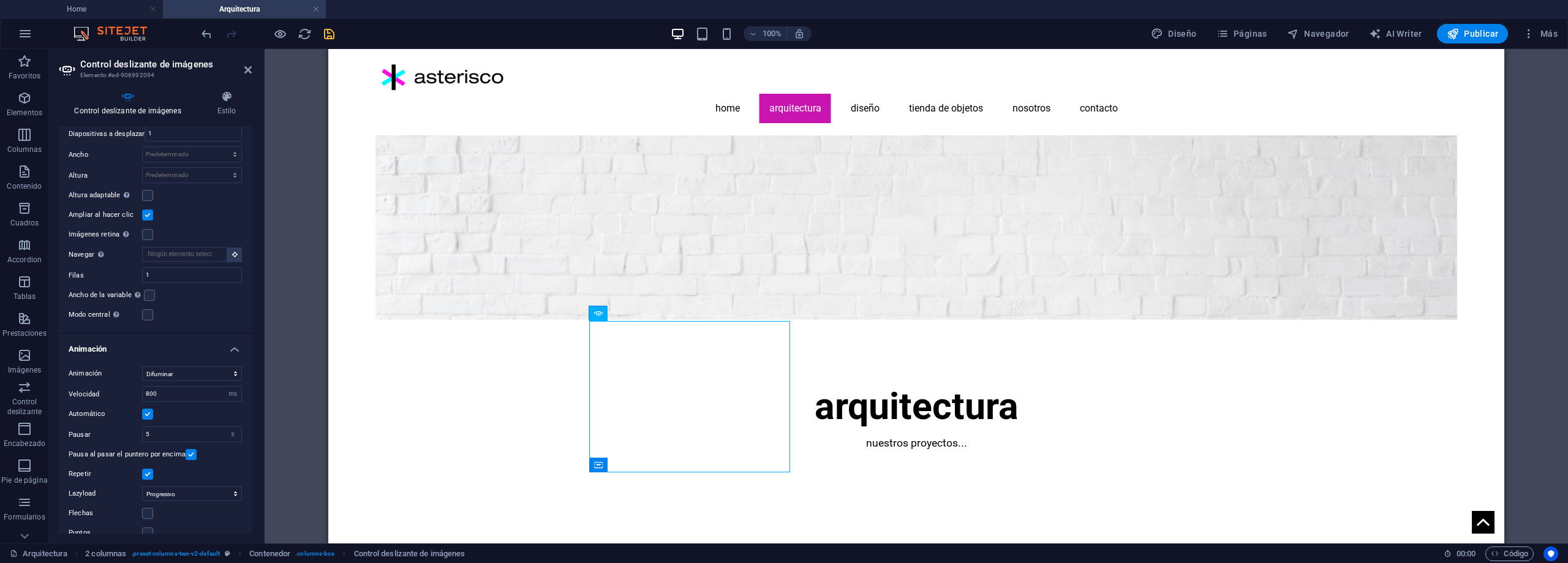
scroll to position [9, 0]
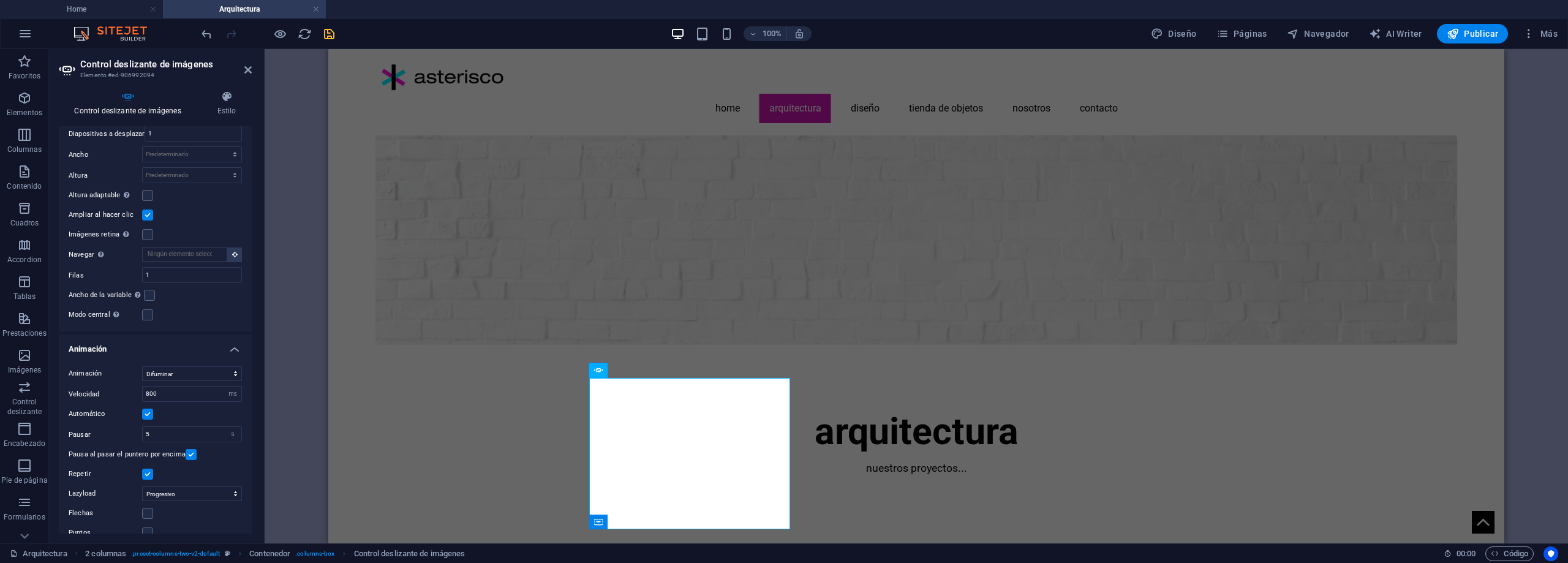
click at [145, 214] on label at bounding box center [148, 215] width 11 height 11
click at [0, 0] on input "Ampliar al hacer clic" at bounding box center [0, 0] width 0 height 0
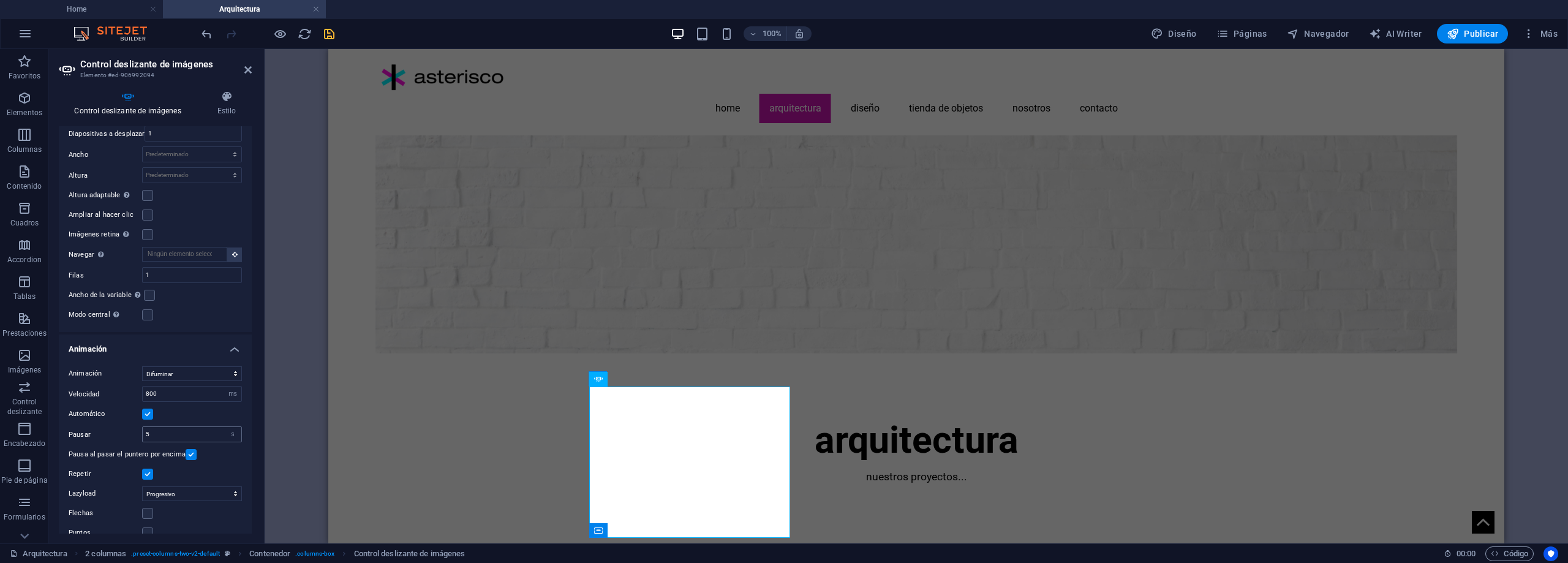
scroll to position [382, 0]
click at [145, 497] on label at bounding box center [148, 499] width 11 height 11
click at [0, 0] on input "Flechas" at bounding box center [0, 0] width 0 height 0
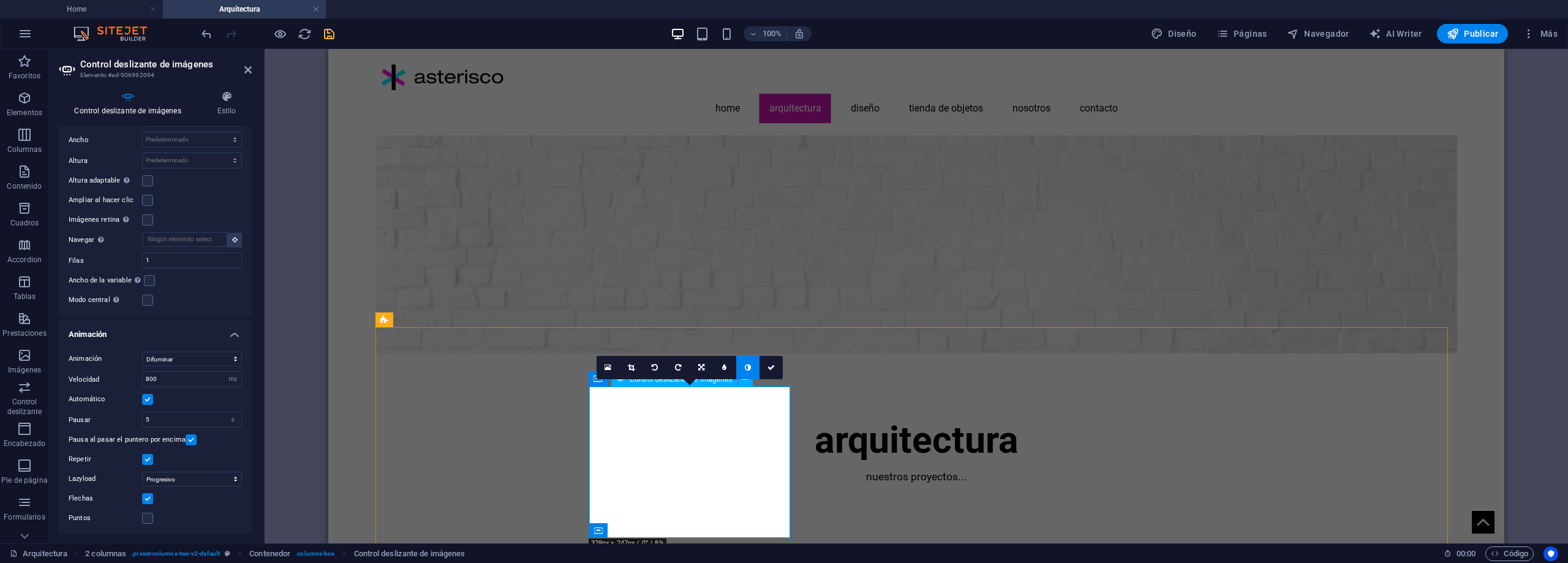
click at [750, 364] on icon at bounding box center [748, 367] width 6 height 7
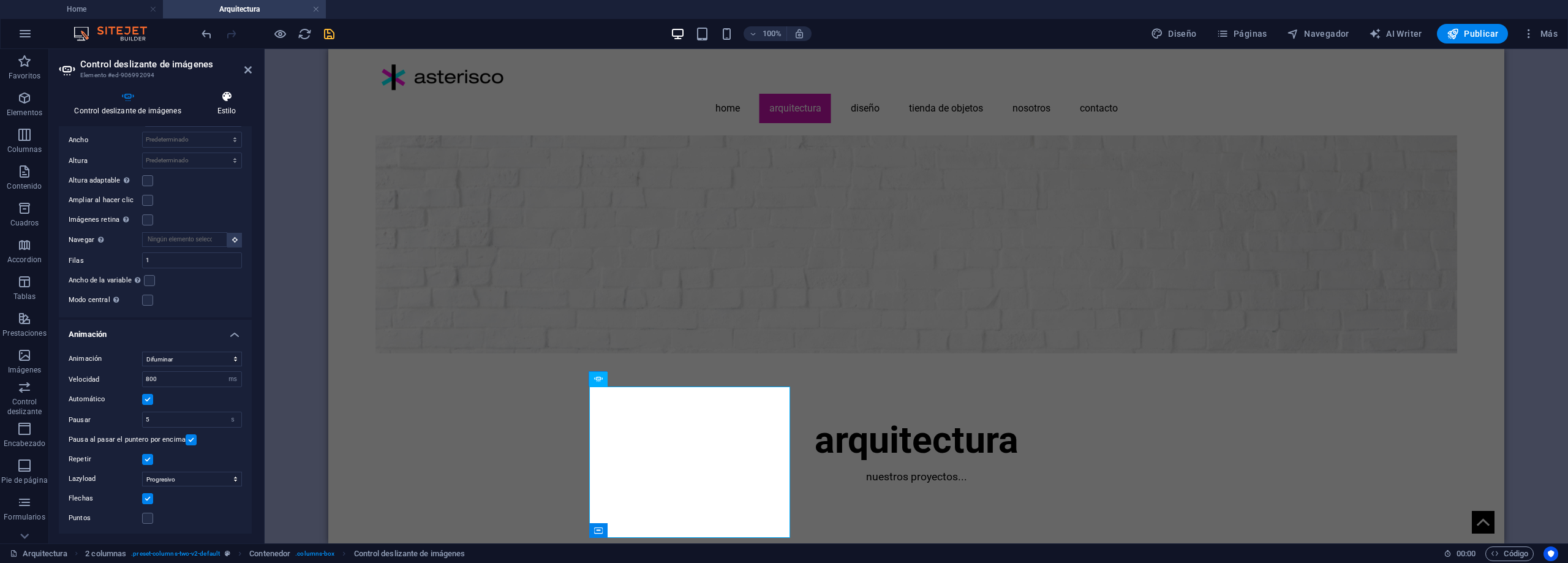
click at [235, 101] on icon at bounding box center [226, 97] width 50 height 12
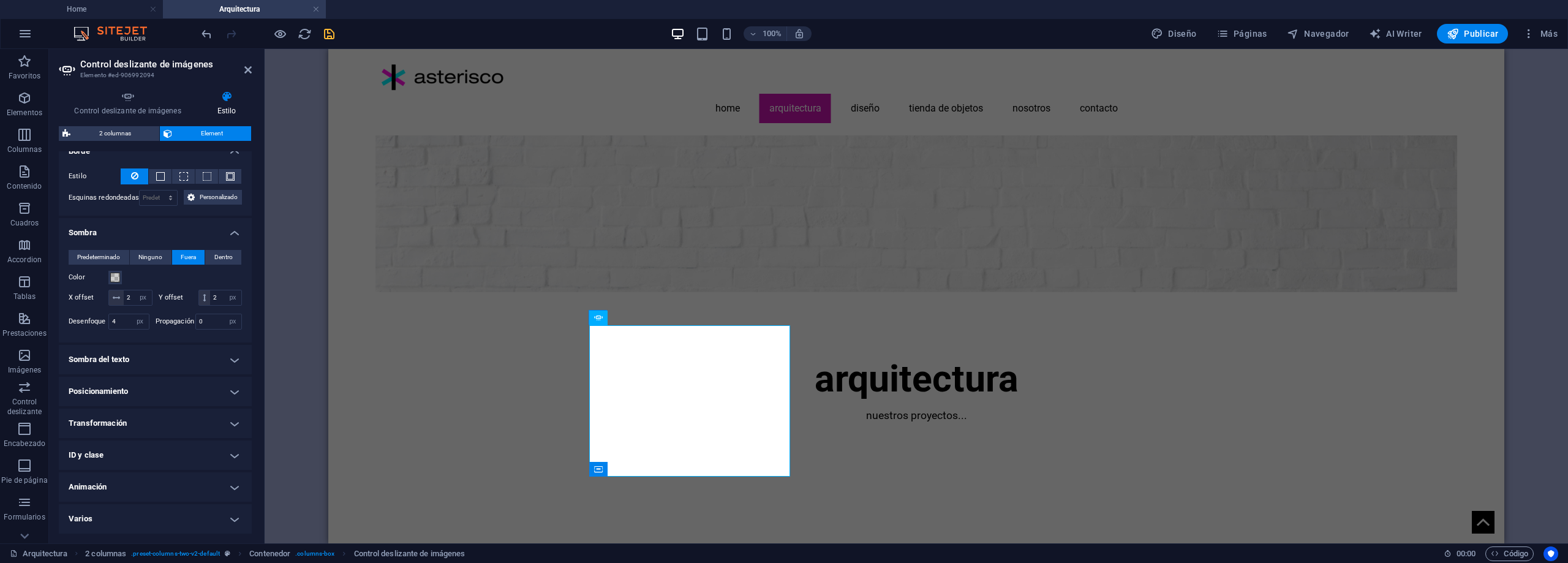
scroll to position [355, 0]
click at [213, 507] on h4 "Varios" at bounding box center [155, 519] width 193 height 30
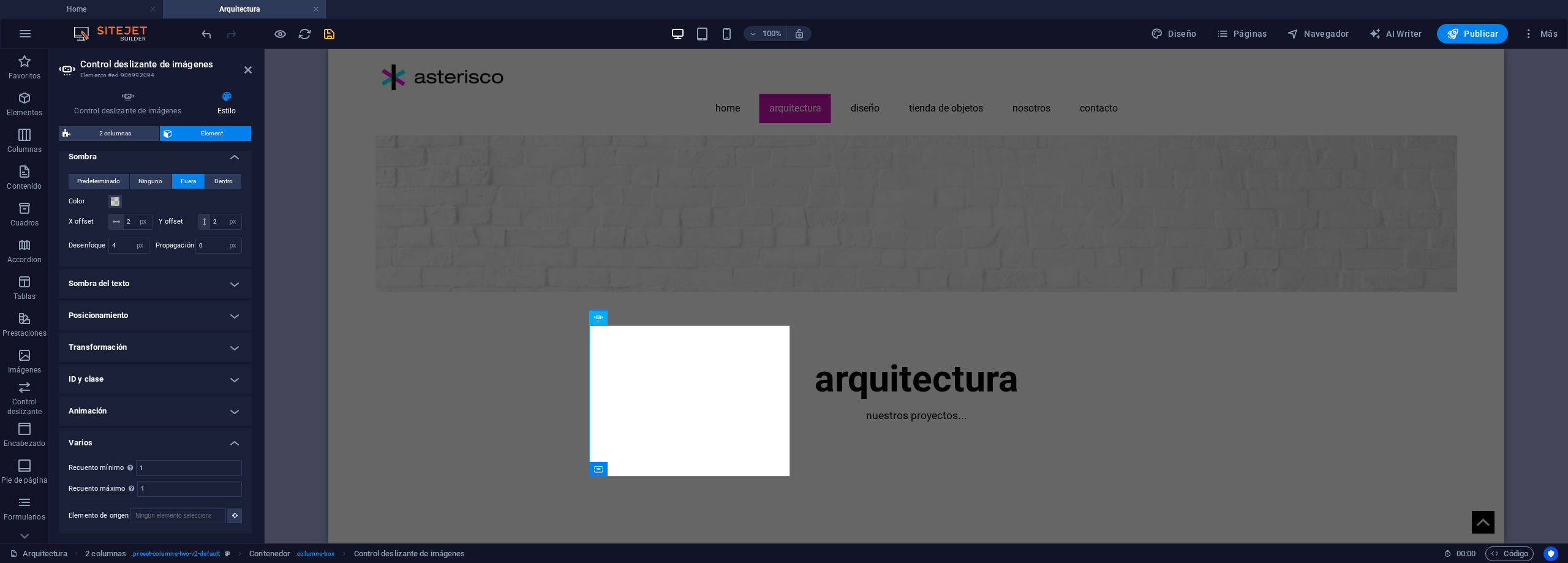
scroll to position [431, 0]
click at [235, 437] on h4 "Varios" at bounding box center [155, 439] width 193 height 22
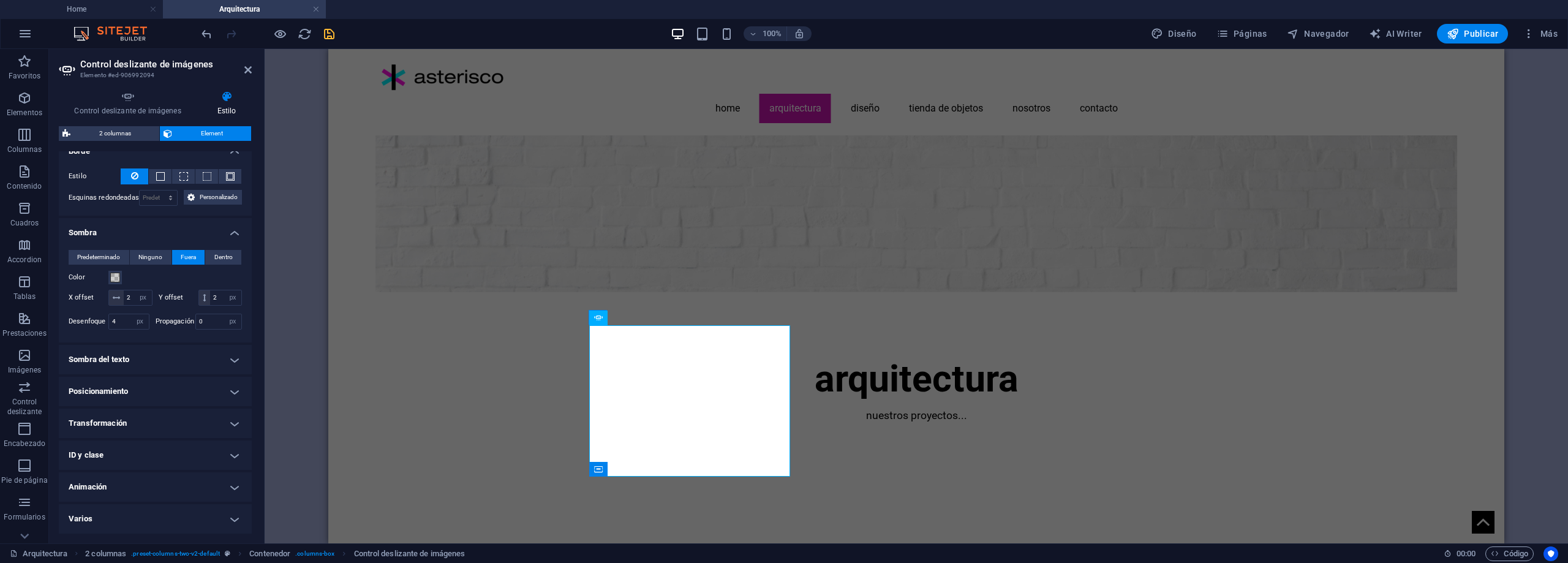
scroll to position [355, 0]
click at [229, 479] on h4 "Animación" at bounding box center [155, 488] width 193 height 30
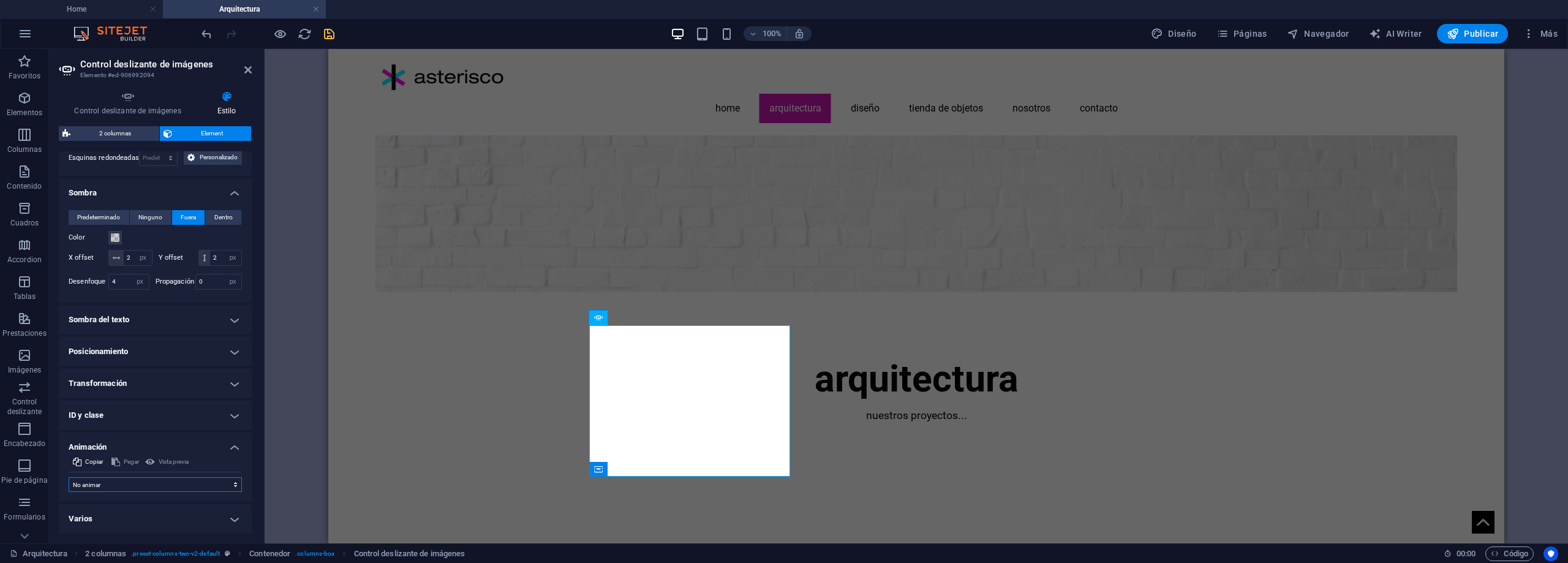
click at [225, 484] on select "No animar Mostrar / Ocultar Subir/bajar Acercar/alejar Deslizar de izquierda a …" at bounding box center [155, 485] width 173 height 15
click at [224, 484] on select "No animar Mostrar / Ocultar Subir/bajar Acercar/alejar Deslizar de izquierda a …" at bounding box center [155, 485] width 173 height 15
click at [228, 480] on select "No animar Mostrar / Ocultar Subir/bajar Acercar/alejar Deslizar de izquierda a …" at bounding box center [155, 485] width 173 height 15
click at [218, 483] on select "No animar Mostrar / Ocultar Subir/bajar Acercar/alejar Deslizar de izquierda a …" at bounding box center [155, 485] width 173 height 15
click at [69, 478] on select "No animar Mostrar / Ocultar Subir/bajar Acercar/alejar Deslizar de izquierda a …" at bounding box center [155, 485] width 173 height 15
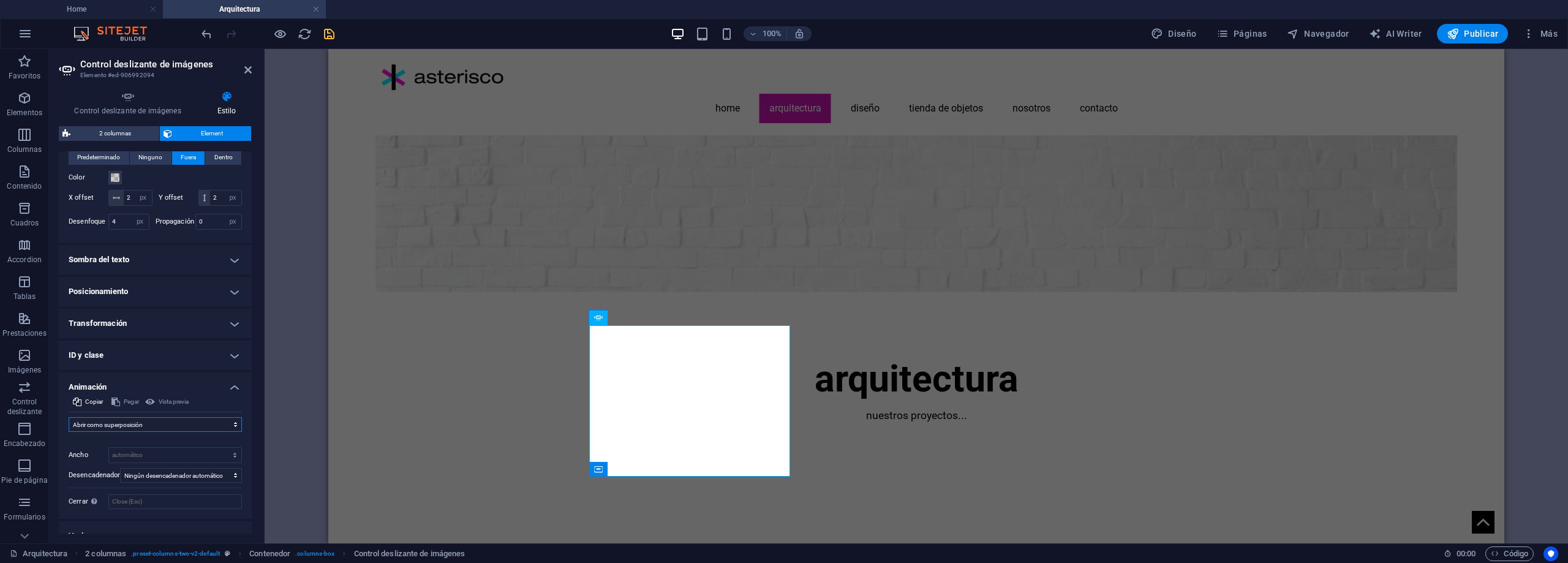
scroll to position [457, 0]
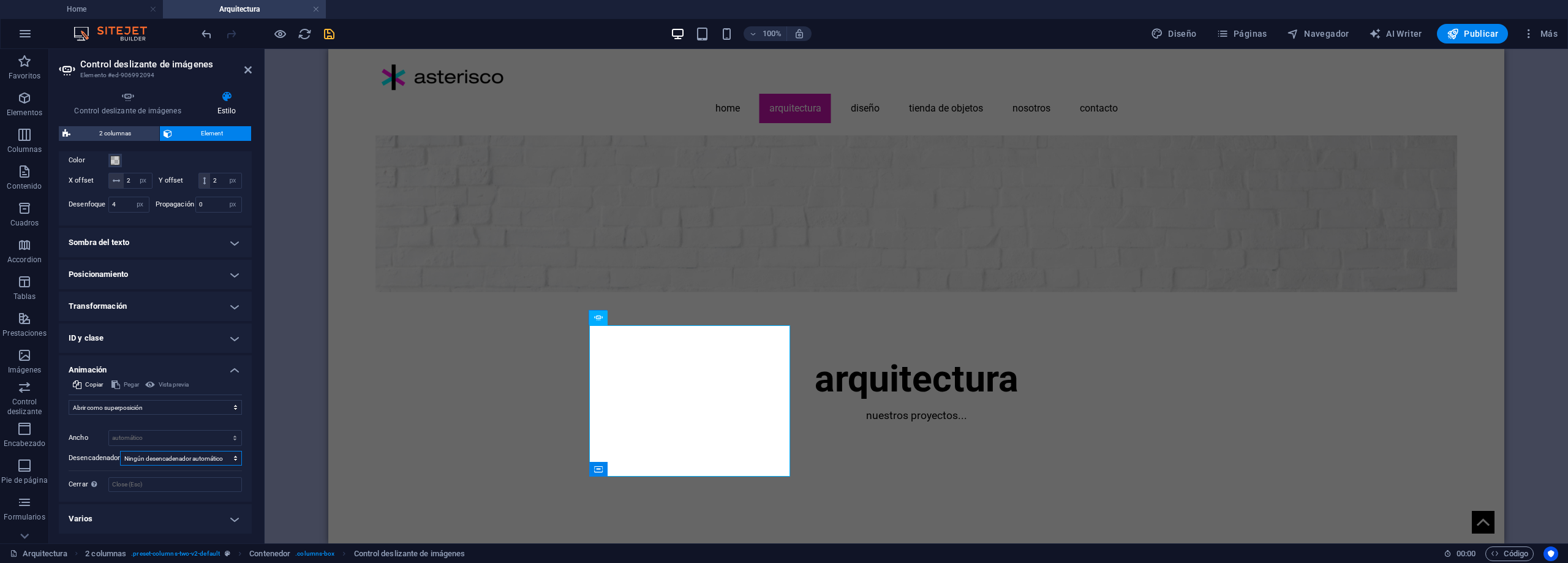
click at [219, 466] on select "Ningún desencadenador automático Al cargar la página Desplazar hasta que esté v…" at bounding box center [181, 458] width 122 height 15
click at [220, 466] on select "Ningún desencadenador automático Al cargar la página Desplazar hasta que esté v…" at bounding box center [181, 458] width 122 height 15
click at [220, 415] on select "No animar Mostrar / Ocultar Subir/bajar Acercar/alejar Deslizar de izquierda a …" at bounding box center [155, 408] width 173 height 15
select select "none"
click at [69, 415] on select "No animar Mostrar / Ocultar Subir/bajar Acercar/alejar Deslizar de izquierda a …" at bounding box center [155, 408] width 173 height 15
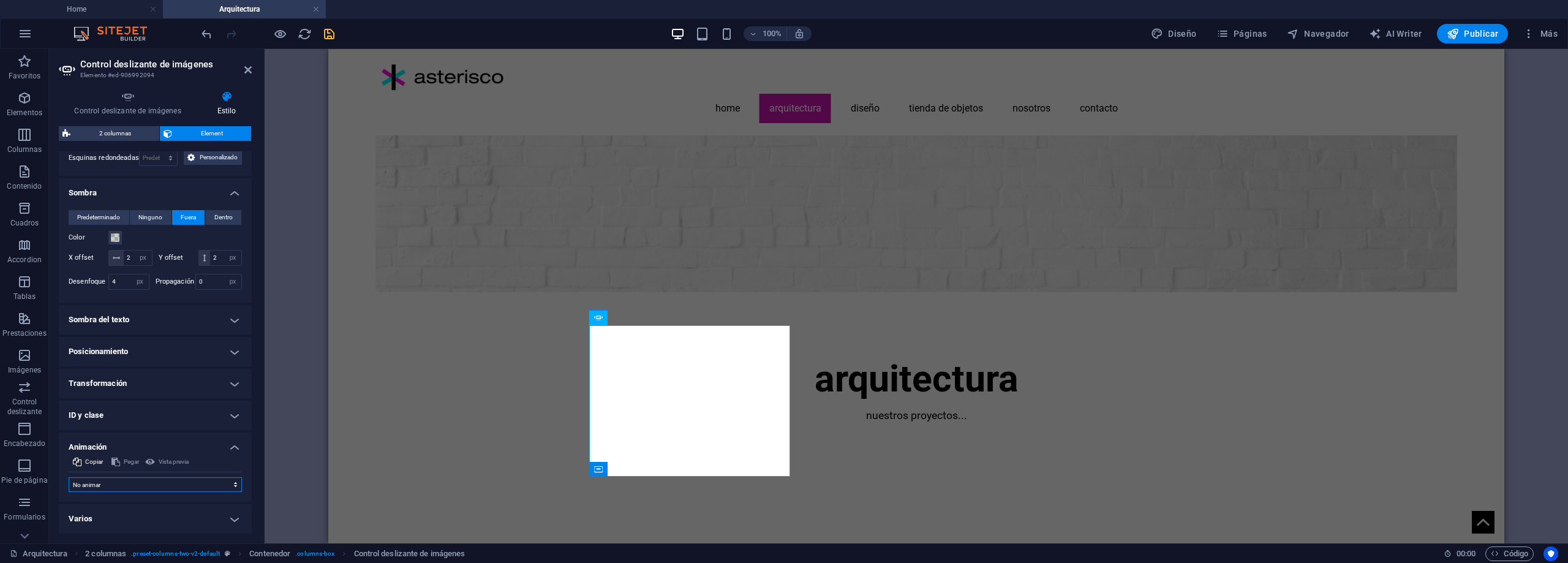
scroll to position [395, 0]
click at [231, 415] on h4 "ID y clase" at bounding box center [155, 416] width 193 height 30
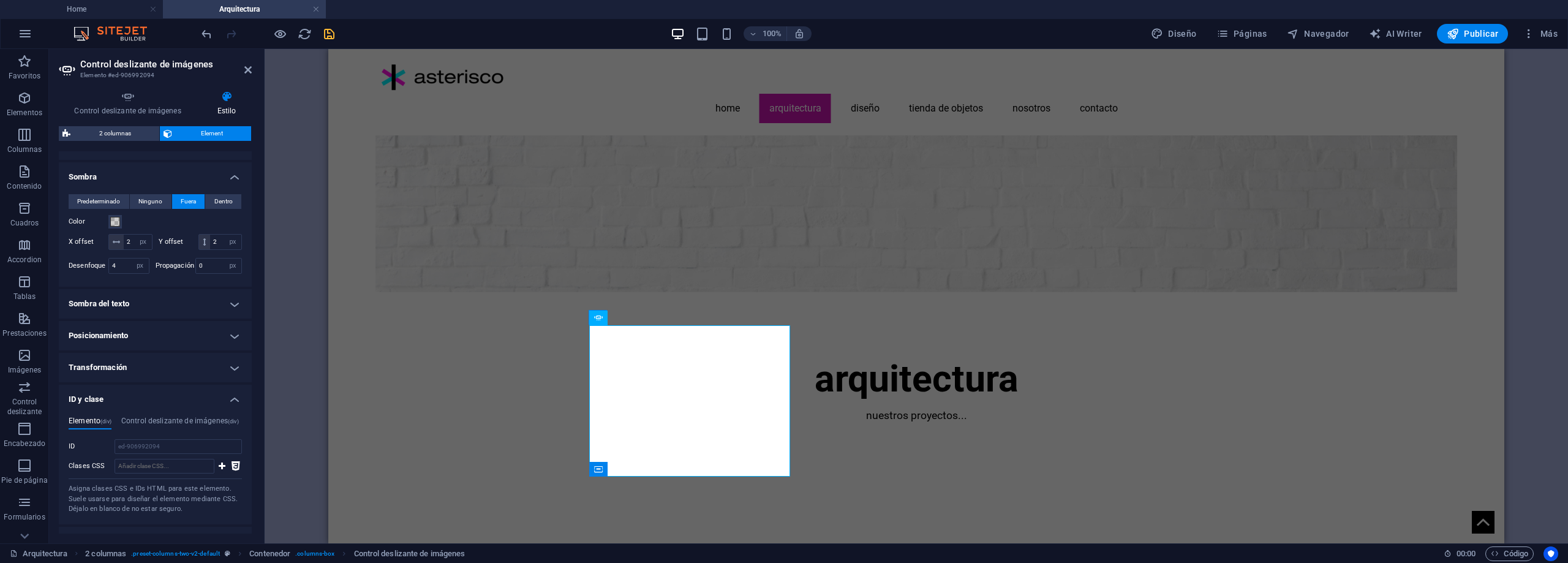
click at [228, 407] on h4 "ID y clase" at bounding box center [155, 396] width 193 height 22
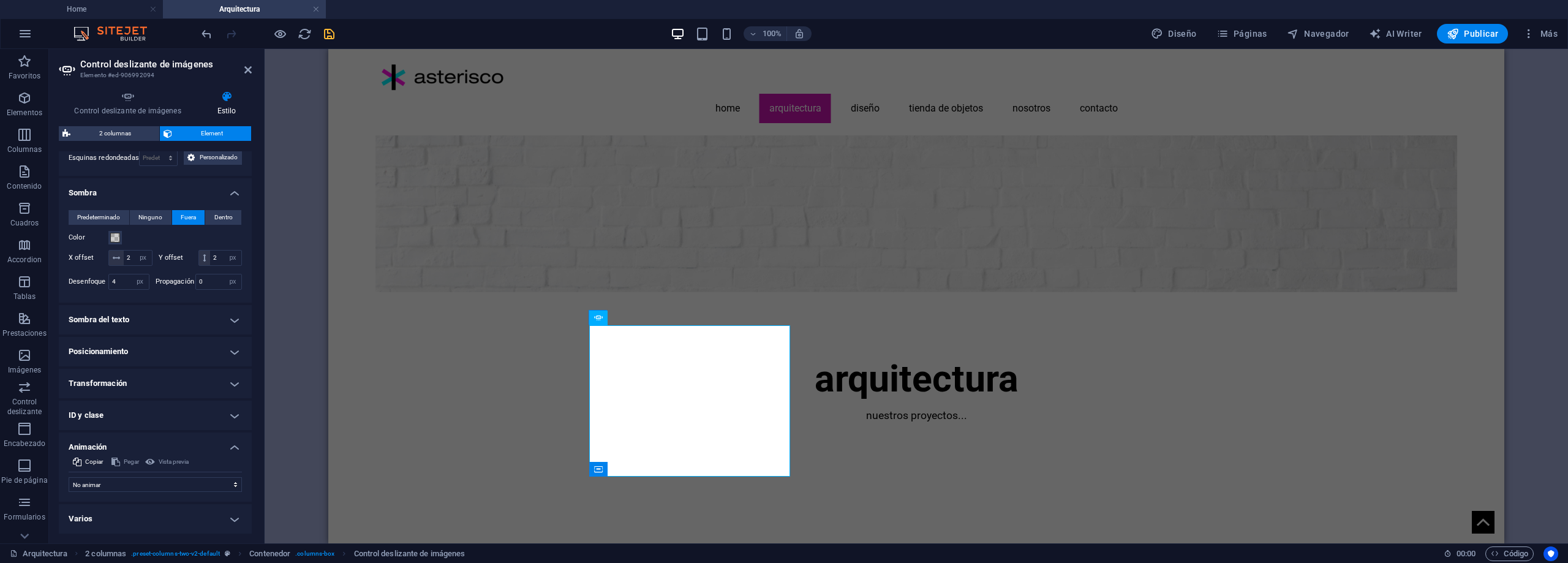
click at [226, 379] on h4 "Transformación" at bounding box center [155, 384] width 193 height 30
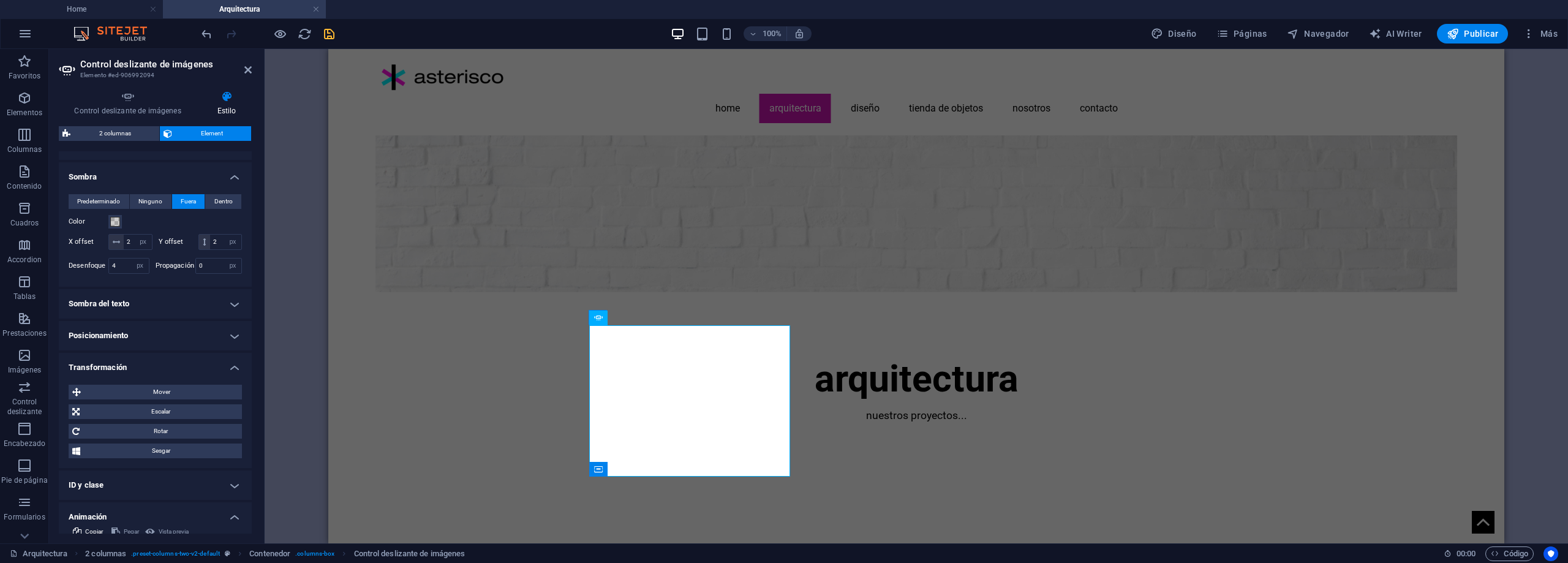
click at [229, 375] on h4 "Transformación" at bounding box center [155, 364] width 193 height 22
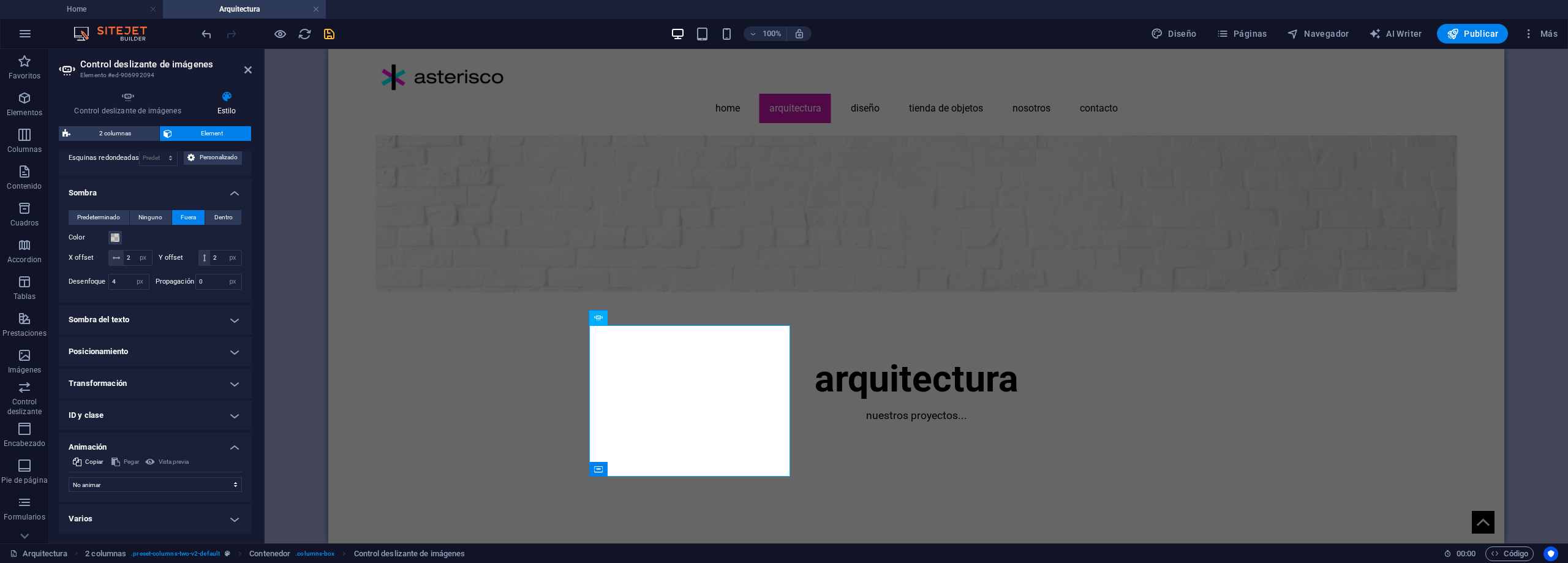
click at [213, 353] on h4 "Posicionamiento" at bounding box center [155, 352] width 193 height 30
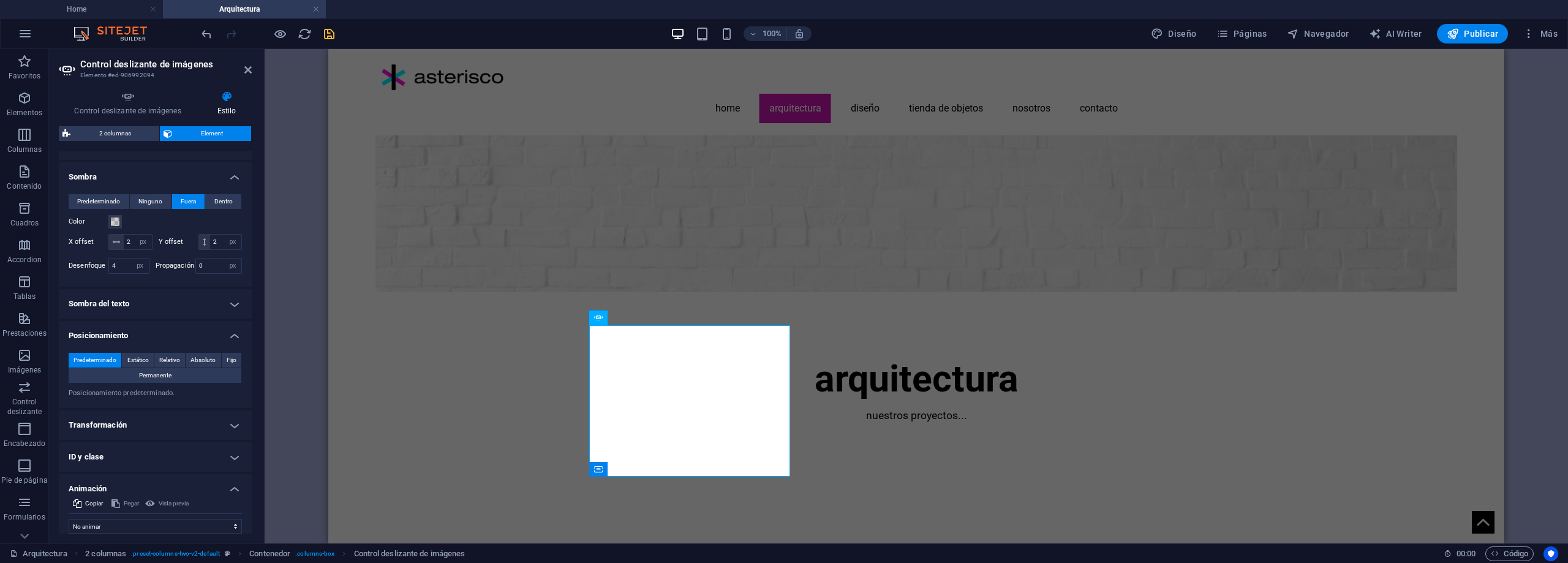
click at [192, 343] on h4 "Posicionamiento" at bounding box center [155, 332] width 193 height 22
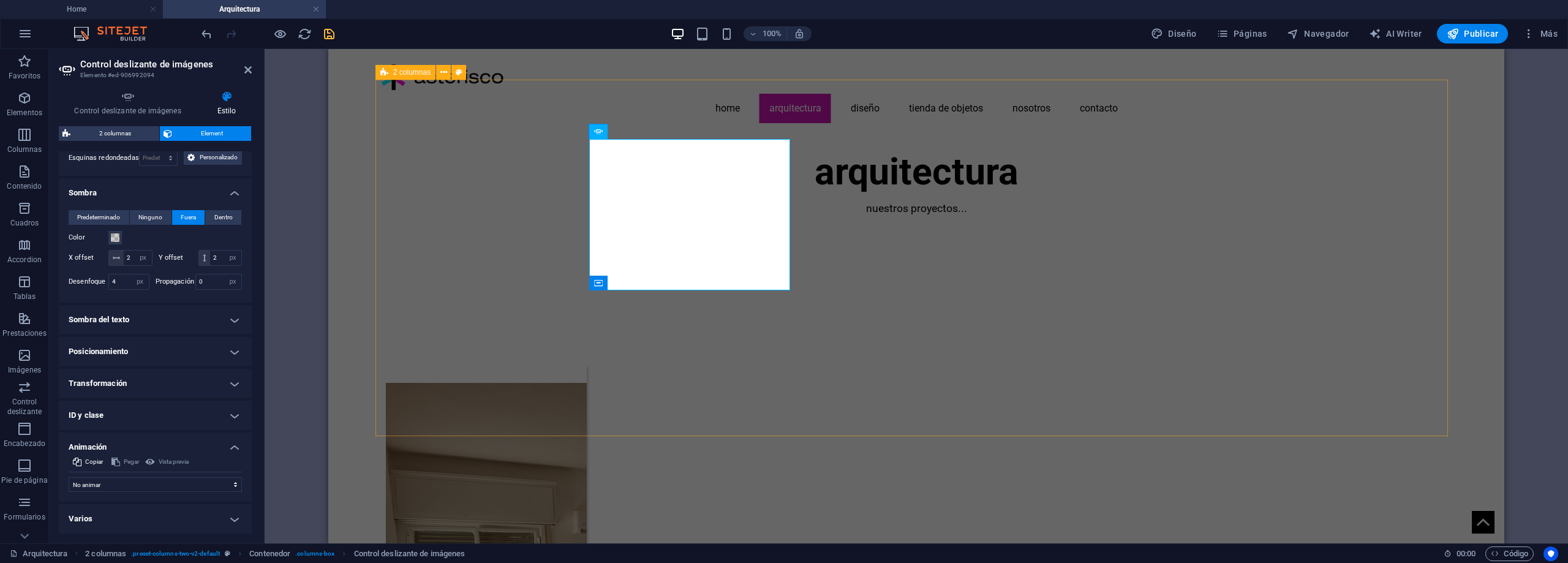
scroll to position [245, 0]
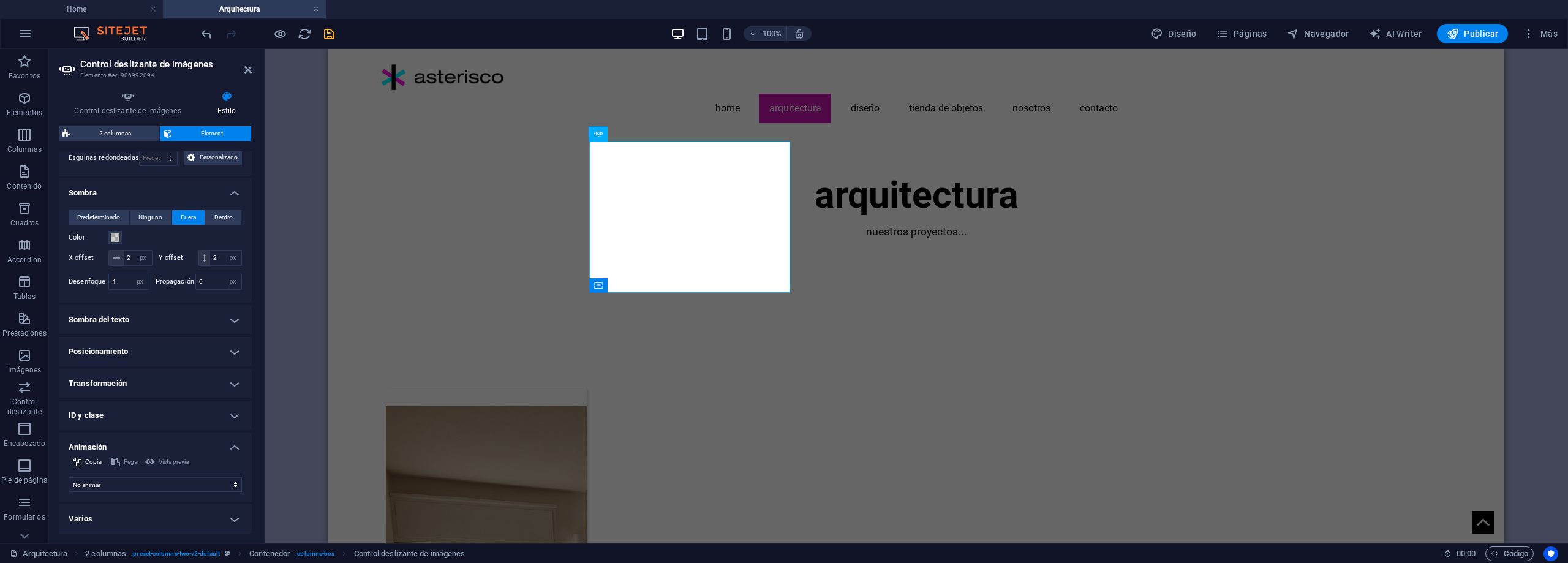
click at [299, 329] on div "Arrastra y suelta un archivo para añadirlo H1 Banner Contenedor Separador Colec…" at bounding box center [917, 296] width 1304 height 494
click at [334, 33] on icon "save" at bounding box center [329, 34] width 14 height 14
select select "px"
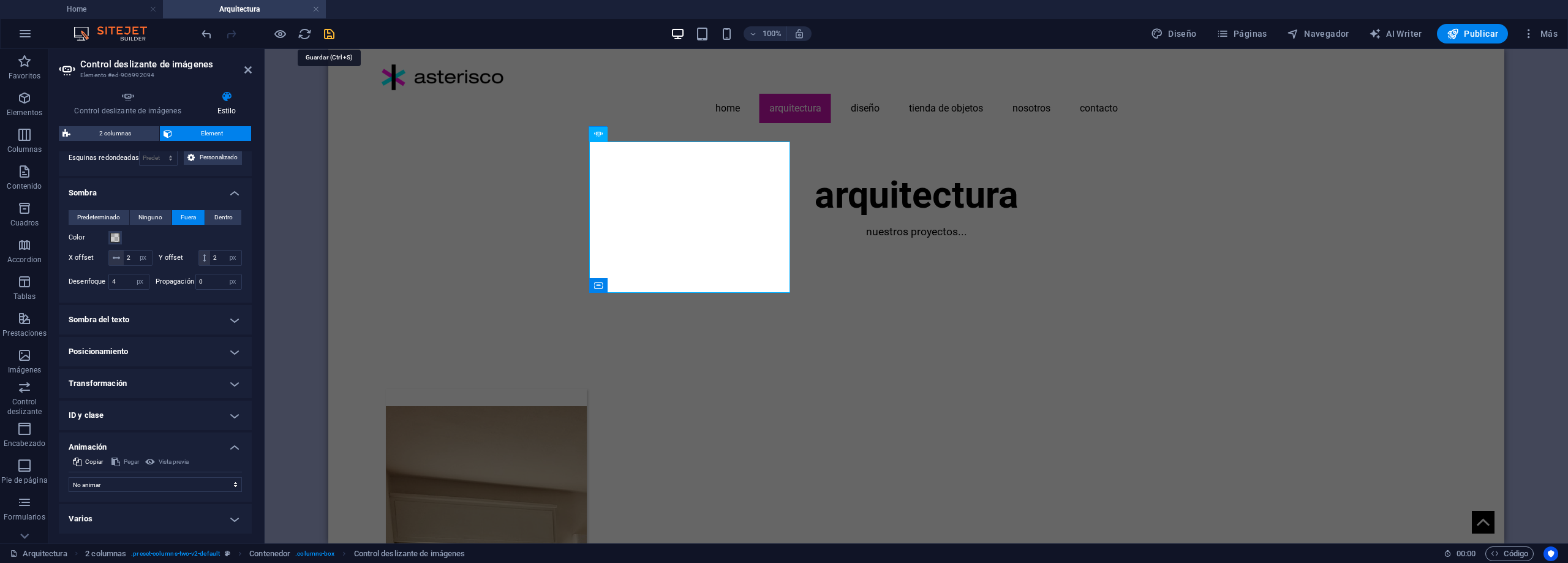
select select "px"
